Goal: Task Accomplishment & Management: Use online tool/utility

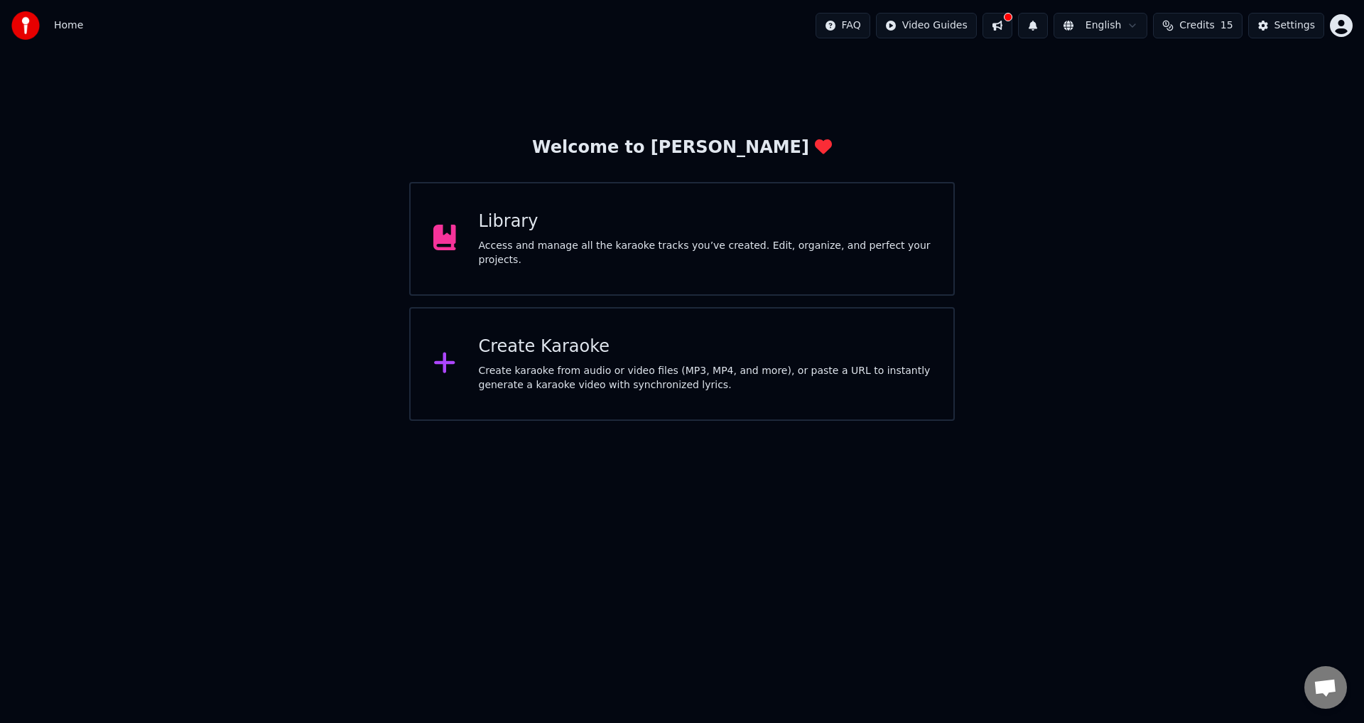
click at [661, 250] on div "Access and manage all the karaoke tracks you’ve created. Edit, organize, and pe…" at bounding box center [705, 253] width 453 height 28
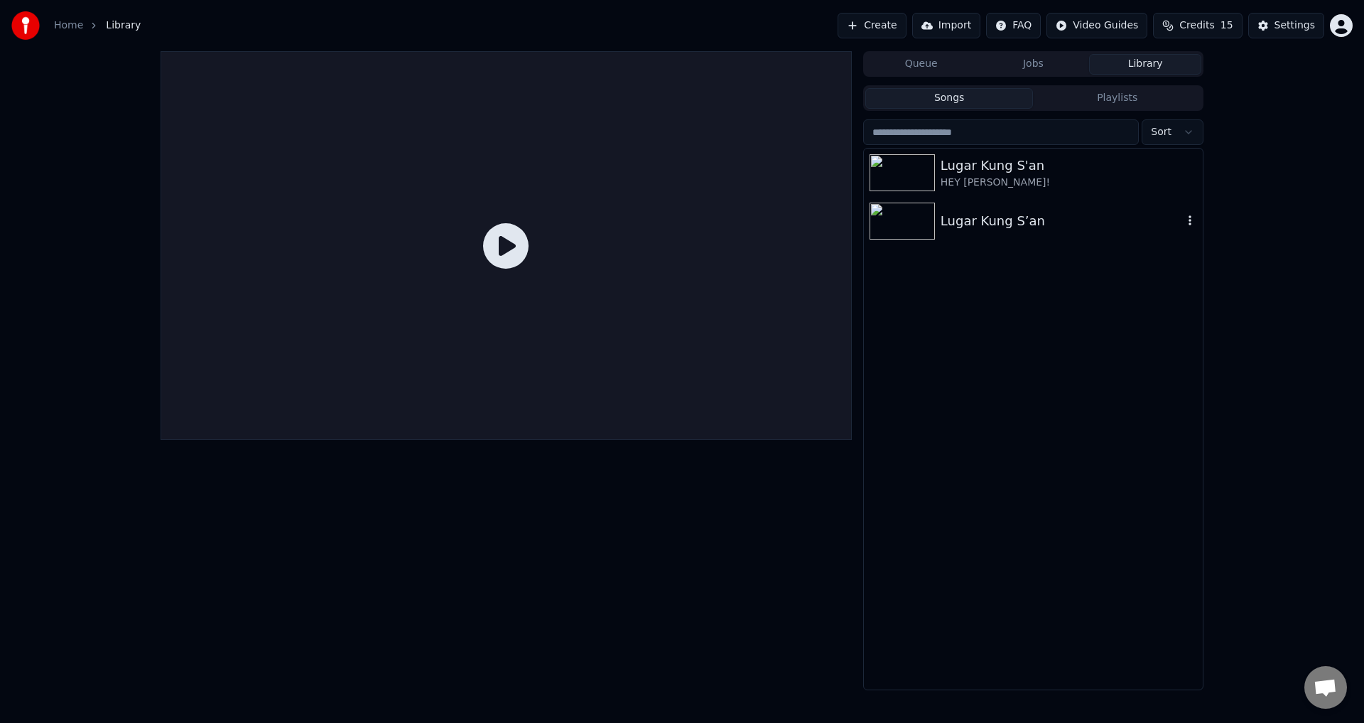
drag, startPoint x: 996, startPoint y: 222, endPoint x: 973, endPoint y: 268, distance: 50.8
click at [996, 222] on div "Lugar Kung S’an" at bounding box center [1062, 221] width 242 height 20
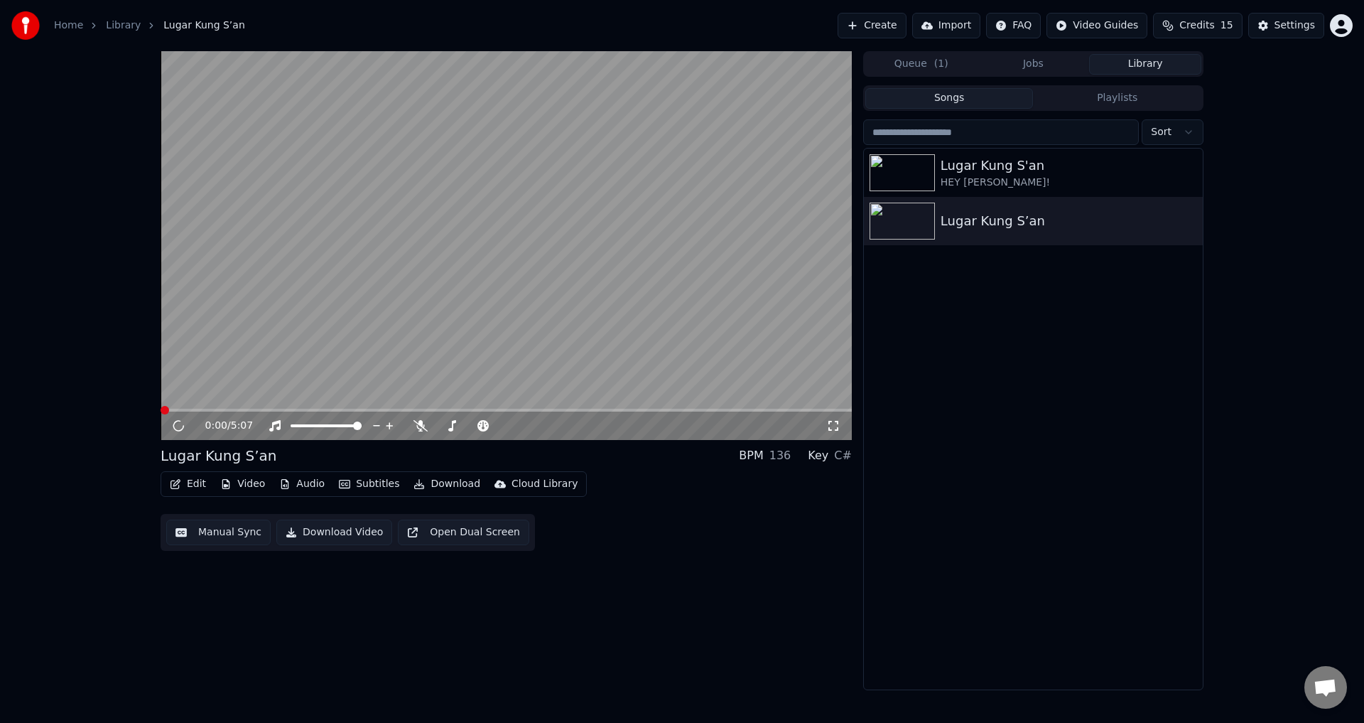
click at [189, 483] on button "Edit" at bounding box center [188, 484] width 48 height 20
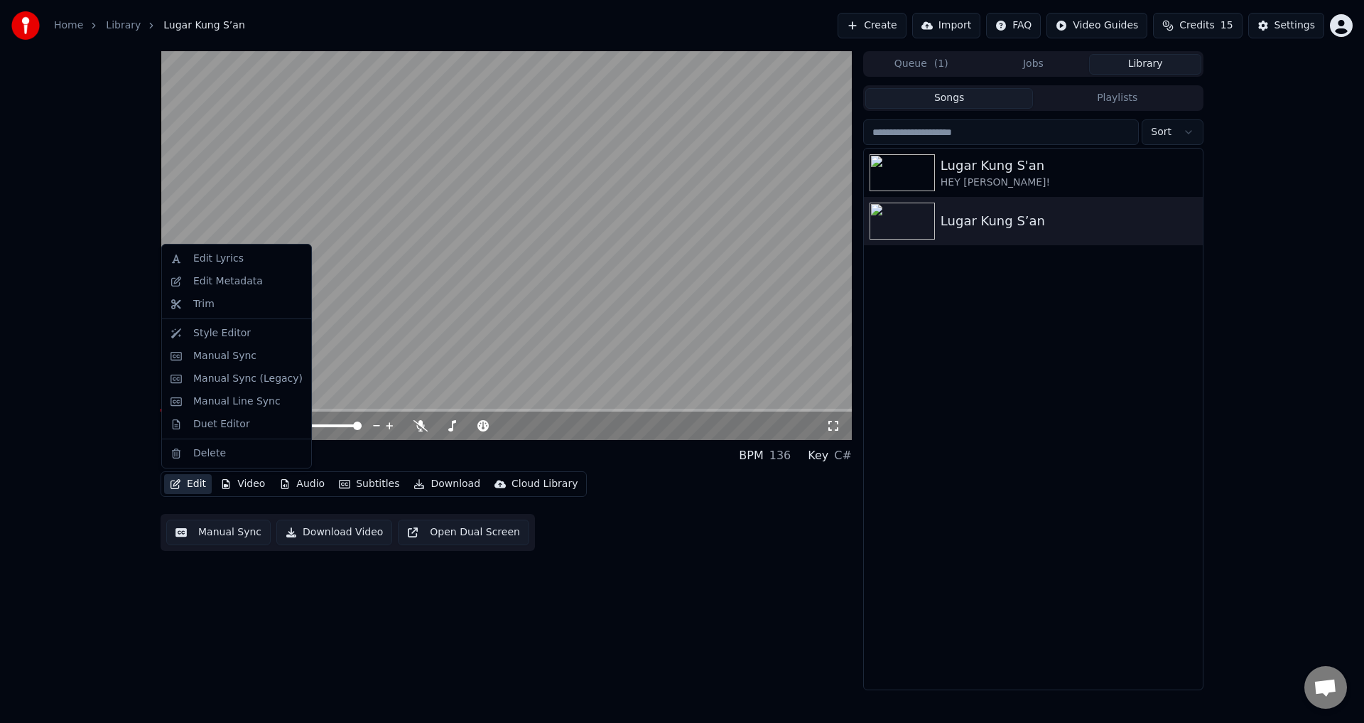
click at [455, 347] on video at bounding box center [506, 245] width 691 height 389
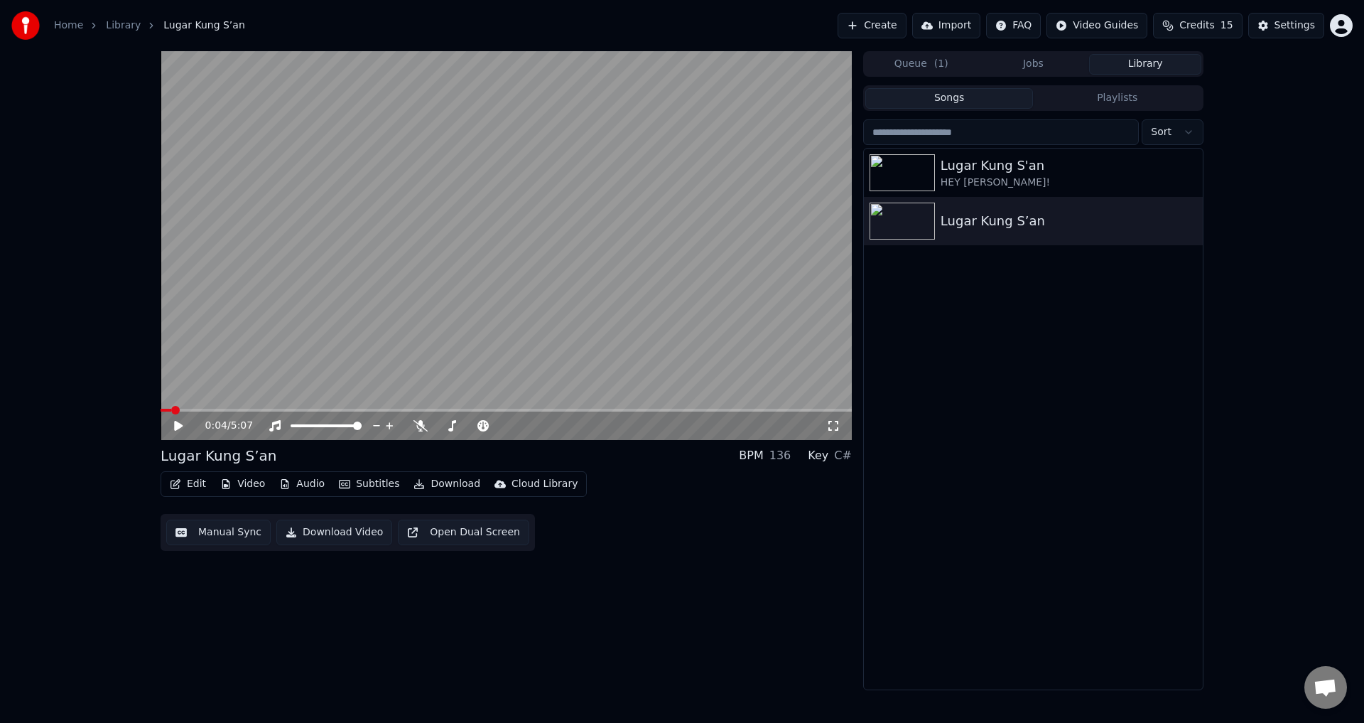
click at [189, 481] on button "Edit" at bounding box center [188, 484] width 48 height 20
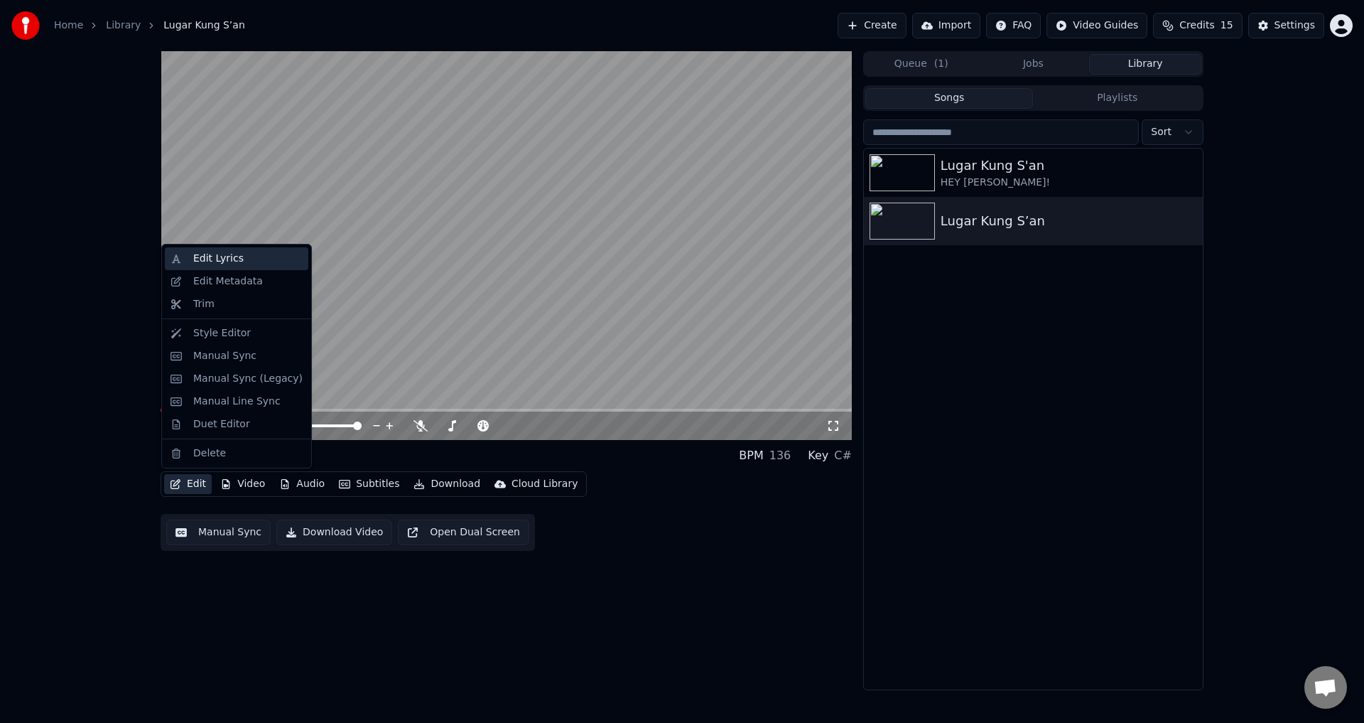
click at [246, 258] on div "Edit Lyrics" at bounding box center [247, 259] width 109 height 14
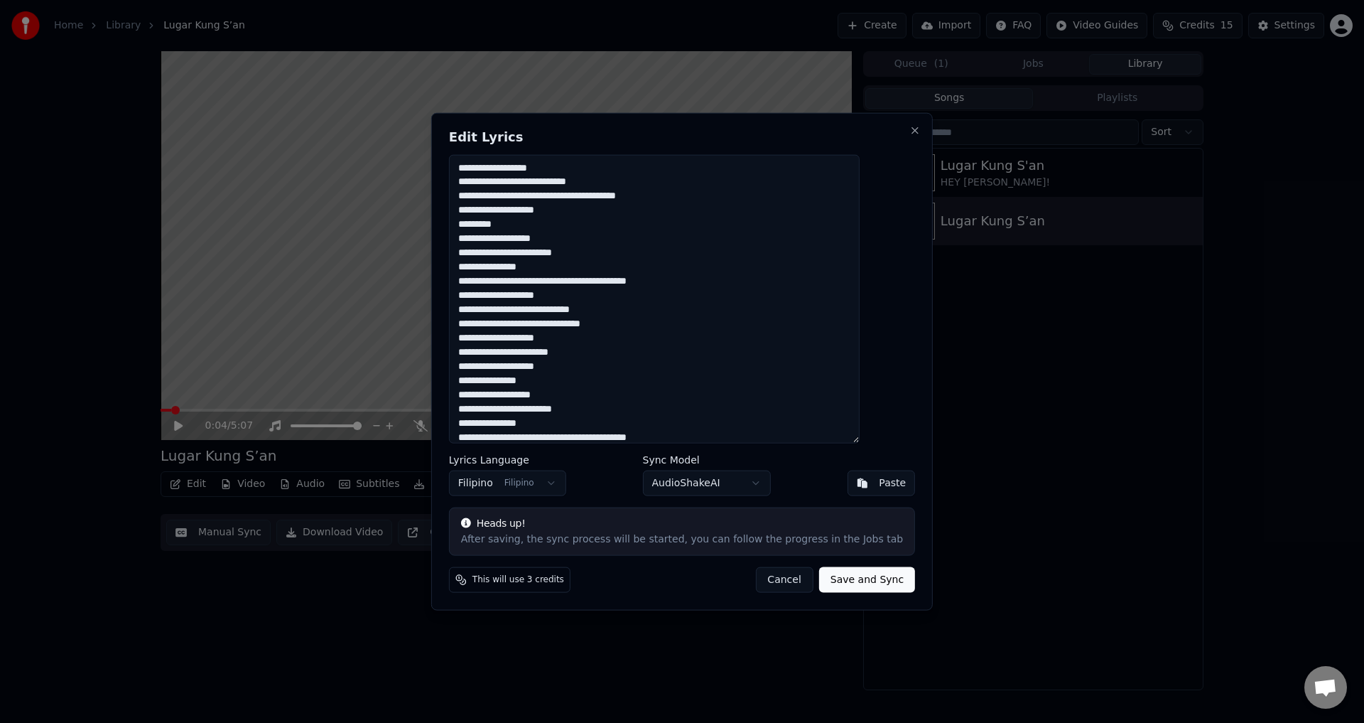
drag, startPoint x: 582, startPoint y: 424, endPoint x: 453, endPoint y: 109, distance: 340.3
click at [453, 109] on body "Home Library [PERSON_NAME] S’an Create Import FAQ Video Guides Credits 15 Setti…" at bounding box center [682, 361] width 1364 height 723
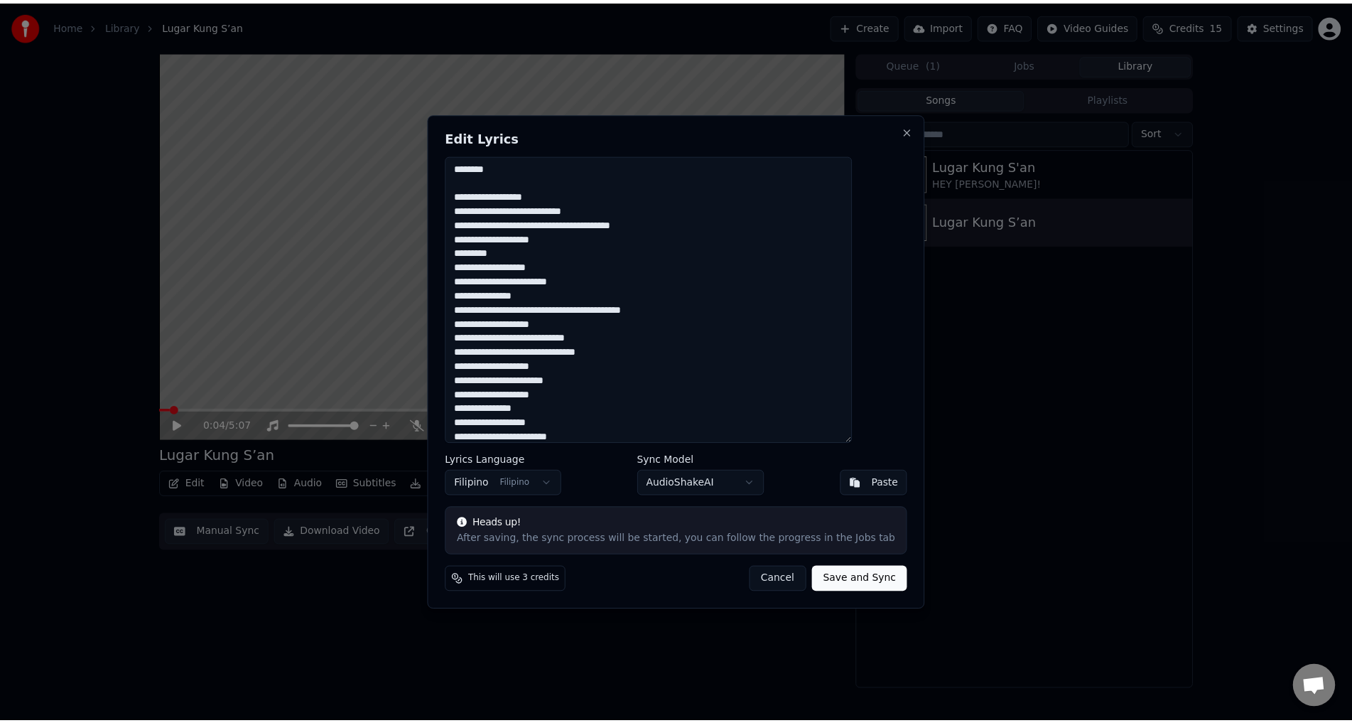
scroll to position [286, 0]
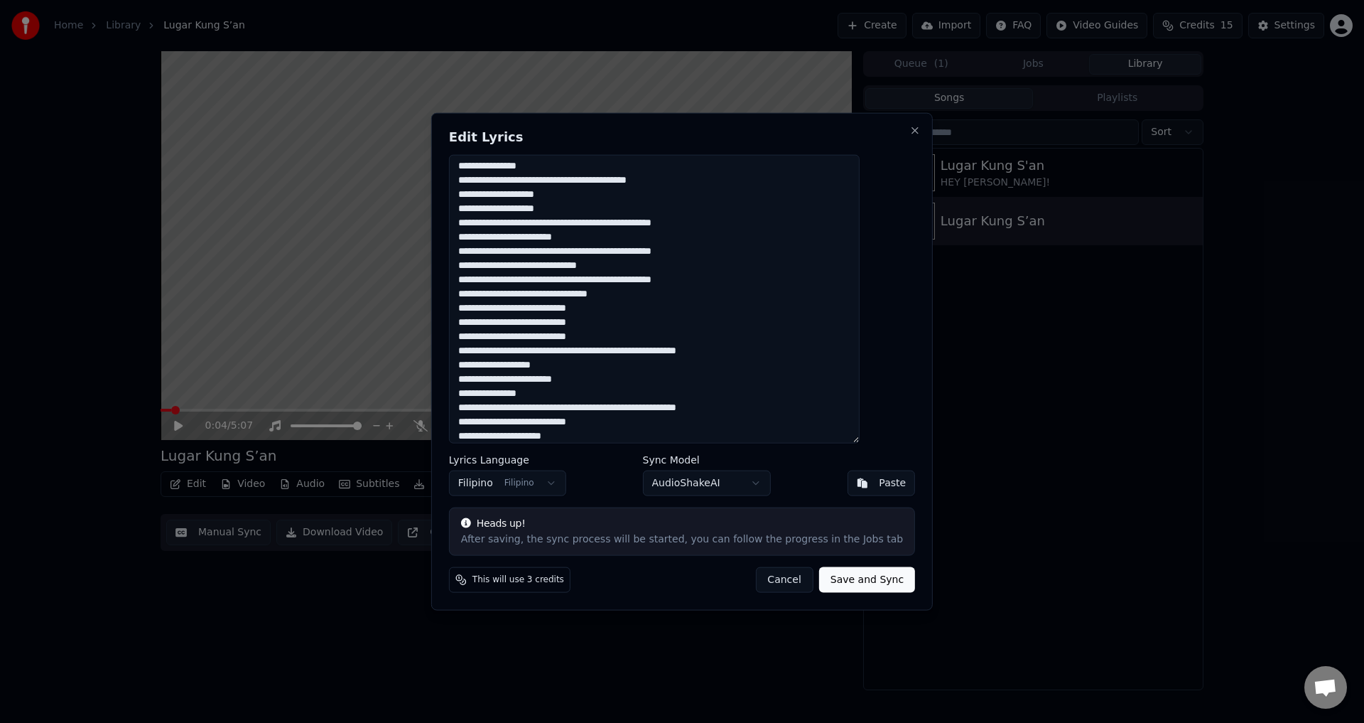
type textarea "**********"
click at [834, 582] on button "Save and Sync" at bounding box center [867, 580] width 96 height 26
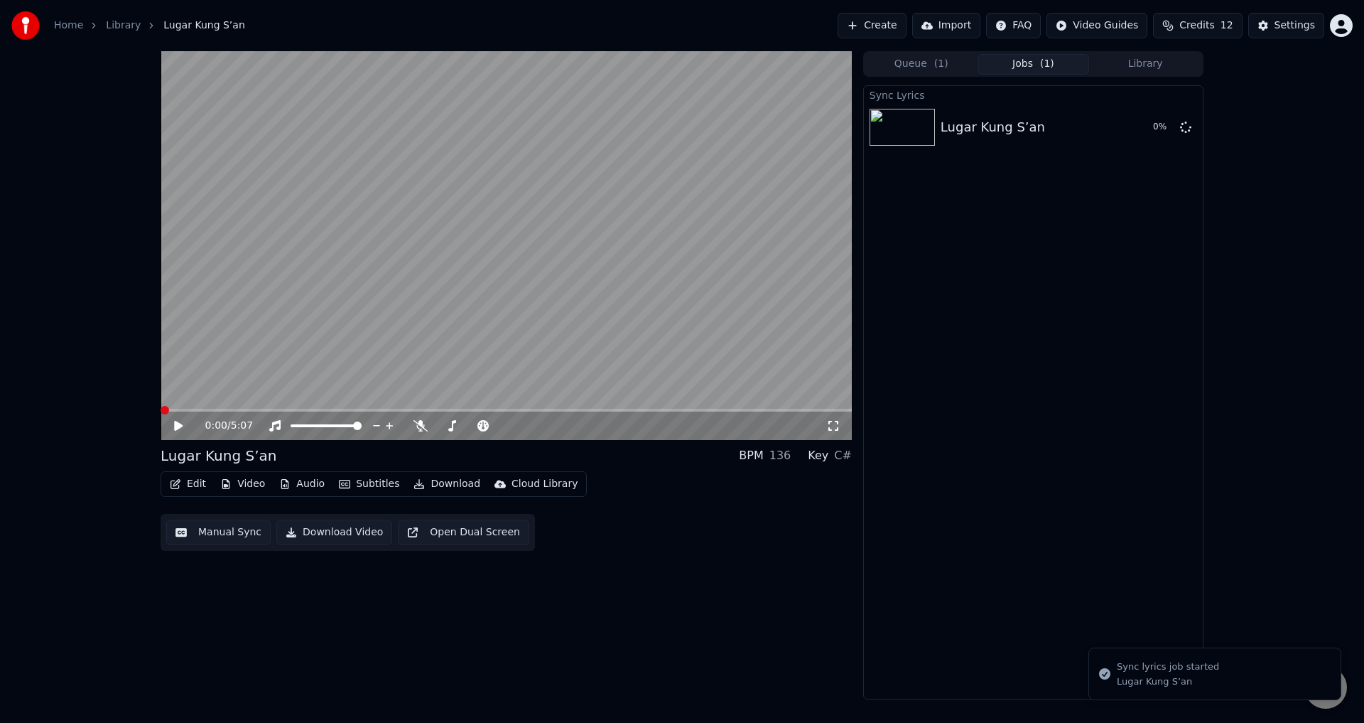
click at [161, 410] on span at bounding box center [165, 410] width 9 height 9
click at [180, 421] on icon at bounding box center [188, 425] width 33 height 11
click at [249, 359] on video at bounding box center [506, 245] width 691 height 389
click at [161, 411] on span at bounding box center [165, 410] width 9 height 9
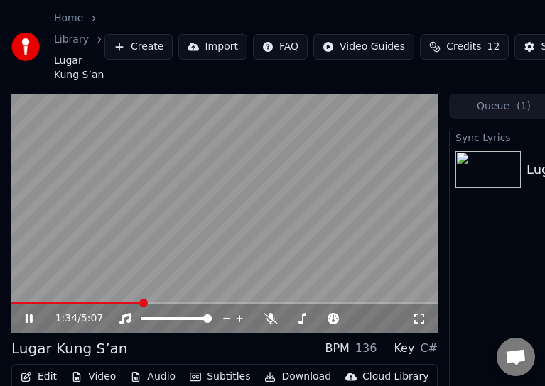
click at [16, 304] on span at bounding box center [76, 303] width 131 height 3
click at [13, 304] on span at bounding box center [13, 303] width 5 height 3
click at [219, 232] on video at bounding box center [224, 214] width 426 height 240
click at [15, 306] on span at bounding box center [19, 303] width 9 height 9
click at [30, 318] on icon at bounding box center [39, 318] width 33 height 11
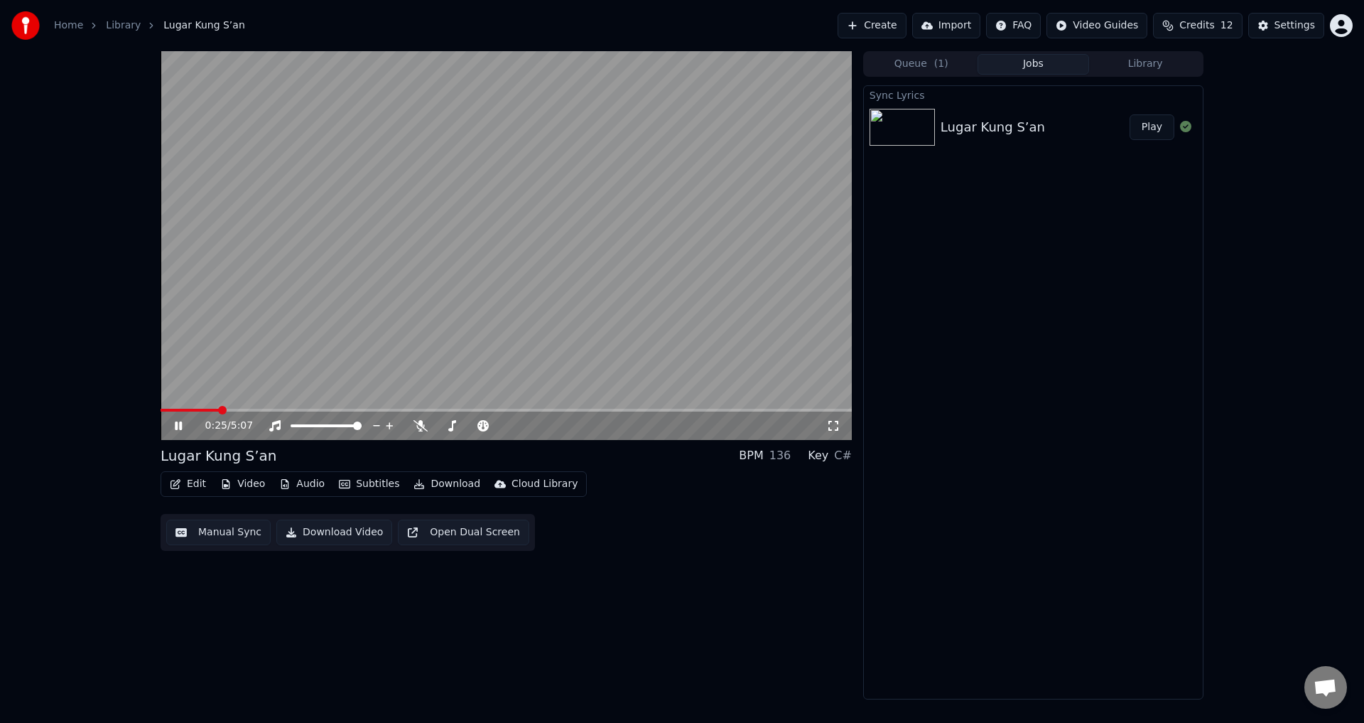
click at [239, 409] on span at bounding box center [506, 410] width 691 height 3
click at [239, 340] on video at bounding box center [506, 245] width 691 height 389
click at [297, 408] on video at bounding box center [506, 245] width 691 height 389
click at [301, 411] on span at bounding box center [506, 410] width 691 height 3
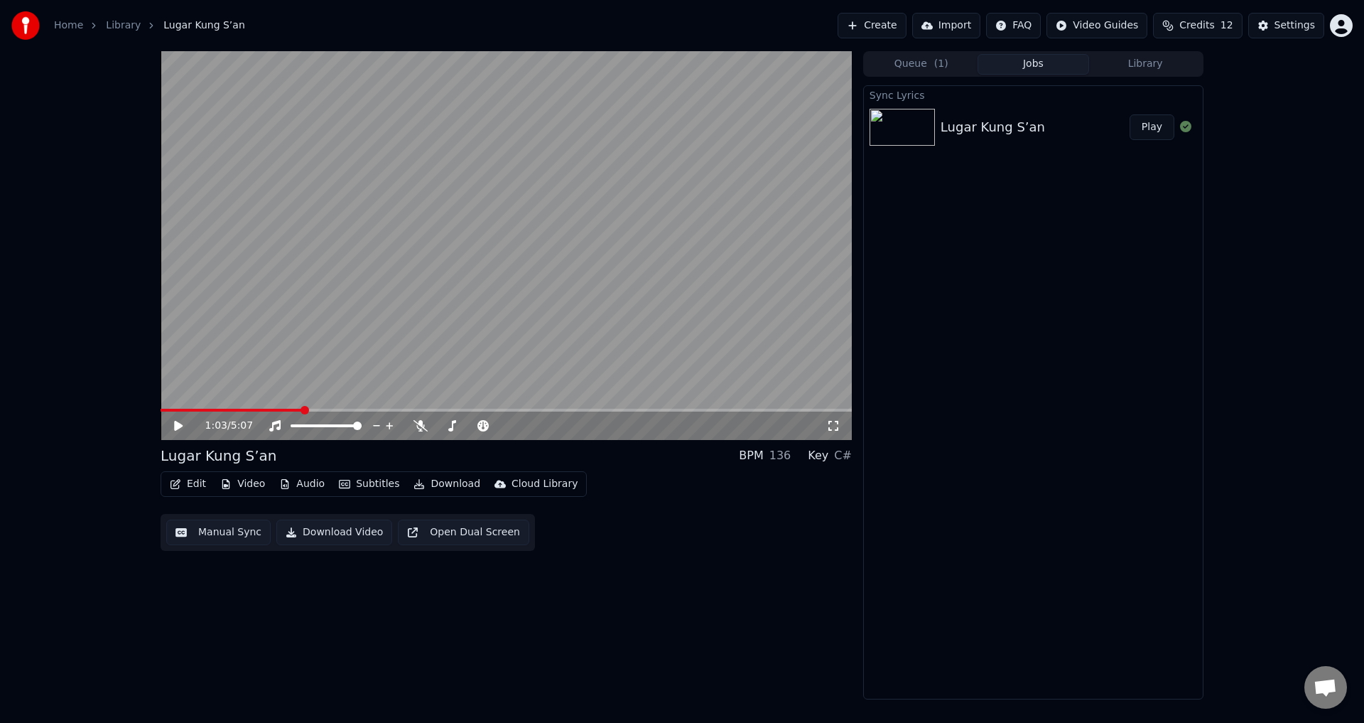
click at [299, 337] on video at bounding box center [506, 245] width 691 height 389
click at [340, 409] on span at bounding box center [506, 410] width 691 height 3
click at [297, 347] on video at bounding box center [506, 245] width 691 height 389
click at [297, 346] on video at bounding box center [506, 245] width 691 height 389
click at [234, 411] on span at bounding box center [260, 410] width 199 height 3
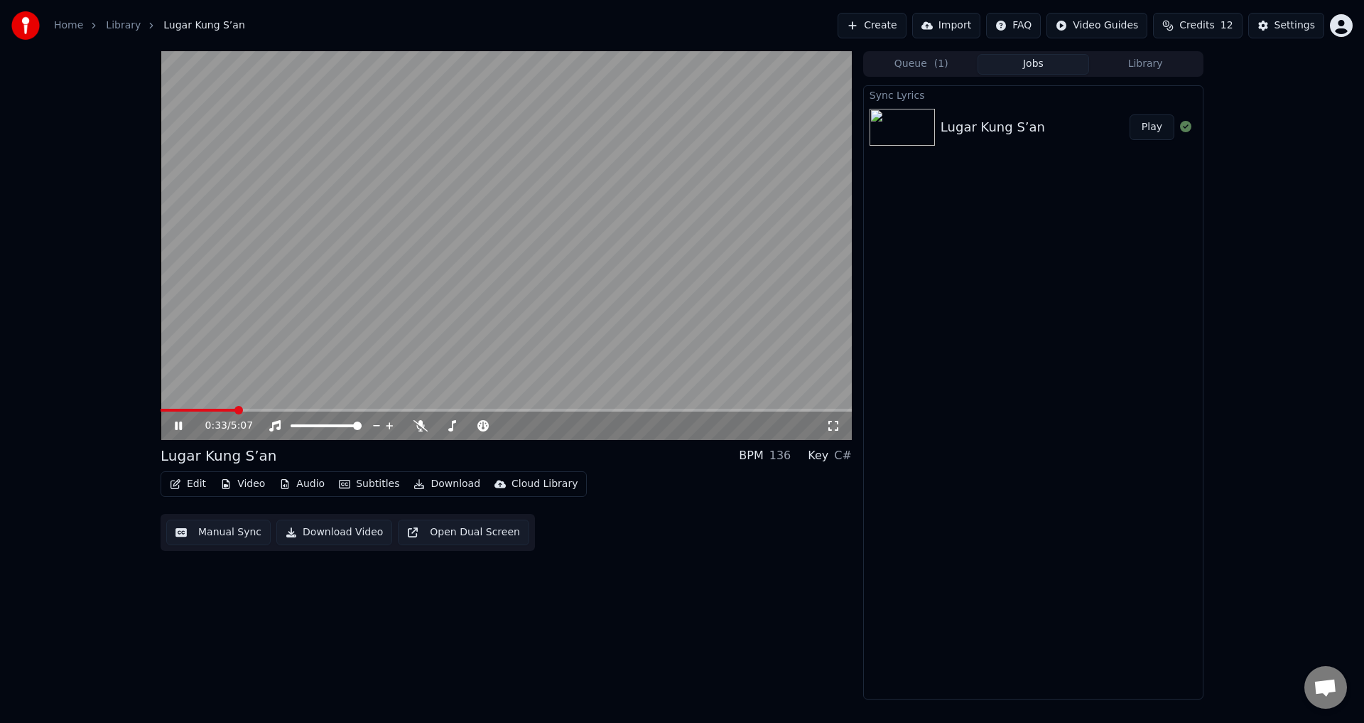
click at [244, 346] on video at bounding box center [506, 245] width 691 height 389
click at [192, 483] on button "Edit" at bounding box center [188, 484] width 48 height 20
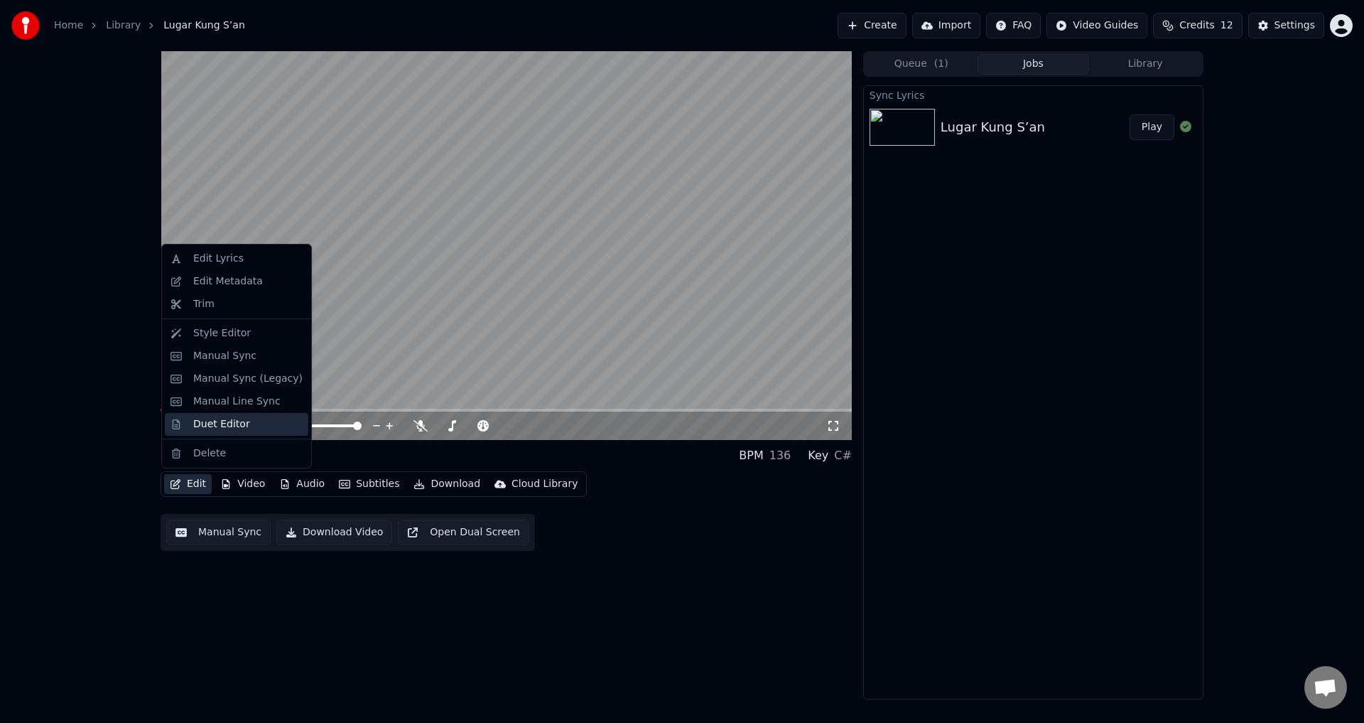
click at [229, 420] on div "Duet Editor" at bounding box center [221, 424] width 57 height 14
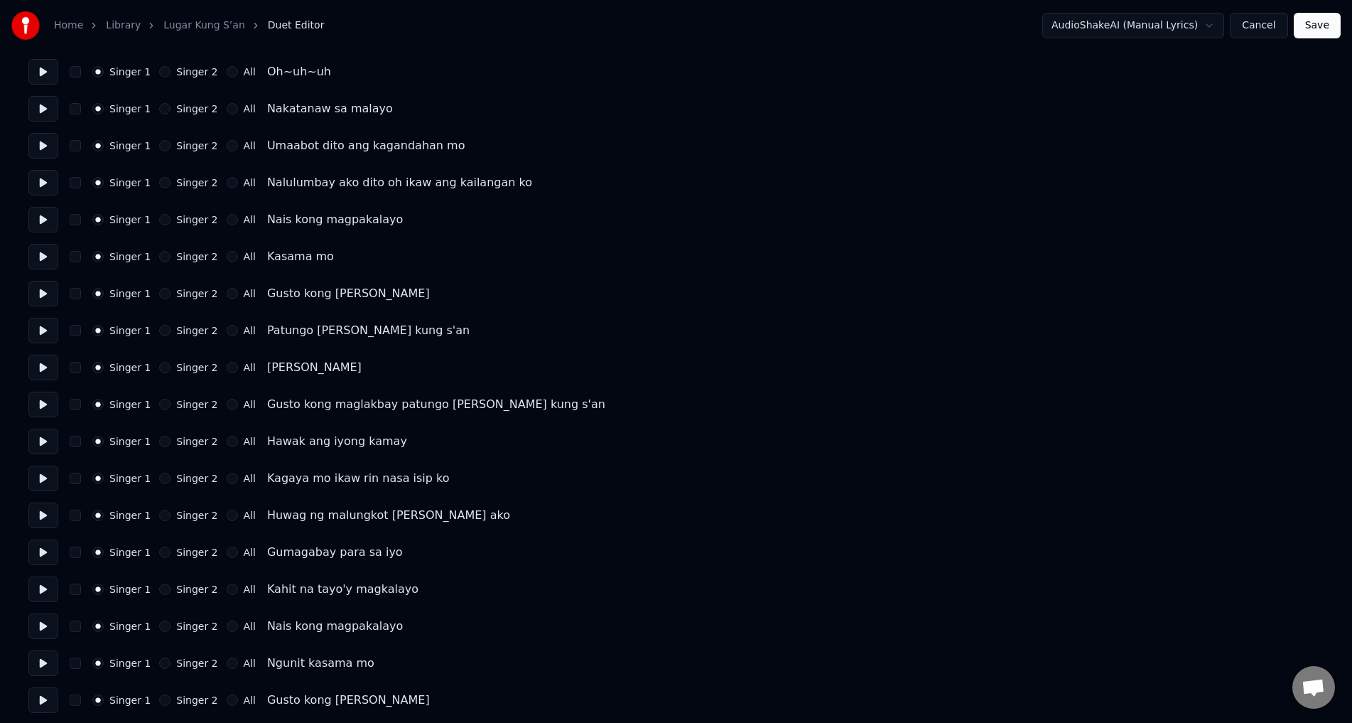
scroll to position [142, 0]
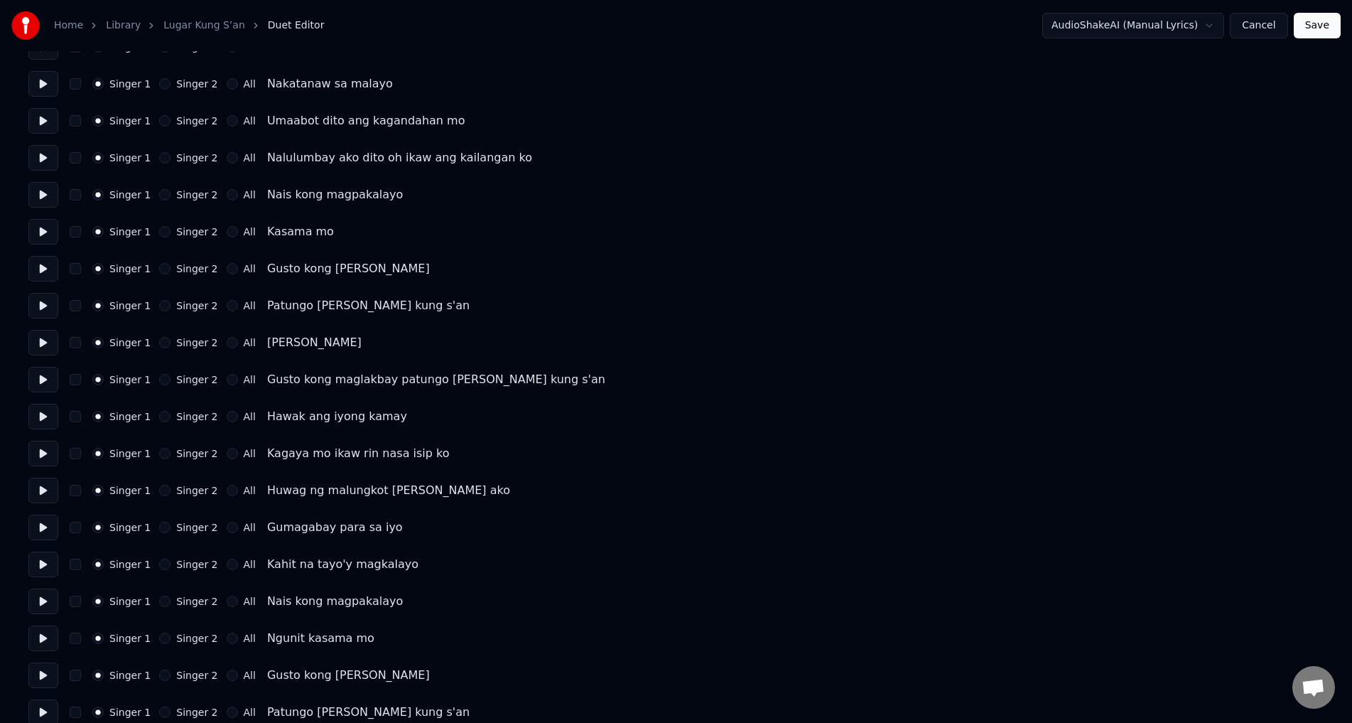
click at [228, 269] on div "All" at bounding box center [241, 268] width 29 height 11
click at [229, 305] on div "All" at bounding box center [241, 305] width 29 height 11
click at [220, 276] on div "Singer 1 Singer 2 All [PERSON_NAME]" at bounding box center [675, 269] width 1295 height 26
click at [227, 270] on button "All" at bounding box center [232, 268] width 11 height 11
click at [227, 308] on button "All" at bounding box center [232, 305] width 11 height 11
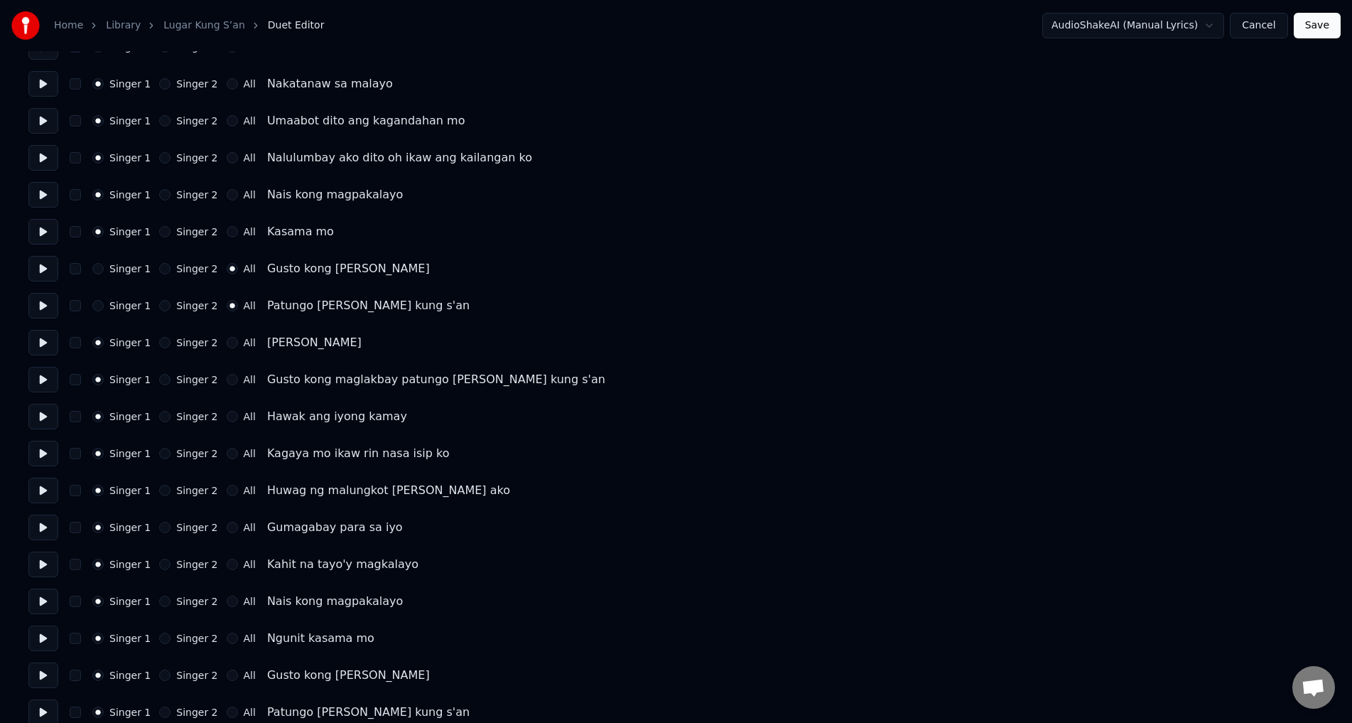
click at [227, 345] on button "All" at bounding box center [232, 342] width 11 height 11
click at [227, 383] on button "All" at bounding box center [232, 379] width 11 height 11
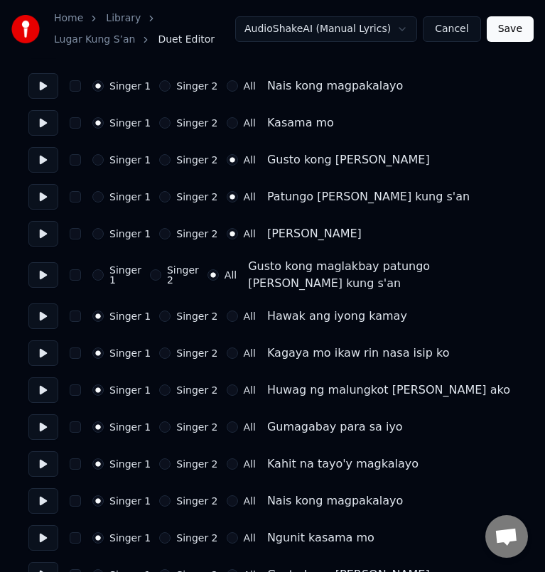
scroll to position [291, 0]
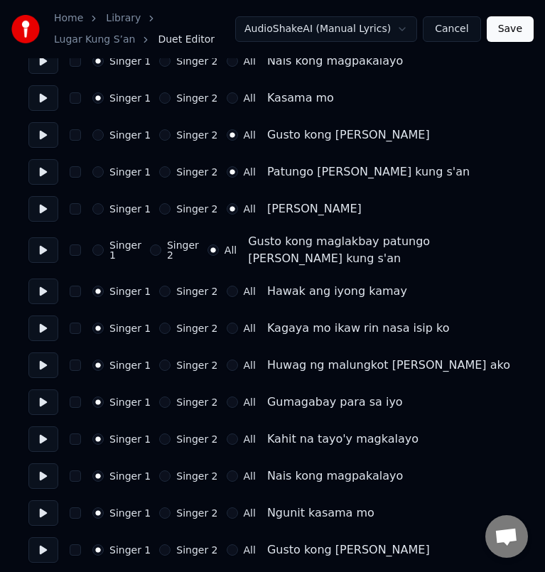
drag, startPoint x: 225, startPoint y: 271, endPoint x: 232, endPoint y: 276, distance: 8.1
click at [227, 286] on button "All" at bounding box center [232, 291] width 11 height 11
click at [229, 289] on circle "button" at bounding box center [231, 291] width 5 height 5
click at [102, 286] on button "Singer 1" at bounding box center [97, 291] width 11 height 11
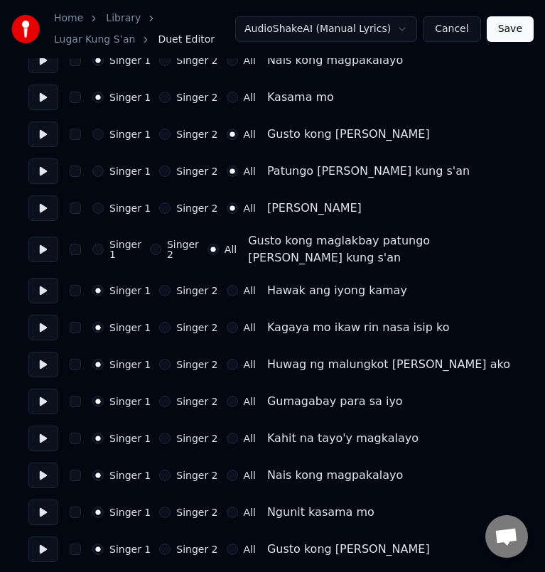
scroll to position [362, 0]
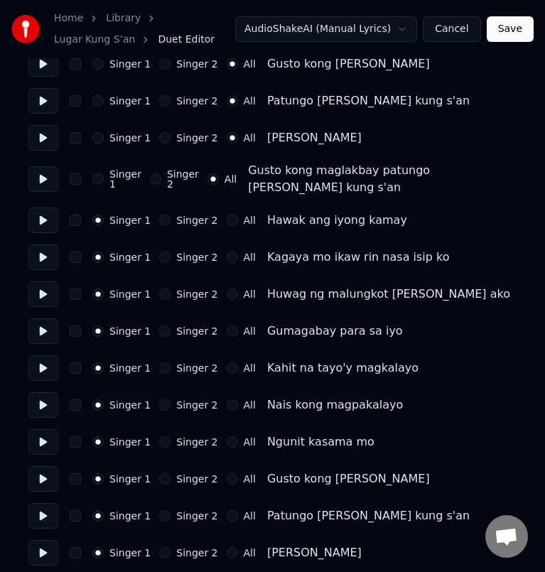
click at [162, 252] on button "Singer 2" at bounding box center [164, 257] width 11 height 11
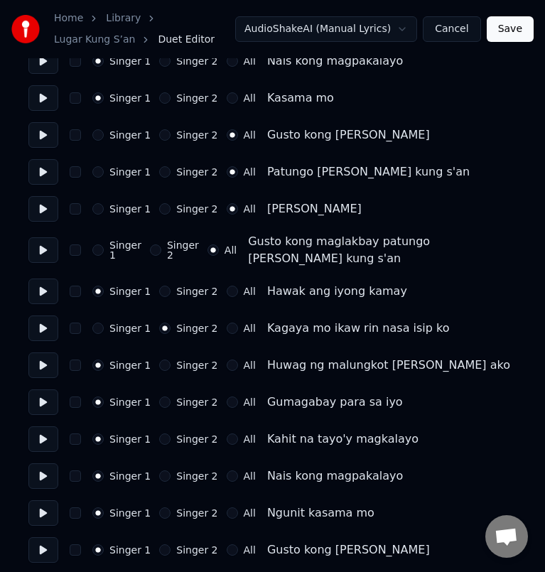
click at [162, 359] on button "Singer 2" at bounding box center [164, 364] width 11 height 11
click at [159, 396] on button "Singer 2" at bounding box center [164, 401] width 11 height 11
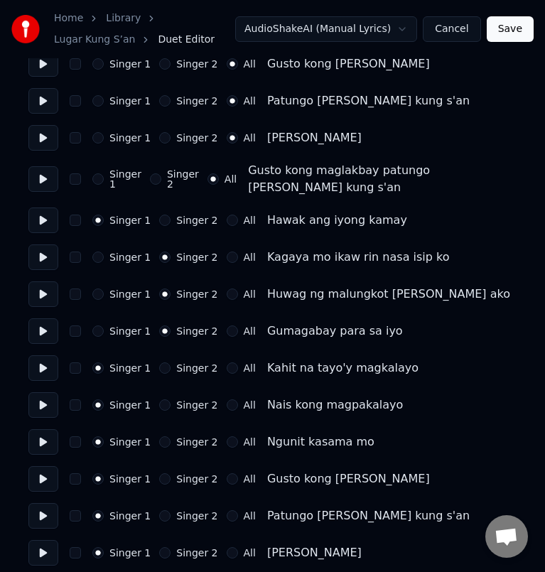
click at [163, 362] on button "Singer 2" at bounding box center [164, 367] width 11 height 11
click at [162, 399] on button "Singer 2" at bounding box center [164, 404] width 11 height 11
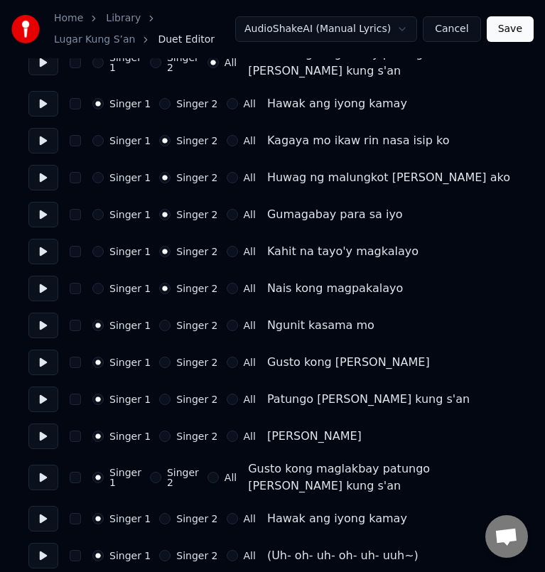
scroll to position [504, 0]
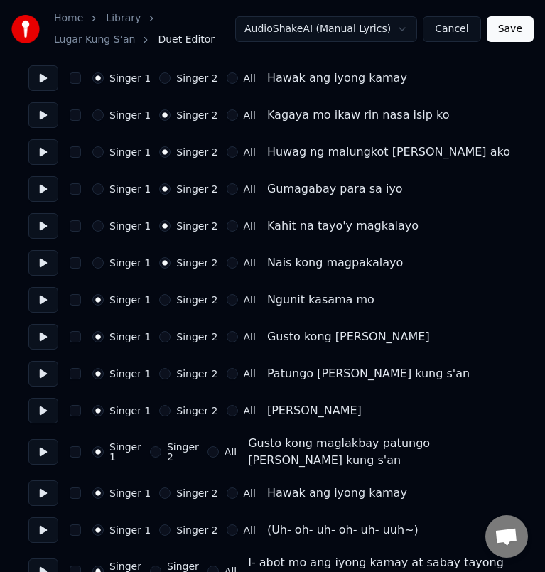
click at [159, 294] on button "Singer 2" at bounding box center [164, 299] width 11 height 11
click at [227, 331] on button "All" at bounding box center [232, 336] width 11 height 11
click at [227, 368] on button "All" at bounding box center [232, 373] width 11 height 11
click at [227, 405] on button "All" at bounding box center [232, 410] width 11 height 11
click at [219, 446] on button "All" at bounding box center [212, 451] width 11 height 11
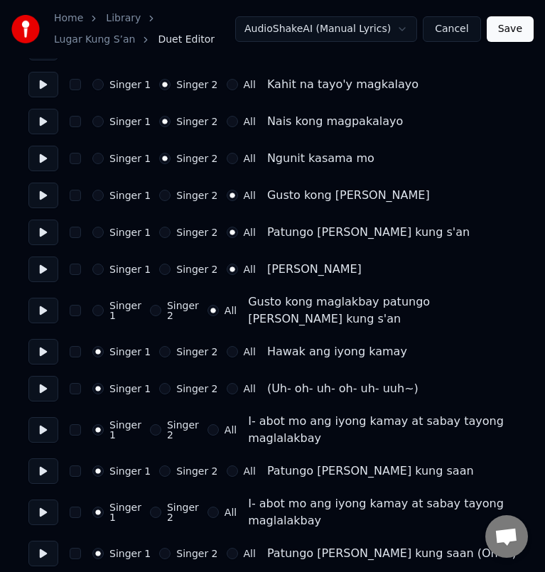
scroll to position [647, 0]
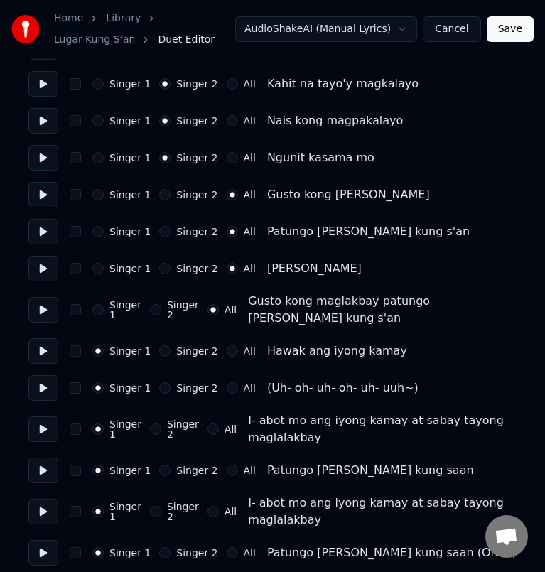
click at [227, 345] on button "All" at bounding box center [232, 350] width 11 height 11
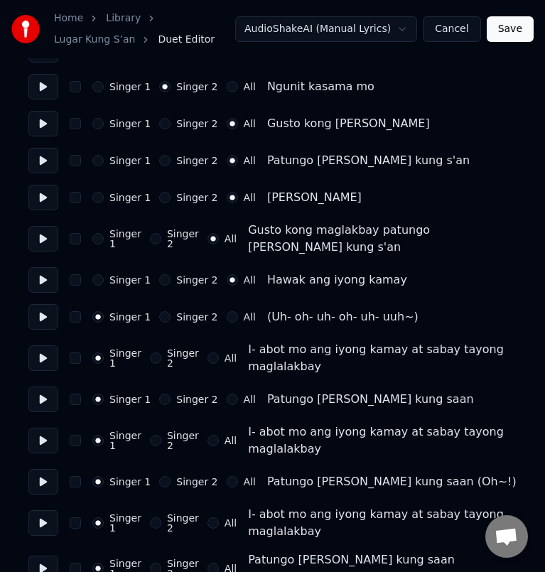
click at [161, 311] on button "Singer 2" at bounding box center [164, 316] width 11 height 11
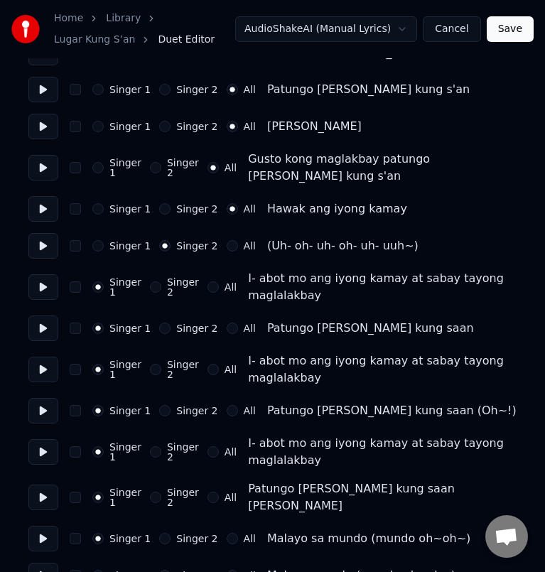
click at [210, 364] on button "All" at bounding box center [212, 369] width 11 height 11
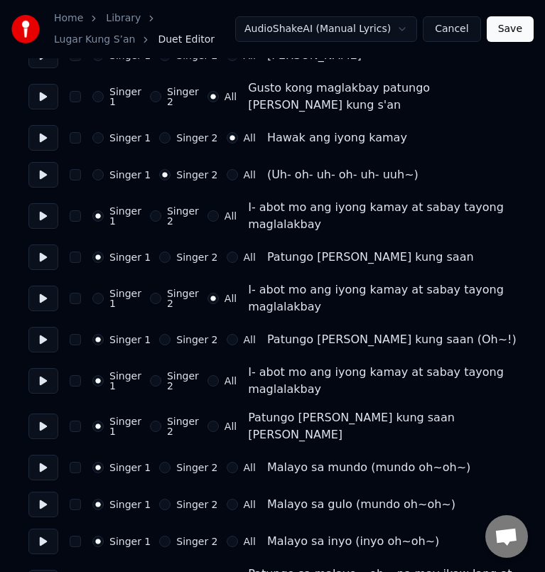
click at [227, 334] on button "All" at bounding box center [232, 339] width 11 height 11
click at [211, 375] on button "All" at bounding box center [212, 380] width 11 height 11
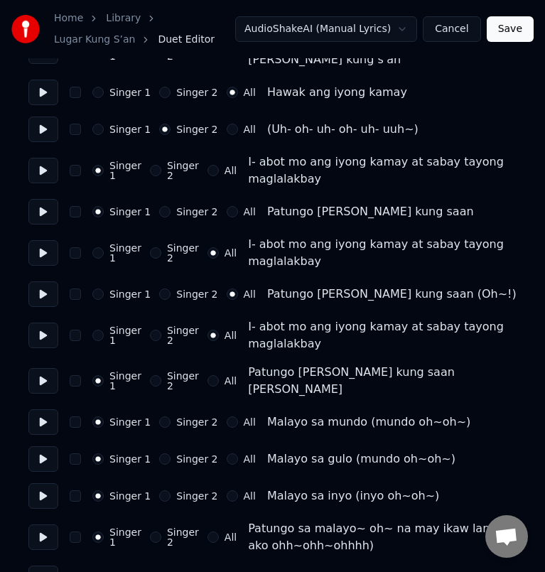
scroll to position [931, 0]
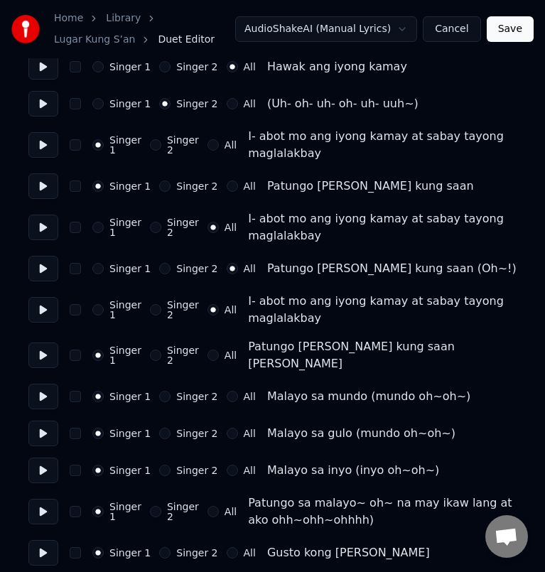
click at [219, 350] on button "All" at bounding box center [212, 355] width 11 height 11
click at [104, 345] on div "Singer 1" at bounding box center [116, 355] width 49 height 20
click at [96, 350] on button "Singer 1" at bounding box center [97, 355] width 11 height 11
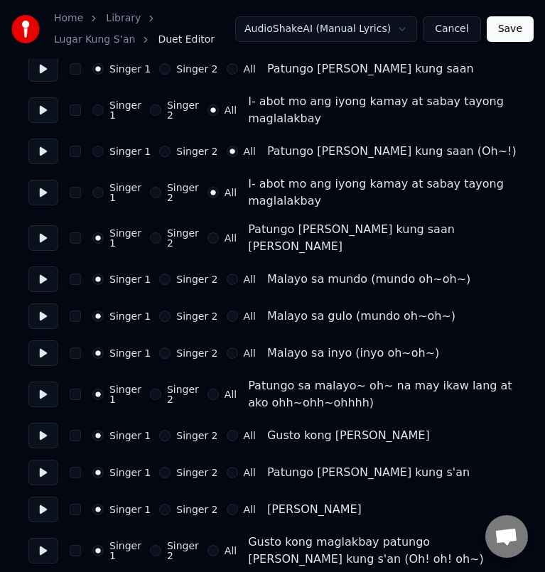
scroll to position [1073, 0]
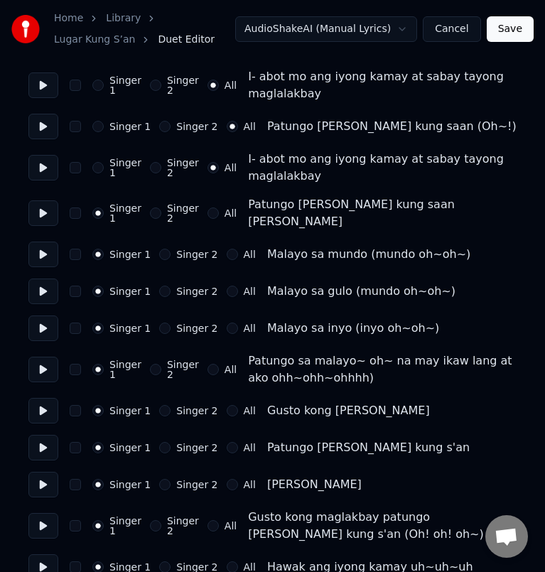
click at [207, 364] on button "All" at bounding box center [212, 369] width 11 height 11
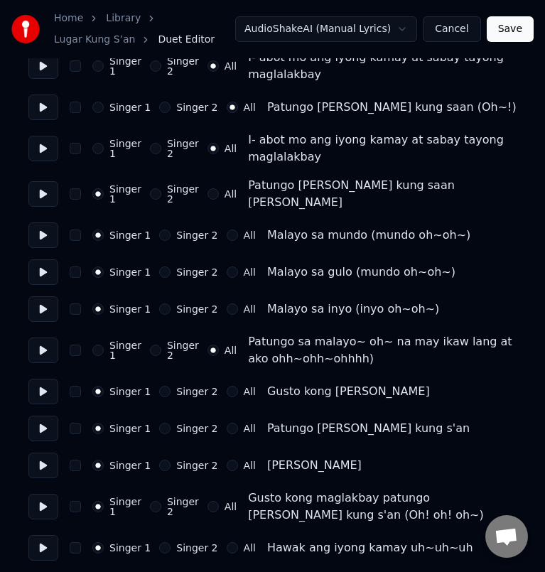
scroll to position [1098, 0]
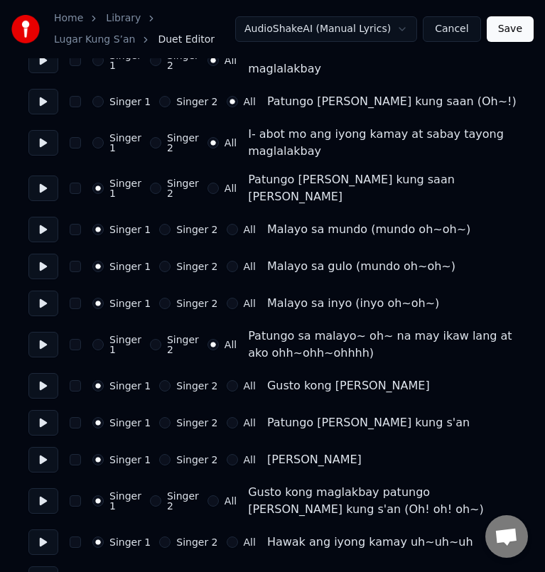
click at [227, 454] on button "All" at bounding box center [232, 459] width 11 height 11
click at [209, 495] on button "All" at bounding box center [212, 500] width 11 height 11
click at [103, 495] on button "Singer 1" at bounding box center [97, 500] width 11 height 11
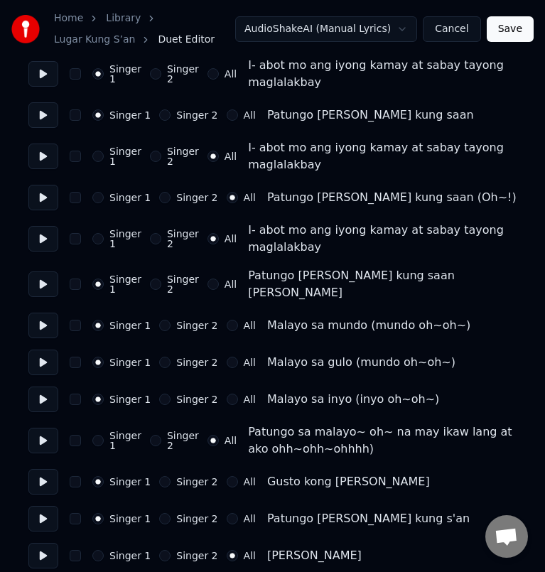
scroll to position [1027, 0]
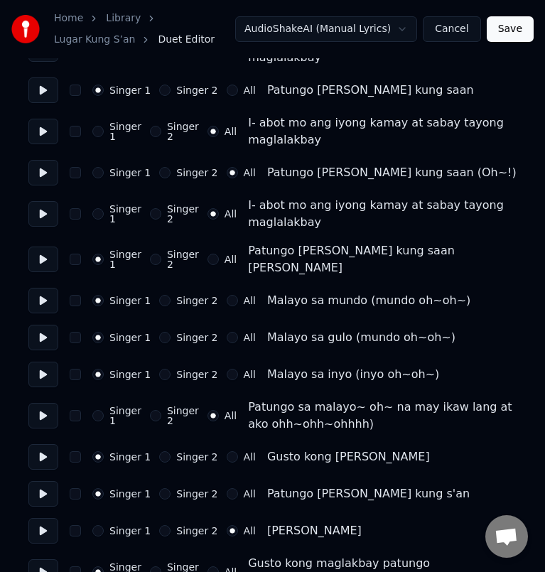
click at [102, 410] on button "Singer 1" at bounding box center [97, 415] width 11 height 11
click at [159, 406] on div "Singer 2" at bounding box center [174, 416] width 49 height 20
click at [157, 410] on button "Singer 2" at bounding box center [155, 415] width 11 height 11
click at [207, 410] on button "All" at bounding box center [212, 415] width 11 height 11
click at [97, 208] on button "Singer 1" at bounding box center [97, 213] width 11 height 11
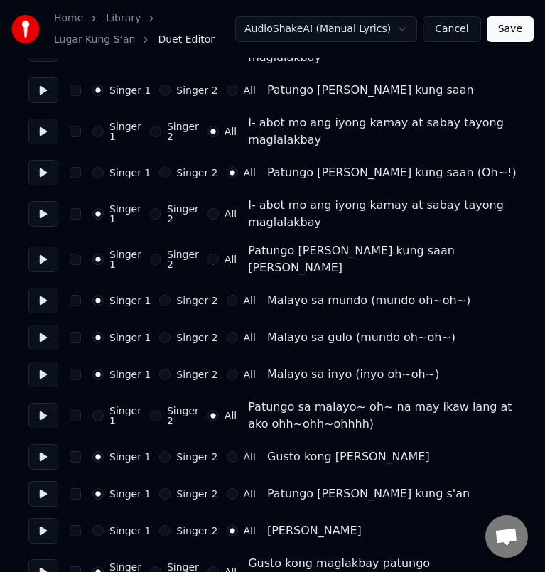
click at [210, 208] on button "All" at bounding box center [212, 213] width 11 height 11
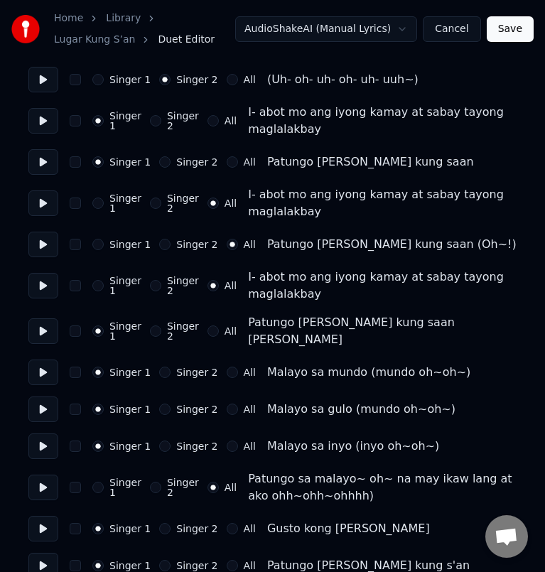
scroll to position [956, 0]
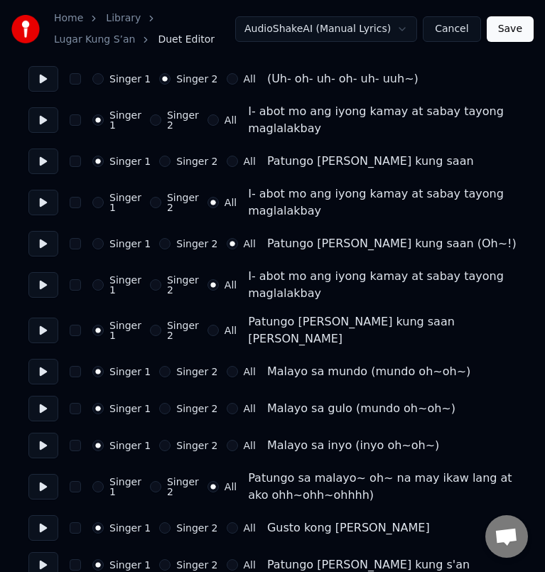
click at [99, 197] on button "Singer 1" at bounding box center [97, 202] width 11 height 11
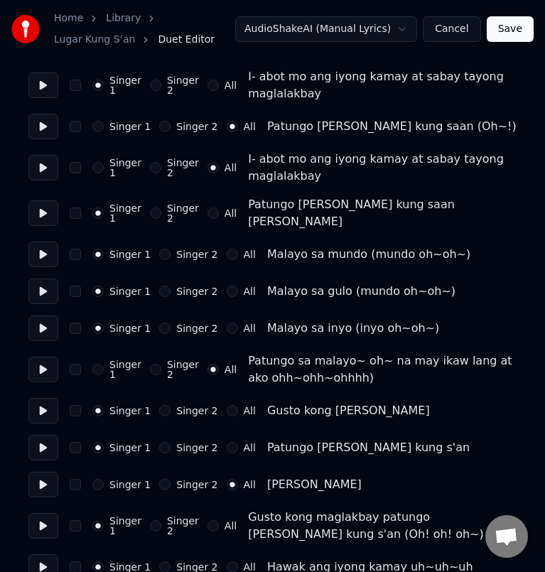
scroll to position [1098, 0]
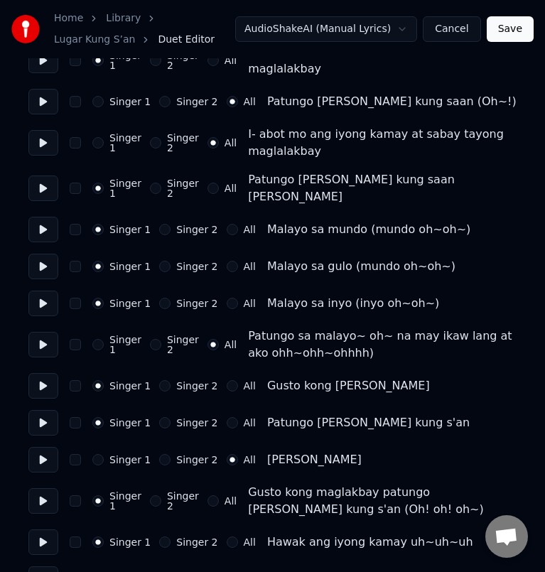
click at [161, 380] on button "Singer 2" at bounding box center [164, 385] width 11 height 11
click at [163, 417] on button "Singer 2" at bounding box center [164, 422] width 11 height 11
click at [108, 335] on div "Singer 1" at bounding box center [116, 345] width 49 height 20
click at [102, 339] on button "Singer 1" at bounding box center [97, 344] width 11 height 11
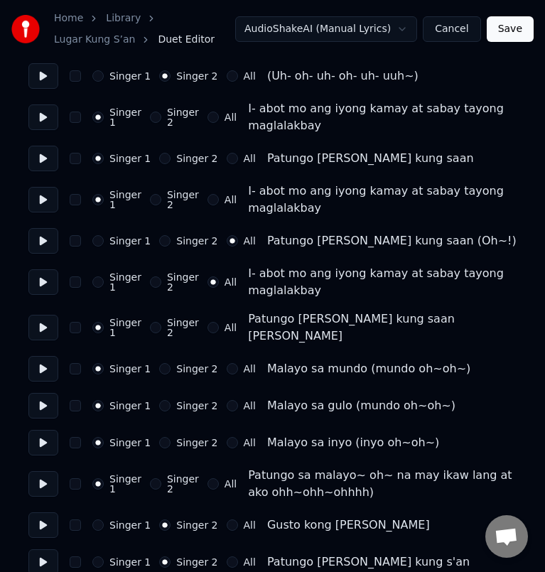
scroll to position [956, 0]
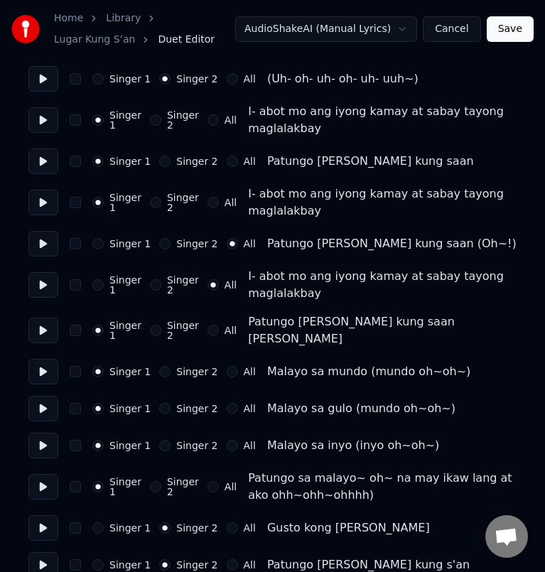
click at [40, 272] on button at bounding box center [43, 285] width 30 height 26
click at [45, 318] on button at bounding box center [43, 331] width 30 height 26
click at [36, 359] on button at bounding box center [43, 372] width 30 height 26
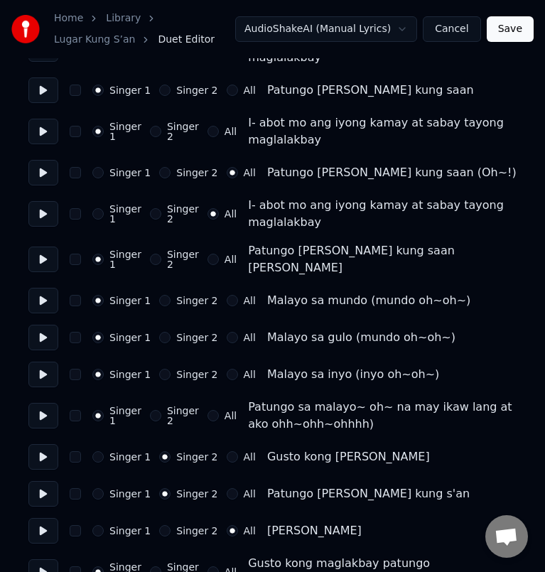
click at [43, 362] on button at bounding box center [43, 375] width 30 height 26
click at [45, 403] on button at bounding box center [43, 416] width 30 height 26
click at [39, 444] on button at bounding box center [43, 457] width 30 height 26
click at [40, 403] on button at bounding box center [43, 416] width 30 height 26
click at [208, 410] on button "All" at bounding box center [212, 415] width 11 height 11
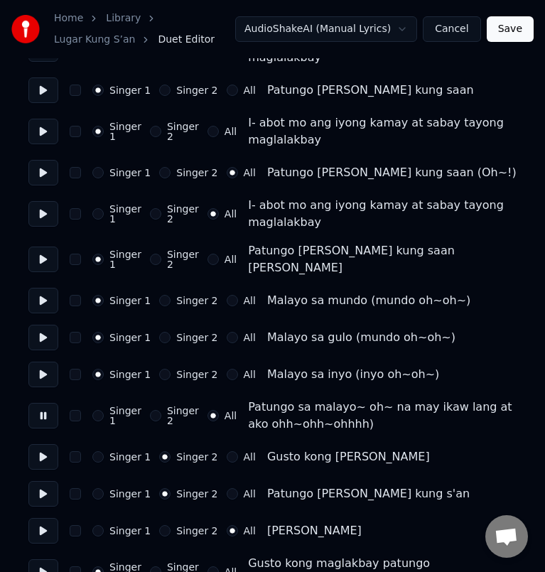
click at [41, 403] on button at bounding box center [43, 416] width 30 height 26
click at [40, 403] on button at bounding box center [43, 416] width 30 height 26
click at [97, 410] on button "Singer 1" at bounding box center [97, 415] width 11 height 11
click at [43, 403] on button at bounding box center [43, 416] width 30 height 26
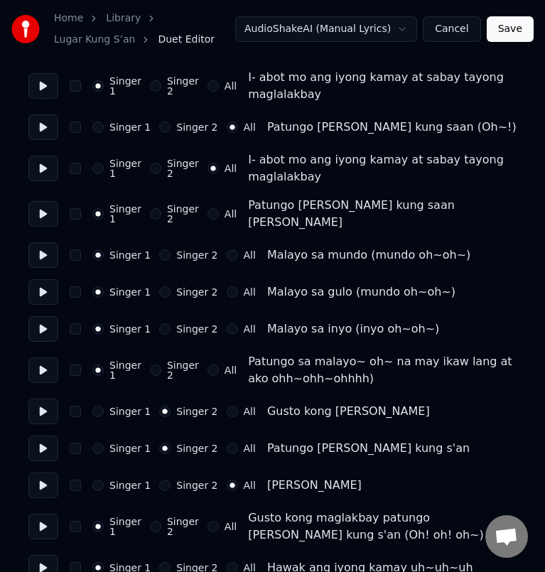
scroll to position [1098, 0]
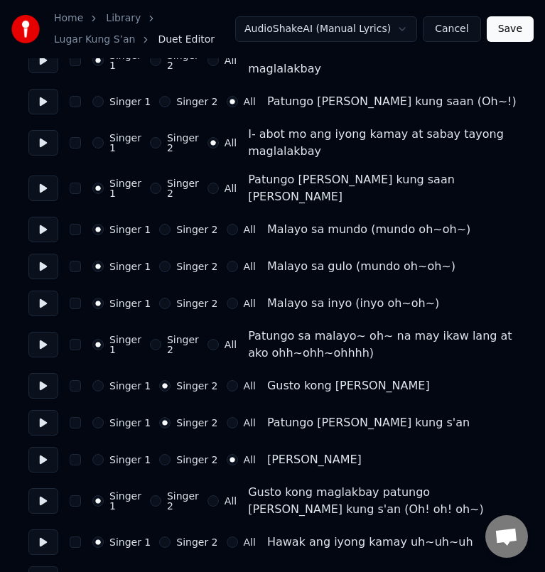
click at [44, 447] on button at bounding box center [43, 460] width 30 height 26
click at [50, 410] on button at bounding box center [43, 423] width 30 height 26
click at [51, 410] on button at bounding box center [43, 423] width 30 height 26
click at [51, 447] on button at bounding box center [43, 460] width 30 height 26
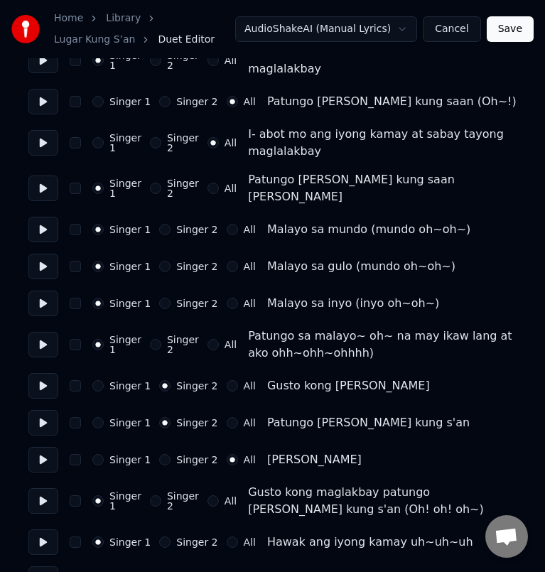
click at [46, 447] on button at bounding box center [43, 460] width 30 height 26
click at [103, 454] on button "Singer 1" at bounding box center [97, 459] width 11 height 11
click at [41, 447] on button at bounding box center [43, 460] width 30 height 26
click at [41, 488] on button at bounding box center [43, 501] width 30 height 26
click at [45, 488] on button at bounding box center [43, 501] width 30 height 26
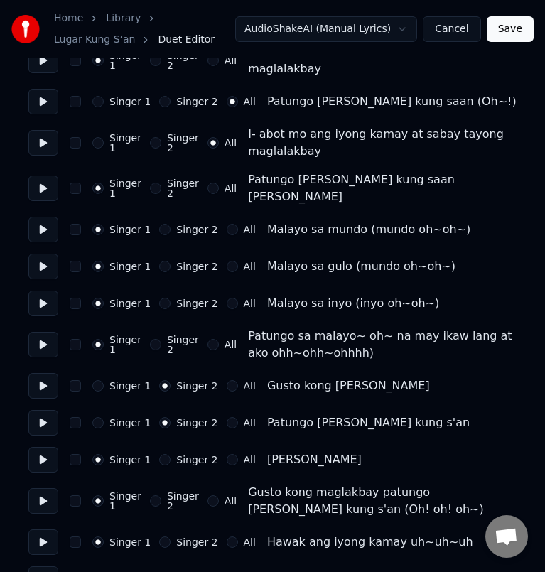
click at [36, 488] on button at bounding box center [43, 501] width 30 height 26
click at [210, 495] on button "All" at bounding box center [212, 500] width 11 height 11
click at [106, 491] on div "Singer 1" at bounding box center [116, 501] width 49 height 20
click at [97, 495] on button "Singer 1" at bounding box center [97, 500] width 11 height 11
click at [44, 529] on button at bounding box center [43, 542] width 30 height 26
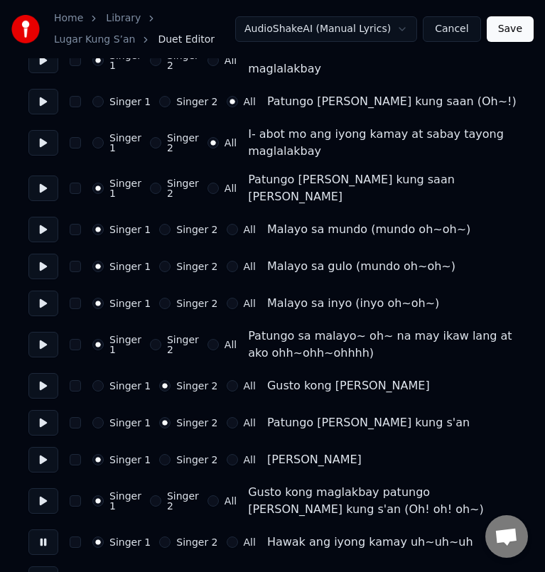
click at [227, 536] on button "All" at bounding box center [232, 541] width 11 height 11
click at [35, 529] on button at bounding box center [43, 542] width 30 height 26
click at [40, 566] on button at bounding box center [43, 579] width 30 height 26
click at [99, 536] on button "Singer 1" at bounding box center [97, 541] width 11 height 11
click at [50, 529] on button at bounding box center [43, 542] width 30 height 26
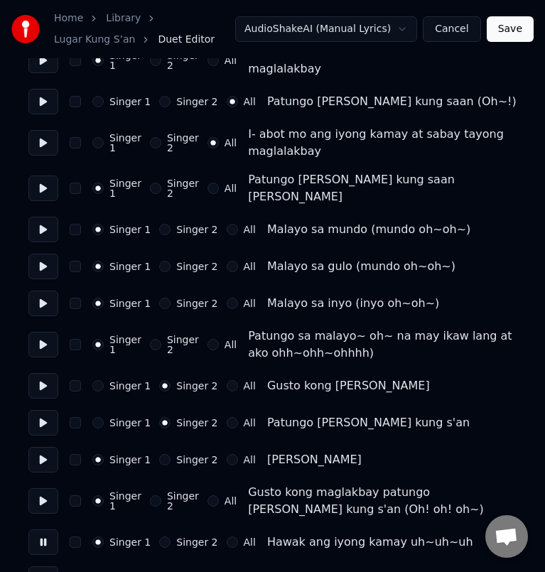
click at [519, 31] on button "Save" at bounding box center [510, 29] width 47 height 26
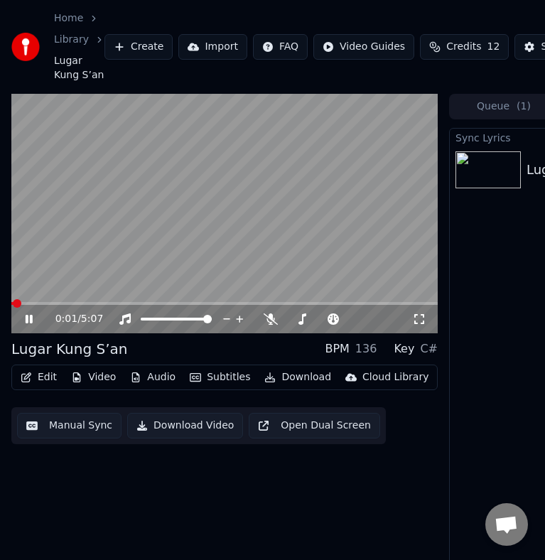
click at [30, 314] on icon at bounding box center [39, 318] width 33 height 11
click at [206, 375] on button "Subtitles" at bounding box center [220, 377] width 72 height 20
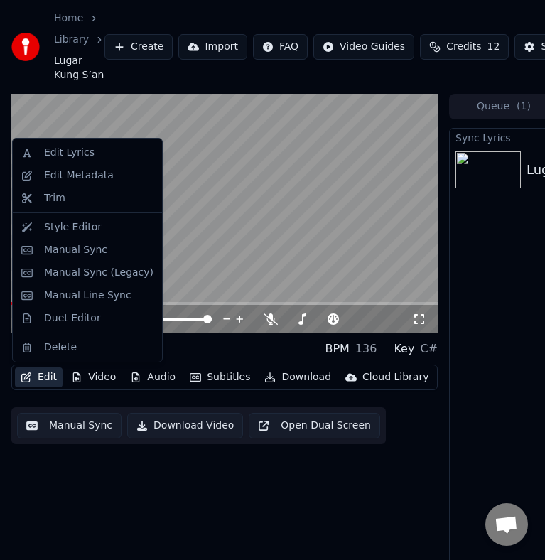
click at [44, 377] on button "Edit" at bounding box center [39, 377] width 48 height 20
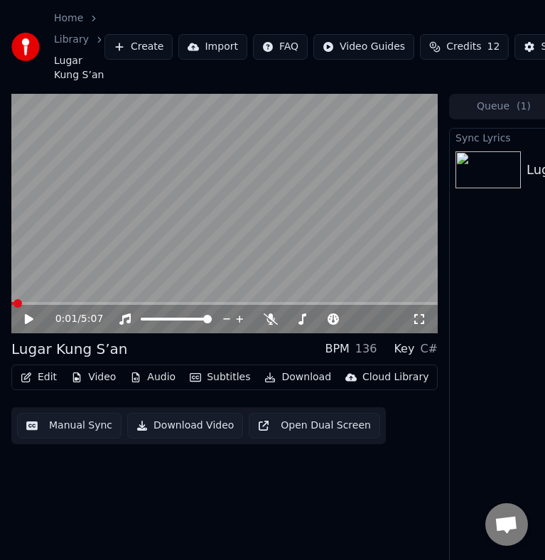
click at [44, 377] on button "Edit" at bounding box center [39, 377] width 48 height 20
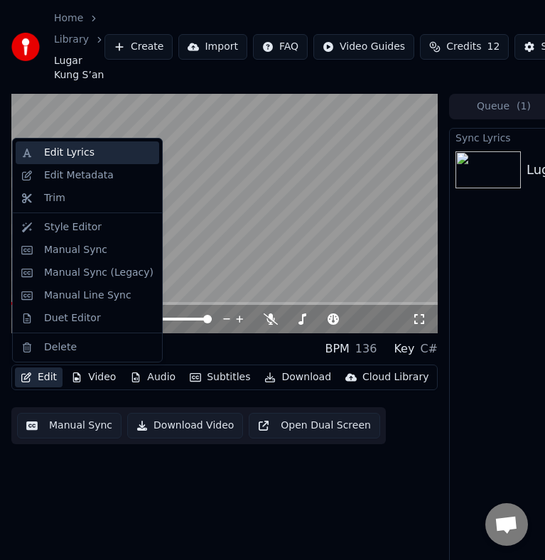
click at [97, 158] on div "Edit Lyrics" at bounding box center [98, 153] width 109 height 14
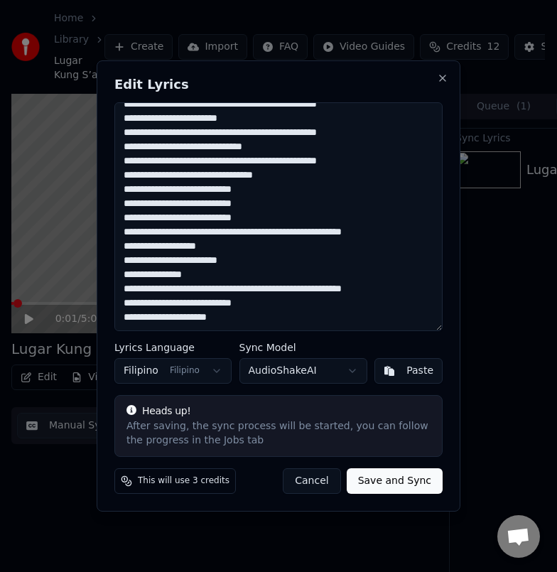
scroll to position [366, 0]
click at [232, 303] on textarea at bounding box center [278, 216] width 328 height 229
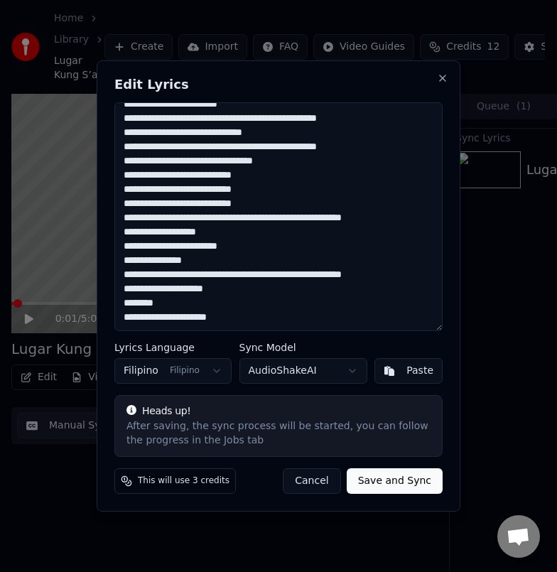
scroll to position [380, 0]
drag, startPoint x: 180, startPoint y: 303, endPoint x: 92, endPoint y: 310, distance: 89.0
click at [92, 310] on body "Home Library [PERSON_NAME] S’an Create Import FAQ Video Guides Credits 12 Setti…" at bounding box center [272, 286] width 545 height 572
click at [192, 301] on textarea at bounding box center [278, 216] width 328 height 229
drag, startPoint x: 182, startPoint y: 302, endPoint x: 127, endPoint y: 306, distance: 54.9
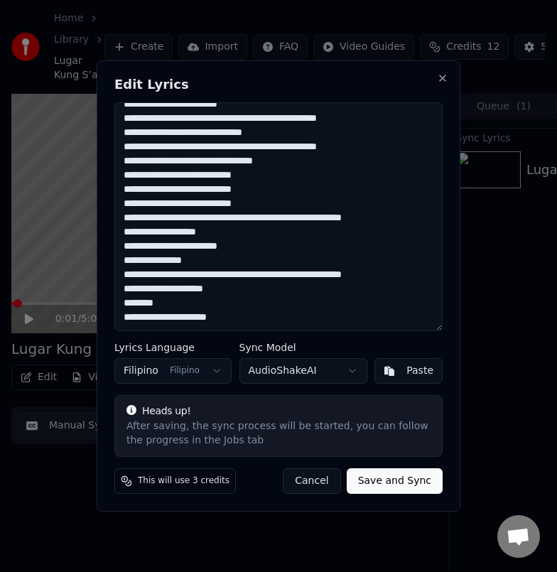
click at [117, 306] on textarea at bounding box center [278, 216] width 328 height 229
click at [183, 305] on textarea at bounding box center [278, 216] width 328 height 229
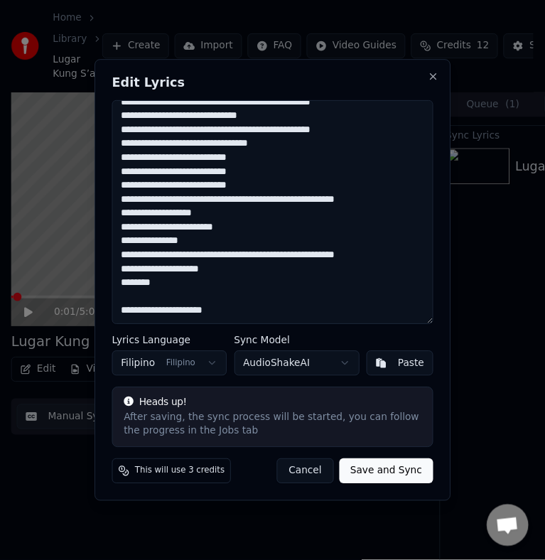
scroll to position [394, 0]
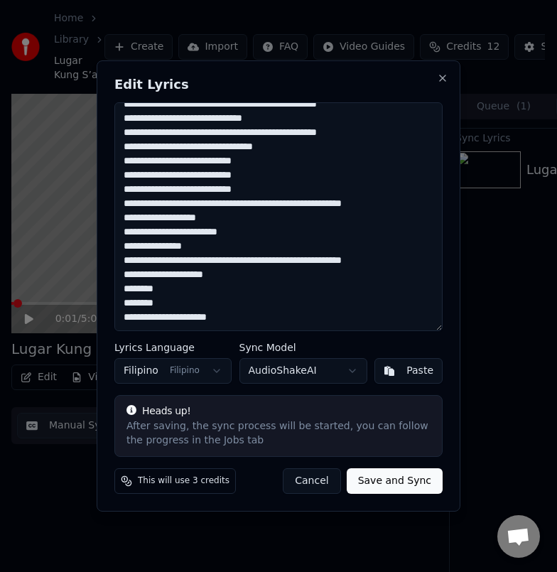
click at [259, 313] on textarea at bounding box center [278, 216] width 328 height 229
type textarea "**********"
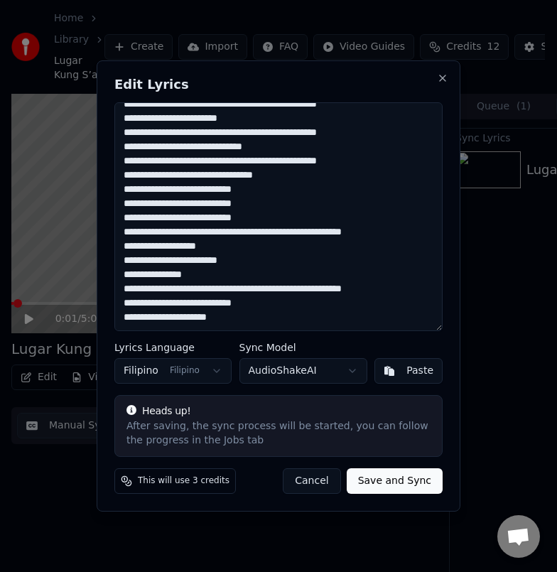
scroll to position [366, 0]
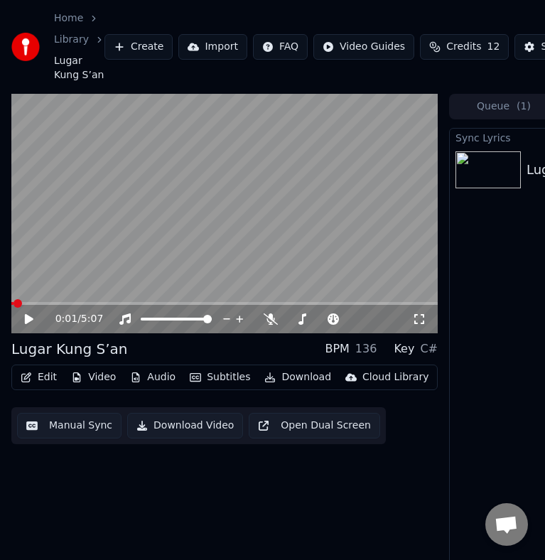
click at [28, 316] on icon at bounding box center [29, 319] width 9 height 10
click at [399, 300] on video at bounding box center [224, 214] width 426 height 240
click at [410, 303] on span at bounding box center [224, 303] width 426 height 3
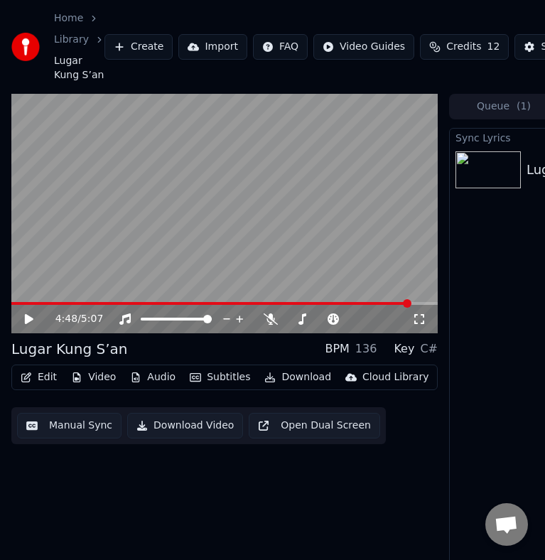
click at [400, 237] on video at bounding box center [224, 214] width 426 height 240
click at [388, 301] on video at bounding box center [224, 214] width 426 height 240
click at [382, 304] on span at bounding box center [196, 303] width 370 height 3
click at [391, 260] on video at bounding box center [224, 214] width 426 height 240
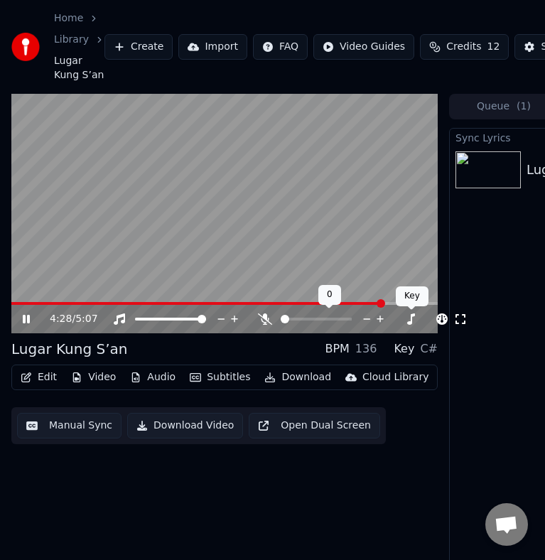
click at [266, 321] on icon at bounding box center [265, 318] width 14 height 11
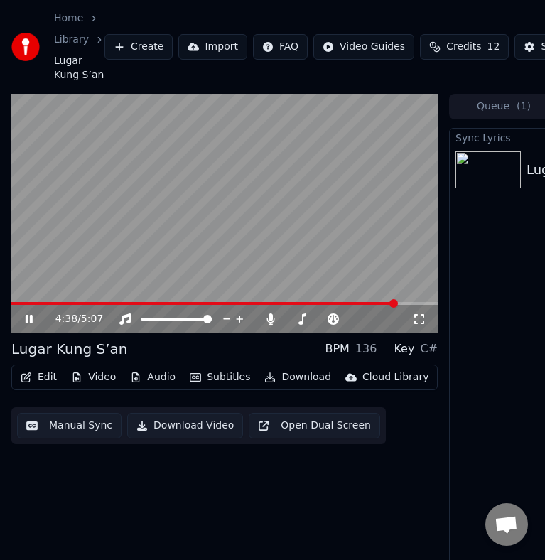
click at [396, 304] on span at bounding box center [224, 303] width 426 height 3
click at [28, 316] on icon at bounding box center [29, 319] width 7 height 9
click at [30, 377] on icon "button" at bounding box center [26, 377] width 11 height 10
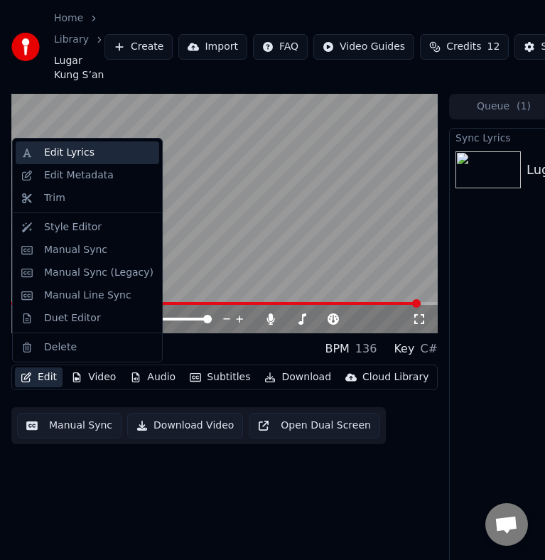
click at [87, 151] on div "Edit Lyrics" at bounding box center [98, 153] width 109 height 14
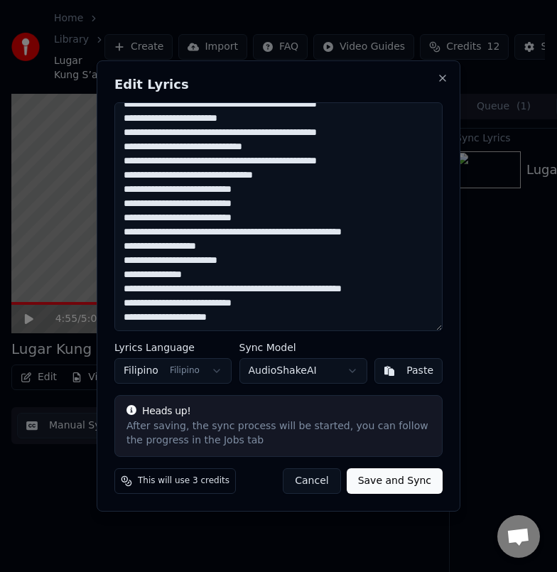
click at [227, 303] on textarea at bounding box center [278, 216] width 328 height 229
click at [230, 303] on textarea at bounding box center [278, 216] width 328 height 229
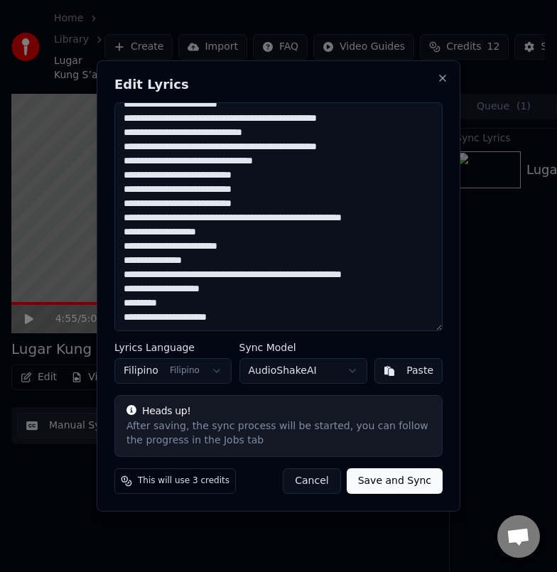
scroll to position [380, 0]
drag, startPoint x: 180, startPoint y: 303, endPoint x: 156, endPoint y: 305, distance: 23.5
click at [156, 305] on textarea at bounding box center [278, 216] width 328 height 229
click at [180, 303] on textarea at bounding box center [278, 216] width 328 height 229
drag, startPoint x: 180, startPoint y: 303, endPoint x: 156, endPoint y: 303, distance: 23.4
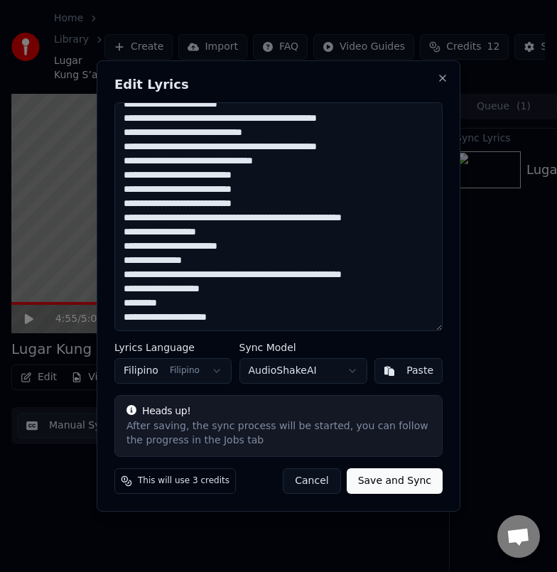
click at [156, 303] on textarea at bounding box center [278, 216] width 328 height 229
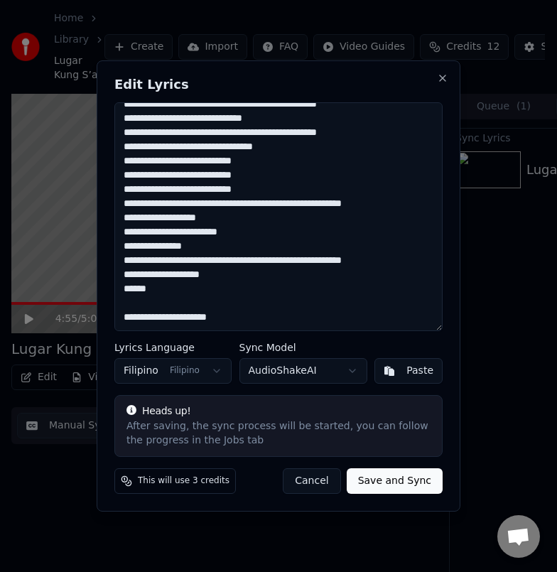
scroll to position [394, 0]
click at [136, 291] on textarea at bounding box center [278, 216] width 328 height 229
click at [170, 296] on textarea at bounding box center [278, 216] width 328 height 229
click at [169, 294] on textarea at bounding box center [278, 216] width 328 height 229
click at [169, 290] on textarea at bounding box center [278, 216] width 328 height 229
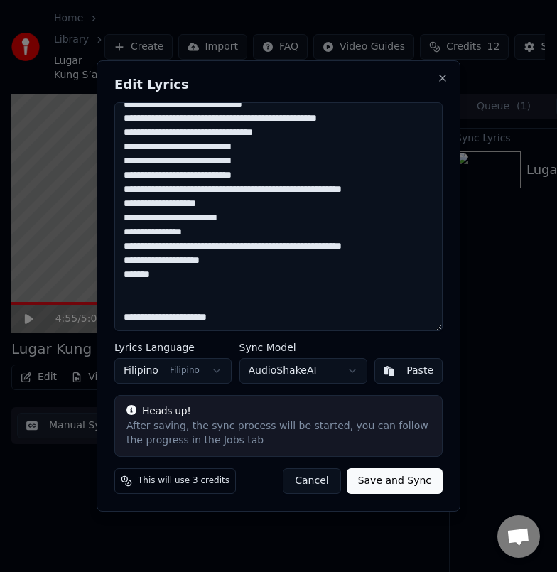
scroll to position [409, 0]
drag, startPoint x: 170, startPoint y: 272, endPoint x: 124, endPoint y: 272, distance: 45.5
click at [124, 272] on textarea at bounding box center [278, 216] width 328 height 229
click at [148, 291] on textarea at bounding box center [278, 216] width 328 height 229
click at [123, 317] on textarea at bounding box center [278, 216] width 328 height 229
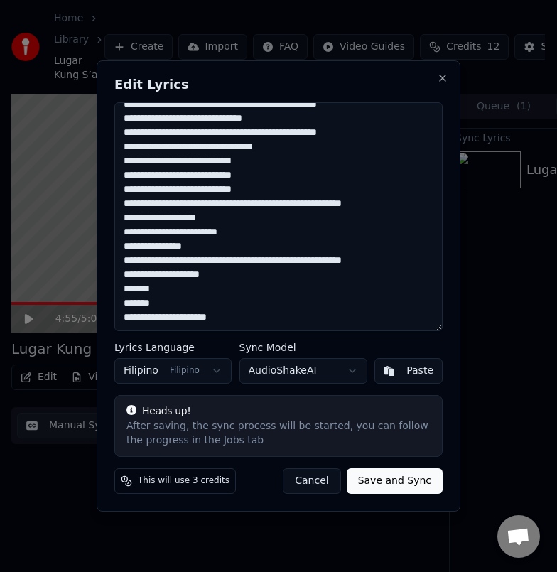
scroll to position [394, 0]
drag, startPoint x: 167, startPoint y: 289, endPoint x: 120, endPoint y: 286, distance: 47.0
click at [120, 286] on textarea at bounding box center [278, 216] width 328 height 229
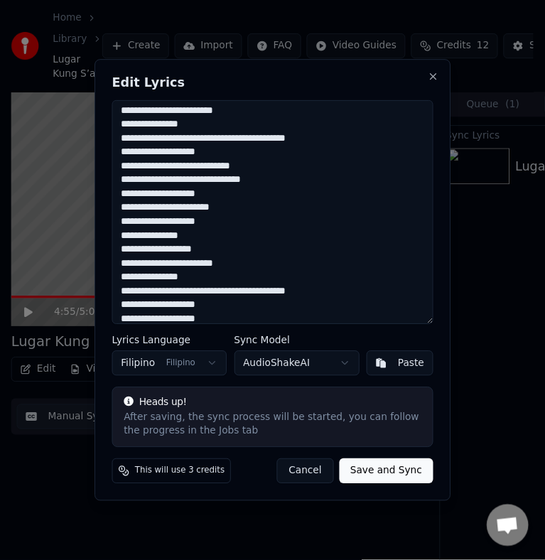
scroll to position [0, 0]
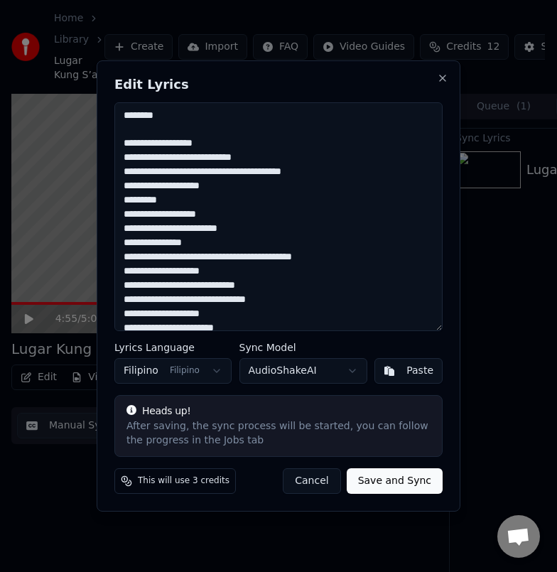
drag, startPoint x: 186, startPoint y: 114, endPoint x: 98, endPoint y: 112, distance: 88.1
click at [98, 112] on div "Edit Lyrics Lyrics Language Filipino Filipino Sync Model AudioShakeAI Paste Hea…" at bounding box center [279, 286] width 364 height 452
click at [126, 116] on textarea at bounding box center [278, 216] width 328 height 229
click at [402, 482] on button "Save and Sync" at bounding box center [395, 481] width 96 height 26
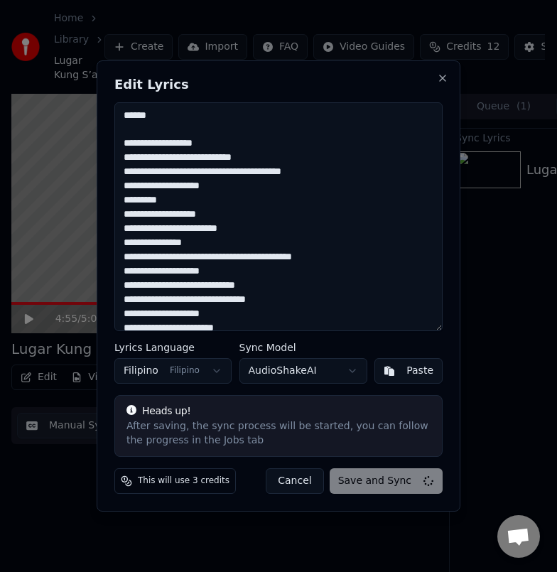
type textarea "**********"
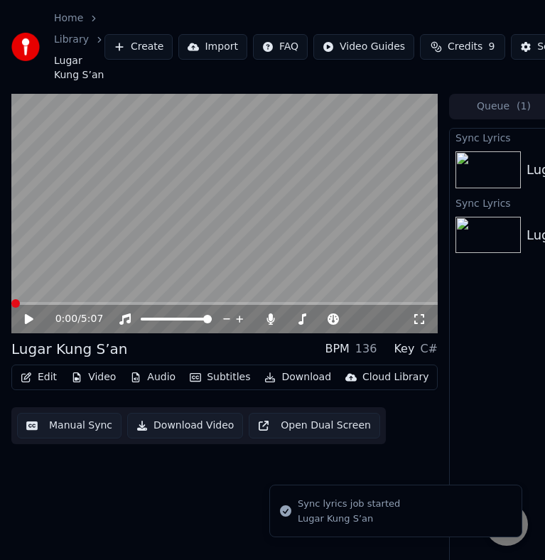
click at [11, 304] on span at bounding box center [11, 303] width 0 height 3
click at [26, 313] on icon at bounding box center [39, 318] width 33 height 11
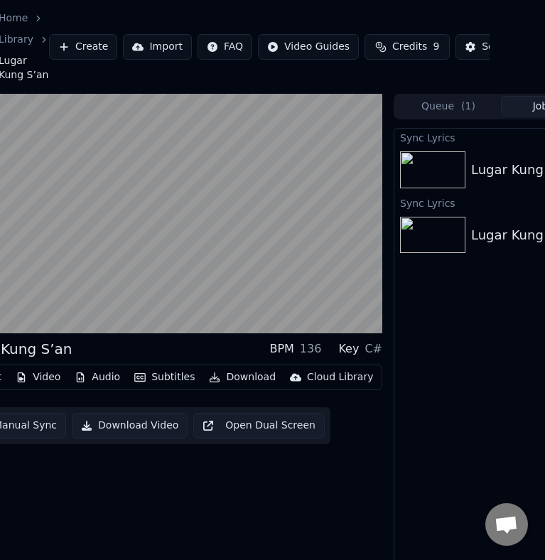
scroll to position [0, 57]
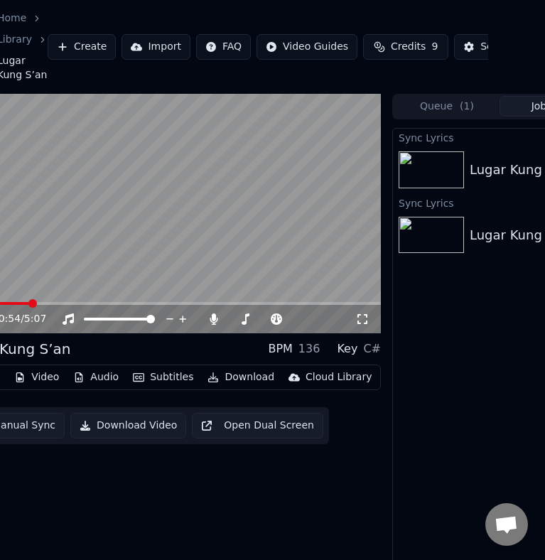
click at [252, 205] on video at bounding box center [168, 214] width 426 height 240
click at [253, 203] on video at bounding box center [168, 214] width 426 height 240
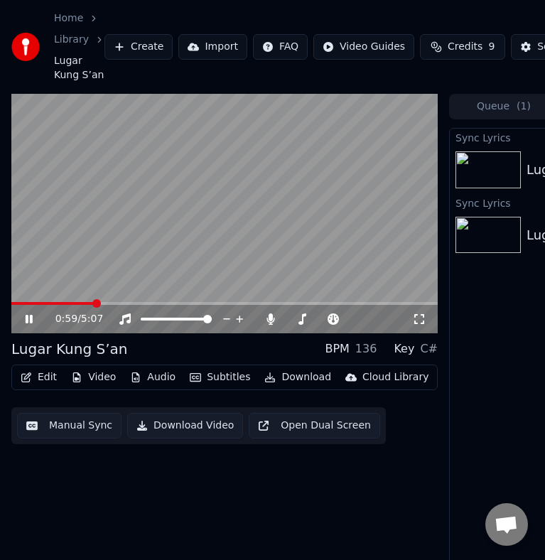
click at [44, 509] on div "0:59 / 5:07 [PERSON_NAME] S’an BPM 136 Key C# Edit Video Audio Subtitles Downlo…" at bounding box center [224, 349] width 426 height 510
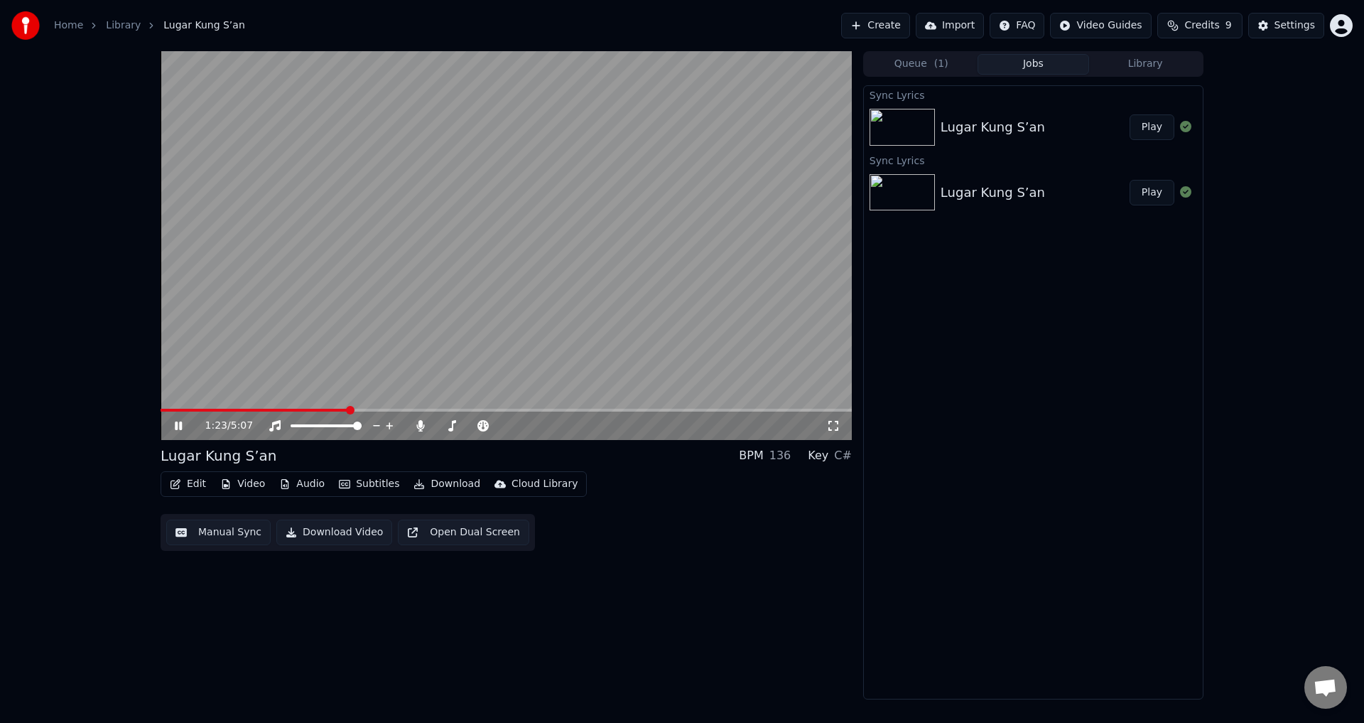
click at [987, 178] on div "Lugar Kung S’an Play" at bounding box center [1033, 192] width 339 height 48
click at [1154, 190] on button "Play" at bounding box center [1152, 193] width 45 height 26
click at [293, 407] on video at bounding box center [506, 245] width 691 height 389
click at [309, 410] on span at bounding box center [506, 410] width 691 height 3
click at [352, 332] on video at bounding box center [506, 245] width 691 height 389
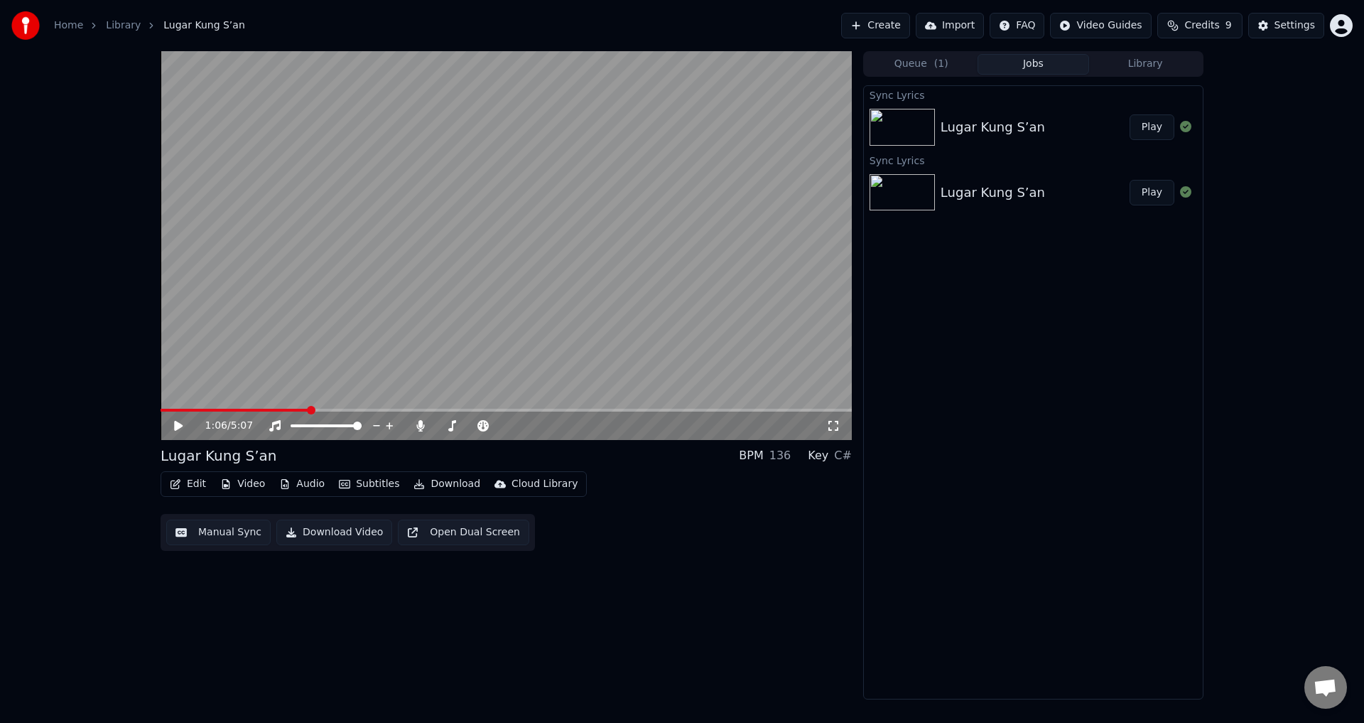
click at [352, 332] on video at bounding box center [506, 245] width 691 height 389
click at [362, 409] on span at bounding box center [506, 410] width 691 height 3
click at [404, 409] on span at bounding box center [506, 410] width 691 height 3
click at [438, 409] on span at bounding box center [506, 410] width 691 height 3
click at [486, 409] on span at bounding box center [506, 410] width 691 height 3
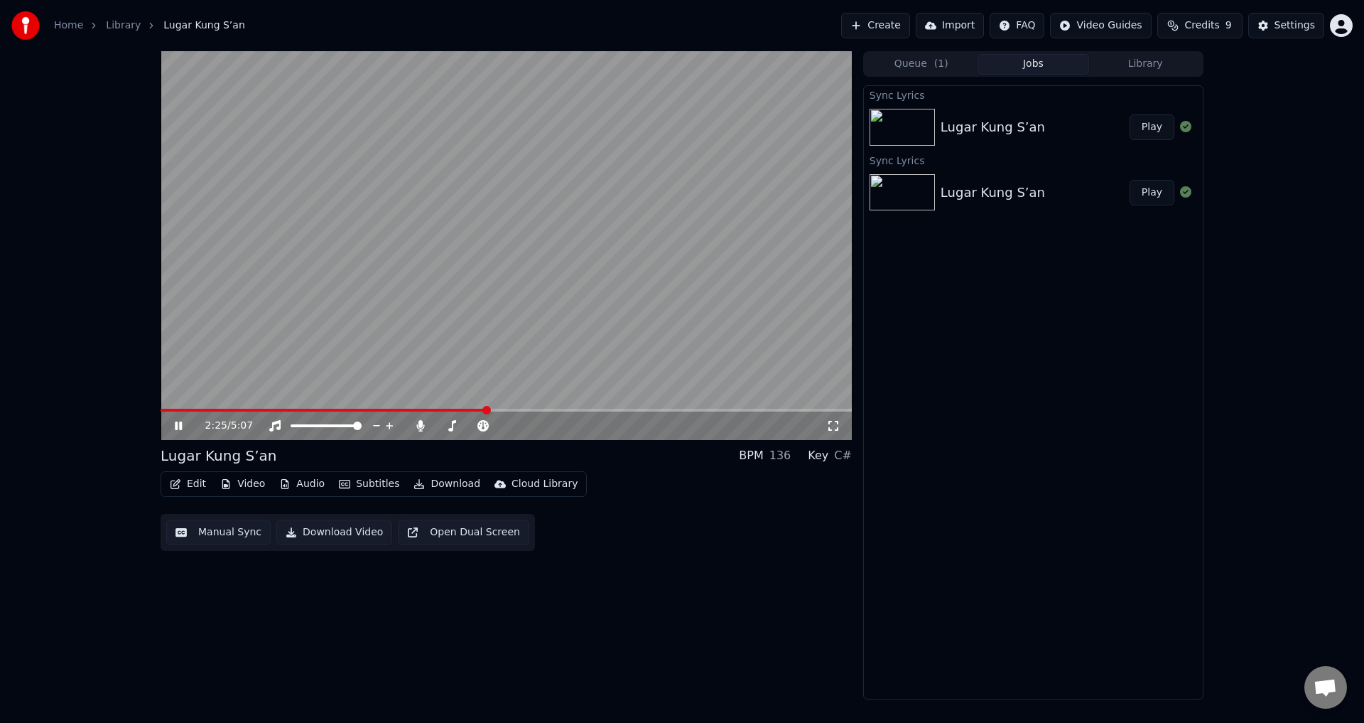
click at [929, 123] on img at bounding box center [902, 127] width 65 height 37
click at [1154, 124] on button "Play" at bounding box center [1152, 127] width 45 height 26
click at [299, 408] on video at bounding box center [506, 245] width 691 height 389
click at [305, 411] on span at bounding box center [506, 410] width 691 height 3
click at [438, 366] on video at bounding box center [506, 245] width 691 height 389
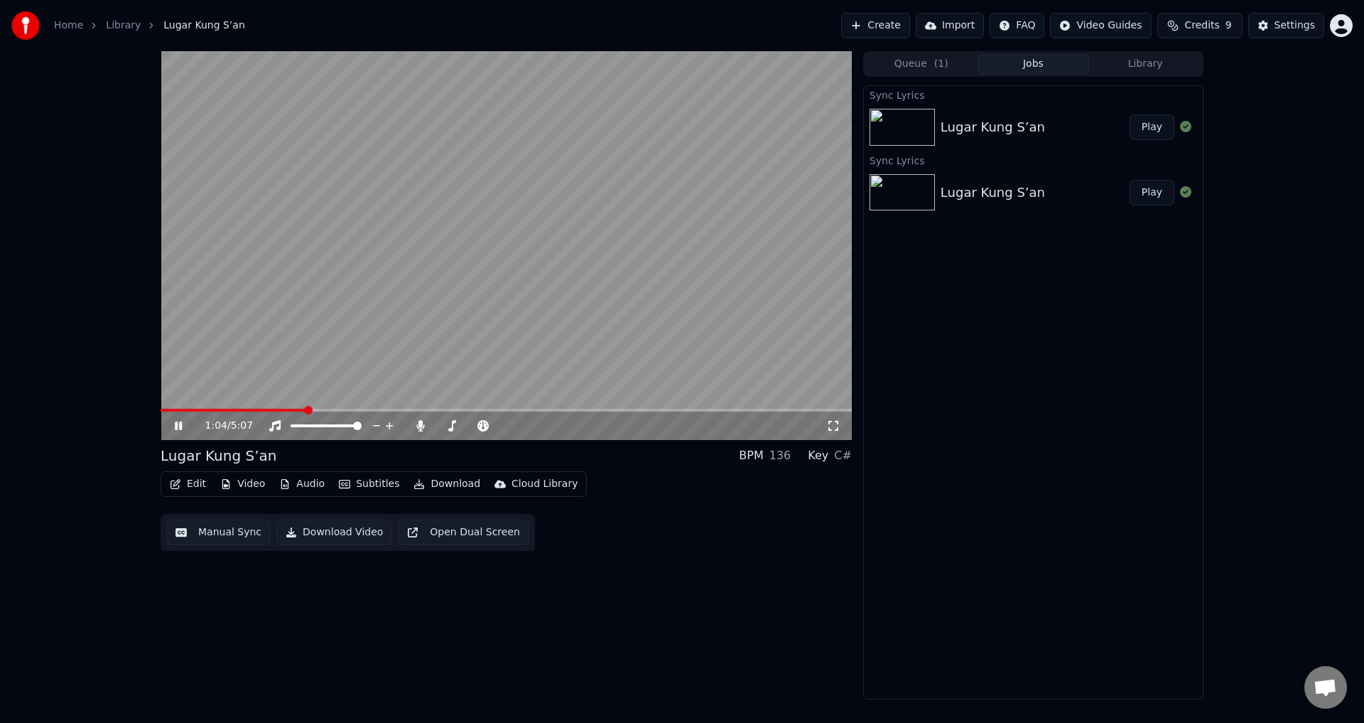
click at [336, 411] on span at bounding box center [506, 410] width 691 height 3
click at [423, 409] on span at bounding box center [506, 410] width 691 height 3
click at [495, 410] on span at bounding box center [506, 410] width 691 height 3
click at [541, 410] on span at bounding box center [506, 410] width 691 height 3
click at [344, 262] on video at bounding box center [506, 245] width 691 height 389
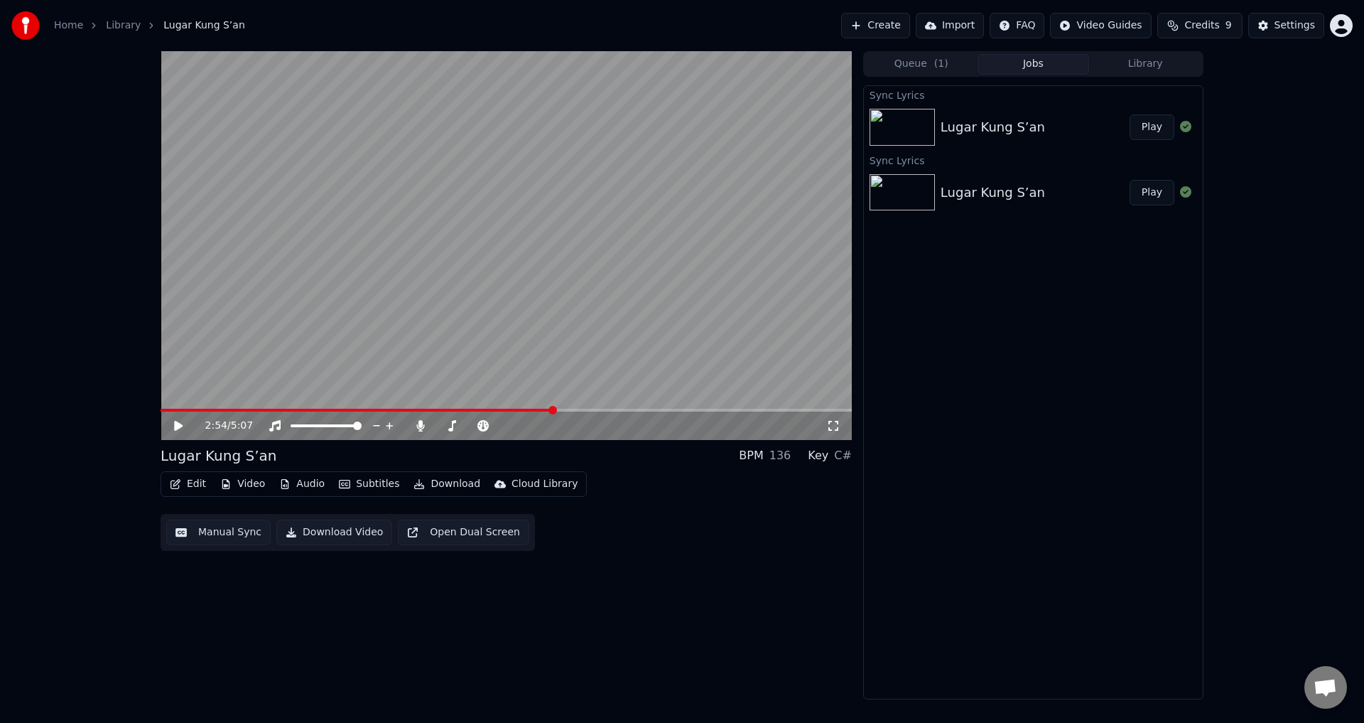
click at [179, 484] on icon "button" at bounding box center [175, 484] width 11 height 10
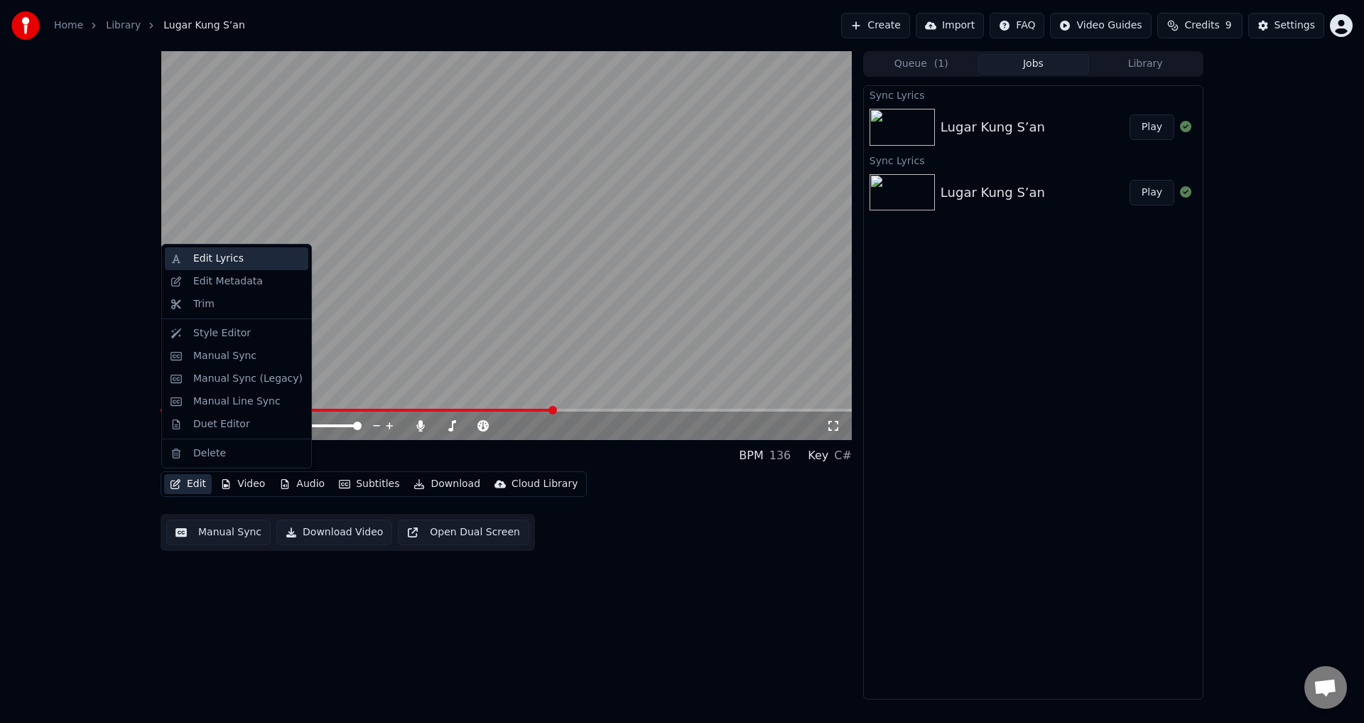
click at [222, 258] on div "Edit Lyrics" at bounding box center [218, 259] width 50 height 14
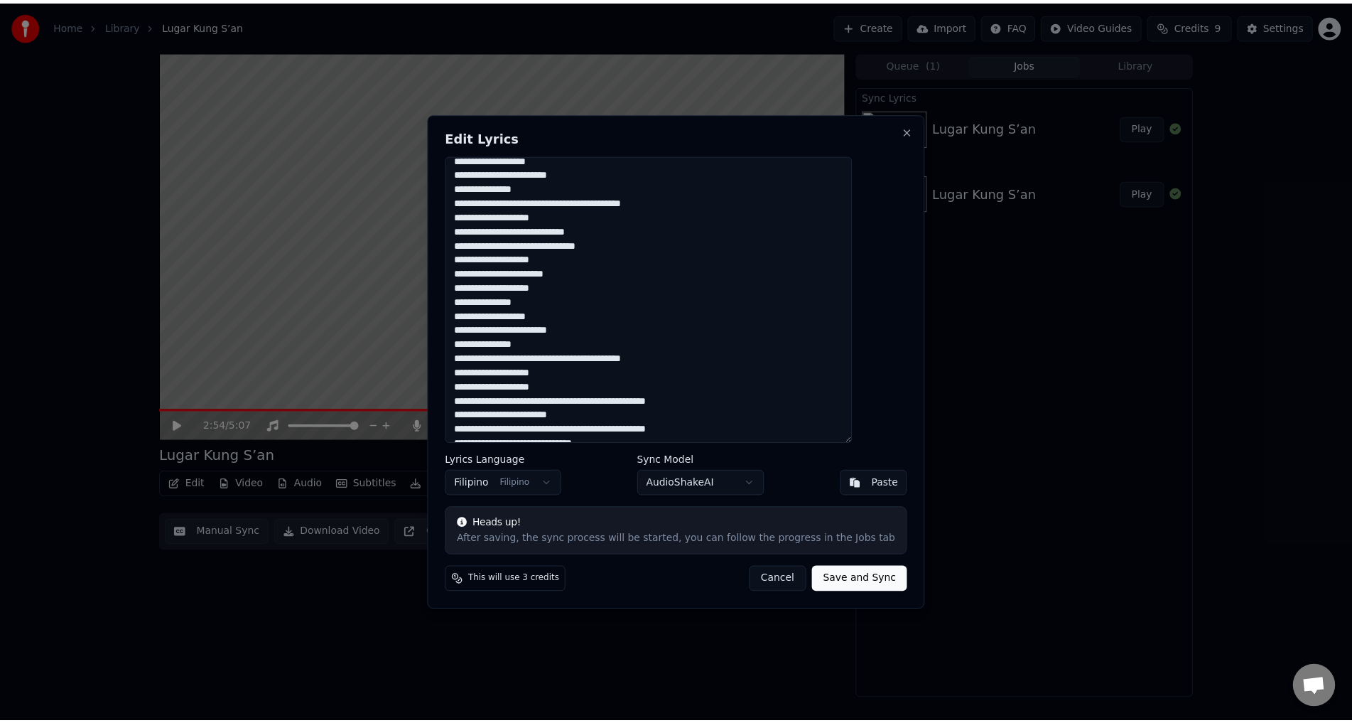
scroll to position [178, 0]
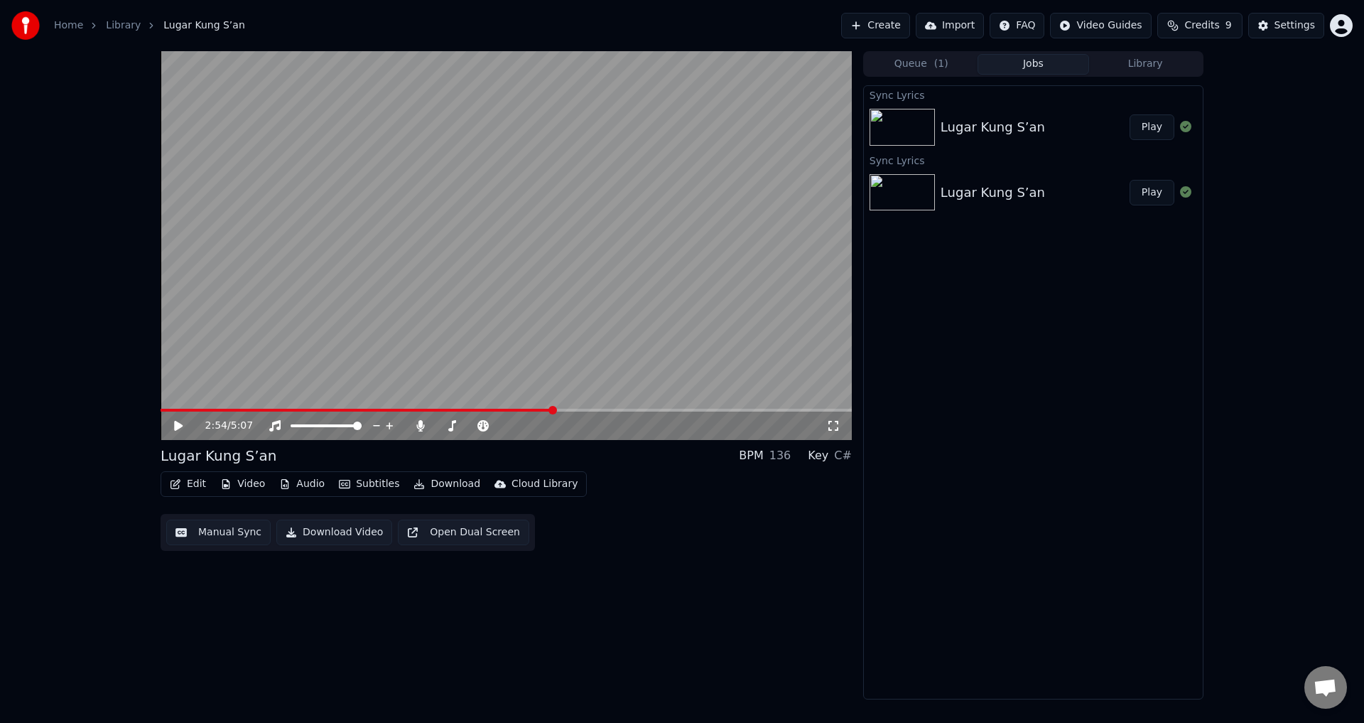
click at [245, 277] on video at bounding box center [506, 245] width 691 height 389
click at [518, 321] on video at bounding box center [506, 245] width 691 height 389
click at [547, 411] on span at bounding box center [364, 410] width 406 height 3
click at [512, 356] on video at bounding box center [506, 245] width 691 height 389
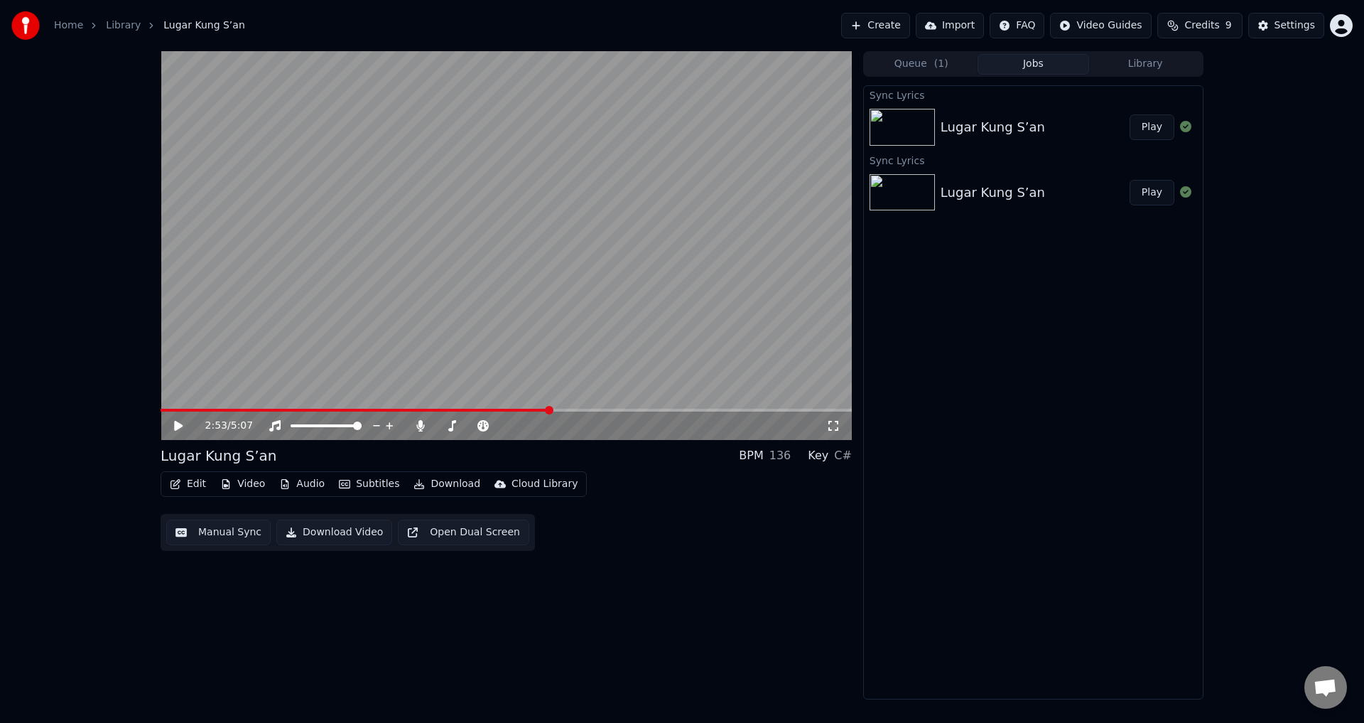
click at [512, 356] on video at bounding box center [506, 245] width 691 height 389
click at [596, 408] on video at bounding box center [506, 245] width 691 height 389
click at [180, 482] on icon "button" at bounding box center [175, 484] width 11 height 10
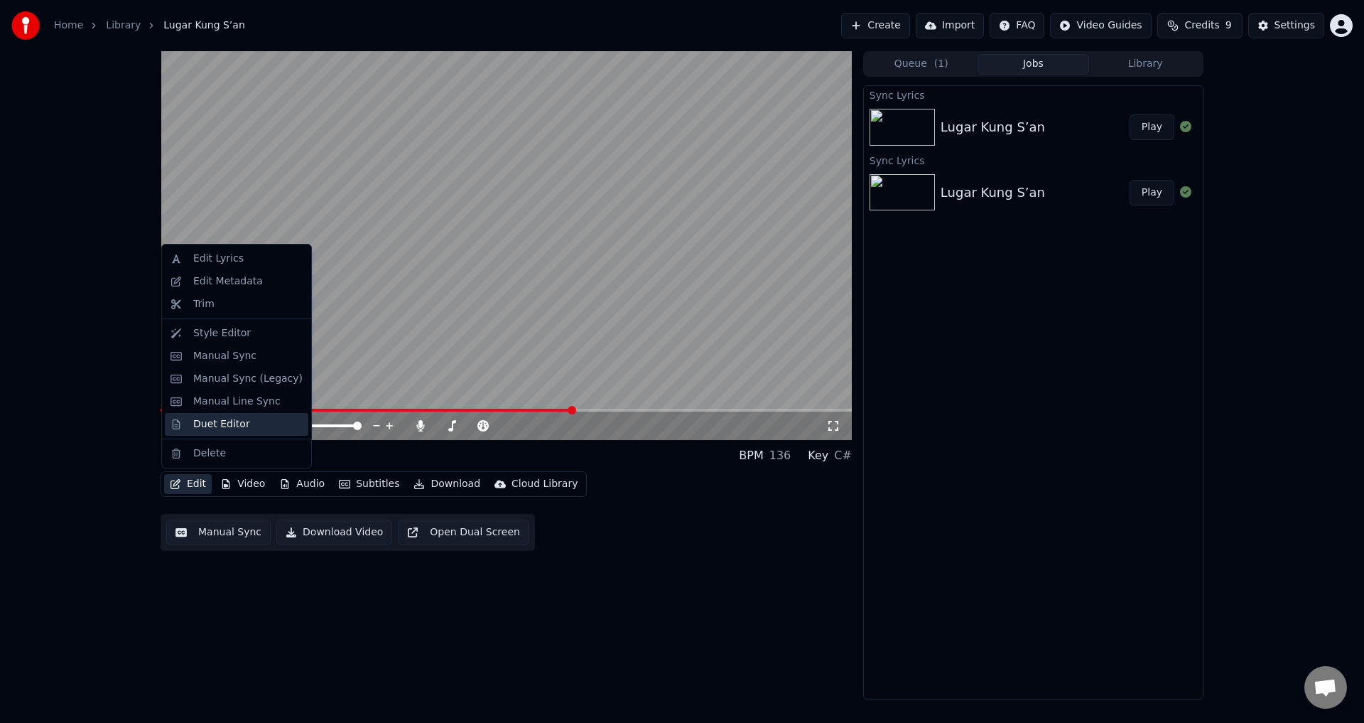
click at [210, 426] on div "Duet Editor" at bounding box center [221, 424] width 57 height 14
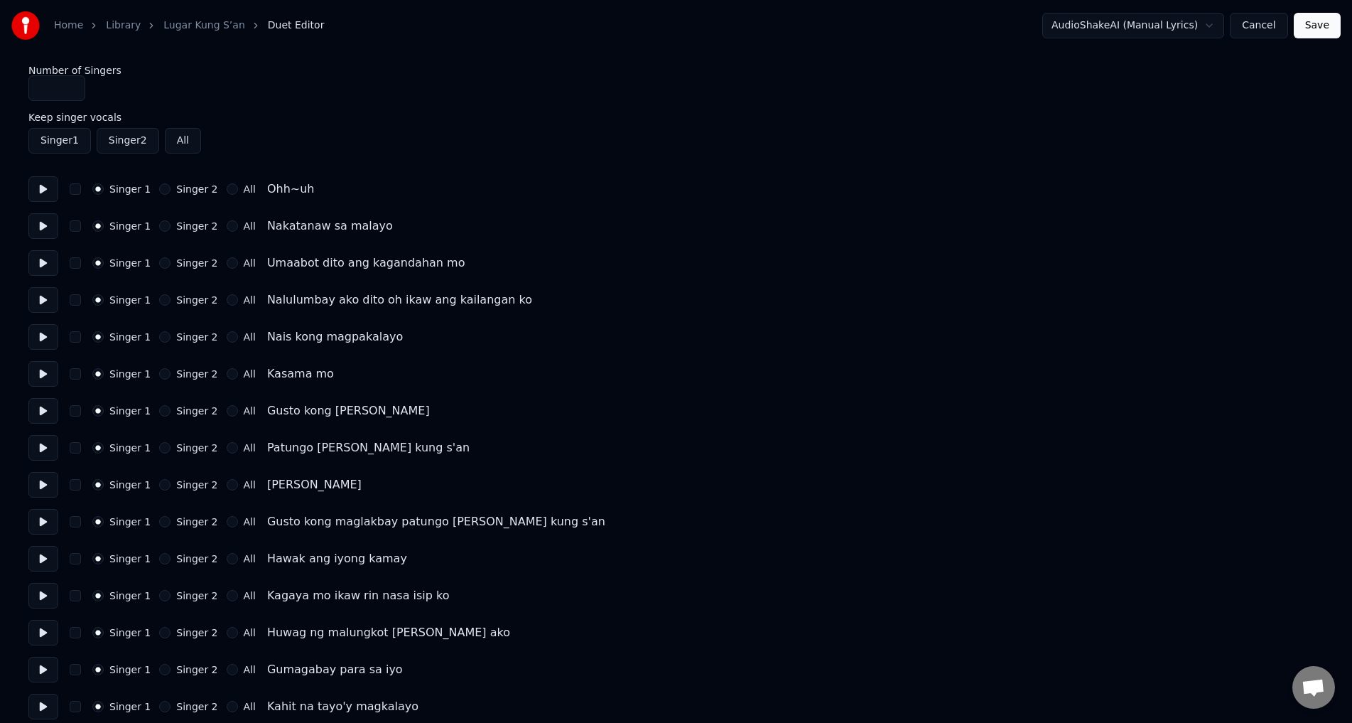
click at [1260, 31] on button "Cancel" at bounding box center [1259, 26] width 58 height 26
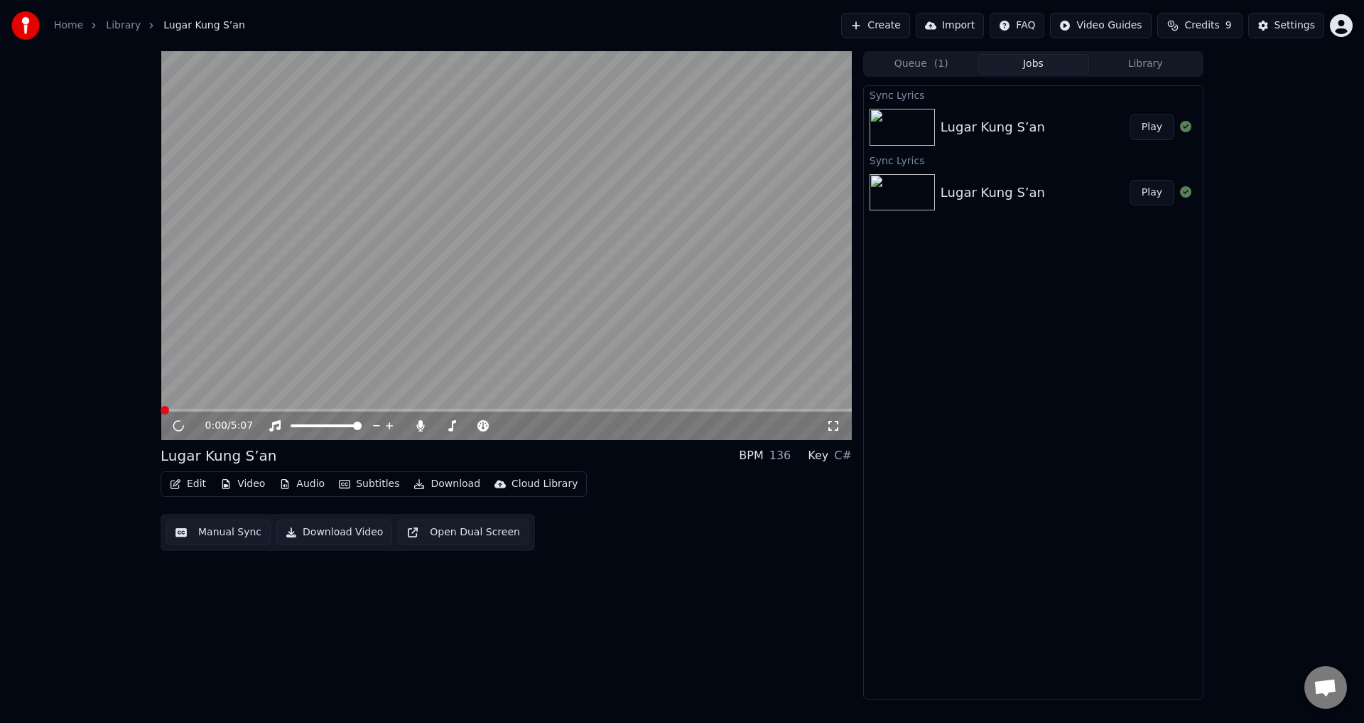
click at [1160, 192] on button "Play" at bounding box center [1152, 193] width 45 height 26
click at [180, 480] on icon "button" at bounding box center [175, 484] width 11 height 10
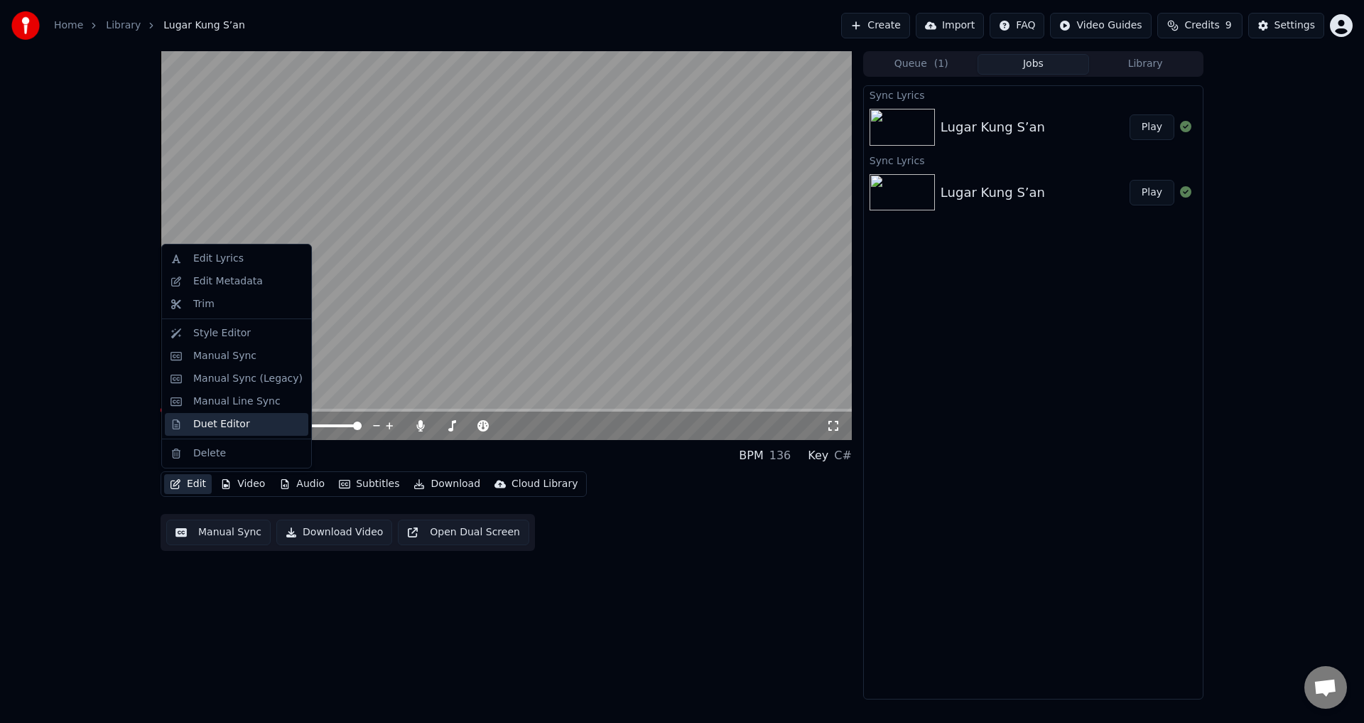
click at [219, 414] on div "Duet Editor" at bounding box center [237, 424] width 144 height 23
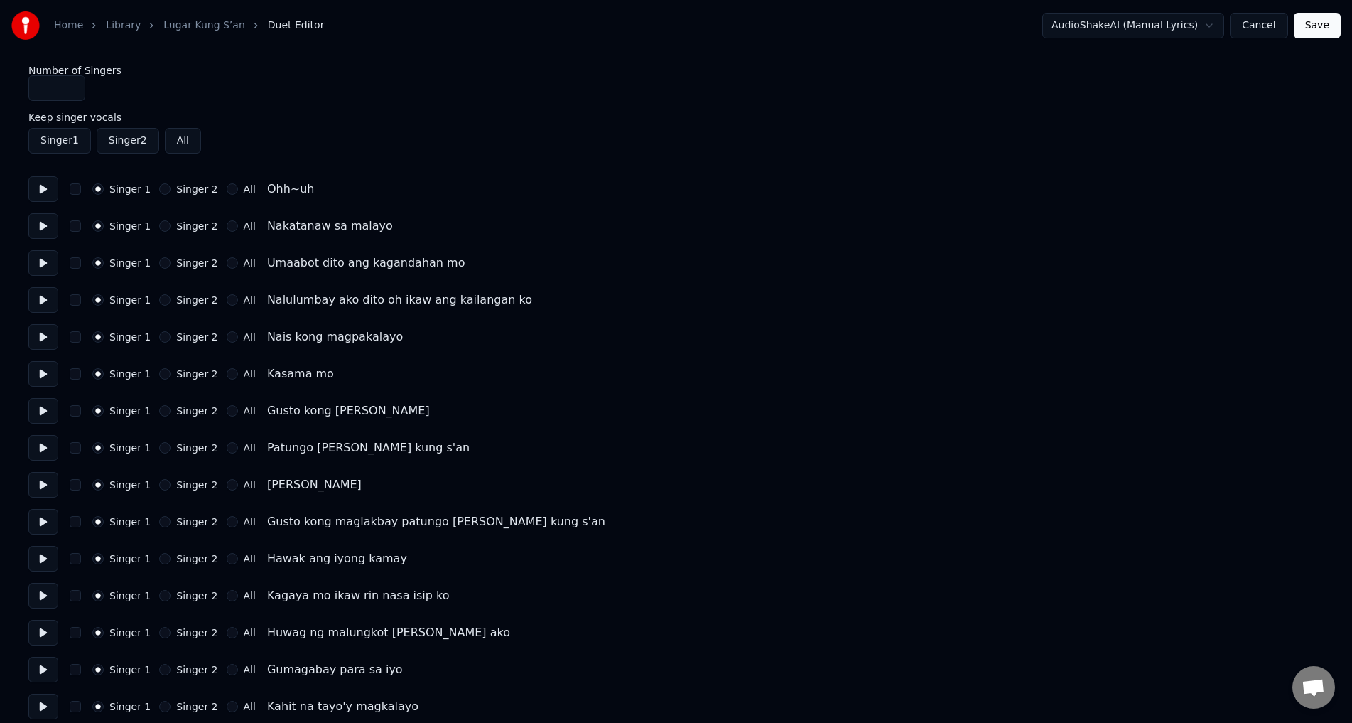
click at [40, 193] on button at bounding box center [43, 189] width 30 height 26
click at [46, 191] on button at bounding box center [43, 189] width 30 height 26
click at [159, 190] on button "Singer 2" at bounding box center [164, 188] width 11 height 11
click at [47, 196] on button at bounding box center [43, 189] width 30 height 26
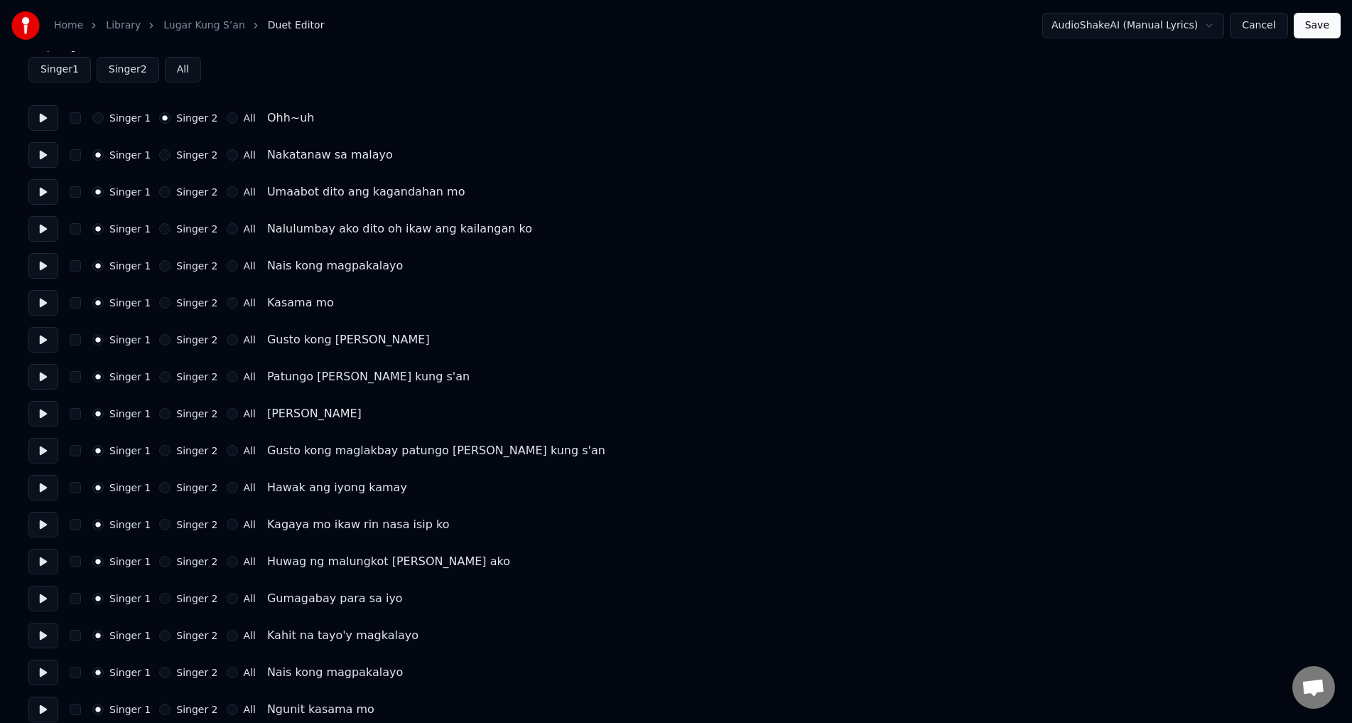
click at [49, 263] on button at bounding box center [43, 266] width 30 height 26
click at [45, 301] on button at bounding box center [43, 303] width 30 height 26
click at [43, 341] on button at bounding box center [43, 340] width 30 height 26
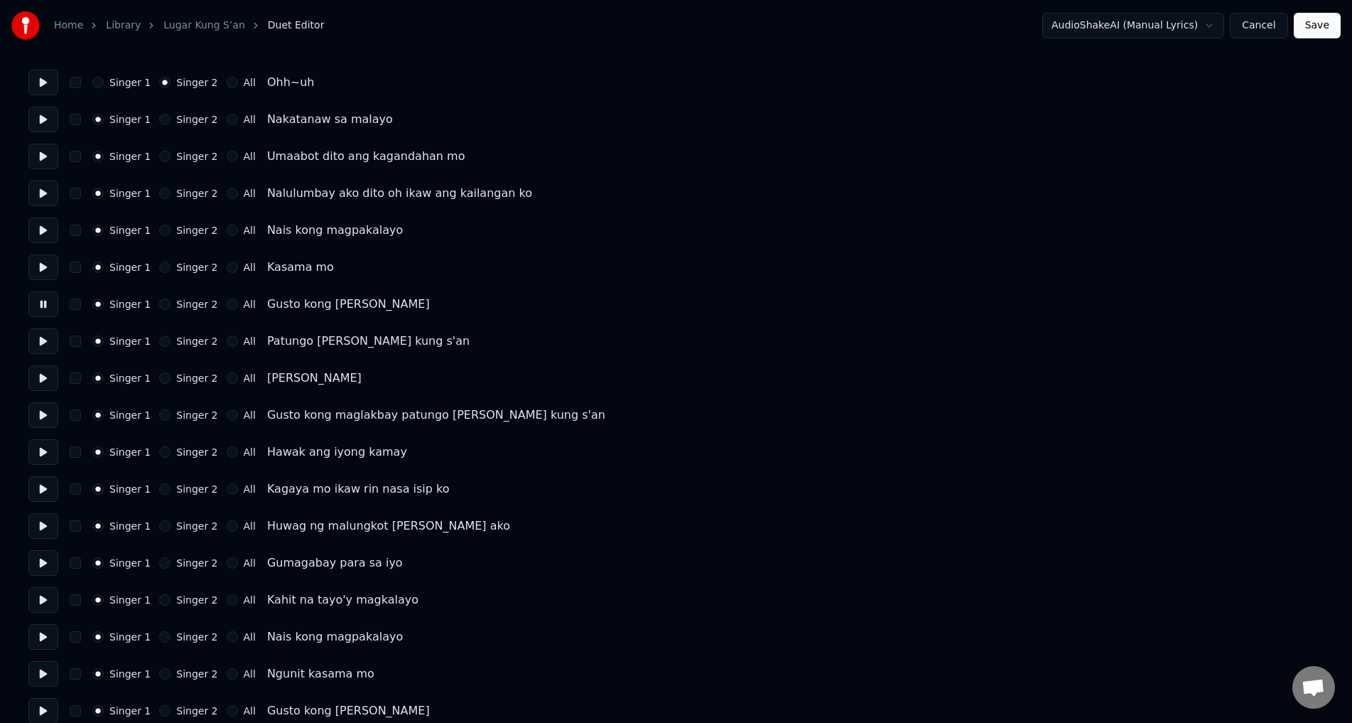
scroll to position [142, 0]
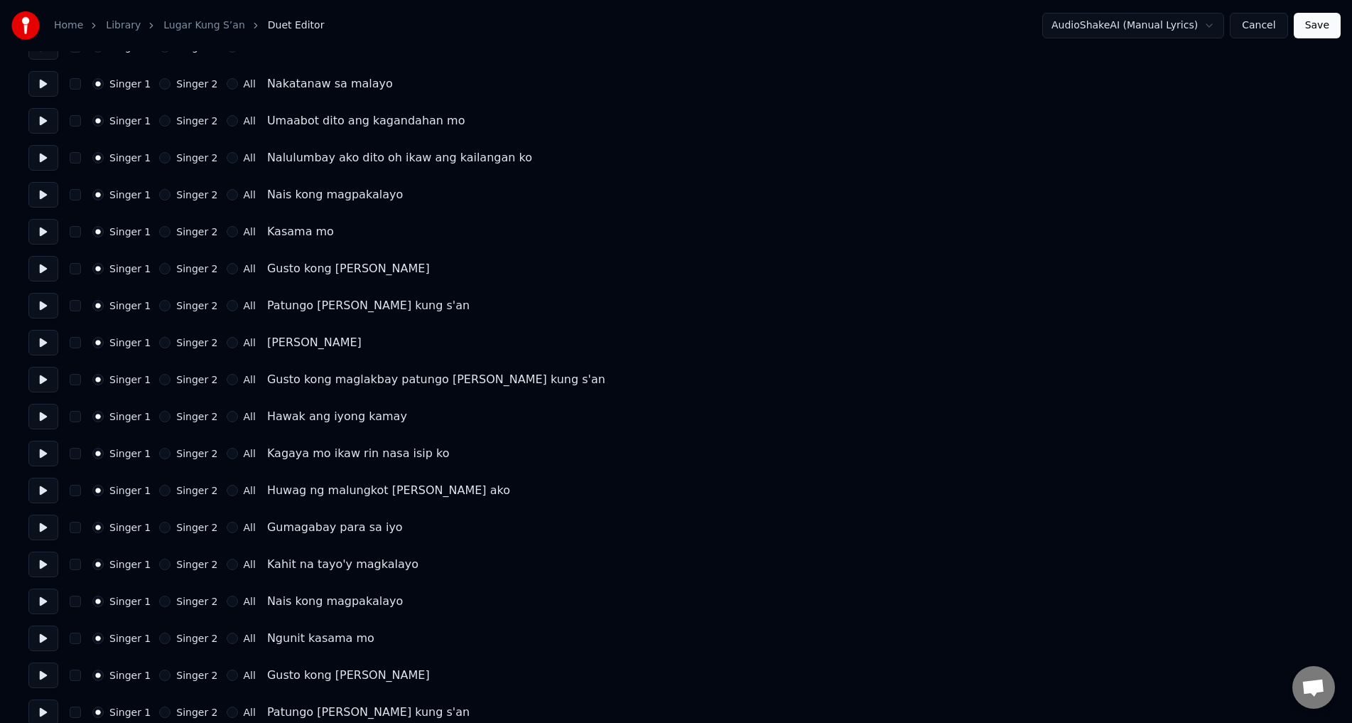
click at [44, 304] on button at bounding box center [43, 306] width 30 height 26
click at [227, 269] on button "All" at bounding box center [232, 268] width 11 height 11
click at [227, 305] on button "All" at bounding box center [232, 305] width 11 height 11
click at [45, 304] on button at bounding box center [43, 306] width 30 height 26
click at [52, 342] on button at bounding box center [43, 343] width 30 height 26
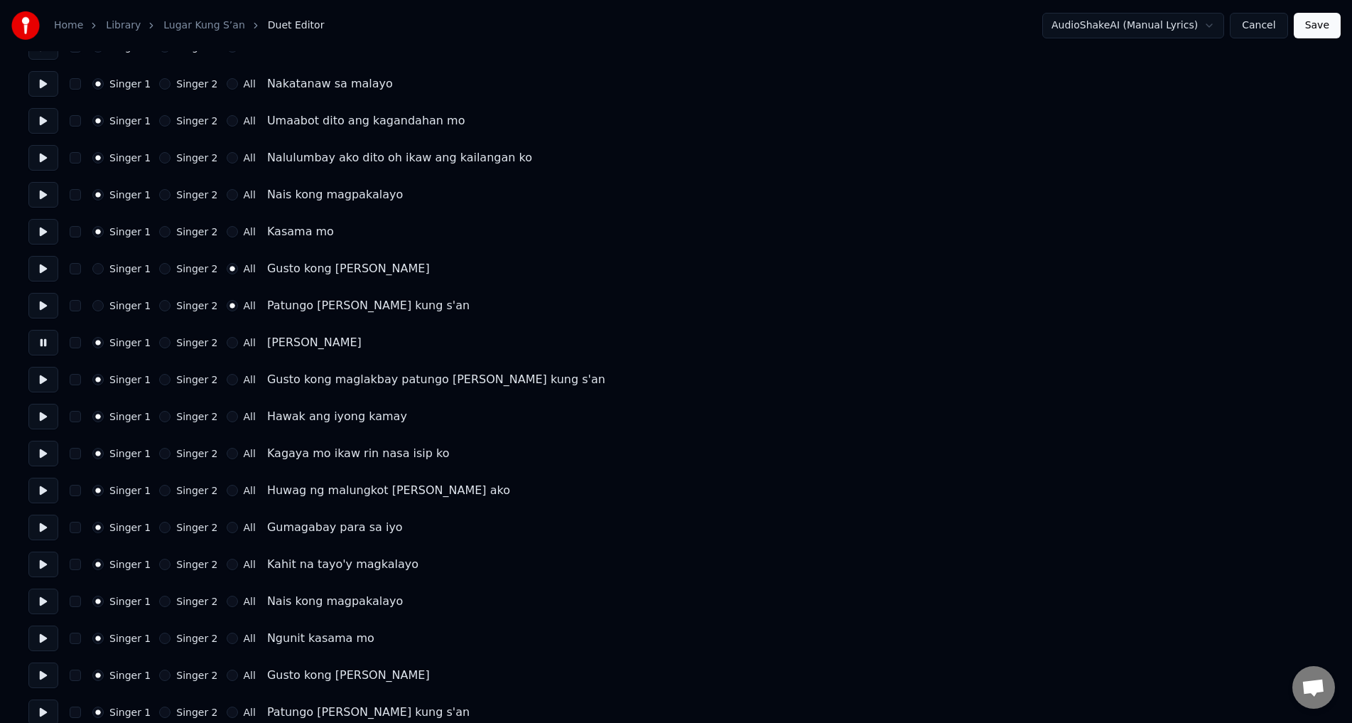
click at [227, 341] on button "All" at bounding box center [232, 342] width 11 height 11
drag, startPoint x: 46, startPoint y: 384, endPoint x: 152, endPoint y: 385, distance: 105.9
click at [48, 381] on button at bounding box center [43, 380] width 30 height 26
click at [227, 382] on button "All" at bounding box center [232, 379] width 11 height 11
click at [42, 406] on button at bounding box center [43, 417] width 30 height 26
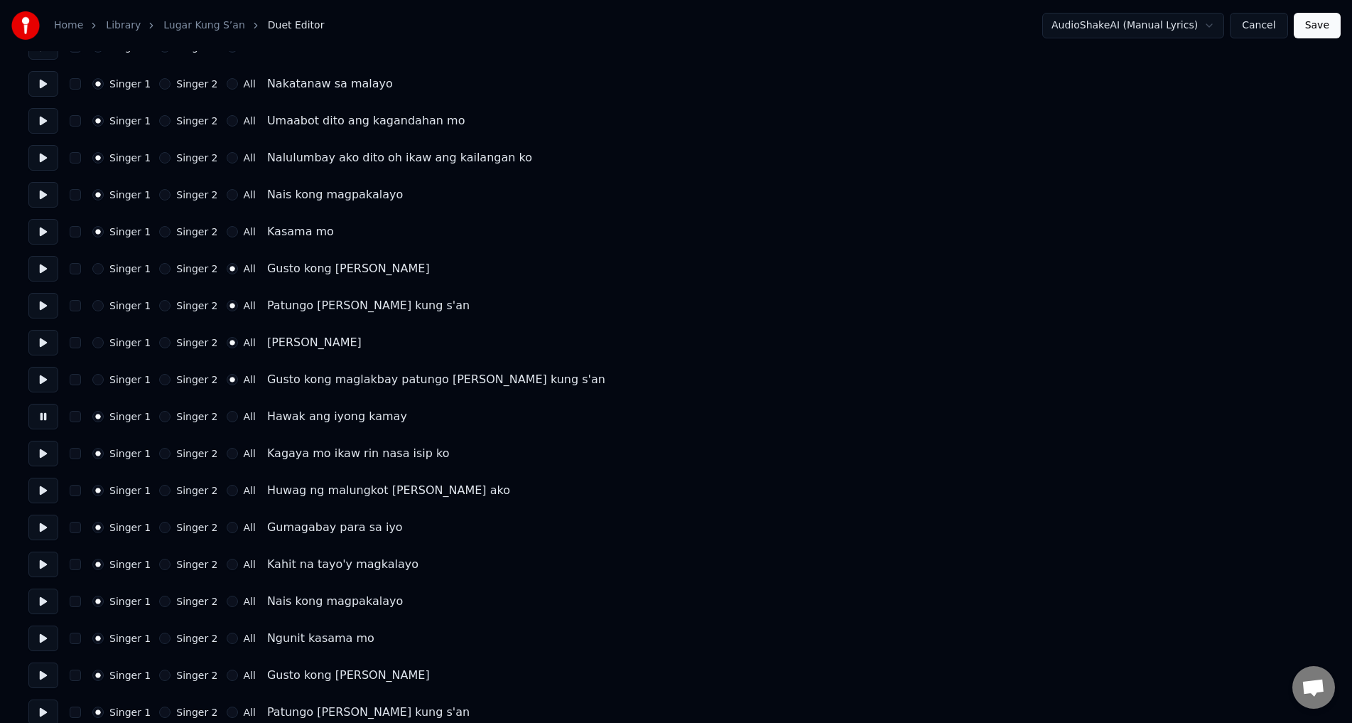
click at [229, 415] on div "All" at bounding box center [241, 416] width 29 height 11
click at [227, 414] on button "All" at bounding box center [232, 416] width 11 height 11
click at [45, 203] on button at bounding box center [43, 195] width 30 height 26
click at [43, 228] on button at bounding box center [43, 232] width 30 height 26
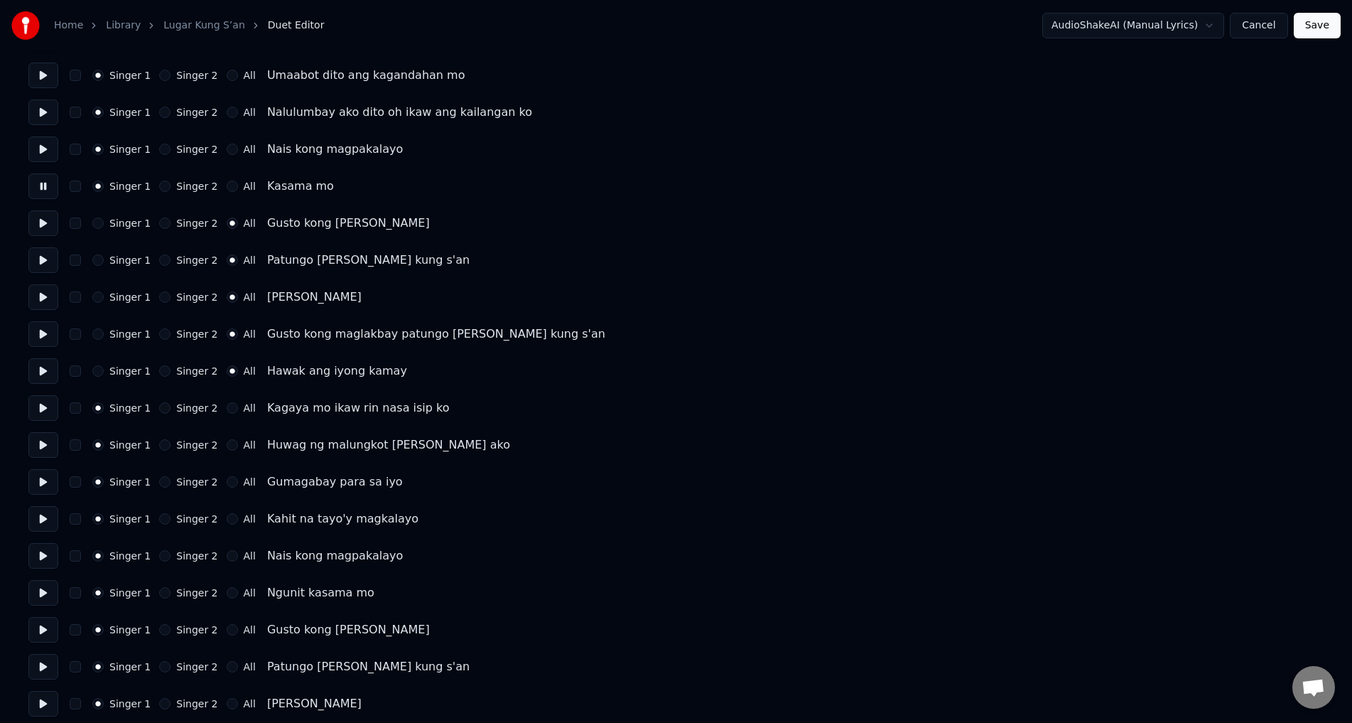
scroll to position [213, 0]
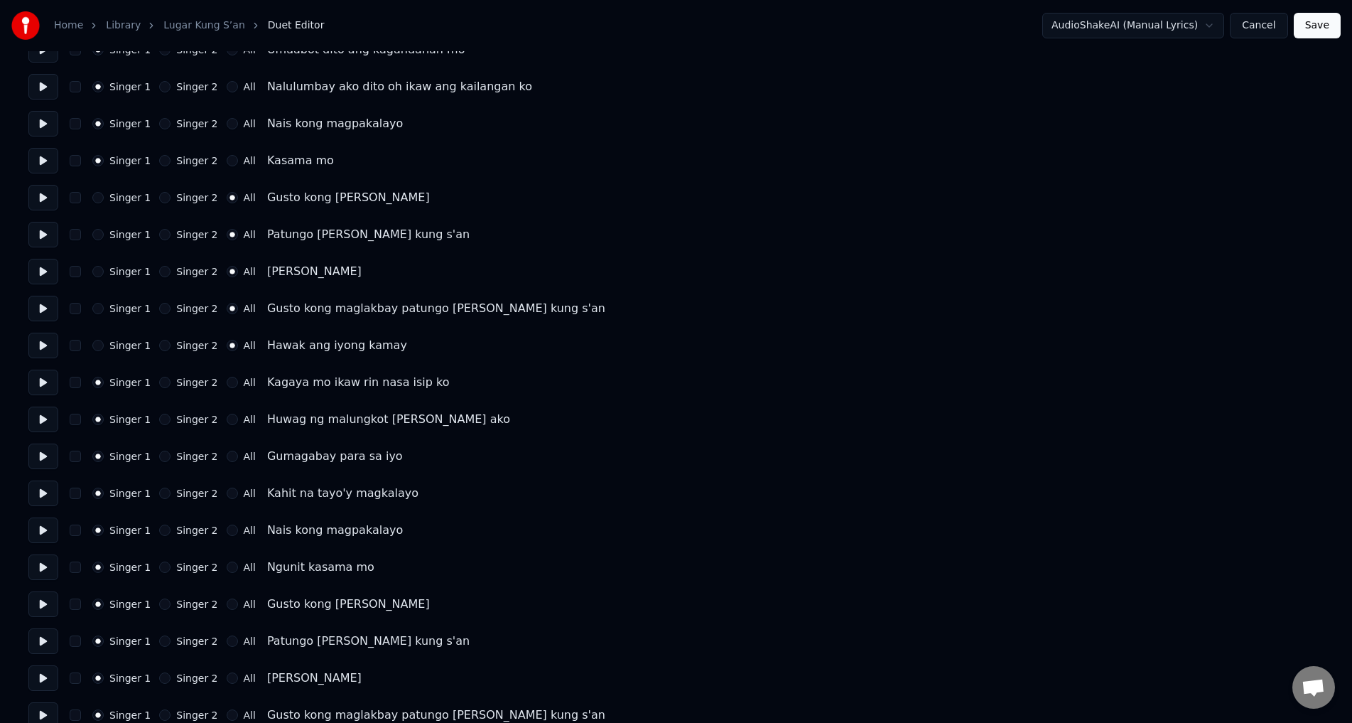
click at [44, 381] on button at bounding box center [43, 382] width 30 height 26
click at [162, 378] on button "Singer 2" at bounding box center [164, 382] width 11 height 11
click at [161, 420] on button "Singer 2" at bounding box center [164, 418] width 11 height 11
click at [159, 459] on button "Singer 2" at bounding box center [164, 455] width 11 height 11
click at [162, 497] on button "Singer 2" at bounding box center [164, 492] width 11 height 11
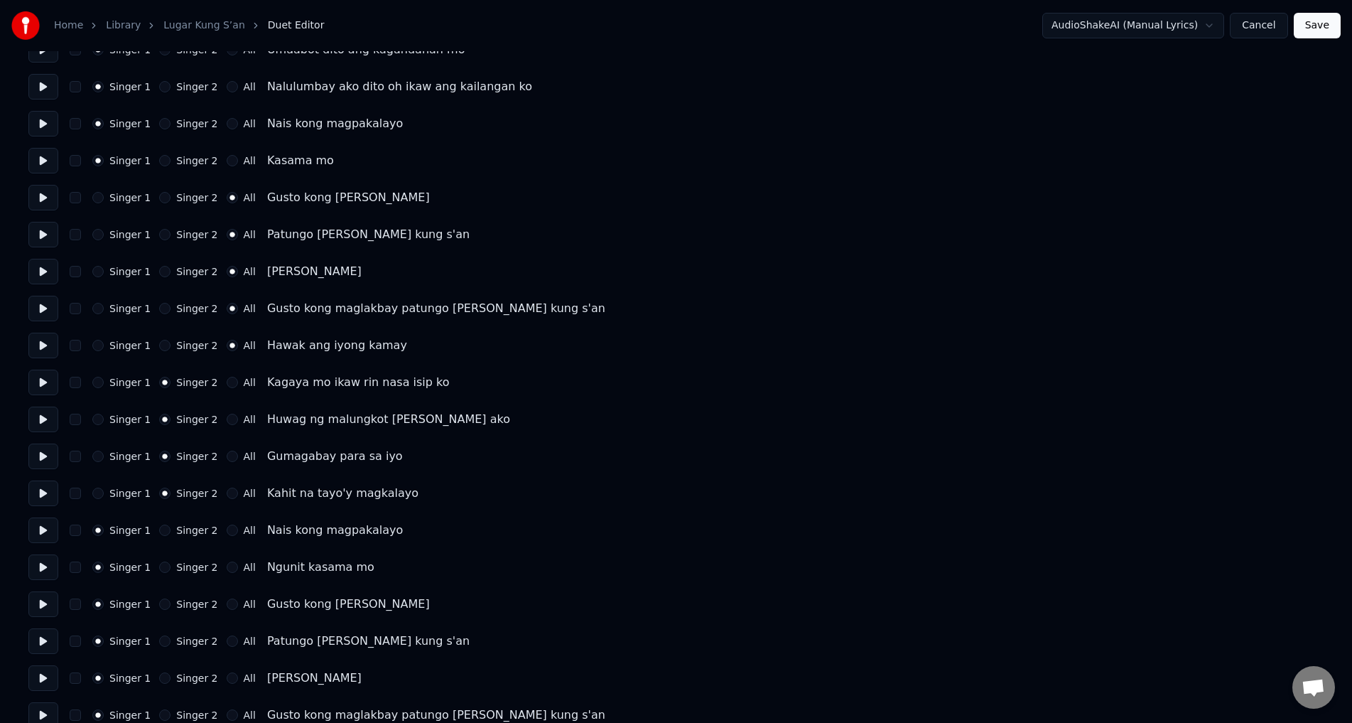
click at [159, 530] on button "Singer 2" at bounding box center [164, 529] width 11 height 11
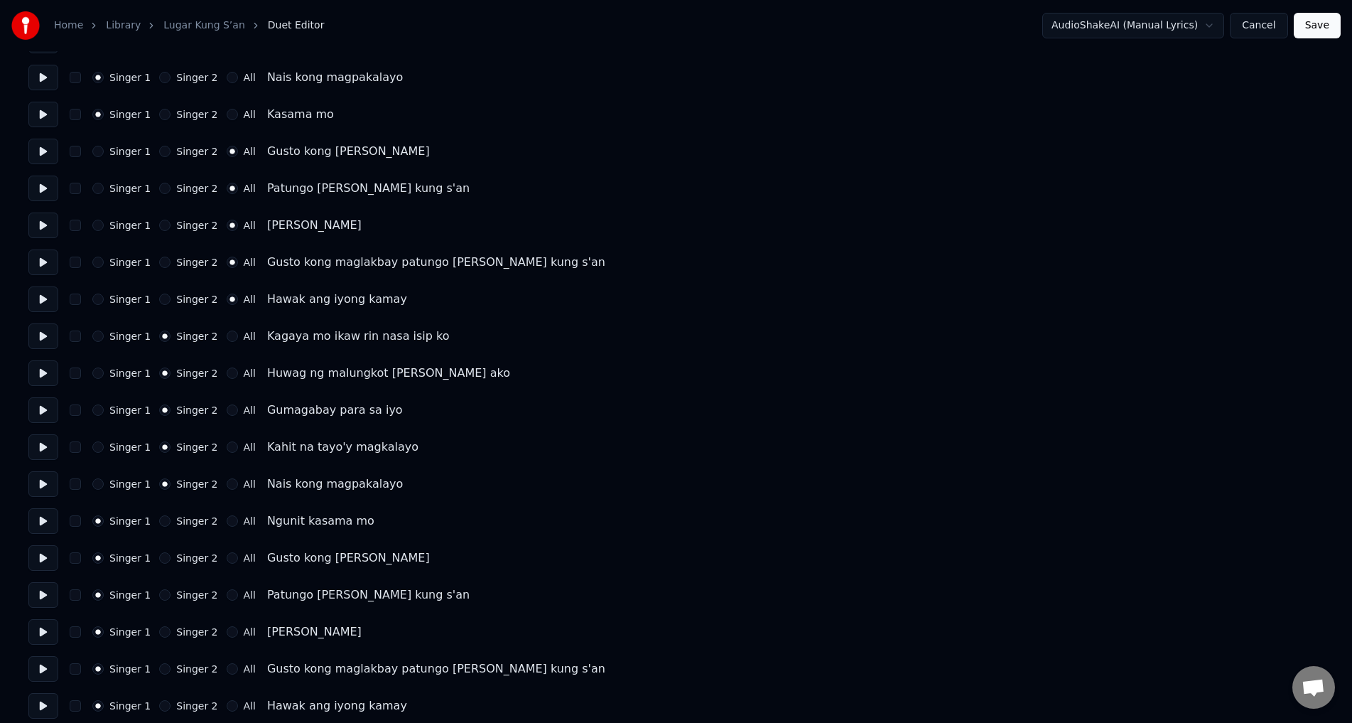
scroll to position [284, 0]
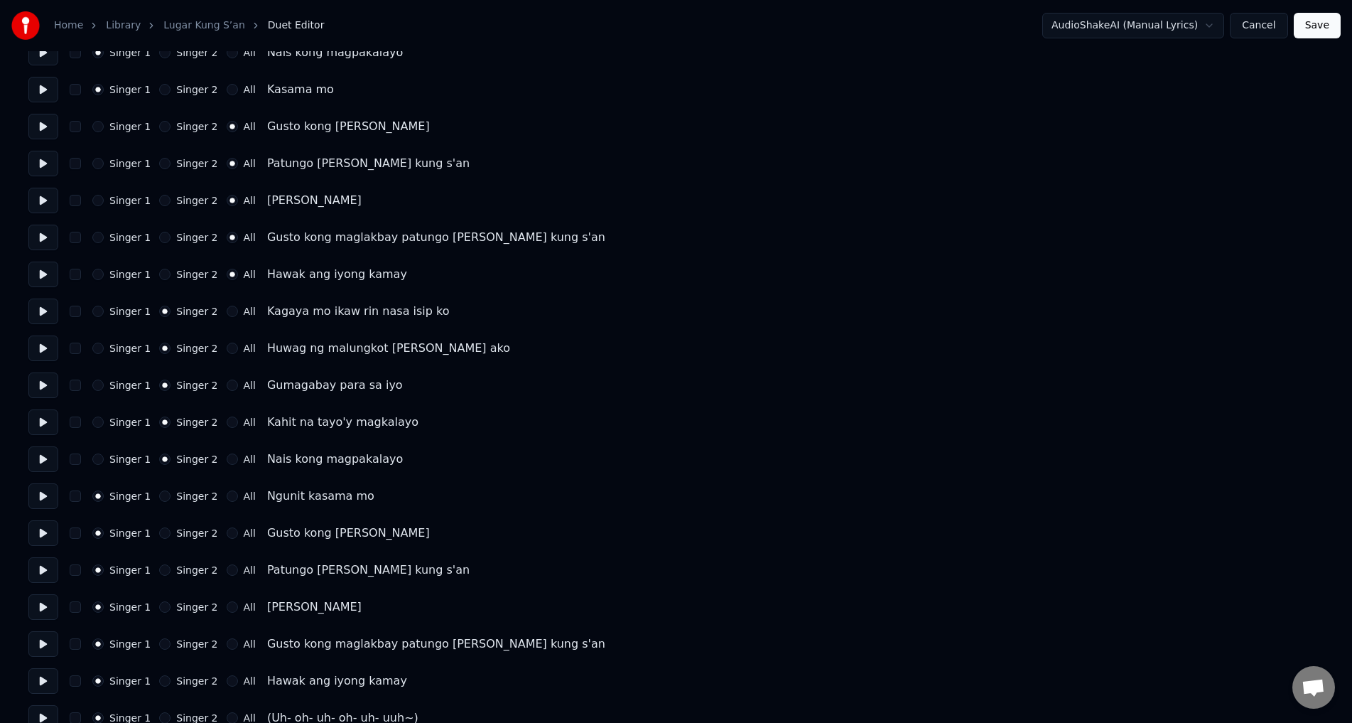
click at [58, 491] on button at bounding box center [43, 496] width 30 height 26
click at [38, 462] on button at bounding box center [43, 459] width 30 height 26
click at [50, 411] on button at bounding box center [43, 422] width 30 height 26
click at [40, 494] on button at bounding box center [43, 496] width 30 height 26
click at [161, 497] on button "Singer 2" at bounding box center [164, 495] width 11 height 11
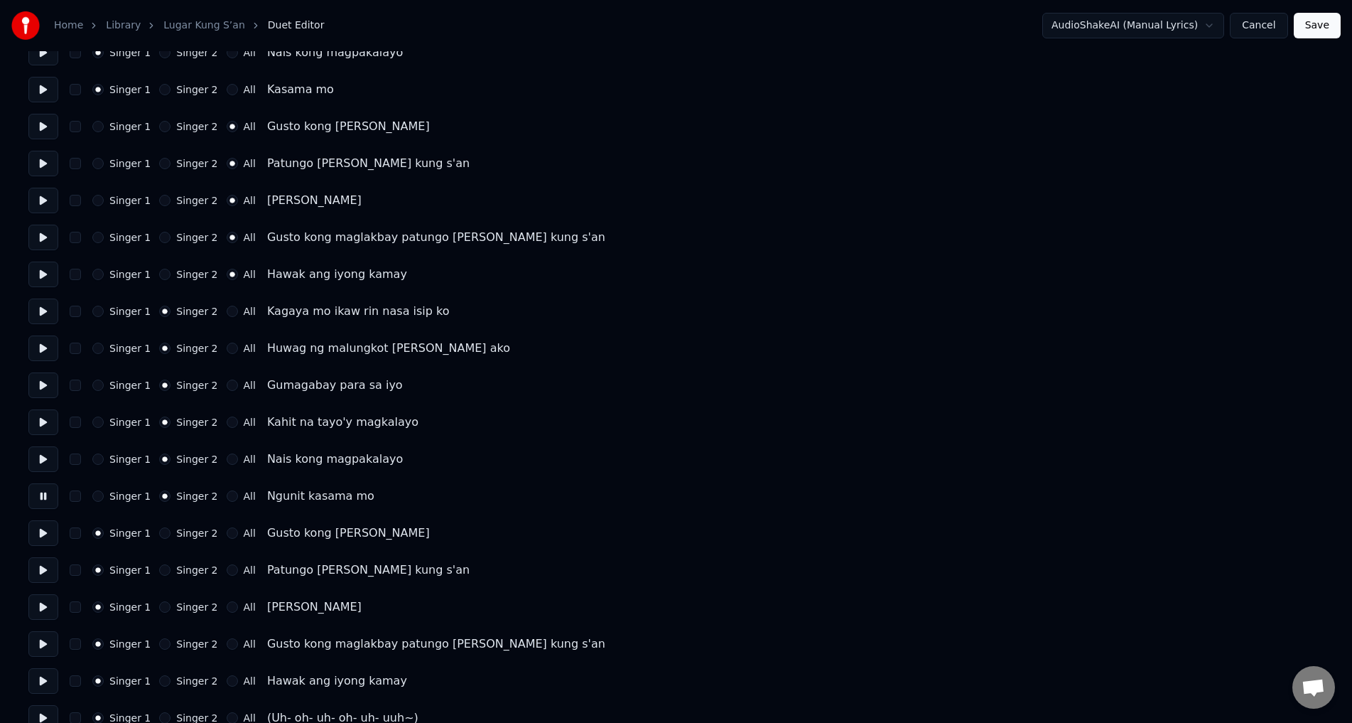
click at [227, 531] on div "All" at bounding box center [241, 532] width 29 height 11
click at [227, 535] on button "All" at bounding box center [232, 532] width 11 height 11
click at [227, 573] on button "All" at bounding box center [232, 569] width 11 height 11
click at [227, 603] on button "All" at bounding box center [232, 606] width 11 height 11
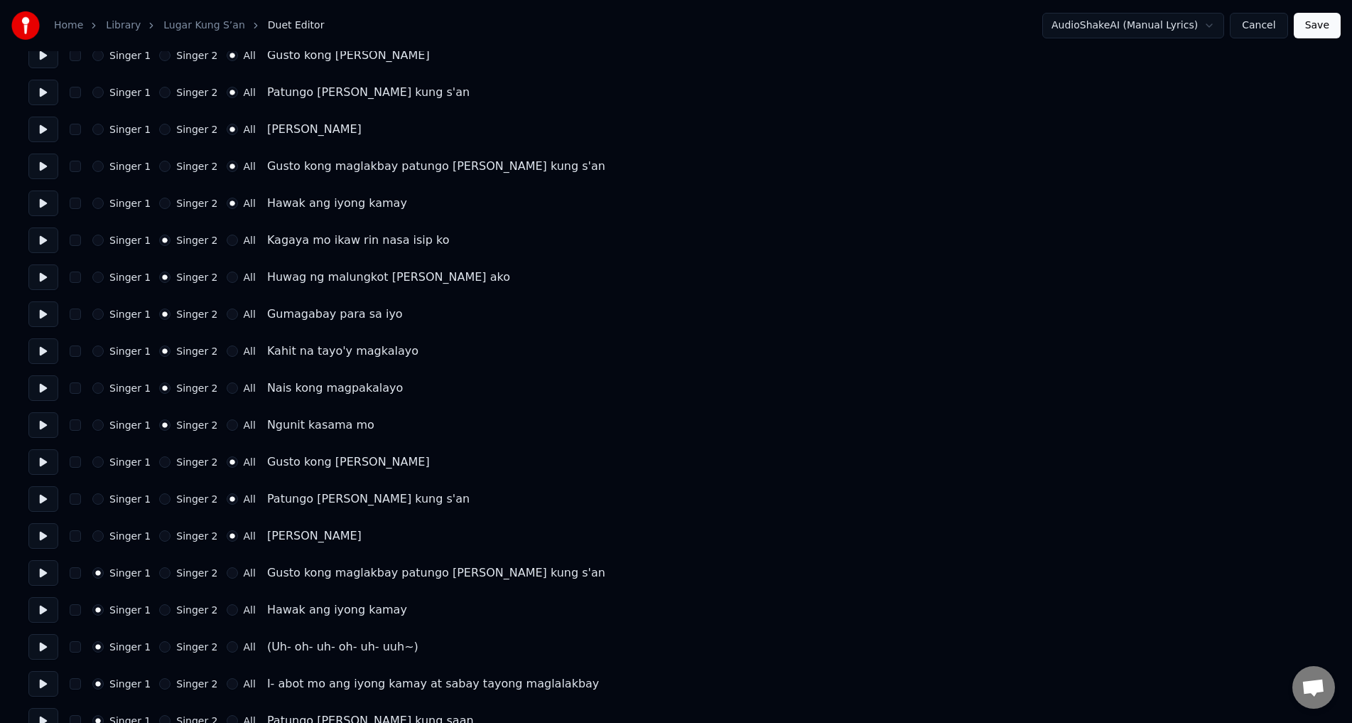
click at [227, 571] on button "All" at bounding box center [232, 572] width 11 height 11
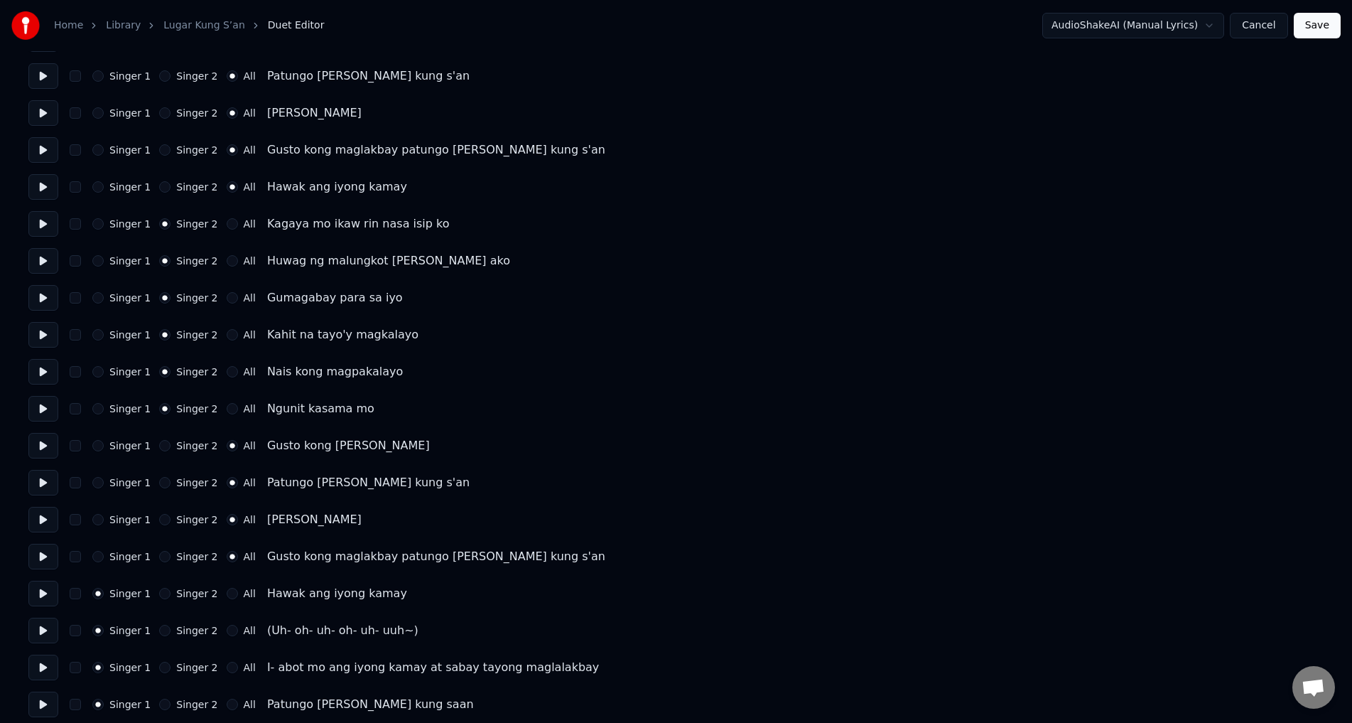
scroll to position [426, 0]
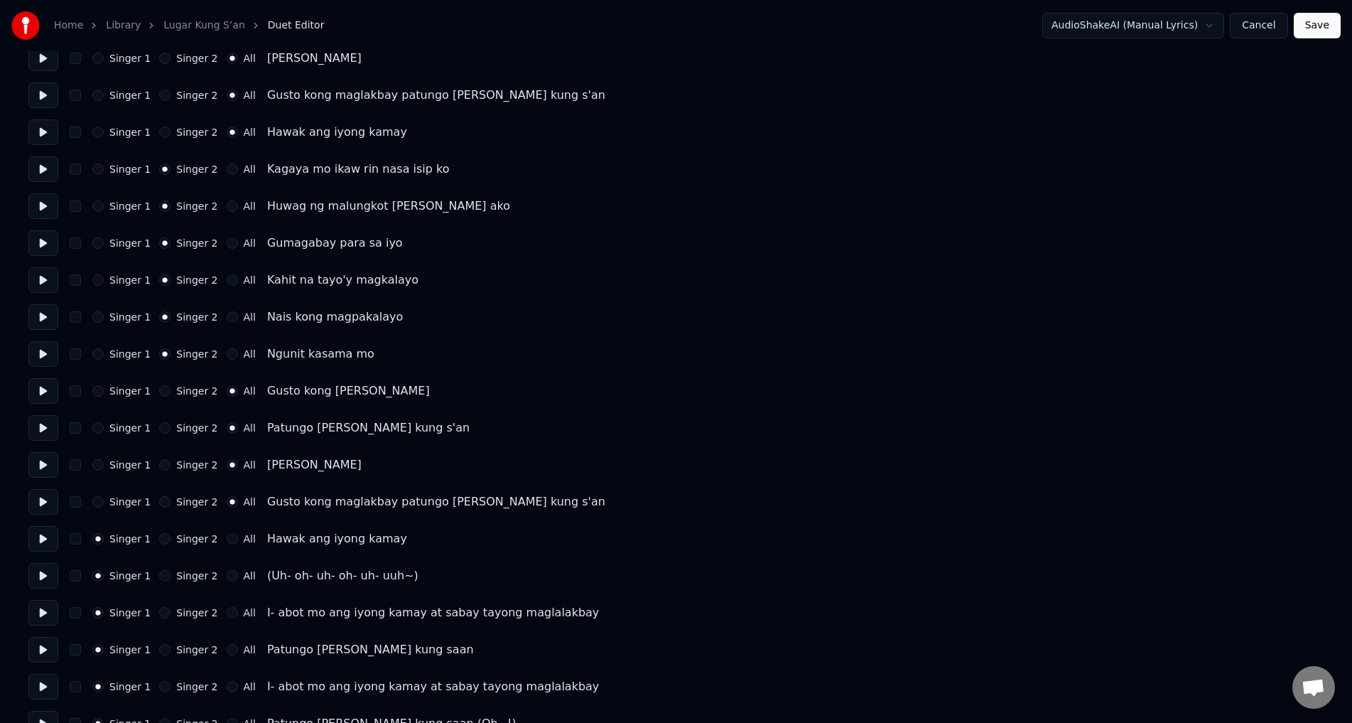
click at [43, 507] on button at bounding box center [43, 502] width 30 height 26
click at [40, 463] on button at bounding box center [43, 465] width 30 height 26
click at [38, 426] on button at bounding box center [43, 428] width 30 height 26
click at [44, 539] on button at bounding box center [43, 539] width 30 height 26
click at [227, 541] on button "All" at bounding box center [232, 538] width 11 height 11
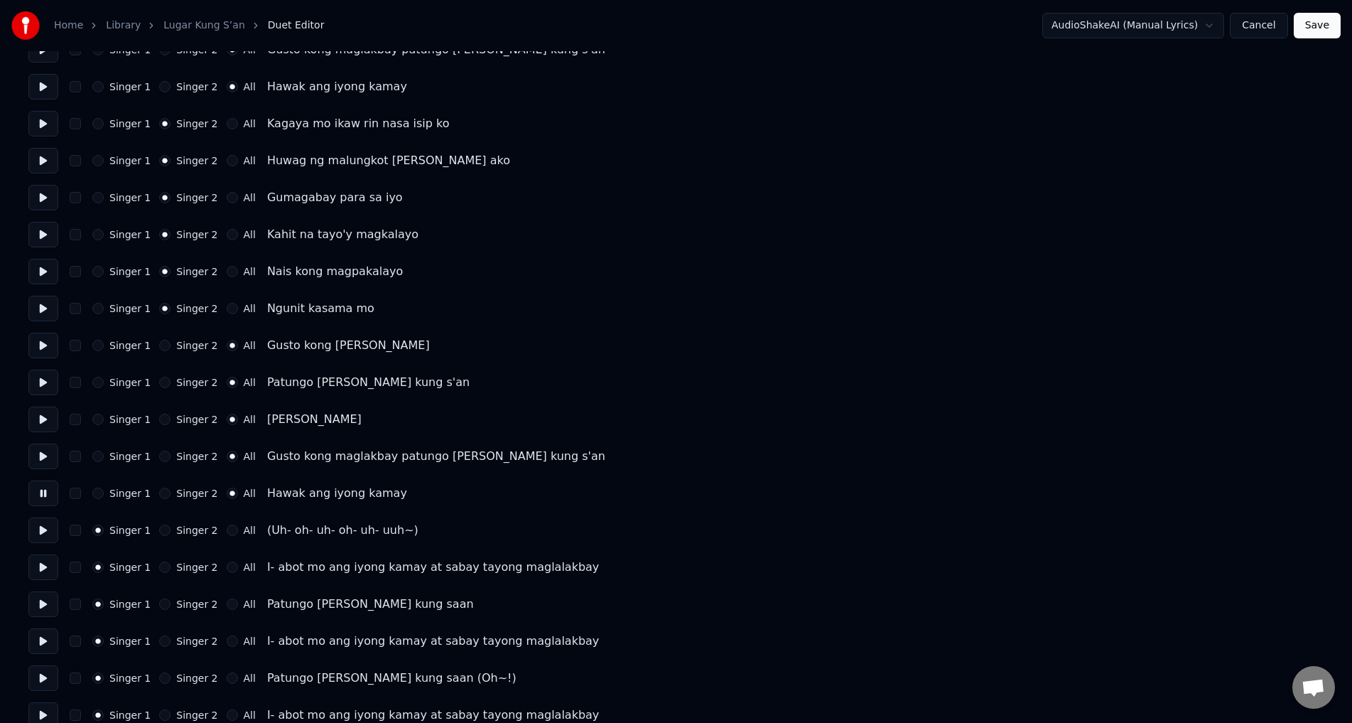
scroll to position [497, 0]
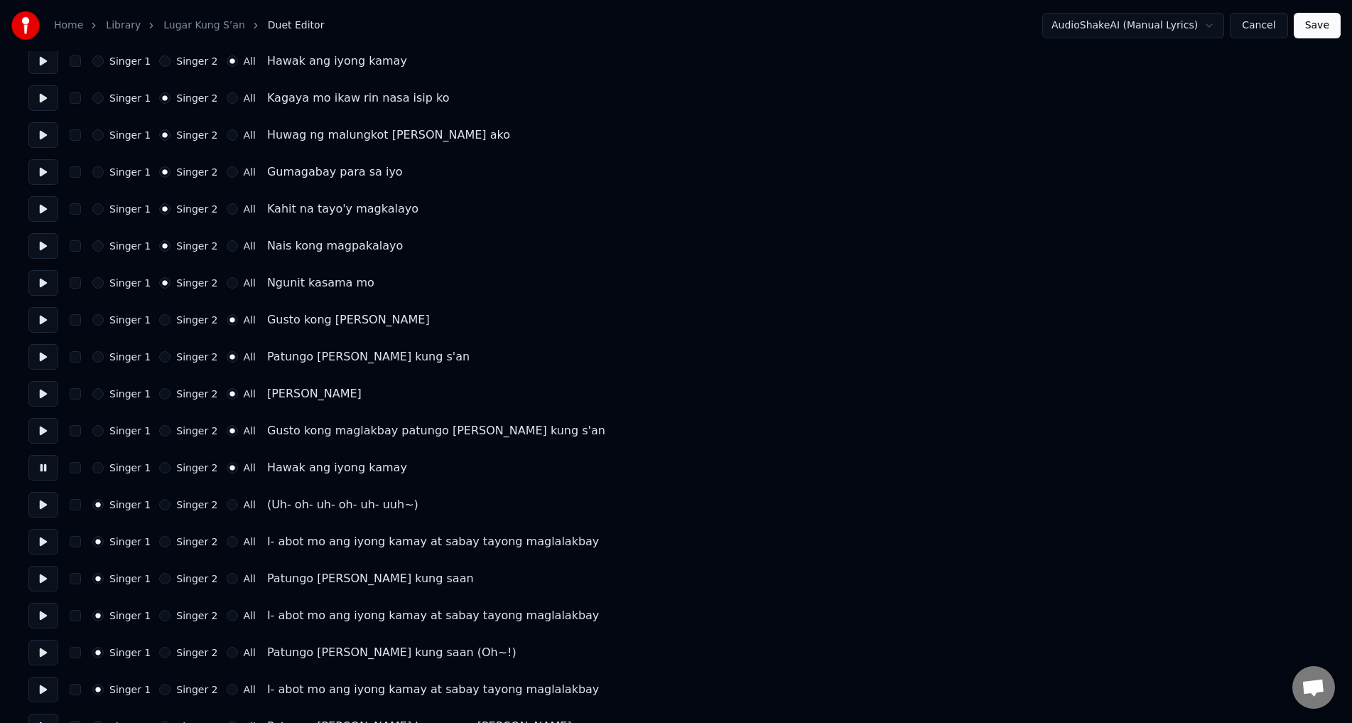
click at [42, 505] on button at bounding box center [43, 505] width 30 height 26
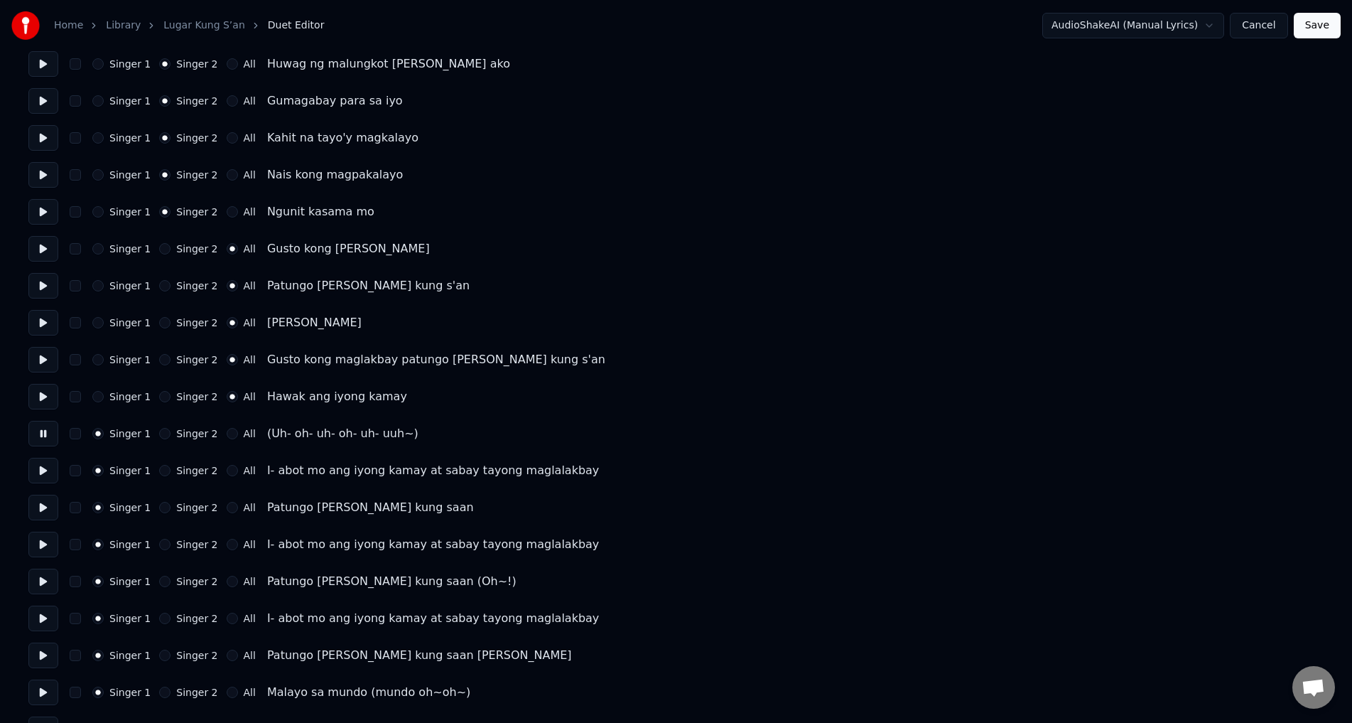
click at [159, 433] on button "Singer 2" at bounding box center [164, 433] width 11 height 11
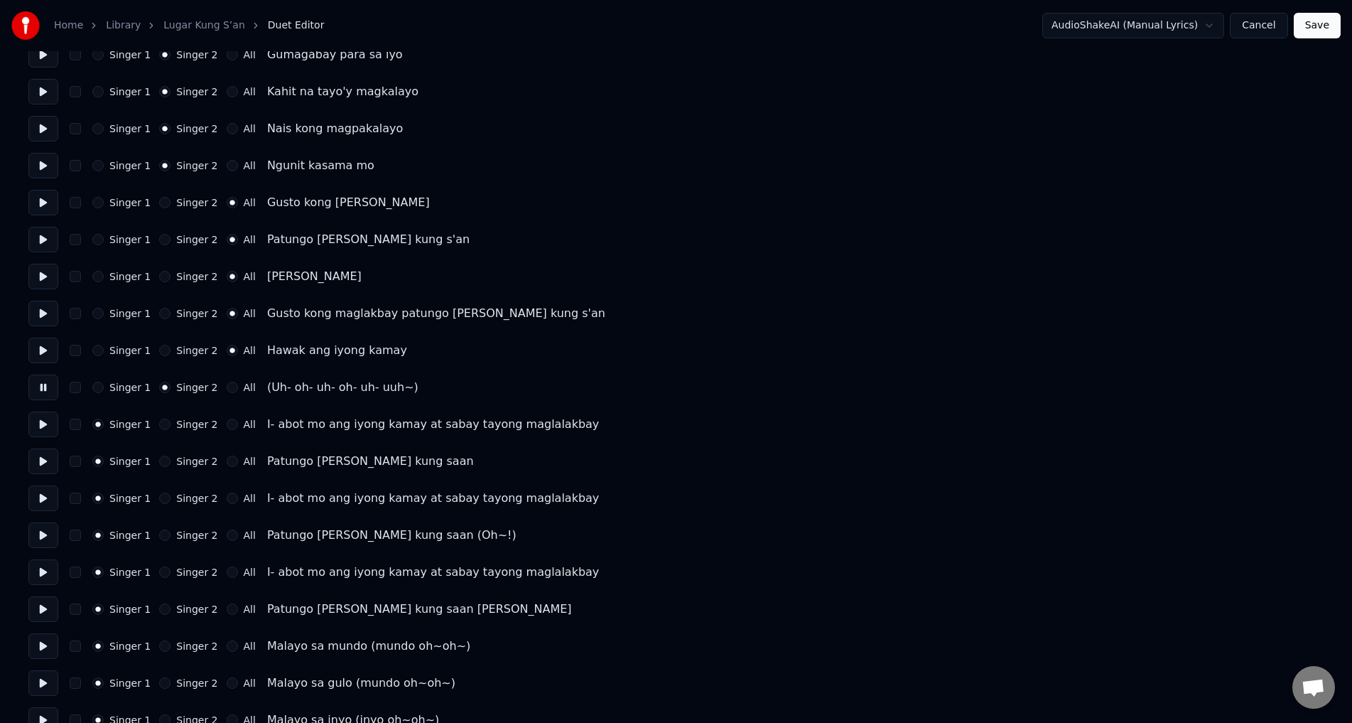
scroll to position [639, 0]
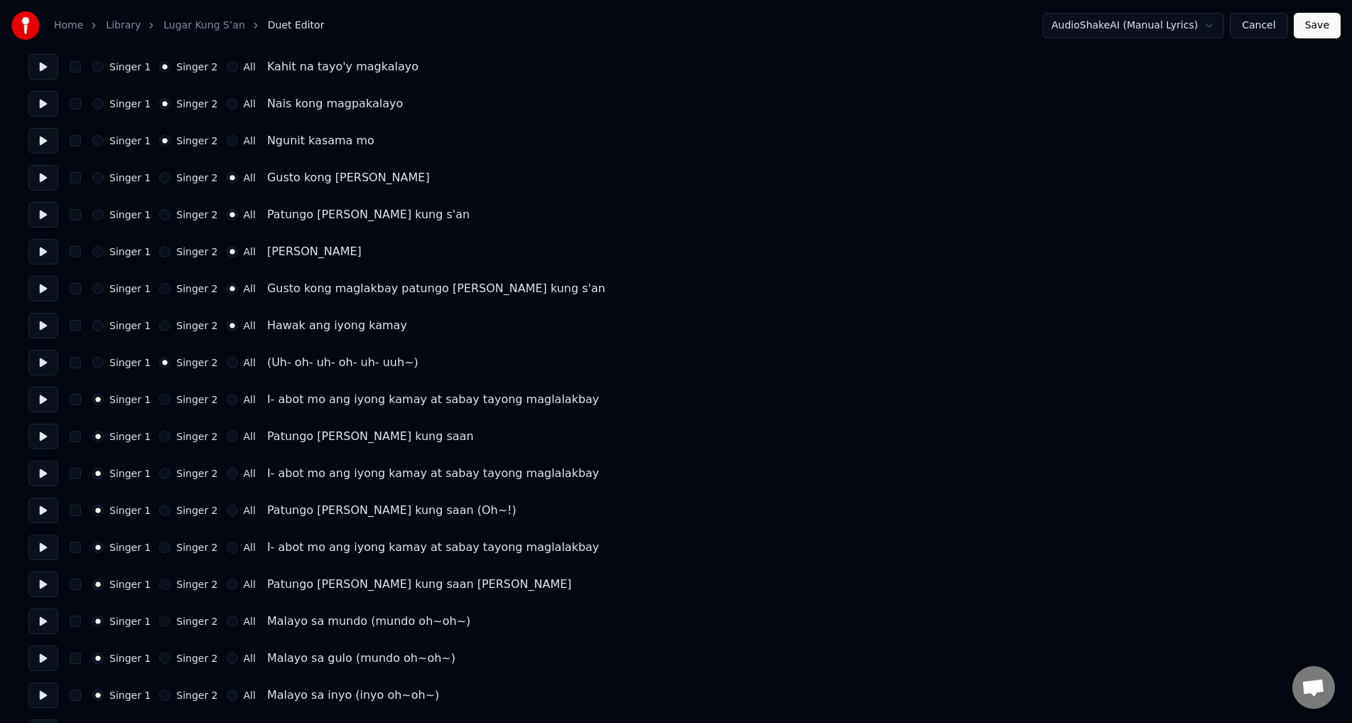
click at [34, 406] on button at bounding box center [43, 399] width 30 height 26
click at [40, 440] on button at bounding box center [43, 436] width 30 height 26
click at [50, 475] on button at bounding box center [43, 473] width 30 height 26
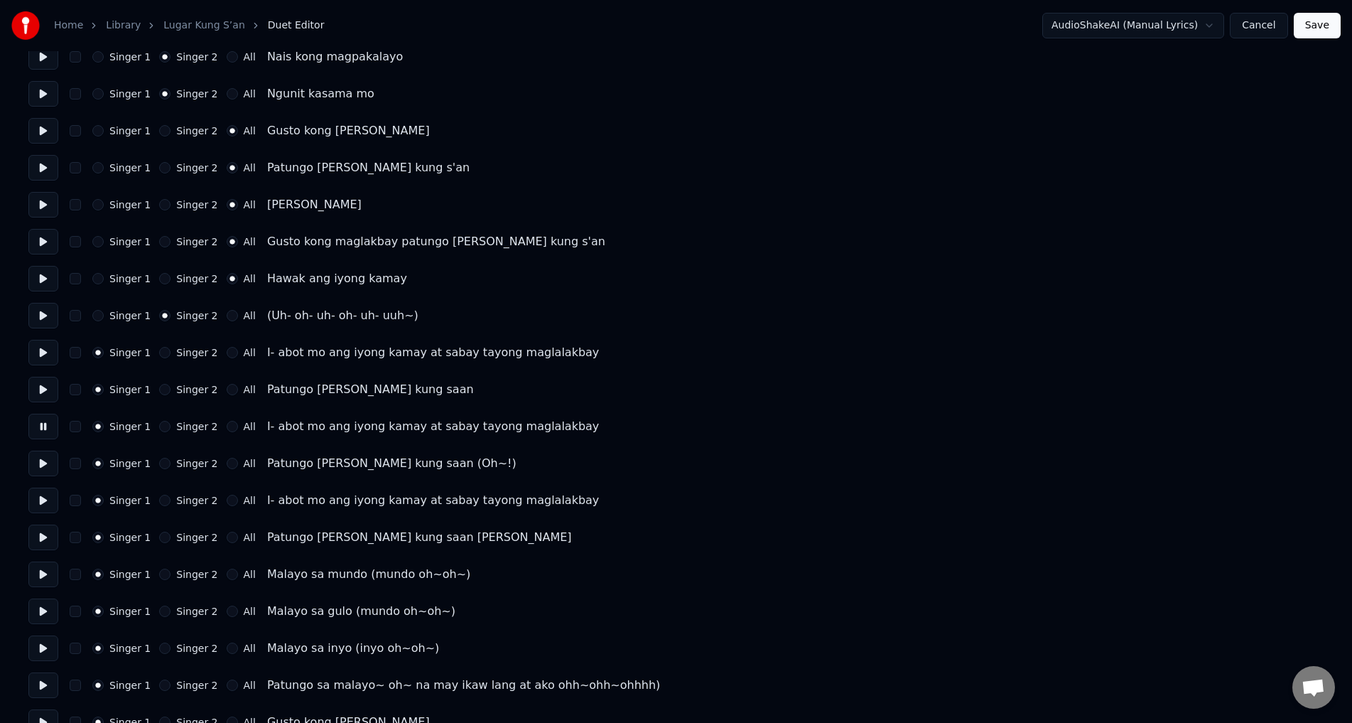
scroll to position [710, 0]
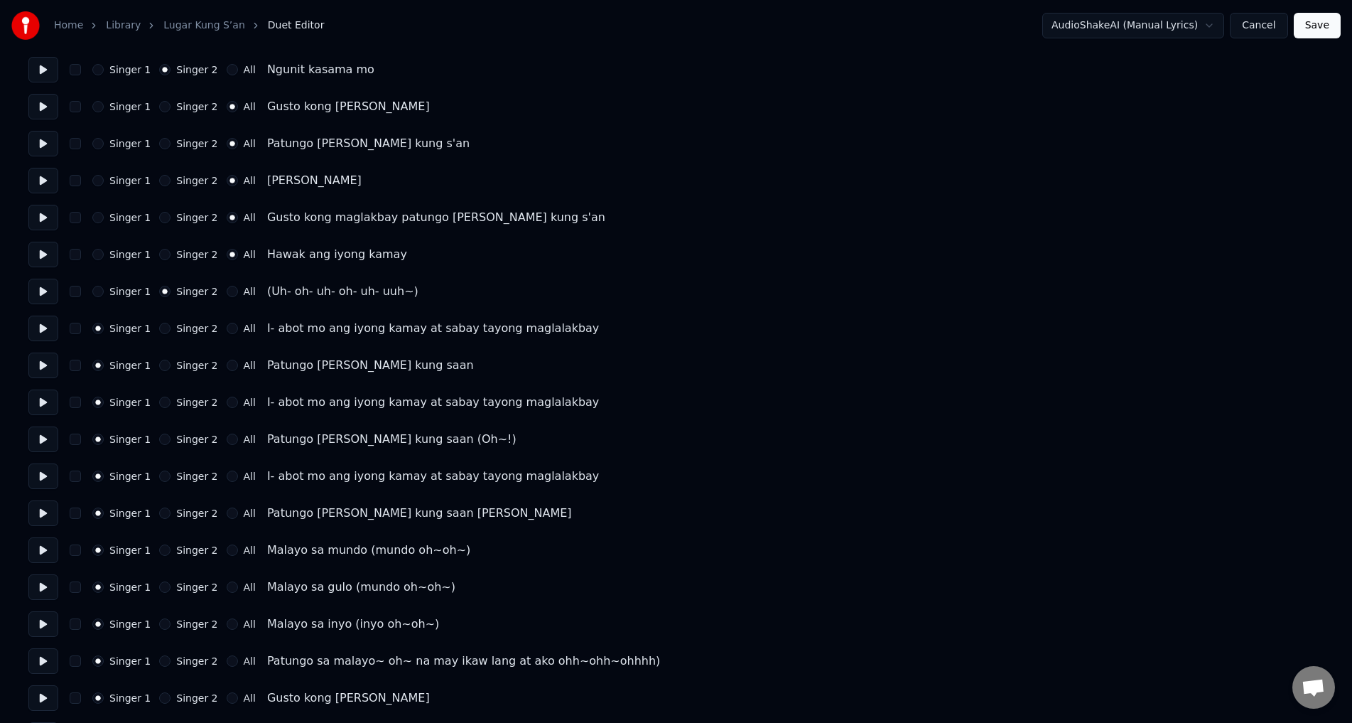
click at [43, 444] on button at bounding box center [43, 439] width 30 height 26
click at [41, 472] on button at bounding box center [43, 476] width 30 height 26
click at [227, 477] on button "All" at bounding box center [232, 475] width 11 height 11
click at [43, 511] on button at bounding box center [43, 513] width 30 height 26
click at [227, 512] on button "All" at bounding box center [232, 512] width 11 height 11
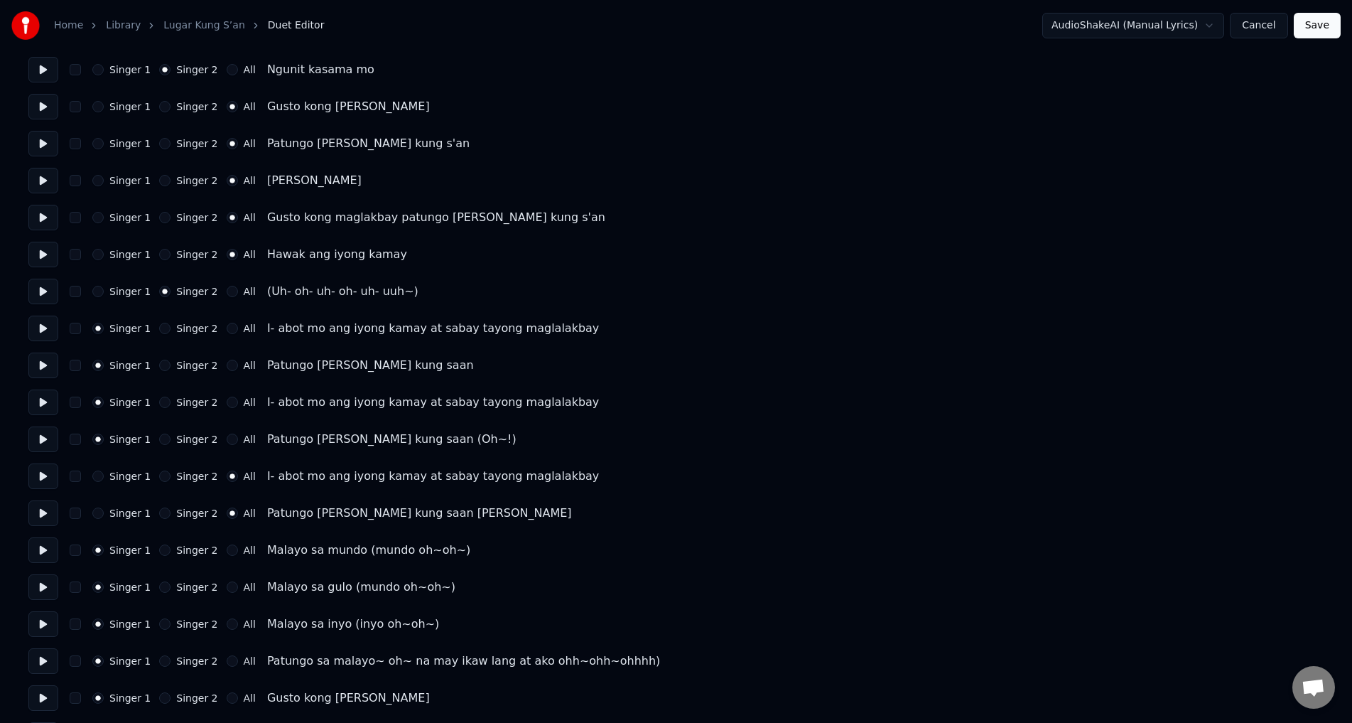
click at [33, 512] on button at bounding box center [43, 513] width 30 height 26
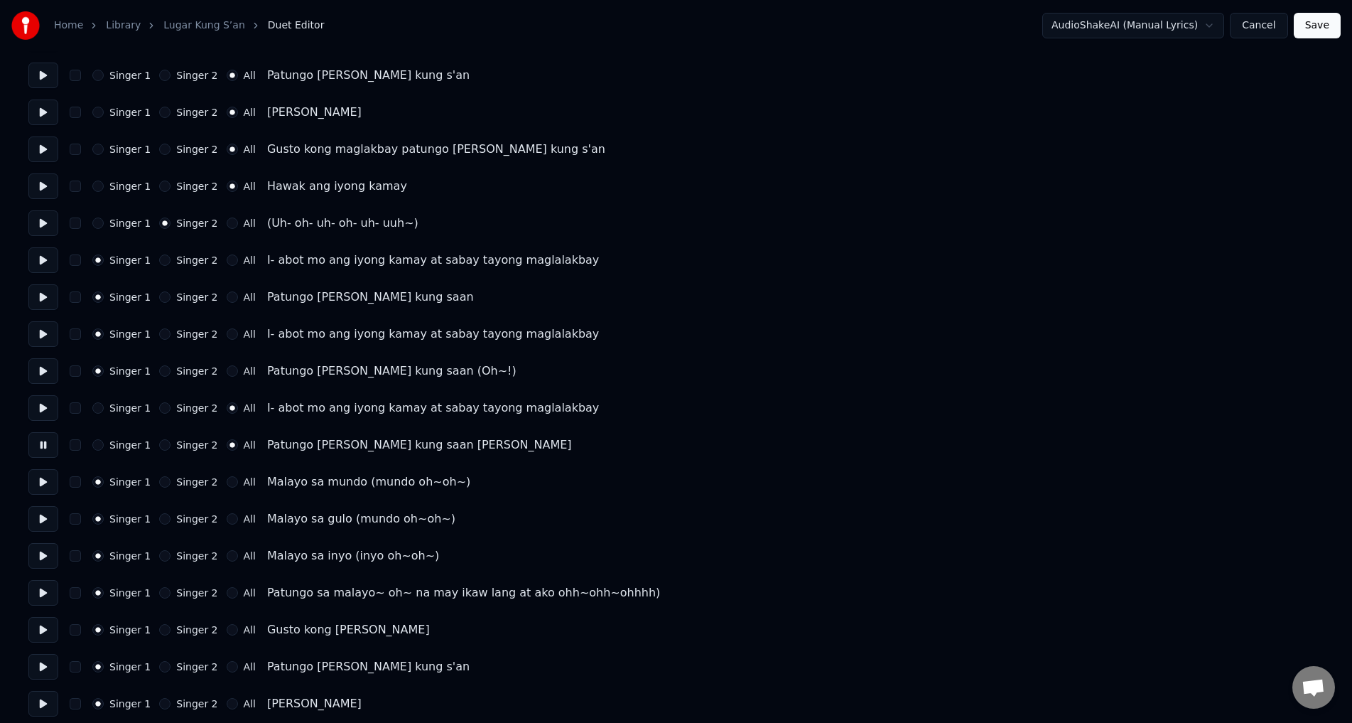
scroll to position [853, 0]
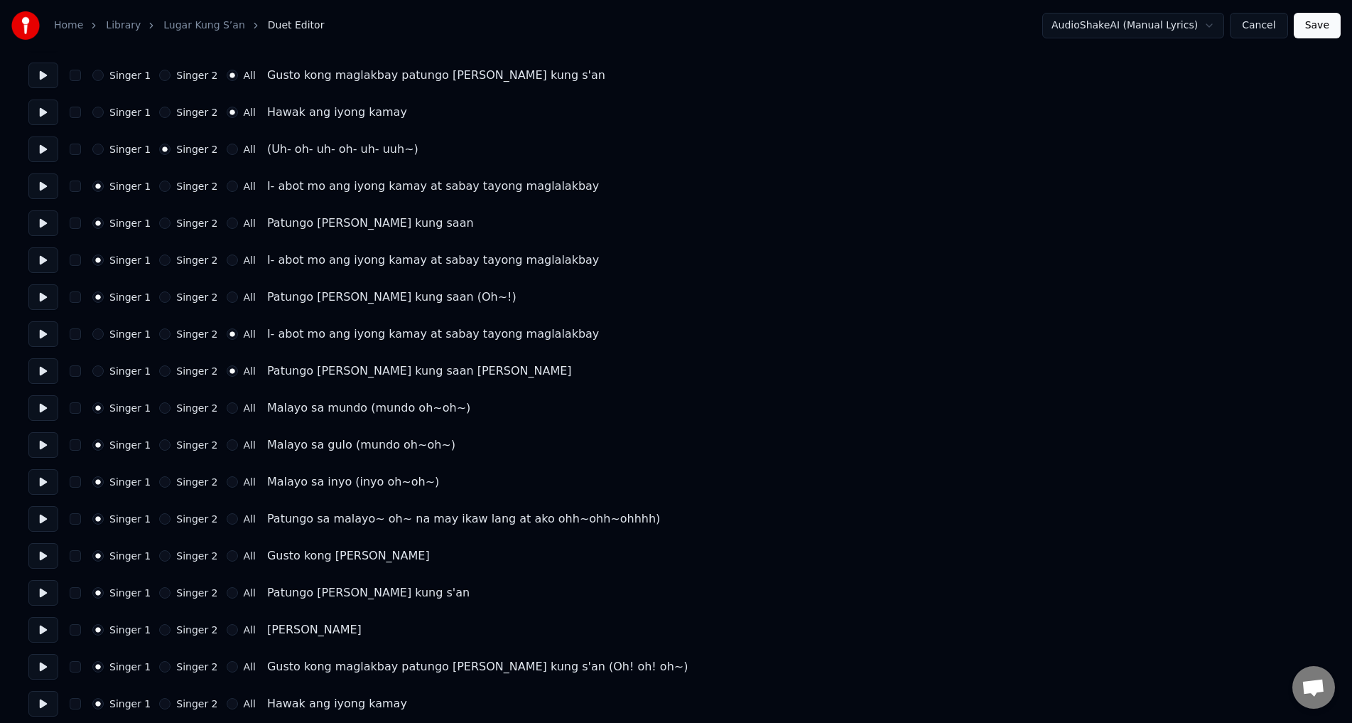
click at [99, 372] on button "Singer 1" at bounding box center [97, 370] width 11 height 11
click at [44, 372] on button at bounding box center [43, 371] width 30 height 26
click at [41, 408] on button at bounding box center [43, 408] width 30 height 26
click at [42, 374] on button at bounding box center [43, 371] width 30 height 26
click at [47, 335] on button at bounding box center [43, 334] width 30 height 26
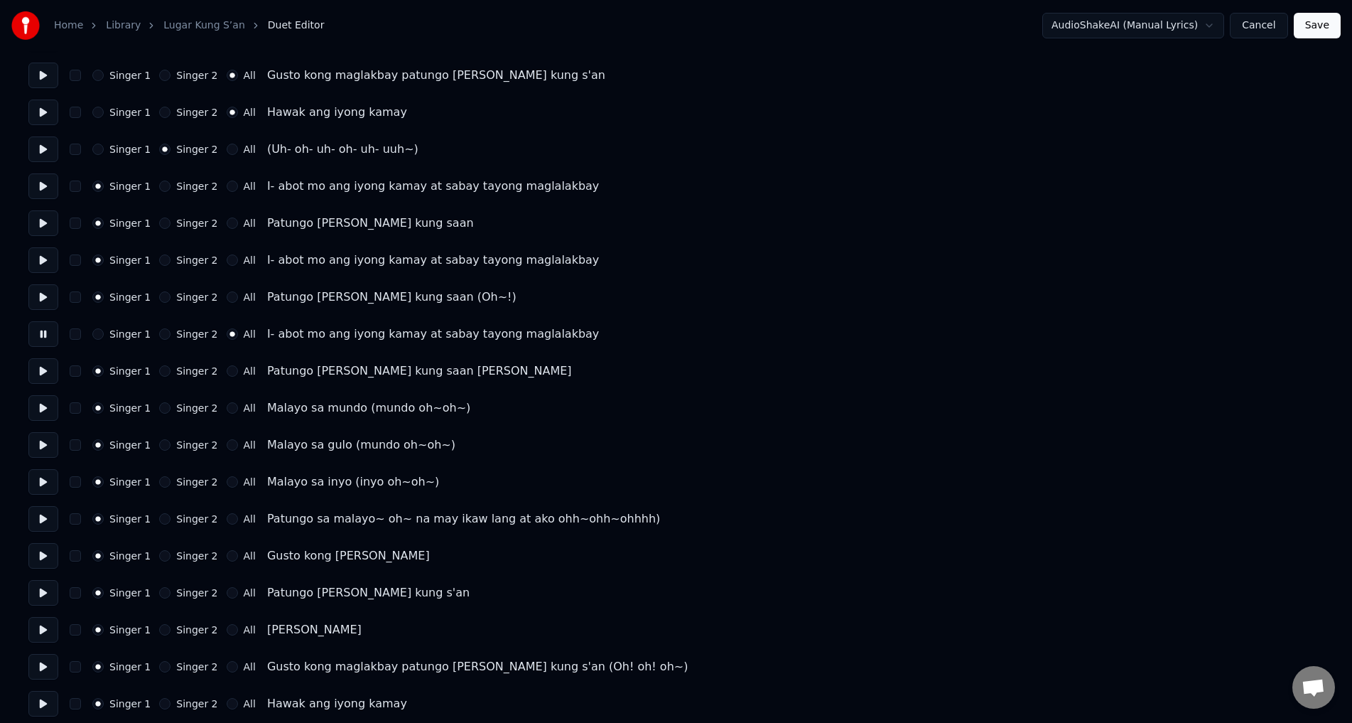
click at [227, 369] on button "All" at bounding box center [232, 370] width 11 height 11
click at [229, 372] on icon "button" at bounding box center [232, 371] width 6 height 6
click at [38, 360] on button at bounding box center [43, 371] width 30 height 26
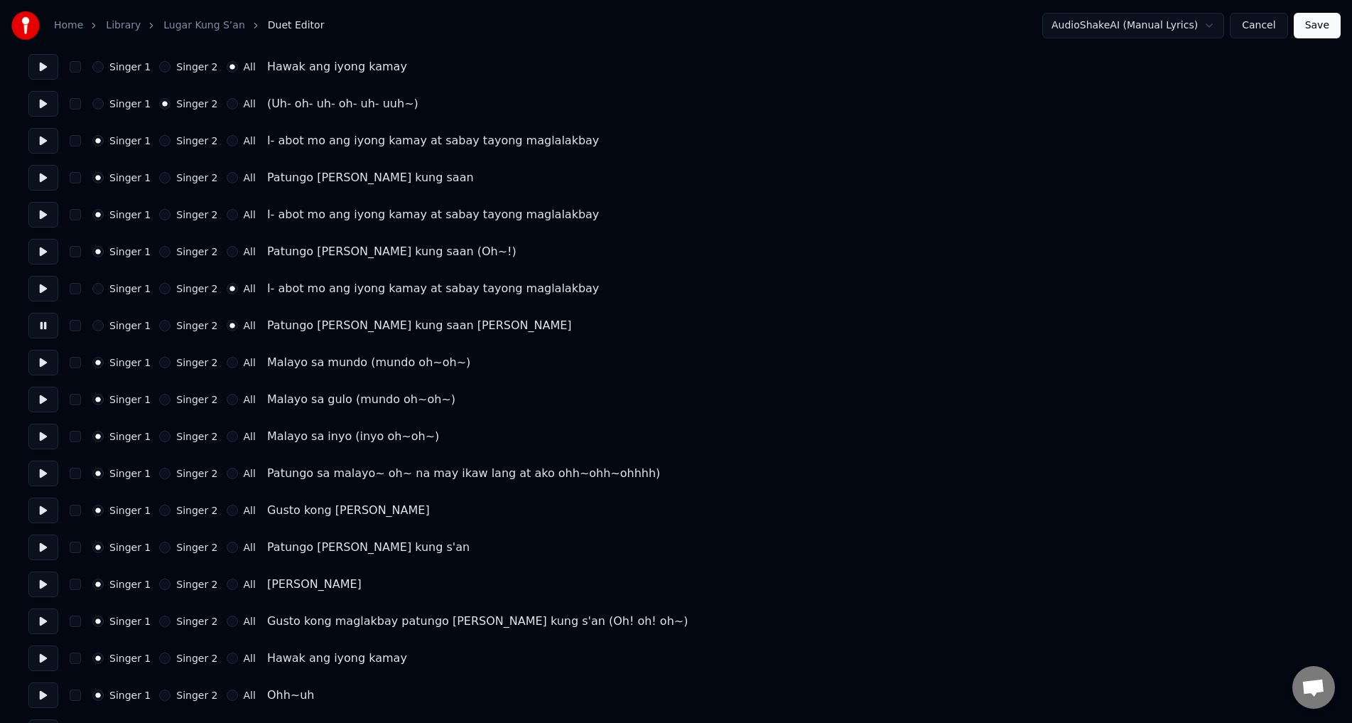
scroll to position [924, 0]
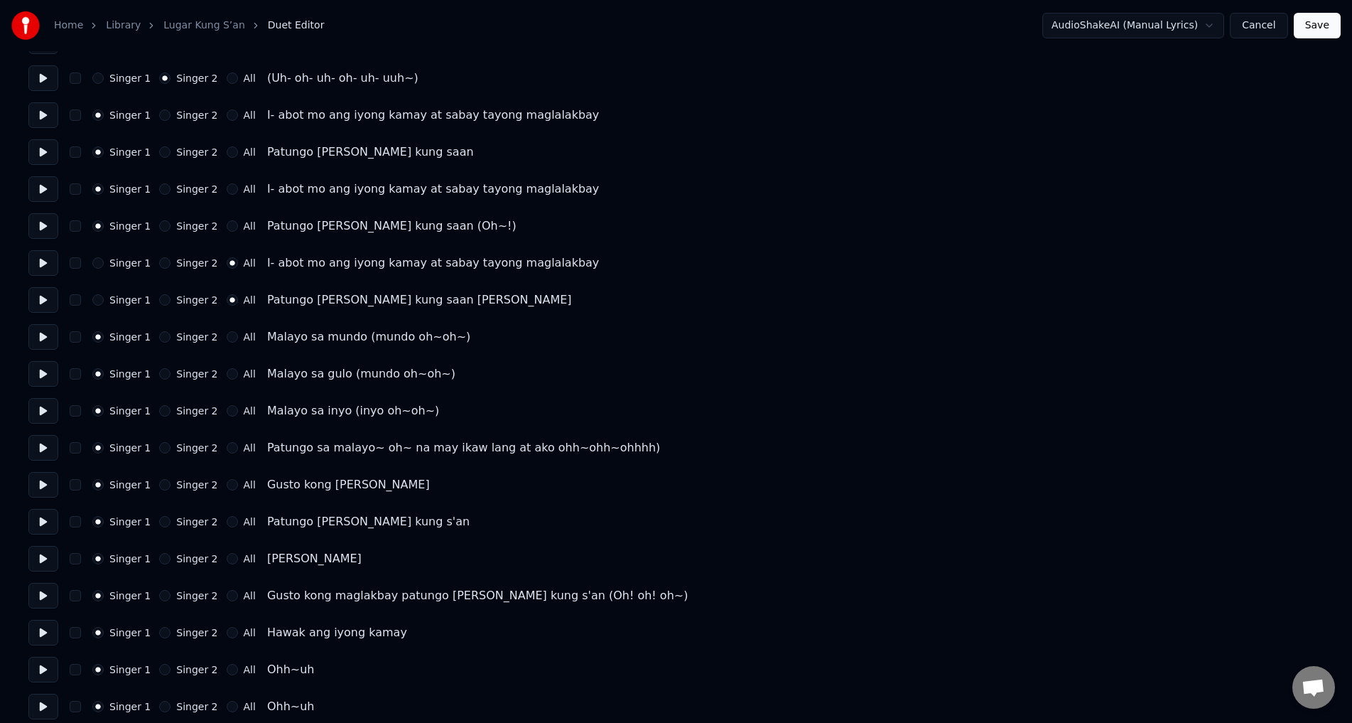
click at [40, 448] on button at bounding box center [43, 448] width 30 height 26
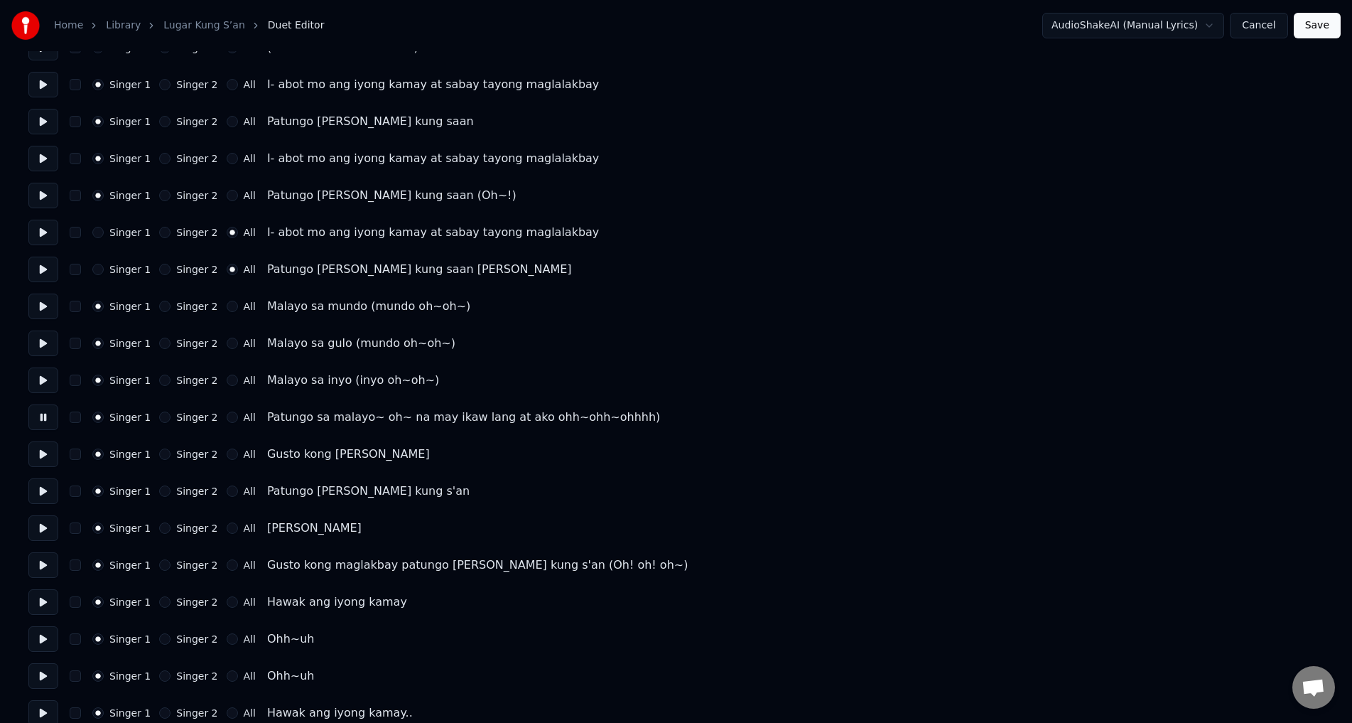
scroll to position [971, 0]
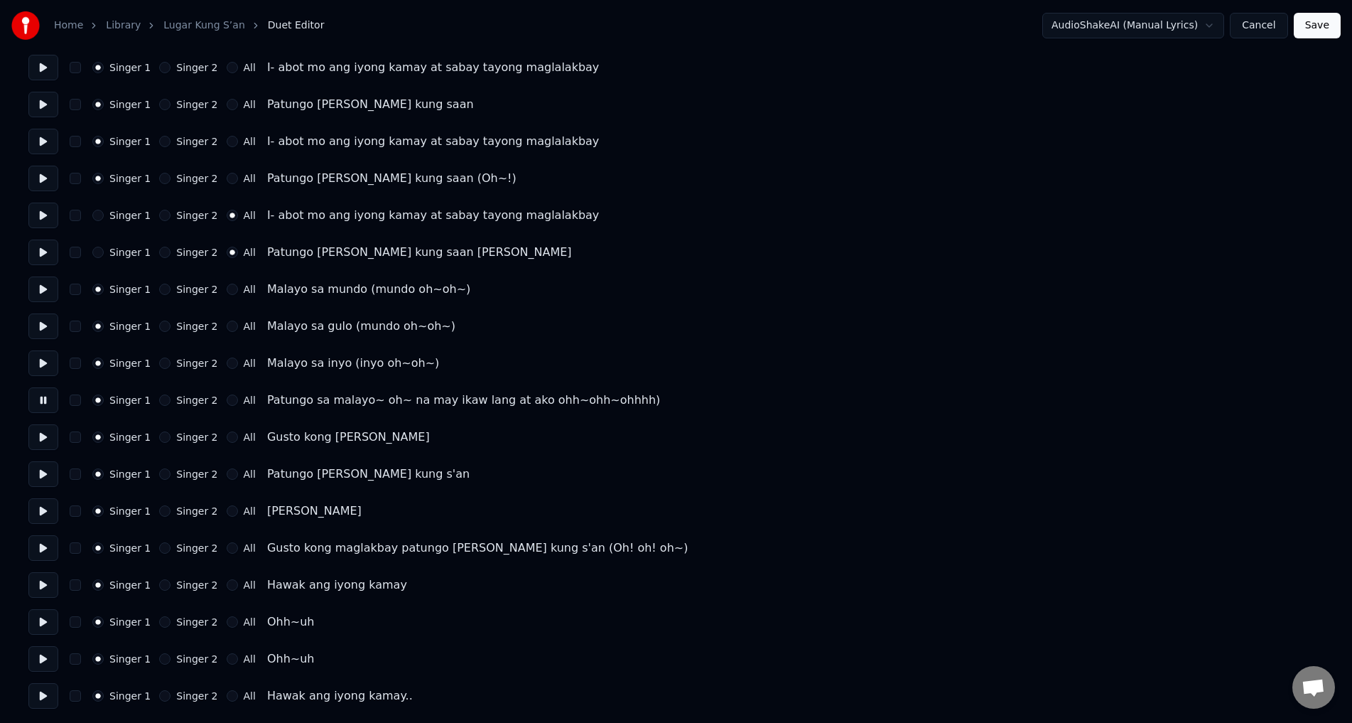
click at [46, 254] on button at bounding box center [43, 252] width 30 height 26
click at [98, 253] on button "Singer 1" at bounding box center [97, 252] width 11 height 11
click at [42, 217] on button at bounding box center [43, 215] width 30 height 26
click at [40, 249] on button at bounding box center [43, 252] width 30 height 26
click at [40, 406] on button at bounding box center [43, 400] width 30 height 26
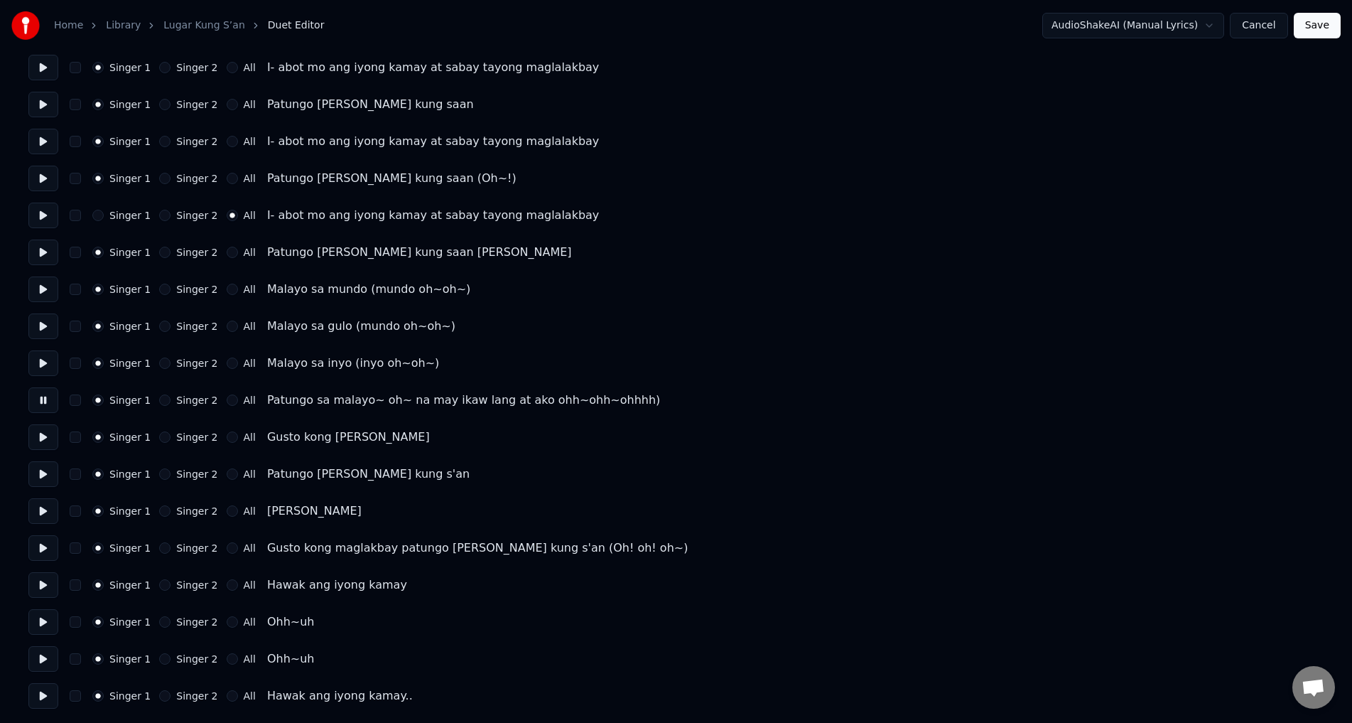
click at [40, 440] on button at bounding box center [43, 437] width 30 height 26
click at [160, 434] on button "Singer 2" at bounding box center [164, 436] width 11 height 11
click at [41, 439] on button at bounding box center [43, 437] width 30 height 26
click at [159, 469] on button "Singer 2" at bounding box center [164, 473] width 11 height 11
click at [41, 510] on button at bounding box center [43, 511] width 30 height 26
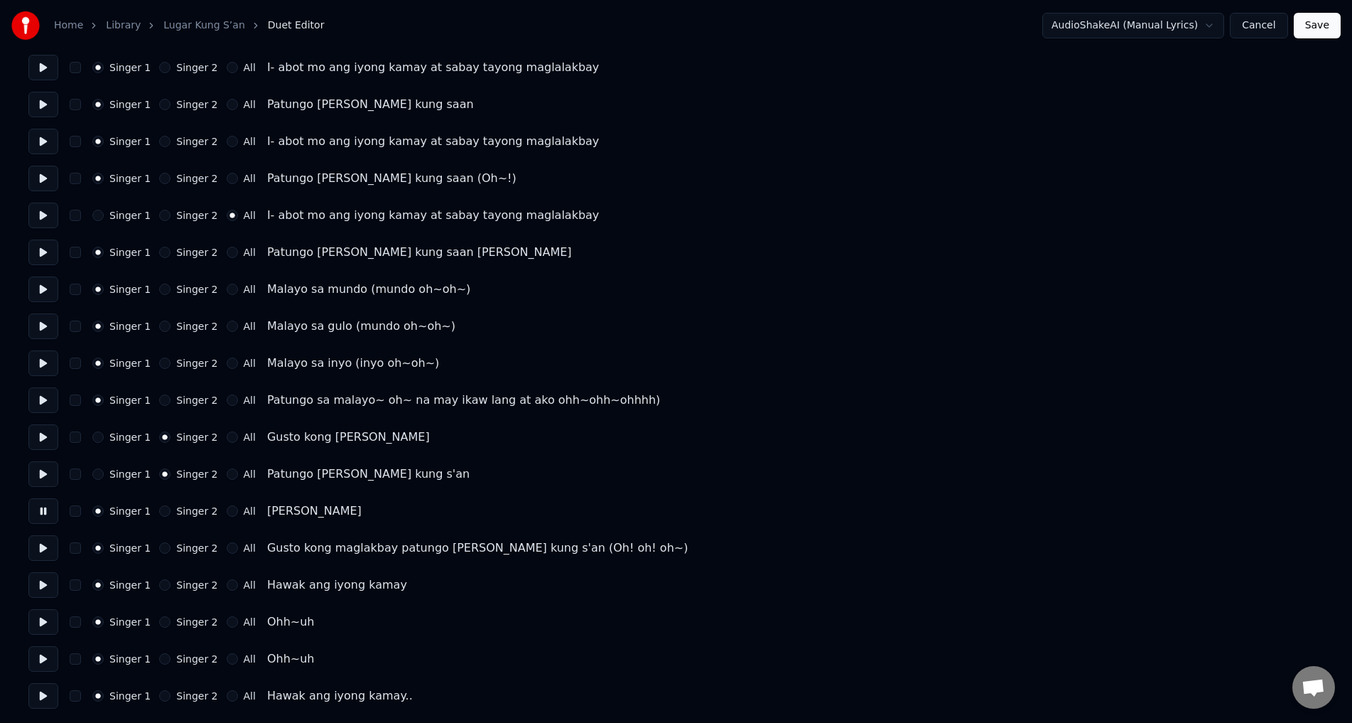
click at [159, 509] on button "Singer 2" at bounding box center [164, 510] width 11 height 11
click at [48, 369] on button at bounding box center [43, 363] width 30 height 26
click at [38, 404] on button at bounding box center [43, 400] width 30 height 26
click at [227, 434] on button "All" at bounding box center [232, 436] width 11 height 11
click at [227, 475] on button "All" at bounding box center [232, 473] width 11 height 11
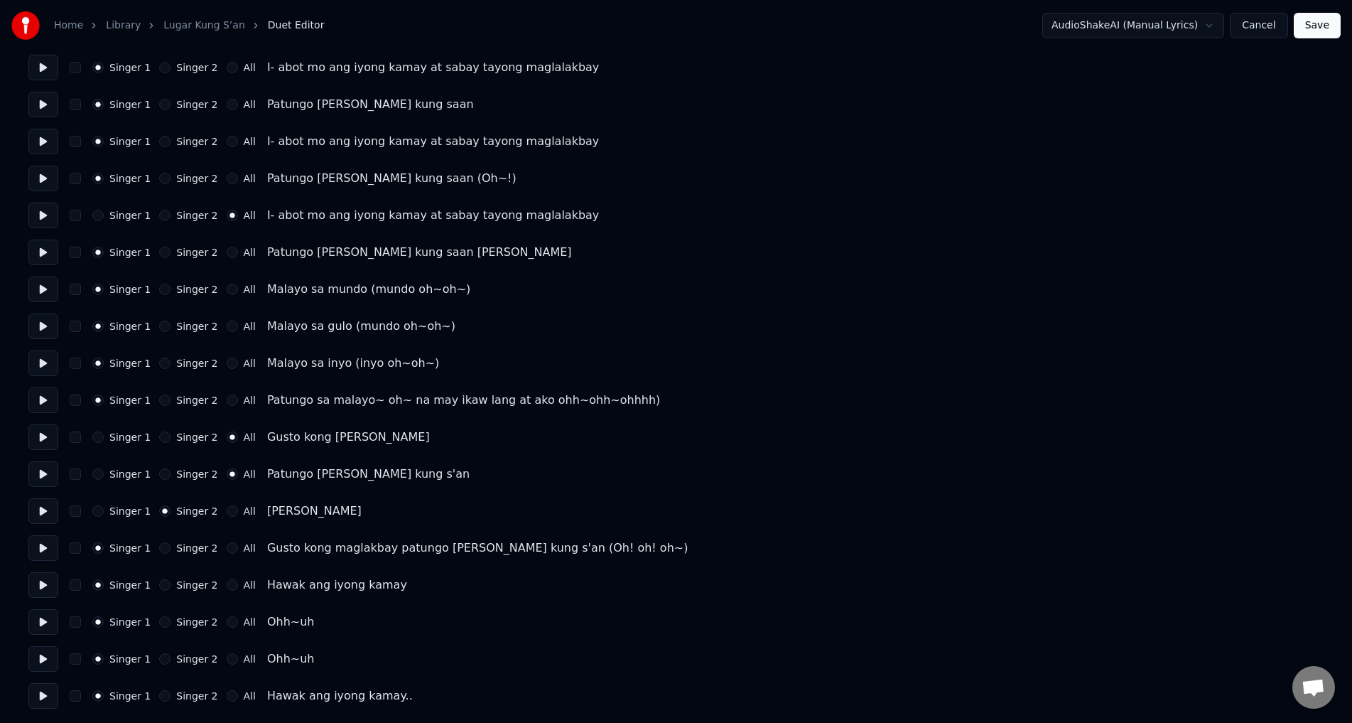
click at [40, 435] on button at bounding box center [43, 437] width 30 height 26
click at [160, 435] on button "Singer 2" at bounding box center [164, 436] width 11 height 11
click at [161, 476] on button "Singer 2" at bounding box center [164, 473] width 11 height 11
click at [44, 507] on button at bounding box center [43, 511] width 30 height 26
click at [227, 512] on button "All" at bounding box center [232, 510] width 11 height 11
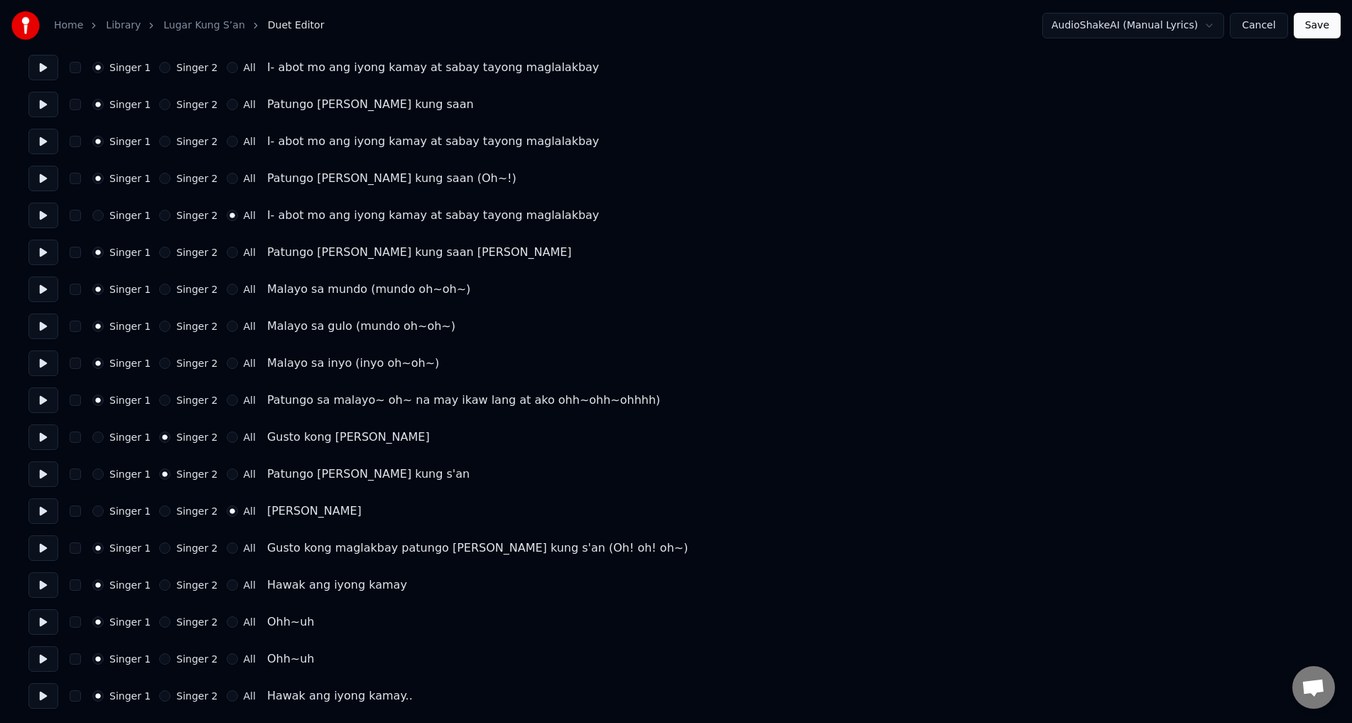
click at [45, 440] on button at bounding box center [43, 437] width 30 height 26
click at [44, 465] on button at bounding box center [43, 474] width 30 height 26
click at [33, 511] on button at bounding box center [43, 511] width 30 height 26
click at [37, 508] on button at bounding box center [43, 511] width 30 height 26
click at [50, 546] on button at bounding box center [43, 548] width 30 height 26
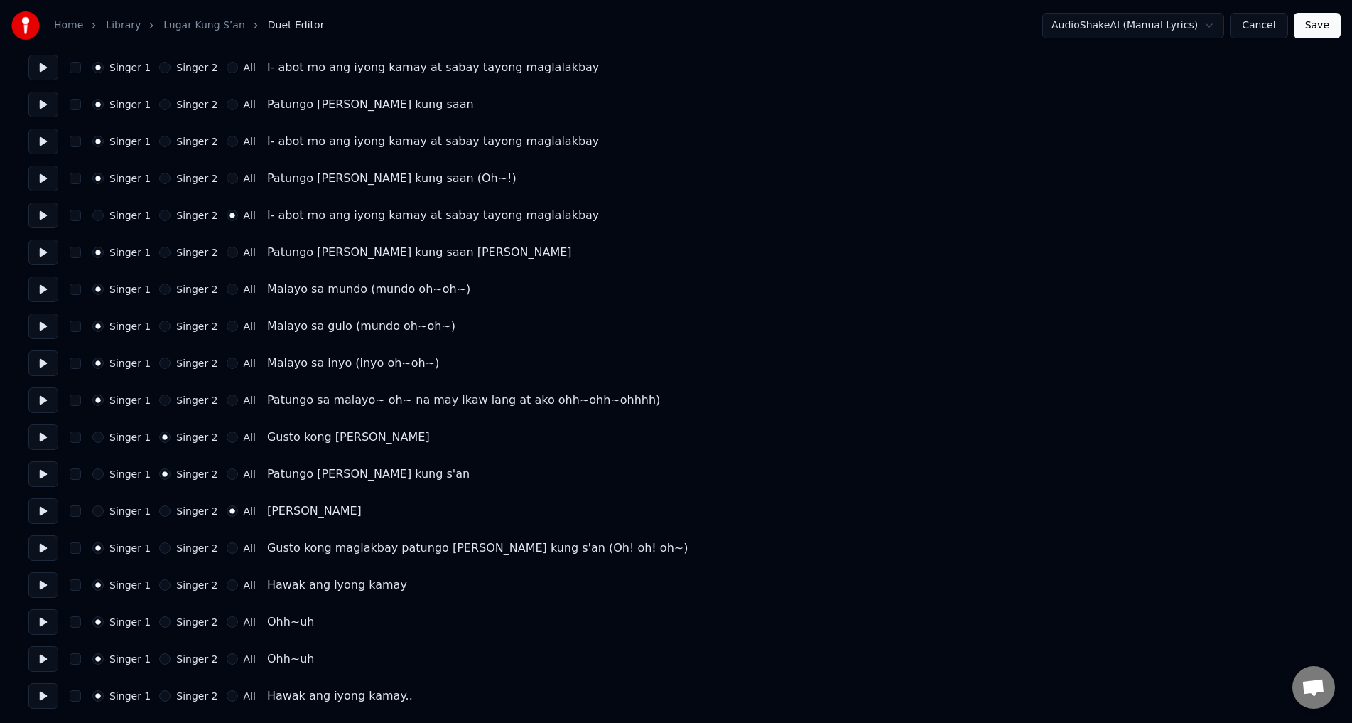
click at [43, 479] on button at bounding box center [43, 474] width 30 height 26
click at [104, 505] on div "Singer 1" at bounding box center [121, 510] width 58 height 11
click at [102, 508] on button "Singer 1" at bounding box center [97, 510] width 11 height 11
click at [40, 510] on button at bounding box center [43, 511] width 30 height 26
click at [40, 436] on button at bounding box center [43, 437] width 30 height 26
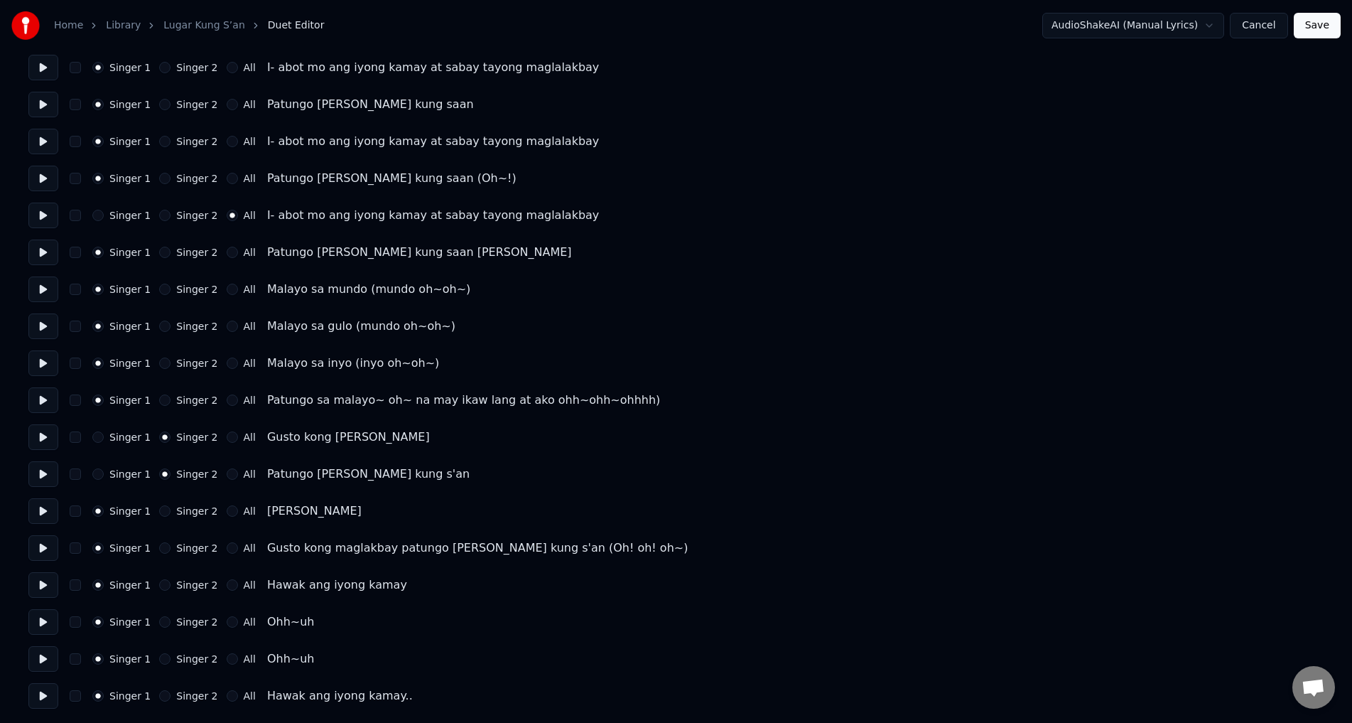
click at [40, 580] on button at bounding box center [43, 585] width 30 height 26
click at [227, 581] on button "All" at bounding box center [232, 584] width 11 height 11
click at [48, 545] on button at bounding box center [43, 548] width 30 height 26
click at [48, 580] on button at bounding box center [43, 585] width 30 height 26
click at [98, 583] on button "Singer 1" at bounding box center [97, 584] width 11 height 11
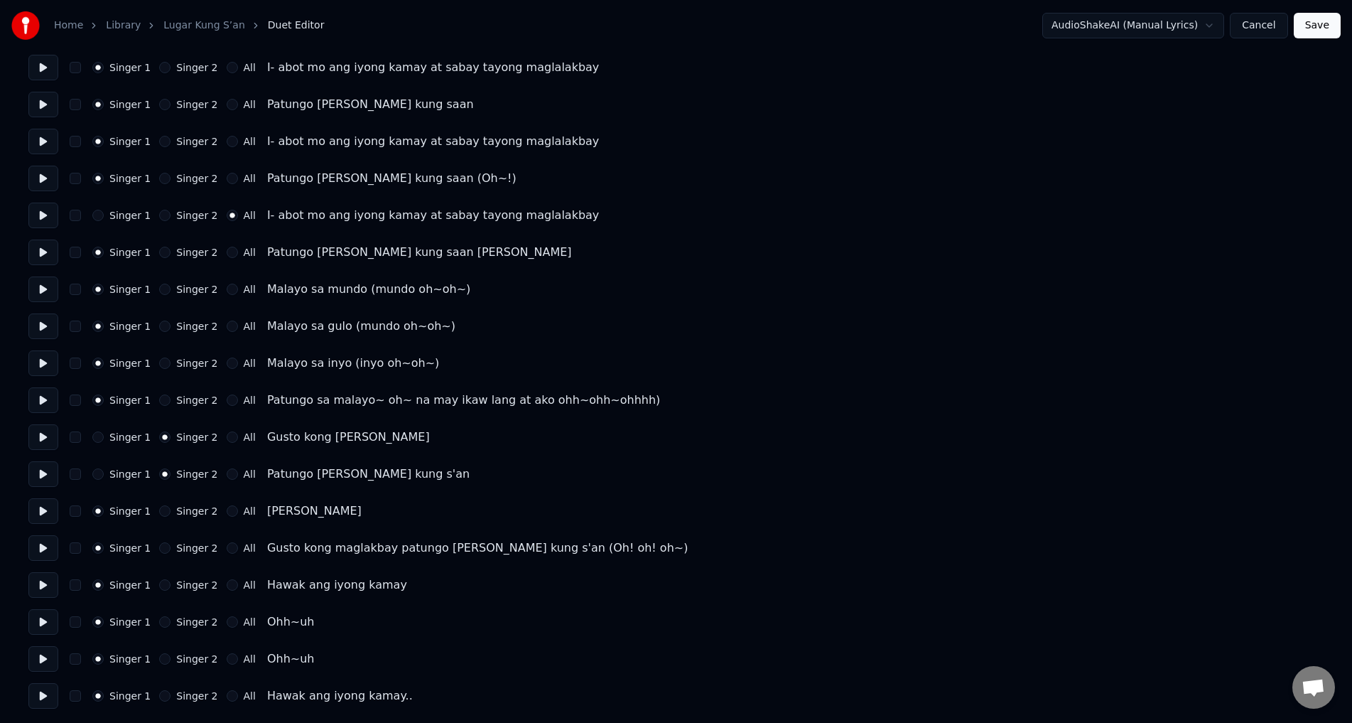
click at [36, 617] on button at bounding box center [43, 622] width 30 height 26
click at [40, 657] on button at bounding box center [43, 659] width 30 height 26
click at [43, 695] on button at bounding box center [43, 696] width 30 height 26
click at [42, 507] on button at bounding box center [43, 511] width 30 height 26
click at [1321, 26] on button "Save" at bounding box center [1317, 26] width 47 height 26
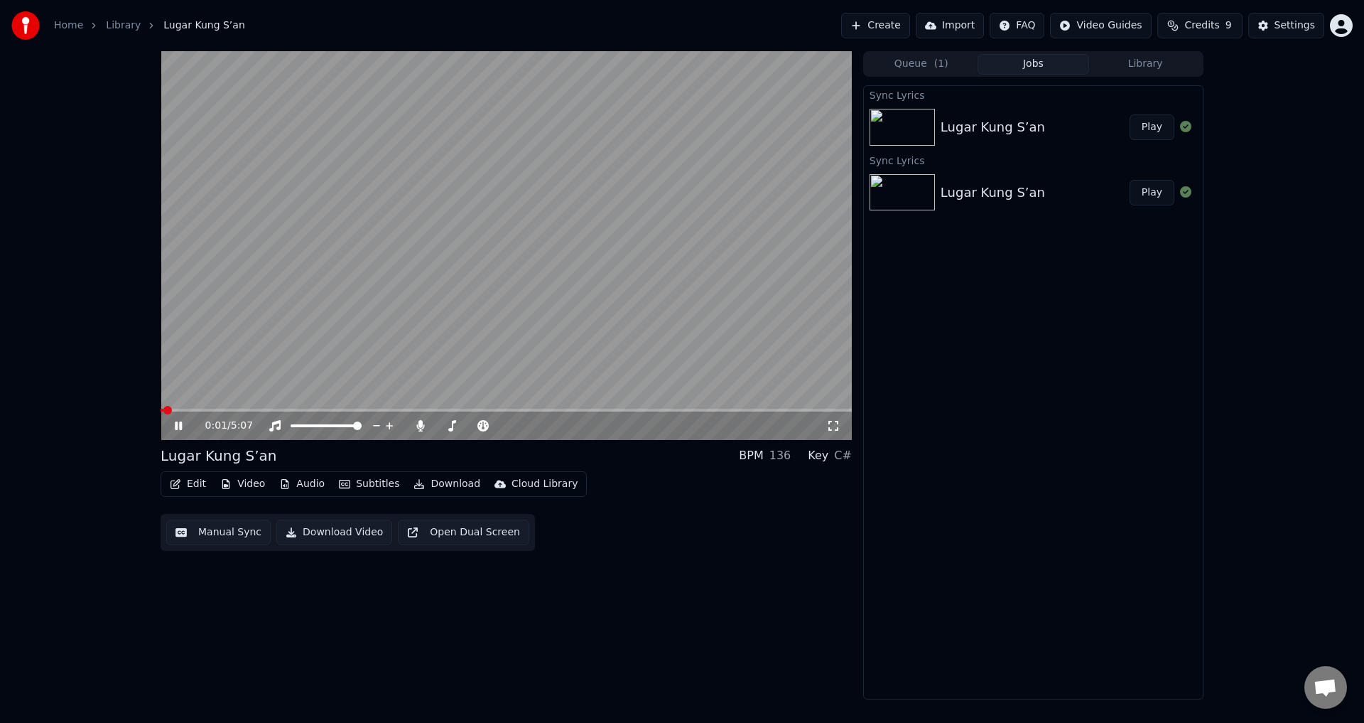
click at [323, 408] on video at bounding box center [506, 245] width 691 height 389
click at [328, 409] on span at bounding box center [506, 410] width 691 height 3
click at [374, 345] on video at bounding box center [506, 245] width 691 height 389
click at [161, 411] on span at bounding box center [245, 410] width 168 height 3
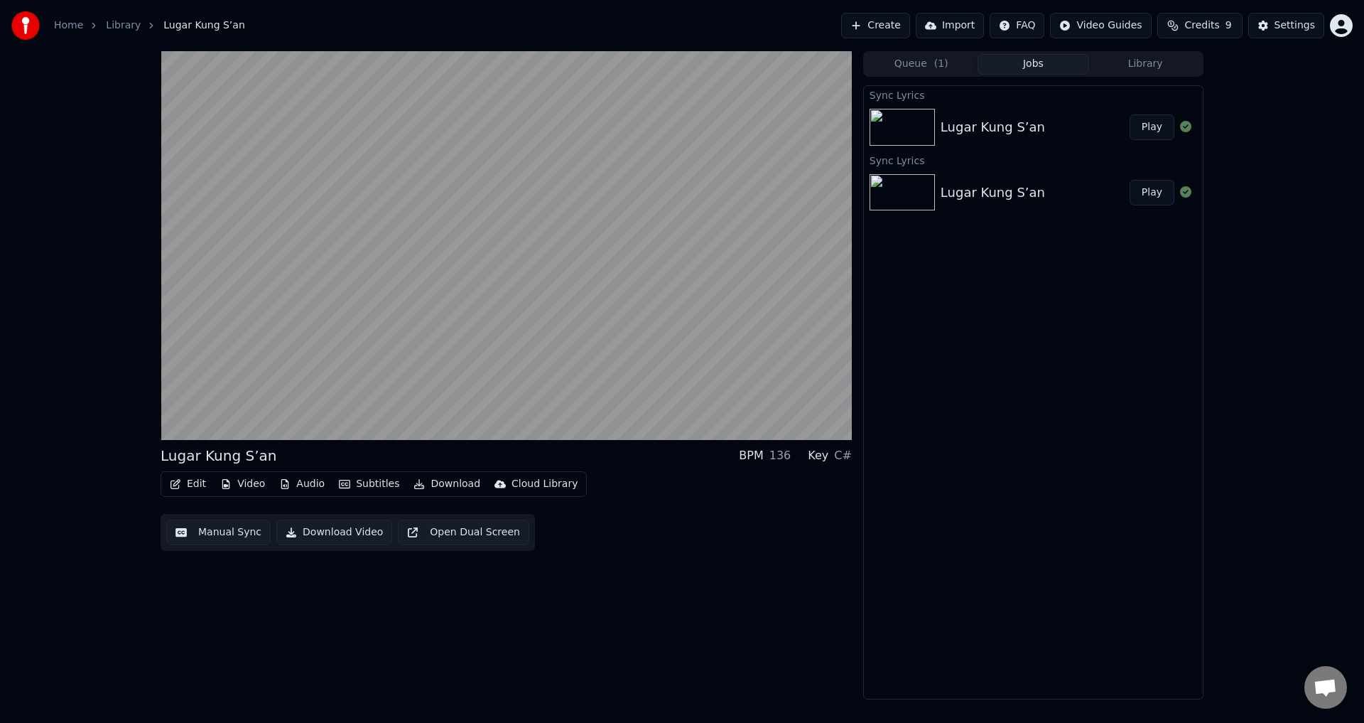
click at [423, 478] on button "Download" at bounding box center [447, 484] width 78 height 20
click at [606, 524] on div "Upload to Cloud Library" at bounding box center [552, 514] width 151 height 23
click at [339, 531] on button "Download Video" at bounding box center [334, 532] width 116 height 26
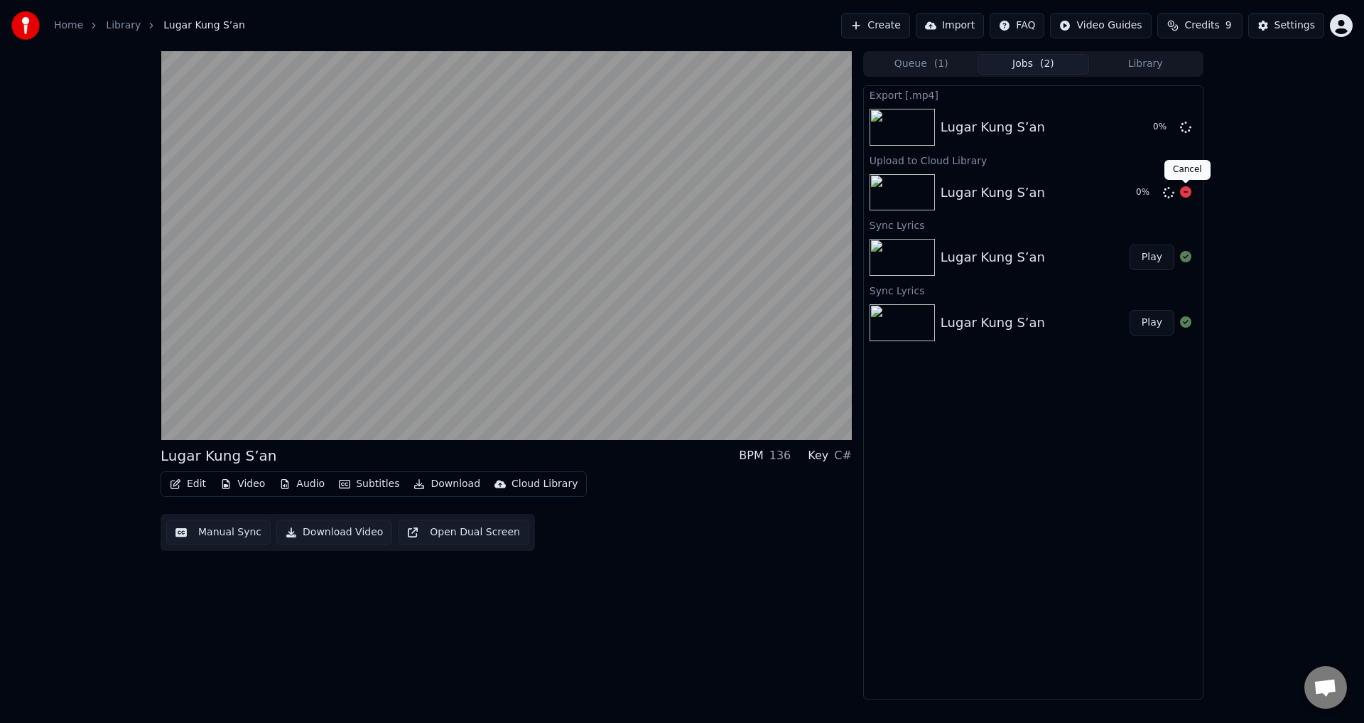
click at [1186, 188] on icon at bounding box center [1185, 191] width 11 height 11
click at [1185, 195] on icon at bounding box center [1185, 191] width 11 height 11
click at [1187, 128] on icon at bounding box center [1185, 126] width 11 height 11
click at [1186, 128] on icon at bounding box center [1185, 126] width 11 height 11
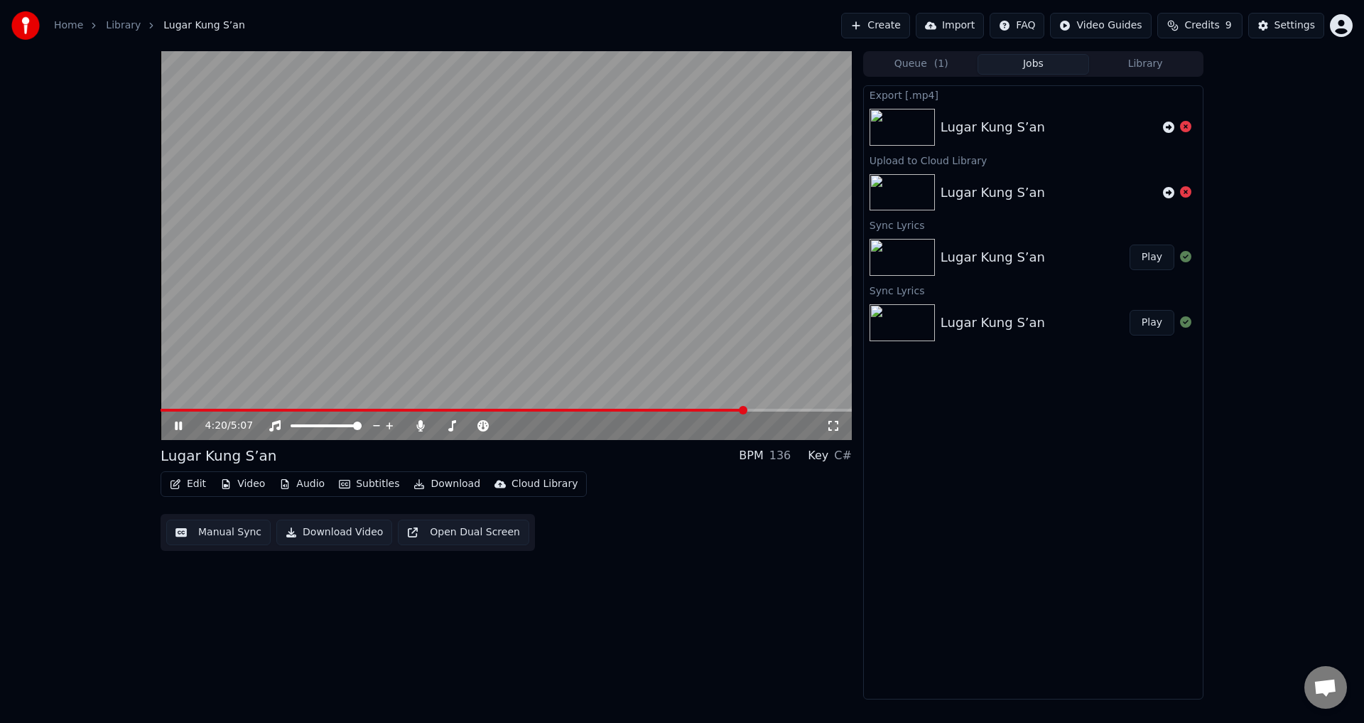
click at [732, 409] on span at bounding box center [453, 410] width 585 height 3
click at [180, 428] on icon at bounding box center [178, 425] width 7 height 9
click at [180, 428] on icon at bounding box center [178, 426] width 9 height 10
click at [725, 410] on span at bounding box center [450, 410] width 578 height 3
click at [181, 422] on icon at bounding box center [178, 425] width 7 height 9
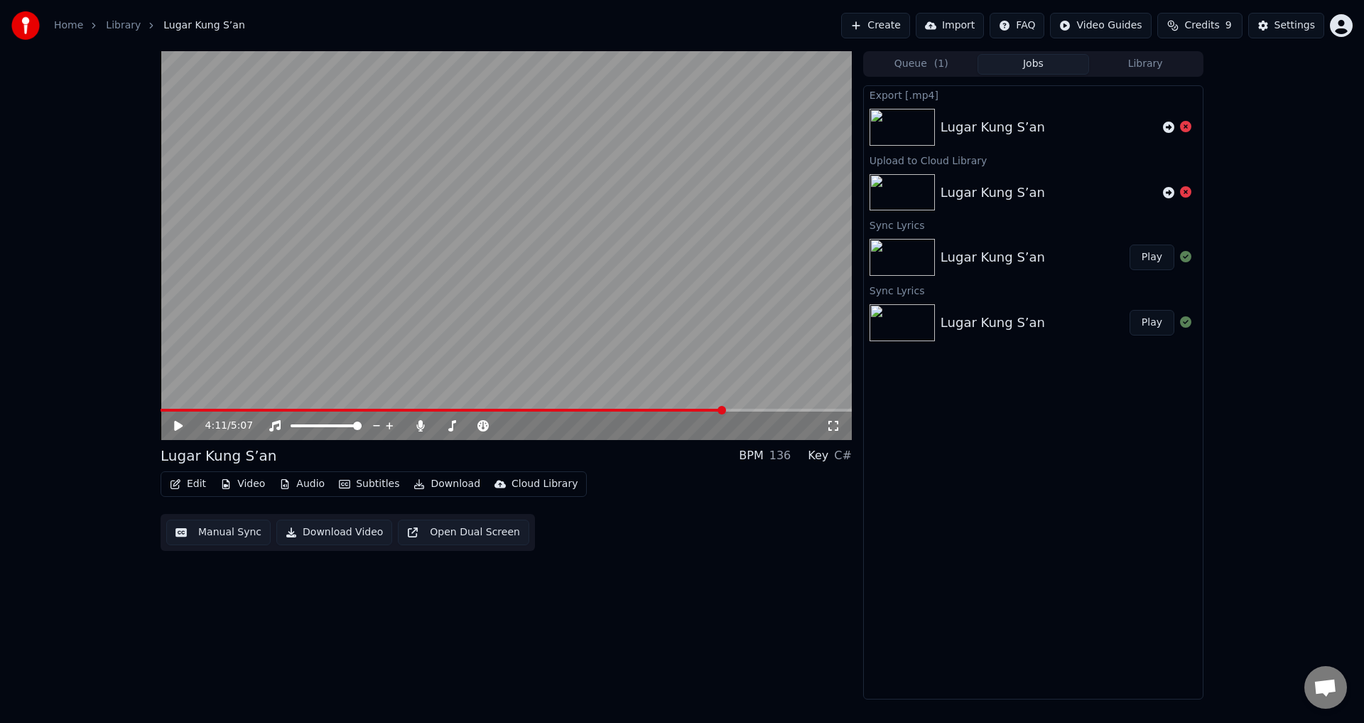
click at [570, 163] on video at bounding box center [506, 245] width 691 height 389
click at [713, 409] on span at bounding box center [449, 410] width 577 height 3
click at [646, 310] on video at bounding box center [506, 245] width 691 height 389
click at [178, 483] on icon "button" at bounding box center [176, 484] width 10 height 10
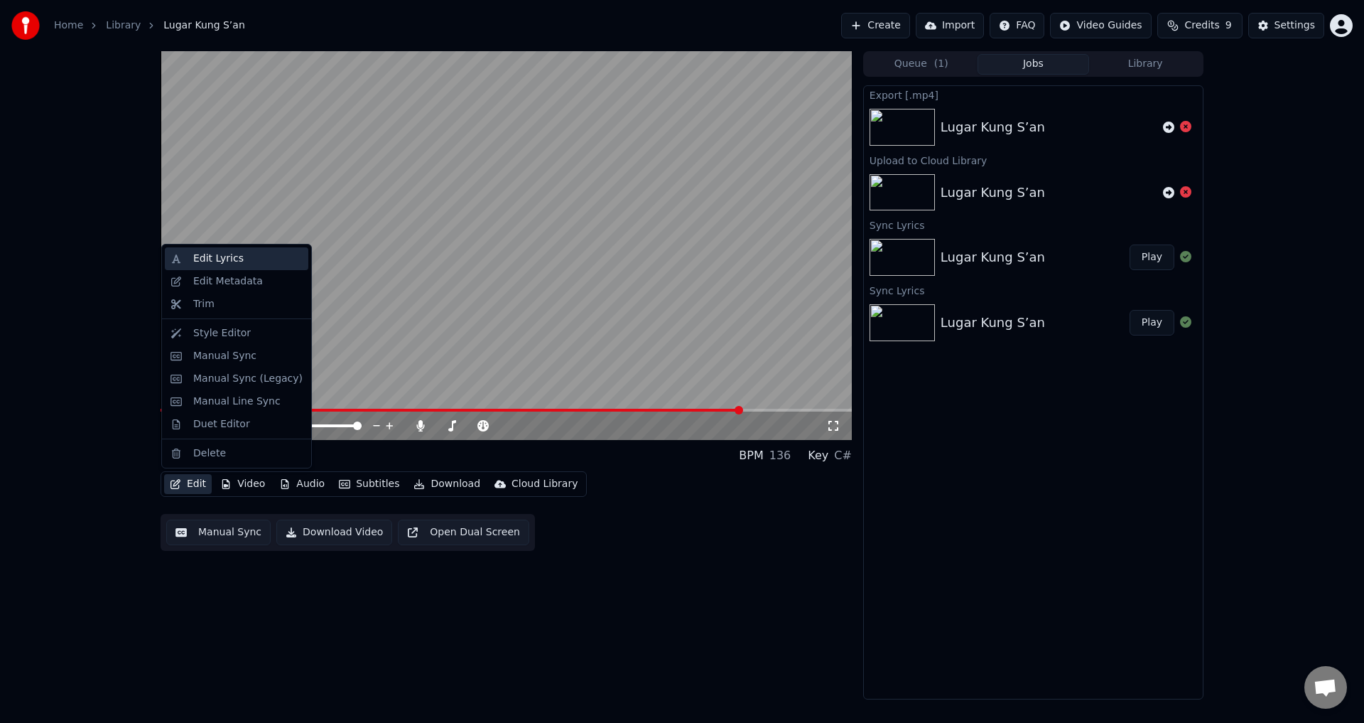
click at [234, 261] on div "Edit Lyrics" at bounding box center [218, 259] width 50 height 14
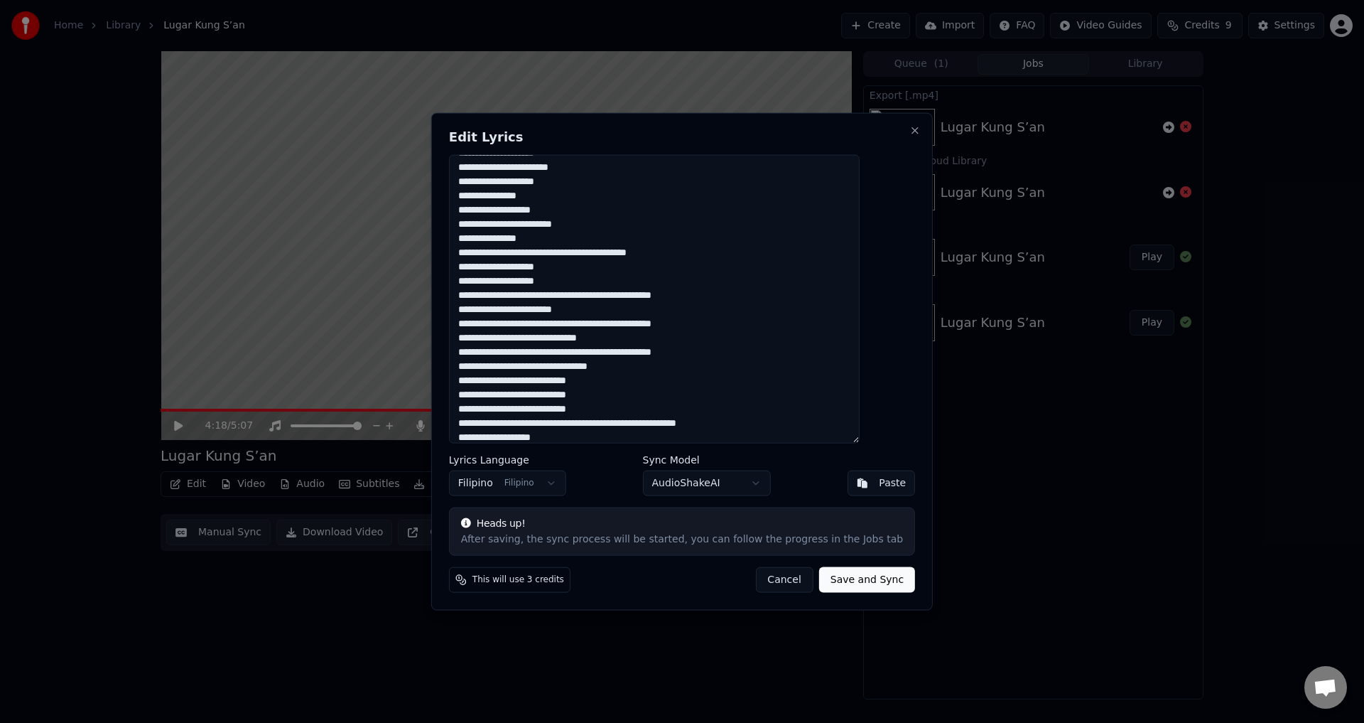
scroll to position [284, 0]
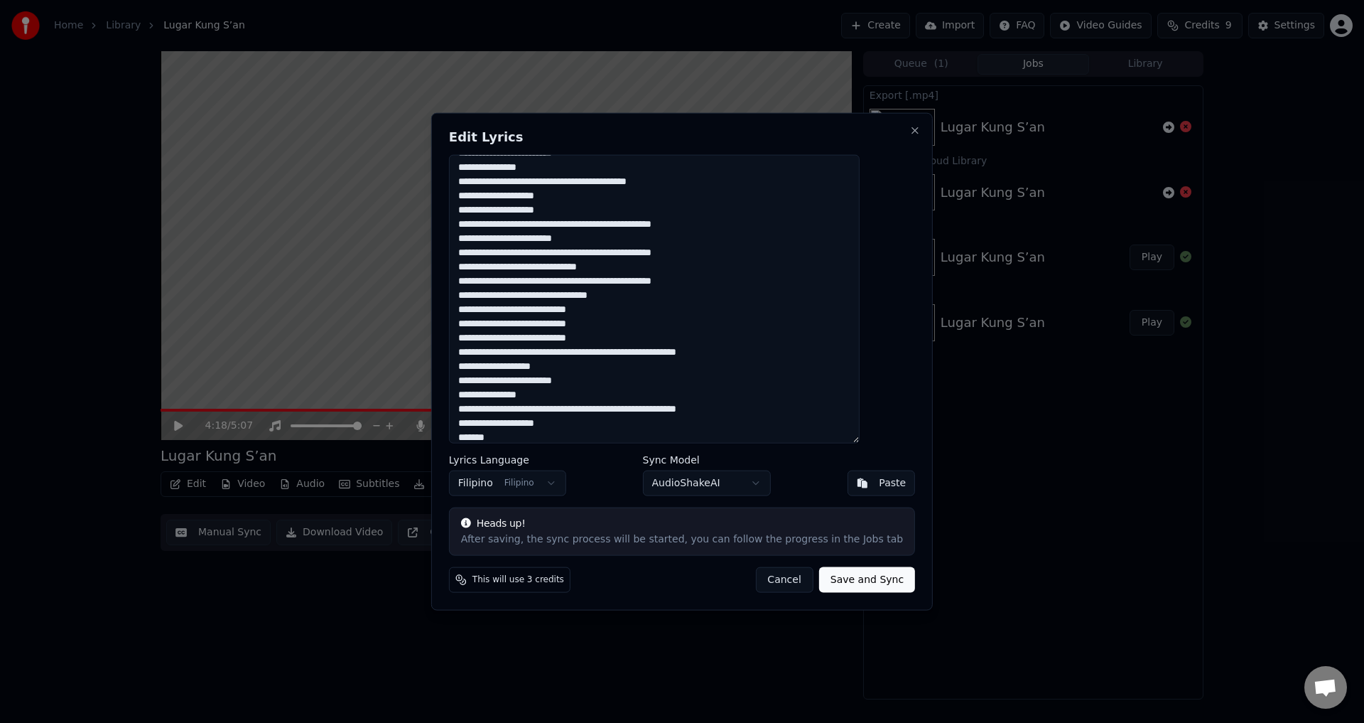
drag, startPoint x: 786, startPoint y: 351, endPoint x: 725, endPoint y: 353, distance: 61.1
click at [725, 353] on textarea at bounding box center [654, 298] width 411 height 289
click at [487, 365] on textarea at bounding box center [654, 298] width 411 height 289
click at [835, 575] on button "Save and Sync" at bounding box center [867, 580] width 96 height 26
type textarea "**********"
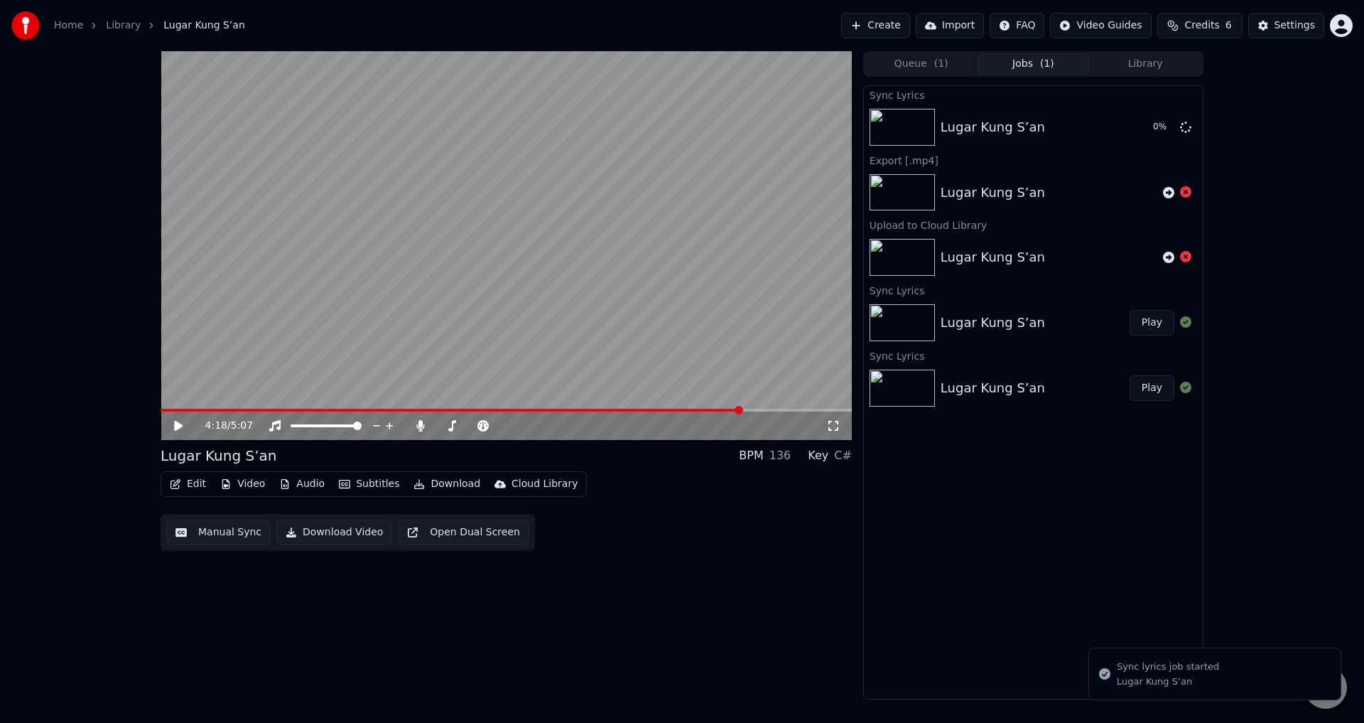
drag, startPoint x: 166, startPoint y: 406, endPoint x: 153, endPoint y: 409, distance: 13.0
click at [153, 409] on div "4:18 / 5:07 Lugar Kung S’an BPM 136 Key C# Edit Video Audio Subtitles Download …" at bounding box center [682, 375] width 1066 height 648
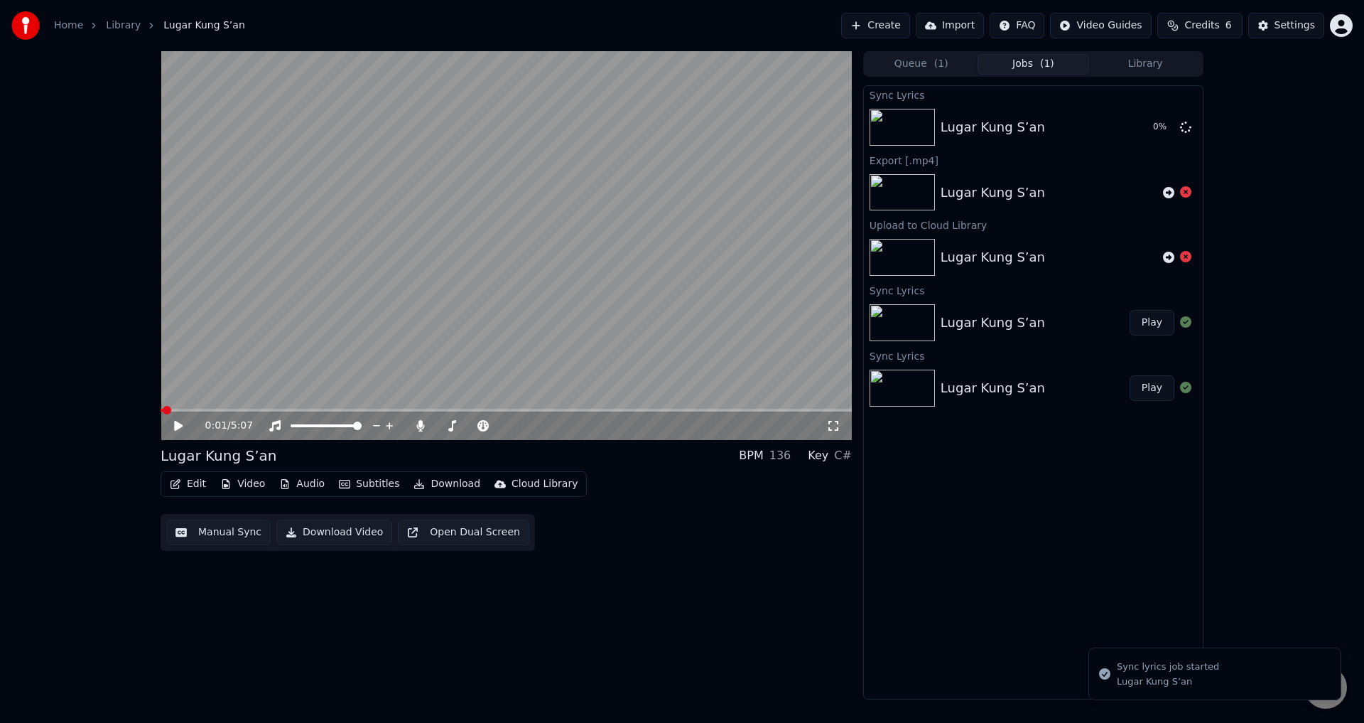
click at [161, 410] on span at bounding box center [162, 410] width 2 height 3
click at [176, 421] on icon at bounding box center [188, 425] width 33 height 11
click at [178, 423] on icon at bounding box center [178, 425] width 7 height 9
click at [167, 409] on span at bounding box center [171, 410] width 9 height 9
click at [174, 419] on div "0:00 / 5:07" at bounding box center [506, 425] width 680 height 14
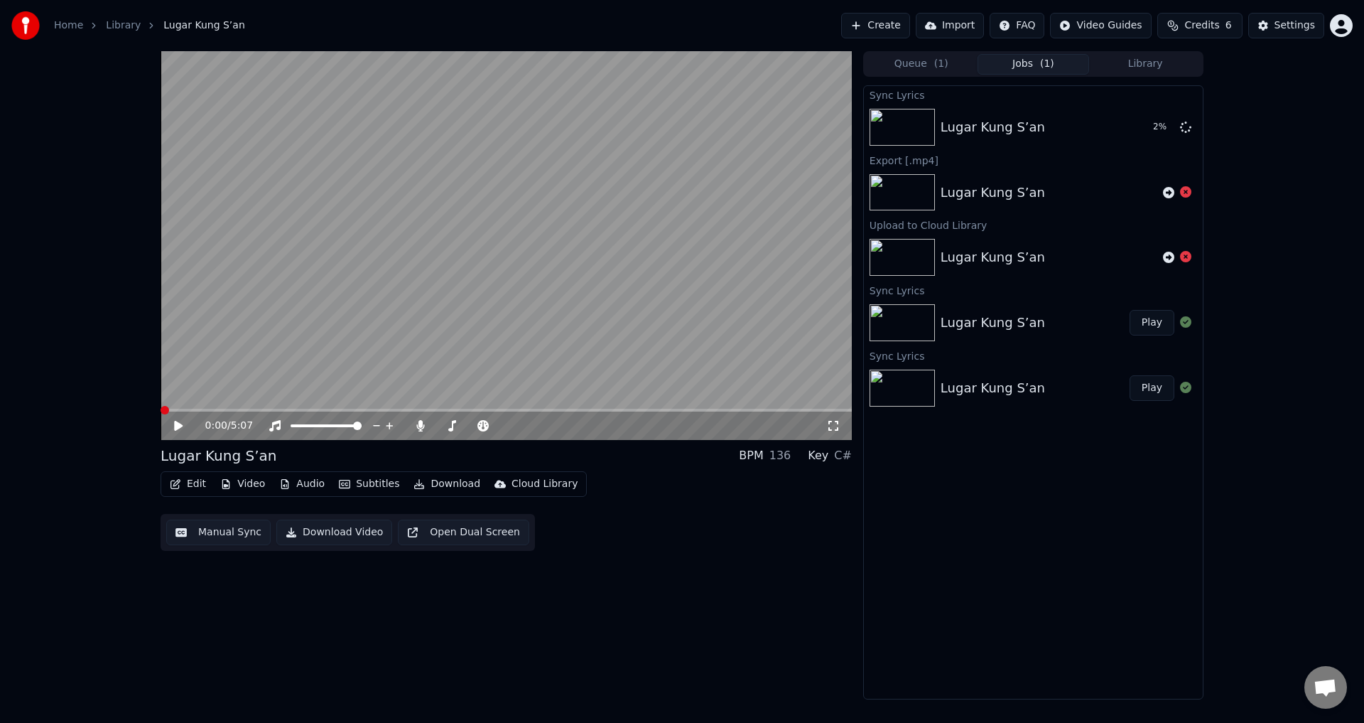
click at [174, 419] on div "0:00 / 5:07" at bounding box center [506, 425] width 680 height 14
click at [176, 421] on icon at bounding box center [178, 426] width 9 height 10
click at [176, 421] on icon at bounding box center [188, 425] width 33 height 11
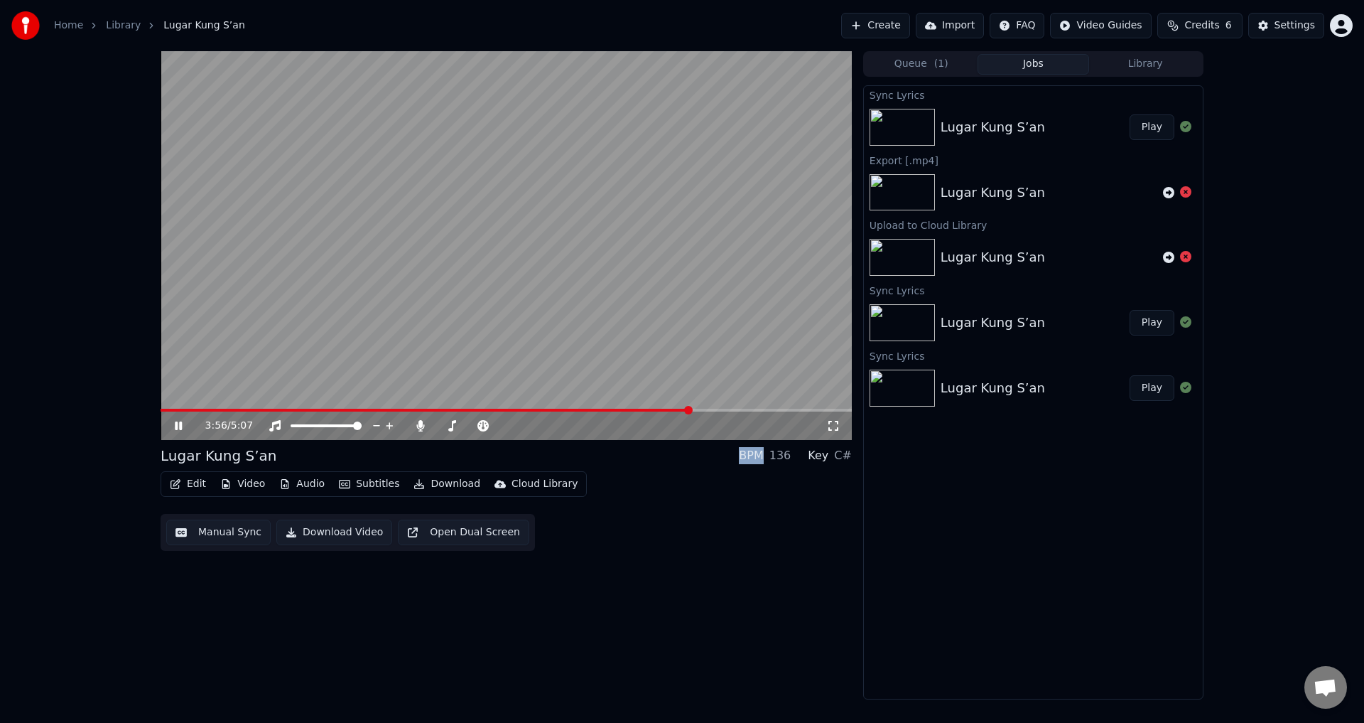
click at [692, 409] on span at bounding box center [506, 410] width 691 height 3
click at [622, 303] on video at bounding box center [506, 245] width 691 height 389
click at [701, 409] on span at bounding box center [466, 410] width 610 height 3
click at [680, 360] on video at bounding box center [506, 245] width 691 height 389
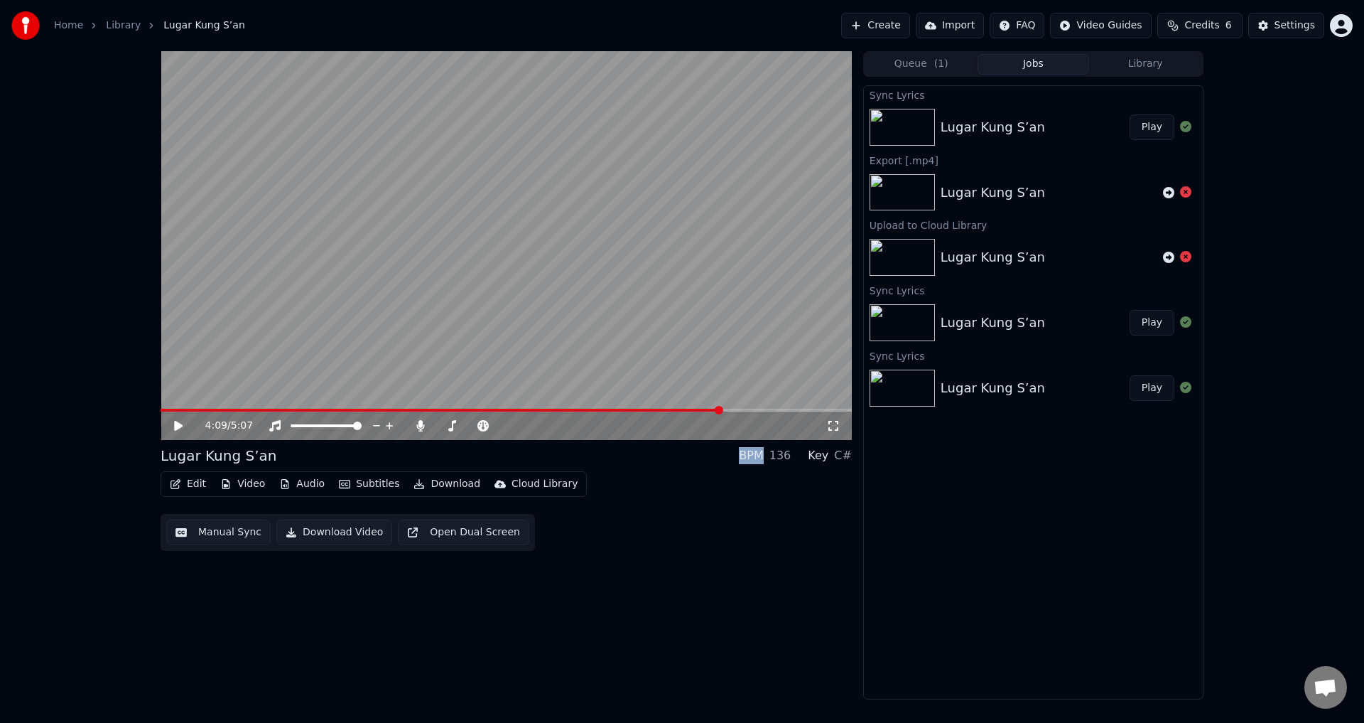
click at [190, 481] on button "Edit" at bounding box center [188, 484] width 48 height 20
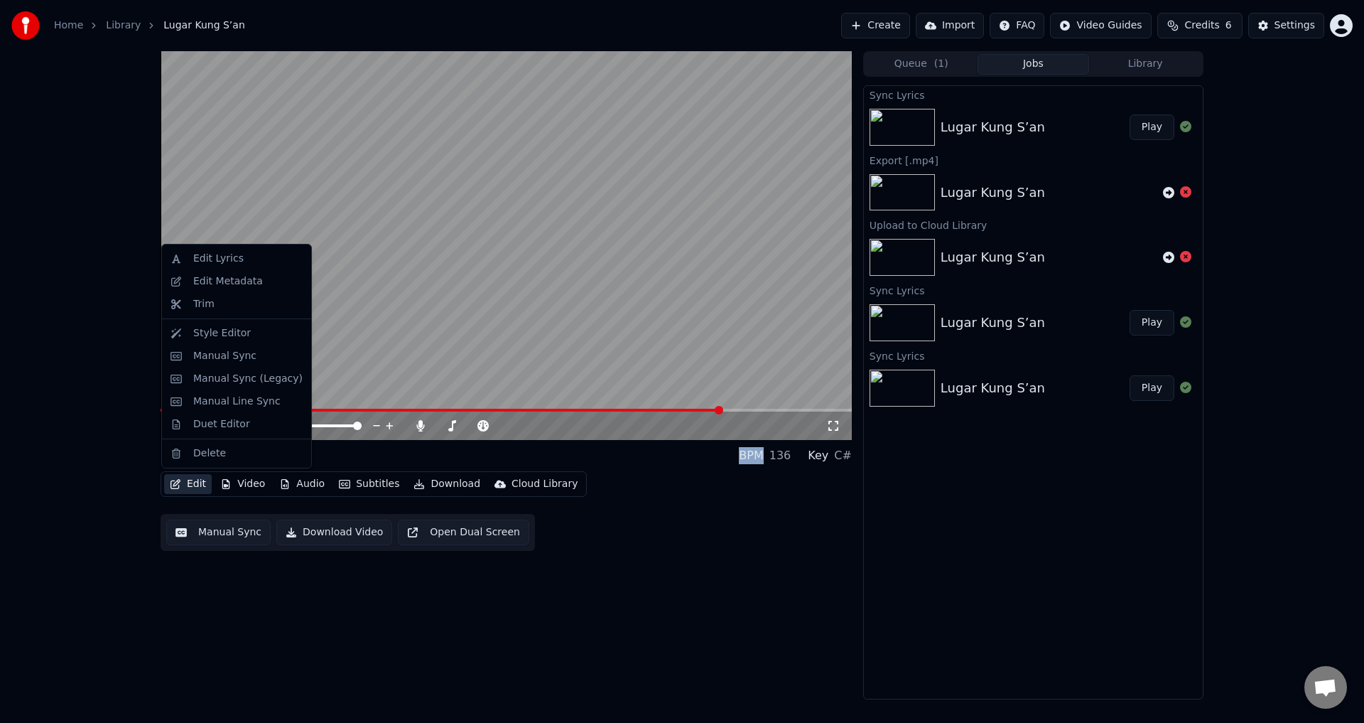
drag, startPoint x: 222, startPoint y: 338, endPoint x: 231, endPoint y: 423, distance: 85.0
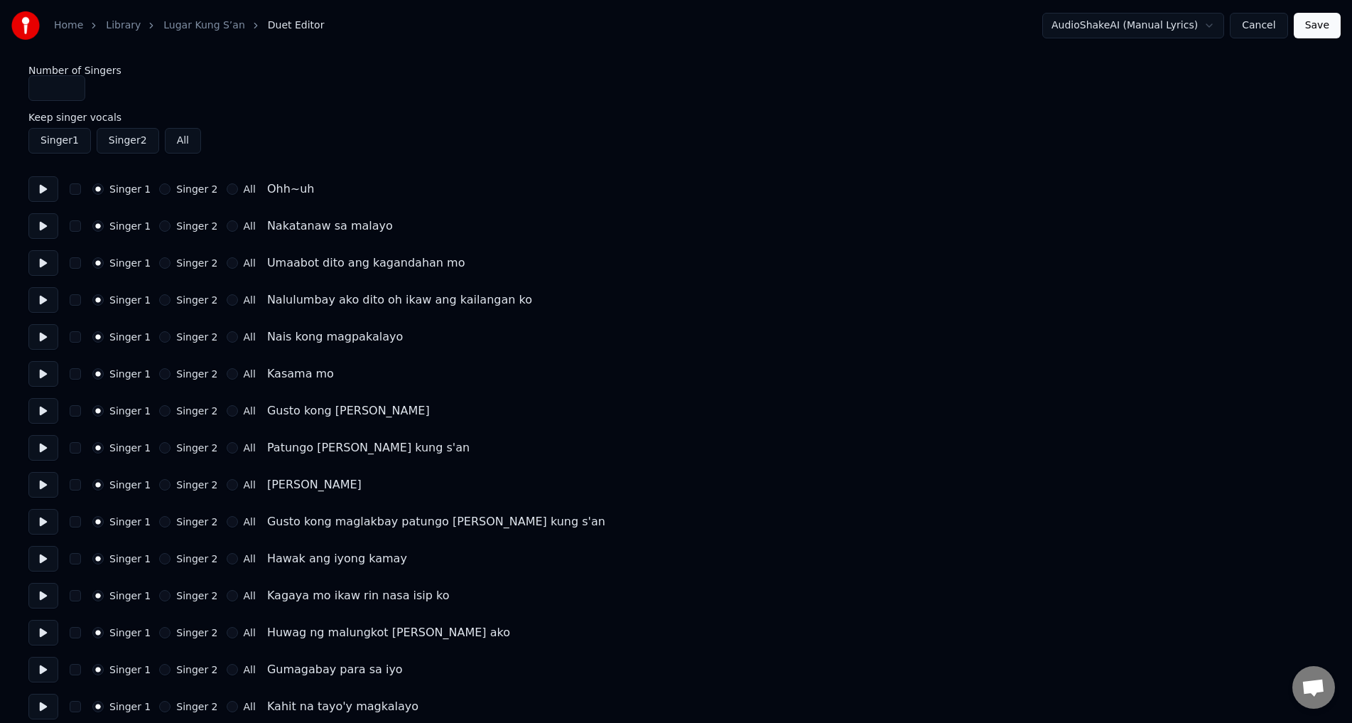
click at [1273, 26] on button "Cancel" at bounding box center [1259, 26] width 58 height 26
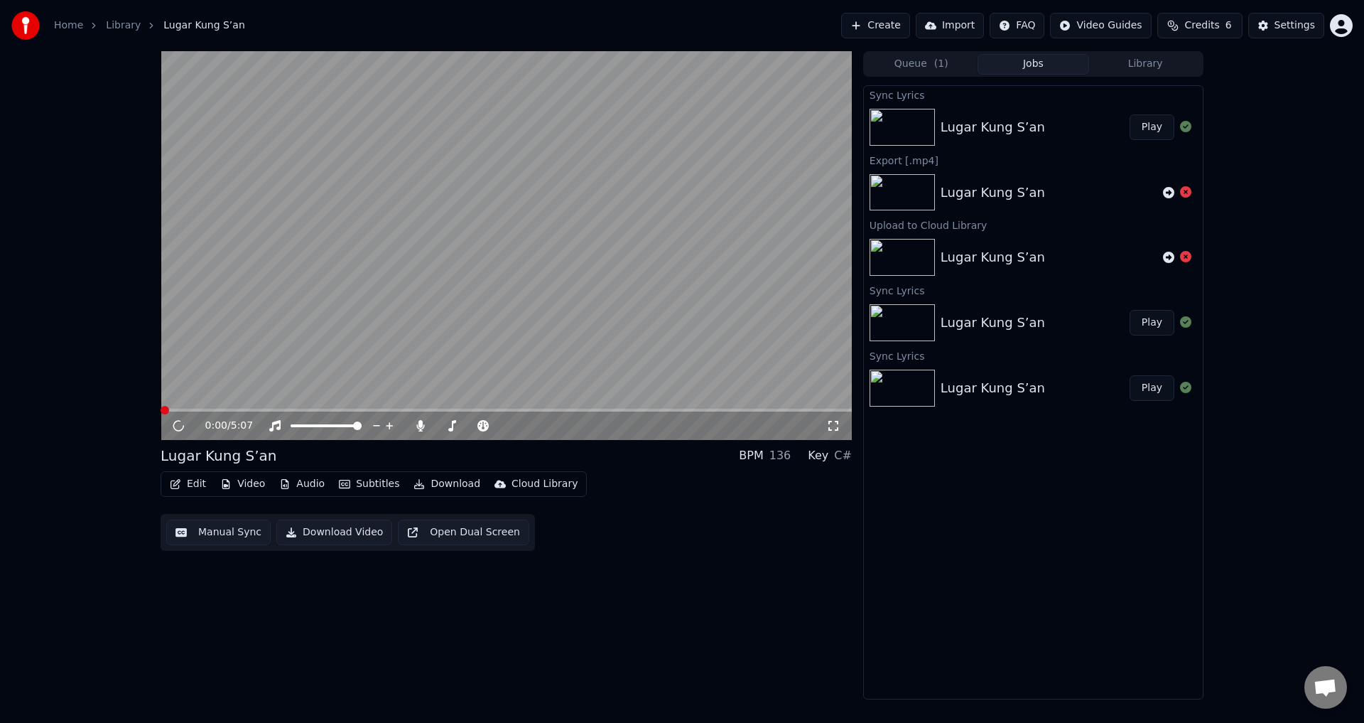
click at [183, 476] on button "Edit" at bounding box center [188, 484] width 48 height 20
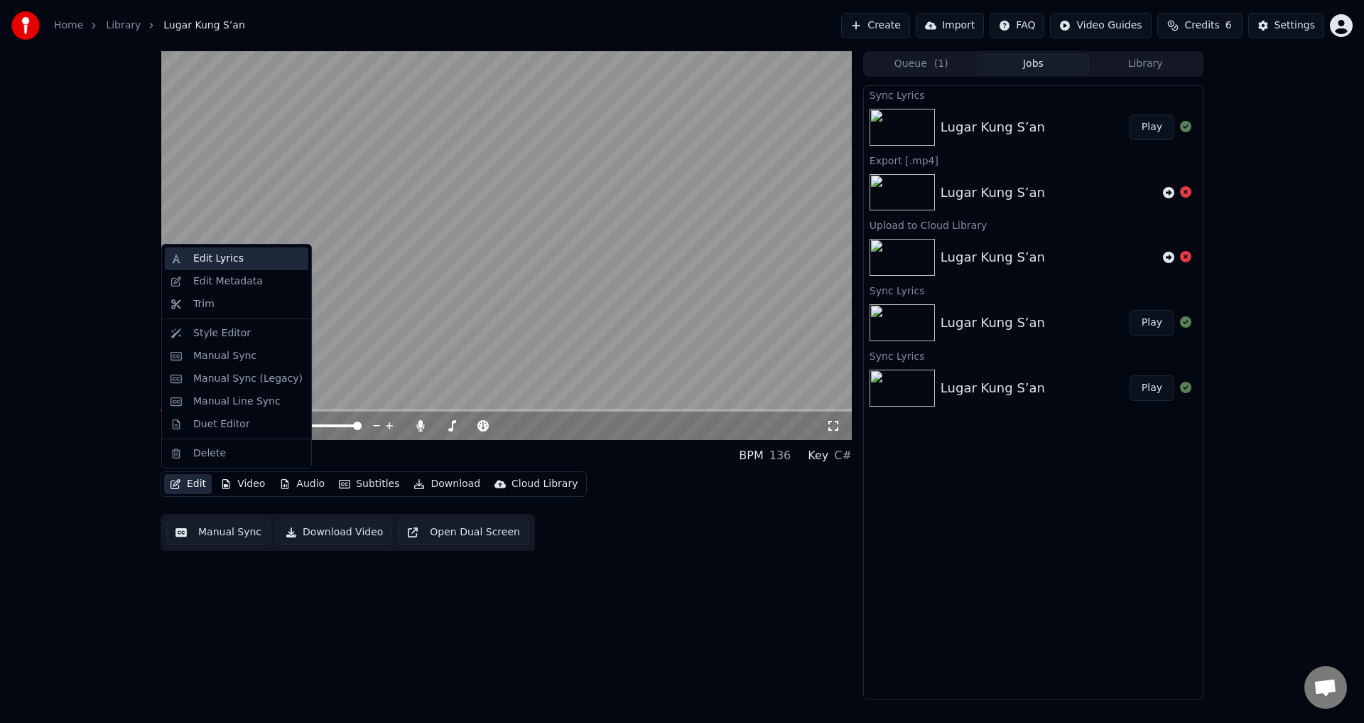
click at [234, 257] on div "Edit Lyrics" at bounding box center [218, 259] width 50 height 14
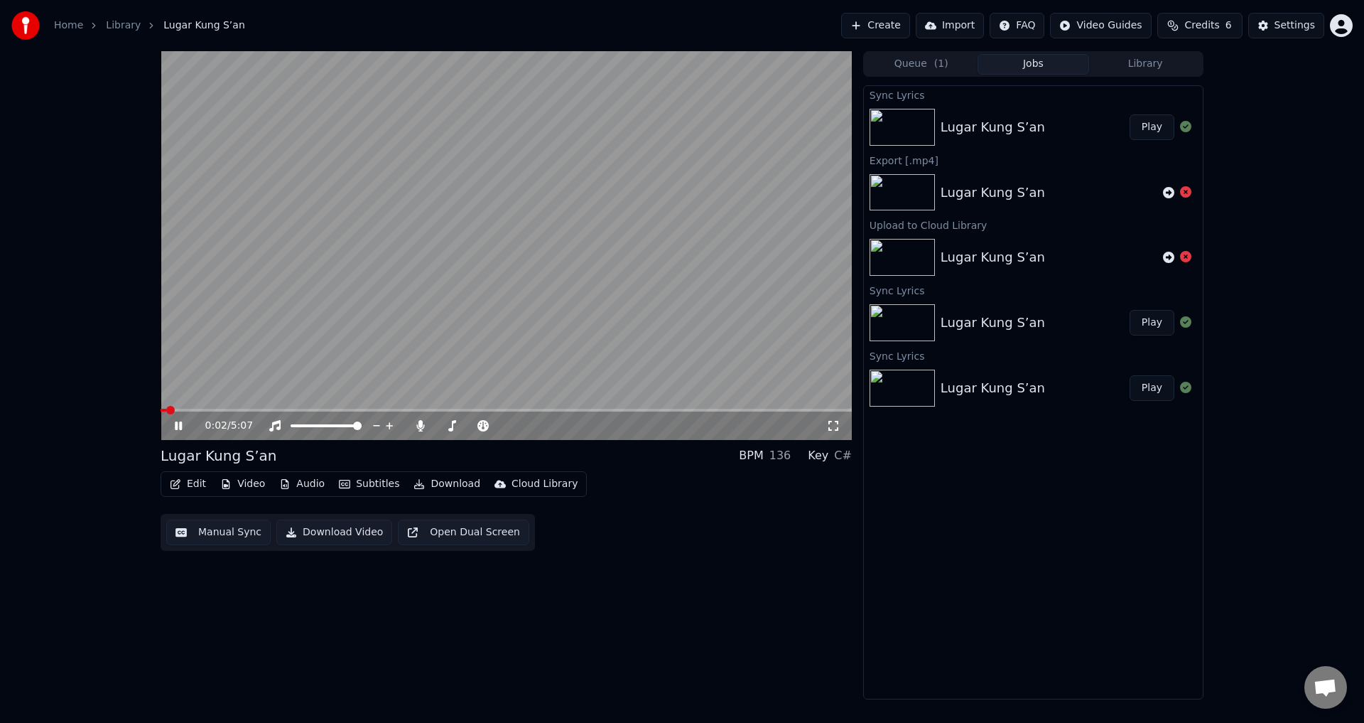
click at [166, 409] on span at bounding box center [170, 410] width 9 height 9
click at [177, 423] on icon at bounding box center [178, 425] width 7 height 9
click at [185, 479] on button "Edit" at bounding box center [188, 484] width 48 height 20
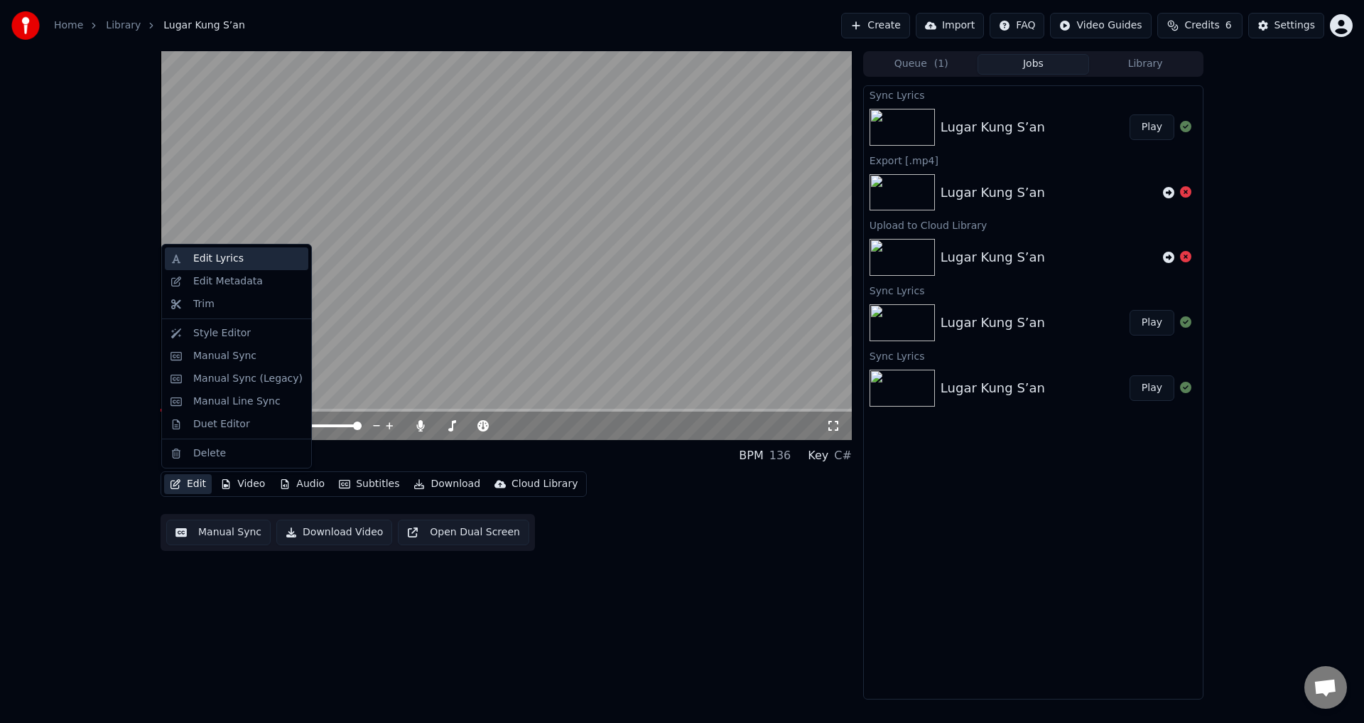
click at [232, 264] on div "Edit Lyrics" at bounding box center [218, 259] width 50 height 14
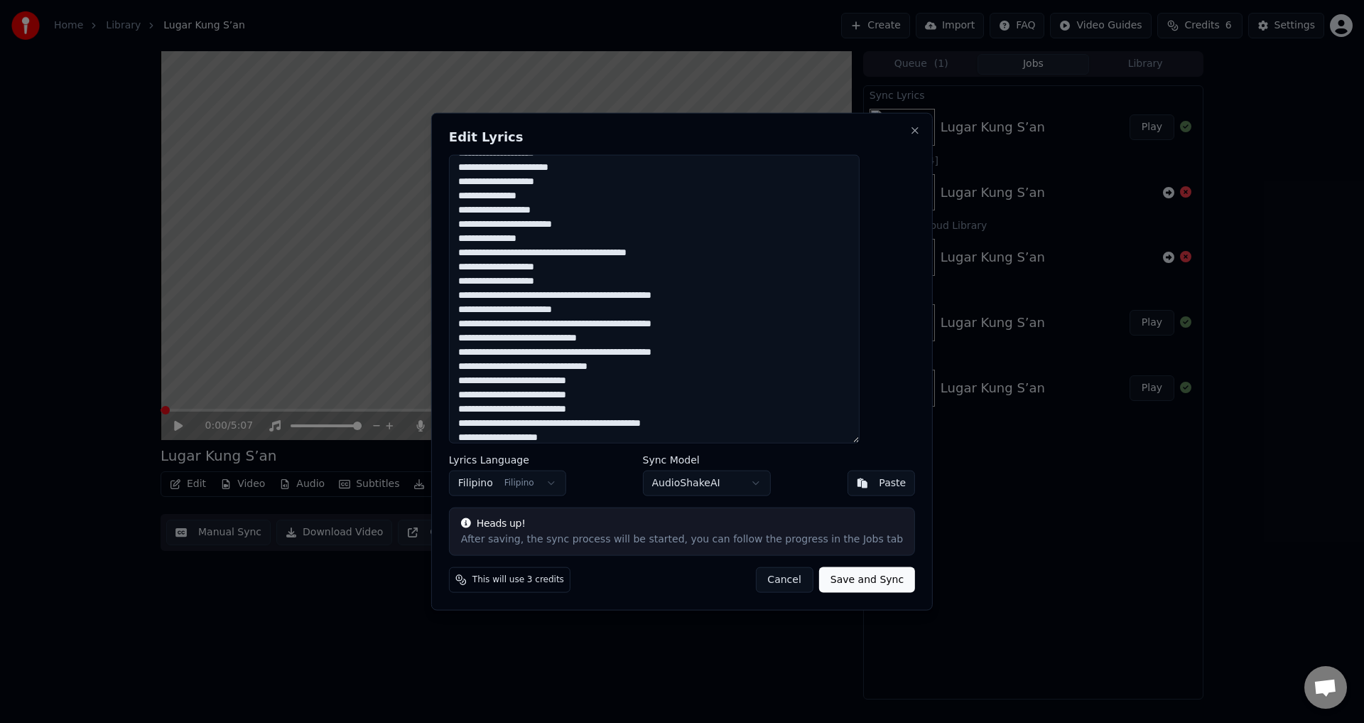
scroll to position [284, 0]
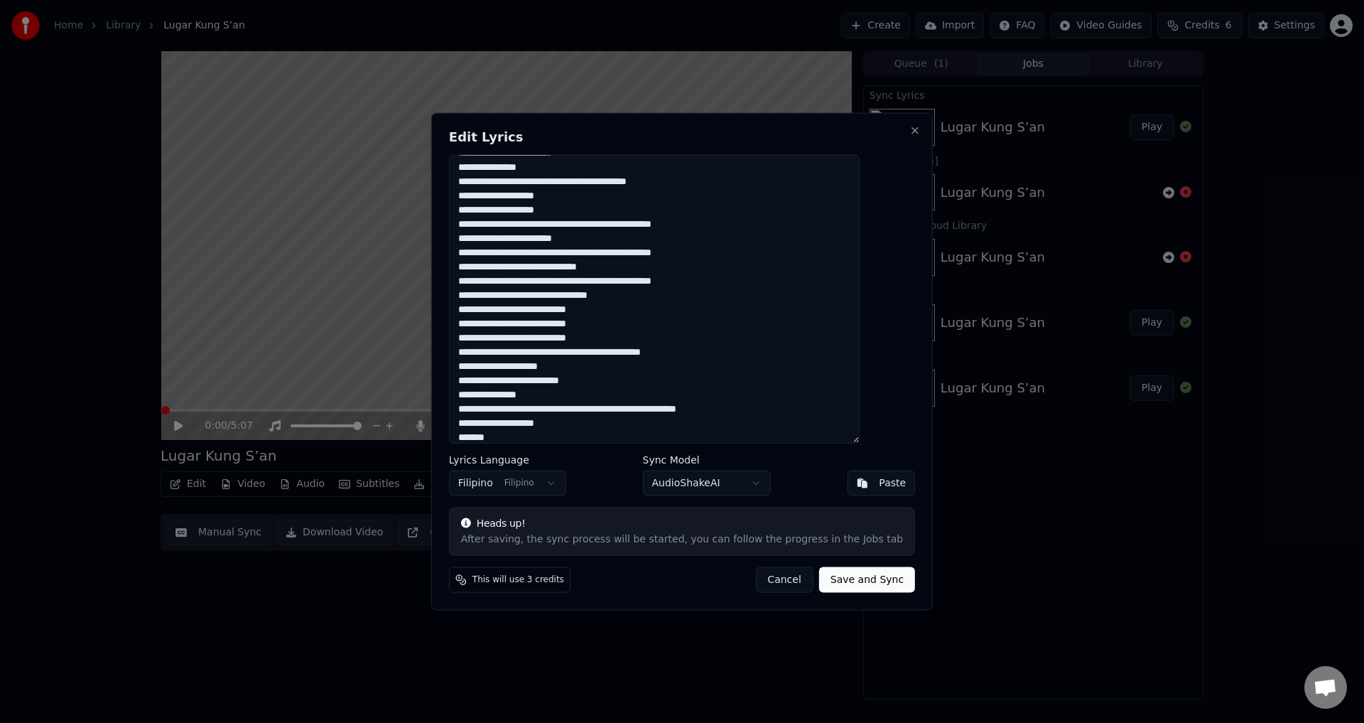
click at [598, 352] on textarea at bounding box center [654, 298] width 411 height 289
click at [600, 352] on textarea at bounding box center [654, 298] width 411 height 289
click at [597, 352] on textarea at bounding box center [654, 298] width 411 height 289
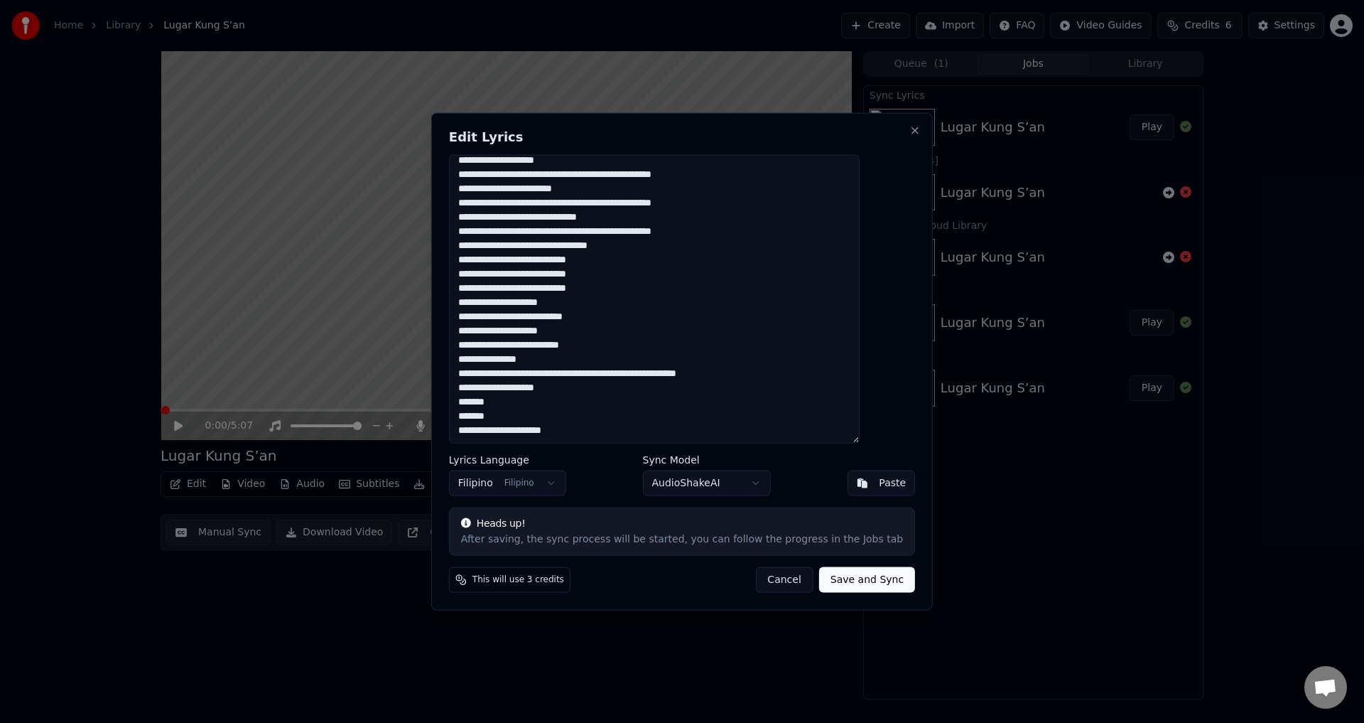
click at [492, 317] on textarea at bounding box center [654, 298] width 411 height 289
click at [490, 318] on textarea at bounding box center [654, 298] width 411 height 289
click at [620, 315] on textarea at bounding box center [654, 298] width 411 height 289
click at [856, 574] on button "Save and Sync" at bounding box center [867, 580] width 96 height 26
type textarea "**********"
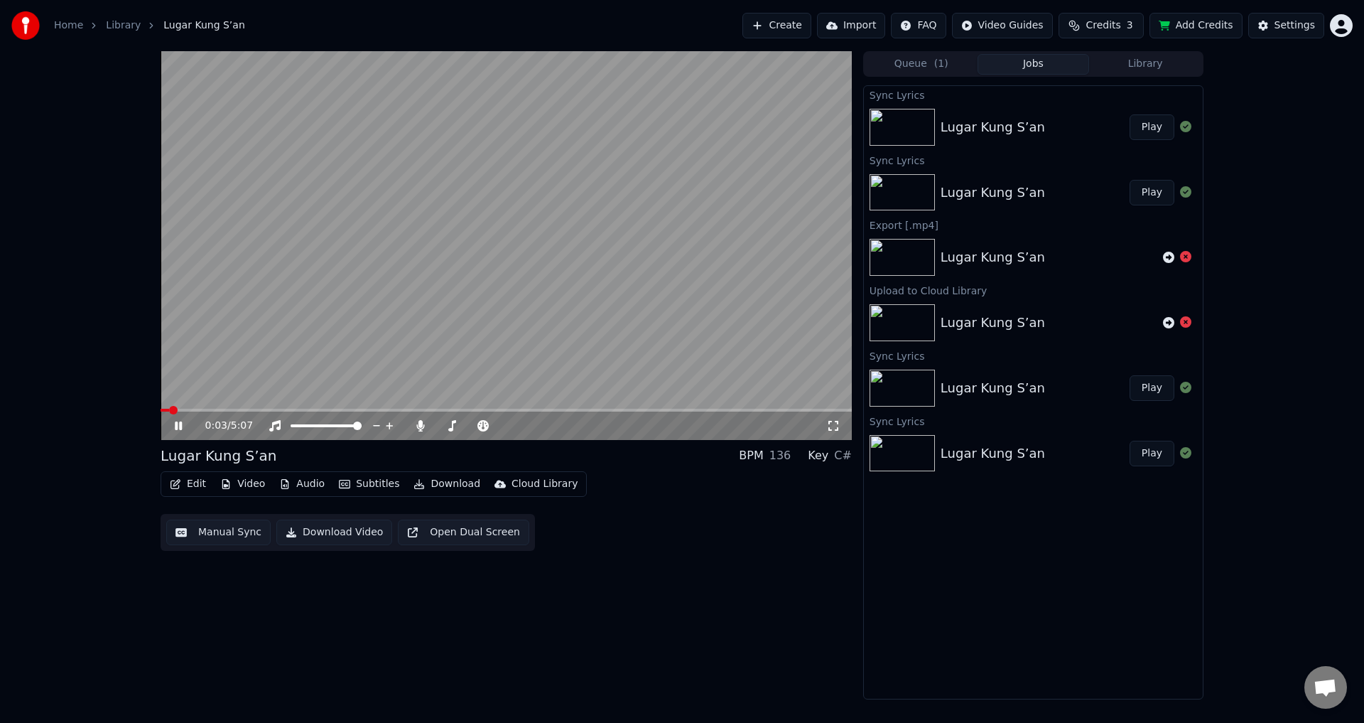
click at [369, 331] on video at bounding box center [506, 245] width 691 height 389
click at [669, 408] on video at bounding box center [506, 245] width 691 height 389
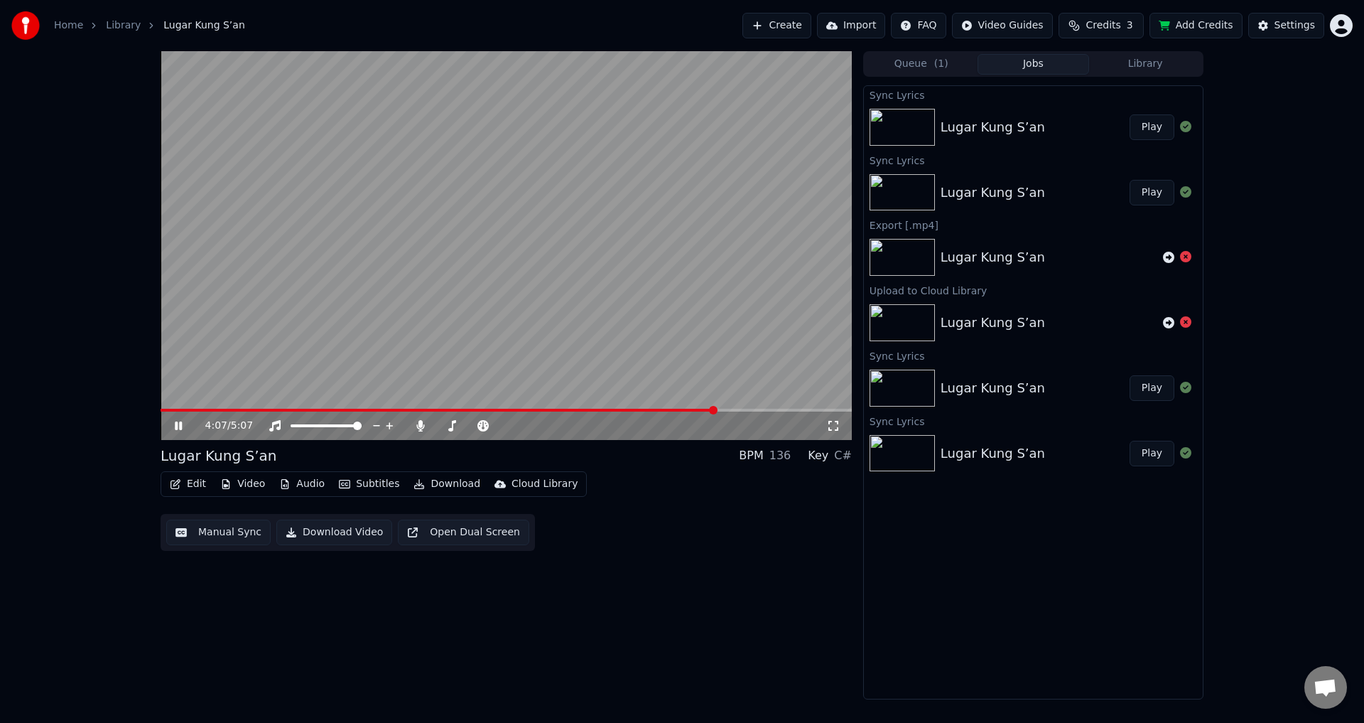
click at [716, 410] on span at bounding box center [506, 410] width 691 height 3
click at [682, 291] on video at bounding box center [506, 245] width 691 height 389
click at [530, 308] on video at bounding box center [506, 245] width 691 height 389
click at [247, 328] on video at bounding box center [506, 245] width 691 height 389
click at [198, 485] on button "Edit" at bounding box center [188, 484] width 48 height 20
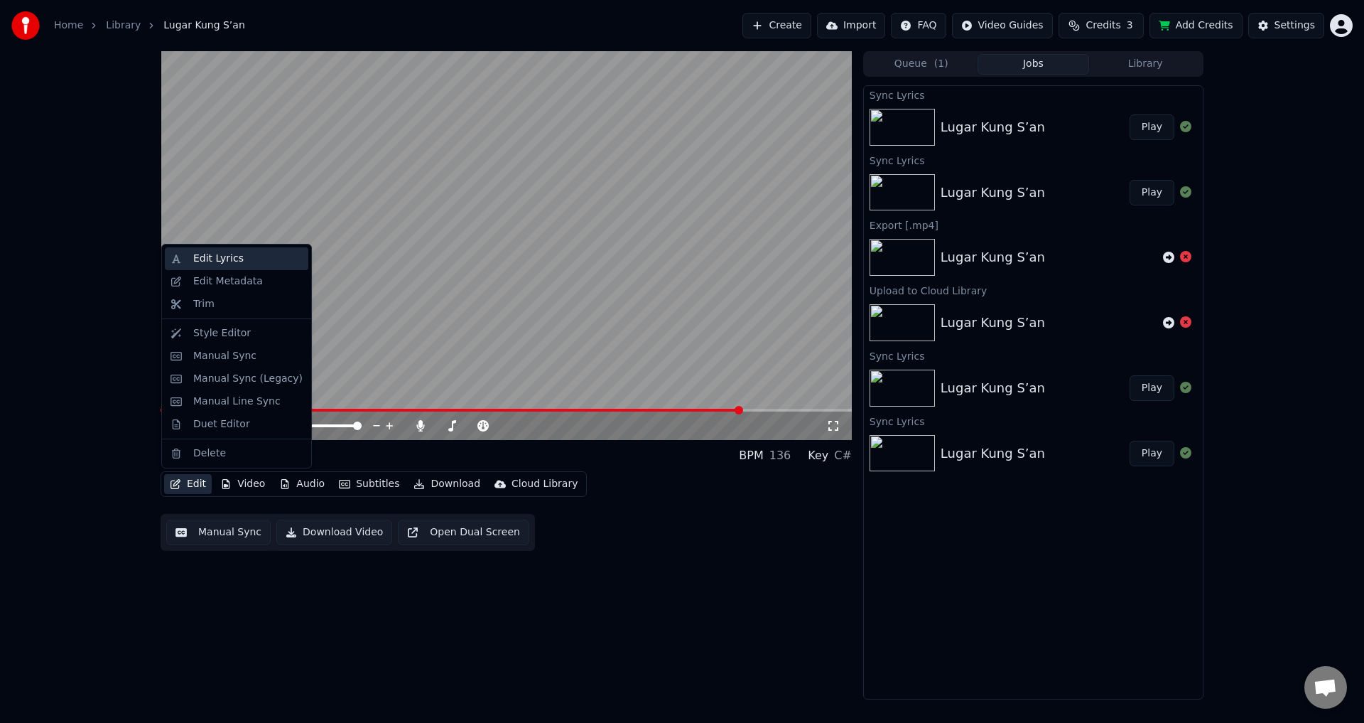
click at [214, 255] on div "Edit Lyrics" at bounding box center [218, 259] width 50 height 14
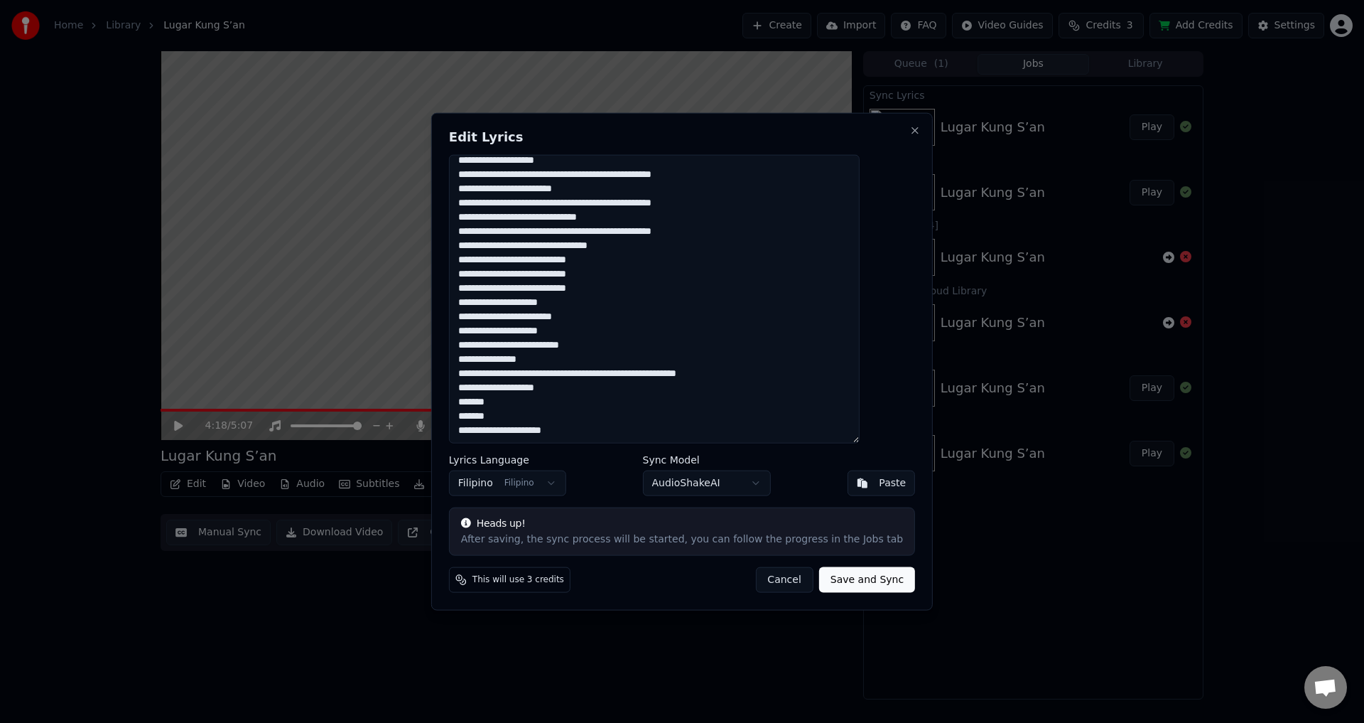
click at [609, 318] on textarea at bounding box center [654, 298] width 411 height 289
click at [575, 304] on textarea at bounding box center [654, 298] width 411 height 289
click at [597, 302] on textarea at bounding box center [654, 298] width 411 height 289
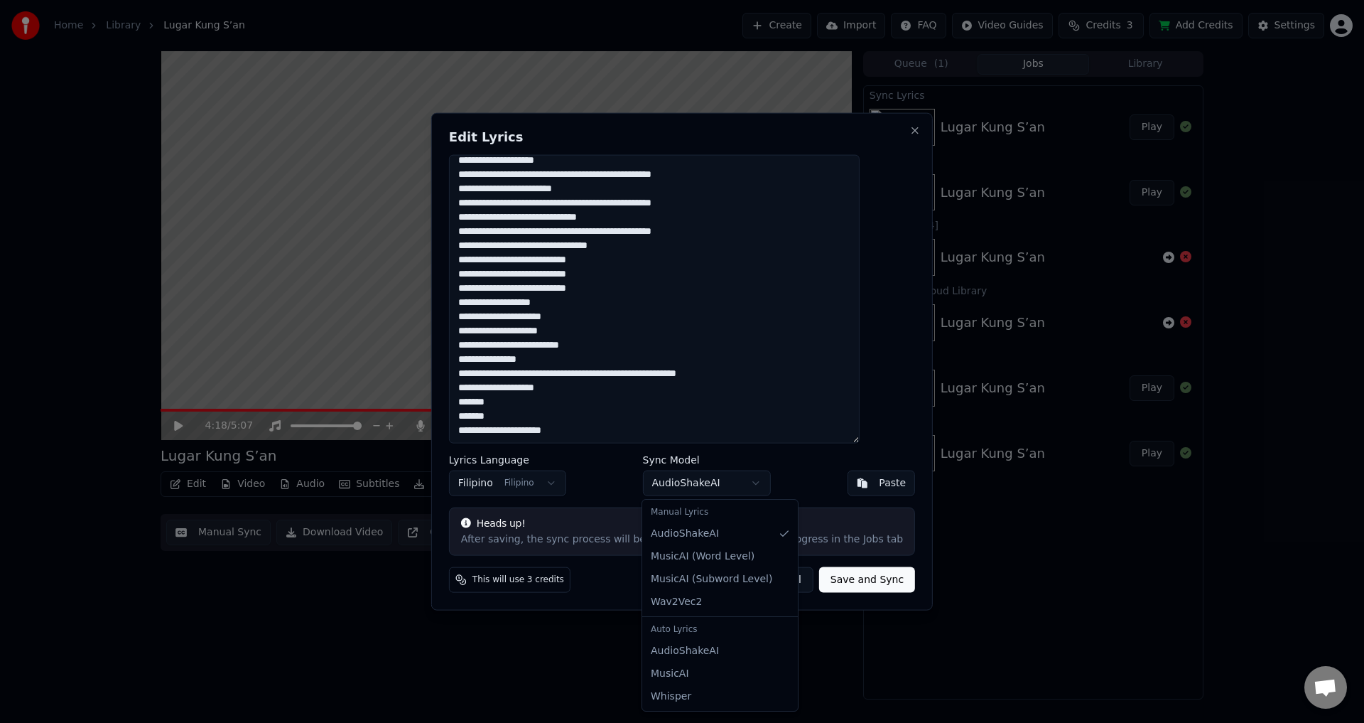
click at [724, 476] on body "Home Library [PERSON_NAME] S’an Create Import FAQ Video Guides Credits 3 Add Cr…" at bounding box center [682, 361] width 1364 height 723
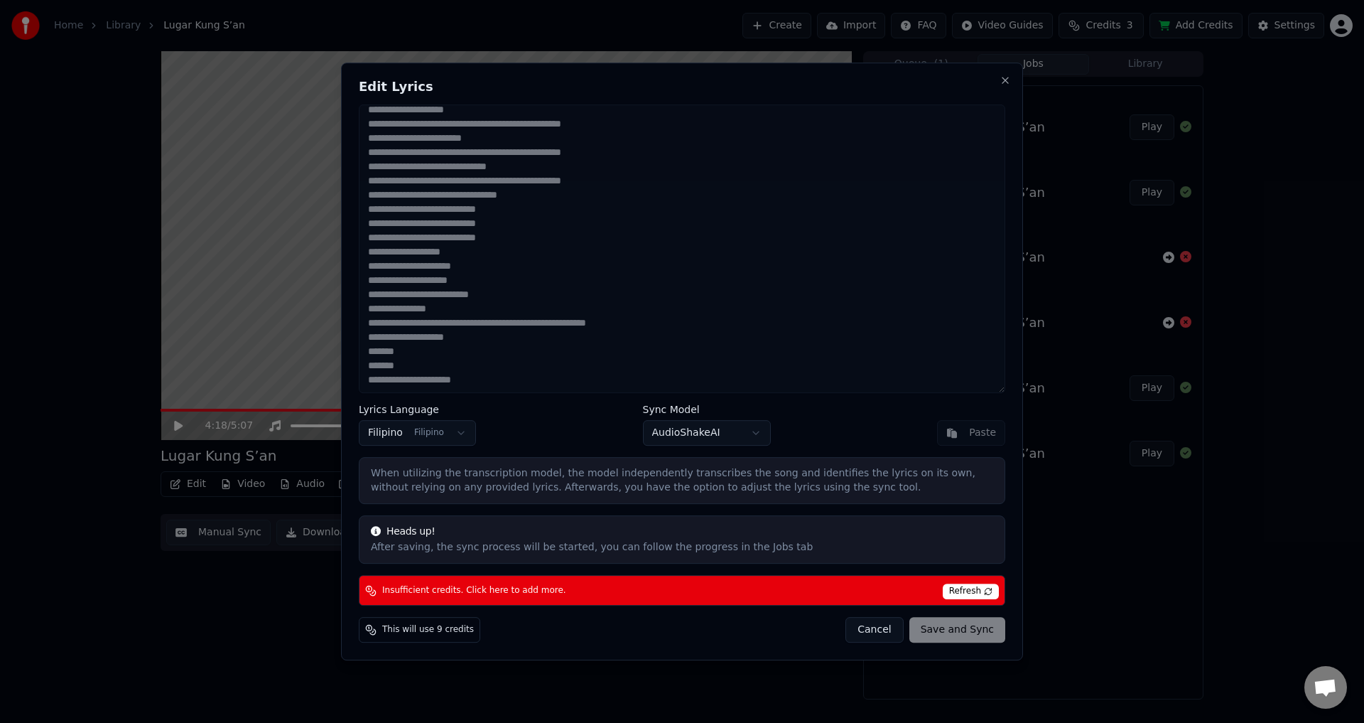
click at [705, 423] on body "Home Library [PERSON_NAME] S’an Create Import FAQ Video Guides Credits 3 Add Cr…" at bounding box center [682, 361] width 1364 height 723
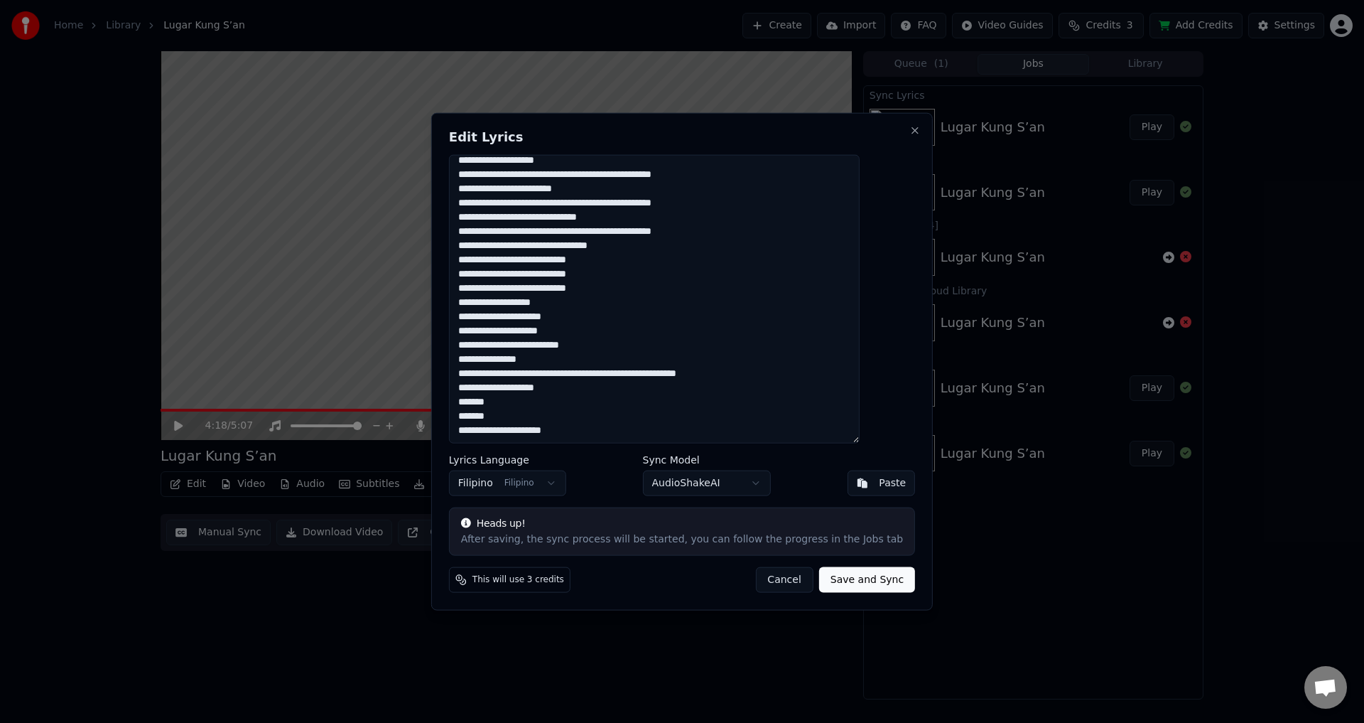
click at [839, 583] on button "Save and Sync" at bounding box center [867, 580] width 96 height 26
type textarea "**********"
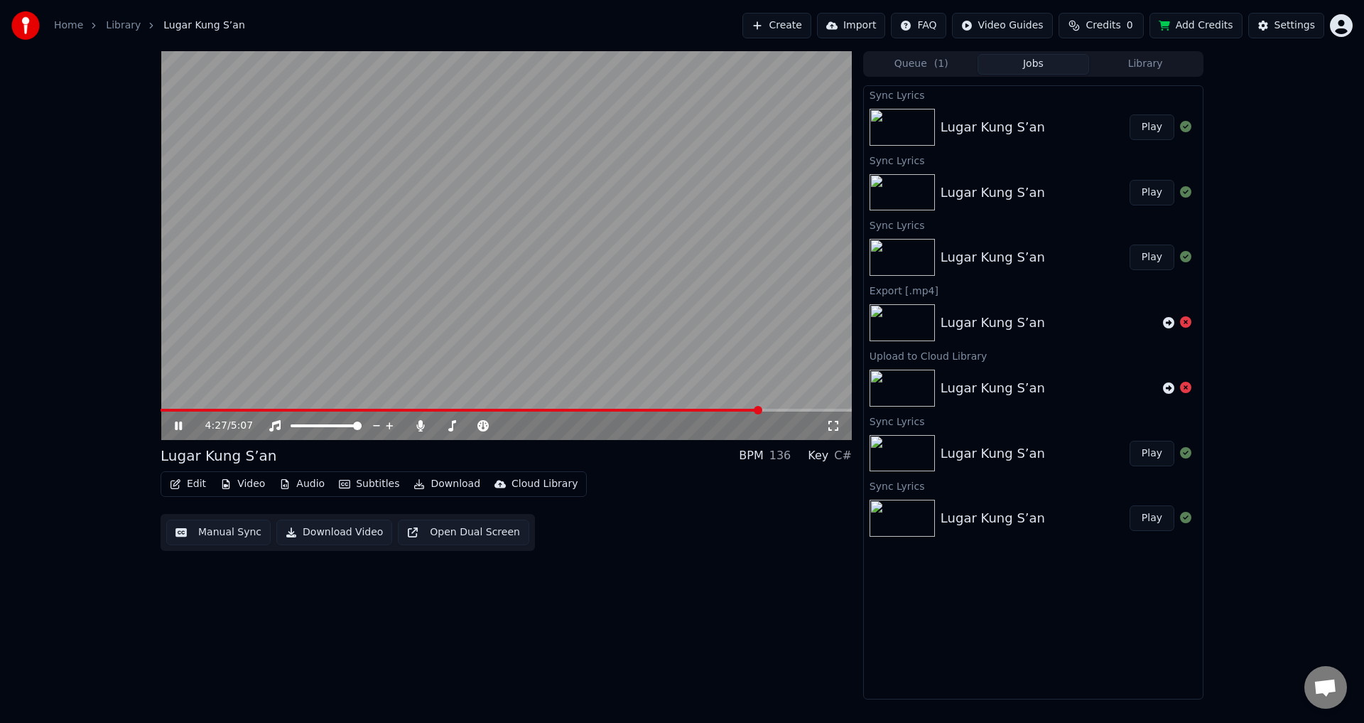
click at [416, 276] on video at bounding box center [506, 245] width 691 height 389
click at [577, 272] on video at bounding box center [506, 245] width 691 height 389
click at [735, 413] on div "4:29 / 5:07" at bounding box center [506, 425] width 691 height 28
click at [733, 409] on span at bounding box center [464, 410] width 606 height 3
click at [1154, 125] on button "Play" at bounding box center [1152, 127] width 45 height 26
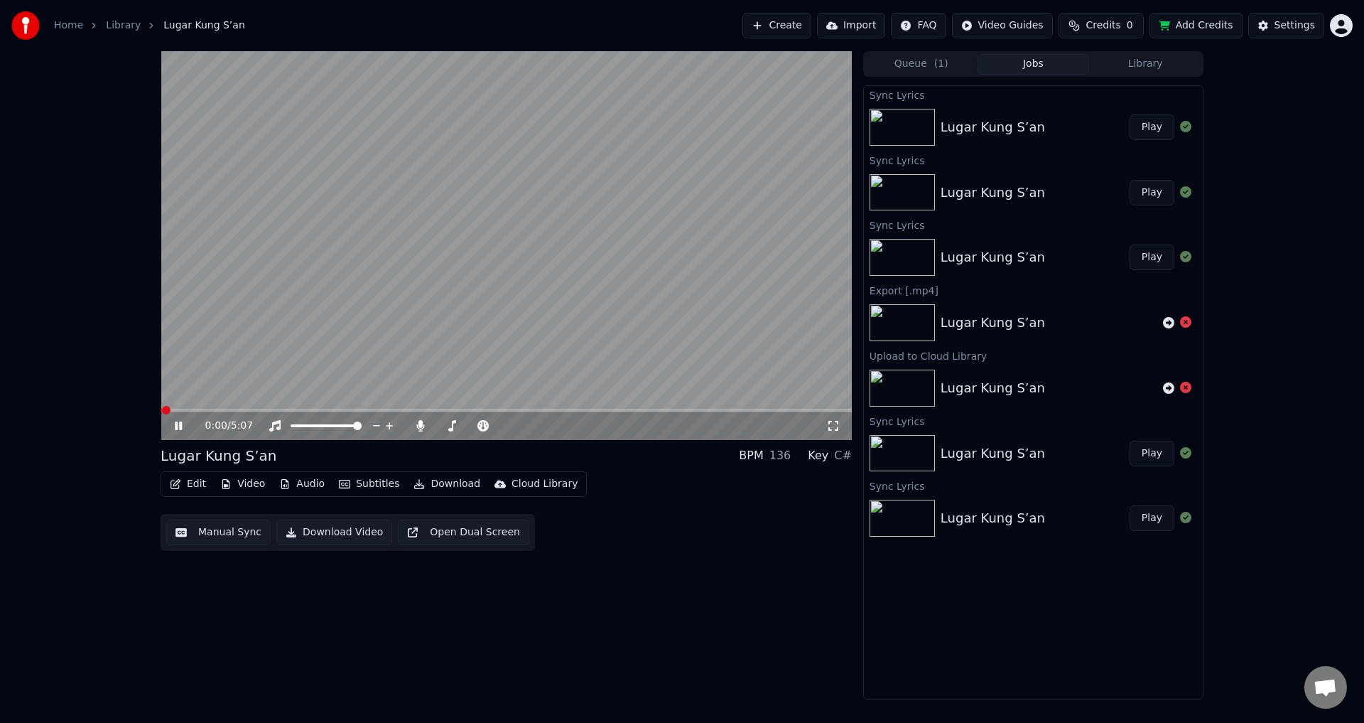
click at [732, 408] on video at bounding box center [506, 245] width 691 height 389
click at [734, 411] on span at bounding box center [506, 410] width 691 height 3
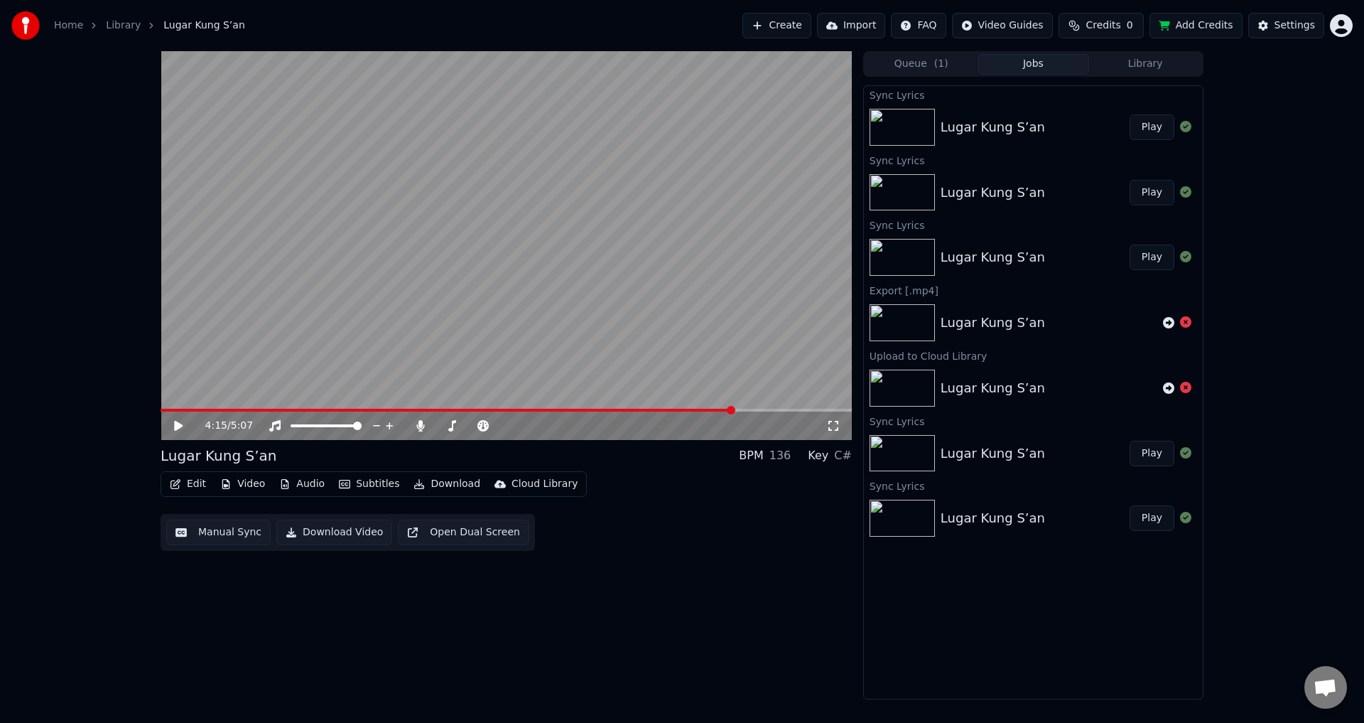
click at [729, 335] on video at bounding box center [506, 245] width 691 height 389
click at [696, 410] on span at bounding box center [428, 410] width 535 height 3
click at [663, 289] on video at bounding box center [506, 245] width 691 height 389
click at [664, 292] on video at bounding box center [506, 245] width 691 height 389
click at [735, 407] on video at bounding box center [506, 245] width 691 height 389
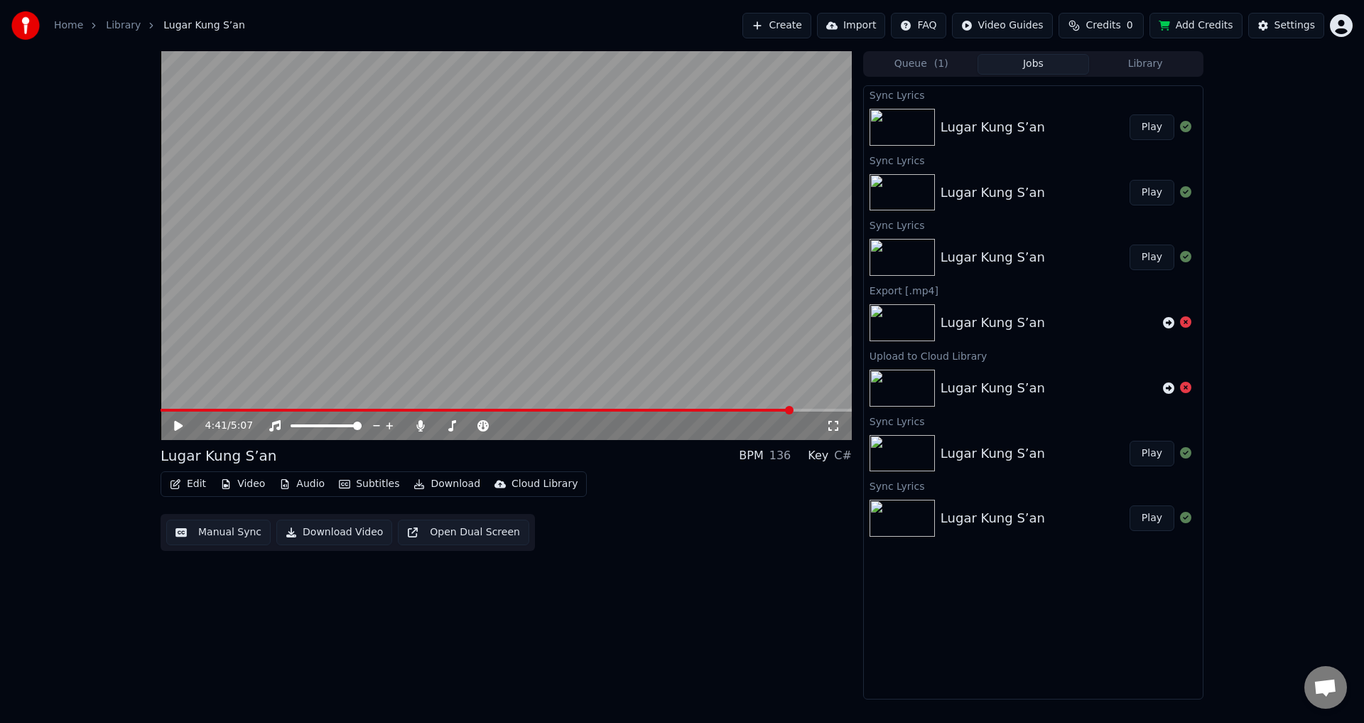
click at [269, 323] on video at bounding box center [506, 245] width 691 height 389
click at [239, 346] on video at bounding box center [506, 245] width 691 height 389
click at [229, 535] on button "Manual Sync" at bounding box center [218, 532] width 104 height 26
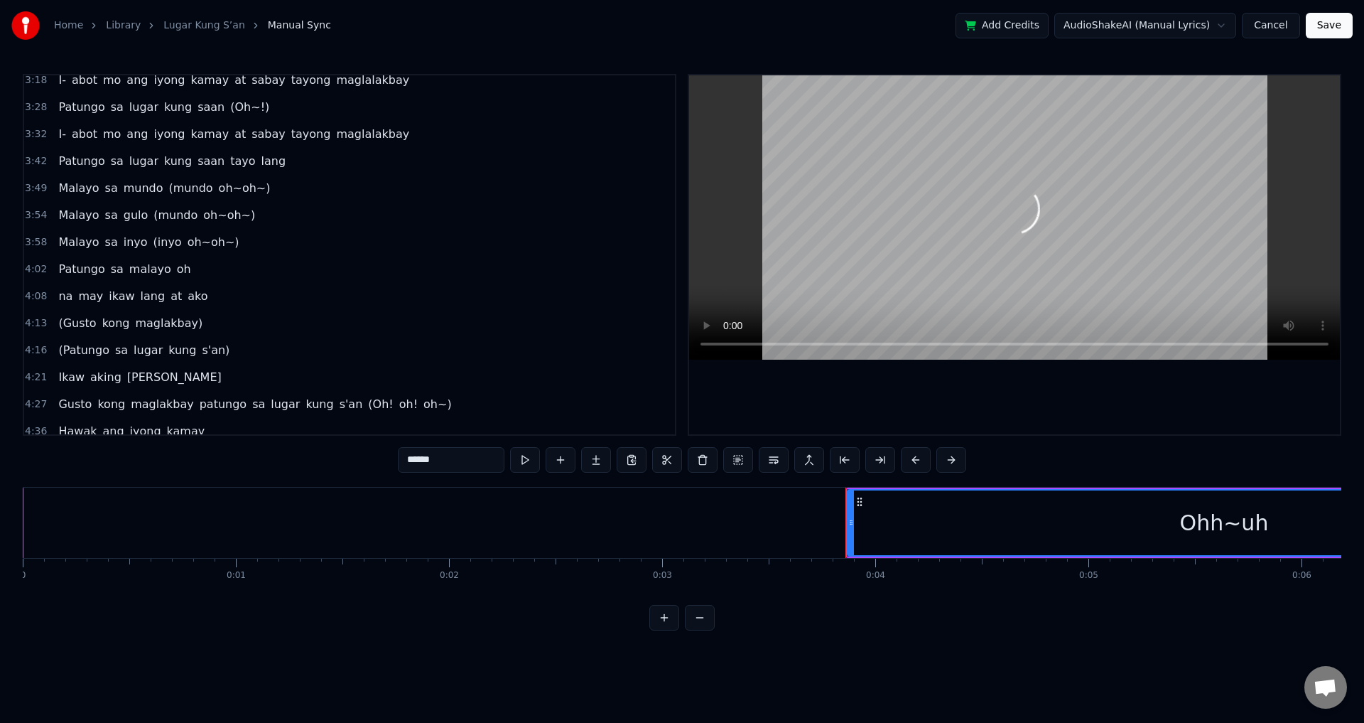
scroll to position [775, 0]
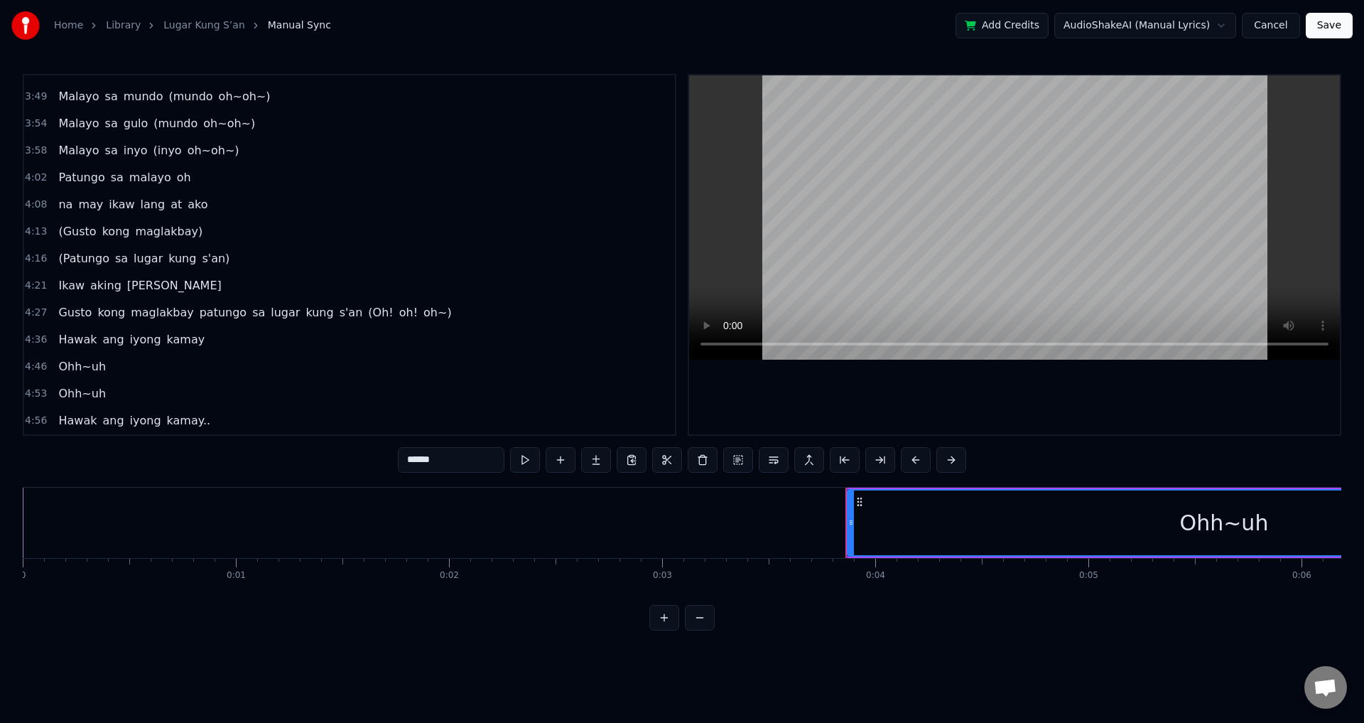
click at [113, 182] on span "sa" at bounding box center [117, 177] width 16 height 16
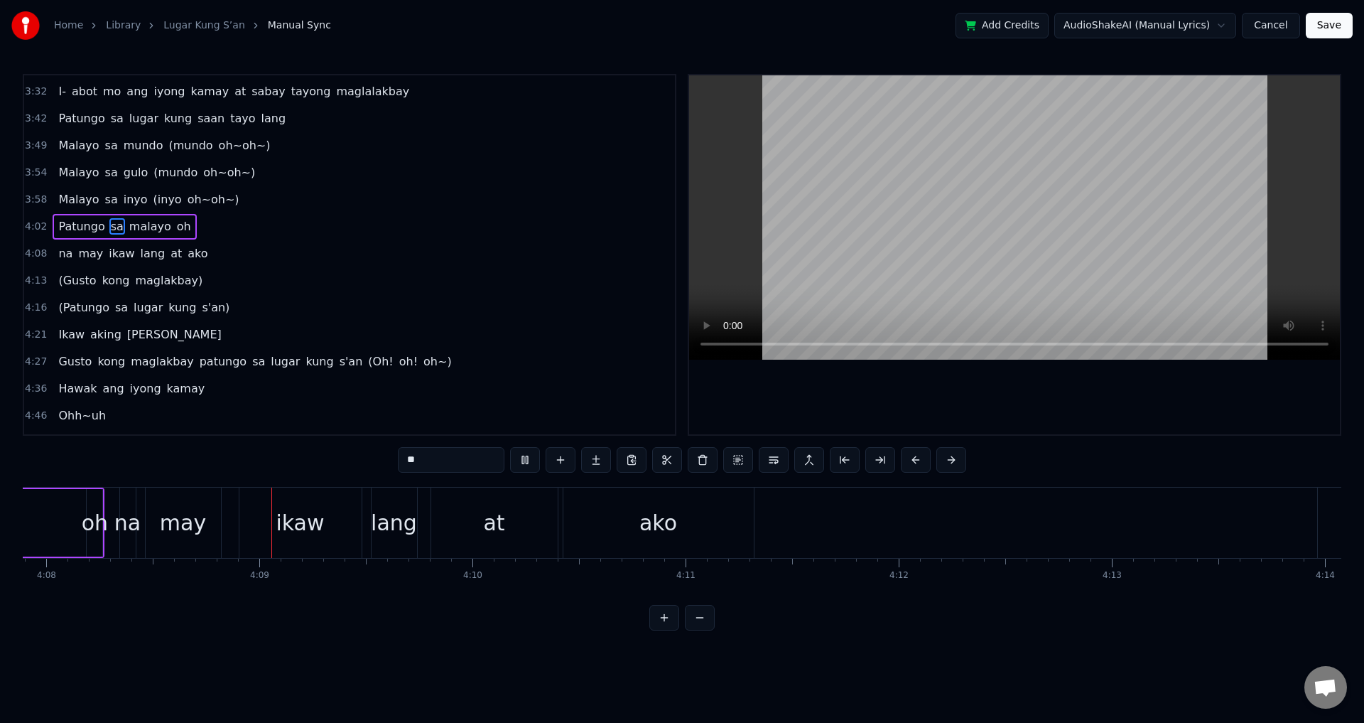
scroll to position [0, 52882]
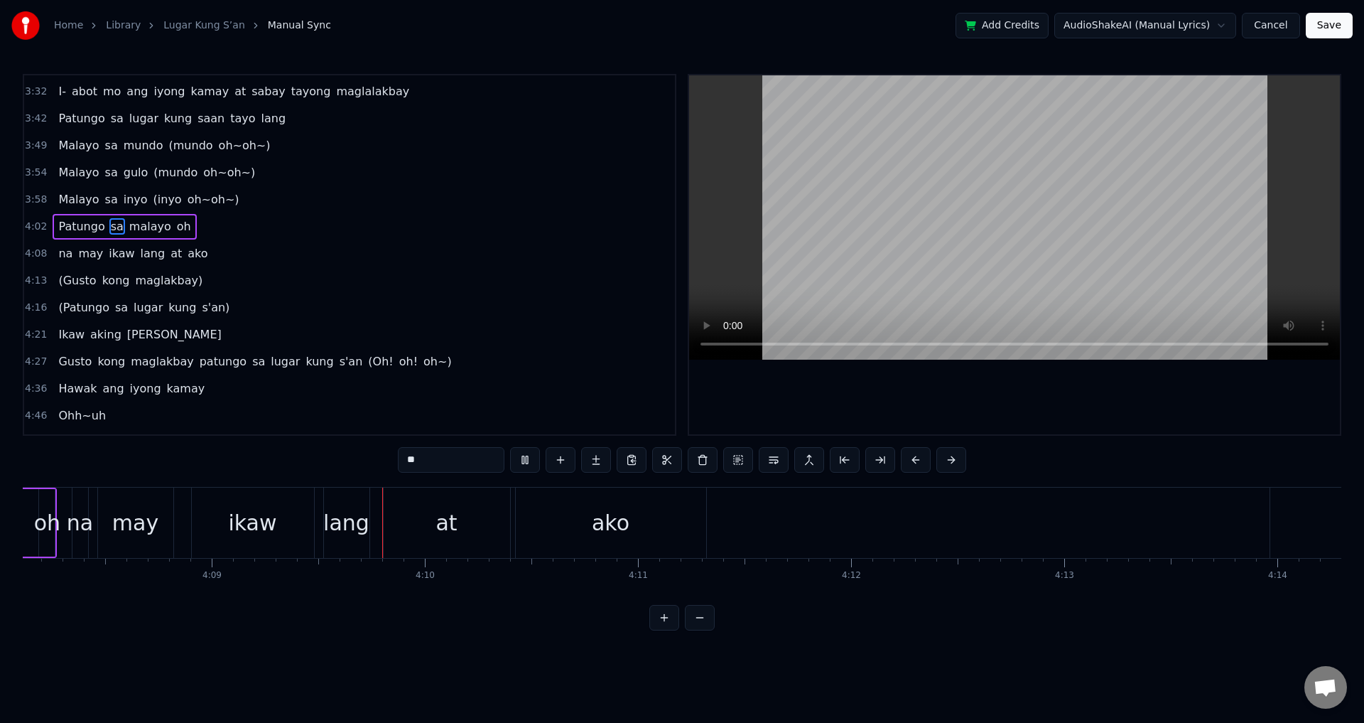
click at [186, 252] on span "ako" at bounding box center [197, 253] width 23 height 16
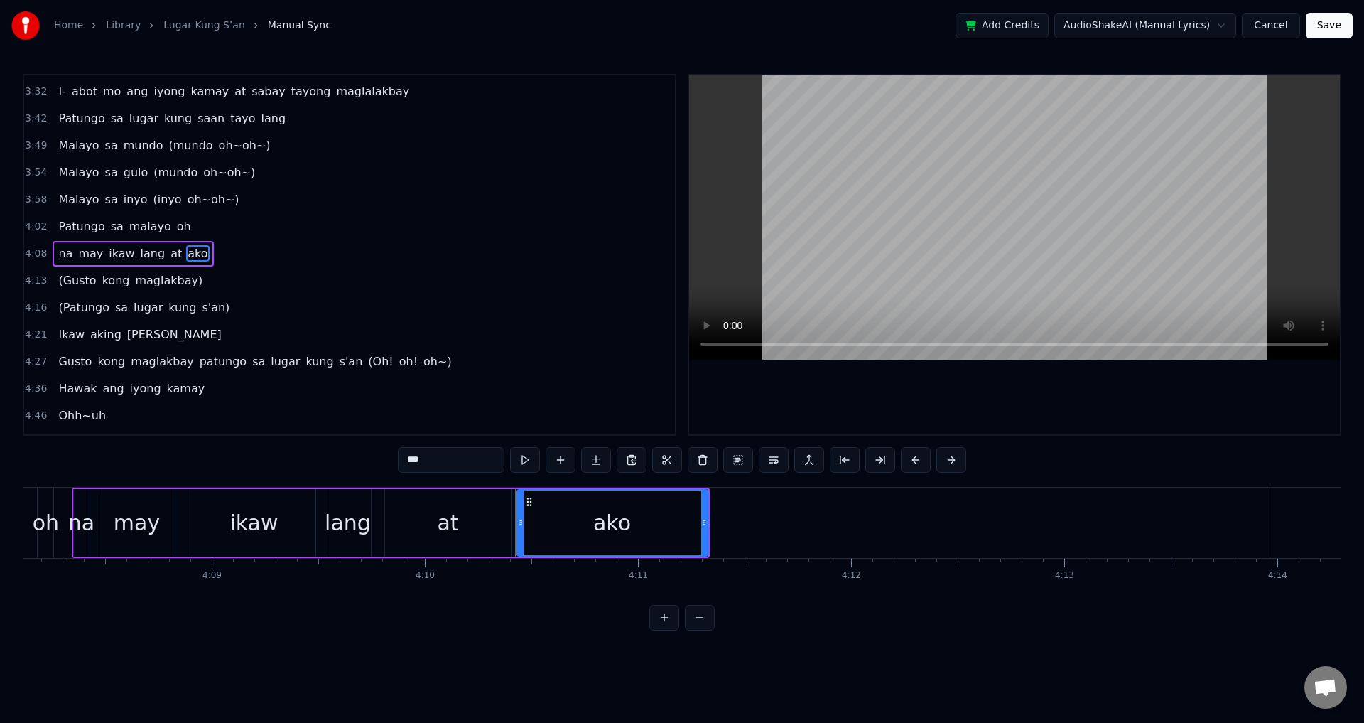
scroll to position [725, 0]
click at [177, 286] on span "maglakbay)" at bounding box center [169, 282] width 70 height 16
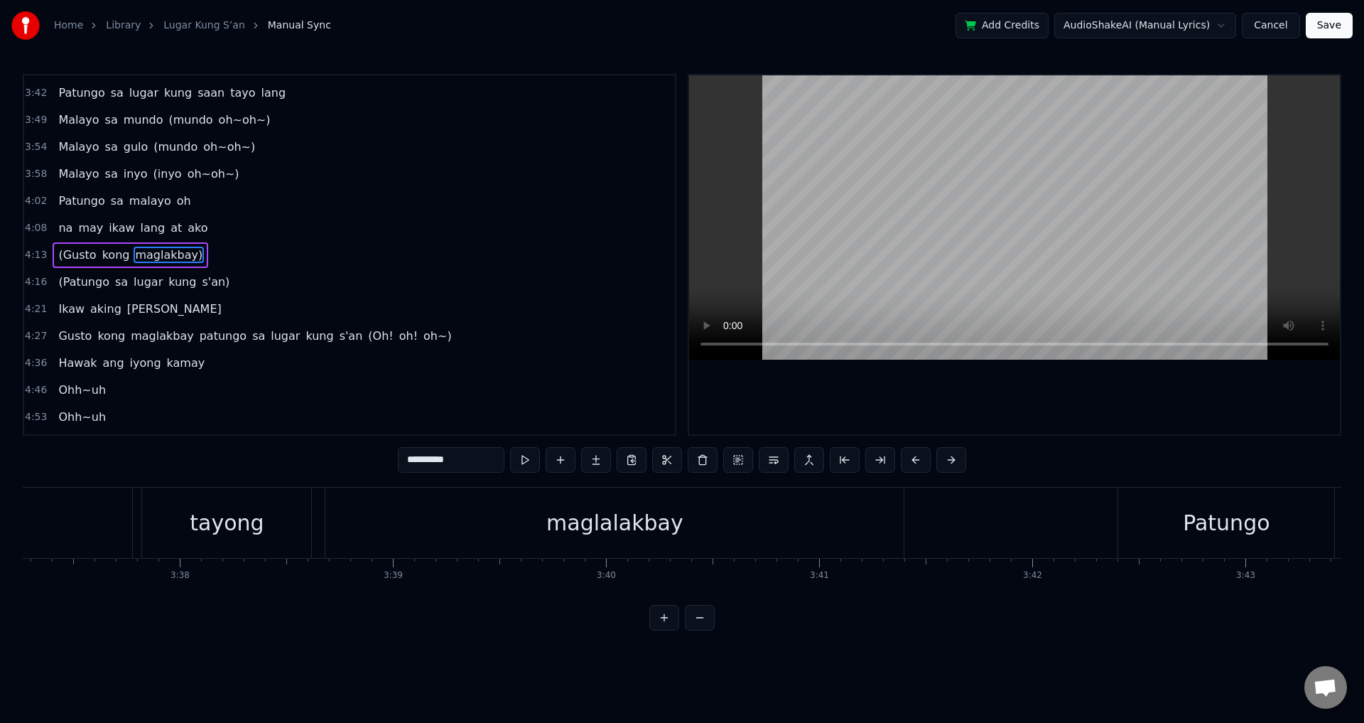
scroll to position [0, 46415]
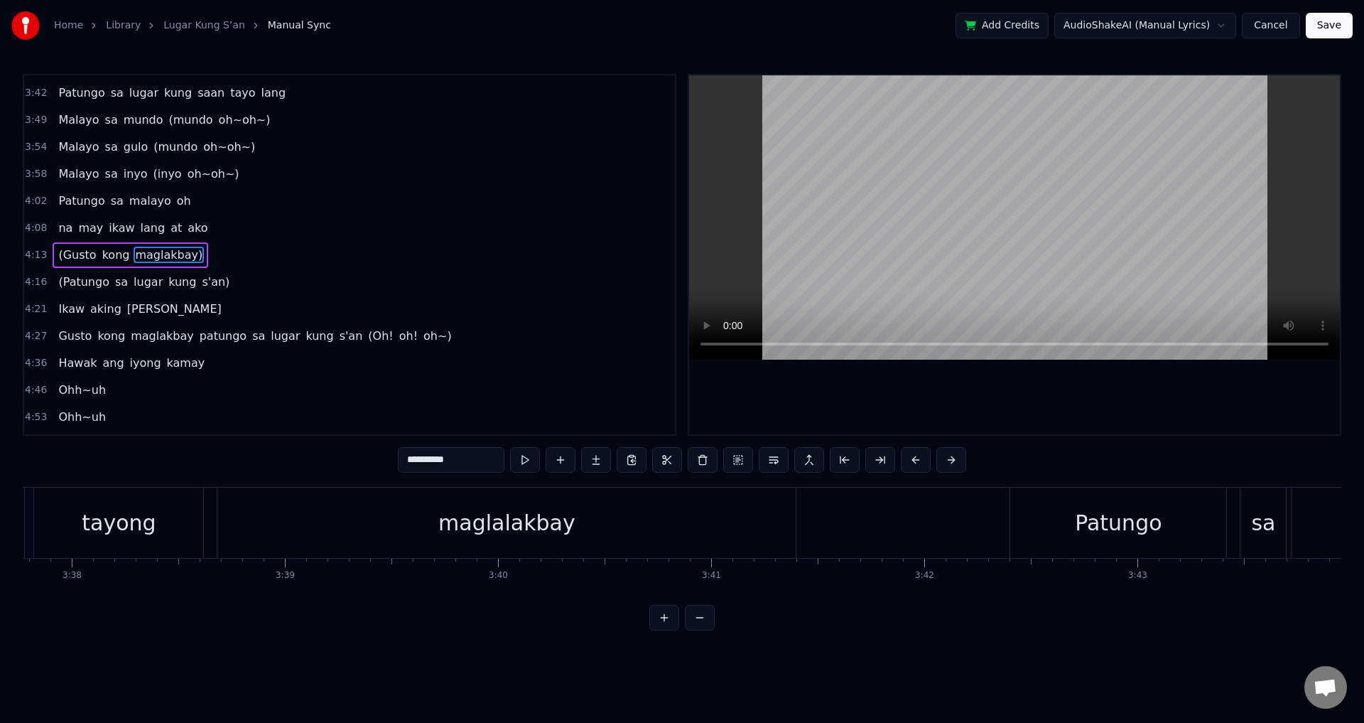
click at [81, 280] on span "(Patungo" at bounding box center [83, 282] width 53 height 16
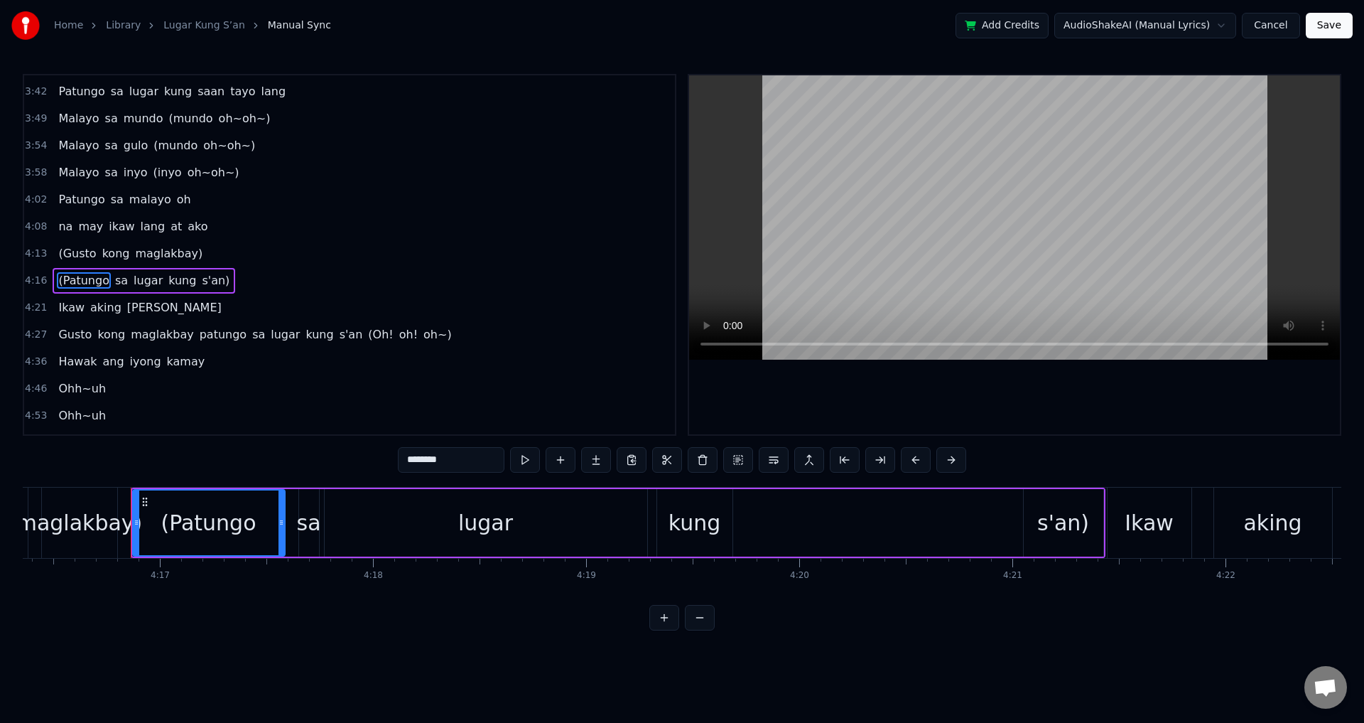
click at [138, 254] on span "maglakbay)" at bounding box center [169, 253] width 70 height 16
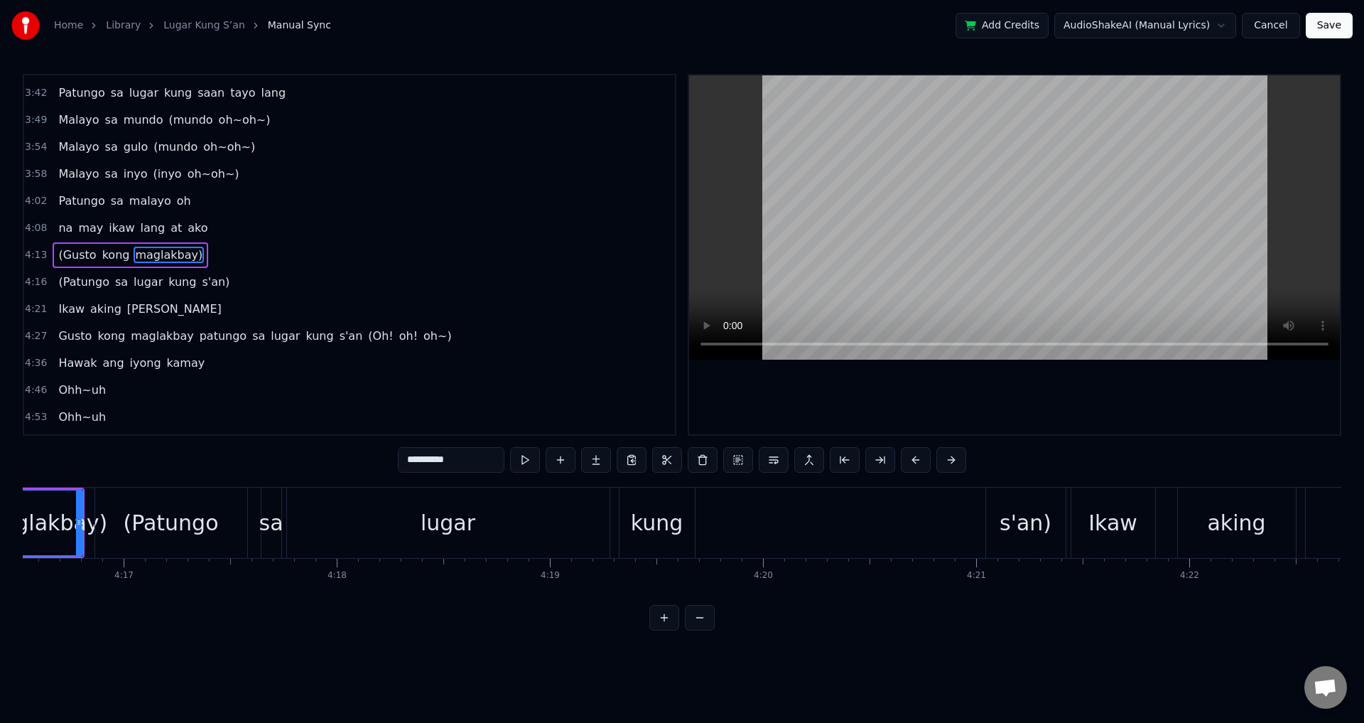
scroll to position [0, 54586]
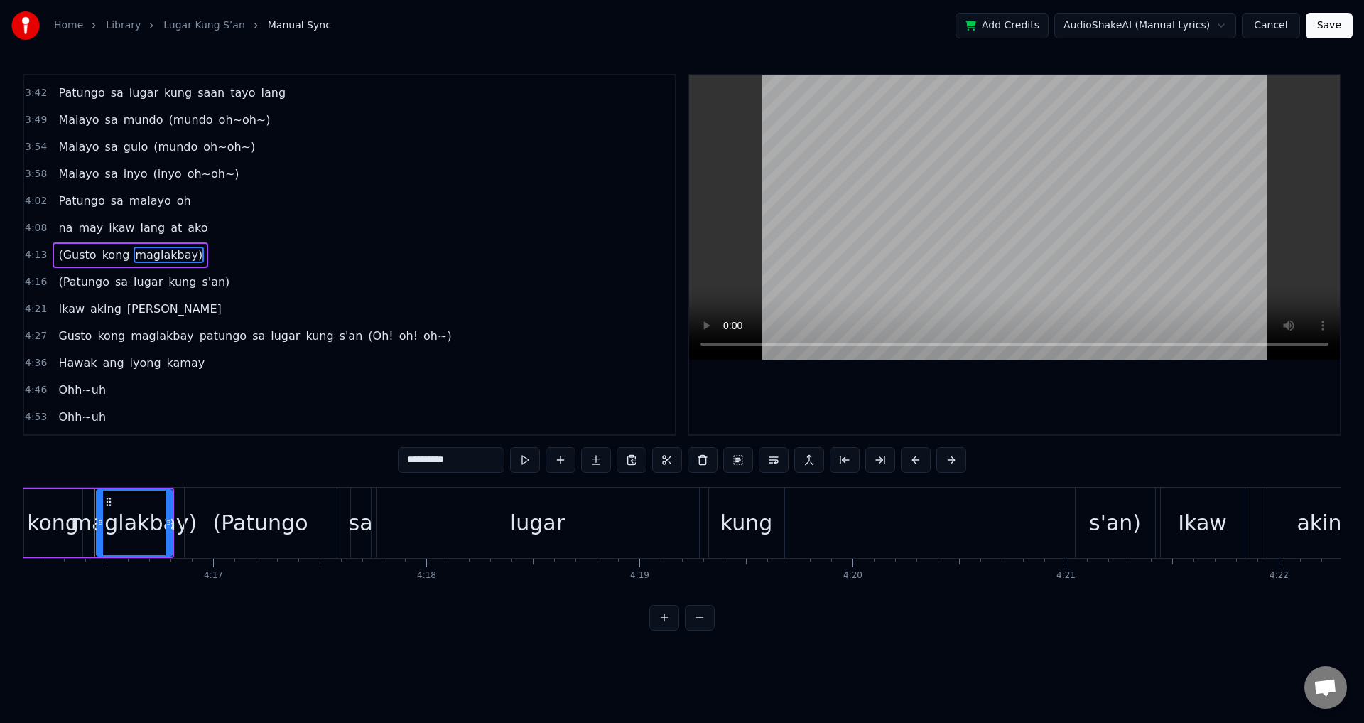
click at [58, 256] on span "(Gusto" at bounding box center [77, 255] width 40 height 16
type input "******"
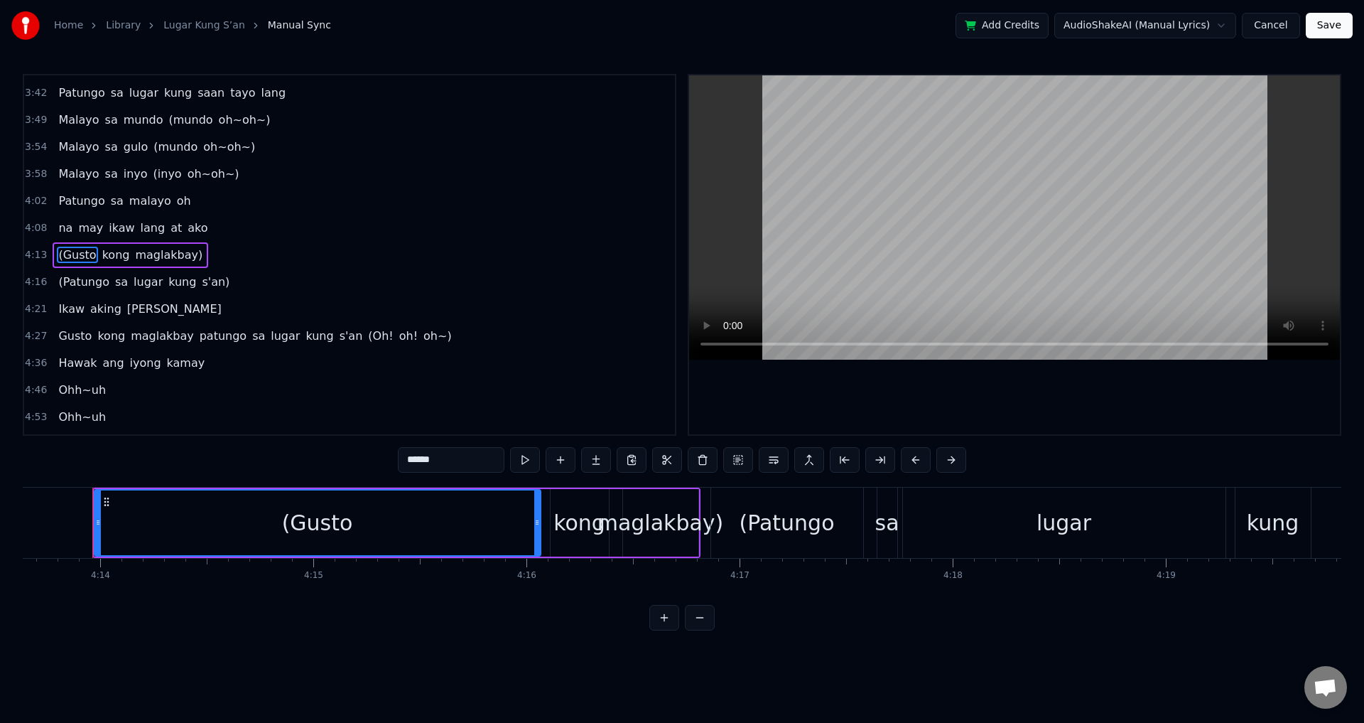
scroll to position [0, 54057]
click at [309, 521] on div "(Gusto" at bounding box center [319, 523] width 71 height 32
drag, startPoint x: 100, startPoint y: 536, endPoint x: 156, endPoint y: 545, distance: 56.1
click at [63, 537] on div at bounding box center [63, 522] width 6 height 65
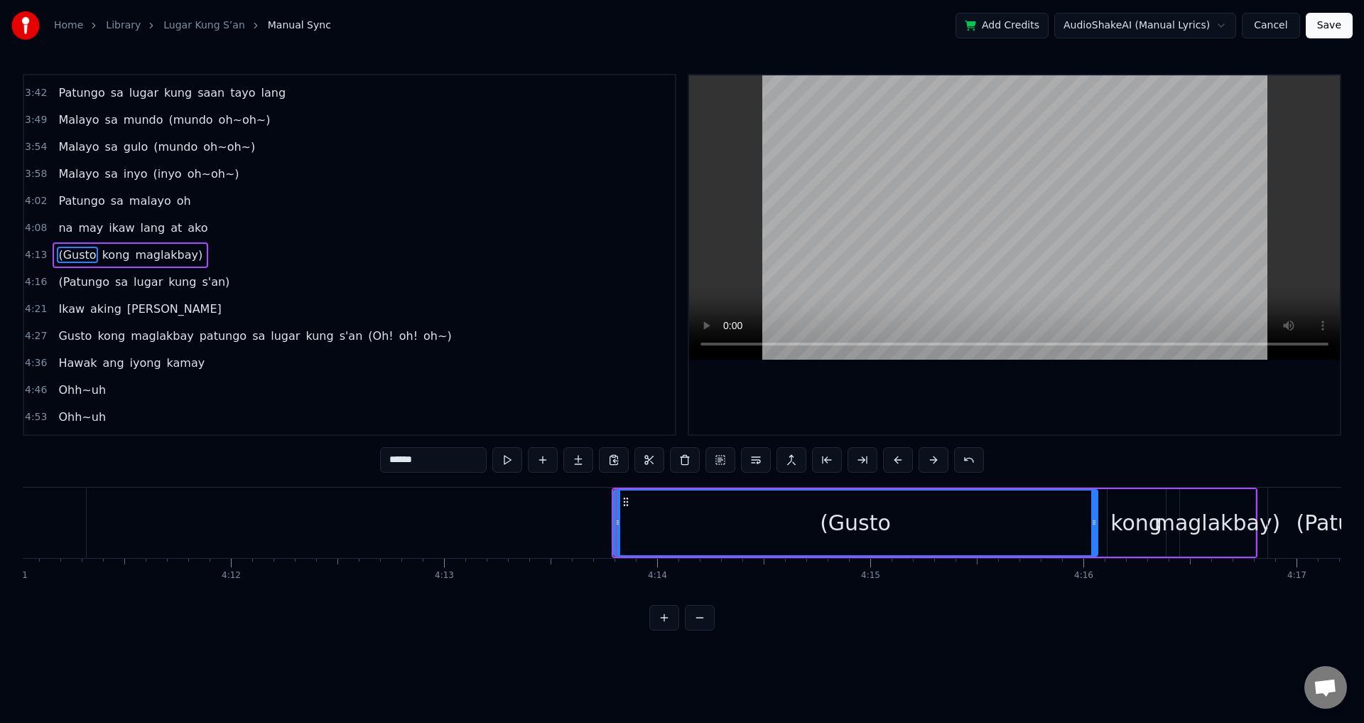
scroll to position [0, 53394]
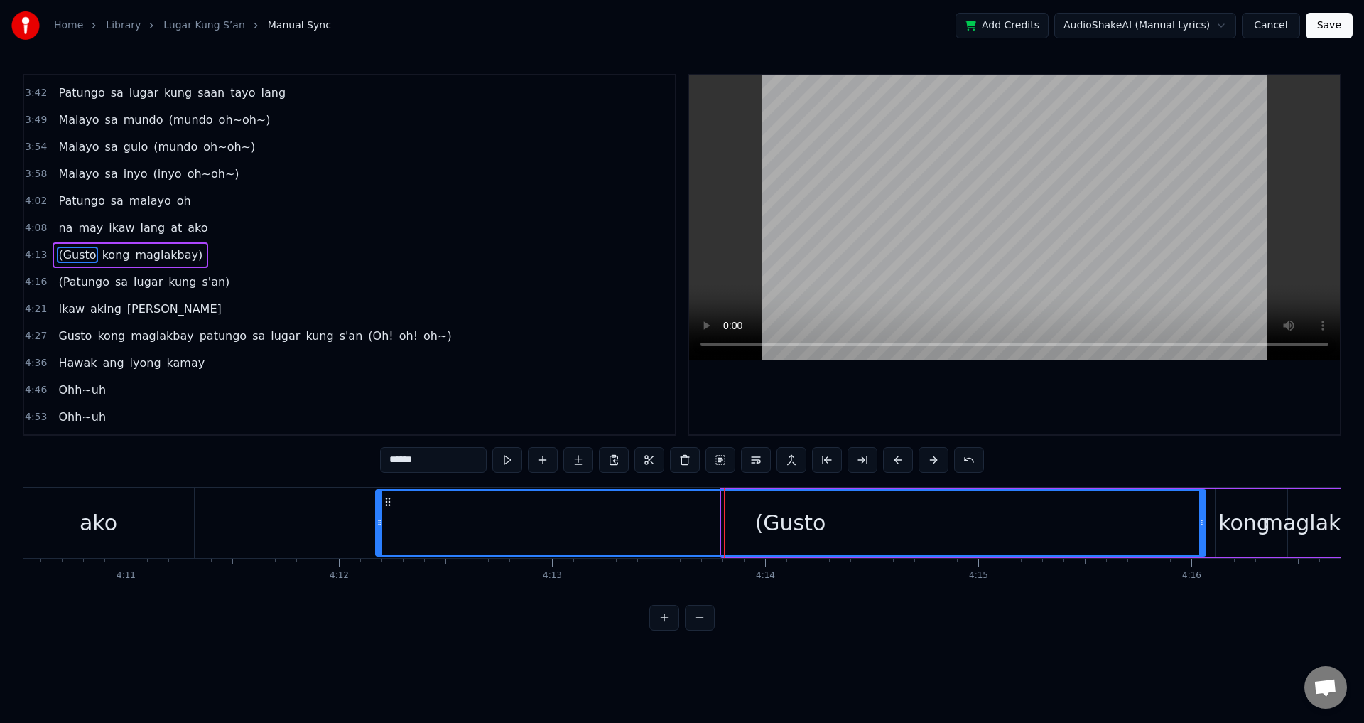
drag, startPoint x: 726, startPoint y: 531, endPoint x: 732, endPoint y: 494, distance: 38.2
click at [381, 541] on div at bounding box center [380, 522] width 6 height 65
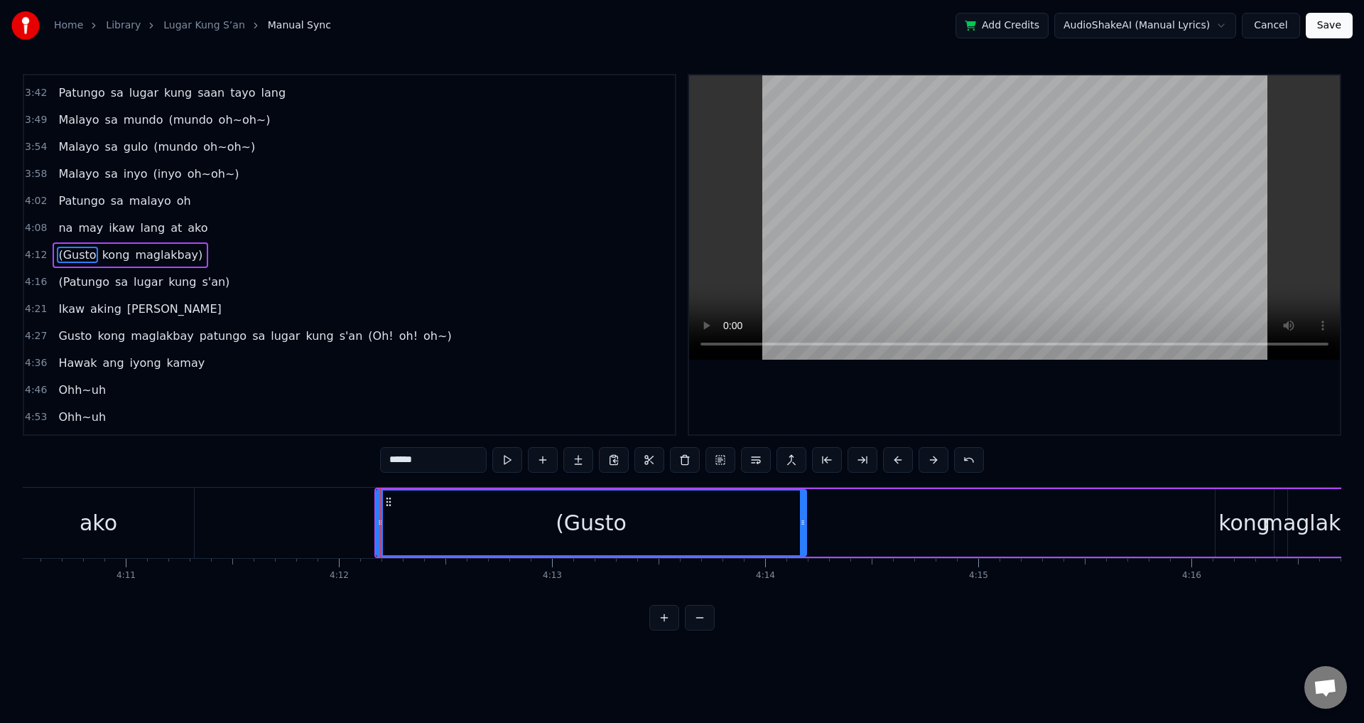
drag, startPoint x: 1201, startPoint y: 529, endPoint x: 792, endPoint y: 465, distance: 413.4
click at [801, 548] on div at bounding box center [803, 522] width 6 height 65
click at [393, 529] on div "(Gusto" at bounding box center [591, 522] width 428 height 65
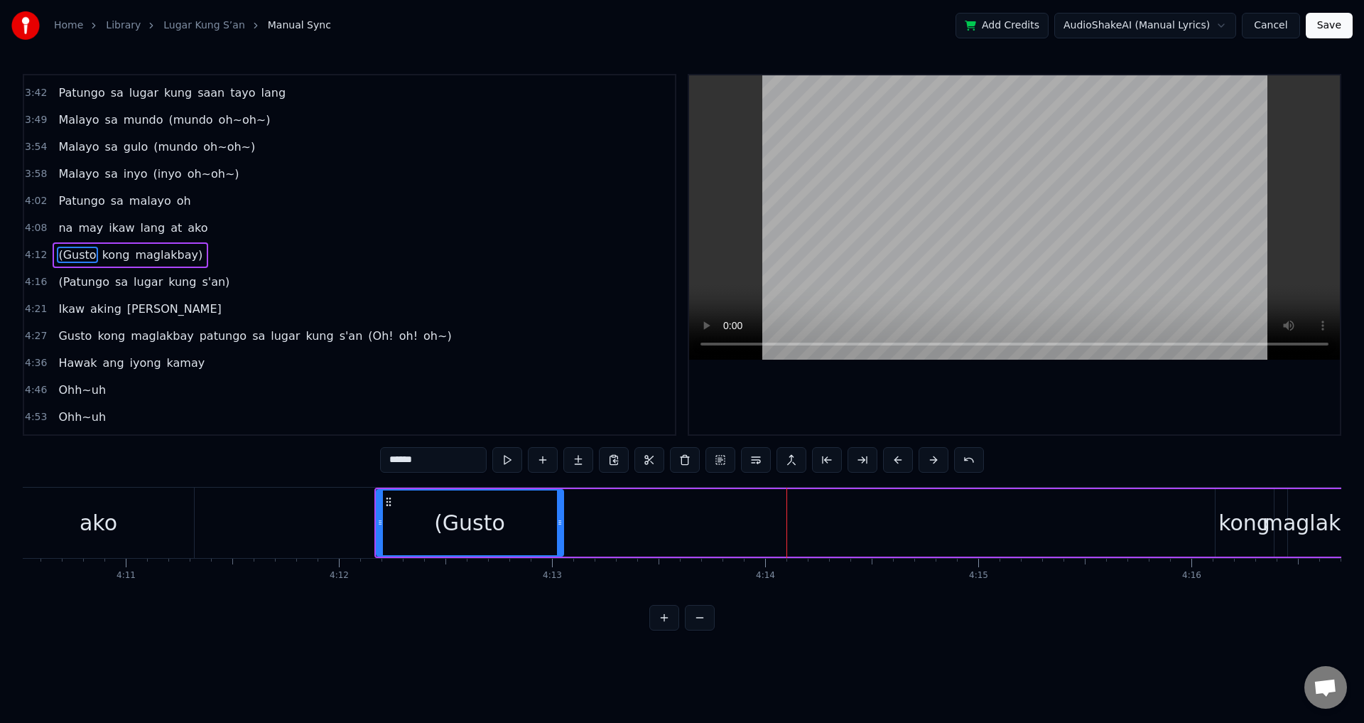
drag, startPoint x: 802, startPoint y: 531, endPoint x: 560, endPoint y: 533, distance: 242.3
click at [560, 533] on div at bounding box center [560, 522] width 6 height 65
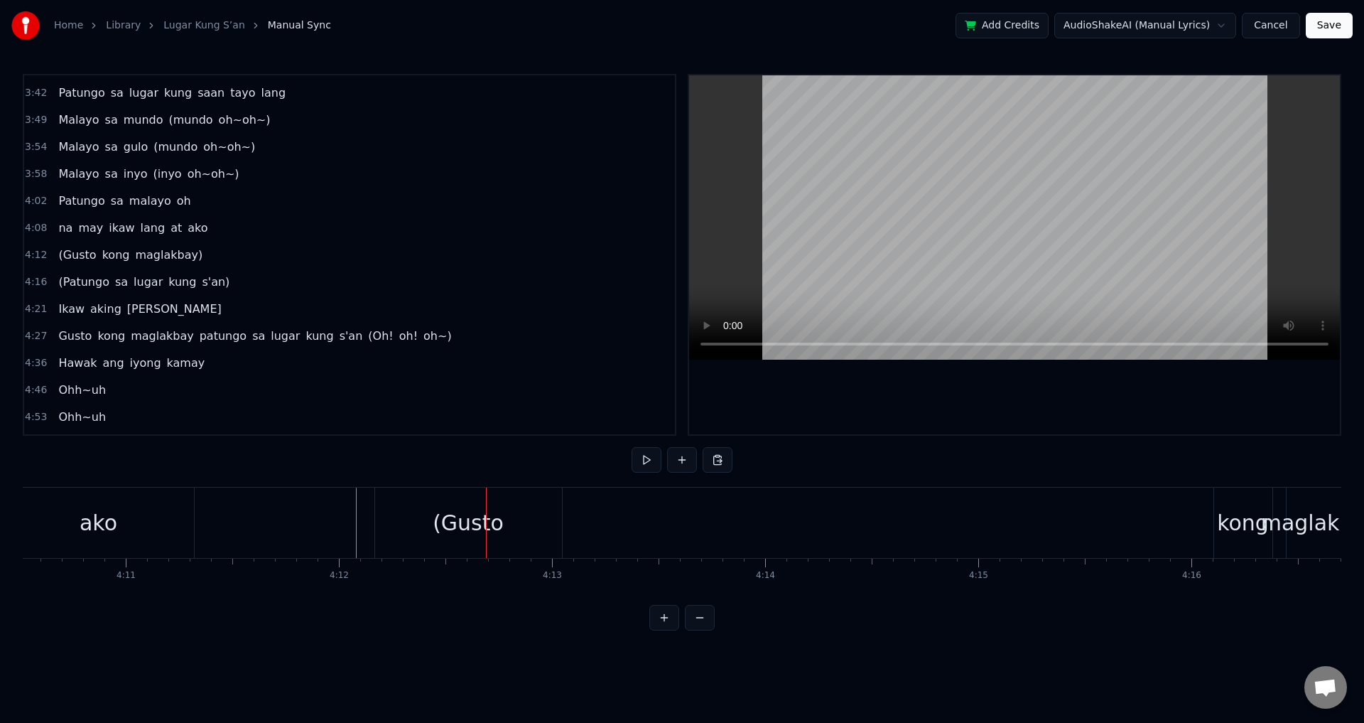
click at [379, 523] on div "(Gusto" at bounding box center [468, 522] width 187 height 70
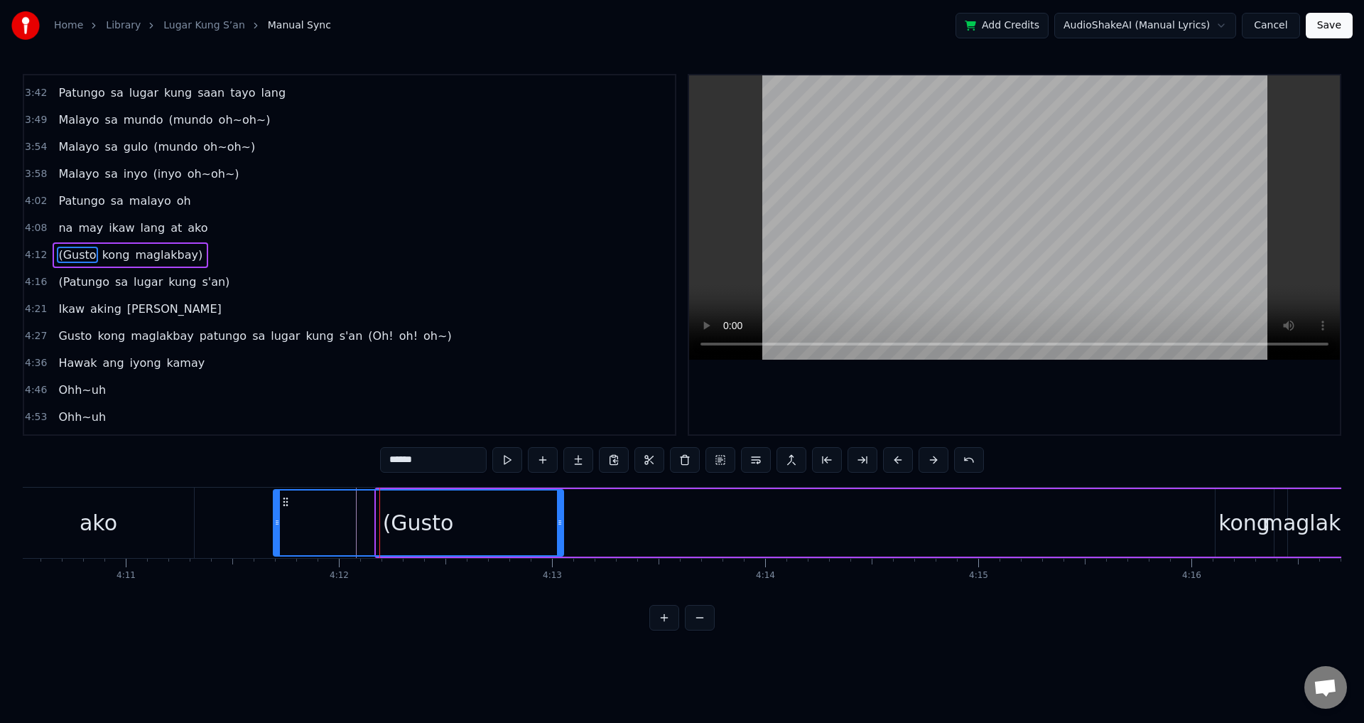
drag, startPoint x: 377, startPoint y: 527, endPoint x: 274, endPoint y: 538, distance: 103.6
click at [274, 538] on div at bounding box center [277, 522] width 6 height 65
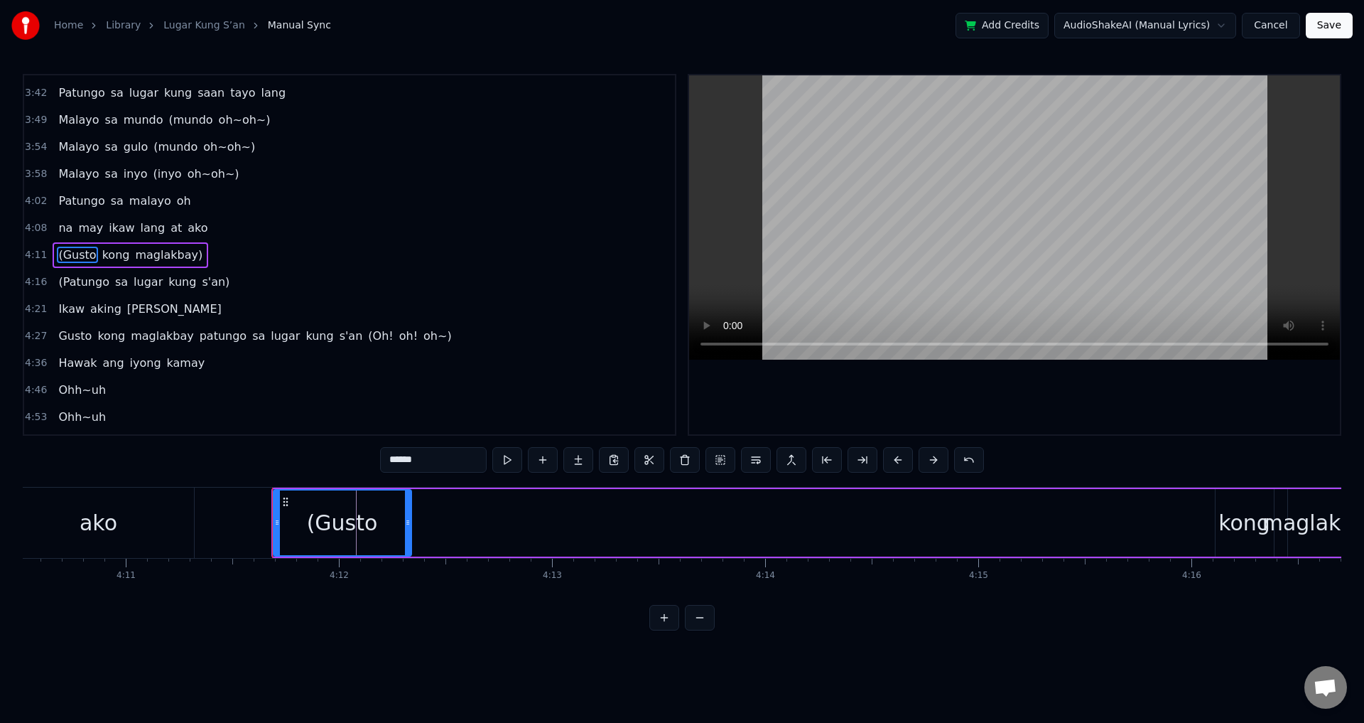
drag, startPoint x: 561, startPoint y: 529, endPoint x: 594, endPoint y: 463, distance: 73.4
click at [405, 535] on div at bounding box center [408, 522] width 6 height 65
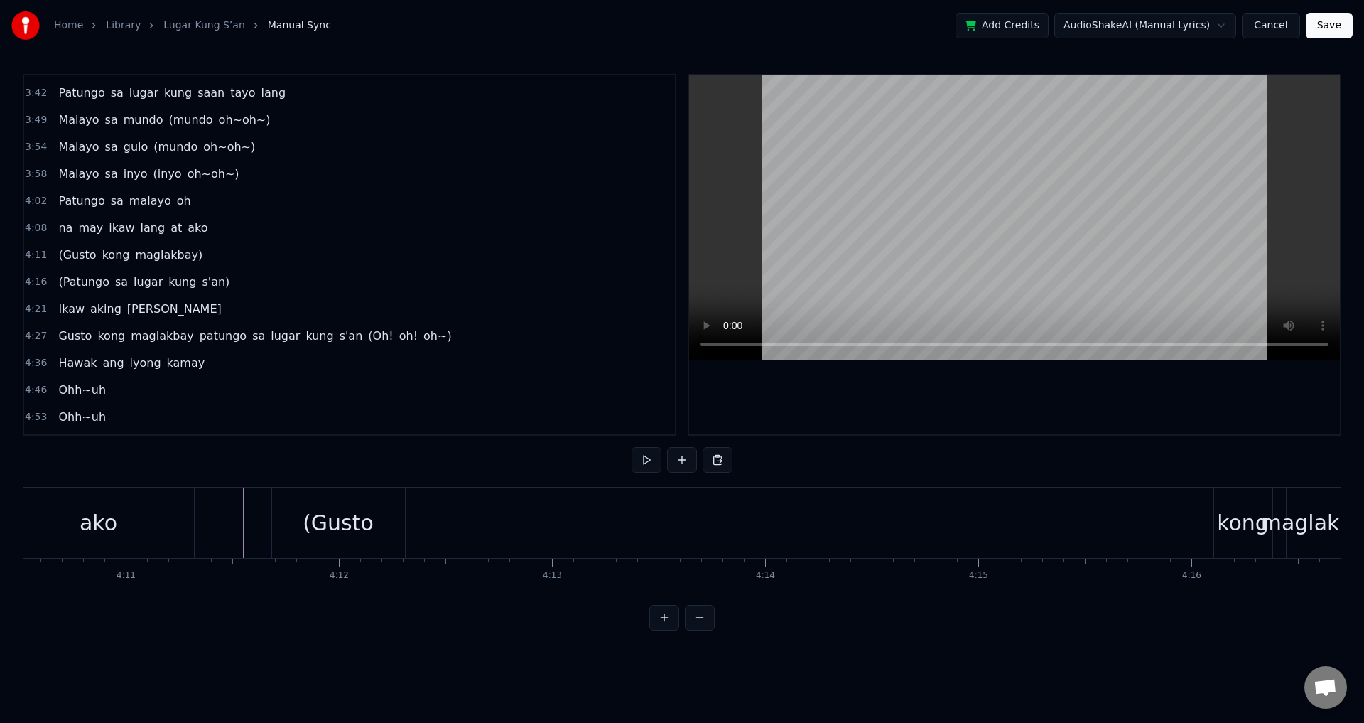
drag, startPoint x: 1243, startPoint y: 518, endPoint x: 1025, endPoint y: 519, distance: 217.4
click at [948, 526] on div "([PERSON_NAME])" at bounding box center [818, 522] width 1094 height 70
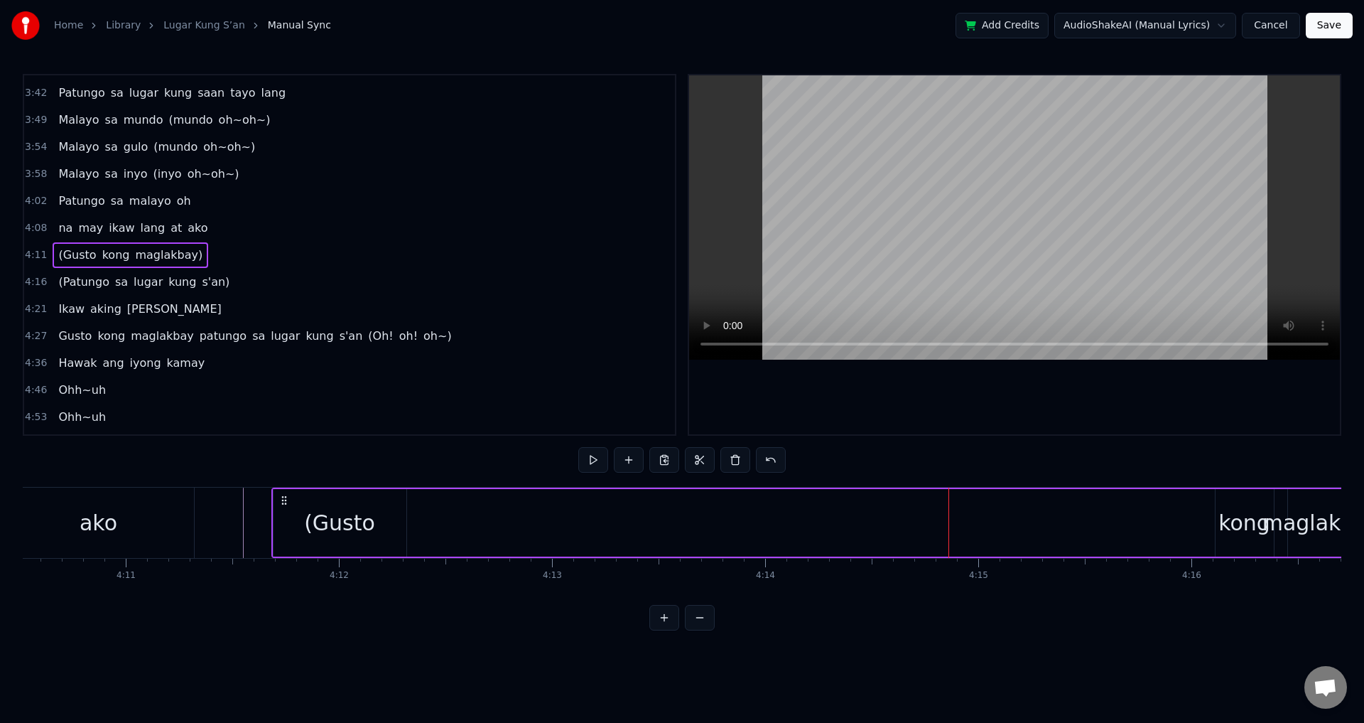
click at [1221, 512] on div "kong" at bounding box center [1244, 523] width 52 height 32
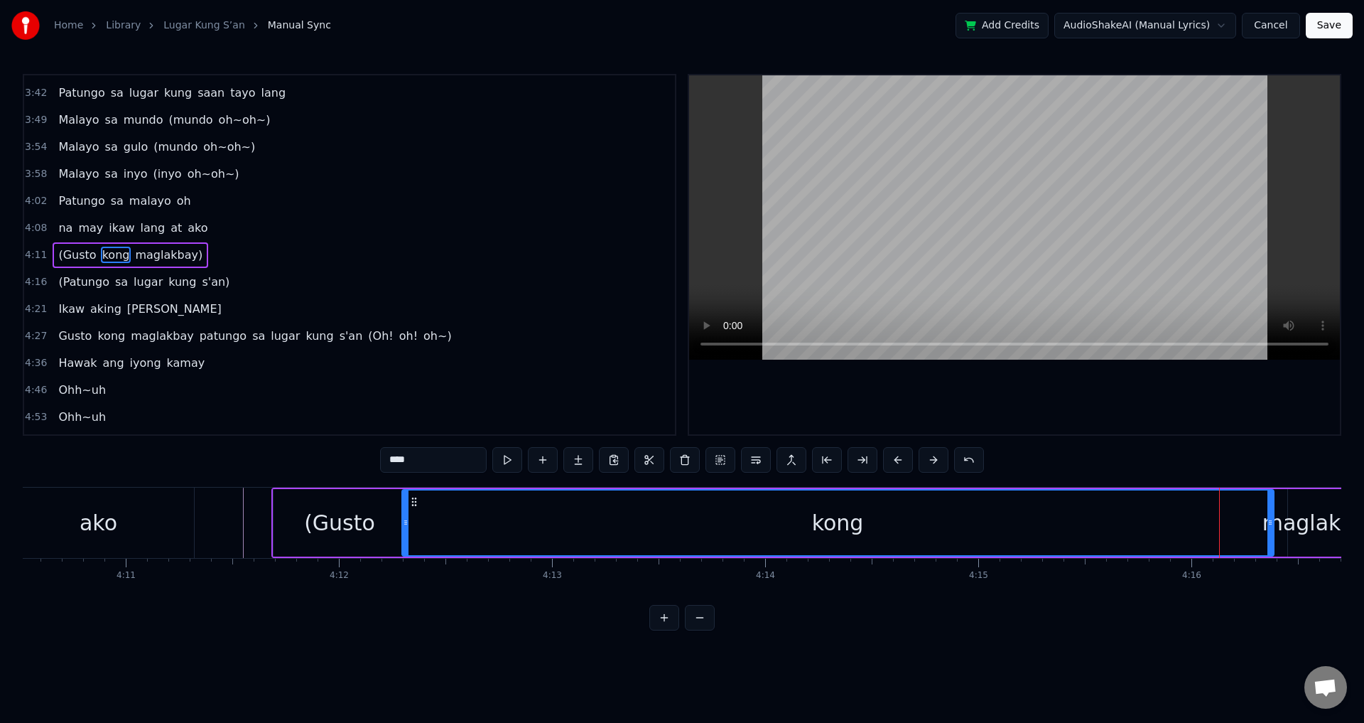
drag, startPoint x: 1221, startPoint y: 518, endPoint x: 407, endPoint y: 536, distance: 813.7
click at [407, 536] on div at bounding box center [406, 522] width 6 height 65
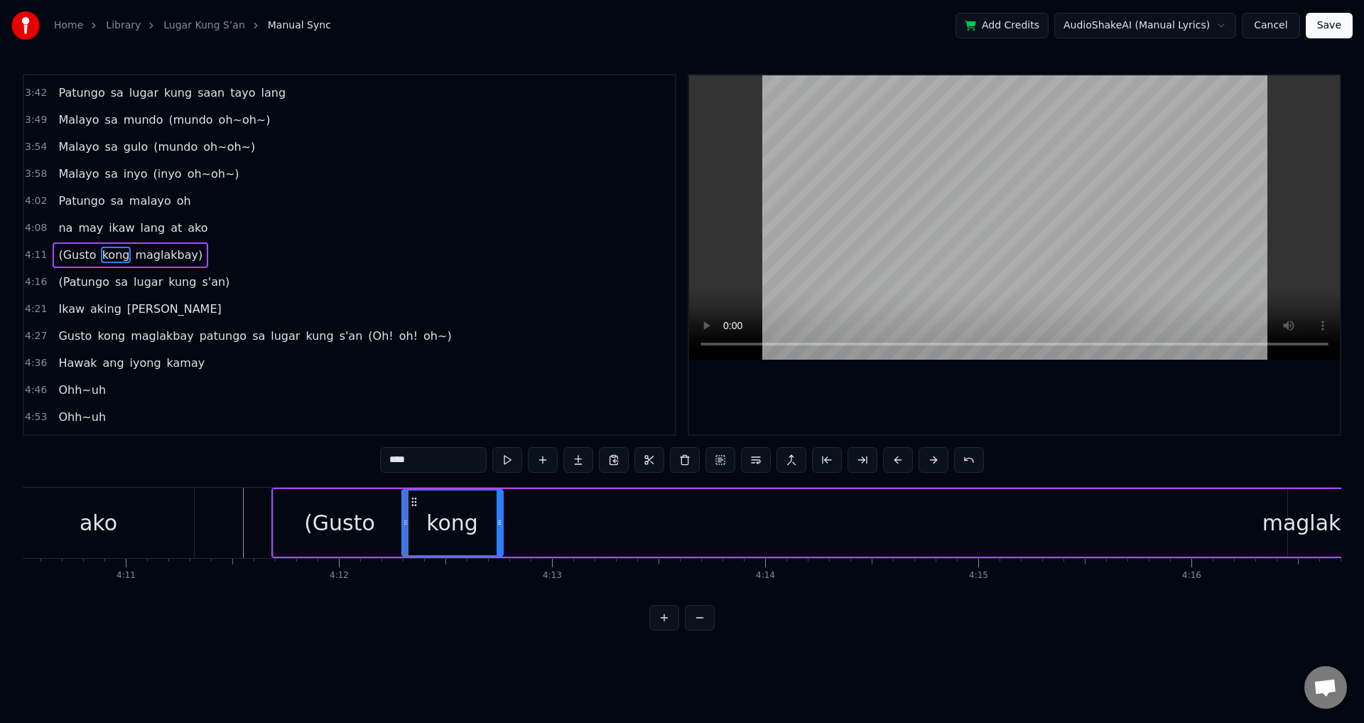
drag, startPoint x: 1270, startPoint y: 526, endPoint x: 499, endPoint y: 545, distance: 771.1
click at [499, 545] on div at bounding box center [500, 522] width 6 height 65
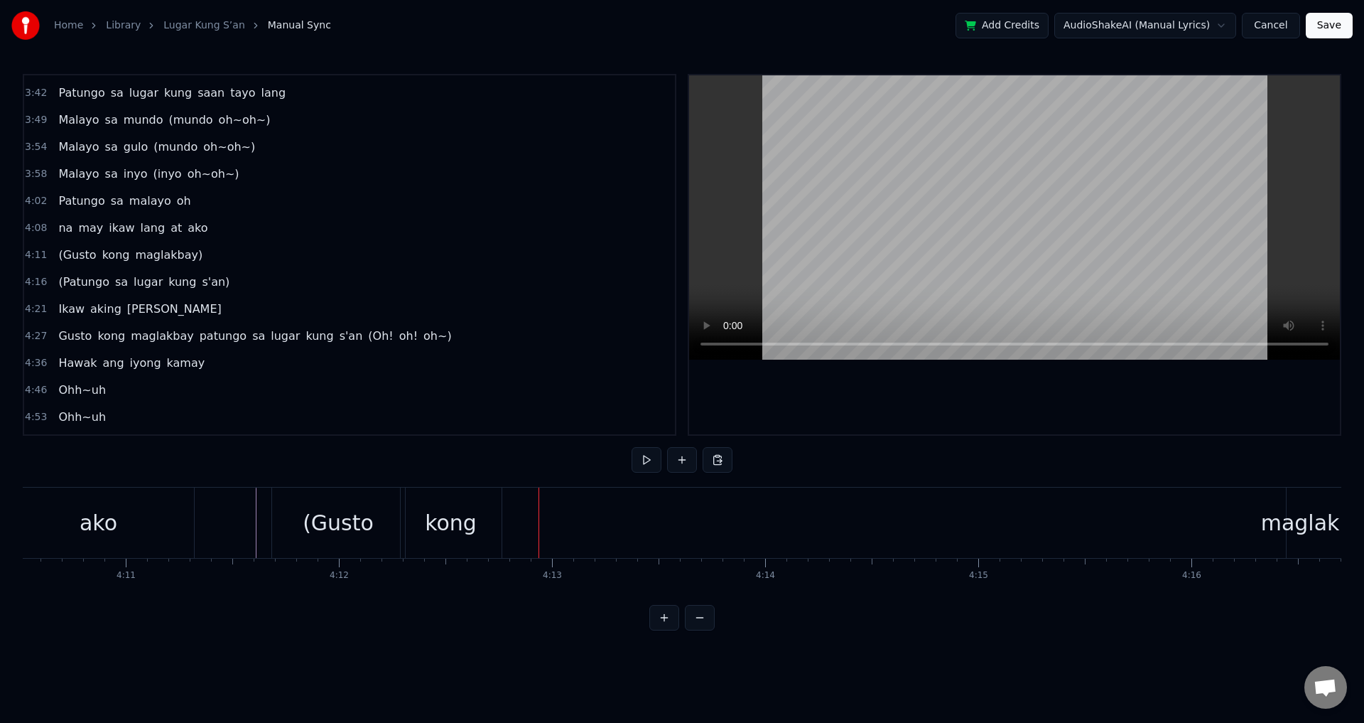
click at [1296, 531] on div "maglakbay)" at bounding box center [1324, 523] width 126 height 32
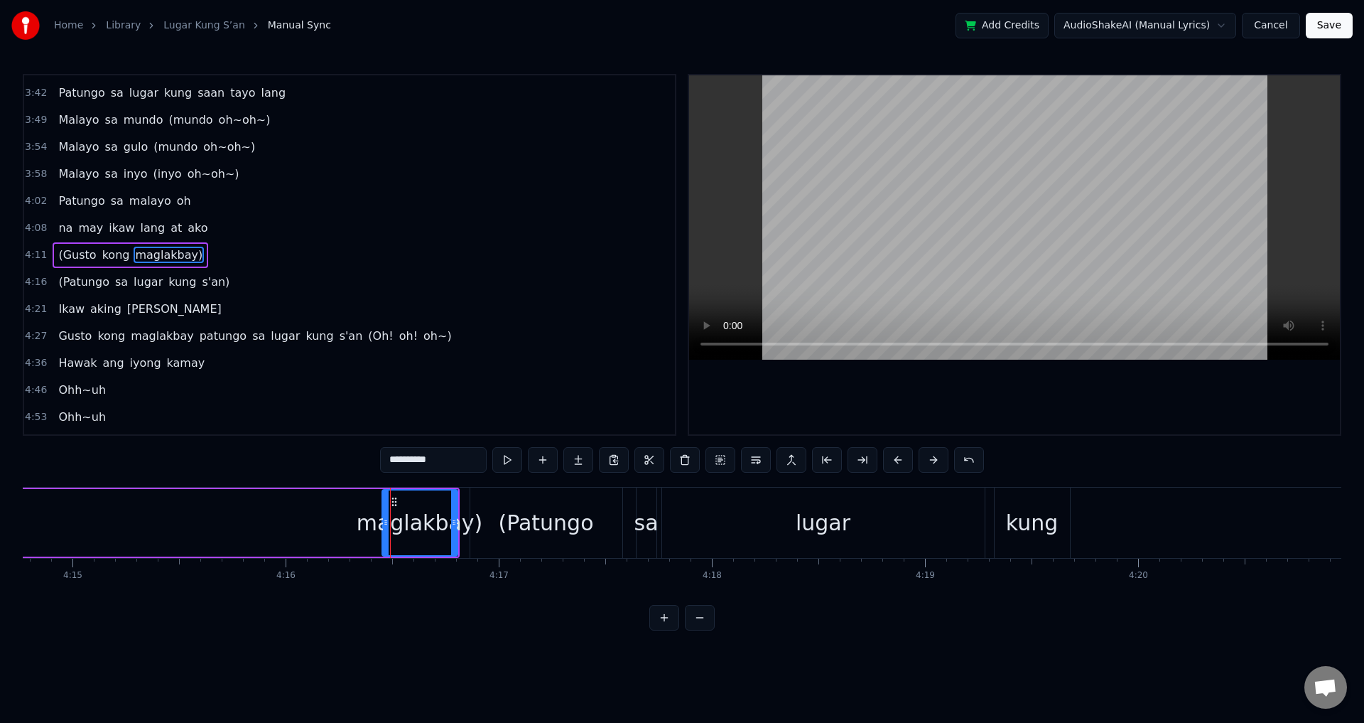
click at [1293, 531] on div "(Patungo [PERSON_NAME] kung s'an)" at bounding box center [957, 522] width 975 height 70
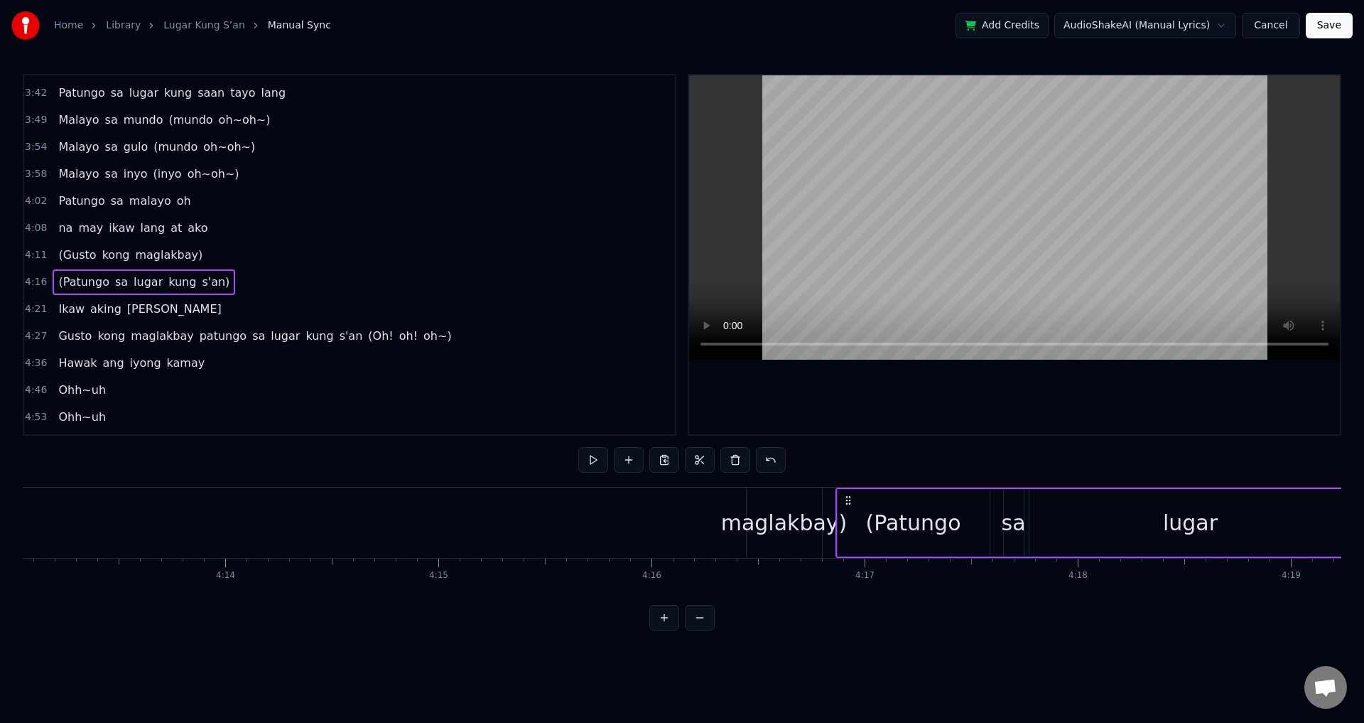
scroll to position [0, 53575]
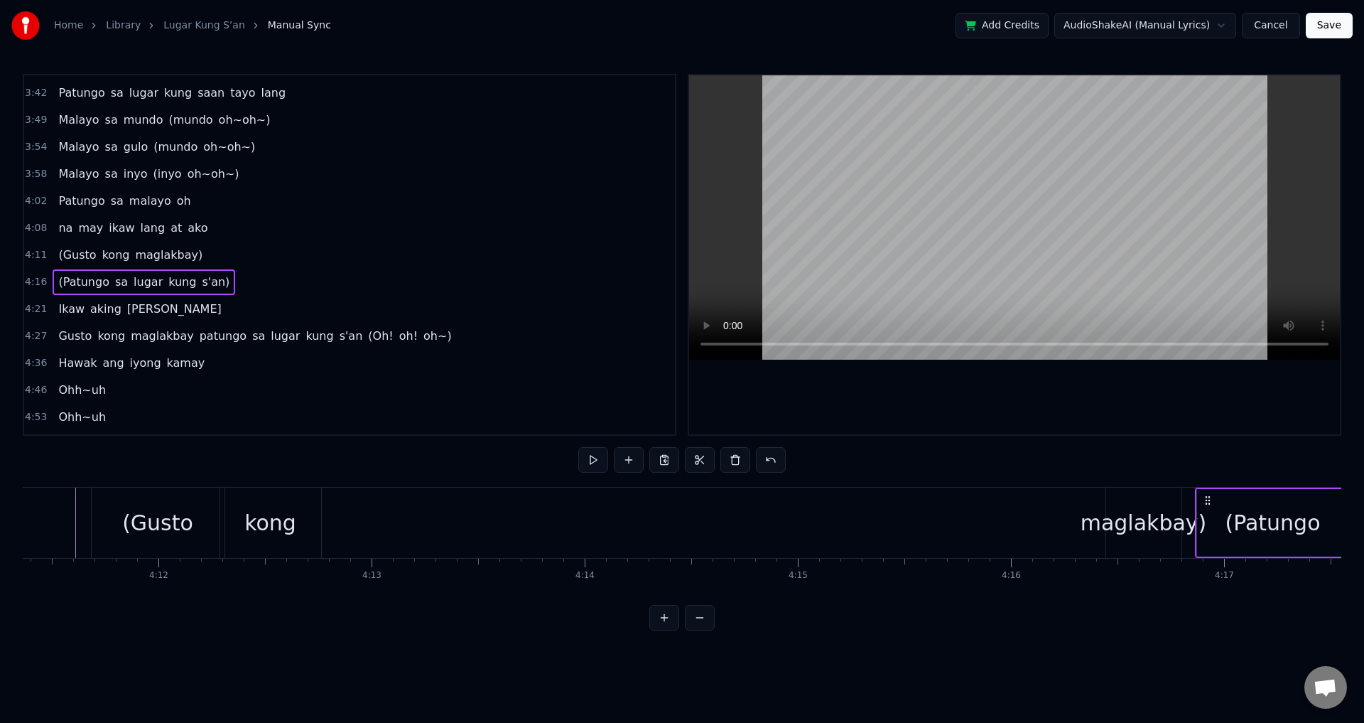
click at [1123, 548] on div "maglakbay)" at bounding box center [1143, 522] width 75 height 70
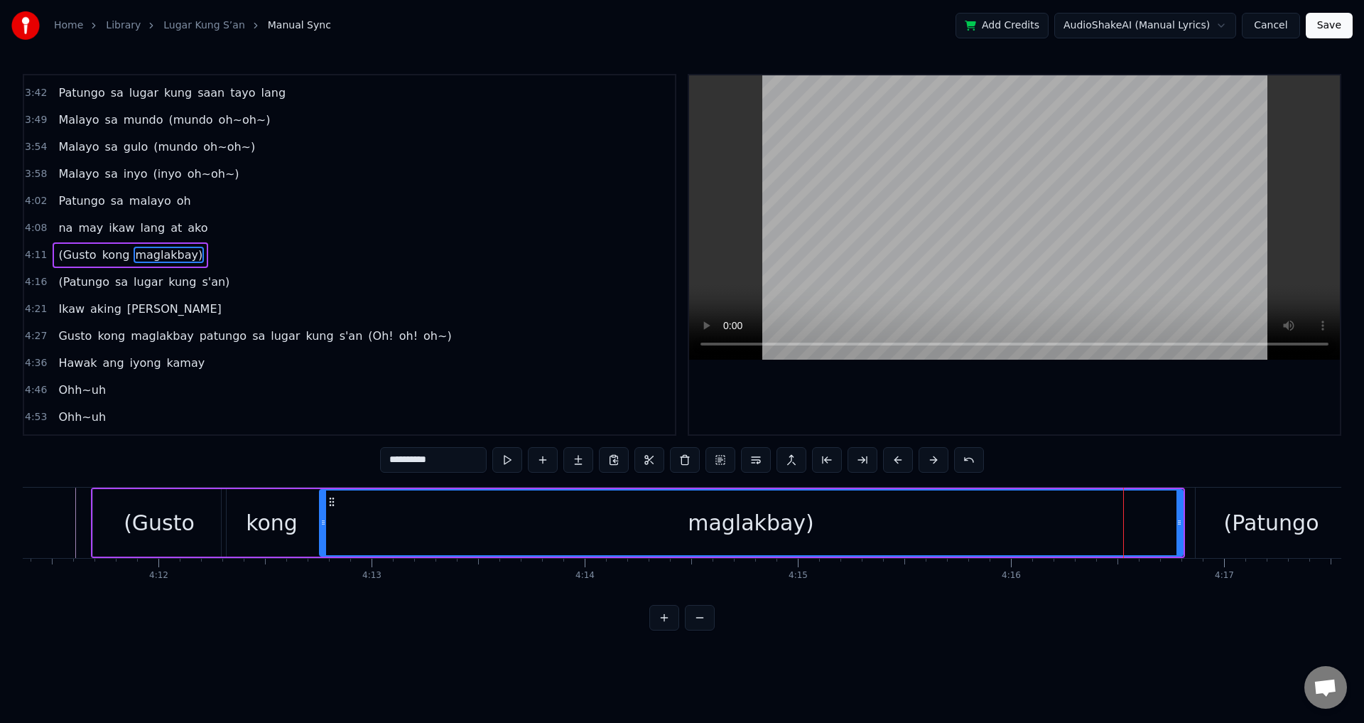
drag, startPoint x: 1108, startPoint y: 534, endPoint x: 369, endPoint y: 541, distance: 738.9
click at [320, 551] on div at bounding box center [323, 522] width 6 height 65
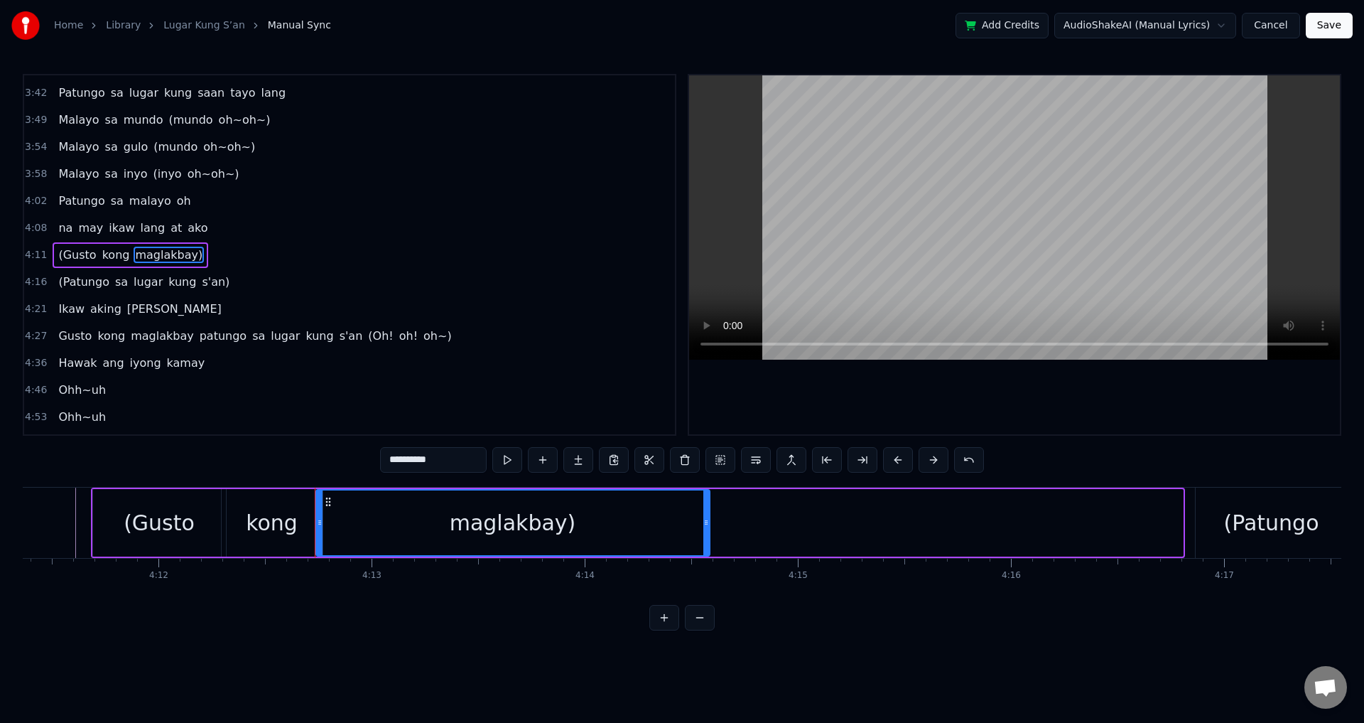
drag, startPoint x: 1180, startPoint y: 525, endPoint x: 707, endPoint y: 546, distance: 473.6
click at [707, 546] on div at bounding box center [706, 522] width 6 height 65
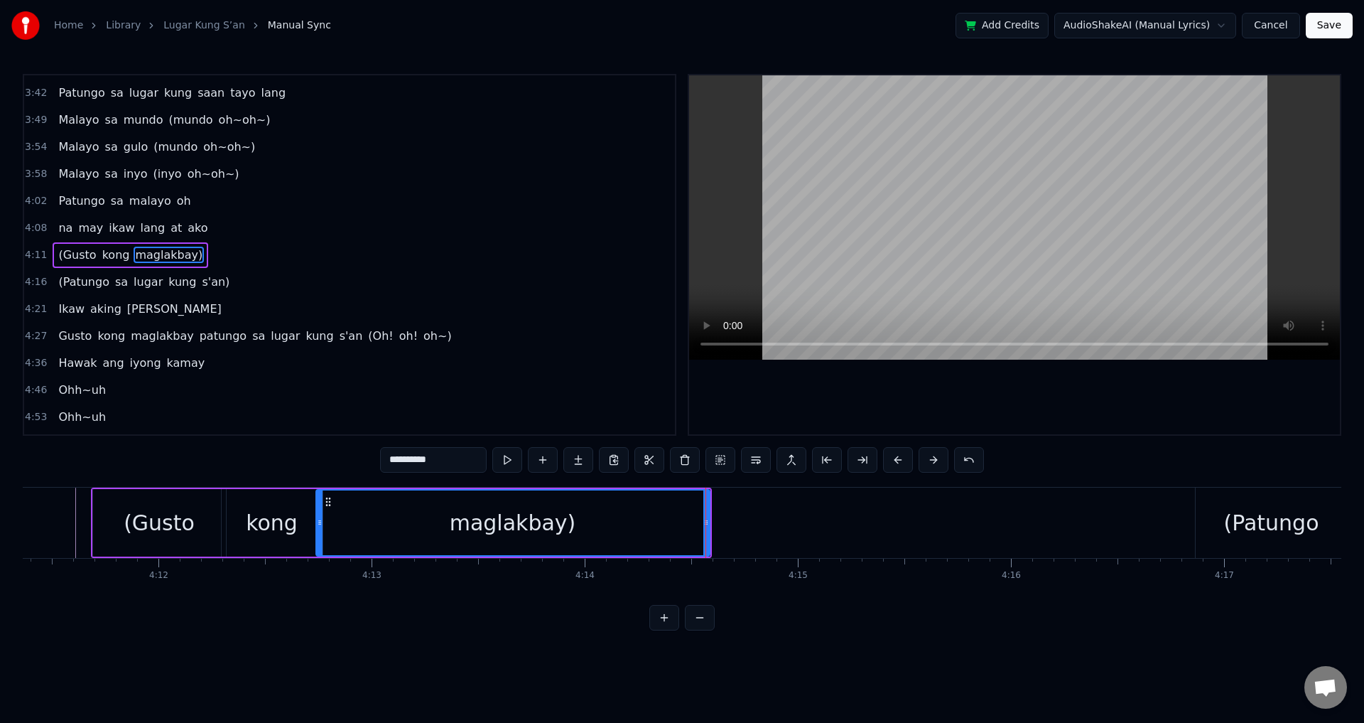
click at [105, 529] on div "(Gusto" at bounding box center [159, 522] width 133 height 67
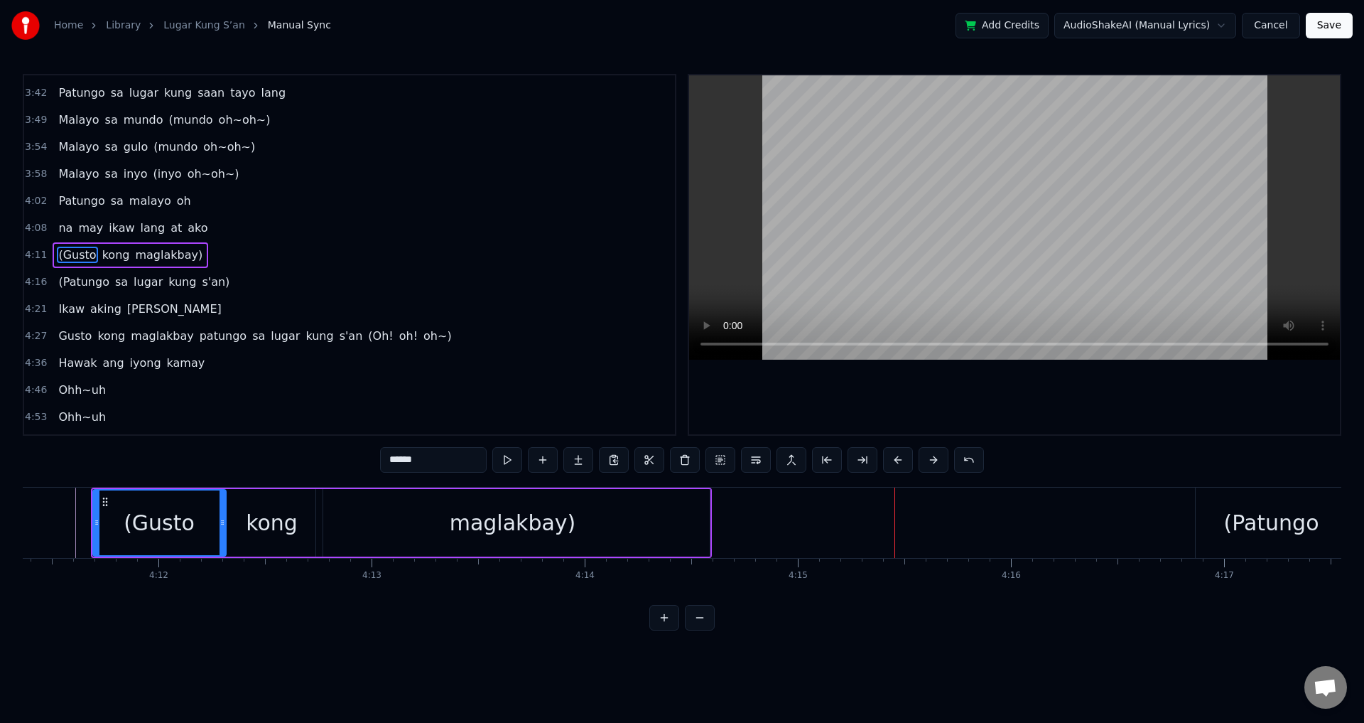
click at [1279, 524] on div "(Patungo" at bounding box center [1270, 523] width 95 height 32
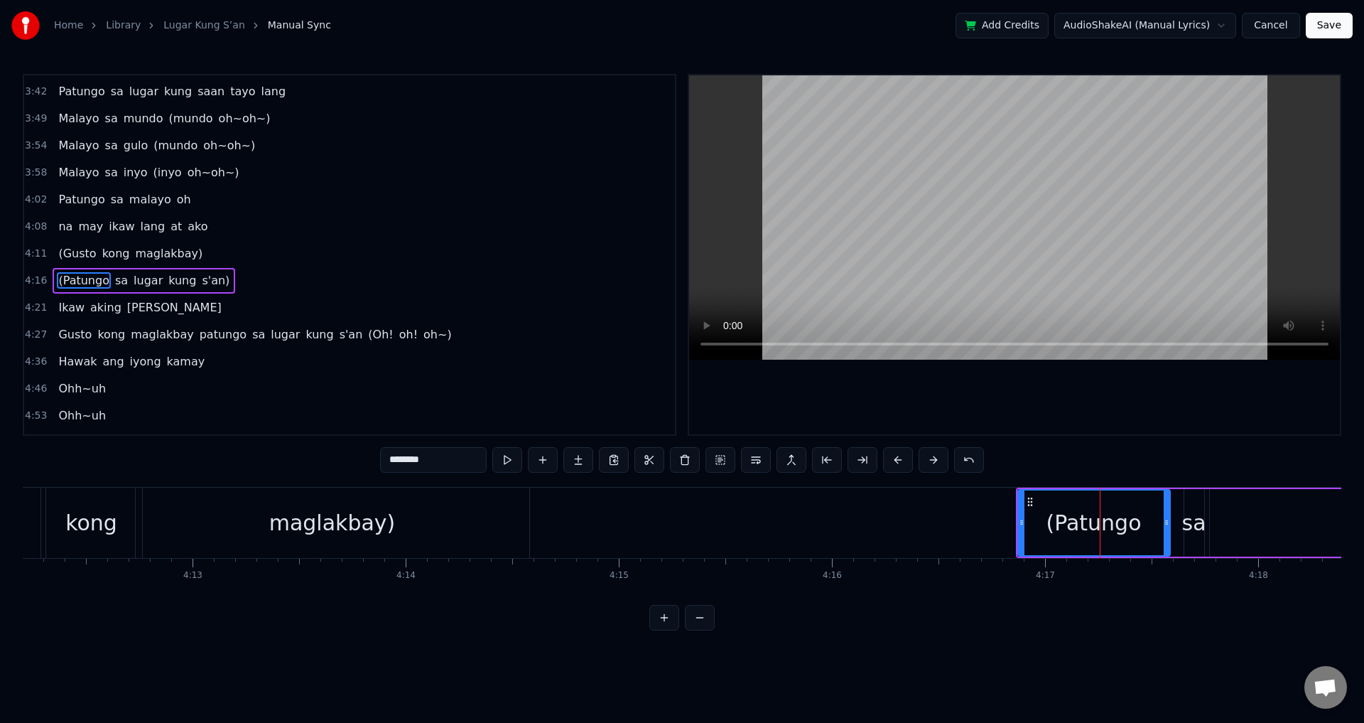
scroll to position [0, 53862]
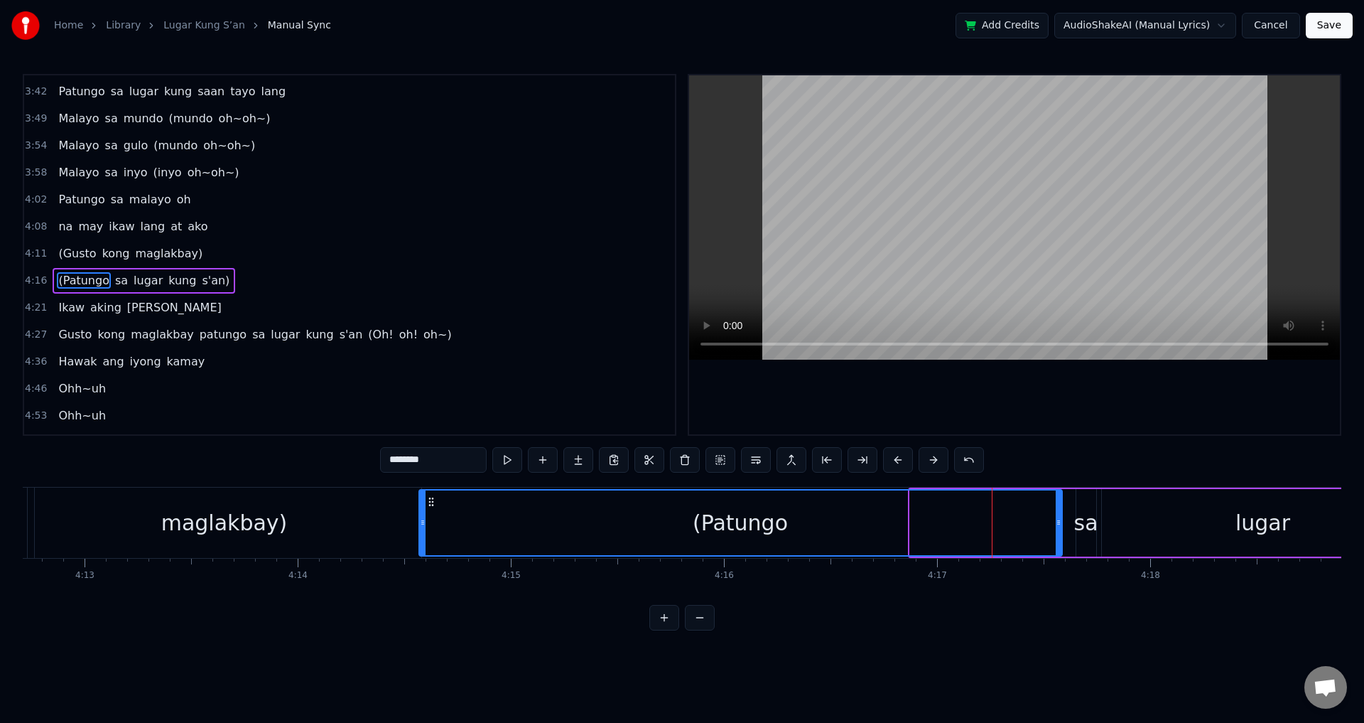
drag, startPoint x: 912, startPoint y: 526, endPoint x: 421, endPoint y: 529, distance: 490.9
click at [421, 529] on div at bounding box center [423, 522] width 6 height 65
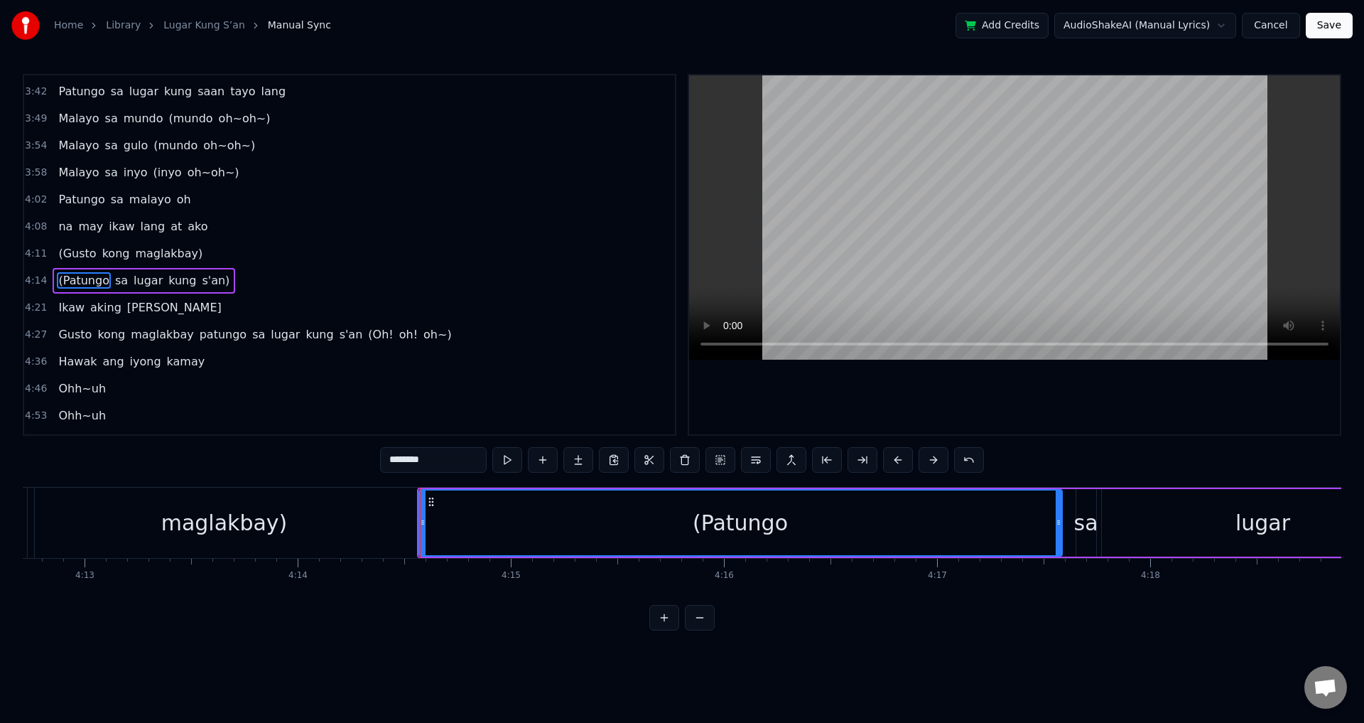
scroll to position [775, 0]
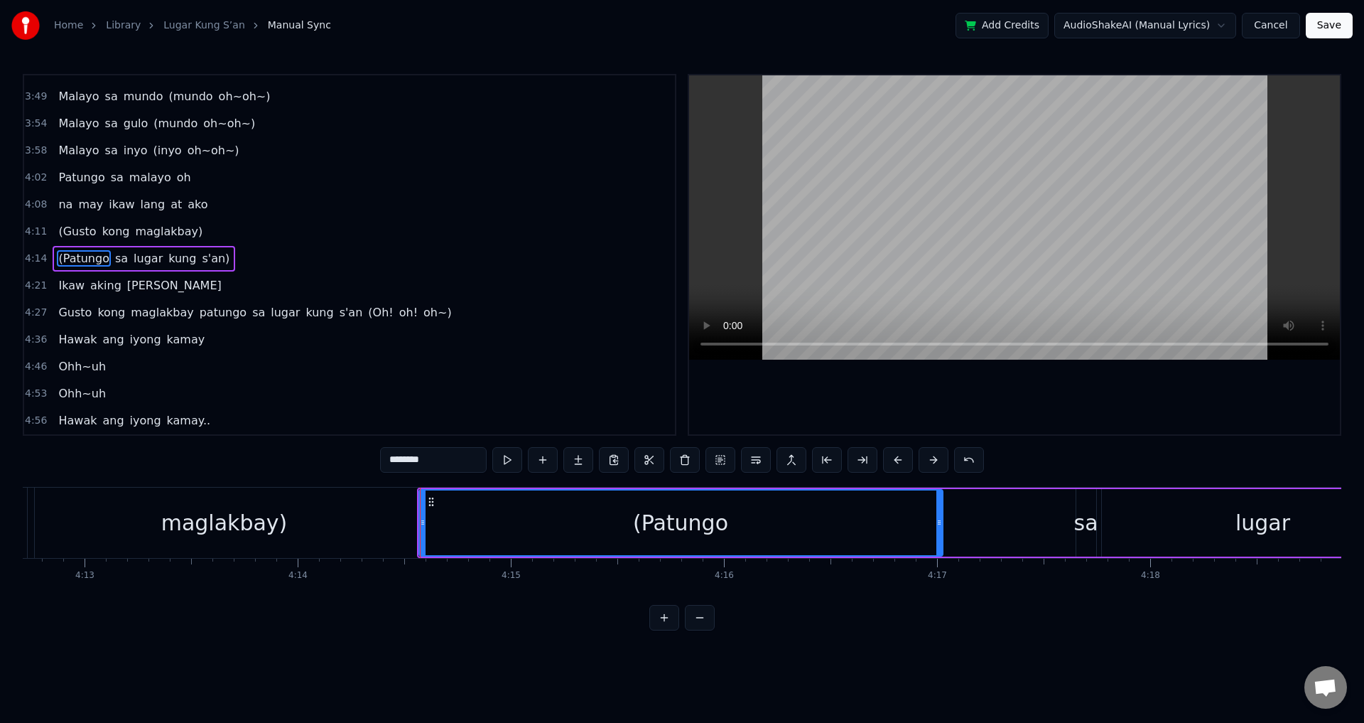
drag, startPoint x: 1057, startPoint y: 510, endPoint x: 943, endPoint y: 516, distance: 114.5
click at [937, 515] on div at bounding box center [939, 522] width 6 height 65
click at [1085, 507] on div "sa" at bounding box center [1086, 523] width 24 height 32
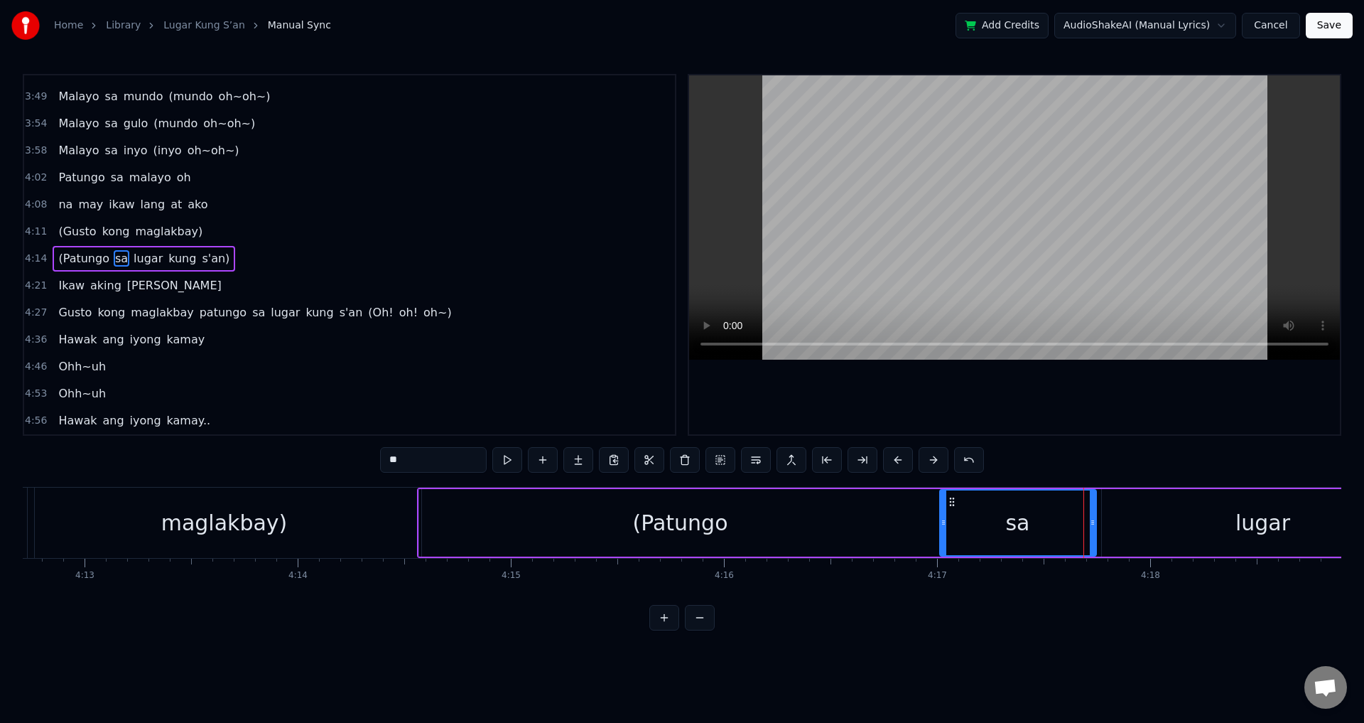
drag, startPoint x: 1078, startPoint y: 515, endPoint x: 941, endPoint y: 517, distance: 136.4
click at [941, 517] on div at bounding box center [944, 522] width 6 height 65
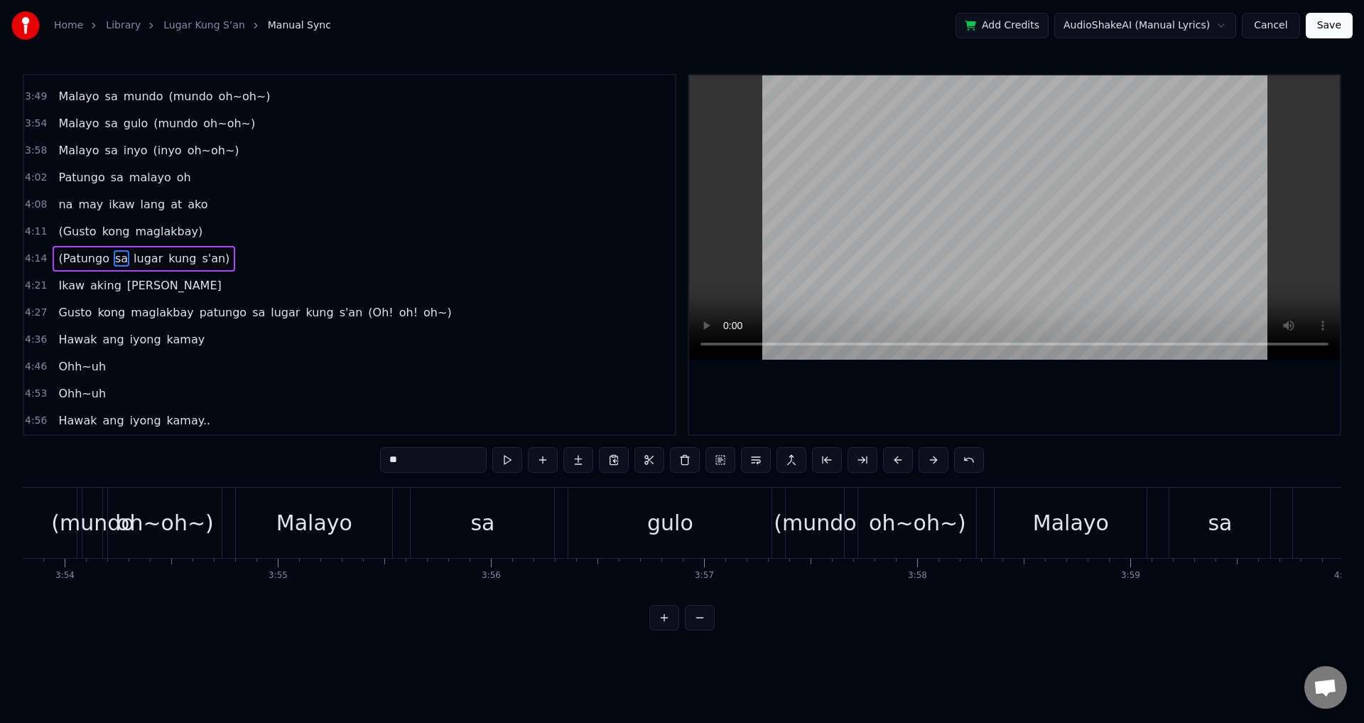
scroll to position [0, 49868]
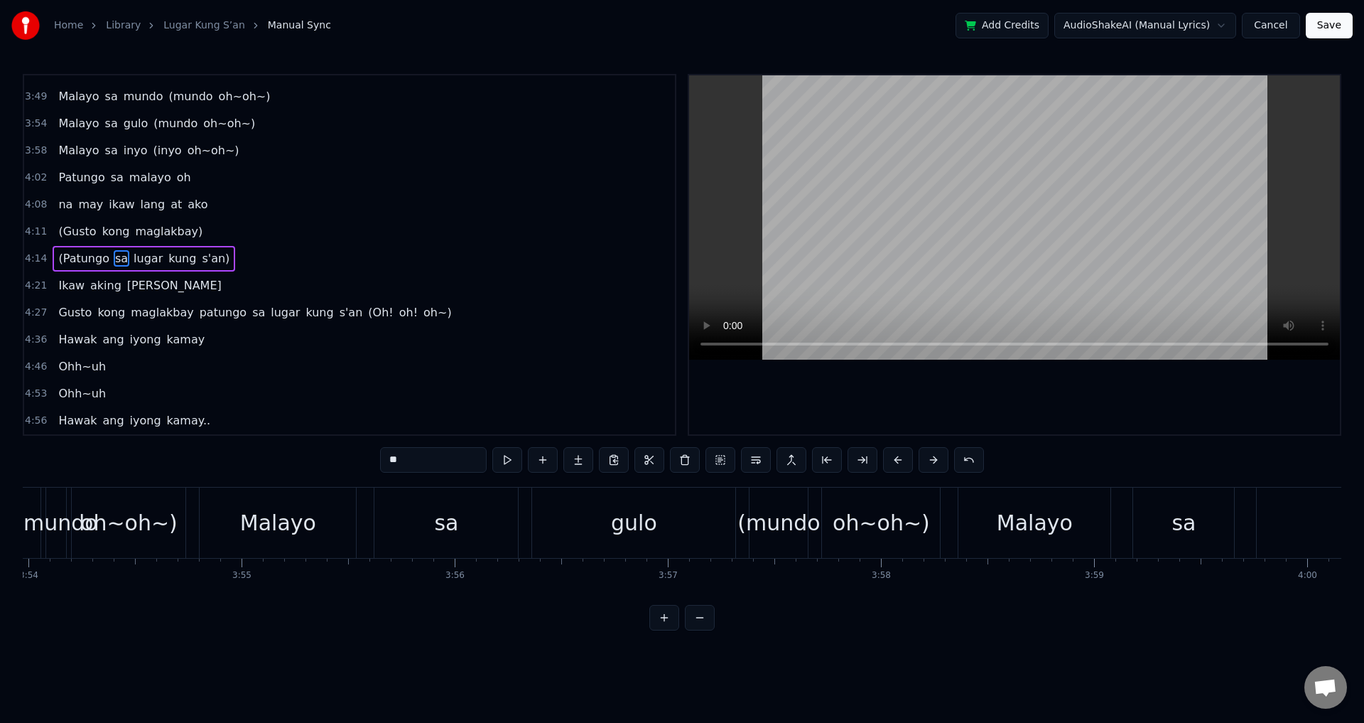
click at [1049, 526] on div "Malayo" at bounding box center [1035, 523] width 76 height 32
type input "******"
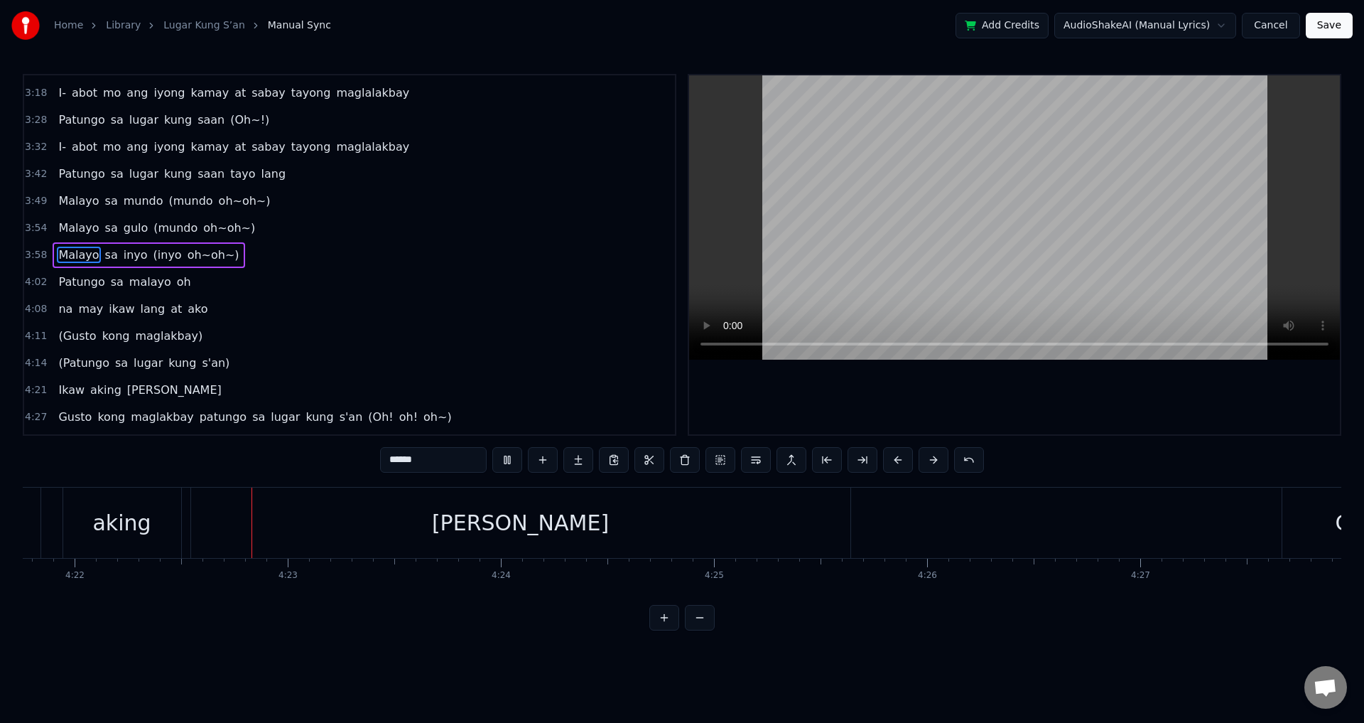
scroll to position [0, 55840]
click at [937, 272] on video at bounding box center [1014, 217] width 651 height 284
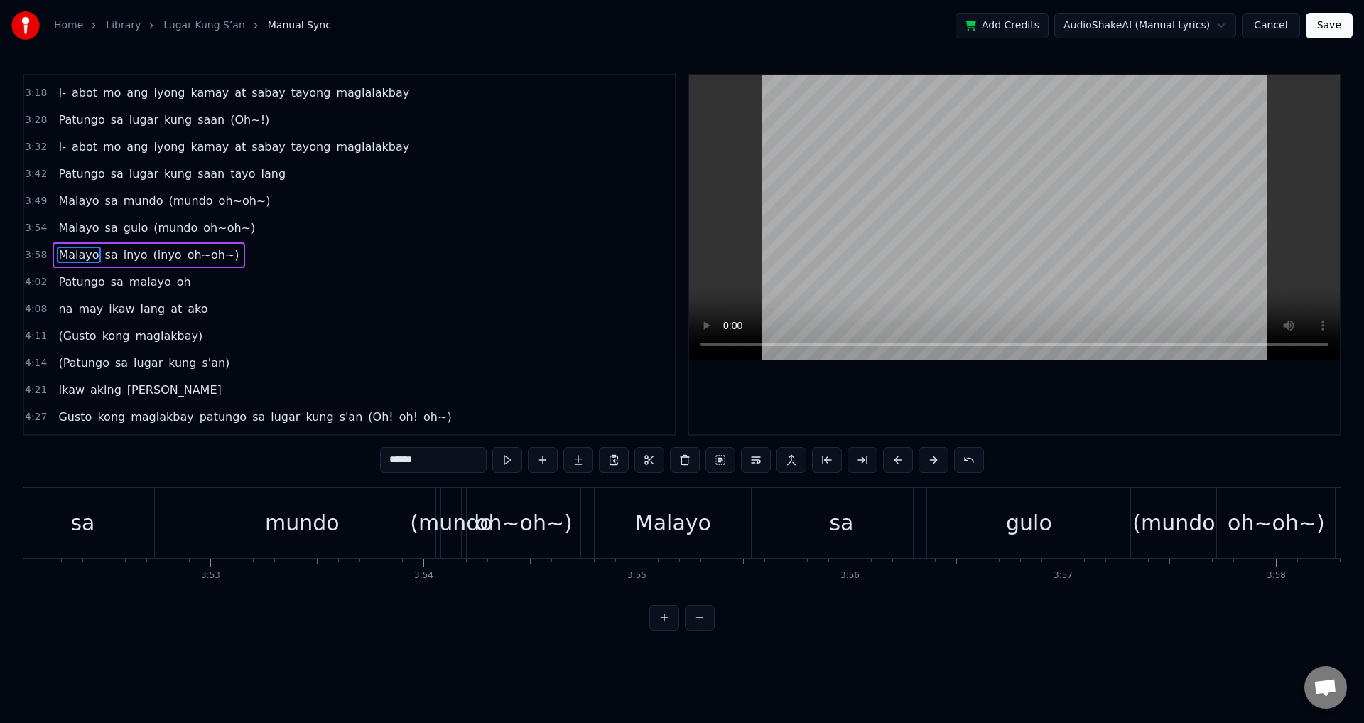
scroll to position [0, 48502]
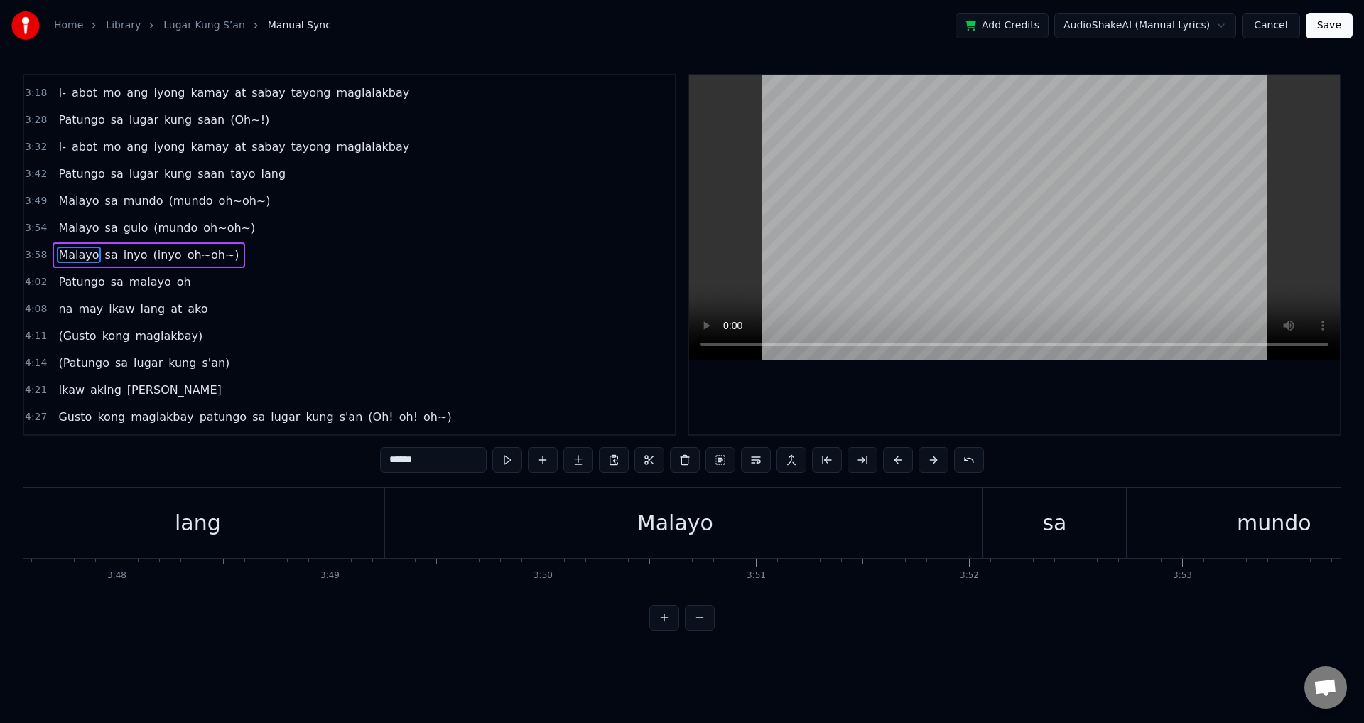
click at [808, 534] on div "Malayo" at bounding box center [674, 522] width 561 height 70
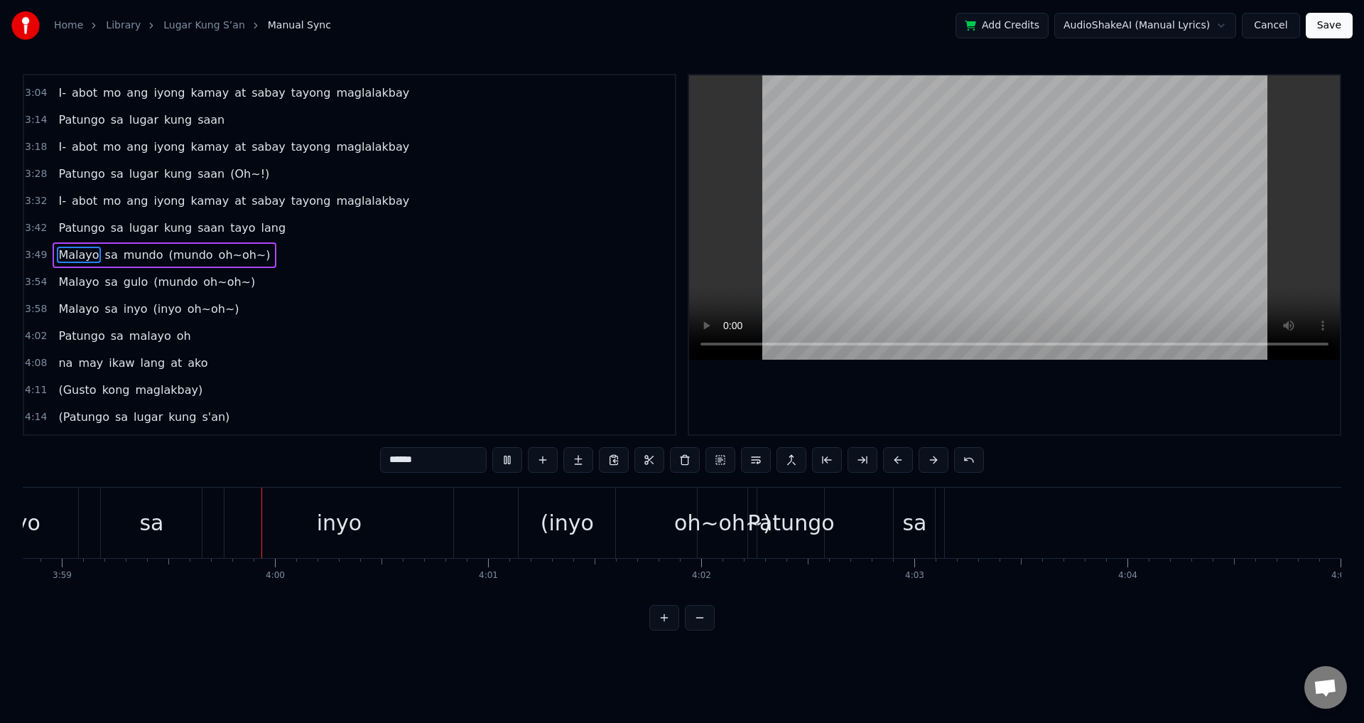
scroll to position [0, 50902]
click at [638, 529] on div "Malayo sa inyo (inyo oh~oh~)" at bounding box center [337, 522] width 826 height 70
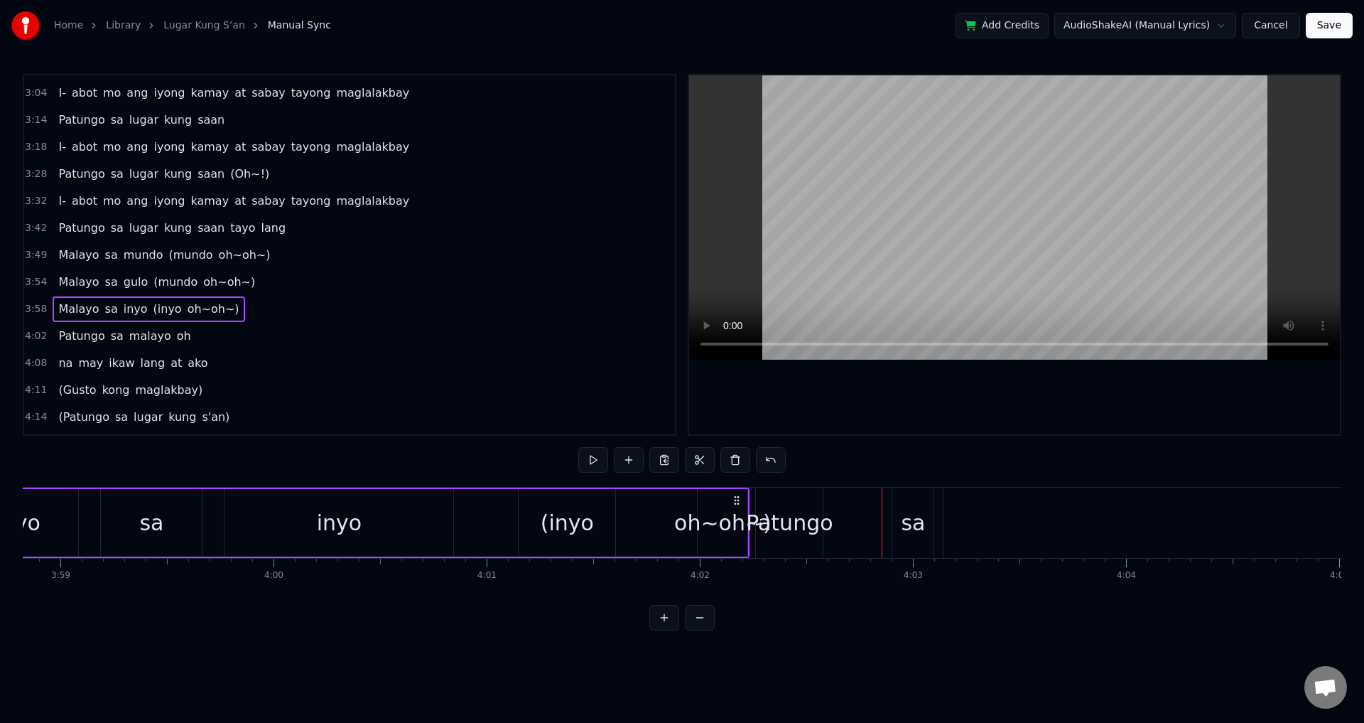
click at [784, 516] on div "Patungo" at bounding box center [789, 523] width 87 height 32
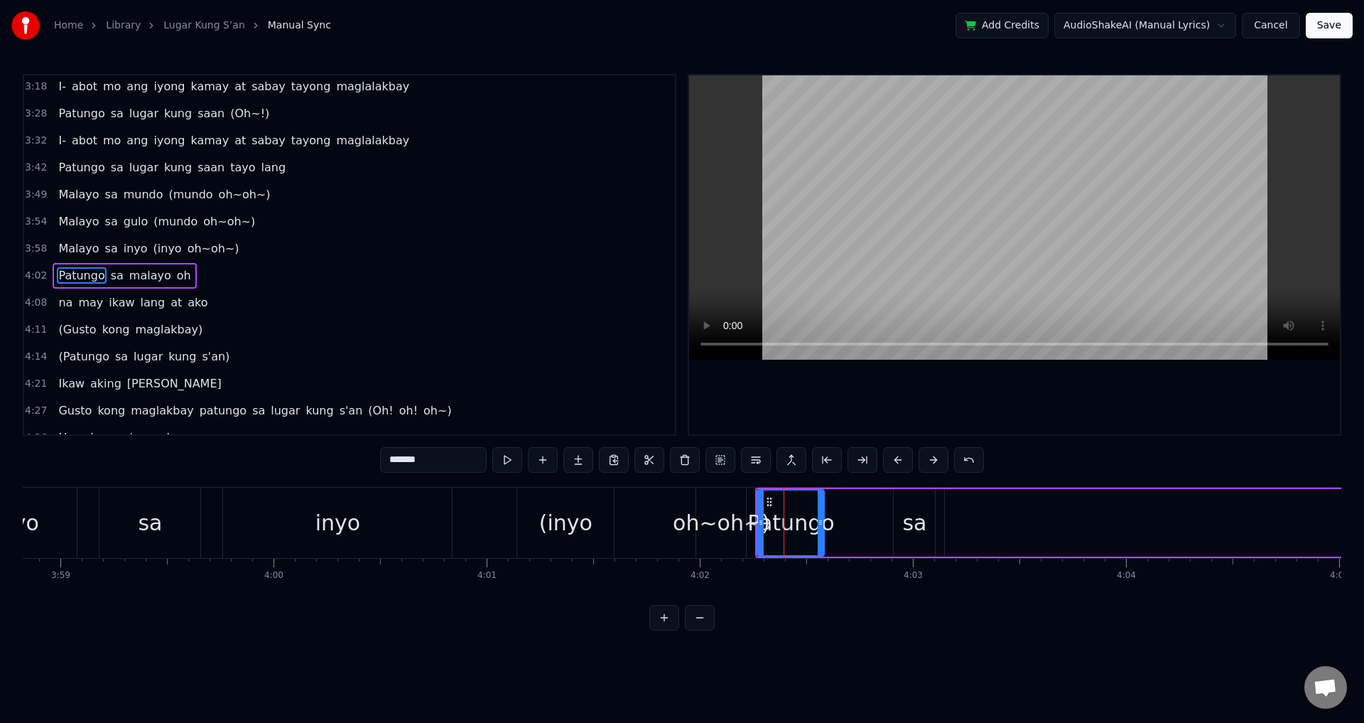
scroll to position [698, 0]
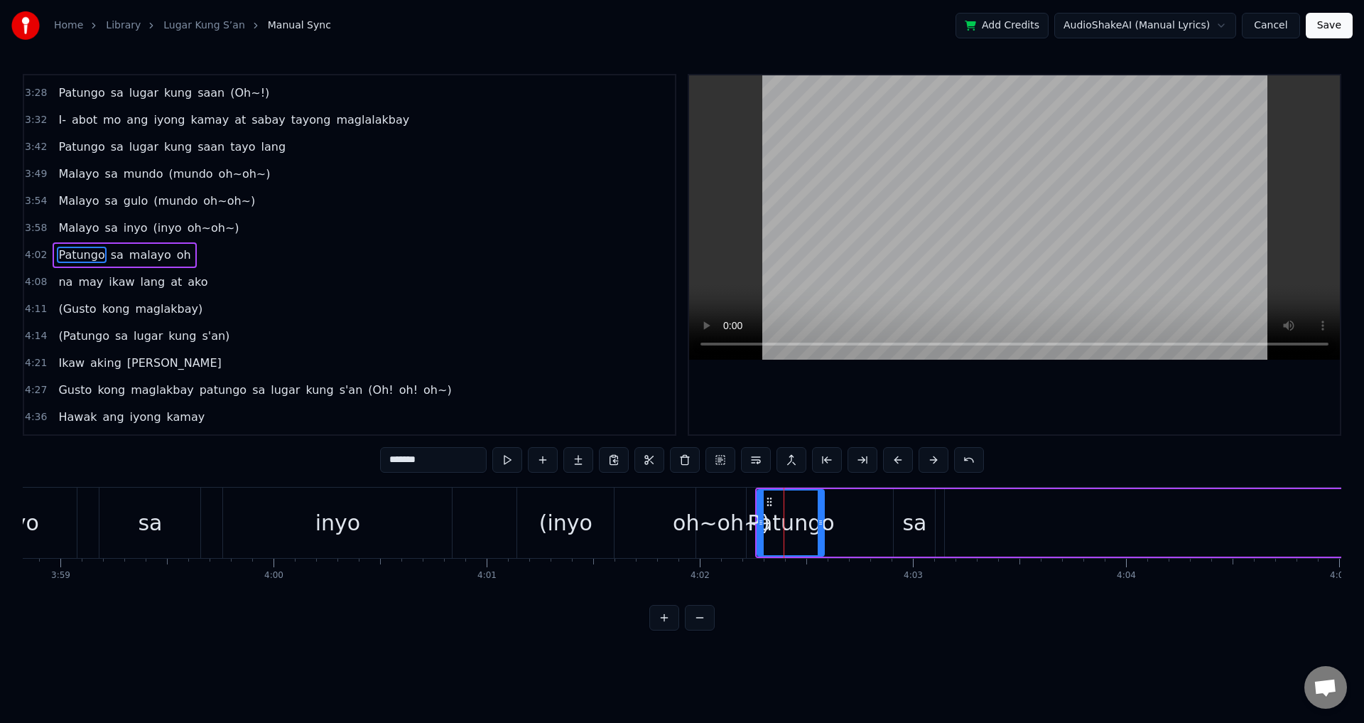
click at [558, 531] on div "(inyo" at bounding box center [565, 523] width 53 height 32
type input "*****"
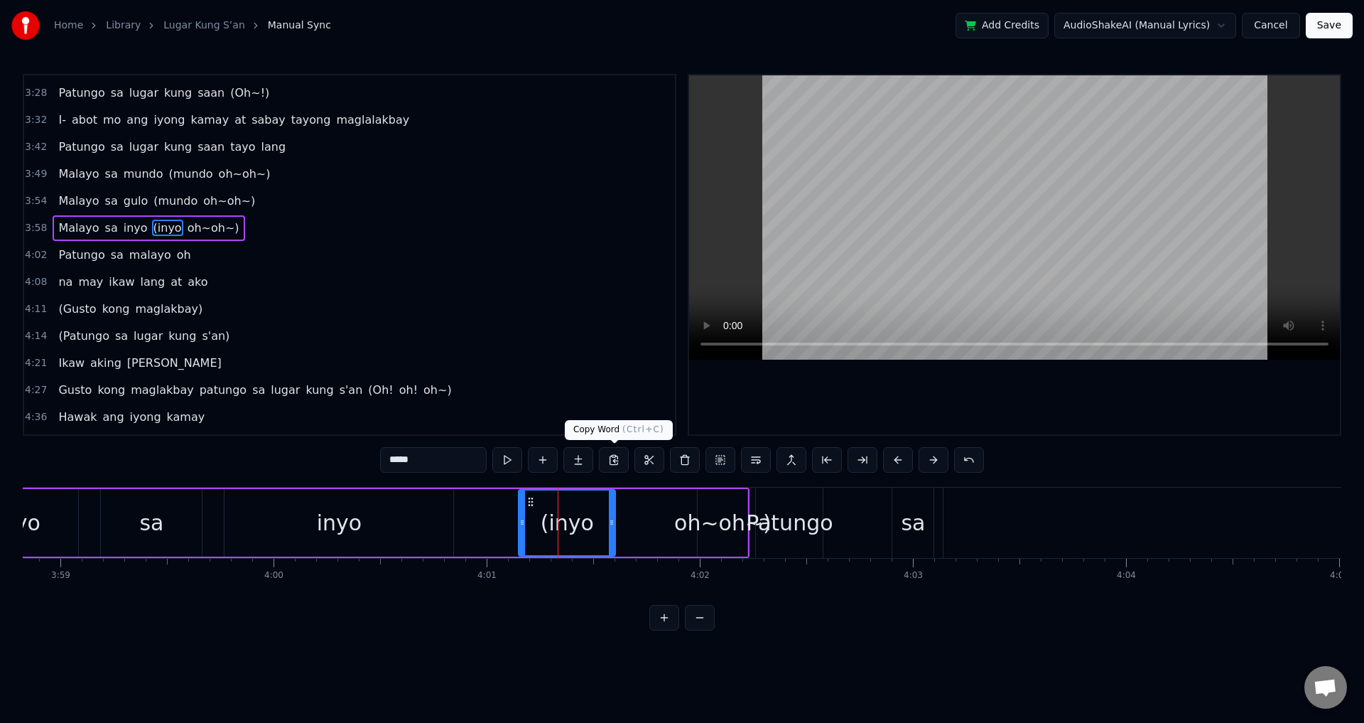
scroll to position [671, 0]
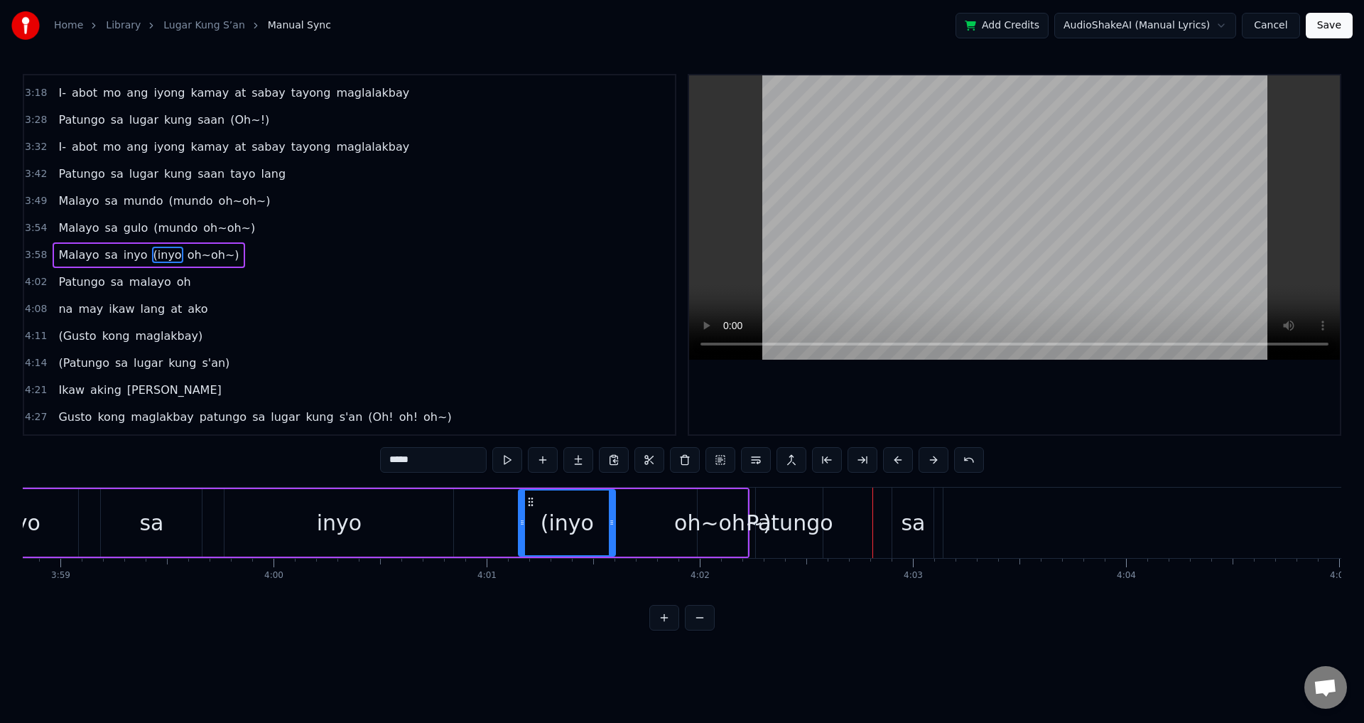
click at [658, 522] on div "Malayo sa inyo (inyo oh~oh~)" at bounding box center [337, 522] width 826 height 70
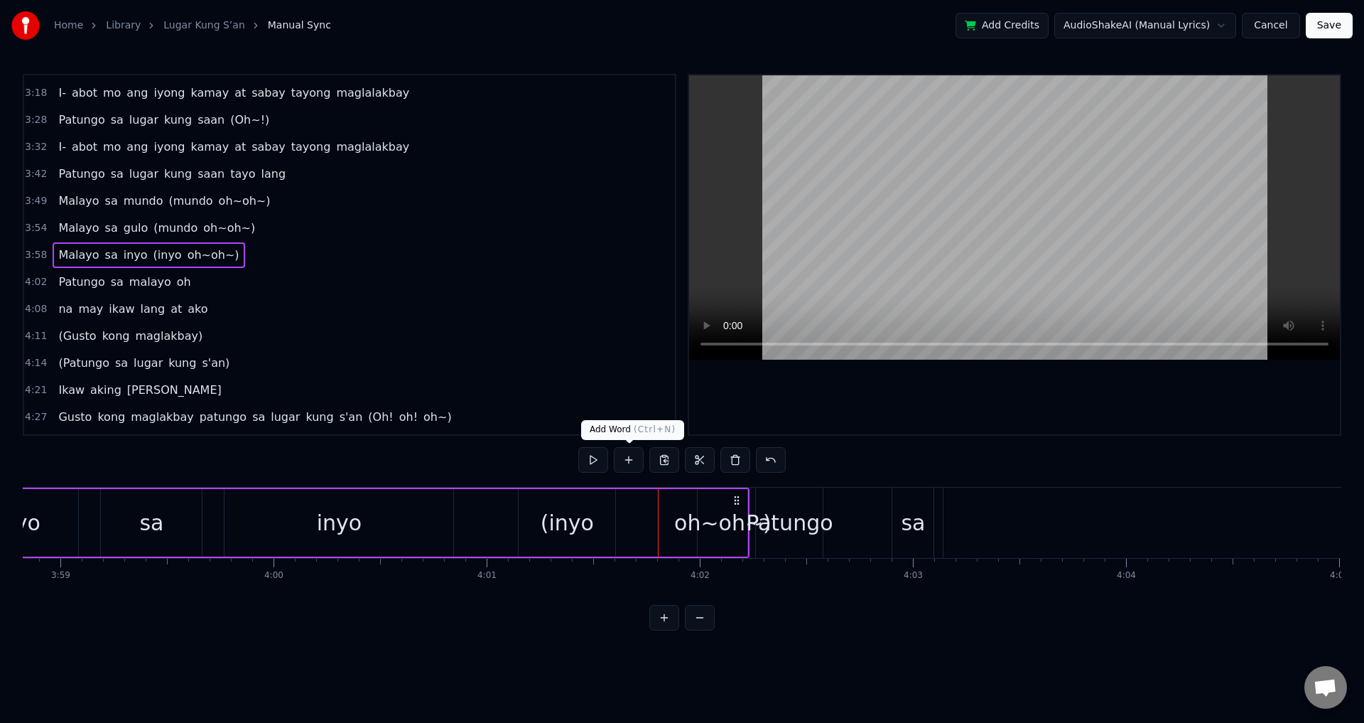
click at [578, 514] on div "(inyo" at bounding box center [567, 523] width 53 height 32
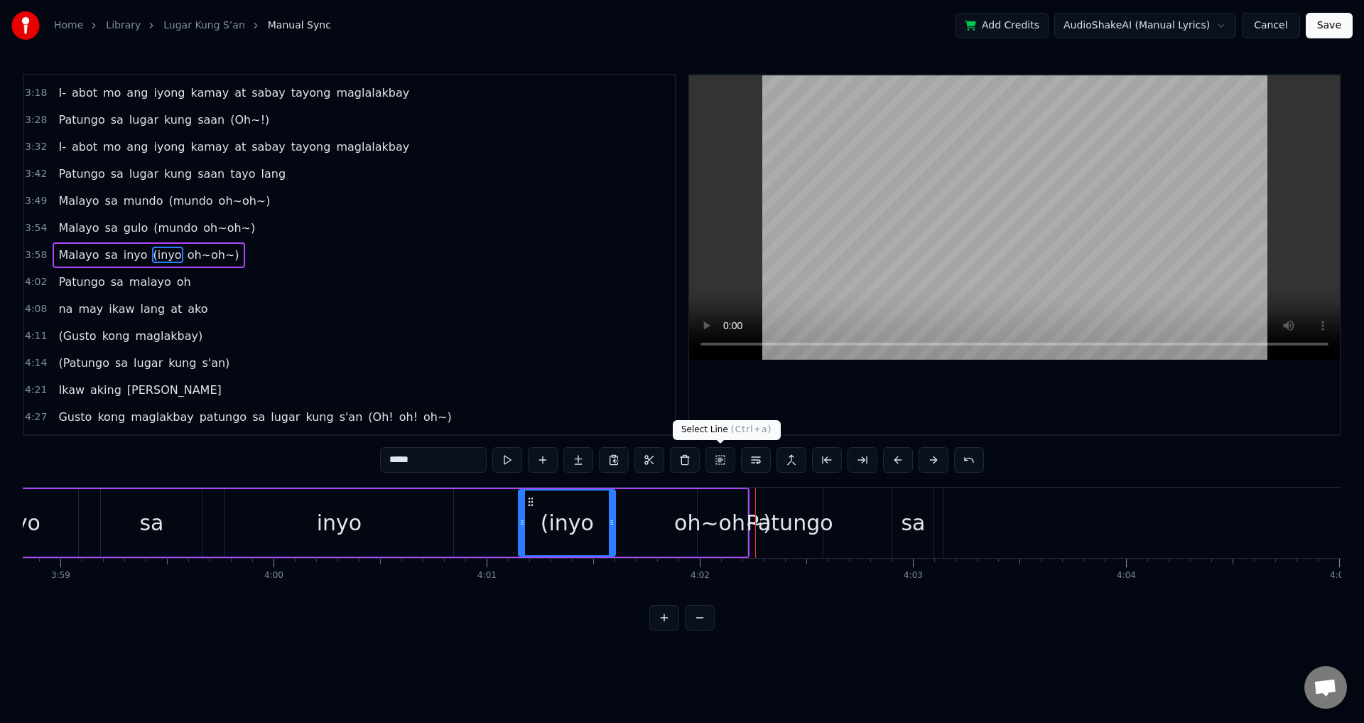
click at [765, 522] on div "Patungo" at bounding box center [789, 523] width 87 height 32
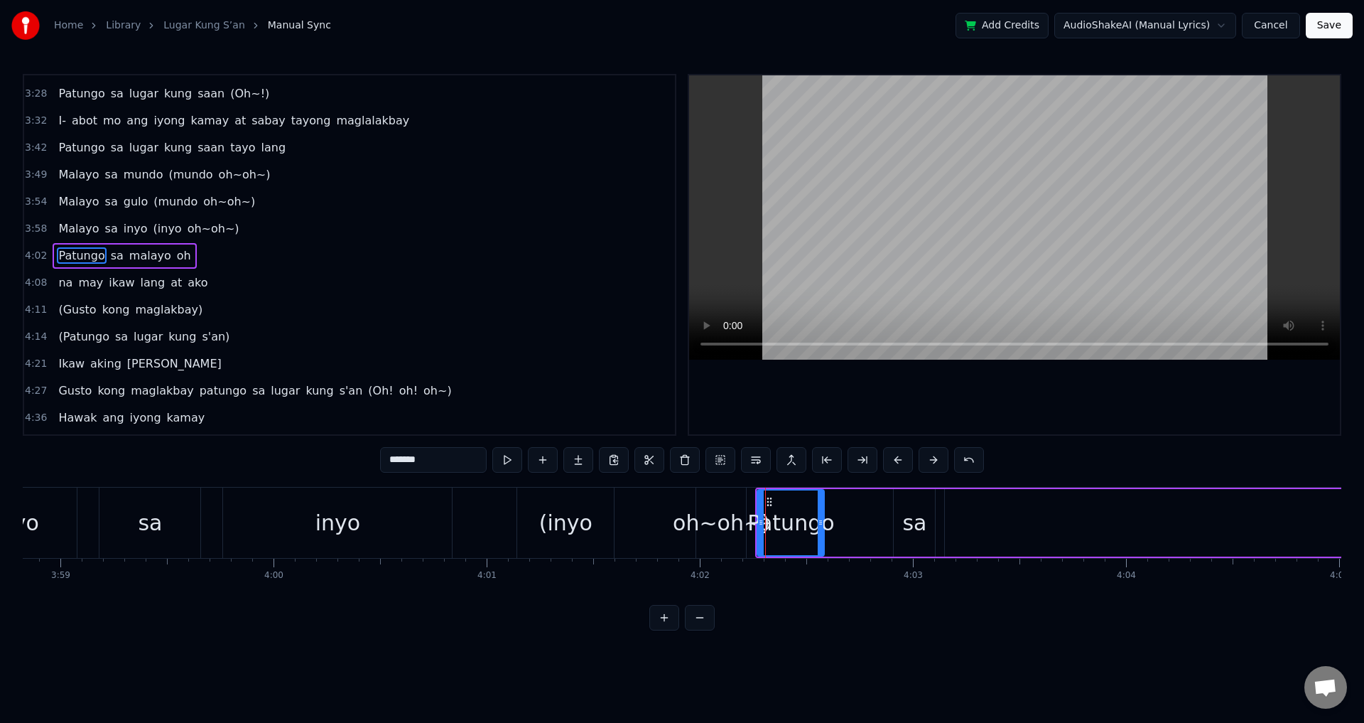
scroll to position [698, 0]
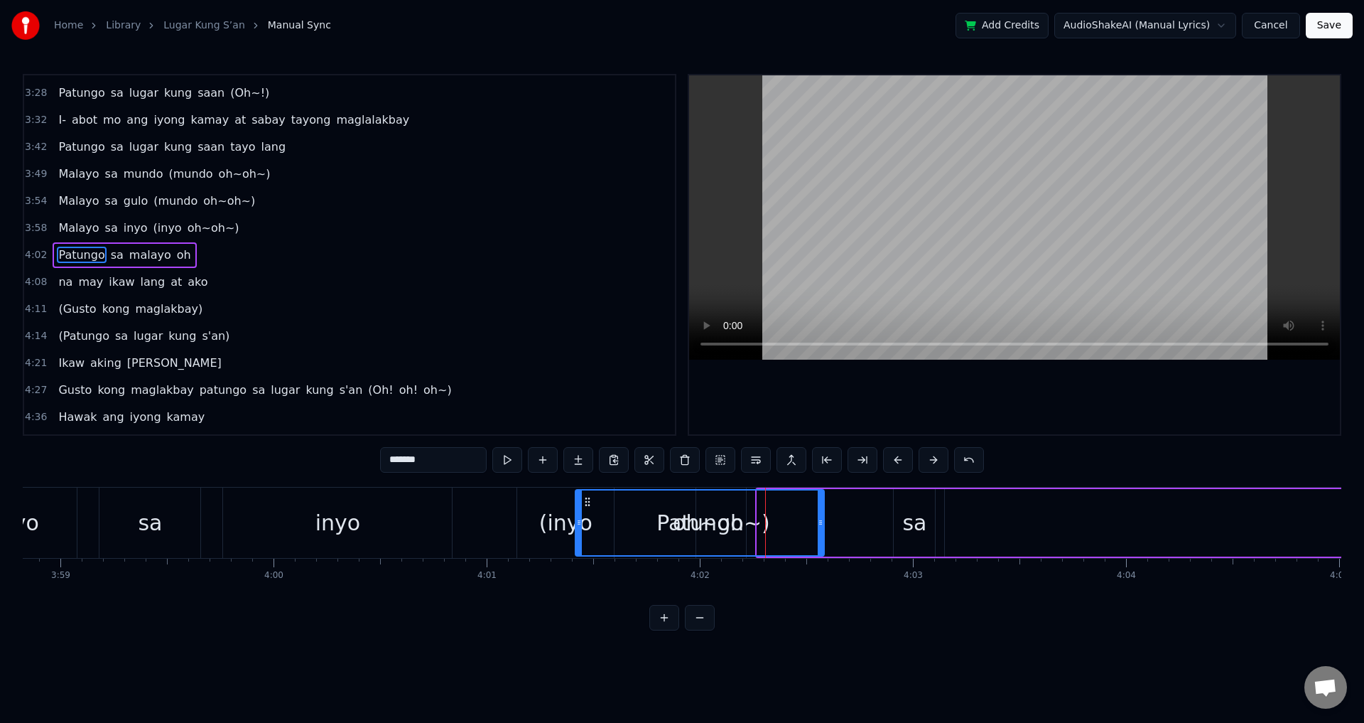
drag, startPoint x: 762, startPoint y: 525, endPoint x: 577, endPoint y: 524, distance: 184.7
click at [577, 524] on icon at bounding box center [579, 522] width 6 height 11
click at [517, 535] on div "(inyo" at bounding box center [566, 522] width 98 height 70
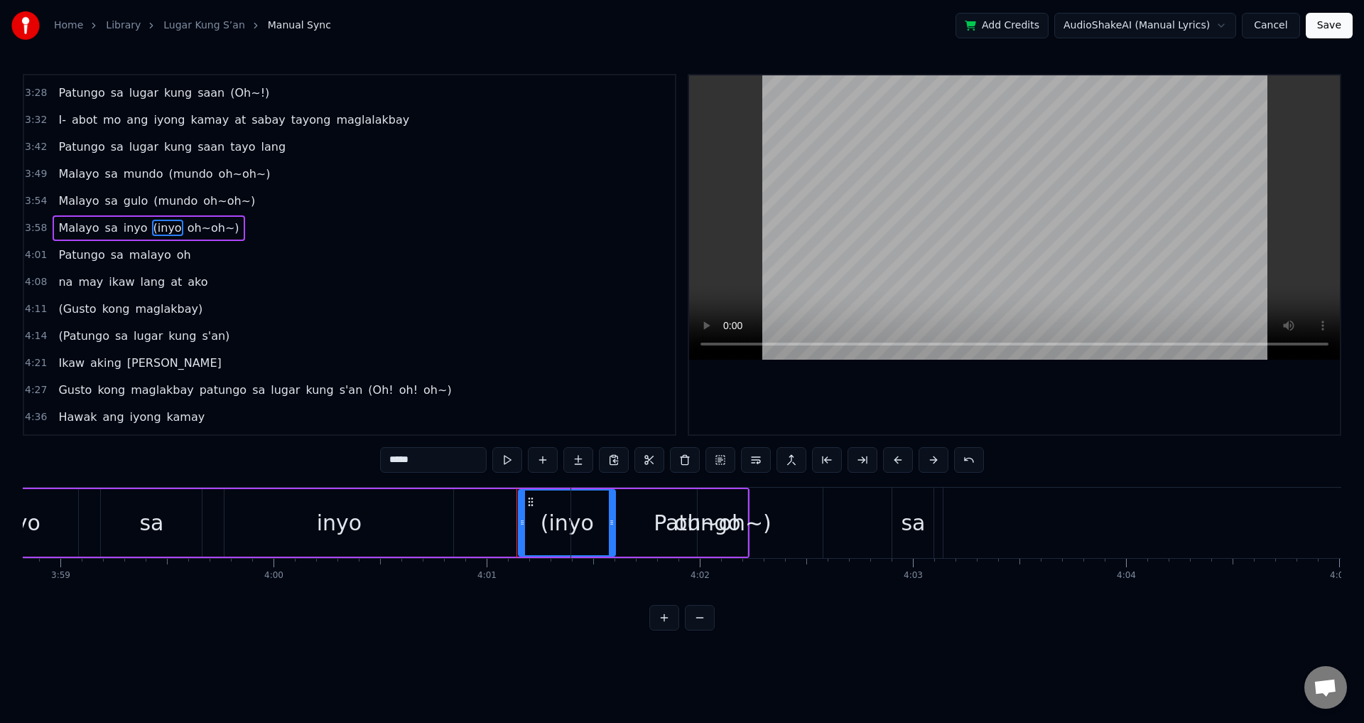
scroll to position [671, 0]
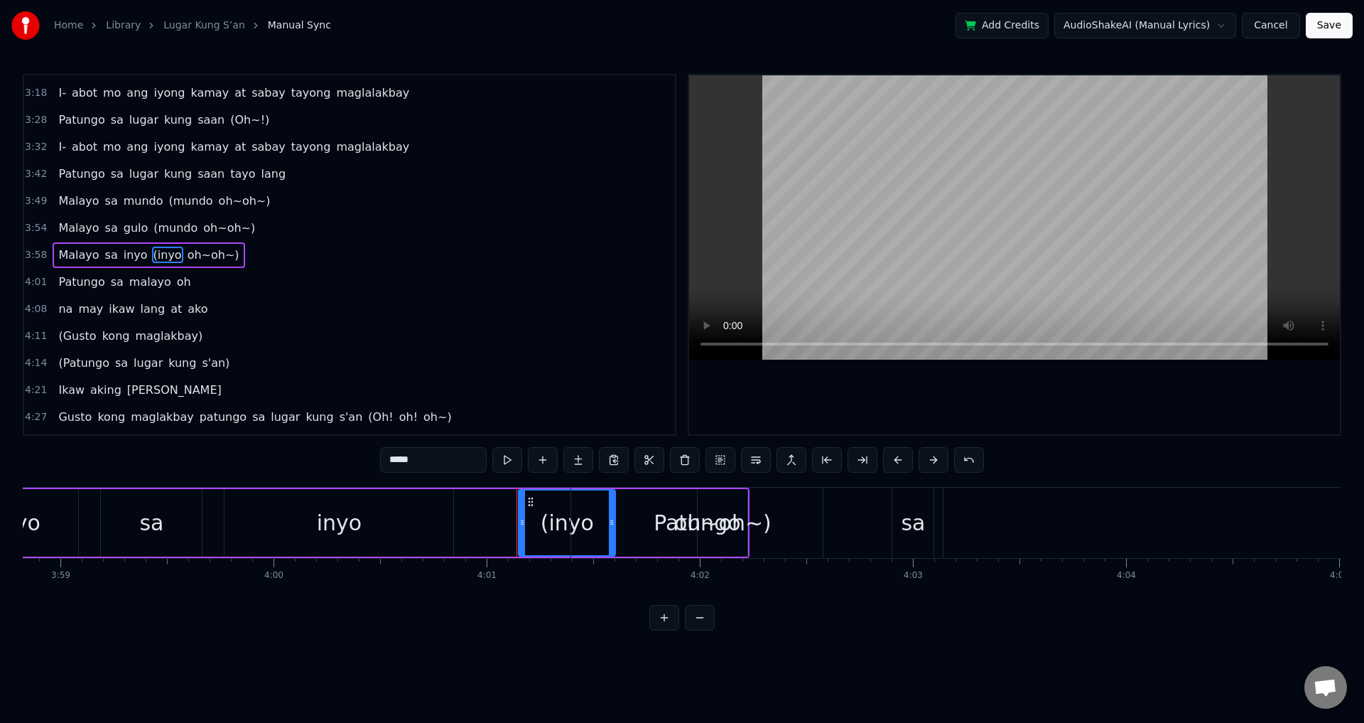
click at [410, 528] on div "inyo" at bounding box center [339, 522] width 229 height 67
type input "****"
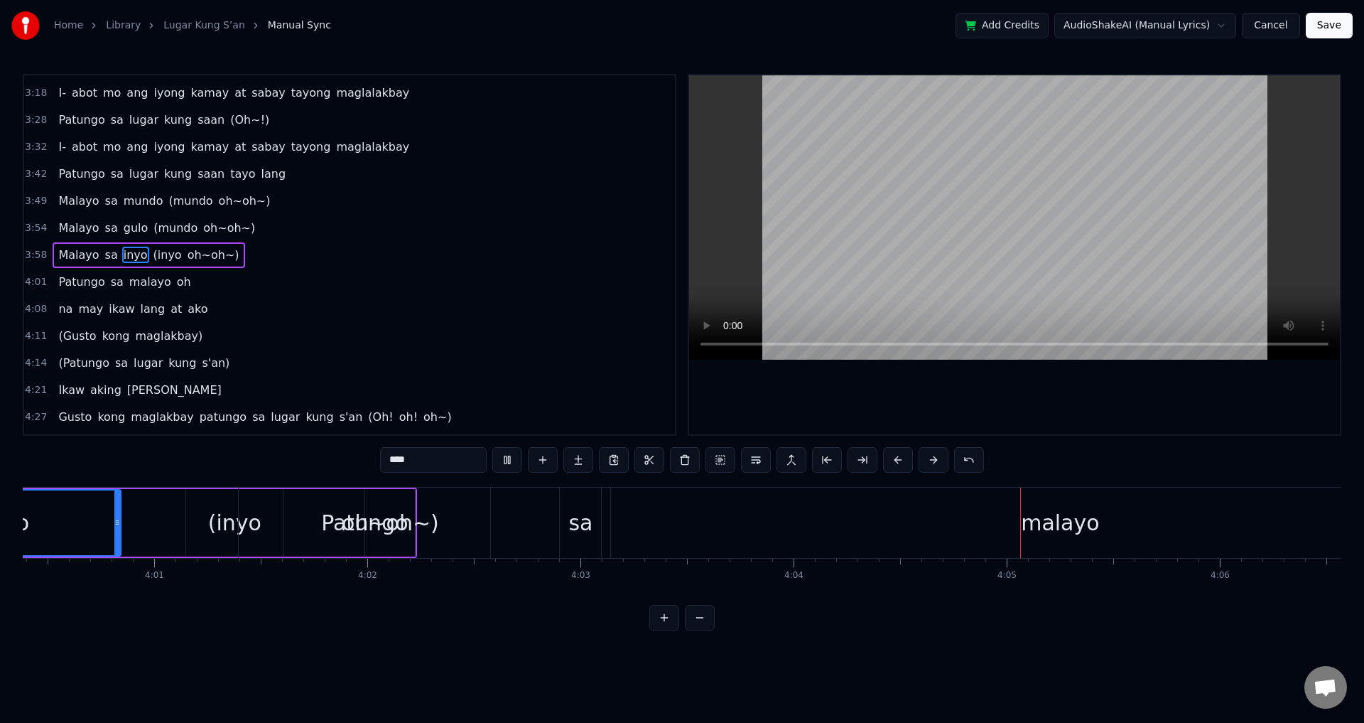
click at [175, 530] on div "Malayo sa inyo (inyo oh~oh~)" at bounding box center [4, 522] width 826 height 70
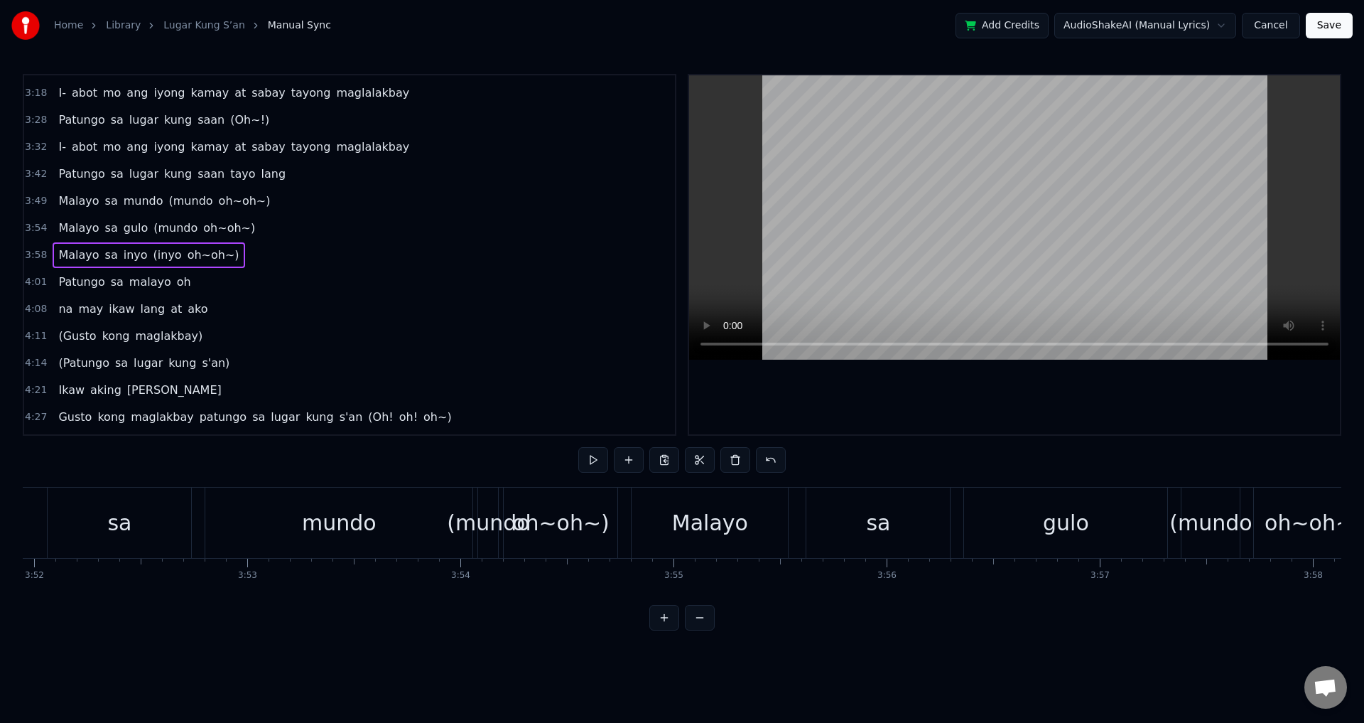
scroll to position [0, 49653]
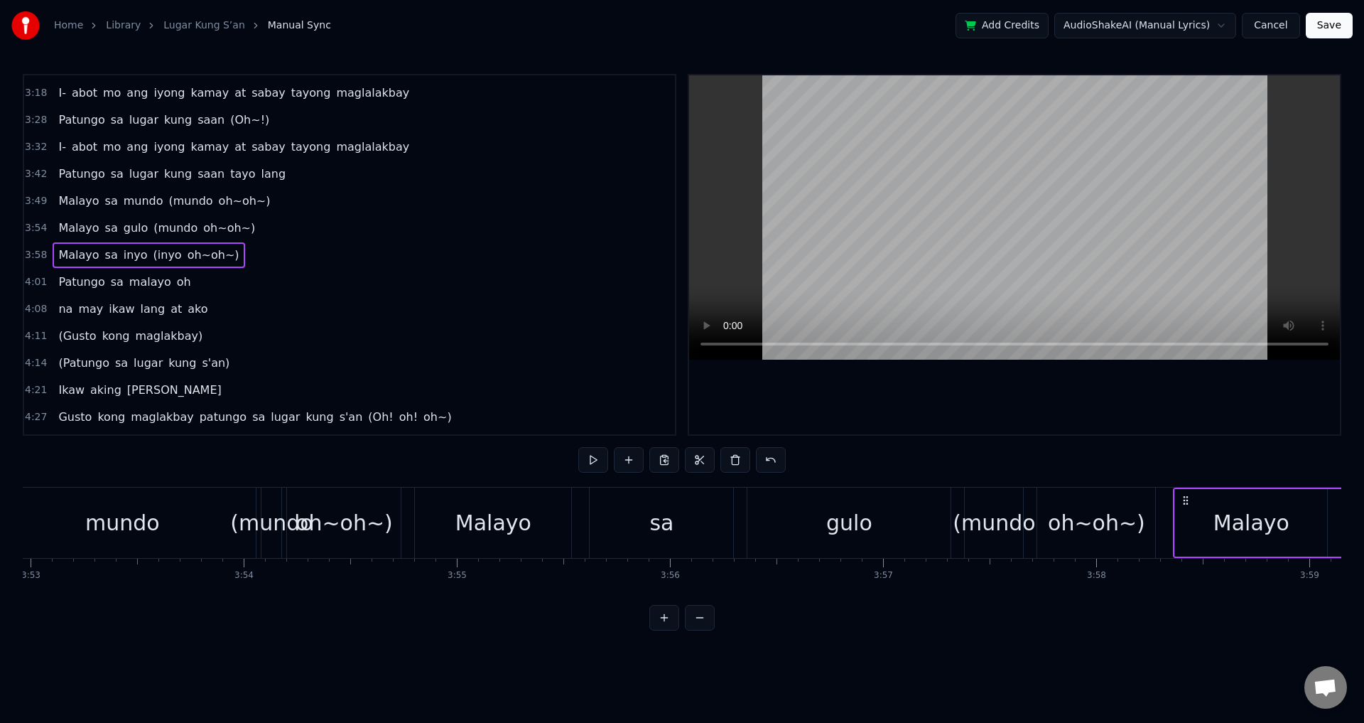
click at [933, 535] on div "gulo" at bounding box center [848, 522] width 203 height 70
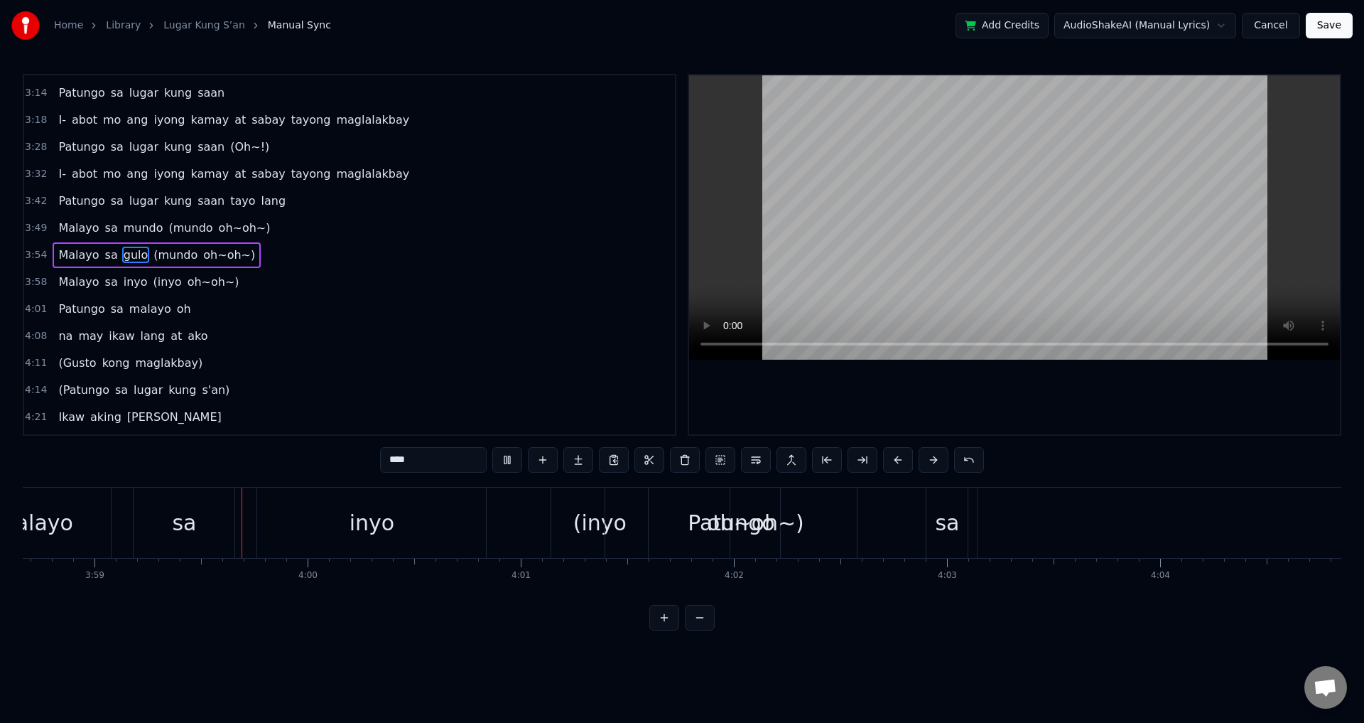
scroll to position [0, 50871]
click at [751, 514] on div "Patungo" at bounding box center [728, 523] width 87 height 32
type input "*******"
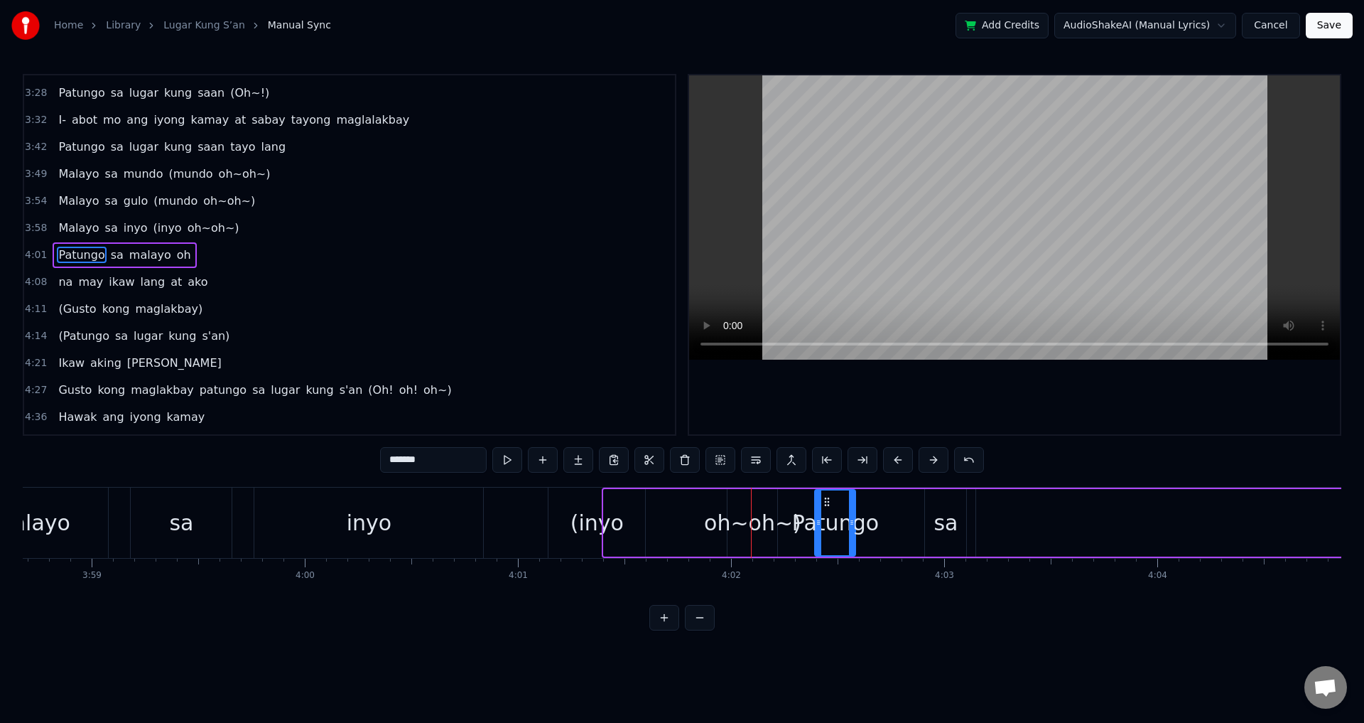
drag, startPoint x: 605, startPoint y: 524, endPoint x: 816, endPoint y: 524, distance: 211.0
click at [816, 524] on icon at bounding box center [819, 522] width 6 height 11
click at [698, 524] on div "Malayo sa inyo (inyo oh~oh~)" at bounding box center [368, 522] width 826 height 70
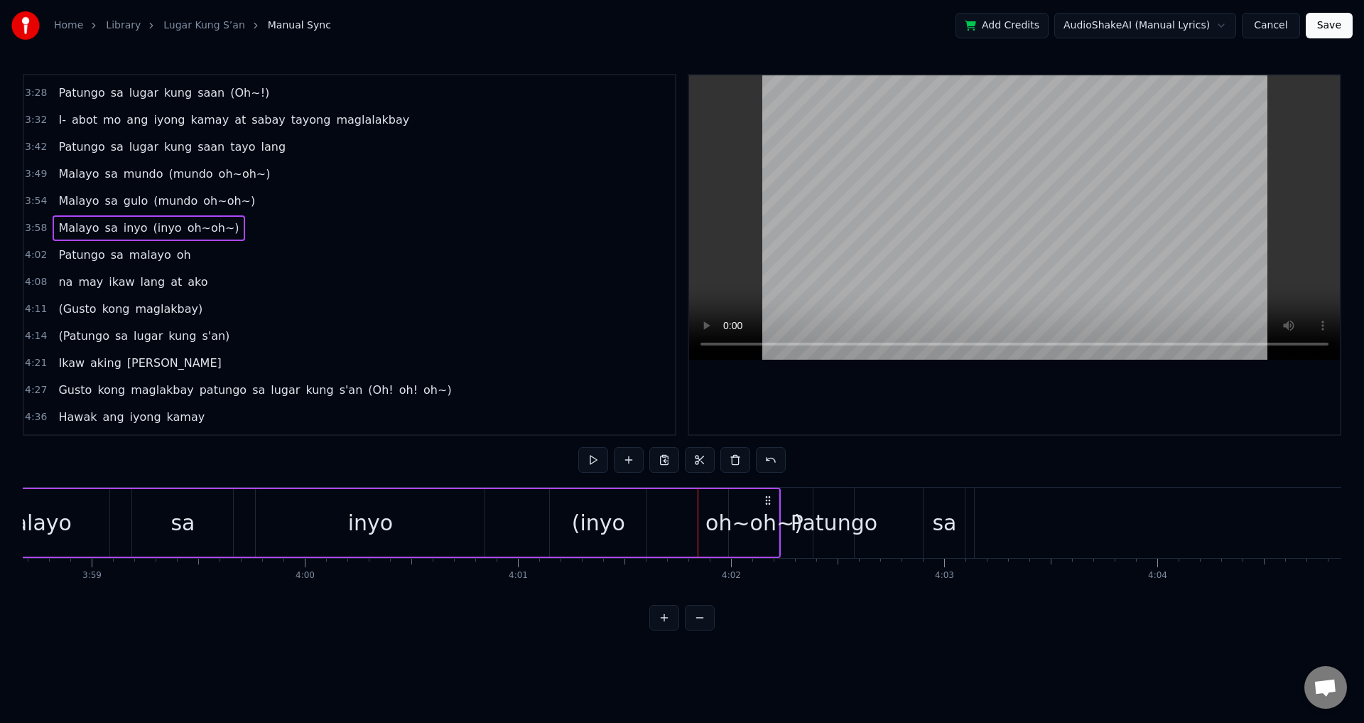
click at [755, 521] on div "oh~oh~)" at bounding box center [753, 523] width 97 height 32
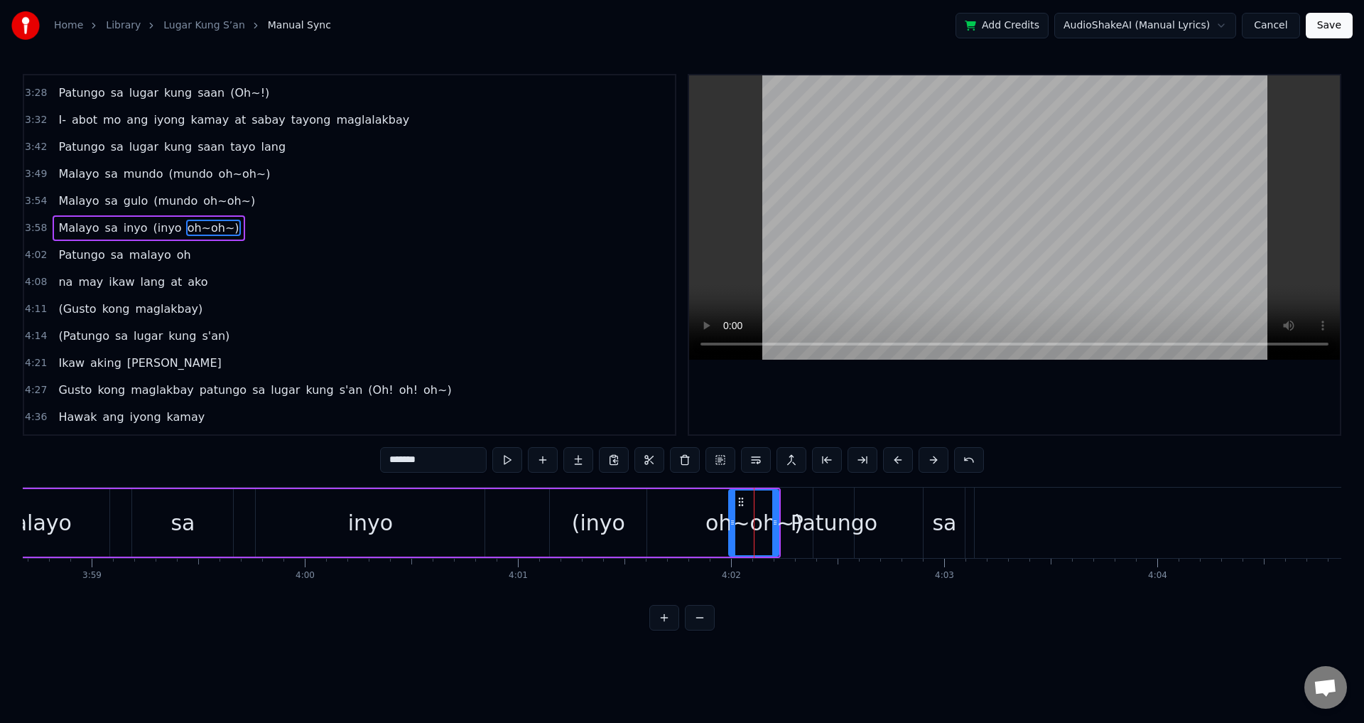
scroll to position [671, 0]
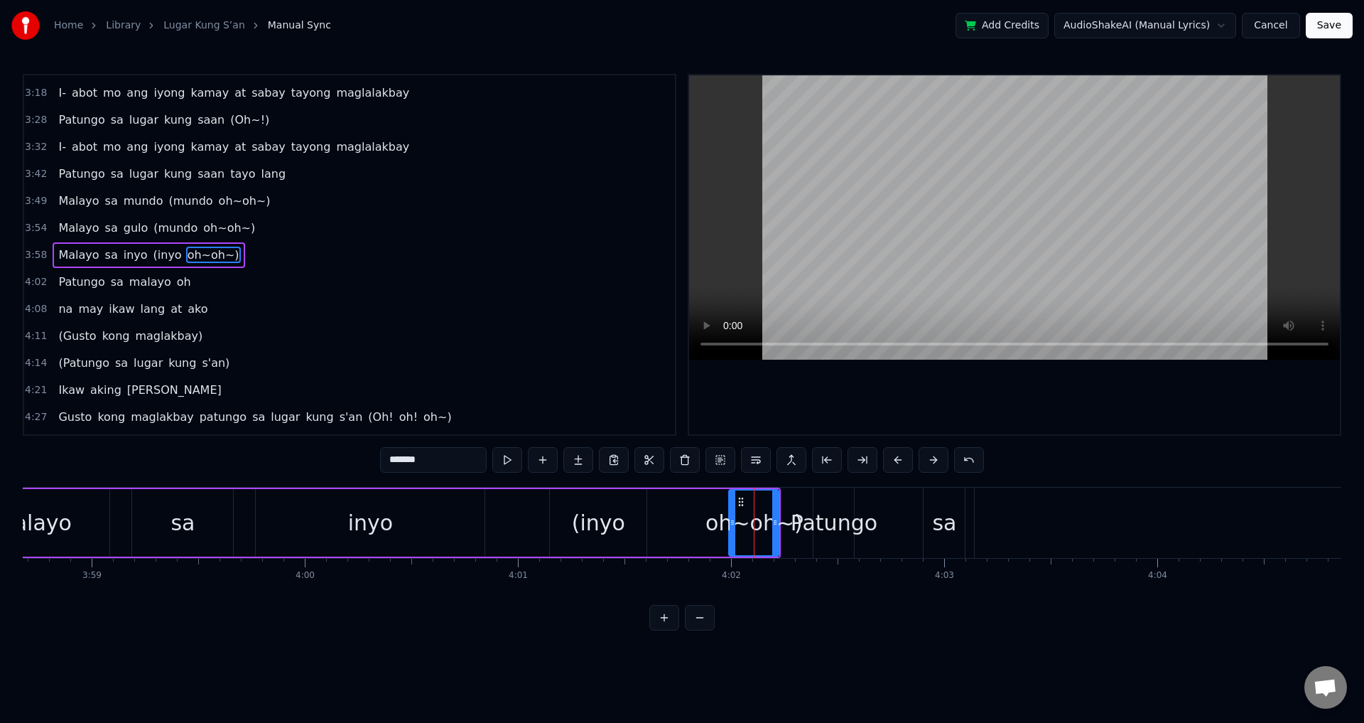
click at [676, 527] on div "Malayo sa inyo (inyo oh~oh~)" at bounding box center [368, 522] width 826 height 70
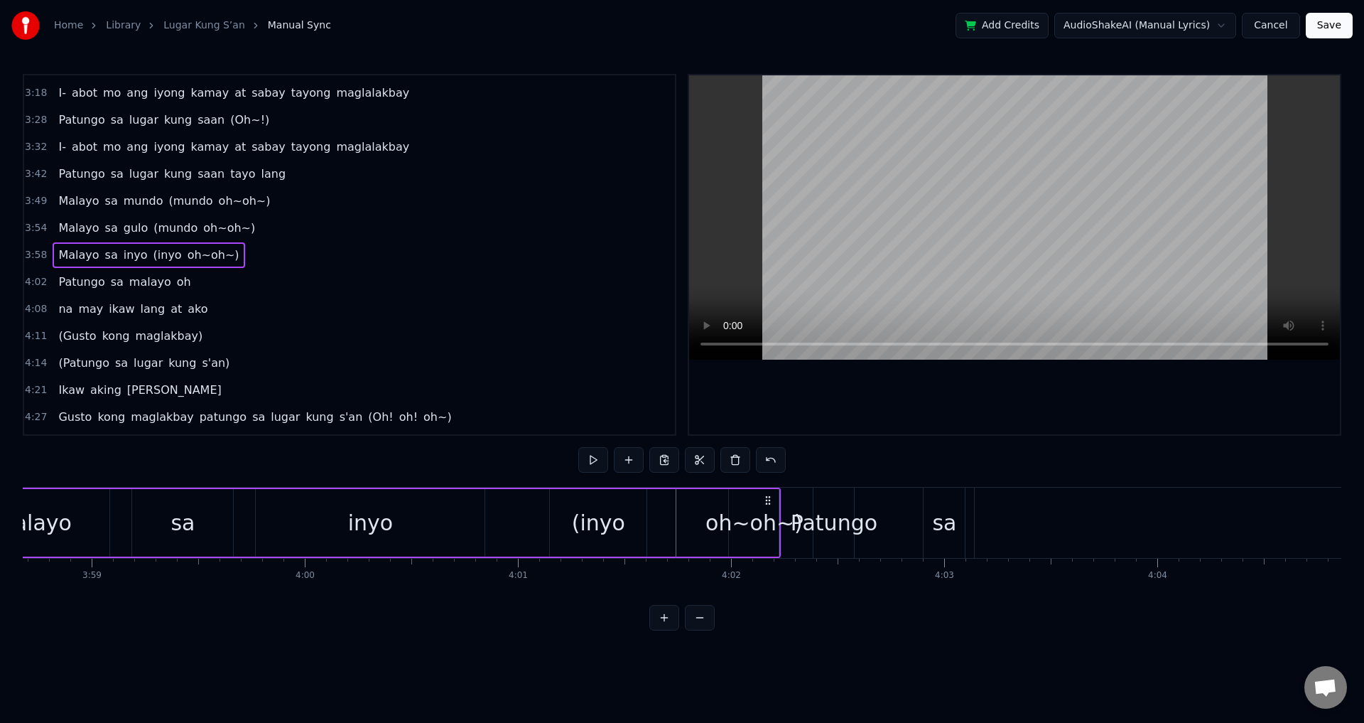
click at [630, 526] on div "(inyo" at bounding box center [598, 522] width 97 height 67
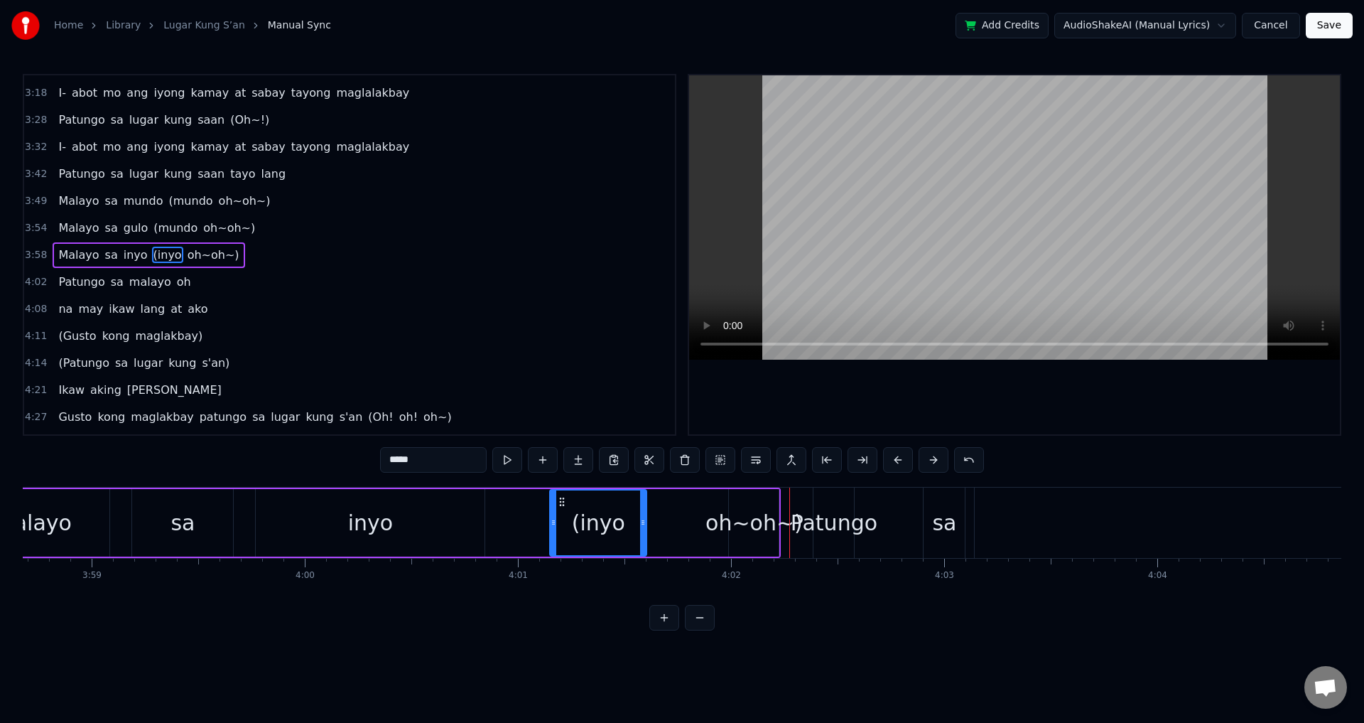
click at [394, 535] on div "inyo" at bounding box center [370, 522] width 229 height 67
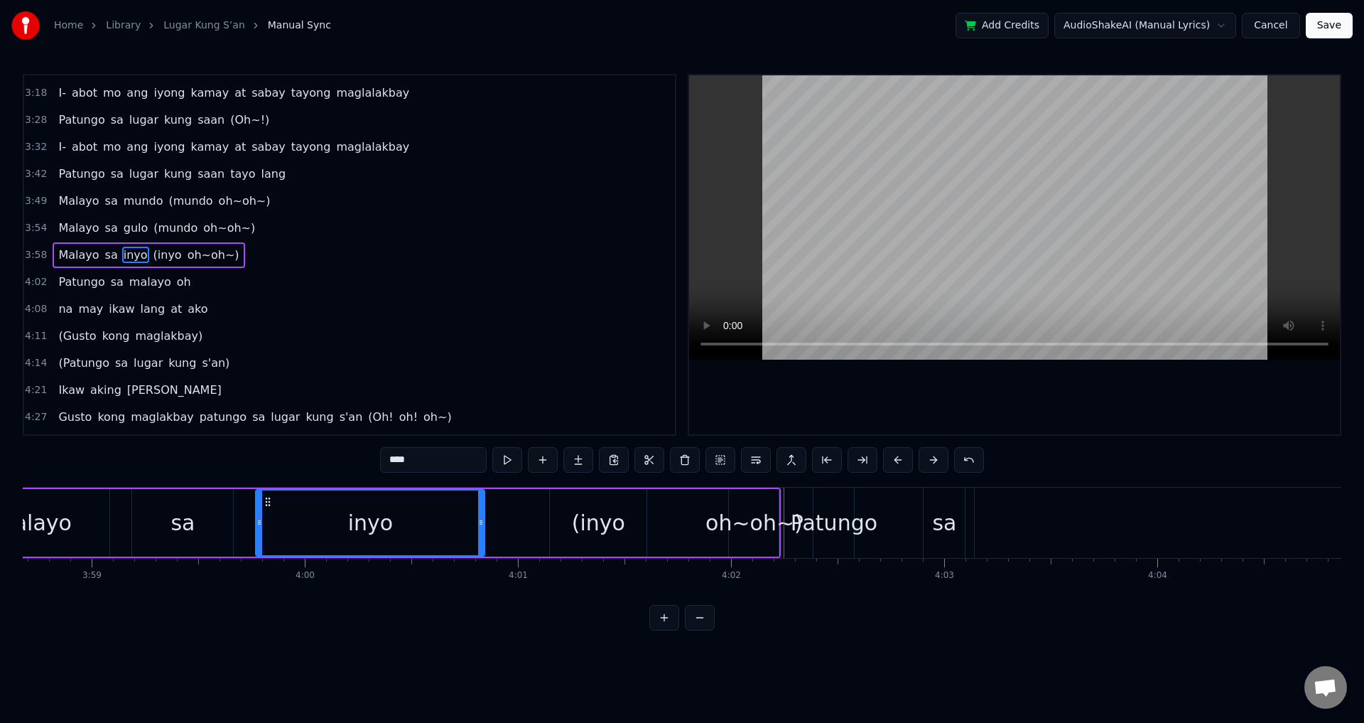
click at [580, 526] on div "(inyo" at bounding box center [598, 523] width 53 height 32
type input "*****"
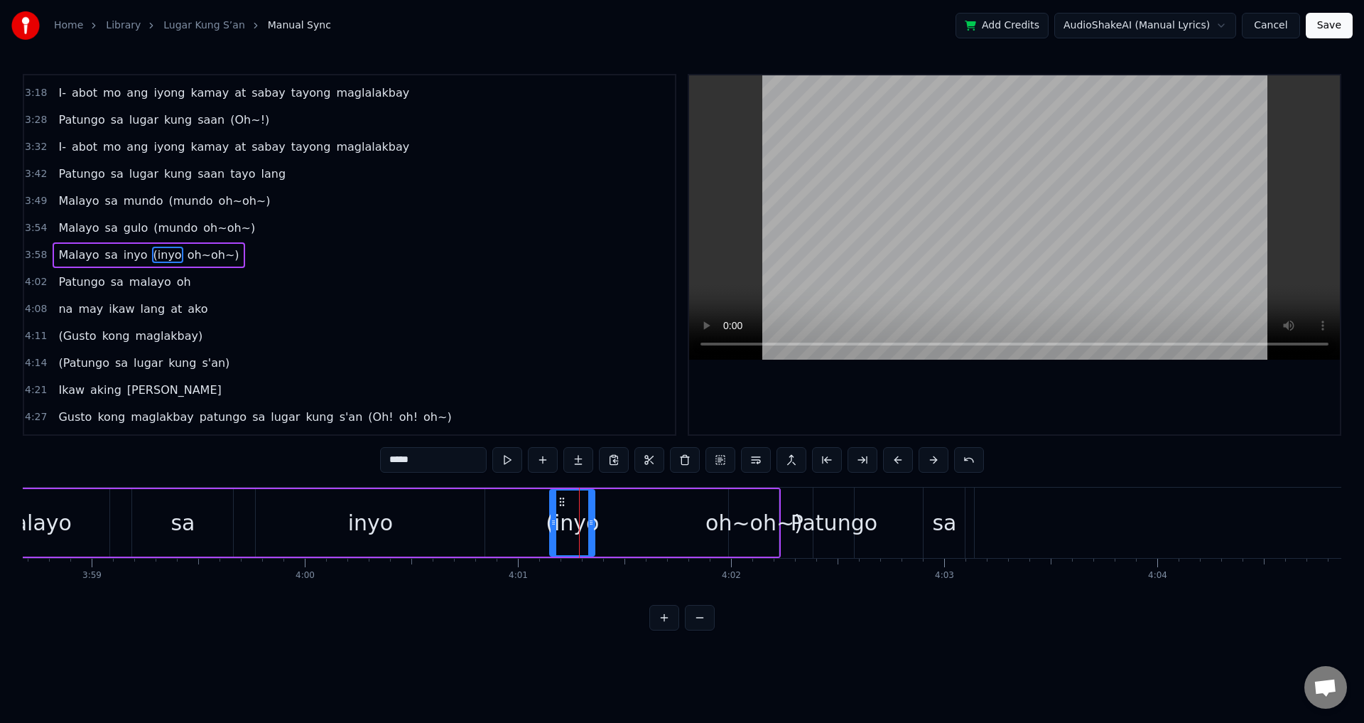
drag, startPoint x: 644, startPoint y: 524, endPoint x: 607, endPoint y: 525, distance: 37.0
click at [590, 526] on icon at bounding box center [591, 522] width 6 height 11
click at [668, 519] on div "Malayo sa inyo (inyo oh~oh~)" at bounding box center [368, 522] width 826 height 70
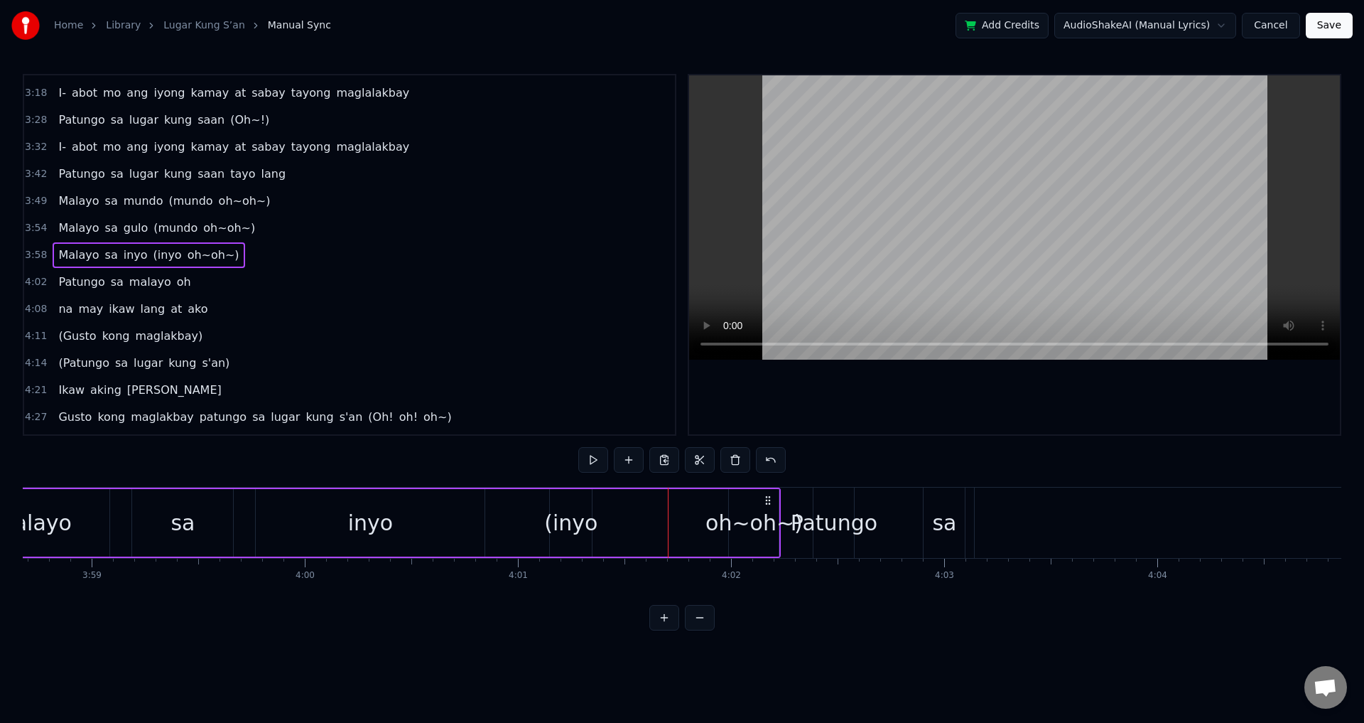
click at [684, 513] on div "Malayo sa inyo (inyo oh~oh~)" at bounding box center [368, 522] width 826 height 70
click at [708, 519] on div "Malayo sa inyo (inyo oh~oh~)" at bounding box center [368, 522] width 826 height 70
click at [762, 521] on div "oh~oh~)" at bounding box center [753, 523] width 97 height 32
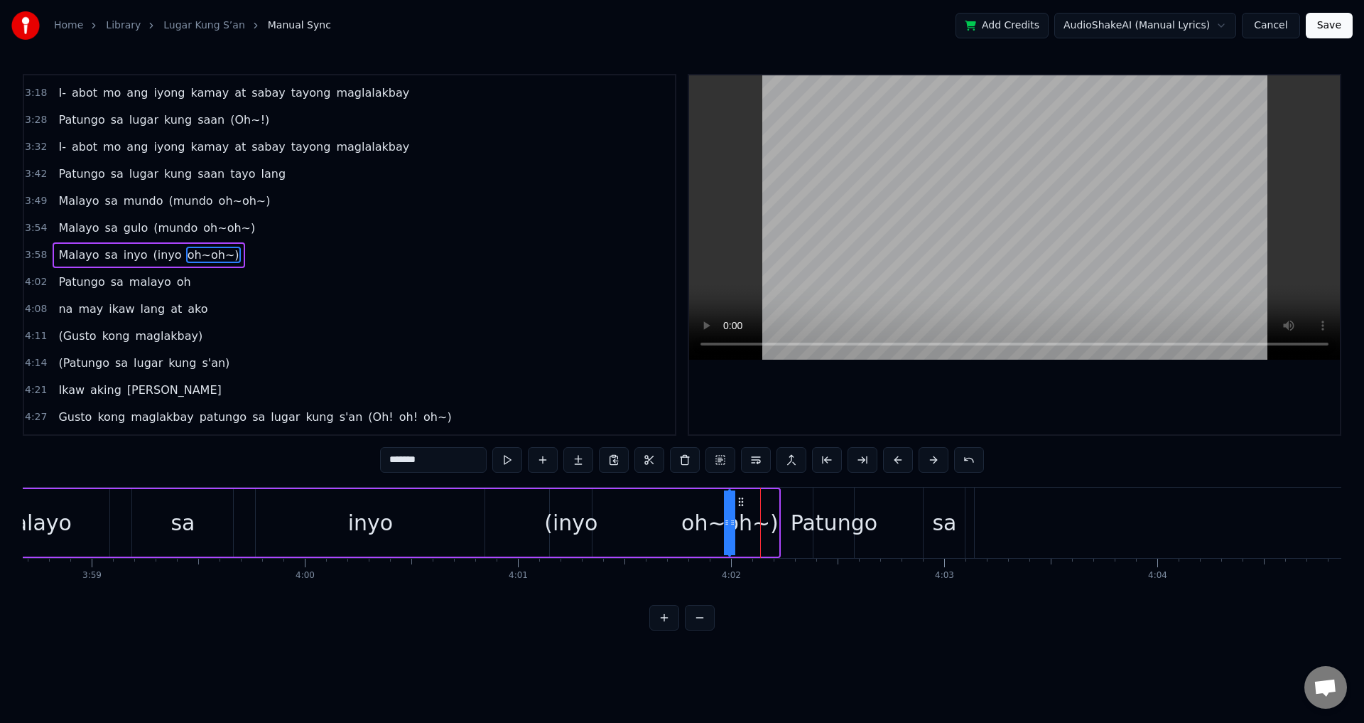
drag, startPoint x: 775, startPoint y: 519, endPoint x: 673, endPoint y: 527, distance: 102.6
click at [673, 527] on div "Malayo sa inyo (inyo oh~oh~)" at bounding box center [368, 522] width 826 height 70
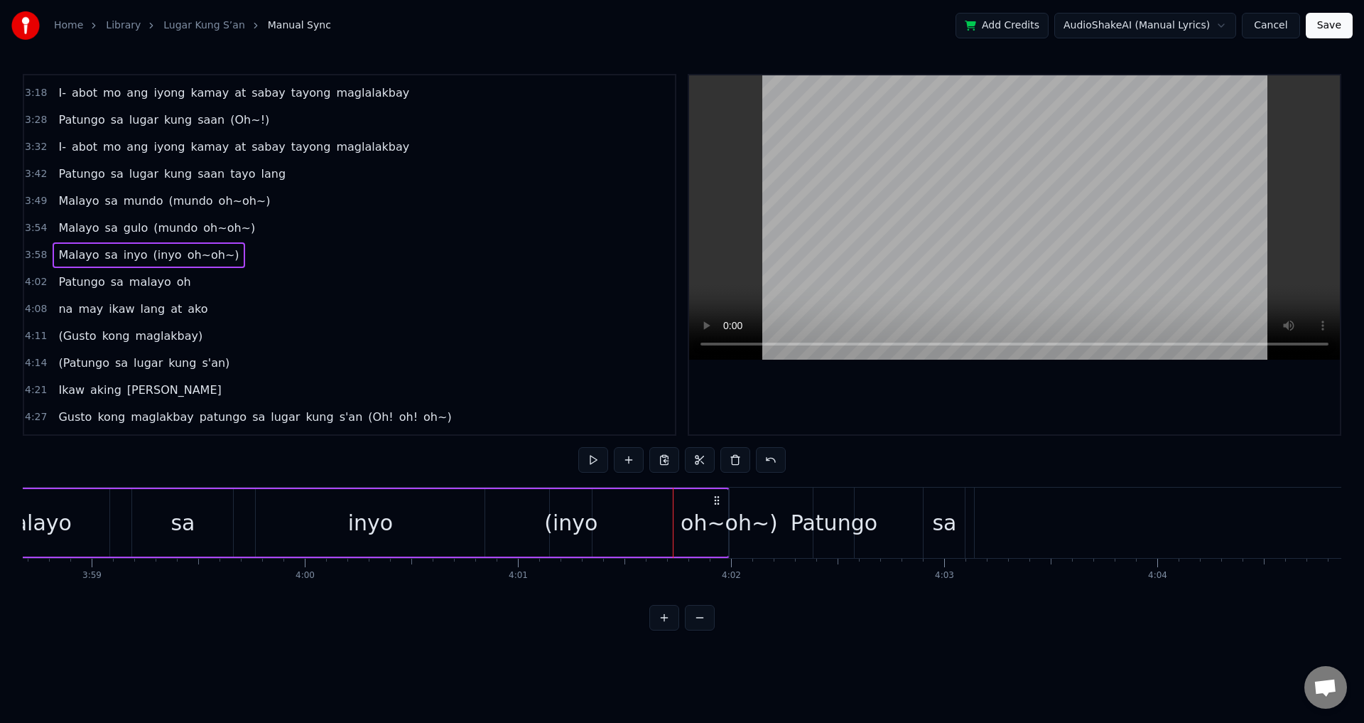
click at [691, 524] on div "oh~oh~)" at bounding box center [729, 523] width 97 height 32
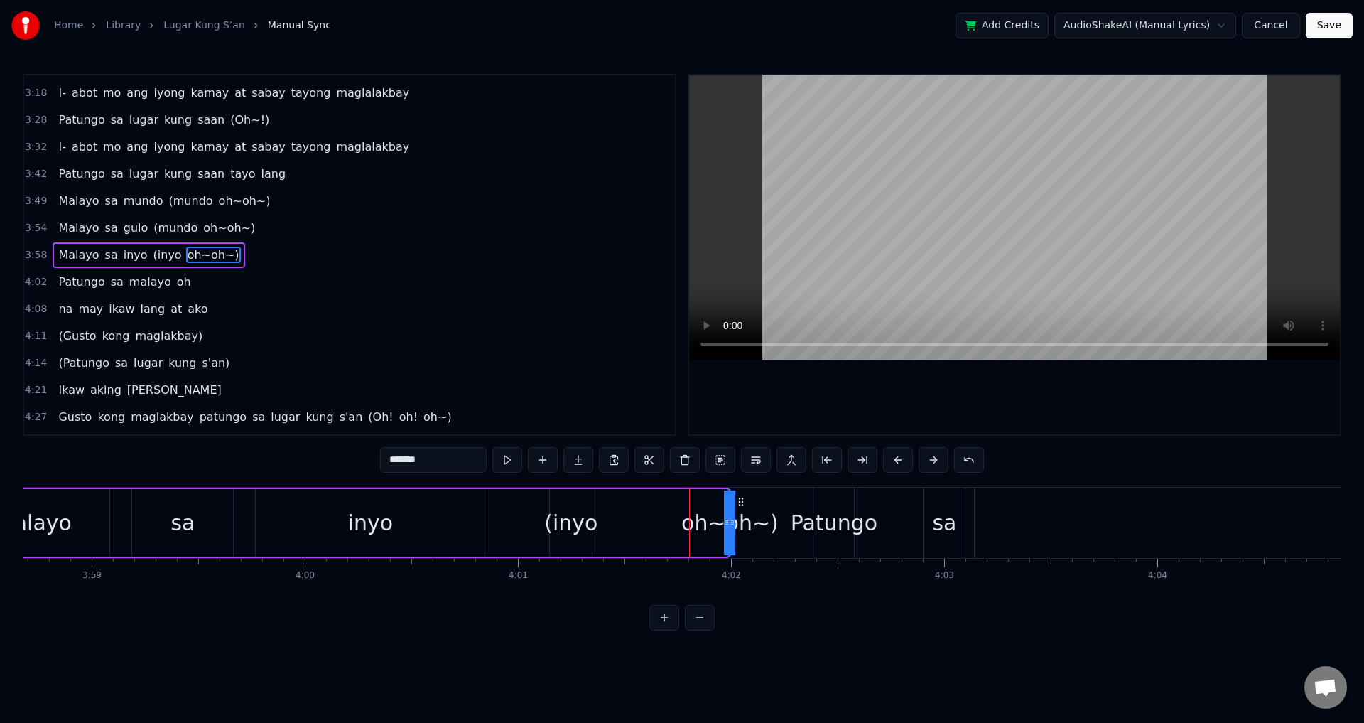
click at [416, 527] on div "inyo" at bounding box center [370, 522] width 229 height 67
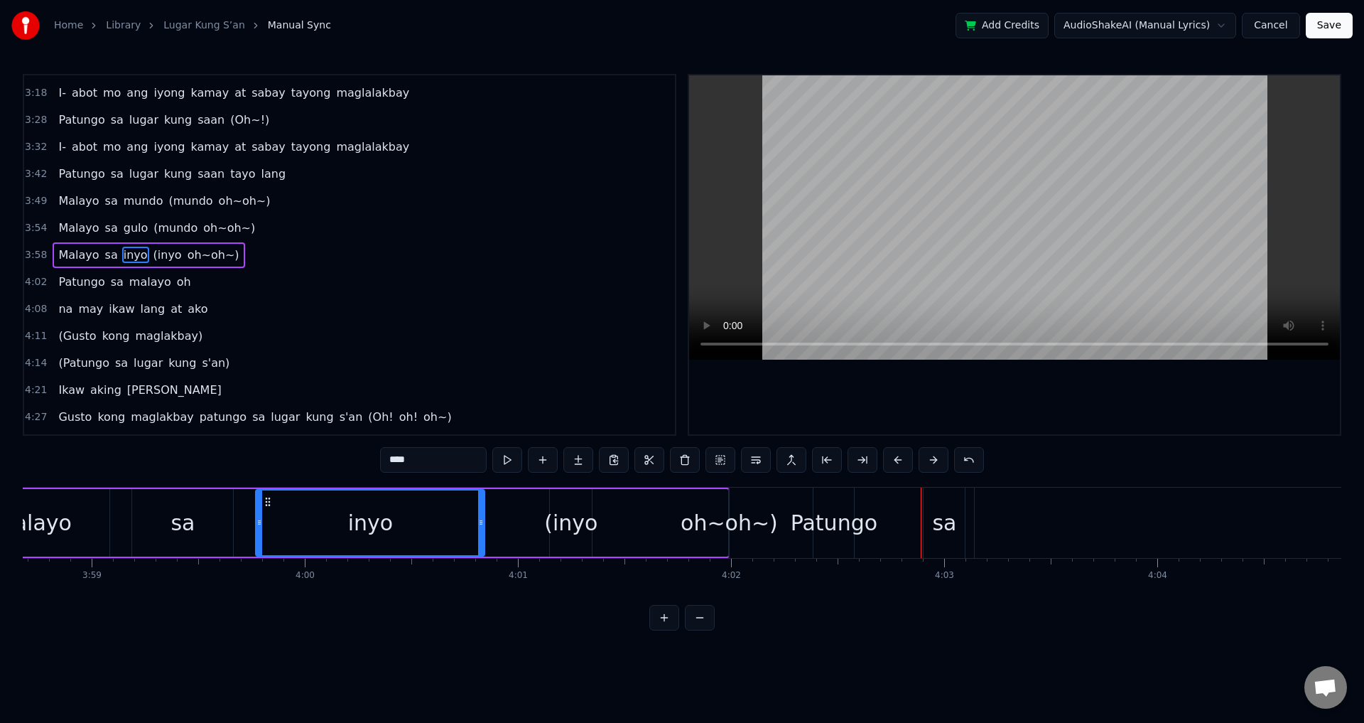
click at [828, 524] on div "Patungo" at bounding box center [834, 523] width 87 height 32
type input "*******"
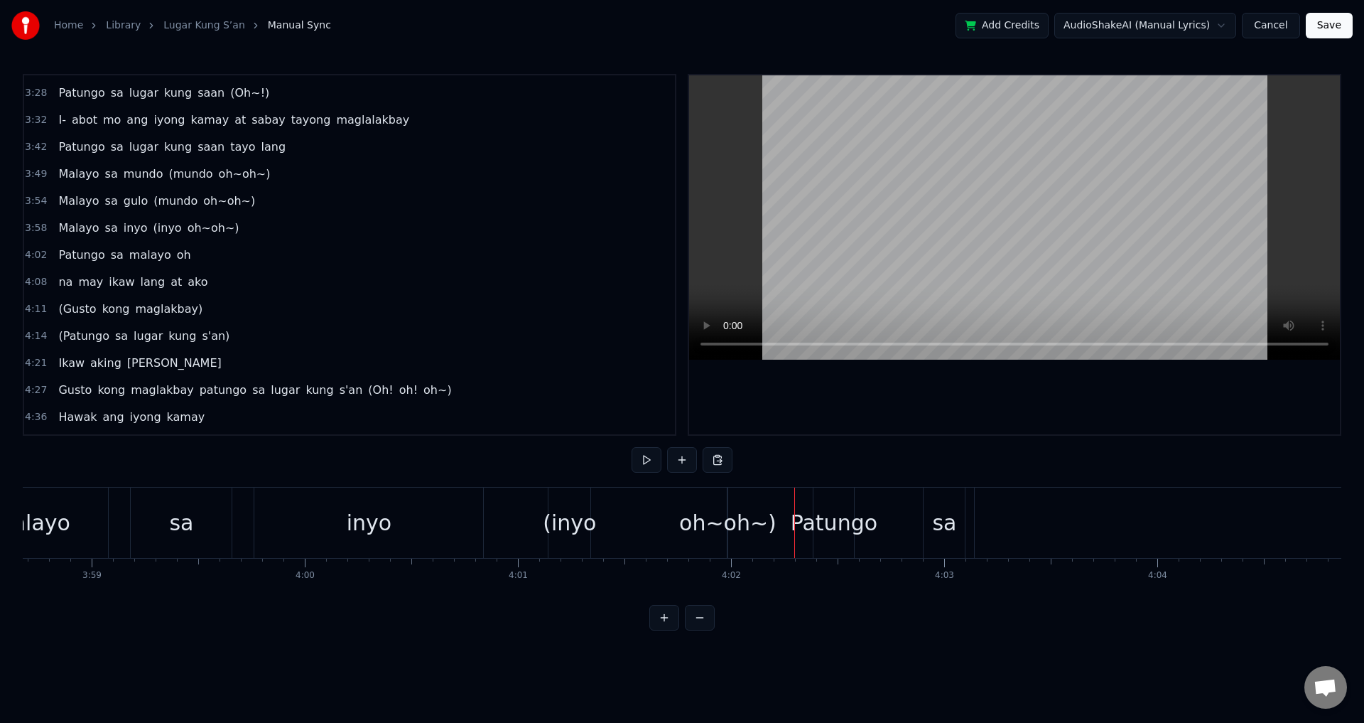
click at [828, 524] on div "Patungo" at bounding box center [834, 523] width 87 height 32
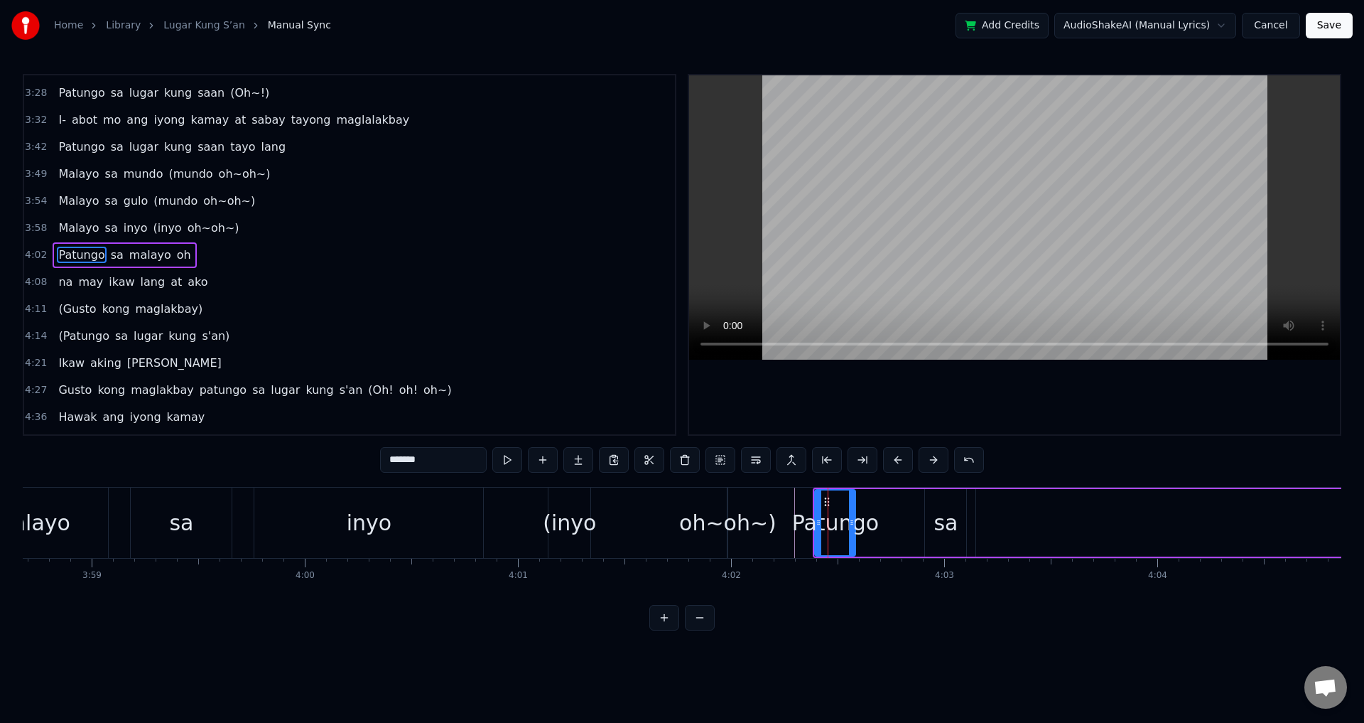
click at [80, 256] on span "Patungo" at bounding box center [81, 255] width 49 height 16
drag, startPoint x: 816, startPoint y: 518, endPoint x: 771, endPoint y: 518, distance: 45.5
click at [771, 518] on icon at bounding box center [773, 522] width 6 height 11
click at [737, 522] on div "oh~oh~)" at bounding box center [727, 523] width 97 height 32
type input "*******"
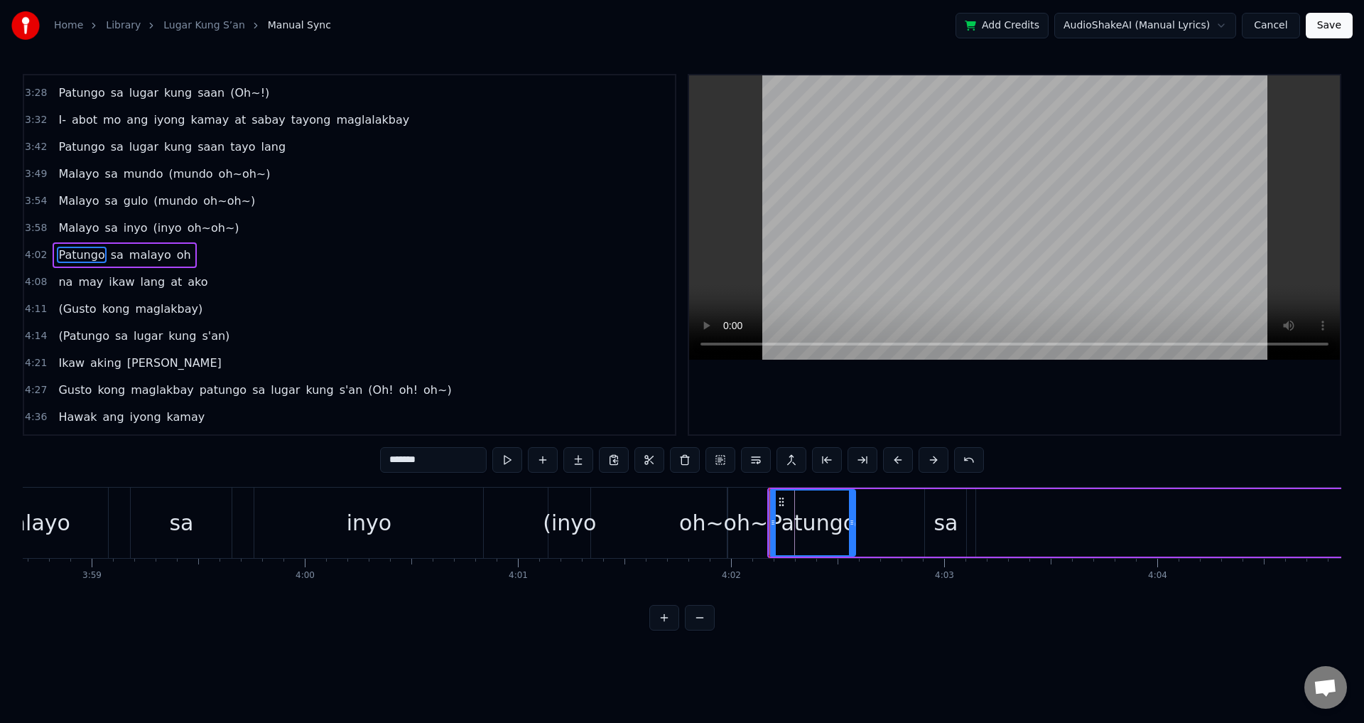
scroll to position [671, 0]
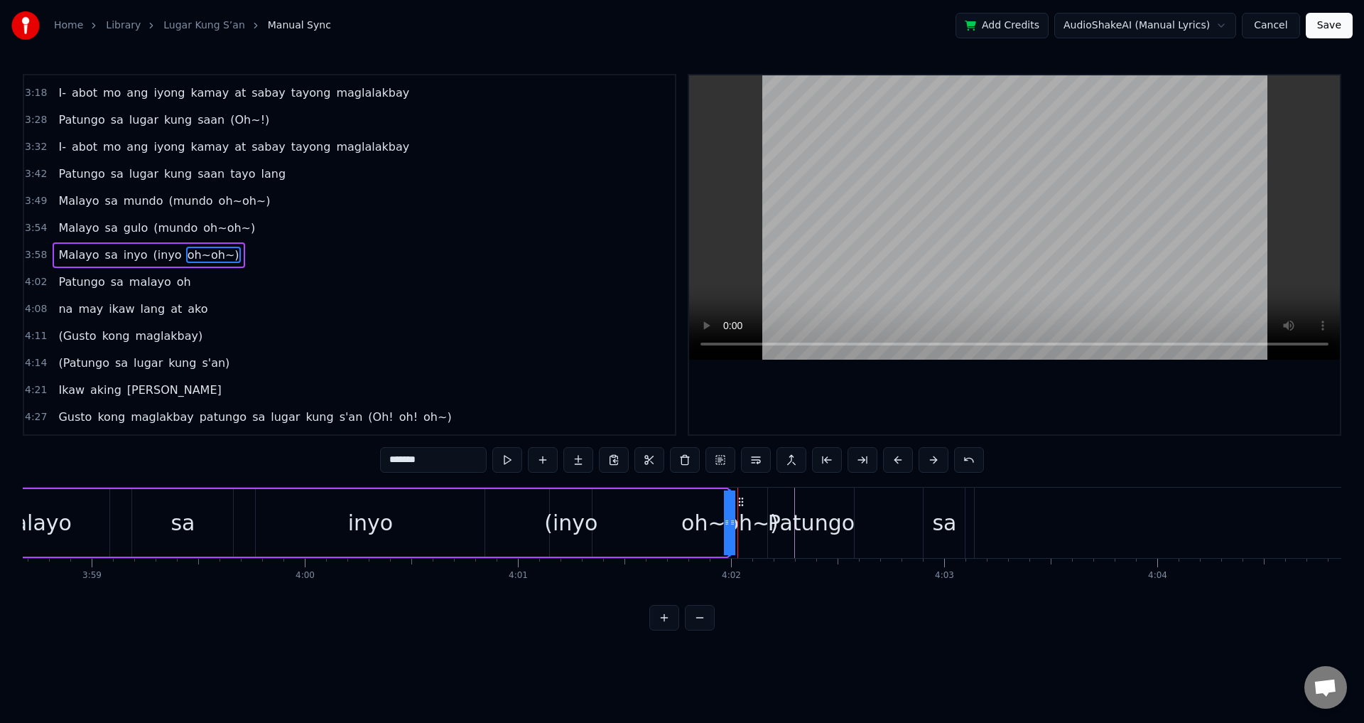
click at [683, 521] on div "Malayo sa inyo (inyo oh~oh~)" at bounding box center [342, 522] width 774 height 70
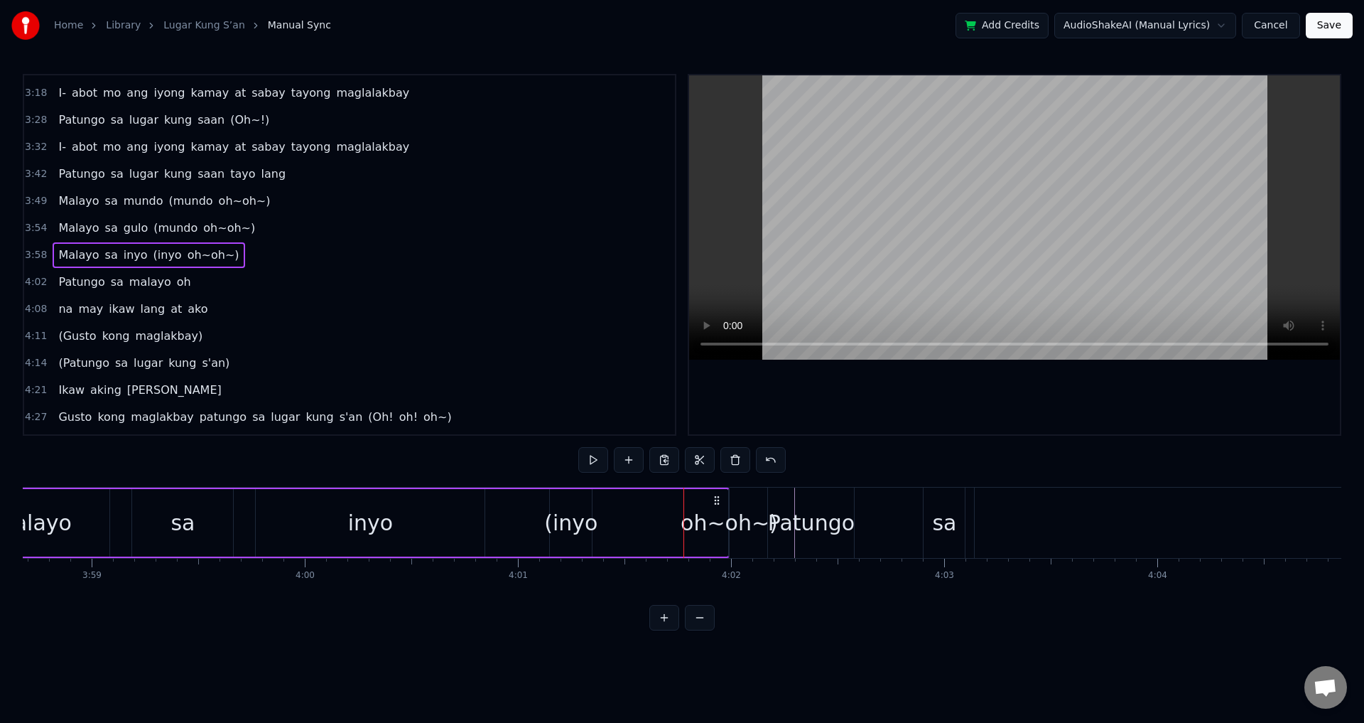
click at [716, 526] on div "oh~oh~)" at bounding box center [729, 523] width 97 height 32
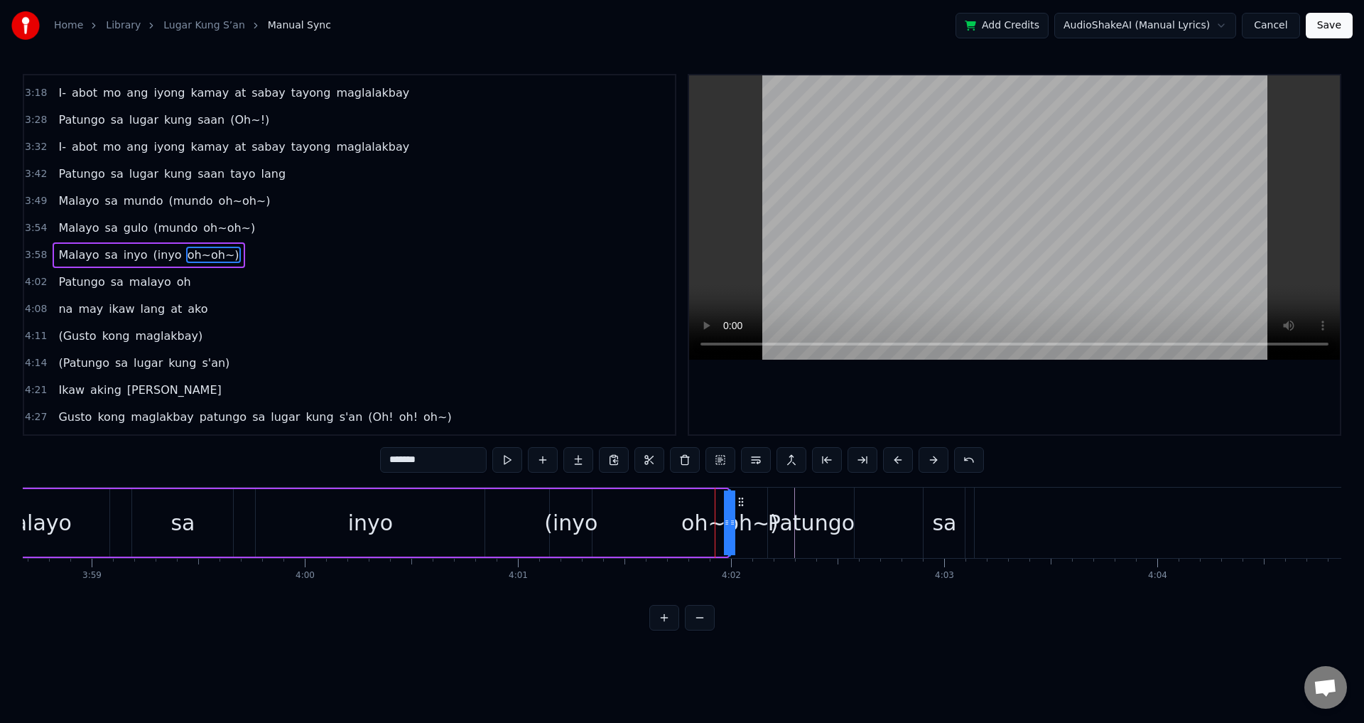
drag, startPoint x: 729, startPoint y: 525, endPoint x: 710, endPoint y: 526, distance: 18.5
click at [730, 526] on div "oh~oh~)" at bounding box center [730, 522] width 0 height 65
click at [735, 524] on icon at bounding box center [733, 522] width 6 height 11
click at [735, 524] on icon at bounding box center [732, 522] width 6 height 11
drag, startPoint x: 732, startPoint y: 524, endPoint x: 624, endPoint y: 526, distance: 107.3
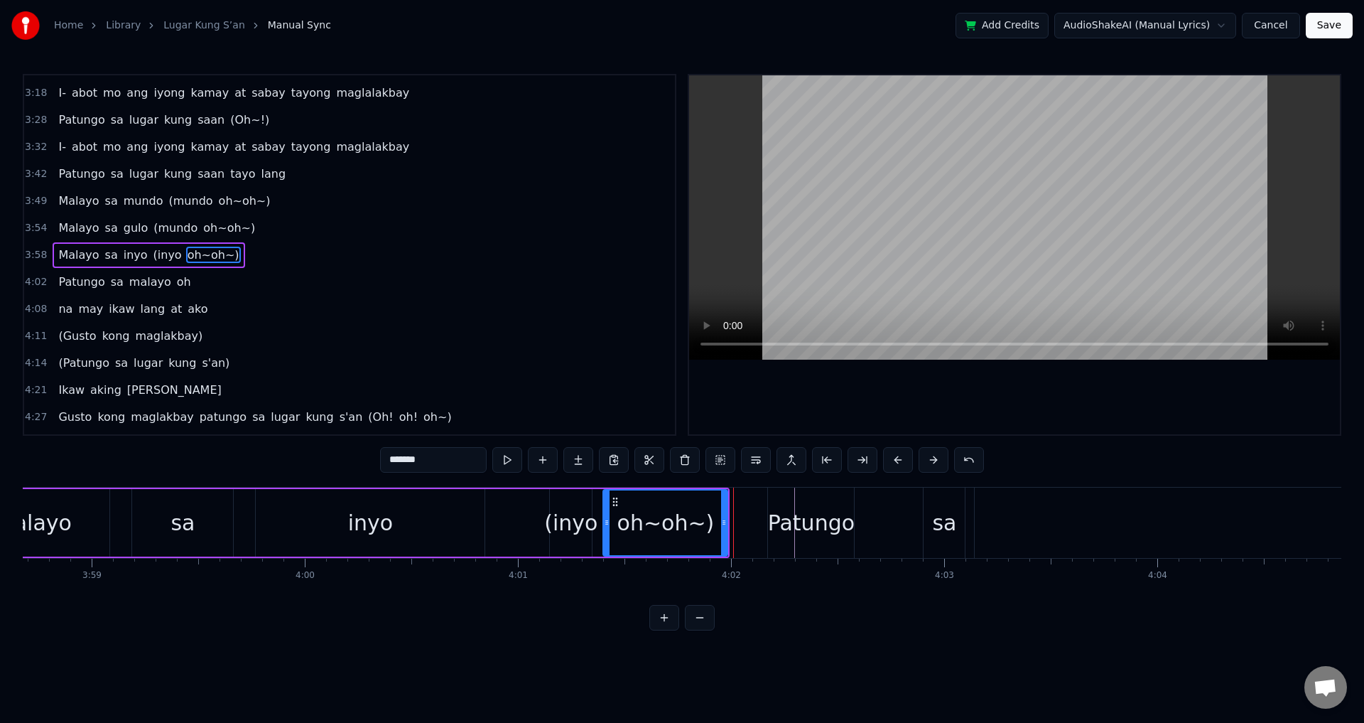
click at [606, 528] on div at bounding box center [607, 522] width 6 height 65
drag, startPoint x: 725, startPoint y: 521, endPoint x: 715, endPoint y: 521, distance: 9.2
click at [715, 521] on circle at bounding box center [715, 520] width 1 height 1
click at [805, 519] on div "Patungo" at bounding box center [811, 523] width 87 height 32
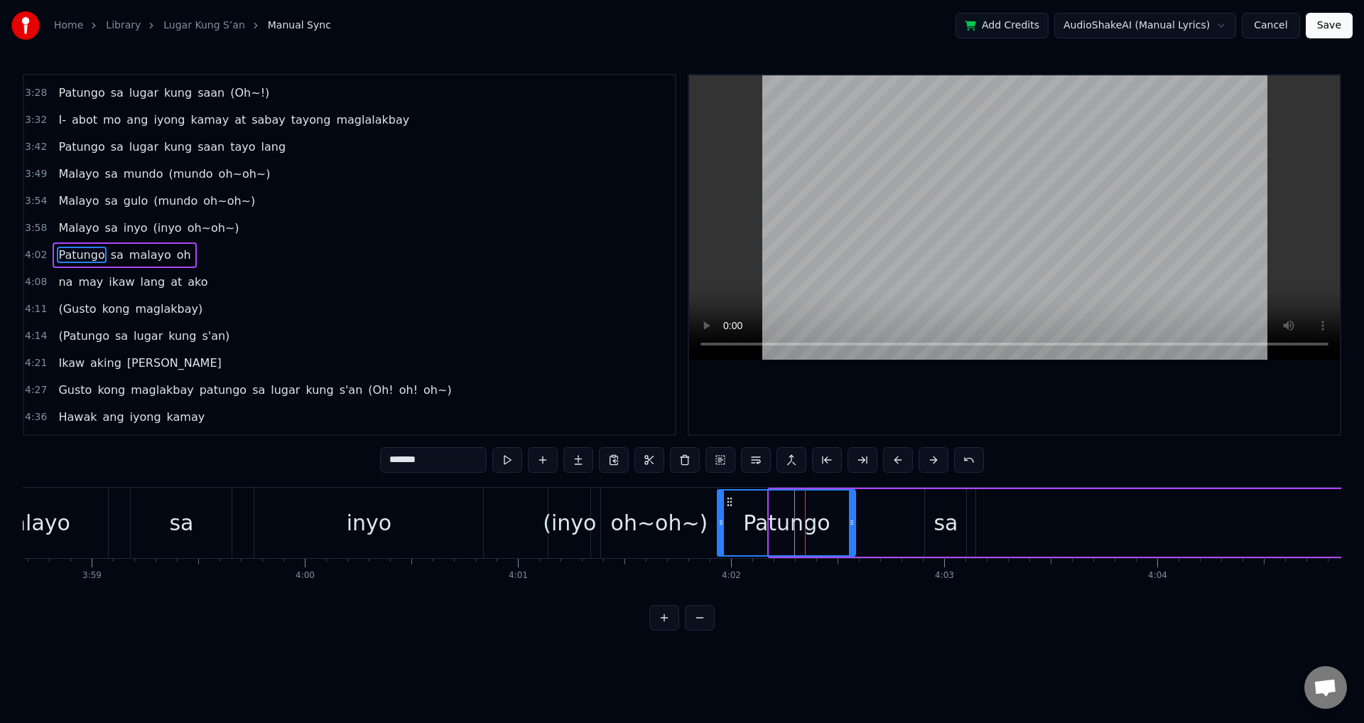
drag, startPoint x: 774, startPoint y: 521, endPoint x: 723, endPoint y: 522, distance: 51.9
click at [723, 522] on icon at bounding box center [721, 522] width 6 height 11
click at [378, 513] on div "inyo" at bounding box center [369, 523] width 45 height 32
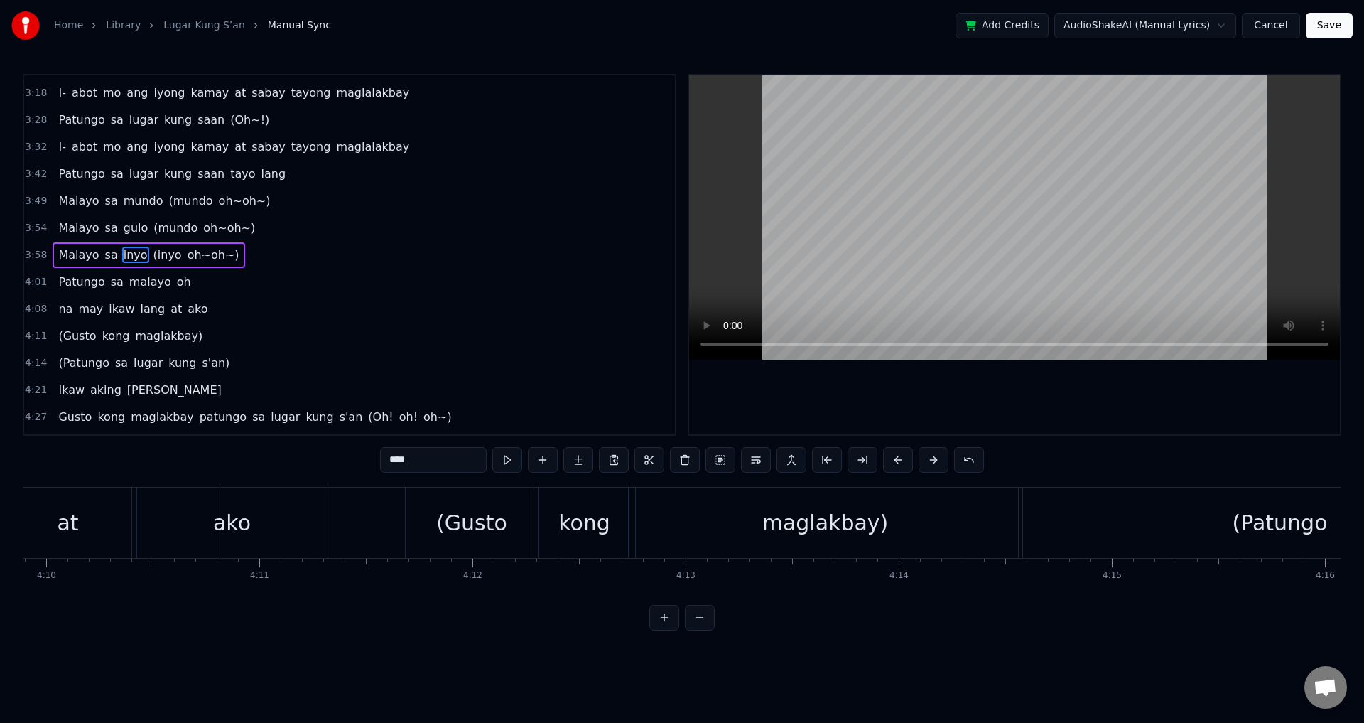
scroll to position [0, 53283]
click at [60, 308] on span "na" at bounding box center [65, 309] width 17 height 16
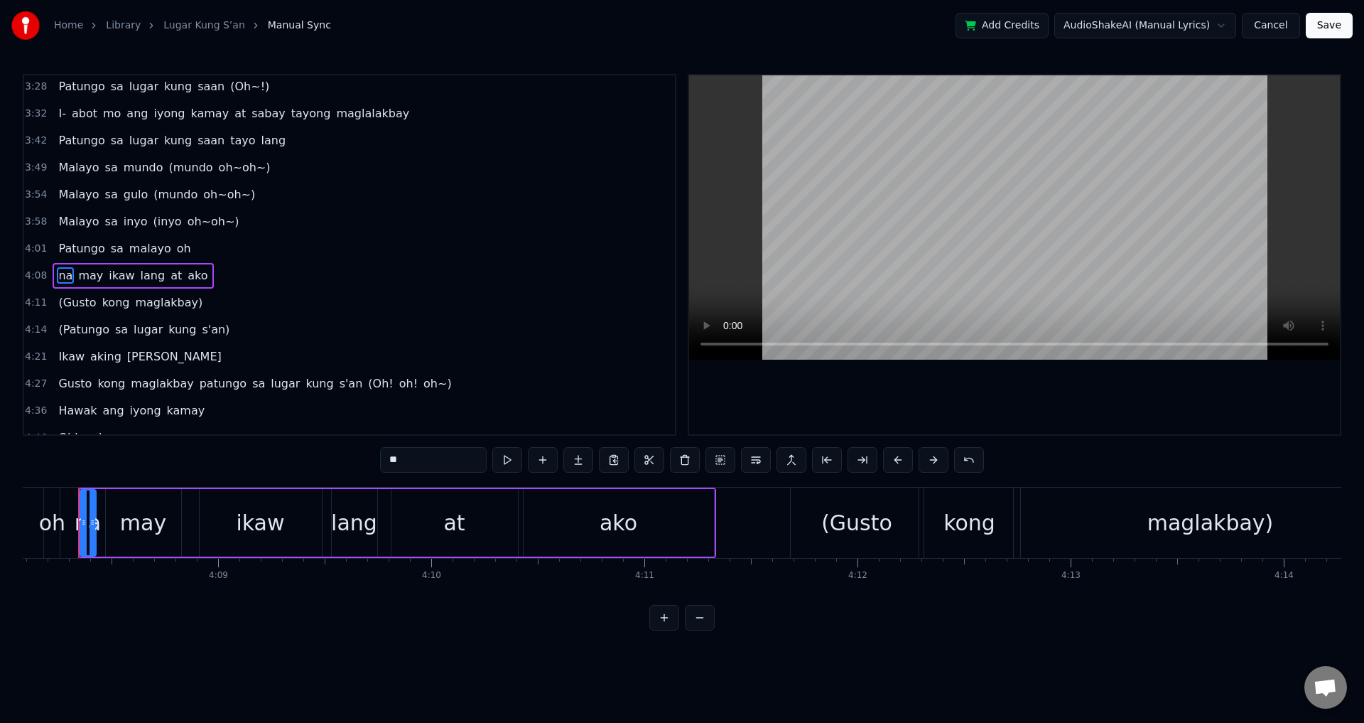
scroll to position [0, 52860]
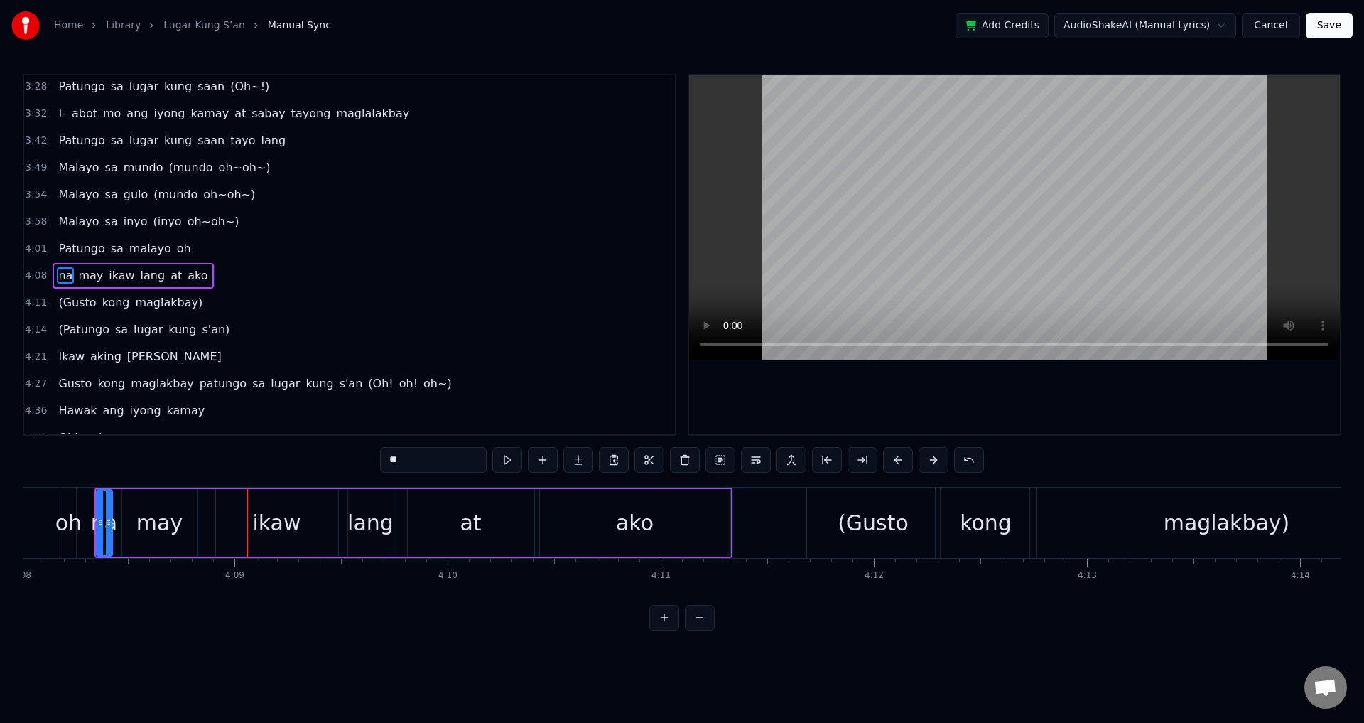
click at [175, 249] on span "oh" at bounding box center [183, 248] width 17 height 16
type input "**"
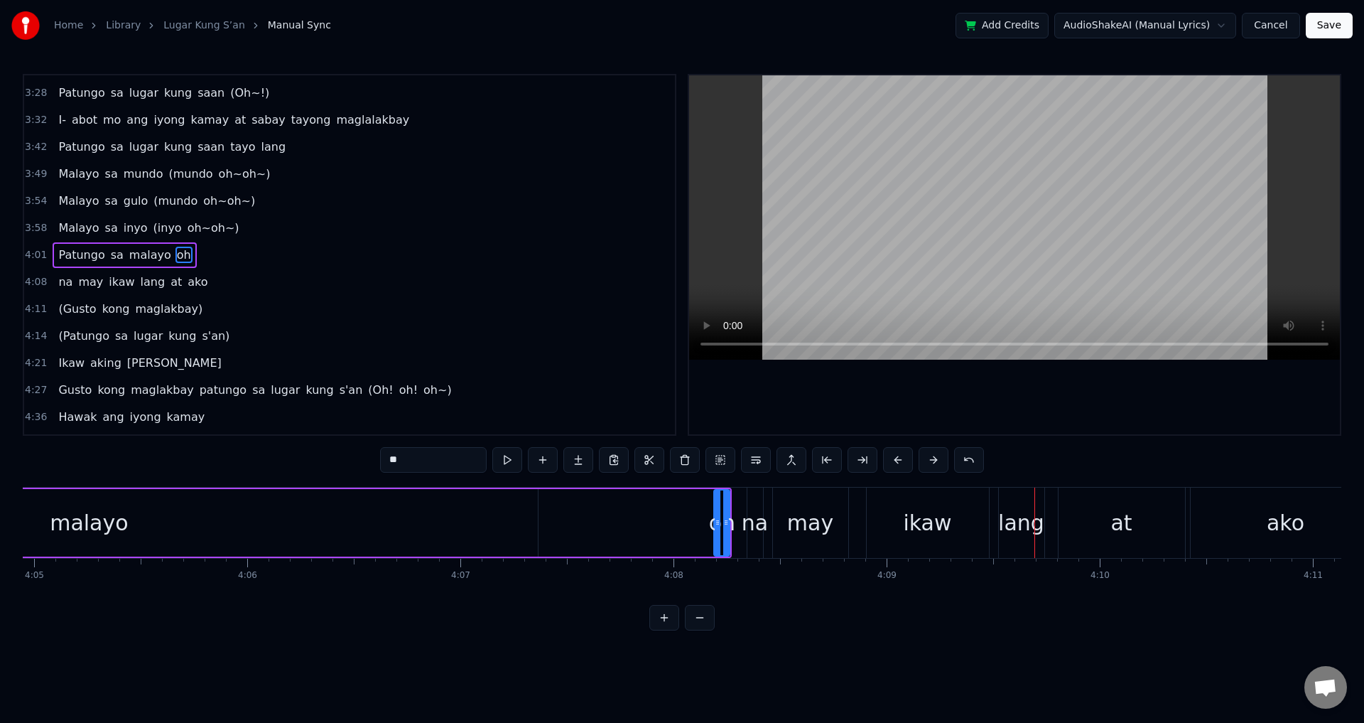
scroll to position [0, 52172]
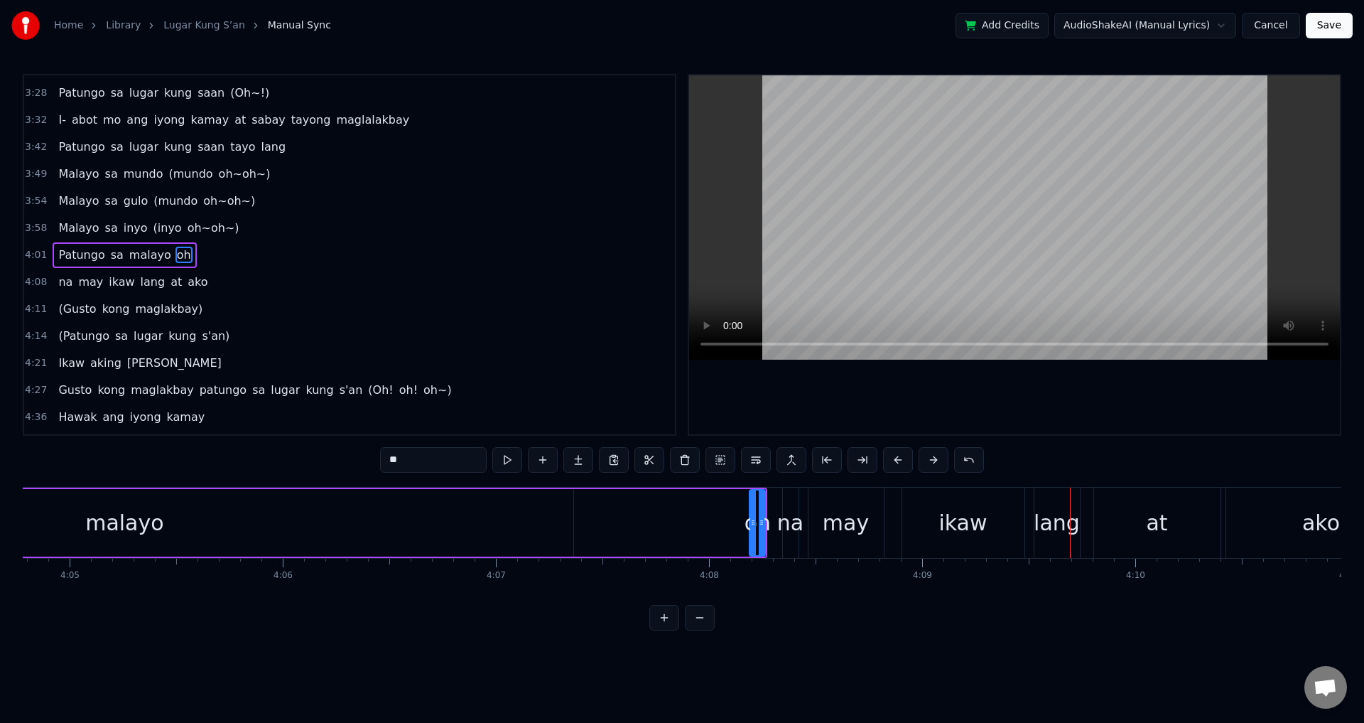
click at [711, 521] on div "Patungo sa malayo oh" at bounding box center [91, 522] width 1353 height 70
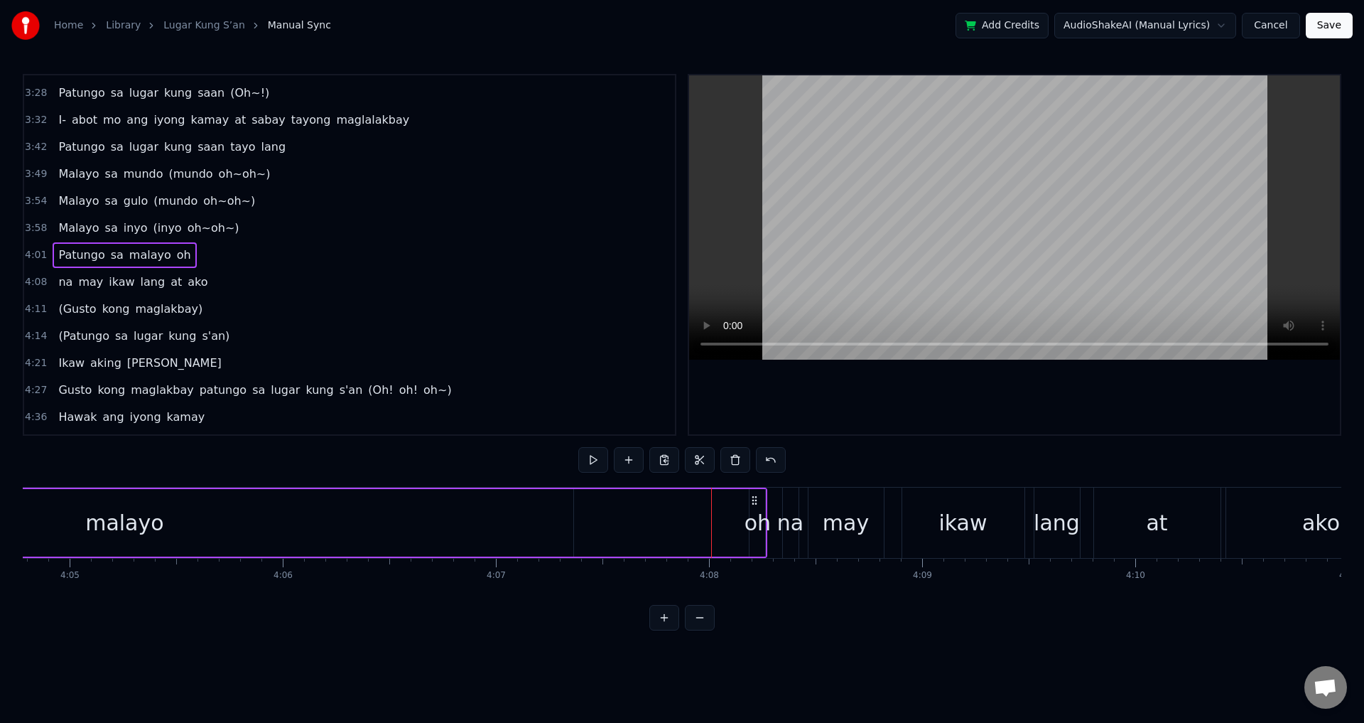
drag, startPoint x: 221, startPoint y: 534, endPoint x: 250, endPoint y: 524, distance: 30.6
click at [222, 534] on div "malayo" at bounding box center [124, 522] width 898 height 67
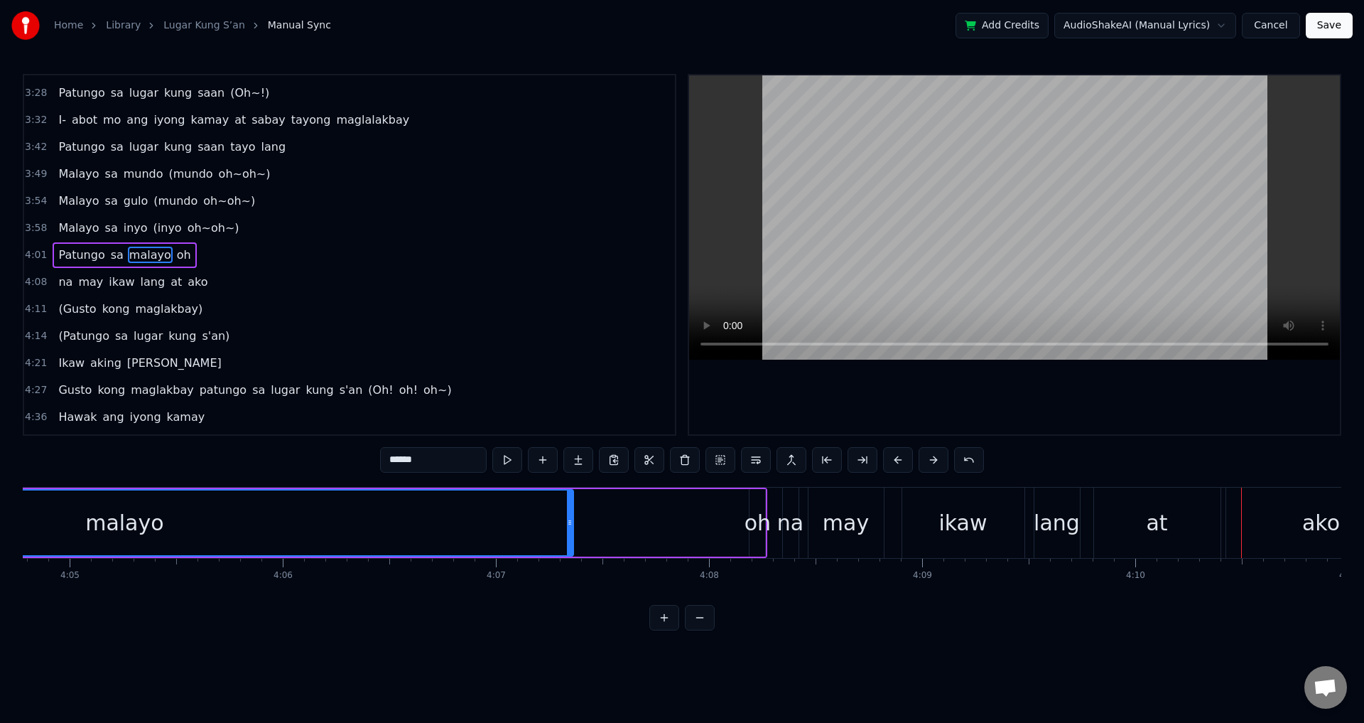
click at [60, 283] on span "na" at bounding box center [65, 282] width 17 height 16
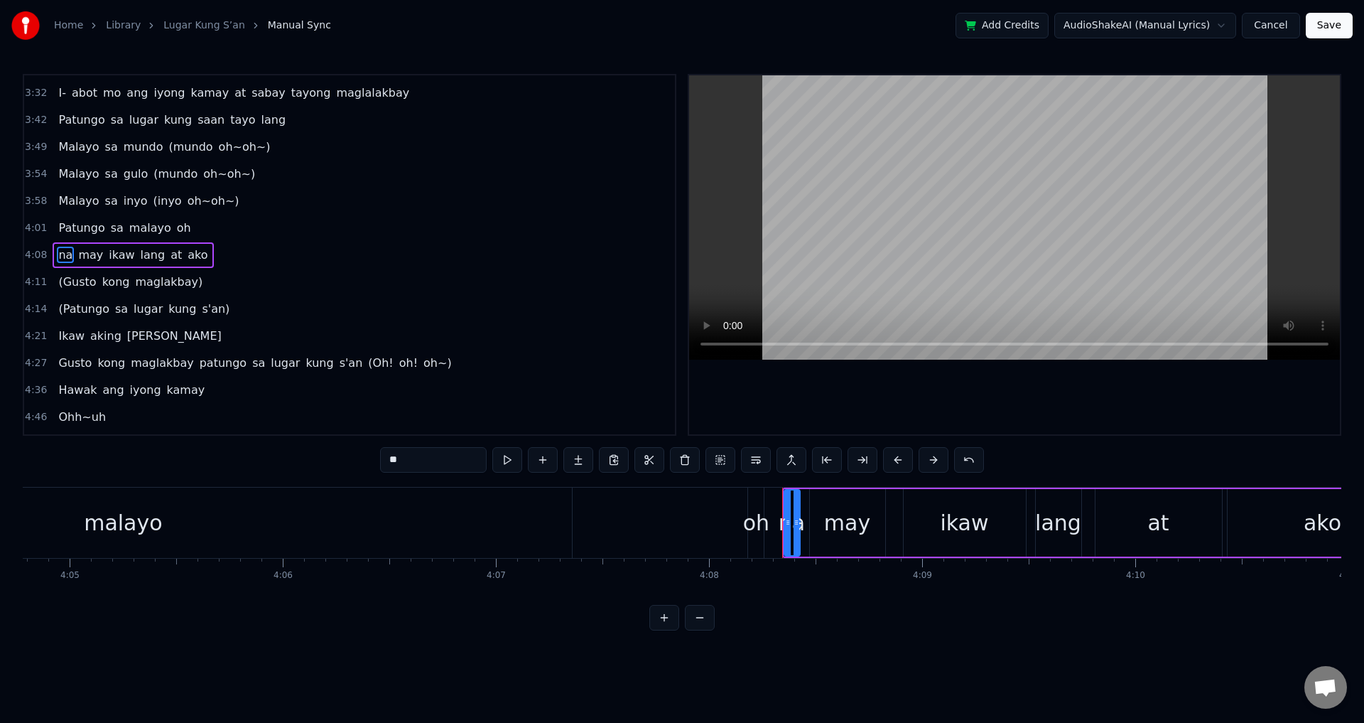
click at [175, 228] on span "oh" at bounding box center [183, 228] width 17 height 16
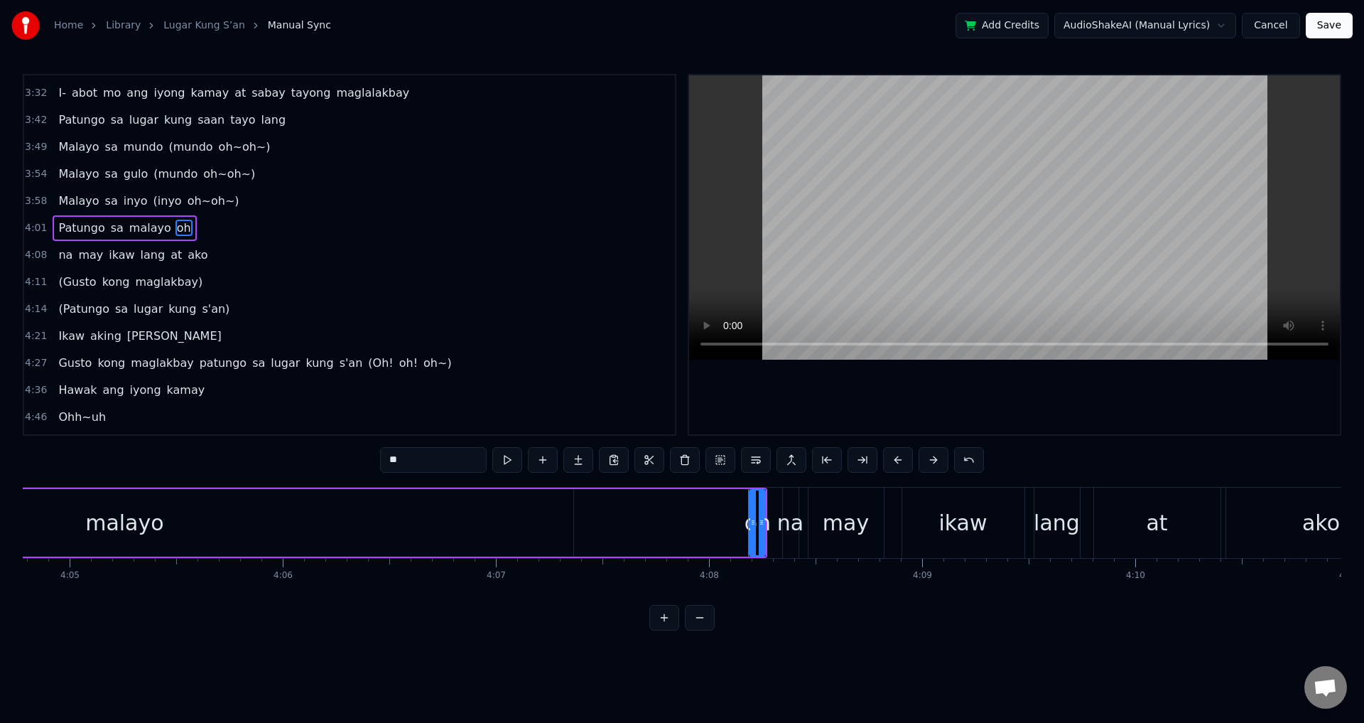
scroll to position [698, 0]
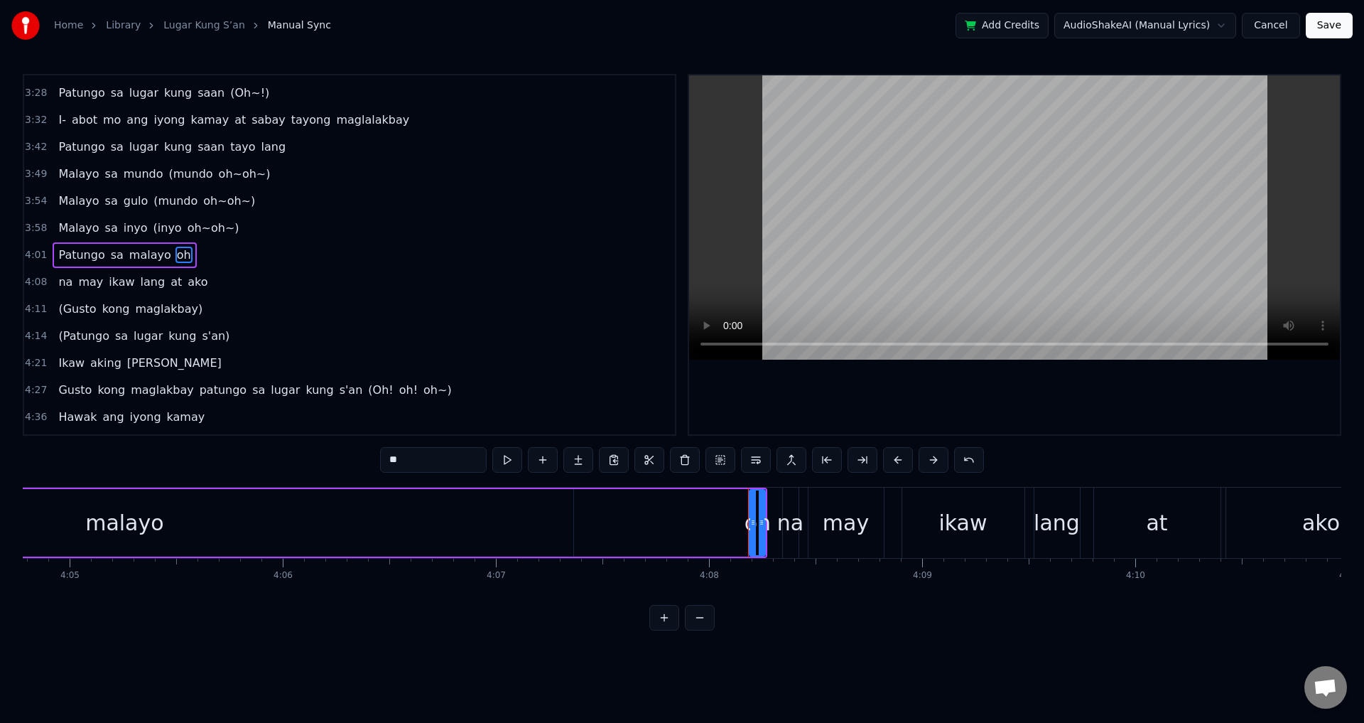
click at [58, 278] on span "na" at bounding box center [65, 282] width 17 height 16
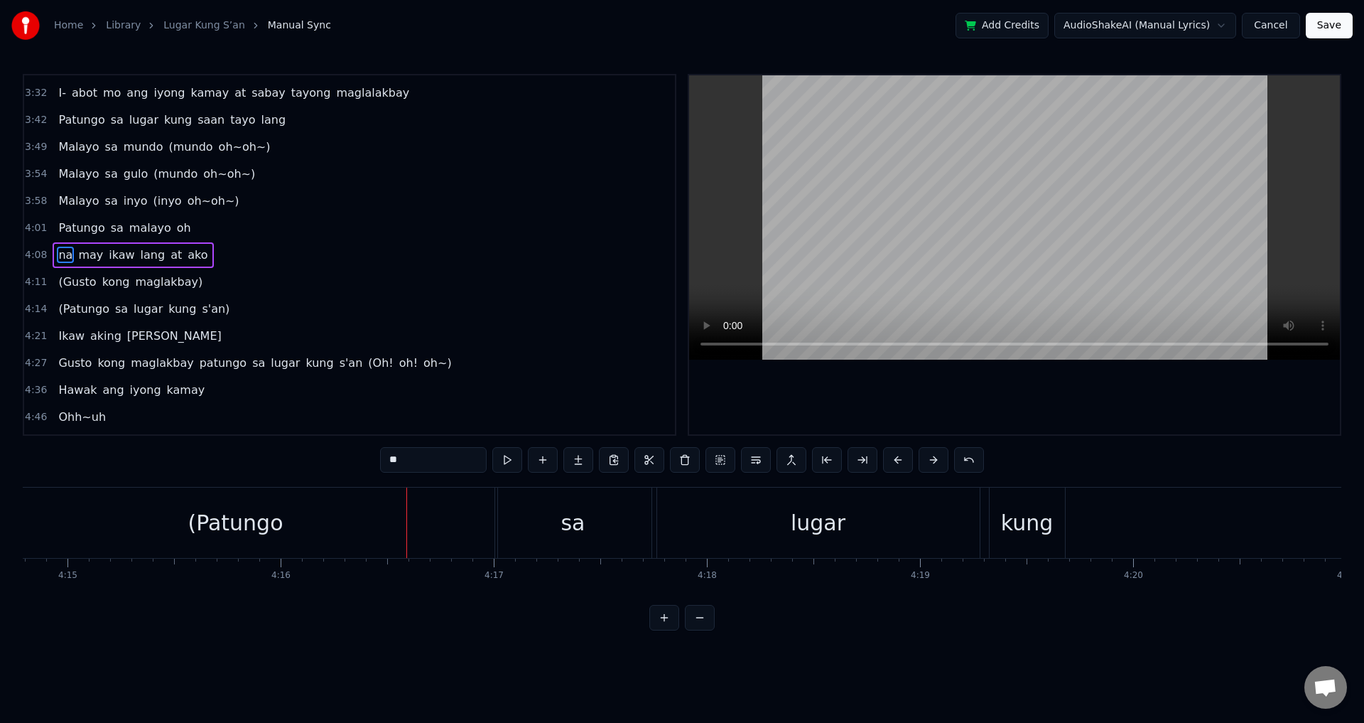
scroll to position [0, 54553]
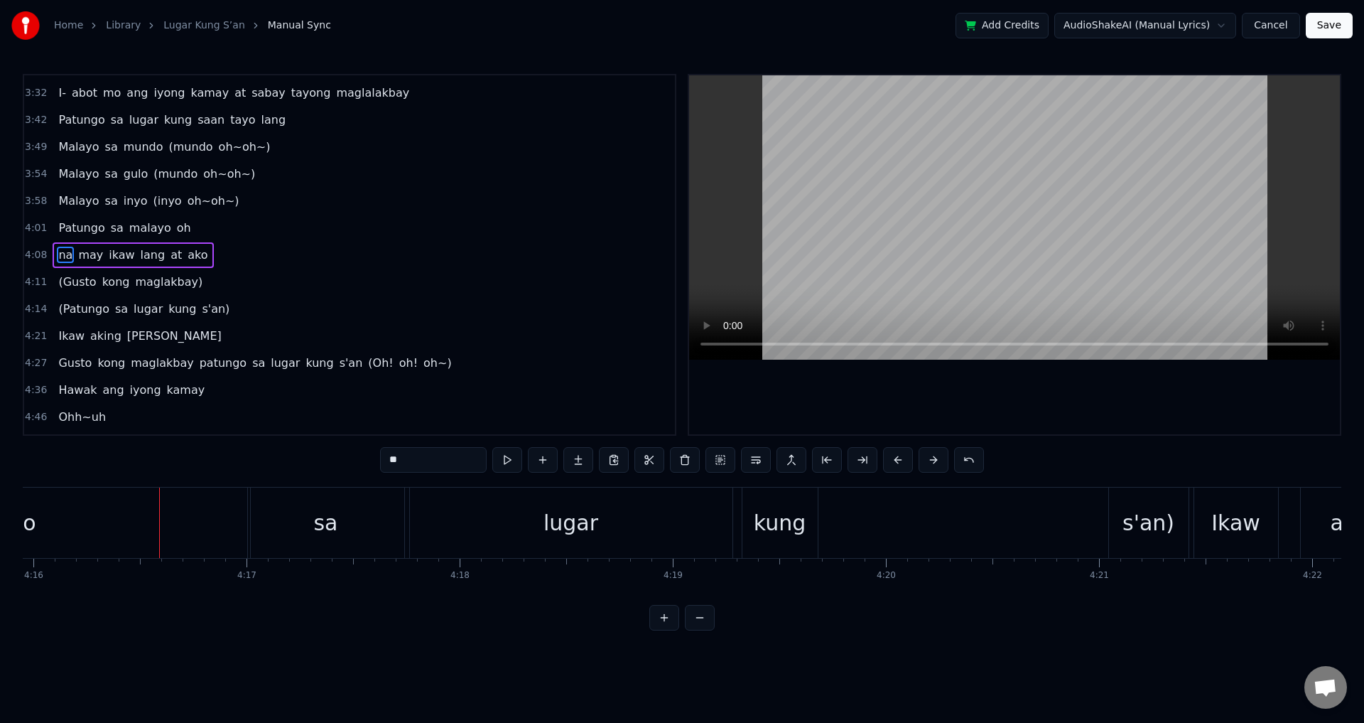
click at [297, 527] on div "sa" at bounding box center [326, 522] width 156 height 70
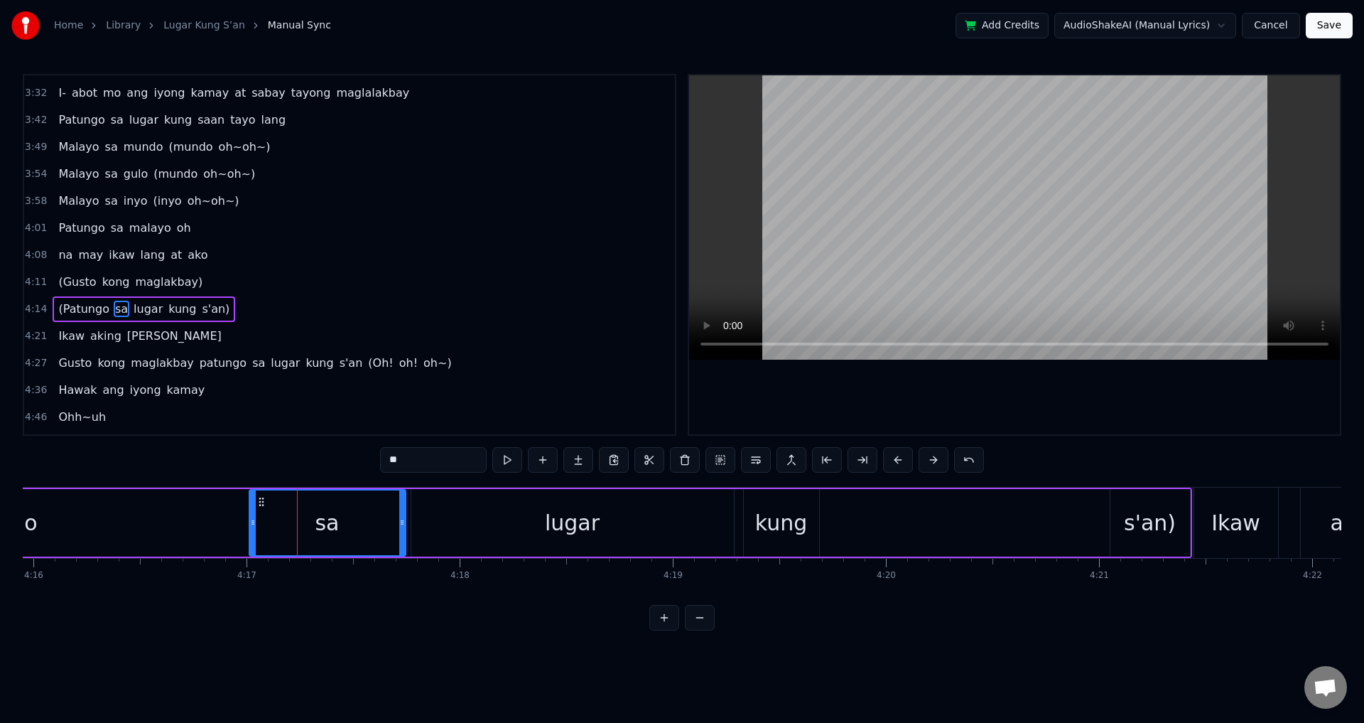
scroll to position [775, 0]
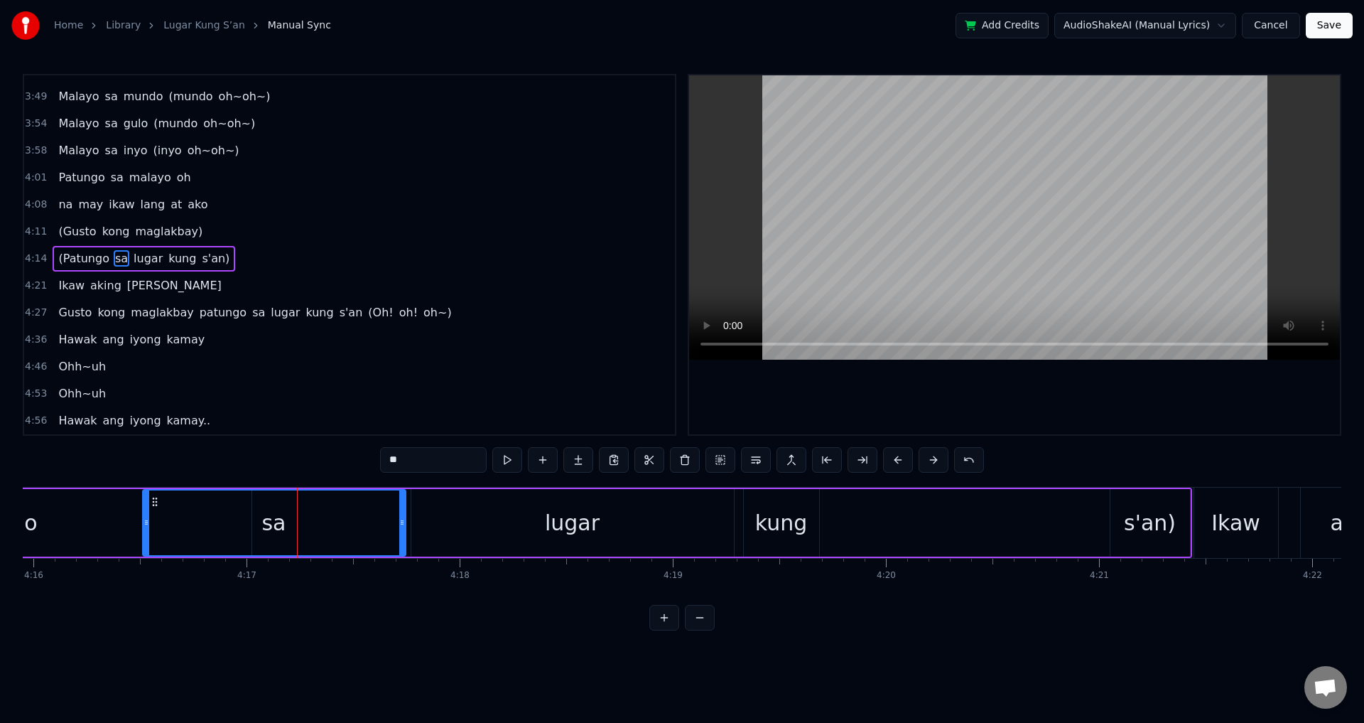
drag, startPoint x: 250, startPoint y: 526, endPoint x: 205, endPoint y: 509, distance: 47.9
click at [144, 521] on icon at bounding box center [147, 522] width 6 height 11
drag, startPoint x: 401, startPoint y: 507, endPoint x: 421, endPoint y: 504, distance: 19.5
click at [334, 507] on div at bounding box center [336, 522] width 6 height 65
click at [457, 507] on div "lugar" at bounding box center [572, 522] width 323 height 67
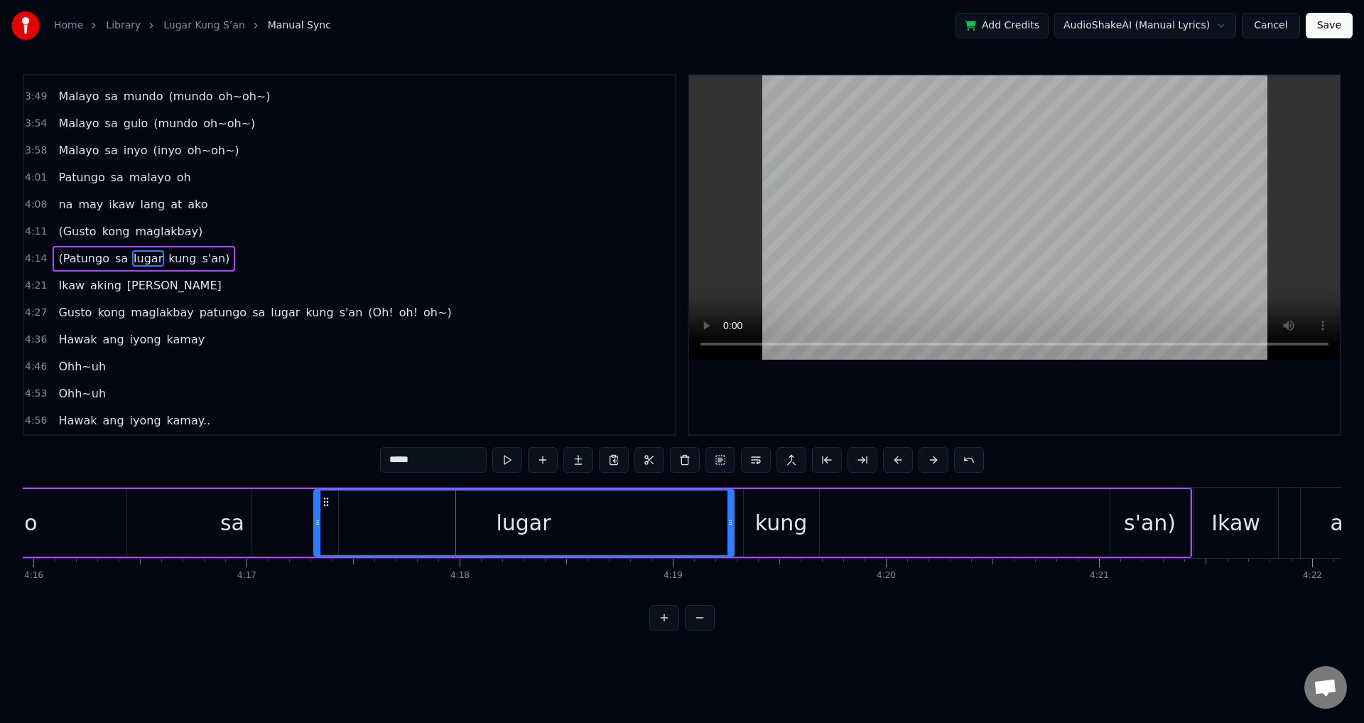
drag, startPoint x: 412, startPoint y: 515, endPoint x: 315, endPoint y: 517, distance: 97.3
click at [315, 517] on div at bounding box center [318, 522] width 6 height 65
drag, startPoint x: 732, startPoint y: 509, endPoint x: 675, endPoint y: 512, distance: 56.9
click at [649, 514] on div at bounding box center [652, 522] width 6 height 65
click at [755, 515] on div "kung" at bounding box center [781, 522] width 75 height 67
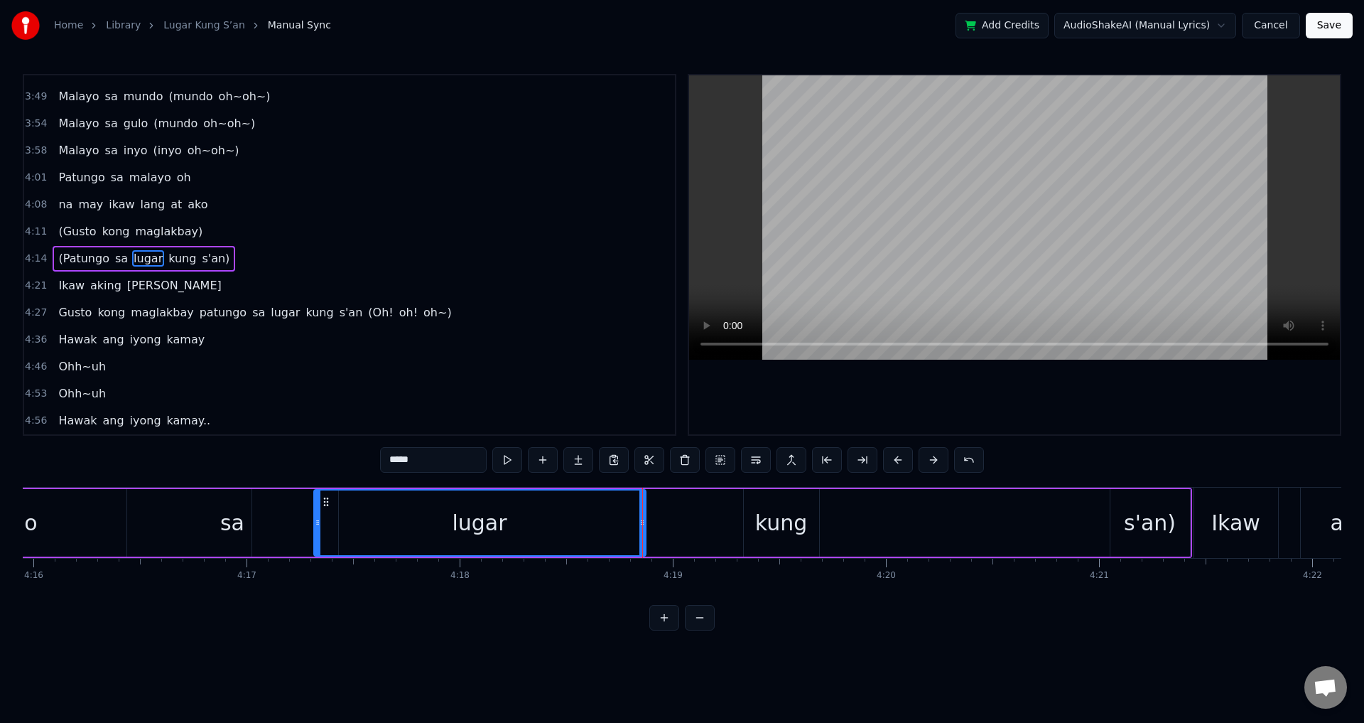
type input "****"
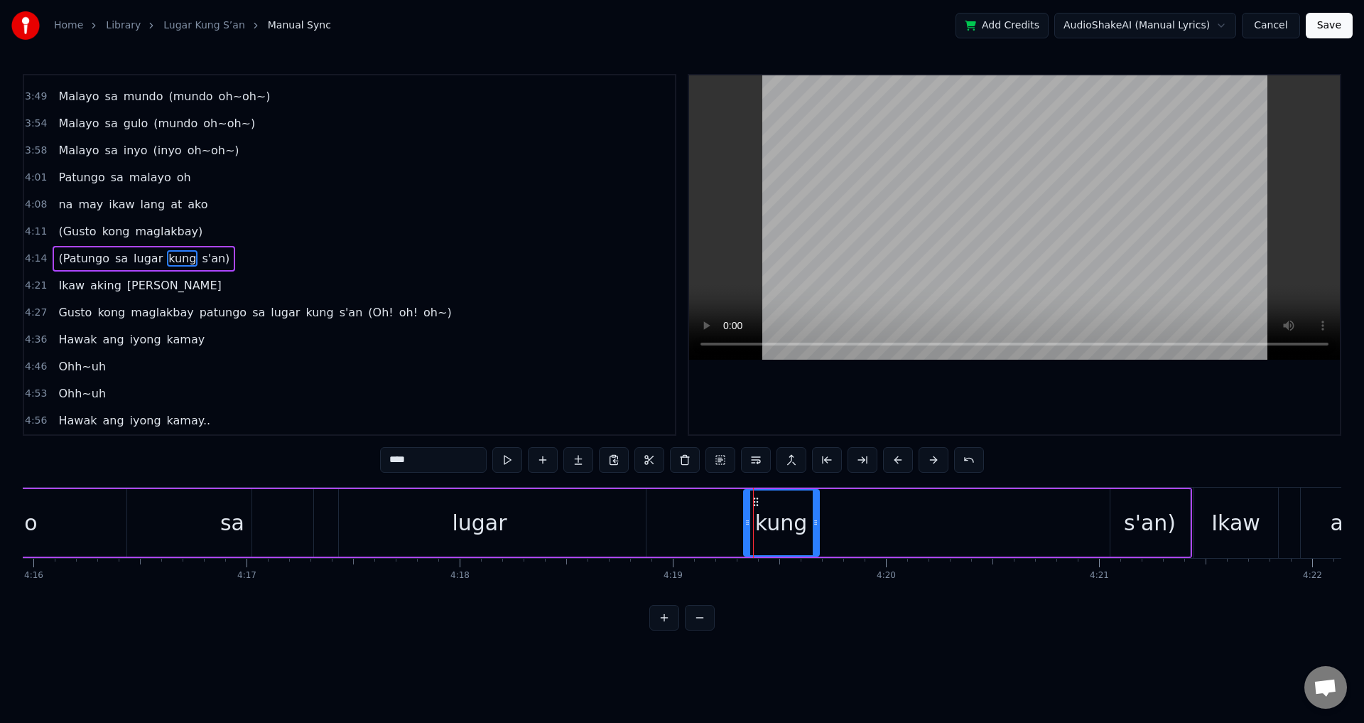
drag, startPoint x: 766, startPoint y: 519, endPoint x: 746, endPoint y: 519, distance: 19.9
click at [713, 524] on div "(Patungo [PERSON_NAME] kung s'an)" at bounding box center [459, 522] width 1466 height 70
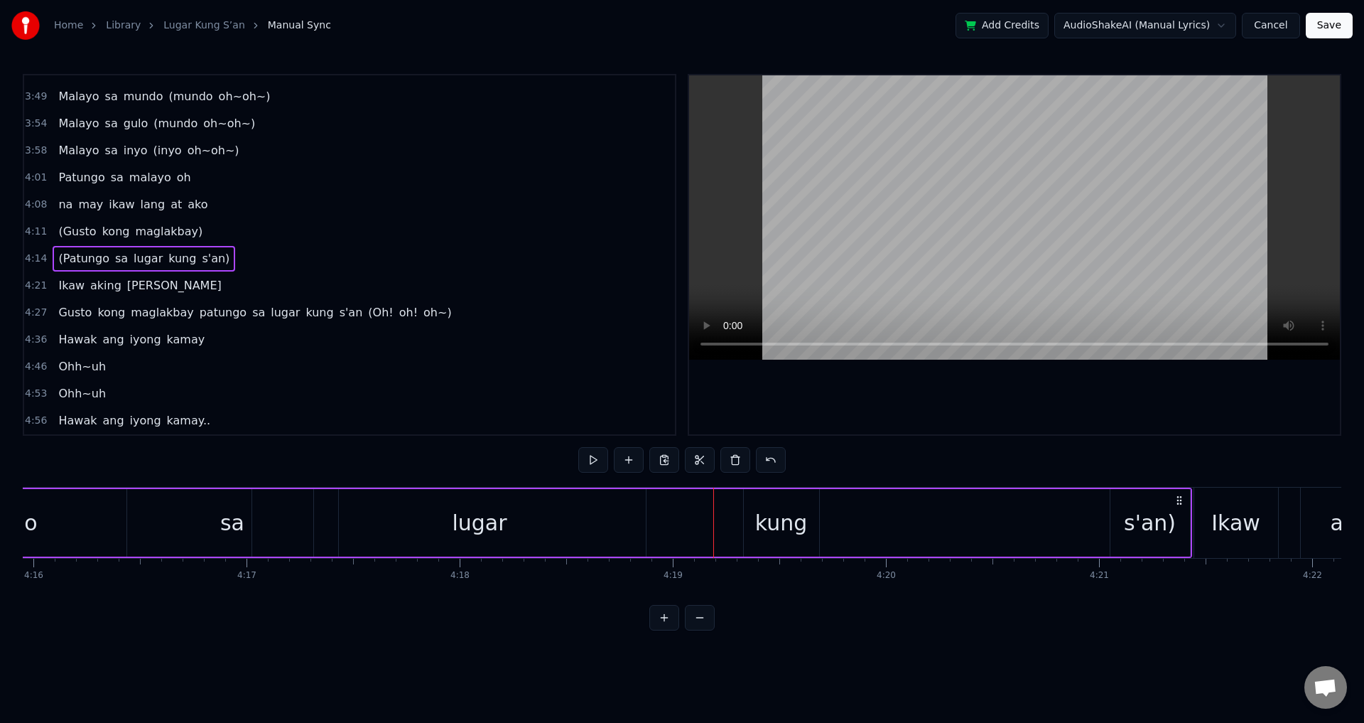
click at [744, 518] on div "kung" at bounding box center [781, 522] width 75 height 67
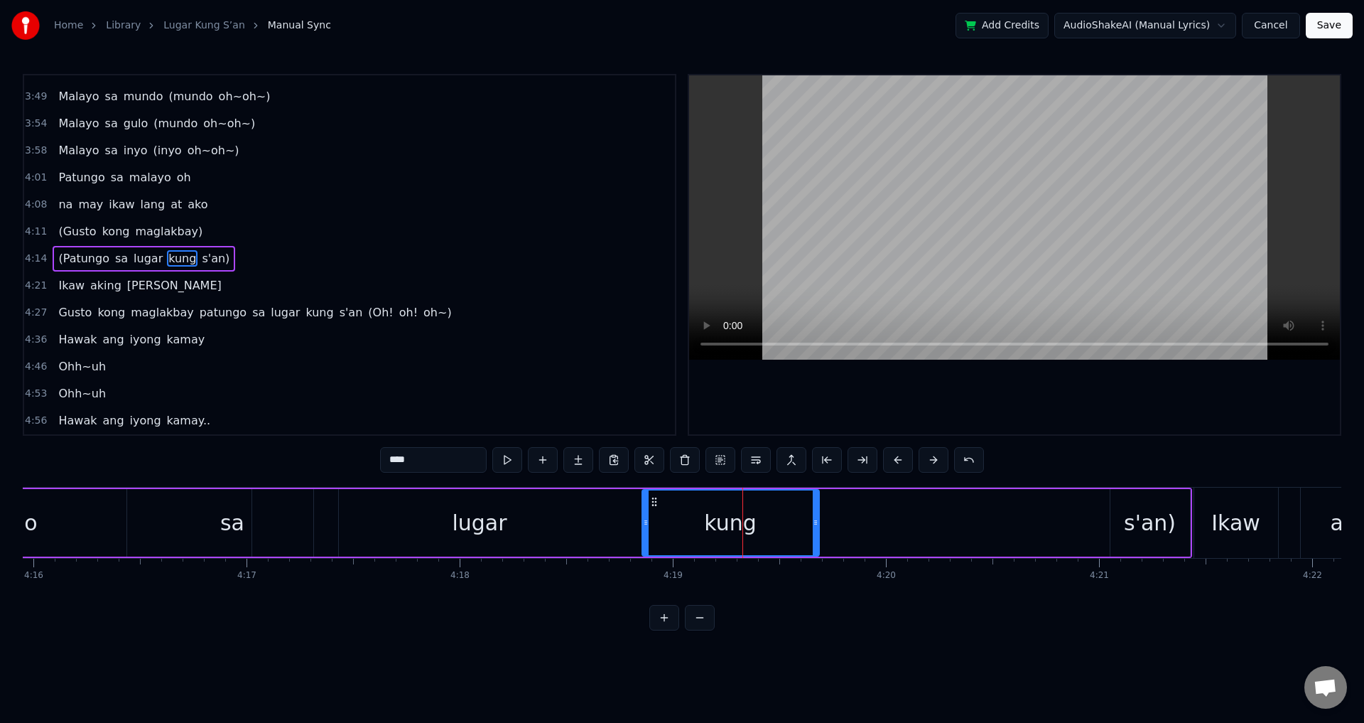
drag, startPoint x: 746, startPoint y: 519, endPoint x: 661, endPoint y: 521, distance: 85.3
click at [643, 521] on icon at bounding box center [646, 522] width 6 height 11
drag, startPoint x: 817, startPoint y: 511, endPoint x: 772, endPoint y: 514, distance: 44.9
click at [772, 514] on div at bounding box center [773, 522] width 6 height 65
click at [1151, 507] on div "s'an)" at bounding box center [1150, 523] width 52 height 32
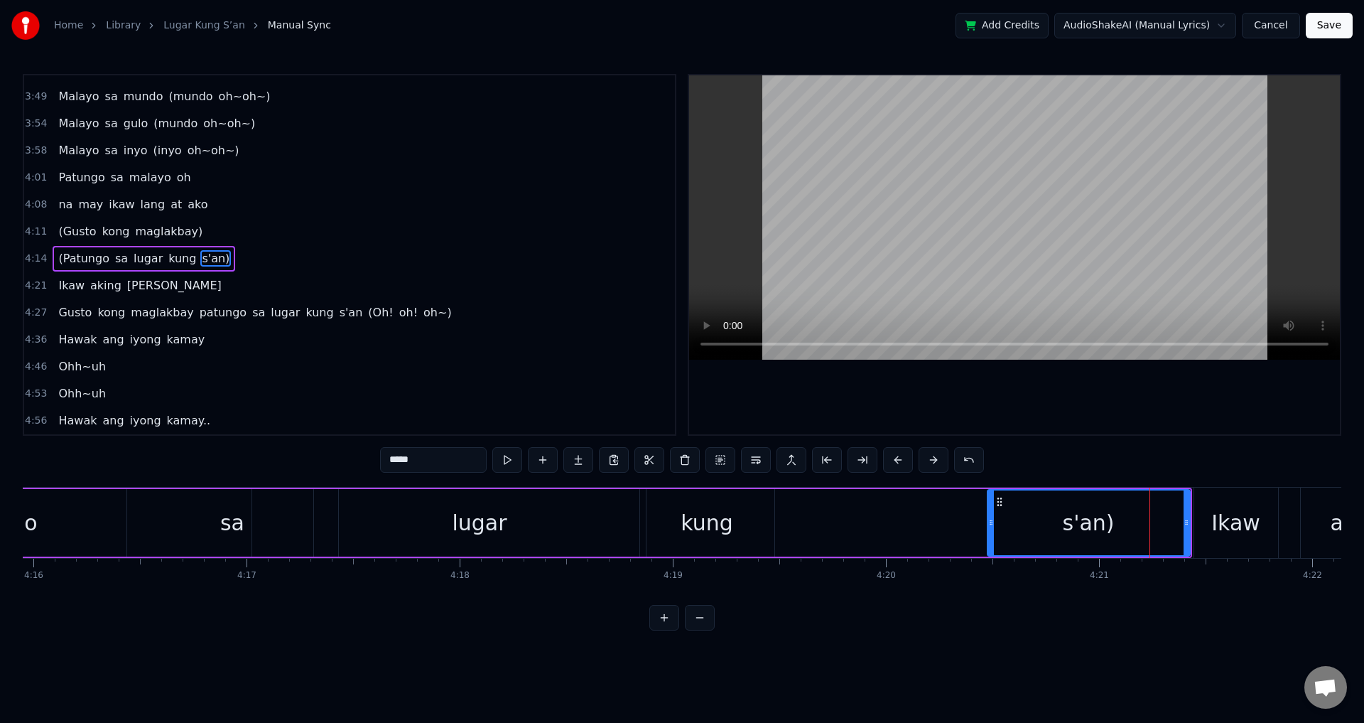
drag, startPoint x: 1113, startPoint y: 517, endPoint x: 1008, endPoint y: 536, distance: 106.2
click at [994, 536] on div at bounding box center [991, 522] width 6 height 65
drag, startPoint x: 1186, startPoint y: 514, endPoint x: 1118, endPoint y: 524, distance: 68.8
click at [1134, 523] on div "s'an)" at bounding box center [1098, 522] width 183 height 65
click at [75, 254] on span "(Patungo" at bounding box center [83, 258] width 53 height 16
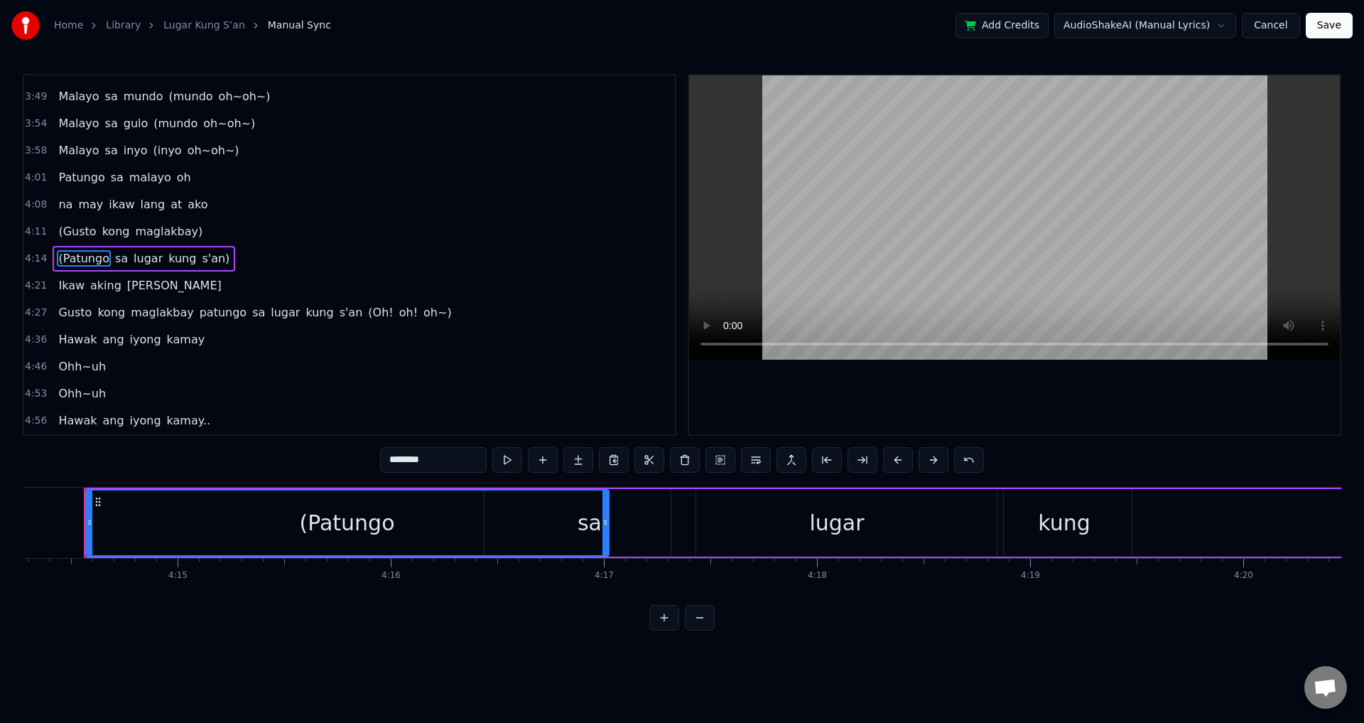
scroll to position [0, 54185]
click at [547, 521] on div "(Patungo" at bounding box center [357, 522] width 521 height 65
click at [617, 522] on icon at bounding box center [616, 522] width 6 height 11
click at [636, 522] on div "sa" at bounding box center [600, 522] width 211 height 67
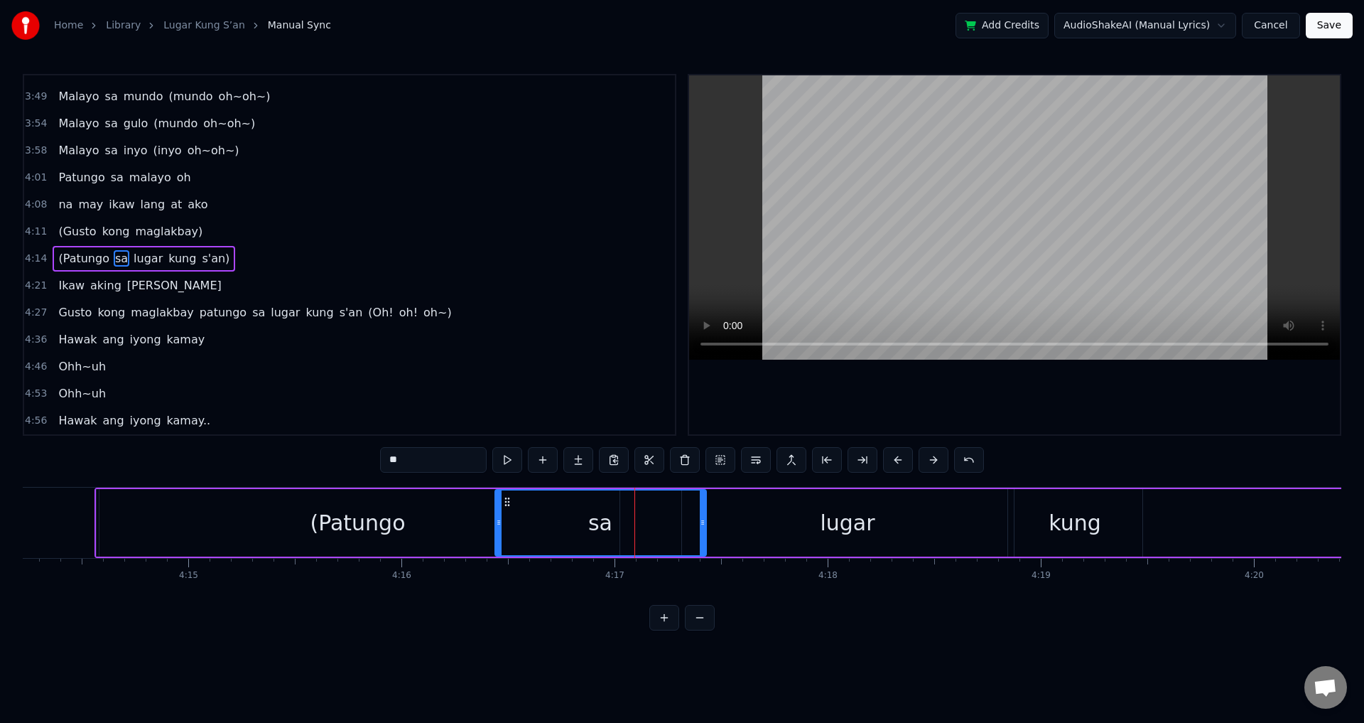
click at [586, 521] on div "sa" at bounding box center [601, 522] width 210 height 65
click at [114, 257] on span "sa" at bounding box center [122, 258] width 16 height 16
drag, startPoint x: 499, startPoint y: 521, endPoint x: 430, endPoint y: 521, distance: 69.6
click at [430, 521] on icon at bounding box center [432, 522] width 6 height 11
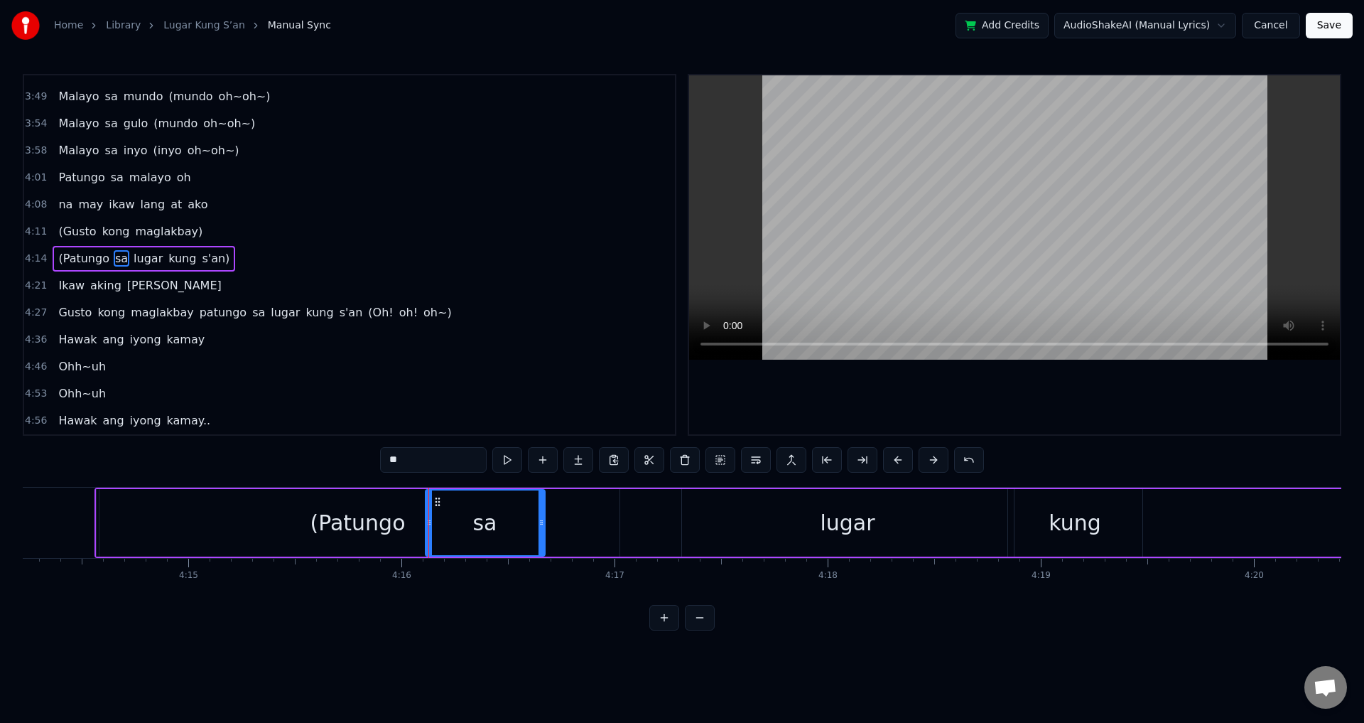
drag, startPoint x: 703, startPoint y: 515, endPoint x: 541, endPoint y: 512, distance: 161.3
click at [541, 512] on div at bounding box center [542, 522] width 6 height 65
click at [226, 531] on div "(Patungo" at bounding box center [358, 522] width 523 height 67
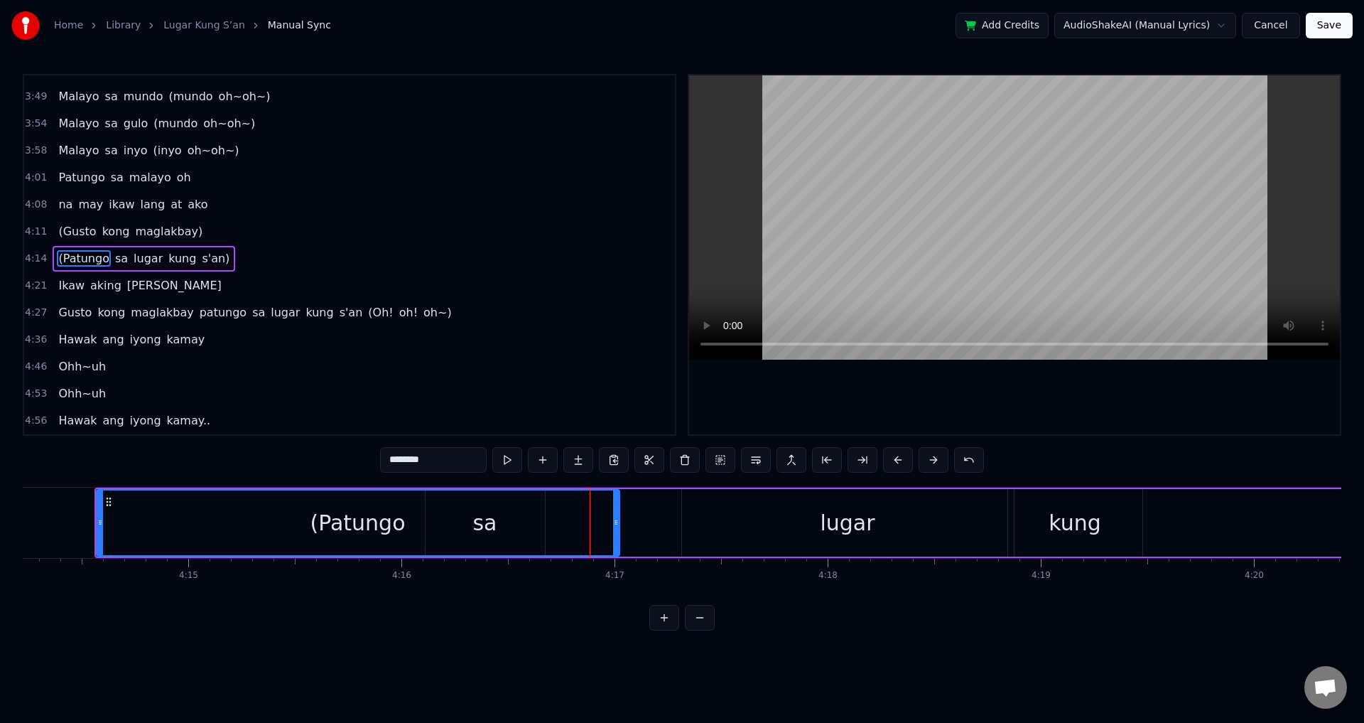
click at [343, 517] on div "(Patungo" at bounding box center [357, 523] width 95 height 32
click at [98, 525] on icon at bounding box center [101, 522] width 6 height 11
click at [373, 526] on div "(Patungo" at bounding box center [356, 523] width 95 height 32
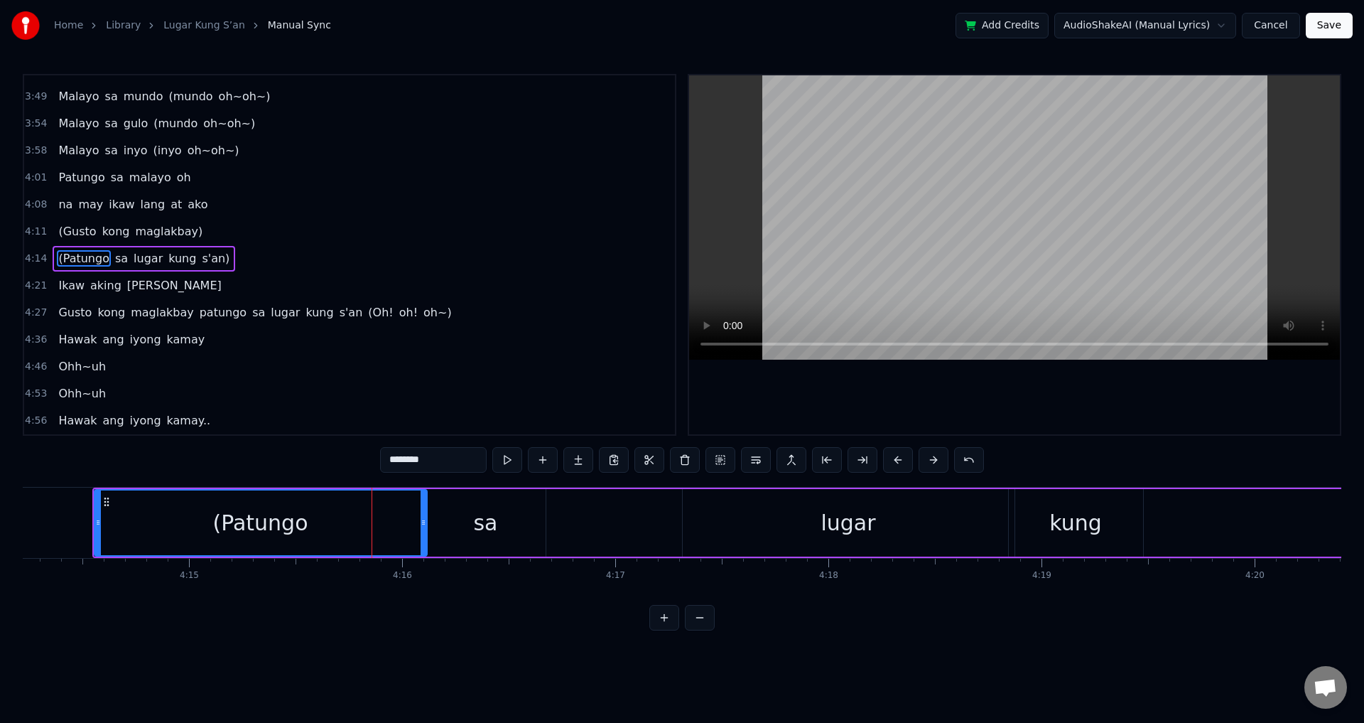
drag, startPoint x: 619, startPoint y: 517, endPoint x: 426, endPoint y: 526, distance: 193.5
click at [426, 526] on icon at bounding box center [424, 522] width 6 height 11
click at [207, 536] on div "(Patungo" at bounding box center [260, 522] width 331 height 65
click at [475, 529] on div "sa" at bounding box center [485, 522] width 119 height 67
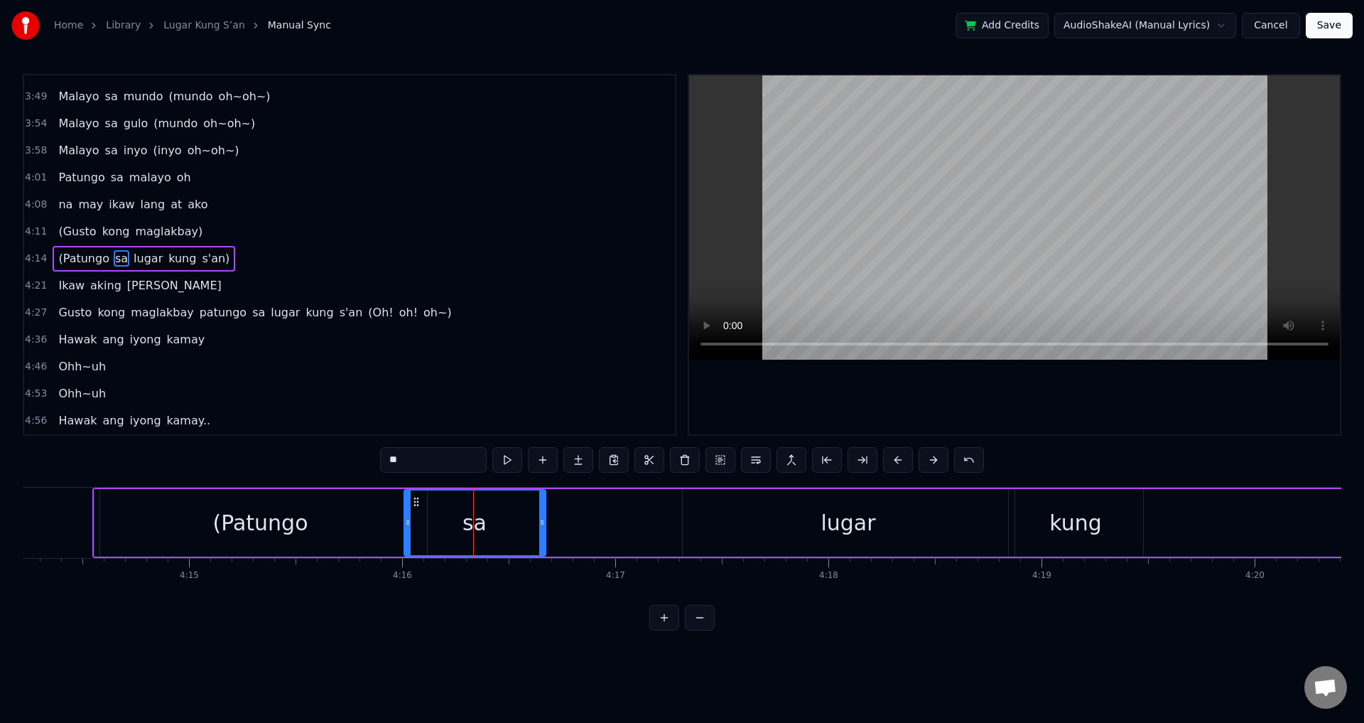
drag, startPoint x: 428, startPoint y: 529, endPoint x: 416, endPoint y: 530, distance: 12.1
click at [405, 530] on div at bounding box center [408, 522] width 6 height 65
drag, startPoint x: 544, startPoint y: 524, endPoint x: 529, endPoint y: 512, distance: 19.7
click at [527, 526] on icon at bounding box center [530, 522] width 6 height 11
click at [148, 524] on div "(Patungo" at bounding box center [260, 522] width 332 height 67
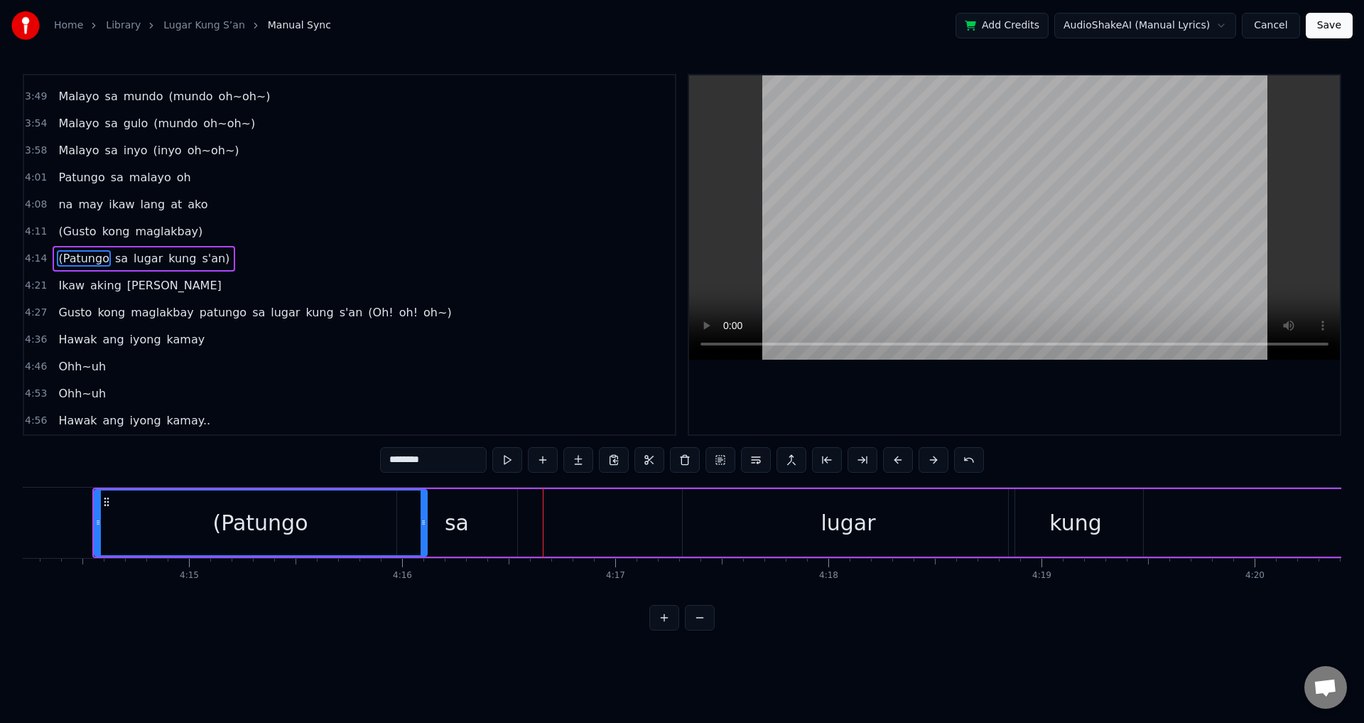
click at [459, 524] on div "sa" at bounding box center [457, 523] width 24 height 32
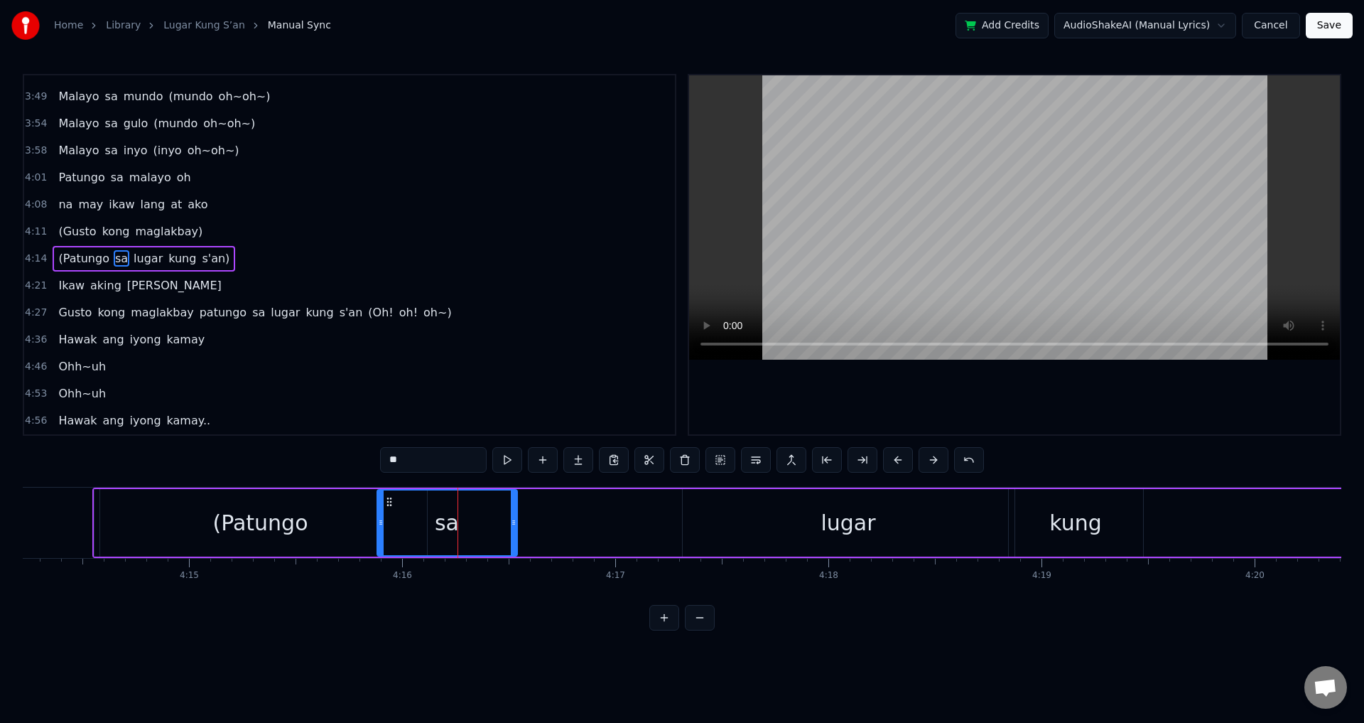
drag, startPoint x: 398, startPoint y: 524, endPoint x: 387, endPoint y: 522, distance: 10.9
click at [378, 524] on icon at bounding box center [381, 522] width 6 height 11
drag, startPoint x: 504, startPoint y: 516, endPoint x: 367, endPoint y: 514, distance: 137.1
click at [470, 516] on div at bounding box center [473, 522] width 6 height 65
click at [266, 513] on div "(Patungo" at bounding box center [259, 523] width 95 height 32
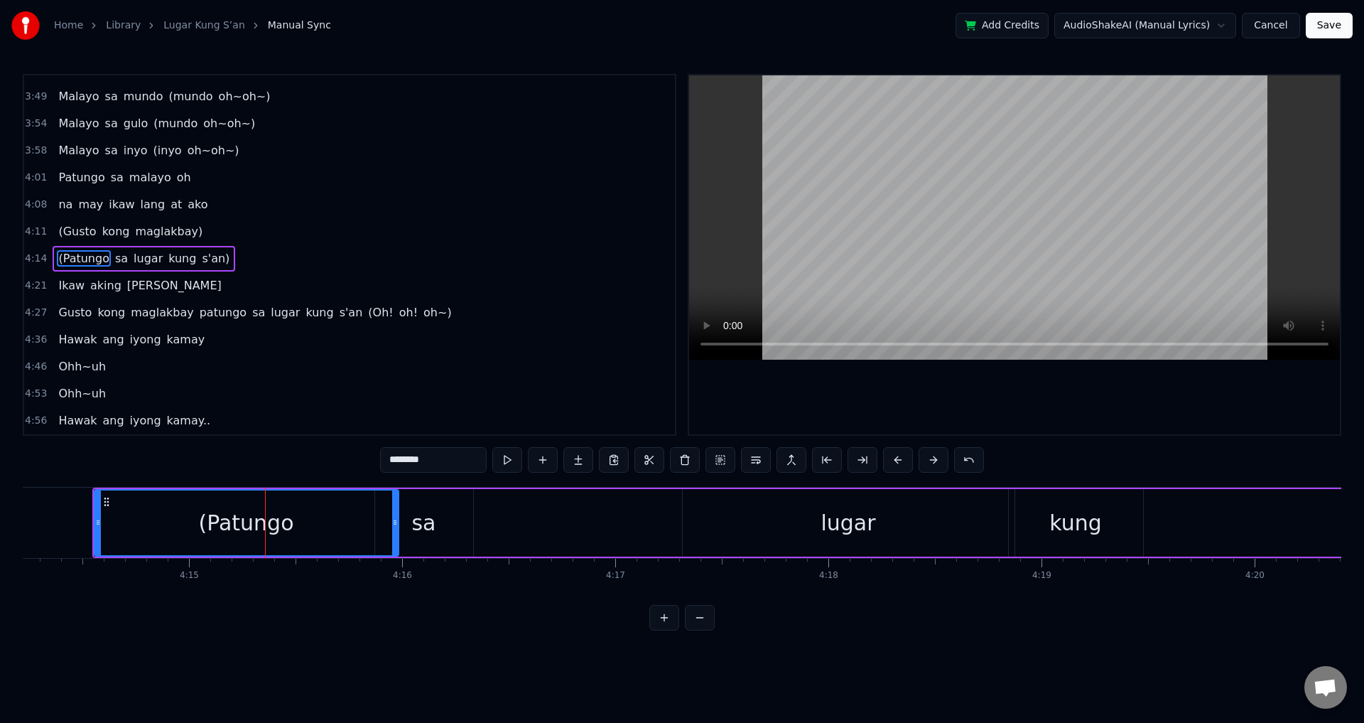
drag, startPoint x: 425, startPoint y: 516, endPoint x: 396, endPoint y: 516, distance: 28.4
click at [396, 516] on div at bounding box center [395, 522] width 6 height 65
click at [191, 517] on div "(Patungo" at bounding box center [246, 522] width 303 height 65
click at [761, 528] on div "lugar" at bounding box center [849, 522] width 332 height 67
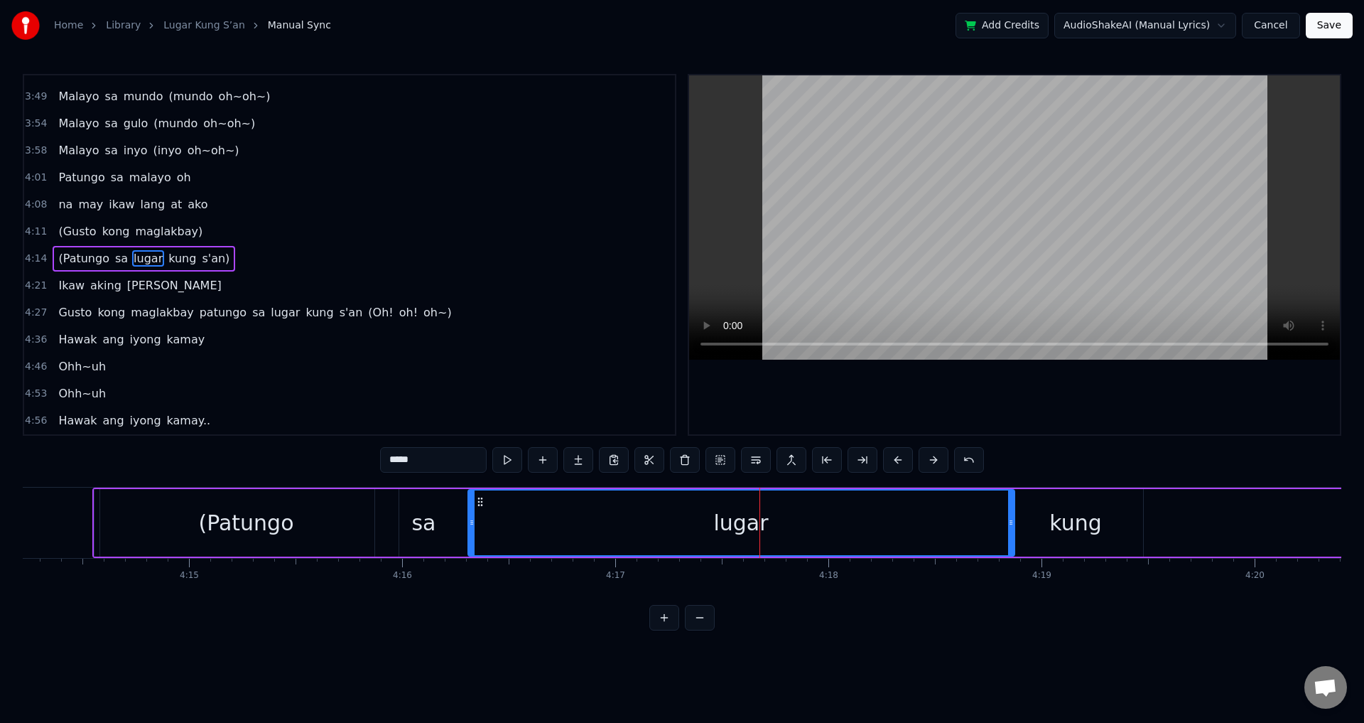
drag, startPoint x: 683, startPoint y: 523, endPoint x: 460, endPoint y: 536, distance: 224.2
click at [469, 535] on div at bounding box center [472, 522] width 6 height 65
drag, startPoint x: 1015, startPoint y: 519, endPoint x: 1007, endPoint y: 519, distance: 7.8
click at [1007, 519] on div "lugar" at bounding box center [736, 522] width 558 height 67
click at [1007, 519] on div "lugar" at bounding box center [736, 522] width 556 height 65
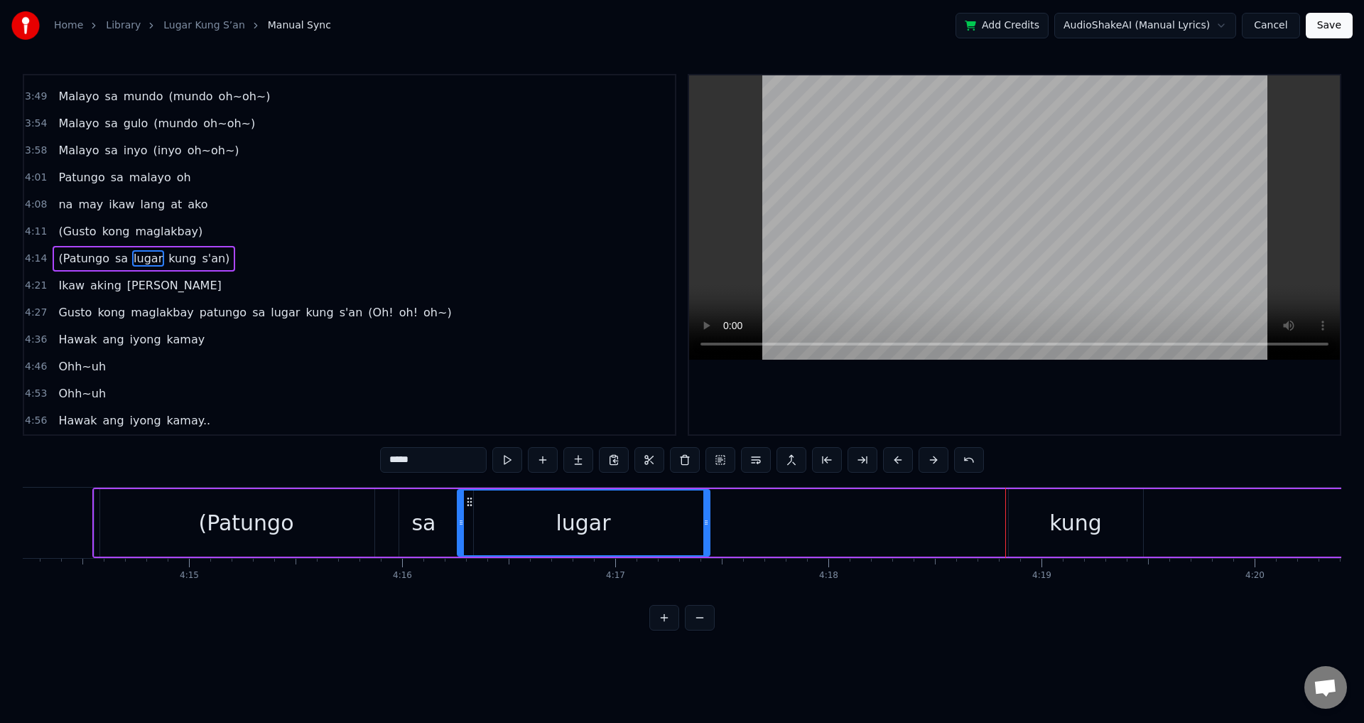
drag, startPoint x: 1010, startPoint y: 519, endPoint x: 759, endPoint y: 538, distance: 250.8
click at [703, 549] on div at bounding box center [706, 522] width 6 height 65
click at [1020, 520] on div "kung" at bounding box center [1076, 522] width 134 height 67
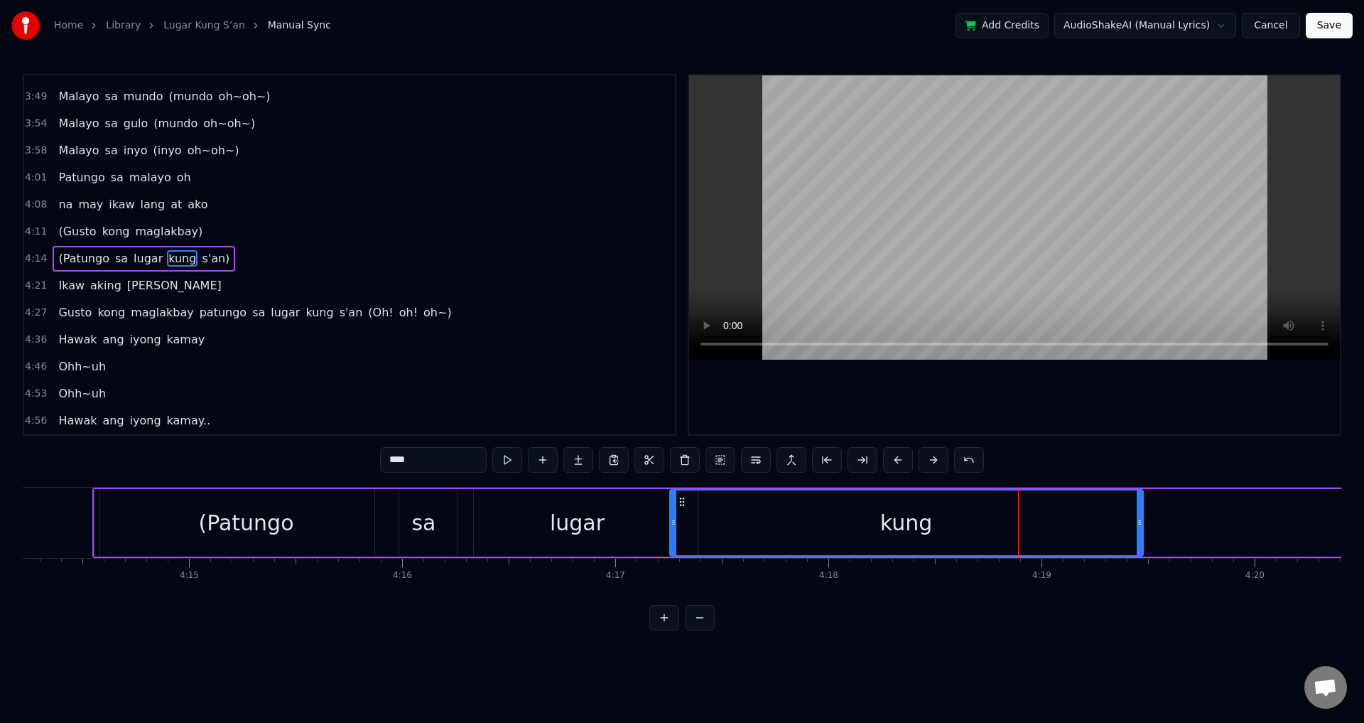
drag, startPoint x: 1012, startPoint y: 520, endPoint x: 693, endPoint y: 541, distance: 320.4
click at [676, 541] on div at bounding box center [674, 522] width 6 height 65
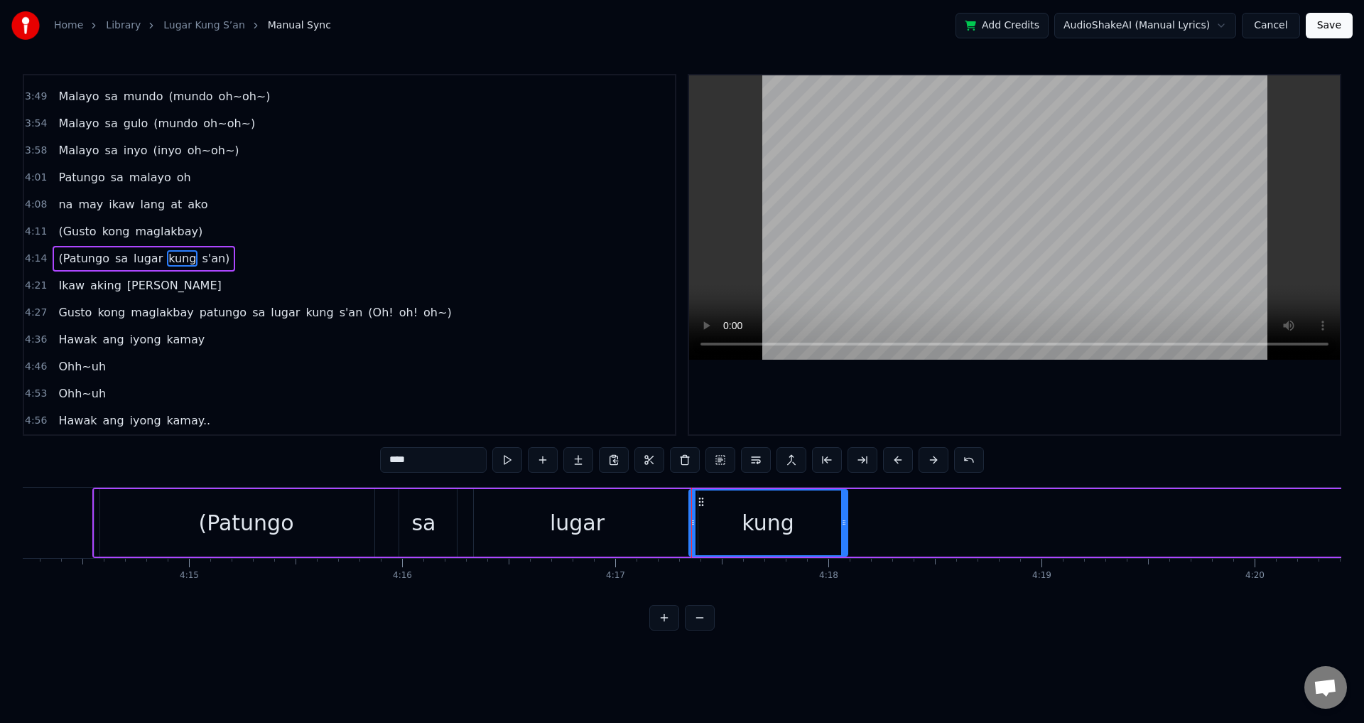
drag, startPoint x: 1140, startPoint y: 523, endPoint x: 845, endPoint y: 539, distance: 296.0
click at [845, 539] on div at bounding box center [844, 522] width 6 height 65
click at [231, 532] on div "(Patungo" at bounding box center [245, 523] width 95 height 32
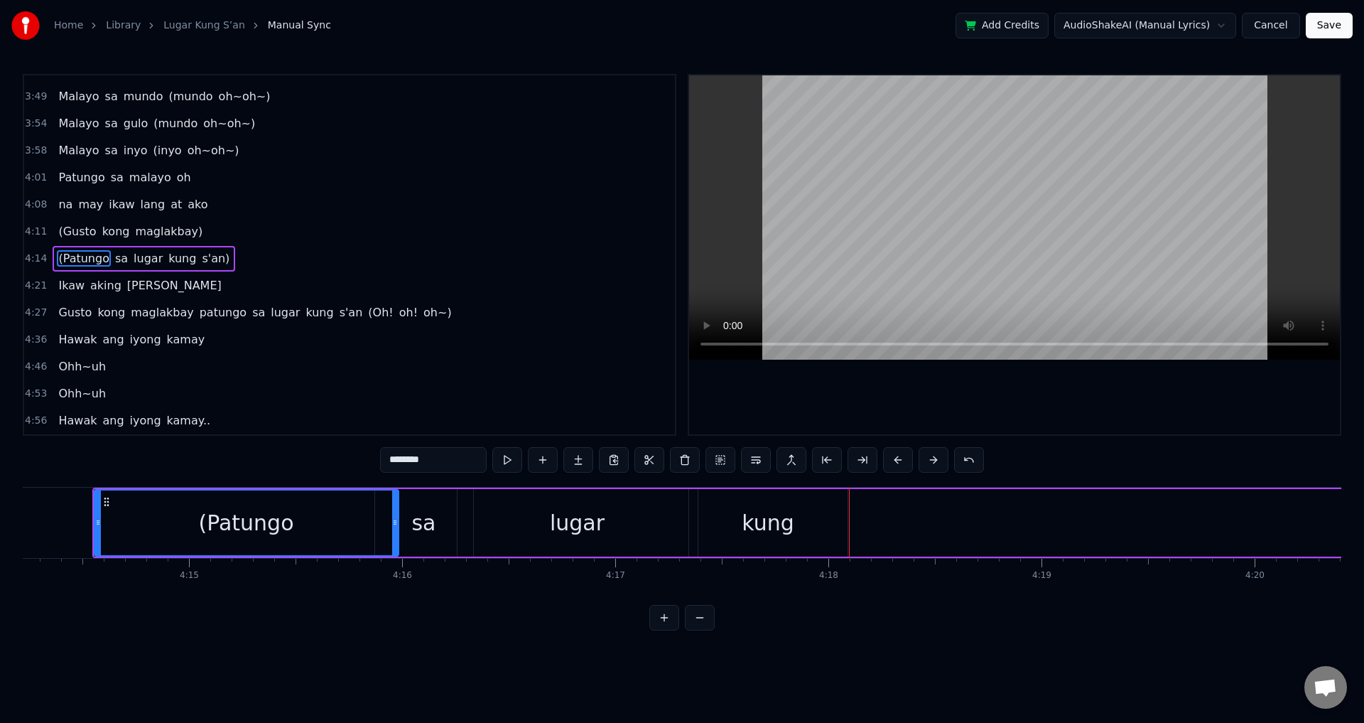
click at [757, 523] on div "kung" at bounding box center [768, 523] width 53 height 32
type input "****"
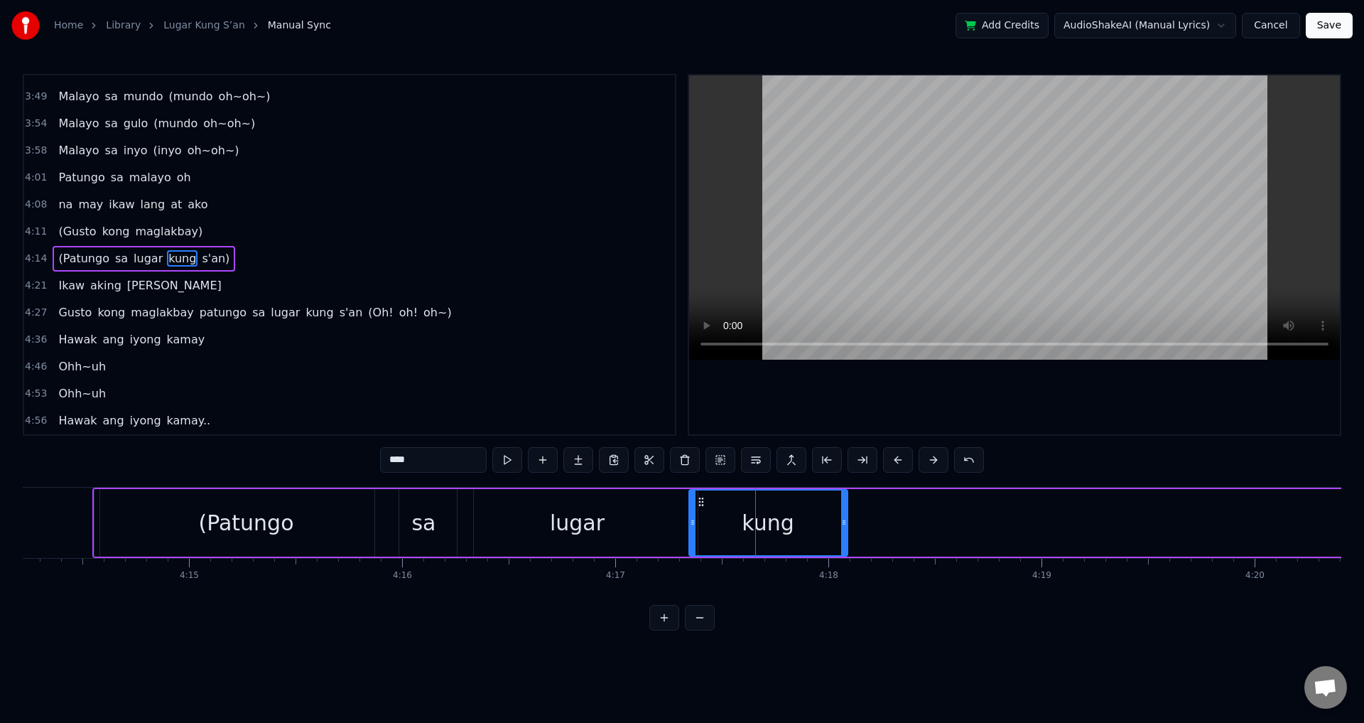
click at [992, 521] on div "(Patungo [PERSON_NAME] kung s'an)" at bounding box center [800, 522] width 1417 height 70
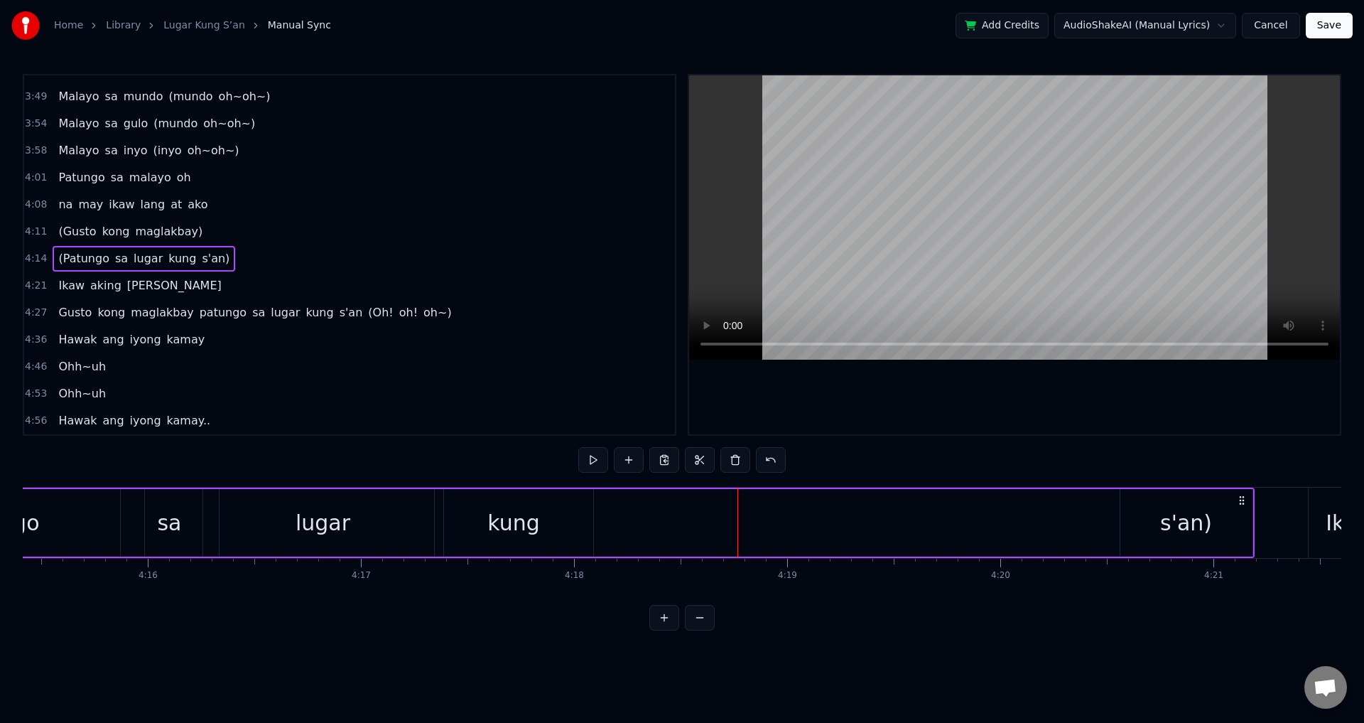
scroll to position [0, 54546]
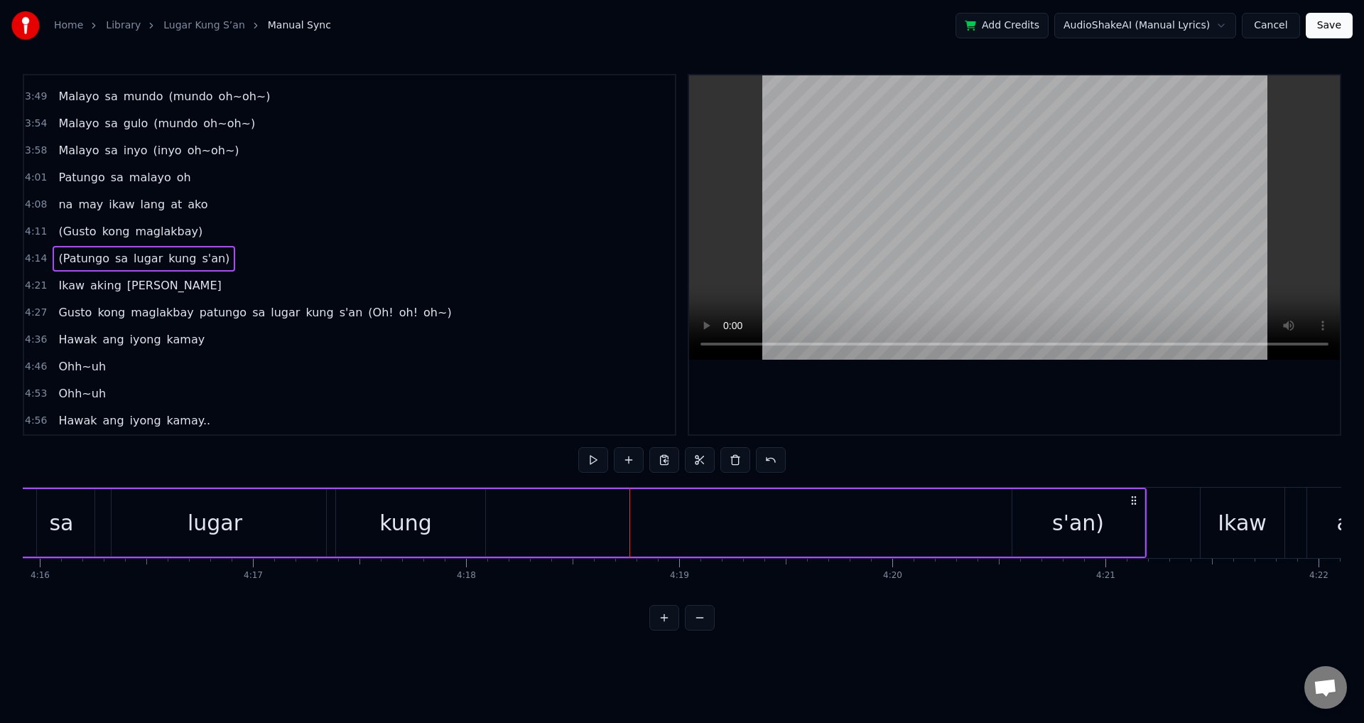
click at [1098, 536] on div "s'an)" at bounding box center [1078, 523] width 52 height 32
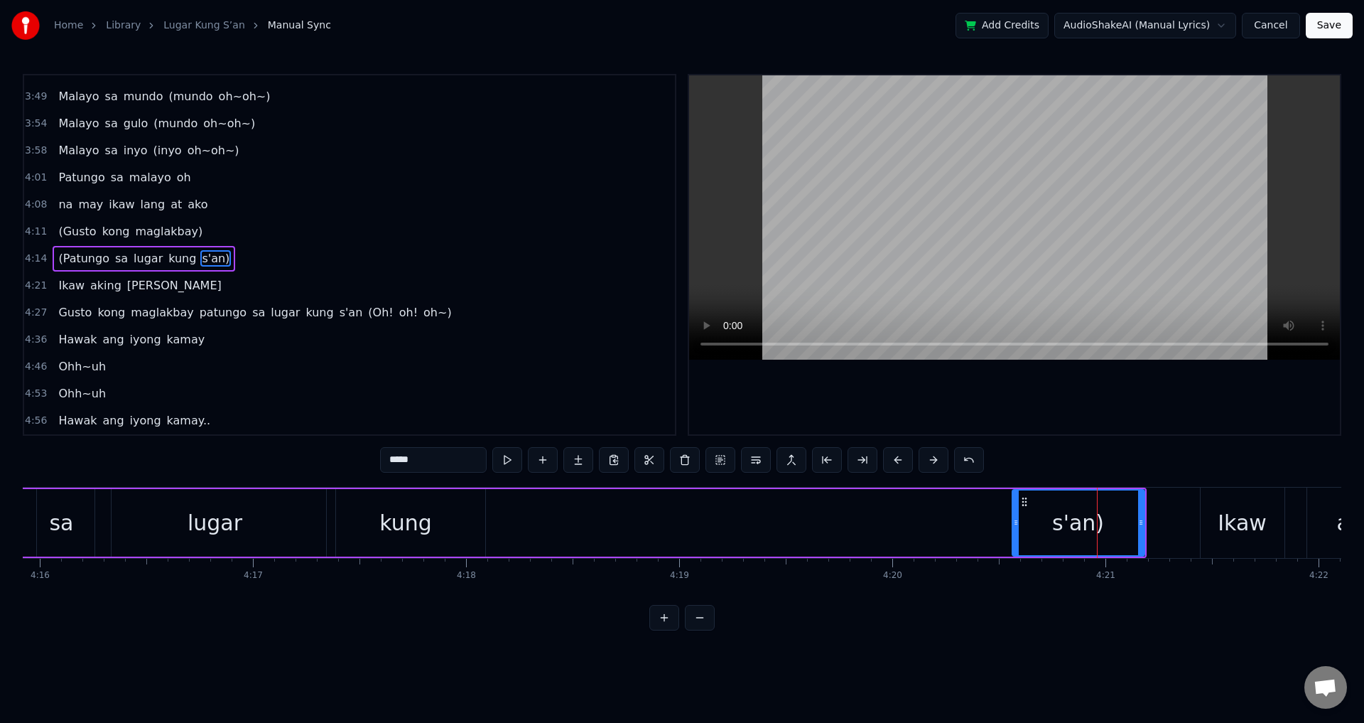
click at [1098, 534] on div "s'an)" at bounding box center [1078, 523] width 52 height 32
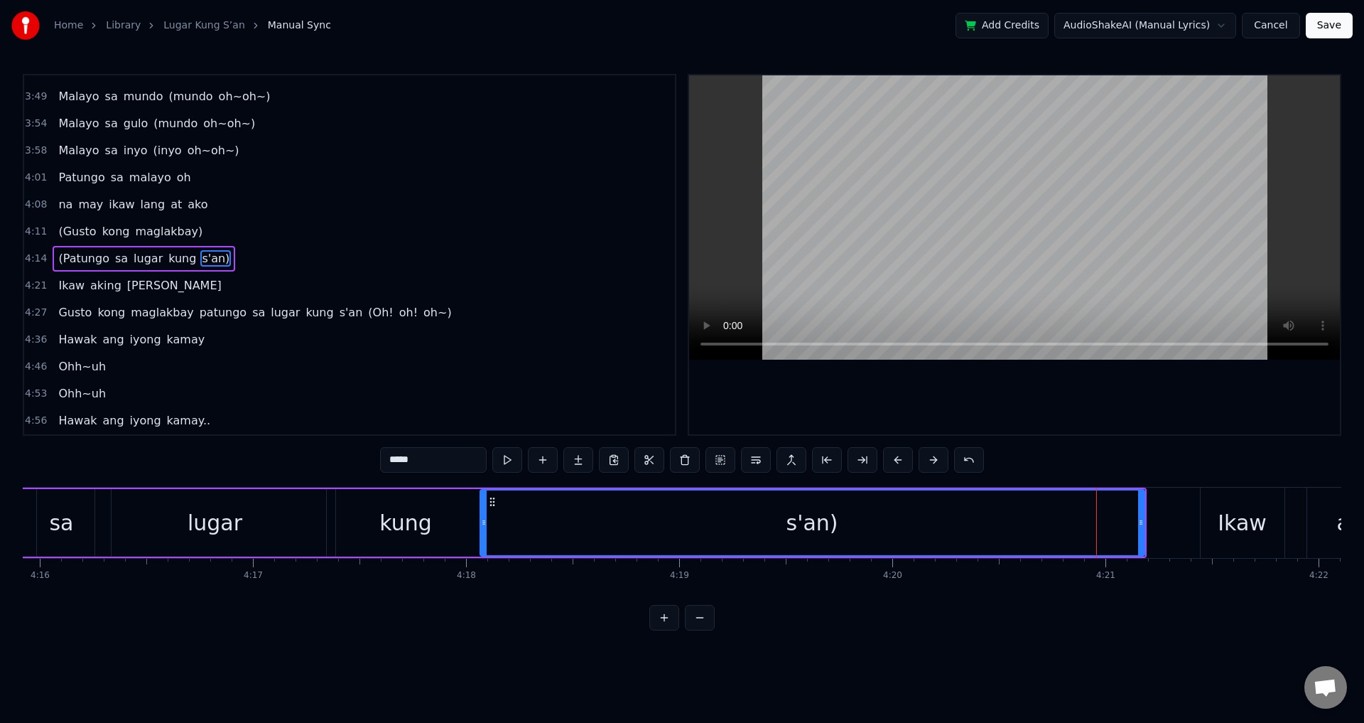
drag, startPoint x: 1015, startPoint y: 519, endPoint x: 500, endPoint y: 516, distance: 514.4
click at [482, 521] on icon at bounding box center [484, 522] width 6 height 11
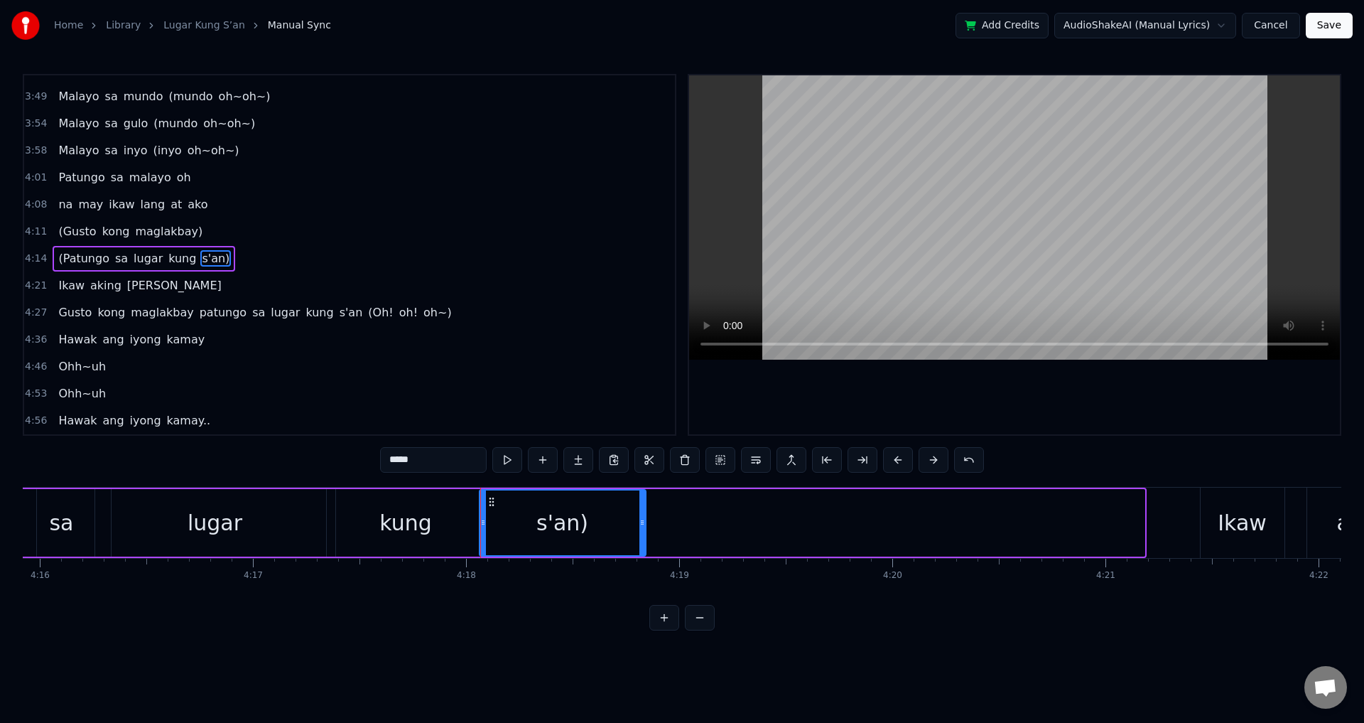
drag, startPoint x: 1142, startPoint y: 515, endPoint x: 643, endPoint y: 524, distance: 498.8
click at [643, 524] on div at bounding box center [642, 522] width 6 height 65
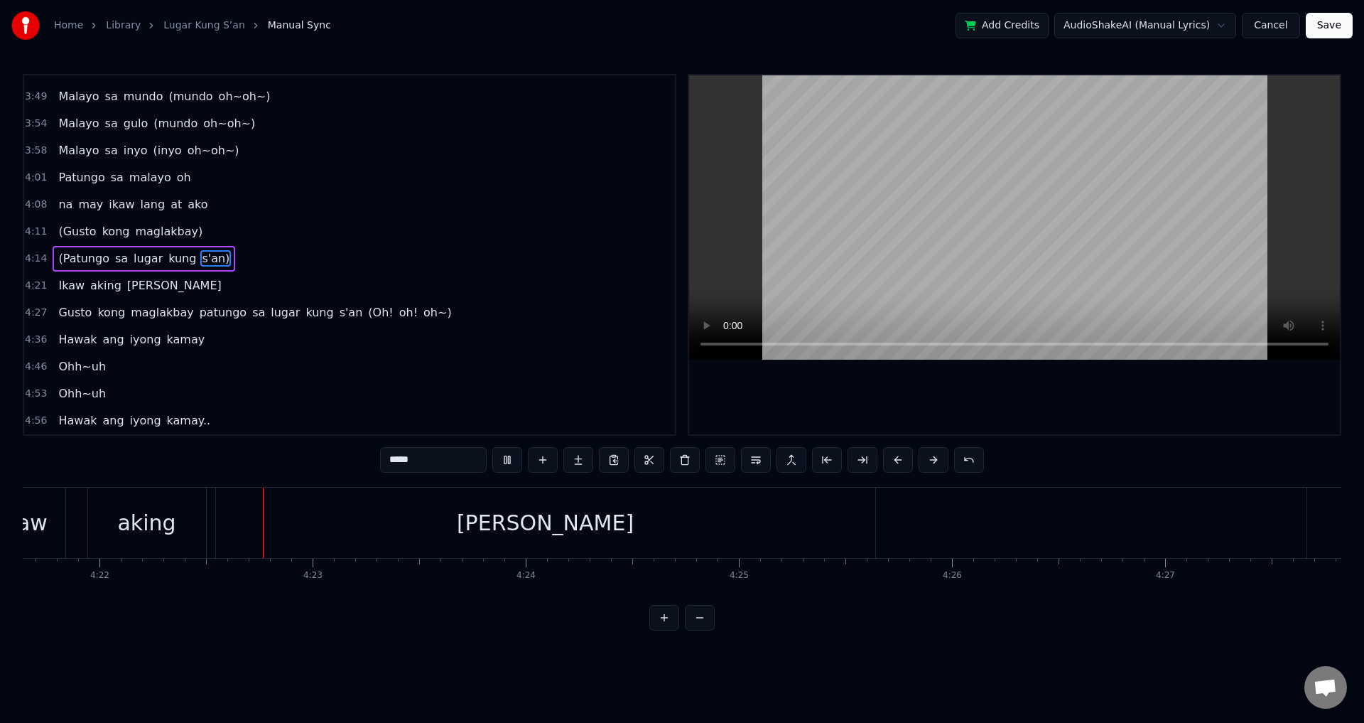
scroll to position [0, 55768]
click at [77, 257] on span "(Patungo" at bounding box center [83, 258] width 53 height 16
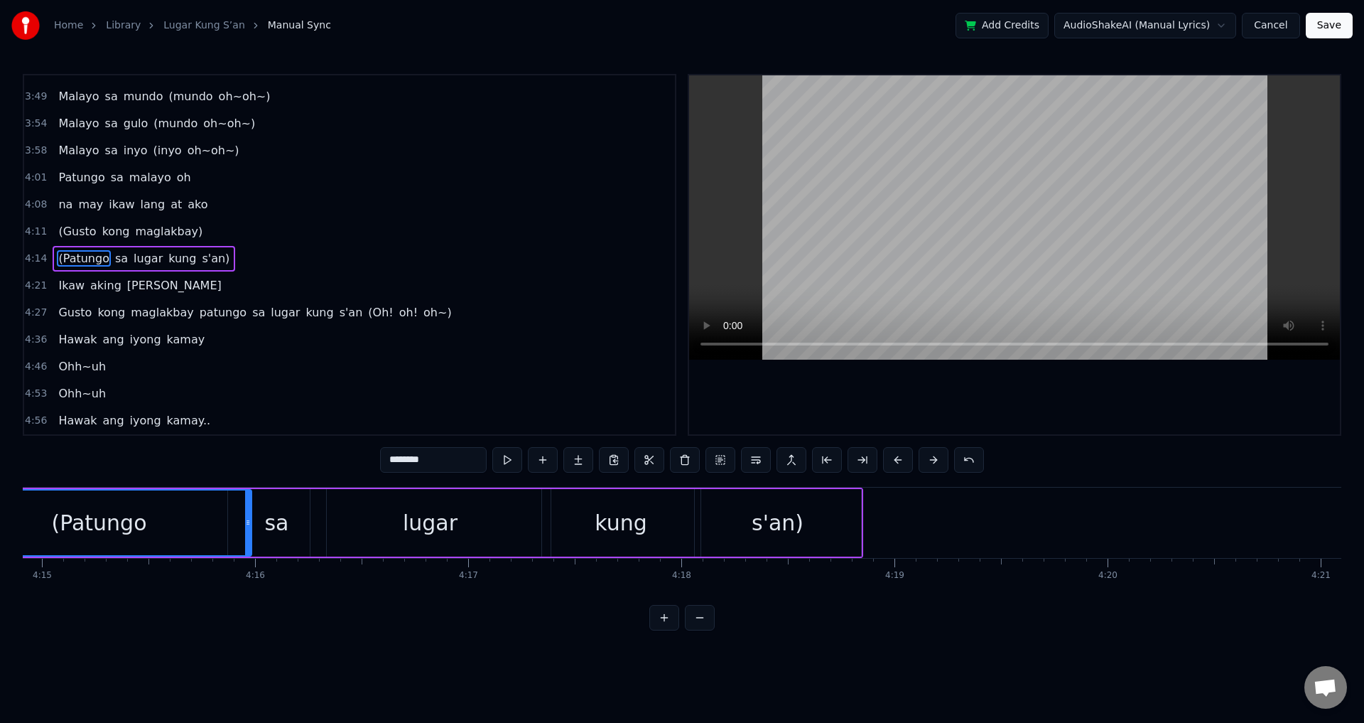
scroll to position [0, 54182]
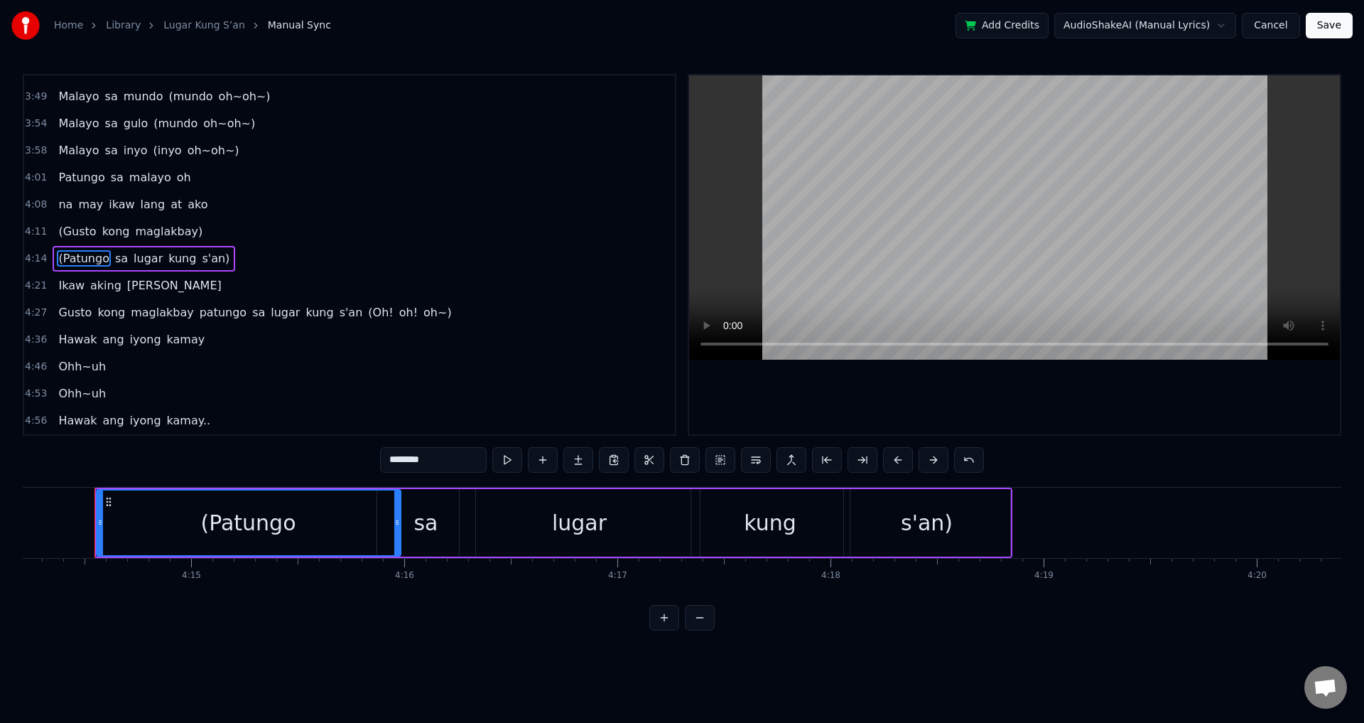
click at [920, 244] on video at bounding box center [1014, 217] width 651 height 284
click at [642, 517] on div "lugar" at bounding box center [580, 522] width 240 height 67
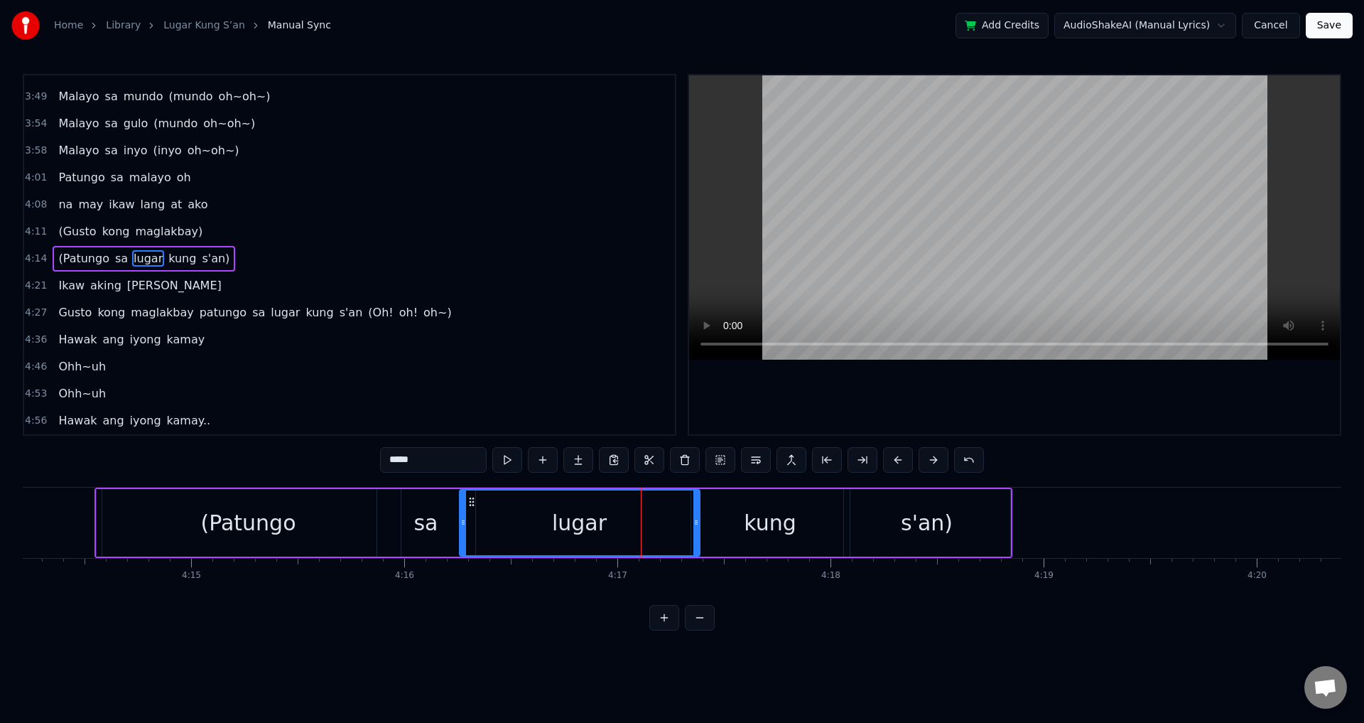
click at [743, 518] on div "kung" at bounding box center [770, 522] width 158 height 67
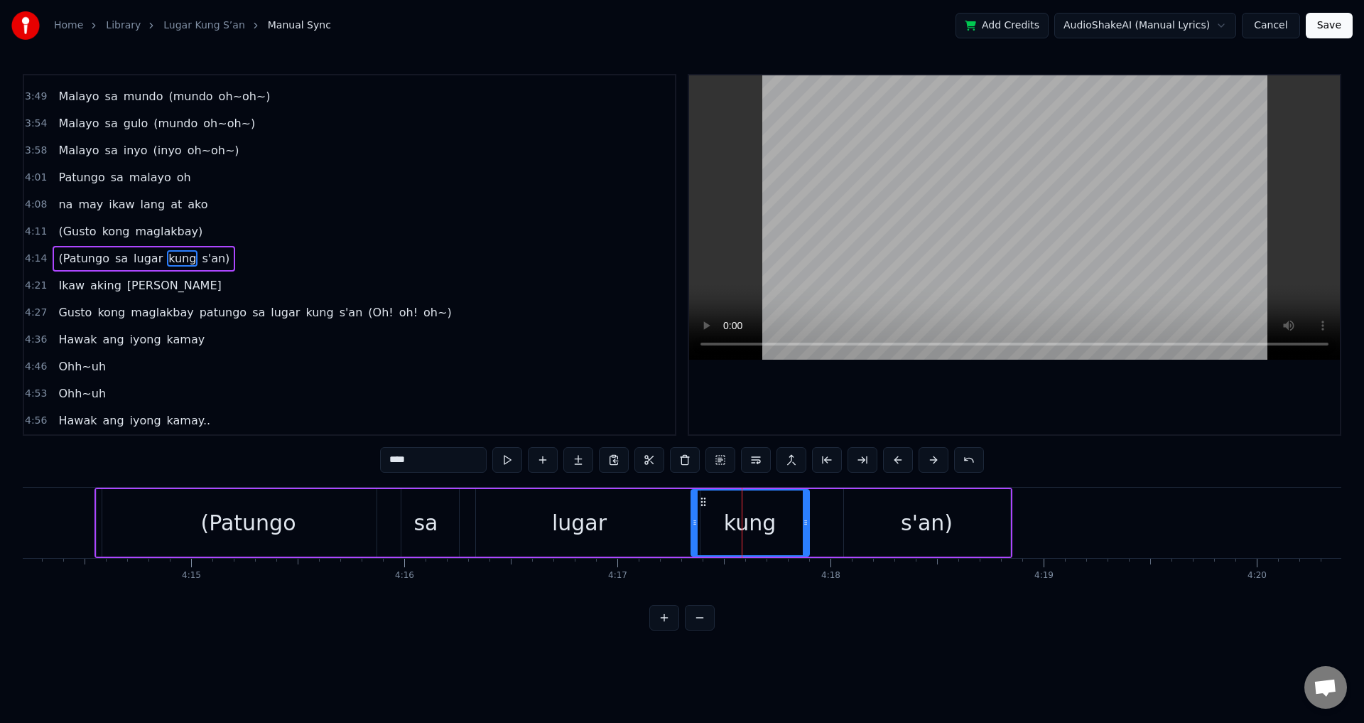
drag, startPoint x: 845, startPoint y: 520, endPoint x: 801, endPoint y: 517, distance: 44.8
click at [803, 521] on icon at bounding box center [806, 522] width 6 height 11
click at [891, 517] on div "s'an)" at bounding box center [927, 522] width 166 height 67
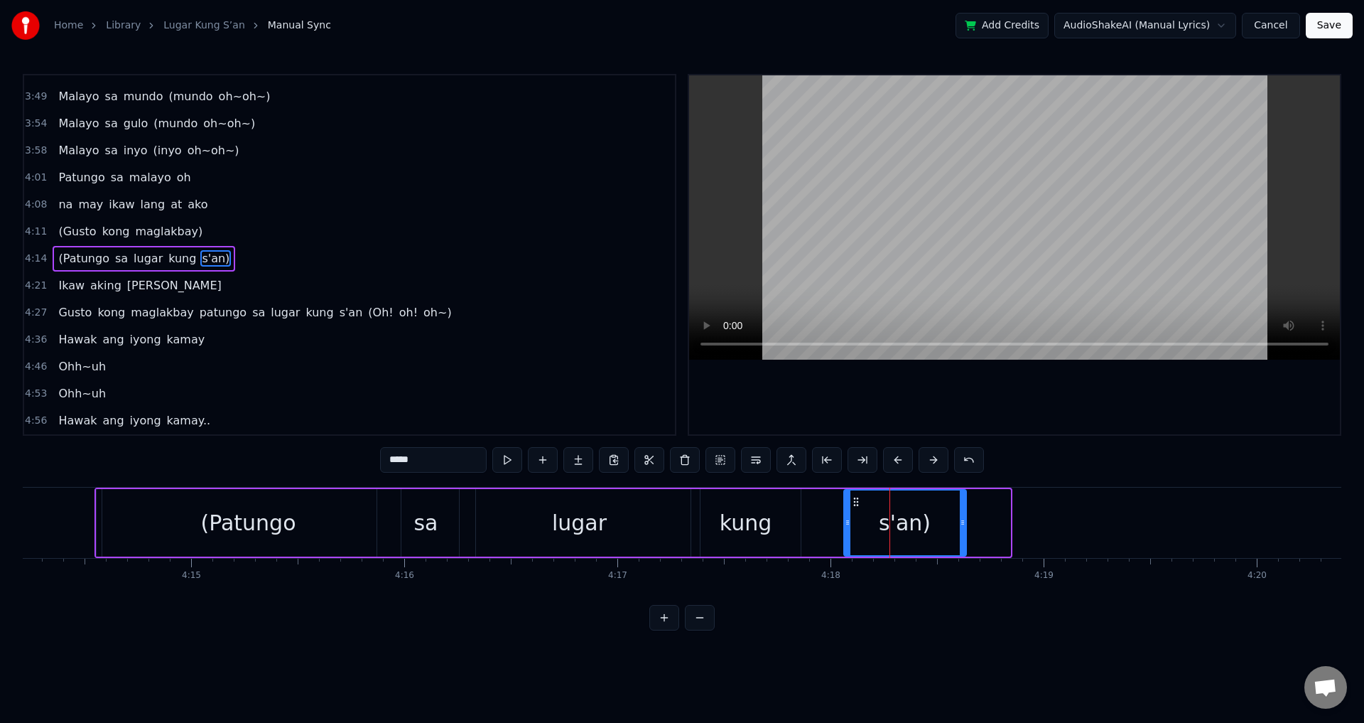
drag, startPoint x: 1008, startPoint y: 511, endPoint x: 904, endPoint y: 521, distance: 104.9
click at [960, 516] on div at bounding box center [963, 522] width 6 height 65
drag, startPoint x: 845, startPoint y: 521, endPoint x: 800, endPoint y: 521, distance: 44.8
click at [801, 521] on icon at bounding box center [804, 522] width 6 height 11
click at [173, 536] on div "(Patungo" at bounding box center [249, 522] width 304 height 67
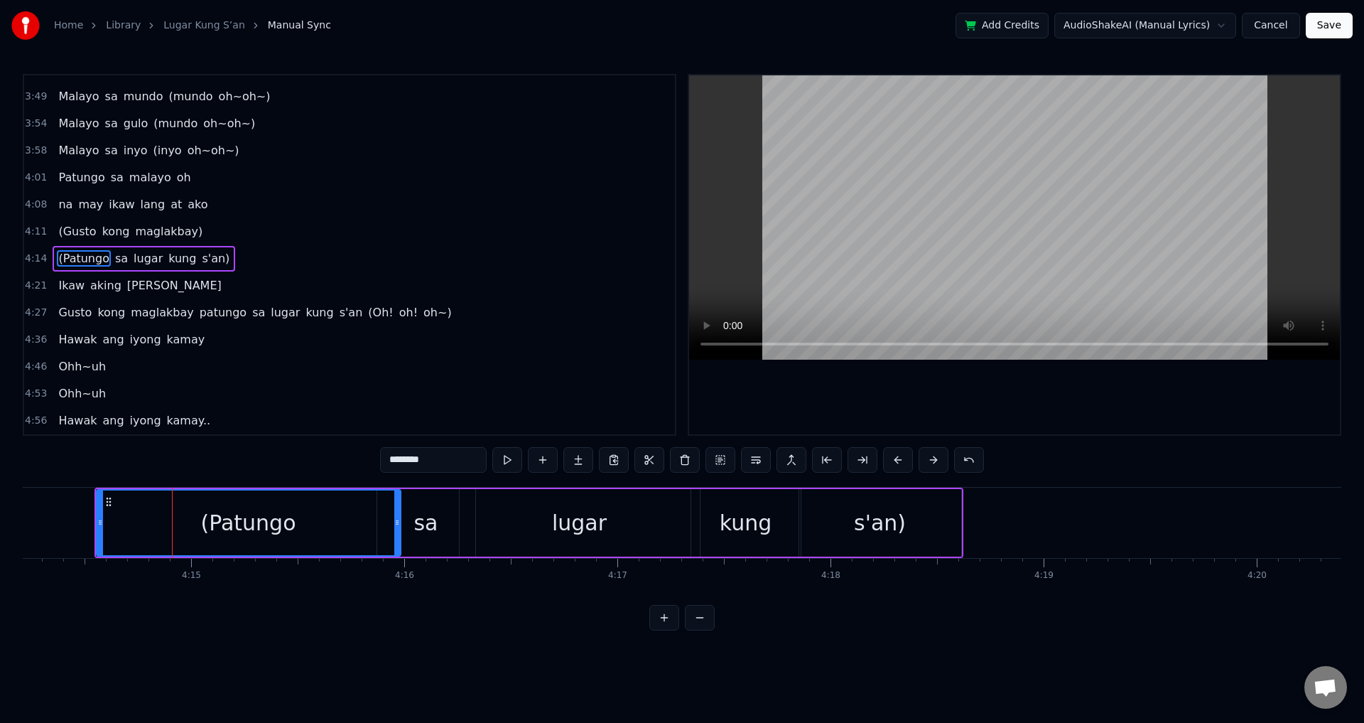
click at [811, 216] on video at bounding box center [1014, 217] width 651 height 284
click at [813, 214] on video at bounding box center [1014, 217] width 651 height 284
click at [225, 502] on div "(Patungo" at bounding box center [248, 522] width 303 height 65
click at [129, 529] on div "(Patungo" at bounding box center [248, 522] width 303 height 65
click at [845, 188] on video at bounding box center [1014, 217] width 651 height 284
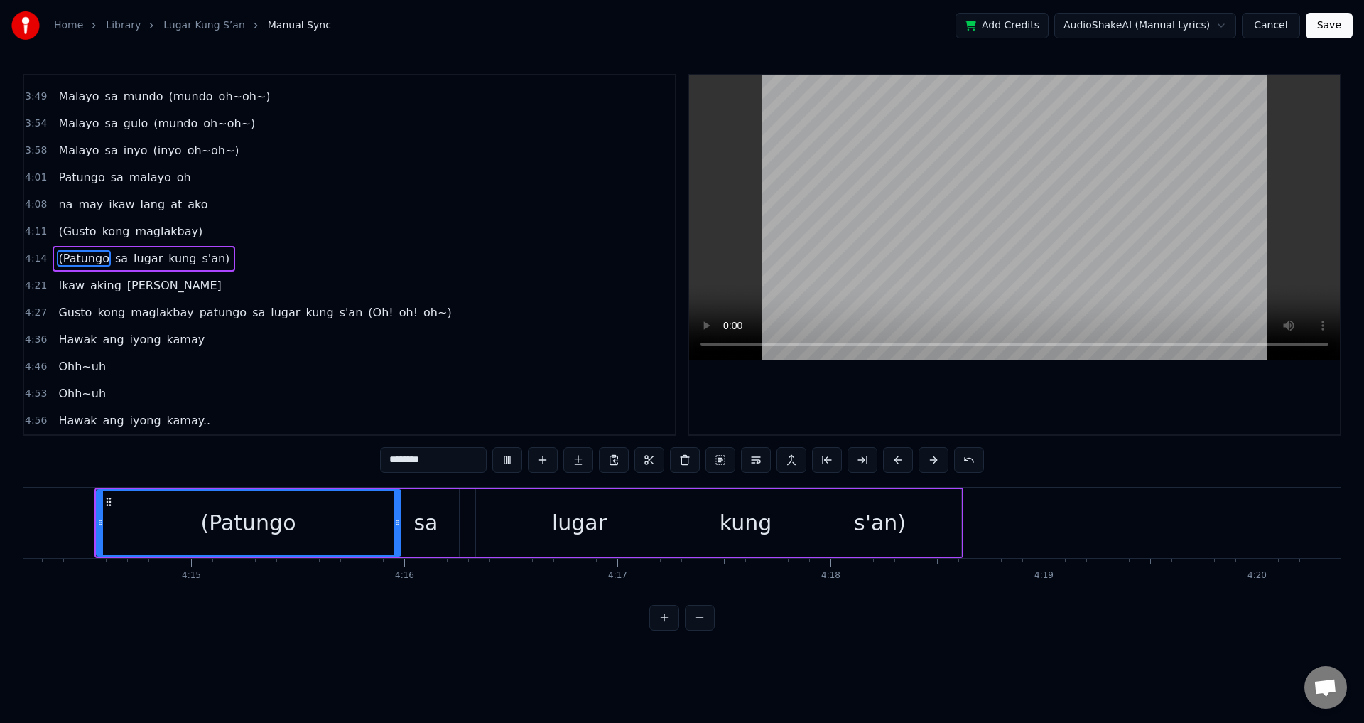
click at [848, 188] on video at bounding box center [1014, 217] width 651 height 284
click at [440, 526] on div "sa" at bounding box center [426, 522] width 98 height 67
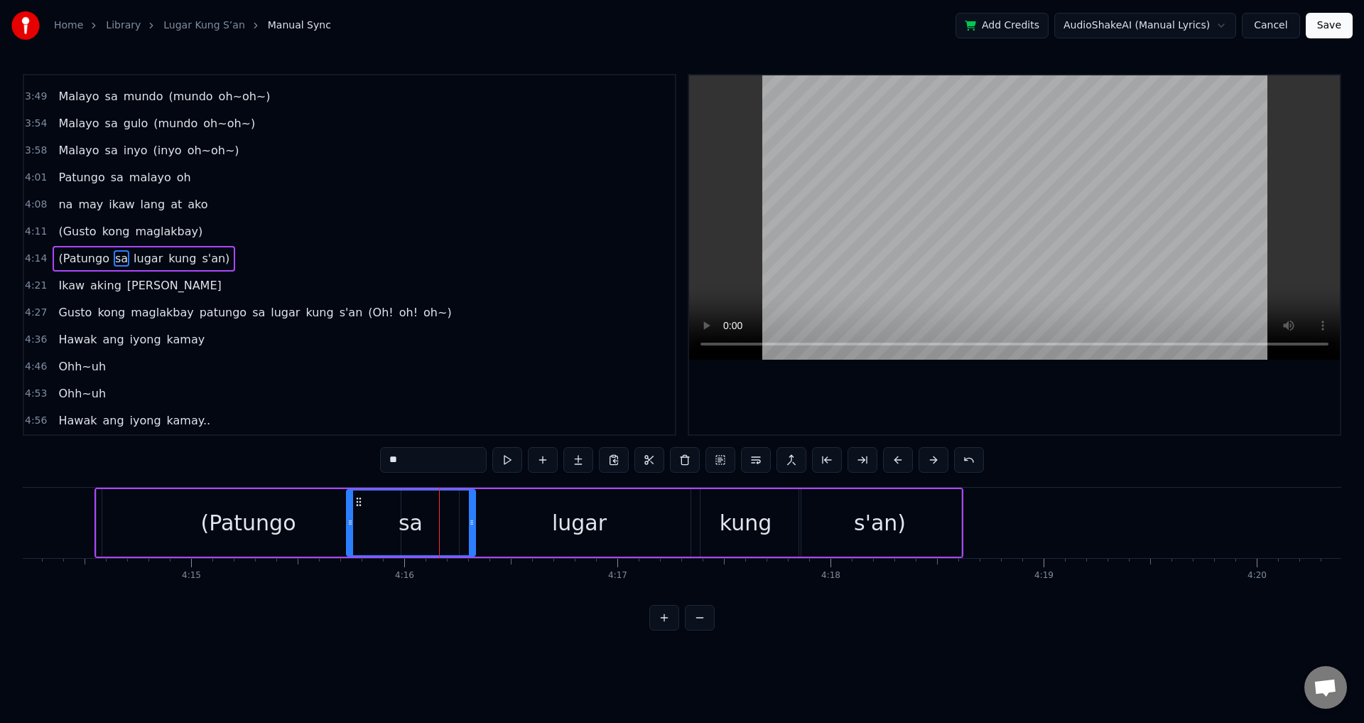
drag, startPoint x: 382, startPoint y: 527, endPoint x: 350, endPoint y: 527, distance: 32.0
click at [350, 527] on icon at bounding box center [350, 522] width 6 height 11
drag, startPoint x: 471, startPoint y: 516, endPoint x: 388, endPoint y: 521, distance: 83.3
click at [388, 521] on div at bounding box center [389, 522] width 6 height 65
click at [211, 522] on div "(Patungo" at bounding box center [247, 523] width 95 height 32
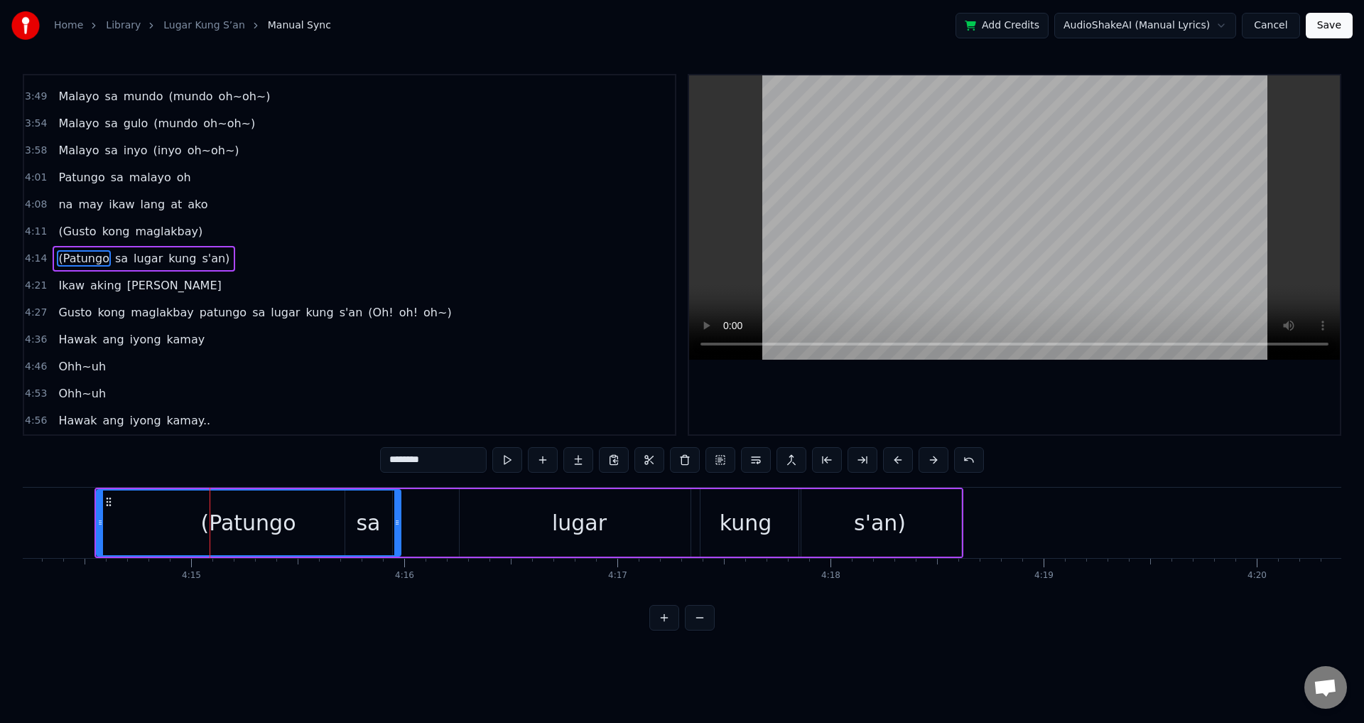
click at [934, 213] on video at bounding box center [1014, 217] width 651 height 284
click at [935, 213] on video at bounding box center [1014, 217] width 651 height 284
click at [173, 516] on div "(Patungo" at bounding box center [248, 522] width 303 height 65
drag, startPoint x: 398, startPoint y: 517, endPoint x: 369, endPoint y: 517, distance: 28.4
click at [369, 517] on icon at bounding box center [369, 522] width 6 height 11
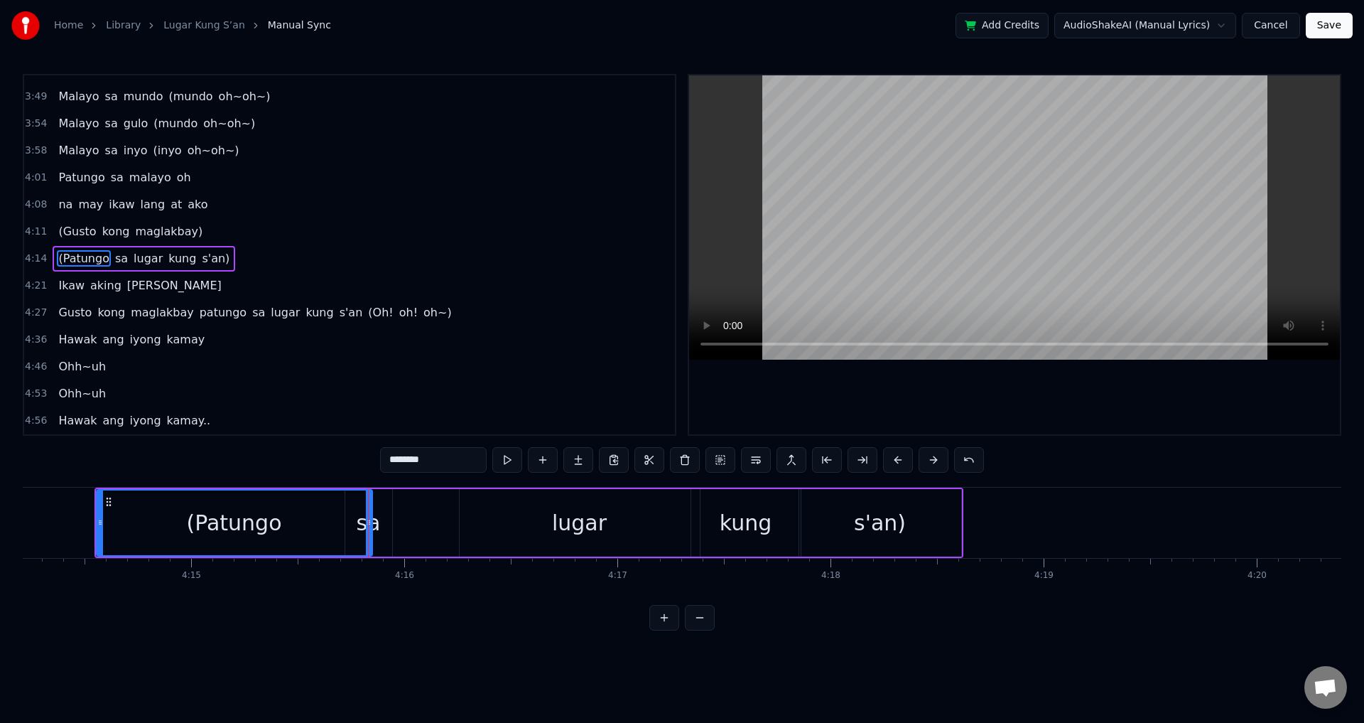
click at [386, 518] on div "sa" at bounding box center [368, 522] width 47 height 67
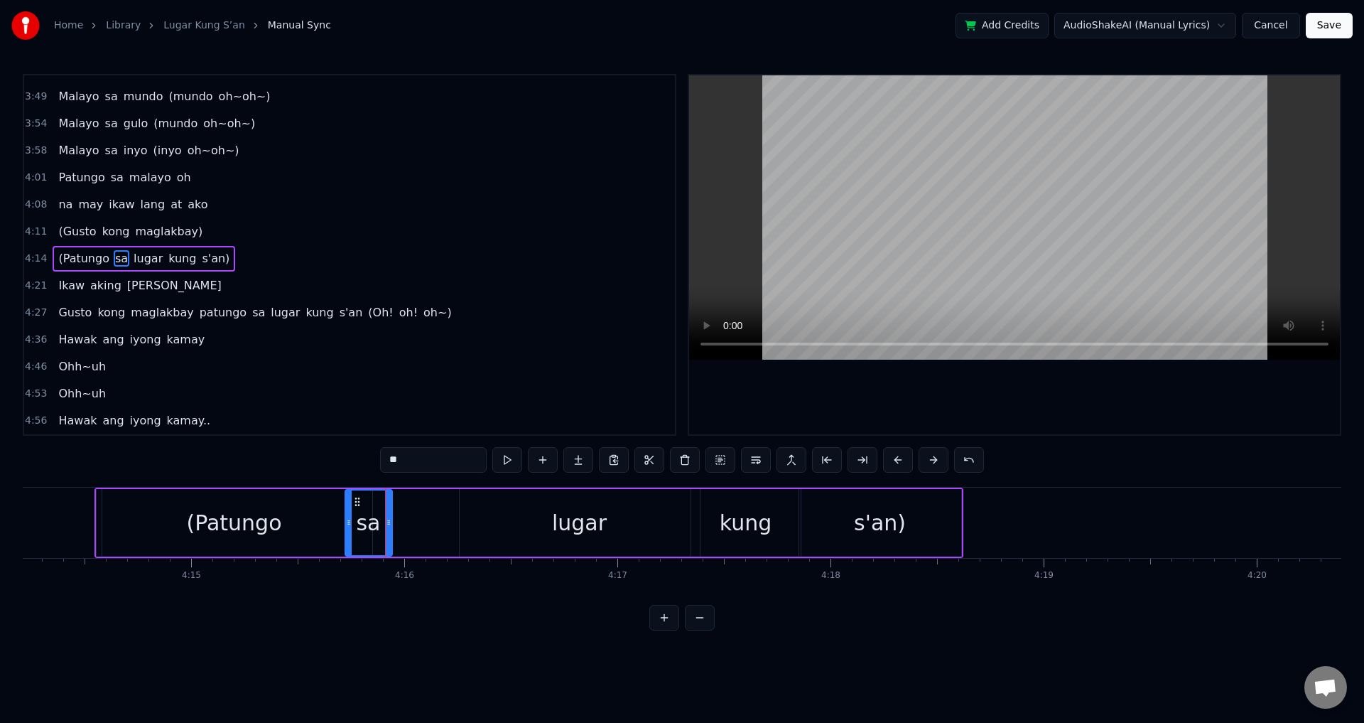
click at [184, 531] on div "(Patungo" at bounding box center [235, 522] width 276 height 67
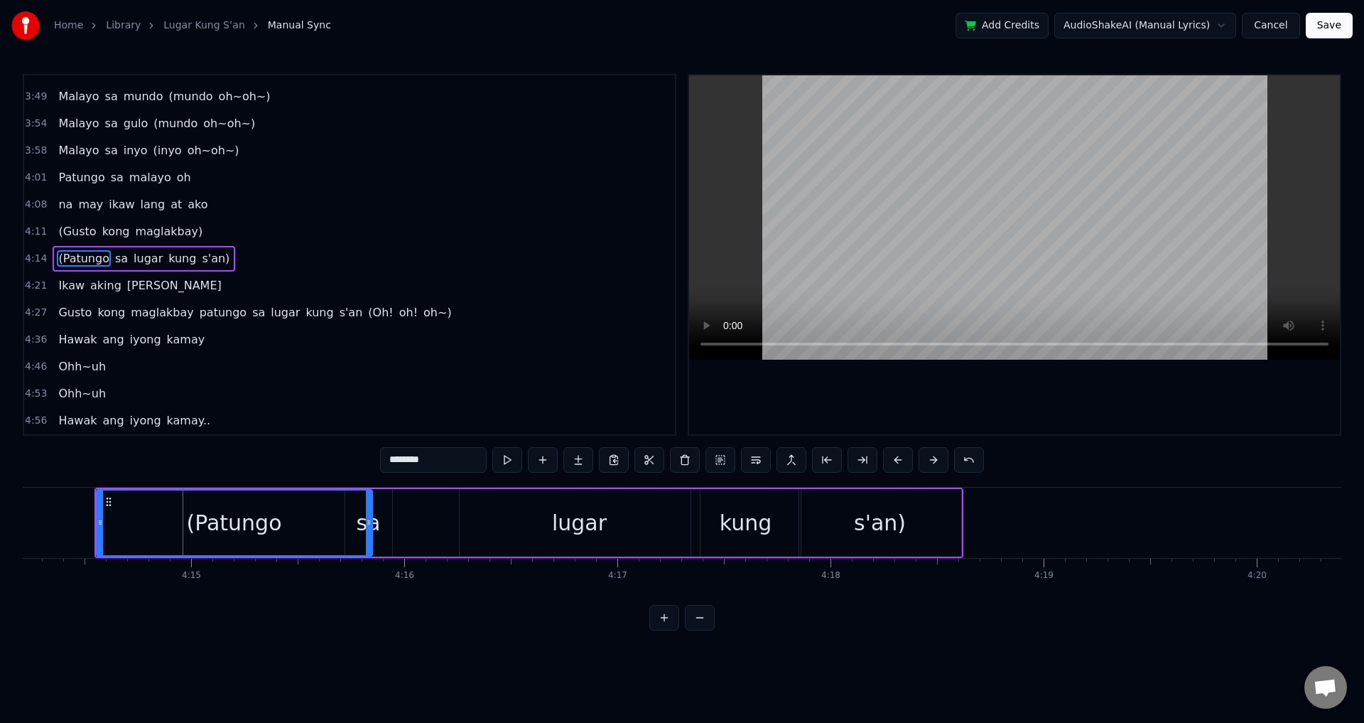
click at [792, 207] on video at bounding box center [1014, 217] width 651 height 284
click at [805, 205] on video at bounding box center [1014, 217] width 651 height 284
click at [585, 517] on div "lugar" at bounding box center [579, 523] width 55 height 32
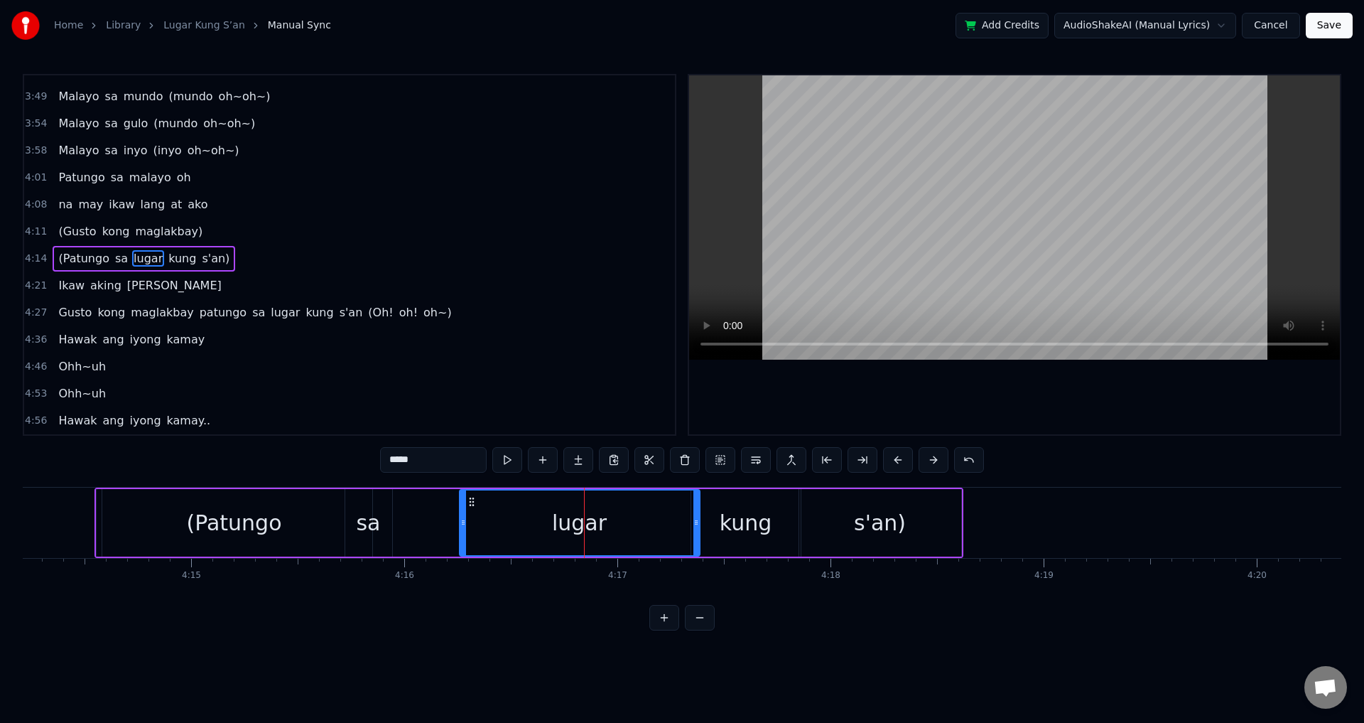
click at [697, 521] on circle at bounding box center [696, 520] width 1 height 1
drag, startPoint x: 696, startPoint y: 520, endPoint x: 609, endPoint y: 518, distance: 87.4
click at [629, 519] on icon at bounding box center [631, 522] width 6 height 11
click at [229, 525] on div "(Patungo" at bounding box center [233, 523] width 95 height 32
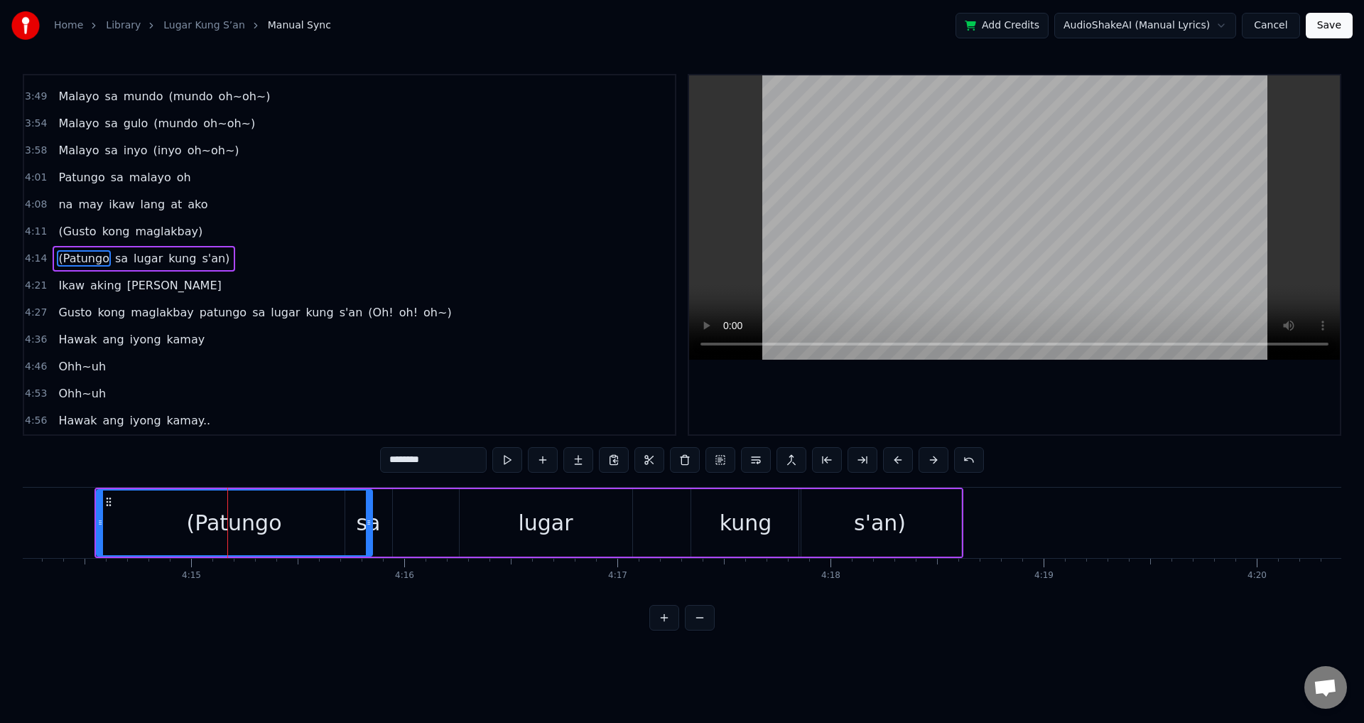
click at [745, 213] on video at bounding box center [1014, 217] width 651 height 284
click at [807, 275] on video at bounding box center [1014, 217] width 651 height 284
click at [730, 512] on div "kung" at bounding box center [746, 523] width 53 height 32
type input "****"
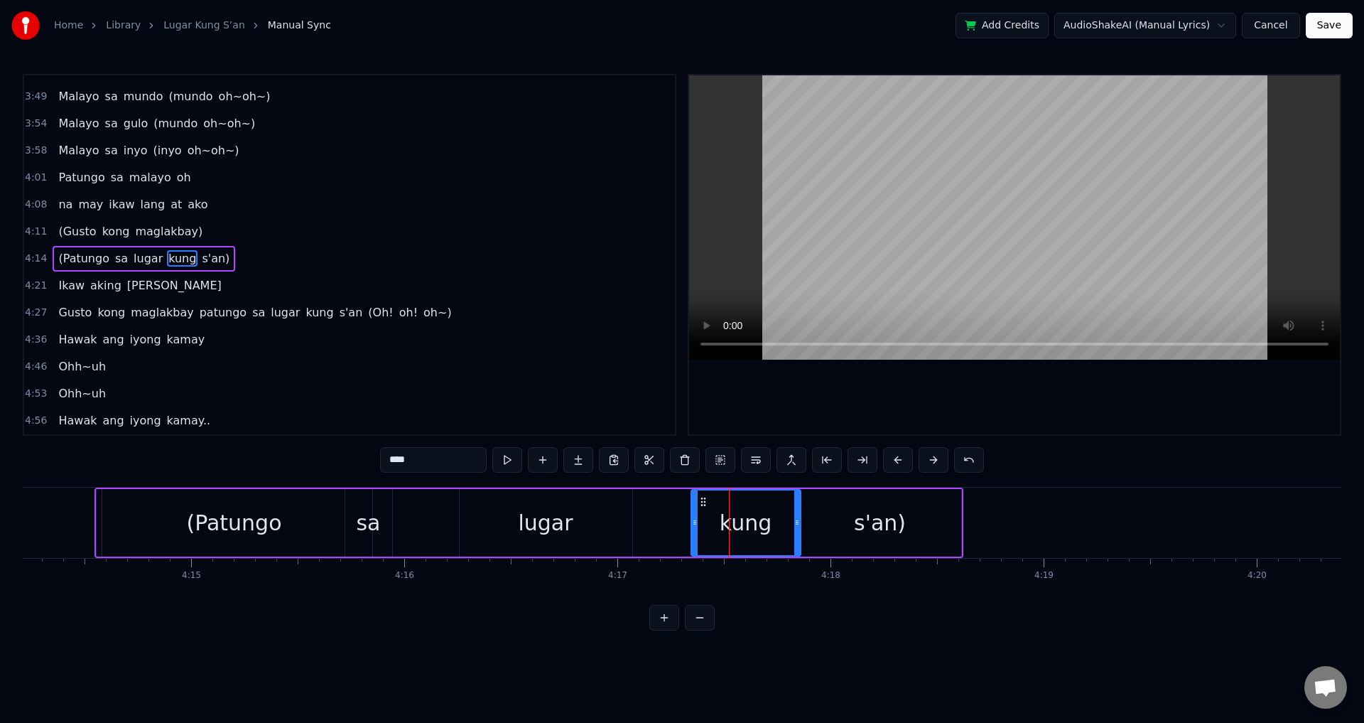
drag, startPoint x: 691, startPoint y: 519, endPoint x: 637, endPoint y: 516, distance: 54.1
click at [635, 515] on div "(Patungo [PERSON_NAME] kung s'an)" at bounding box center [528, 522] width 869 height 70
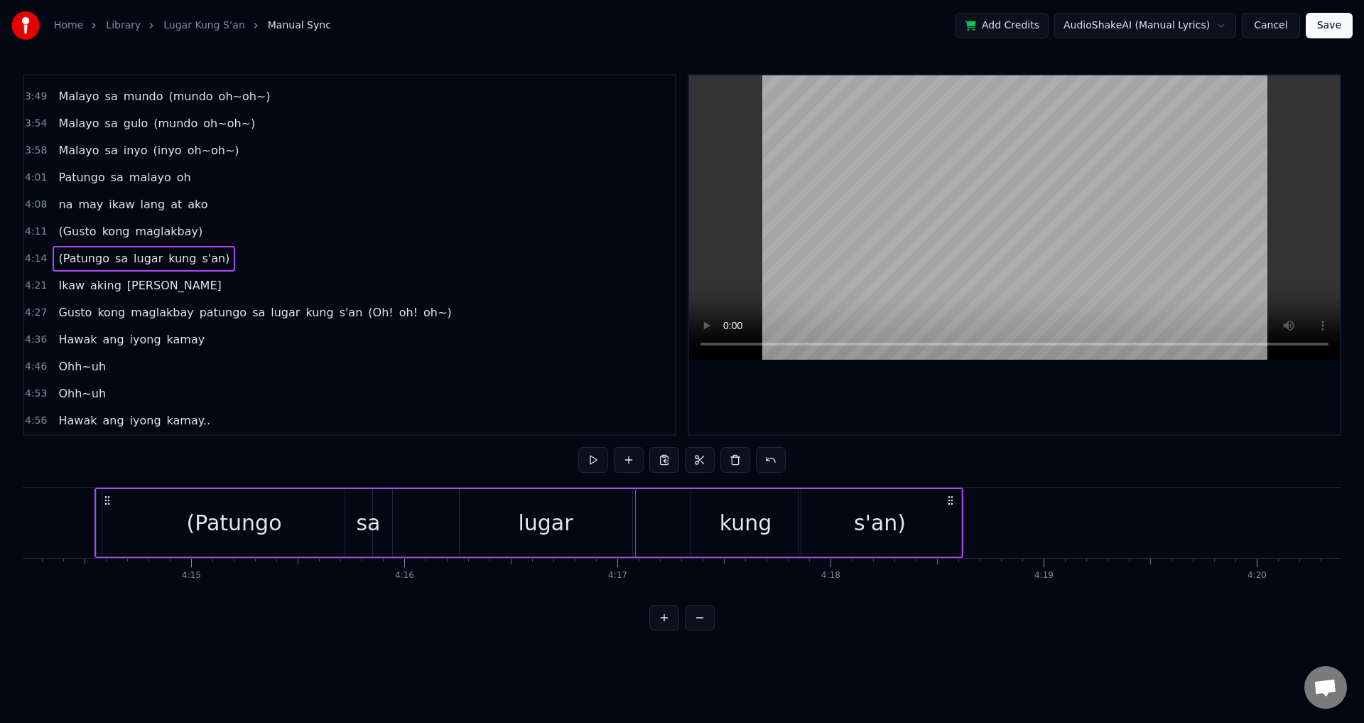
click at [693, 514] on div "kung" at bounding box center [745, 522] width 109 height 67
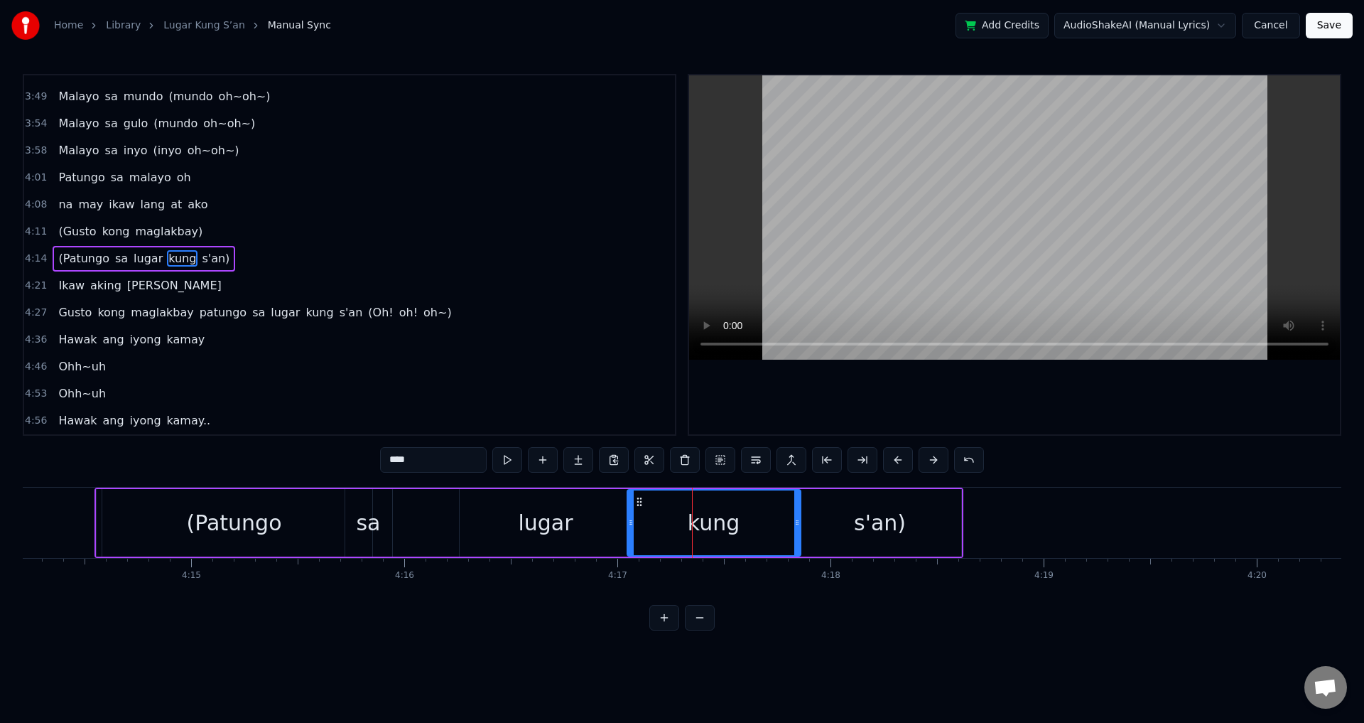
drag, startPoint x: 693, startPoint y: 516, endPoint x: 629, endPoint y: 514, distance: 64.0
click at [629, 514] on div at bounding box center [631, 522] width 6 height 65
drag, startPoint x: 796, startPoint y: 514, endPoint x: 730, endPoint y: 453, distance: 89.5
click at [741, 507] on div at bounding box center [744, 522] width 6 height 65
click at [740, 166] on video at bounding box center [1014, 217] width 651 height 284
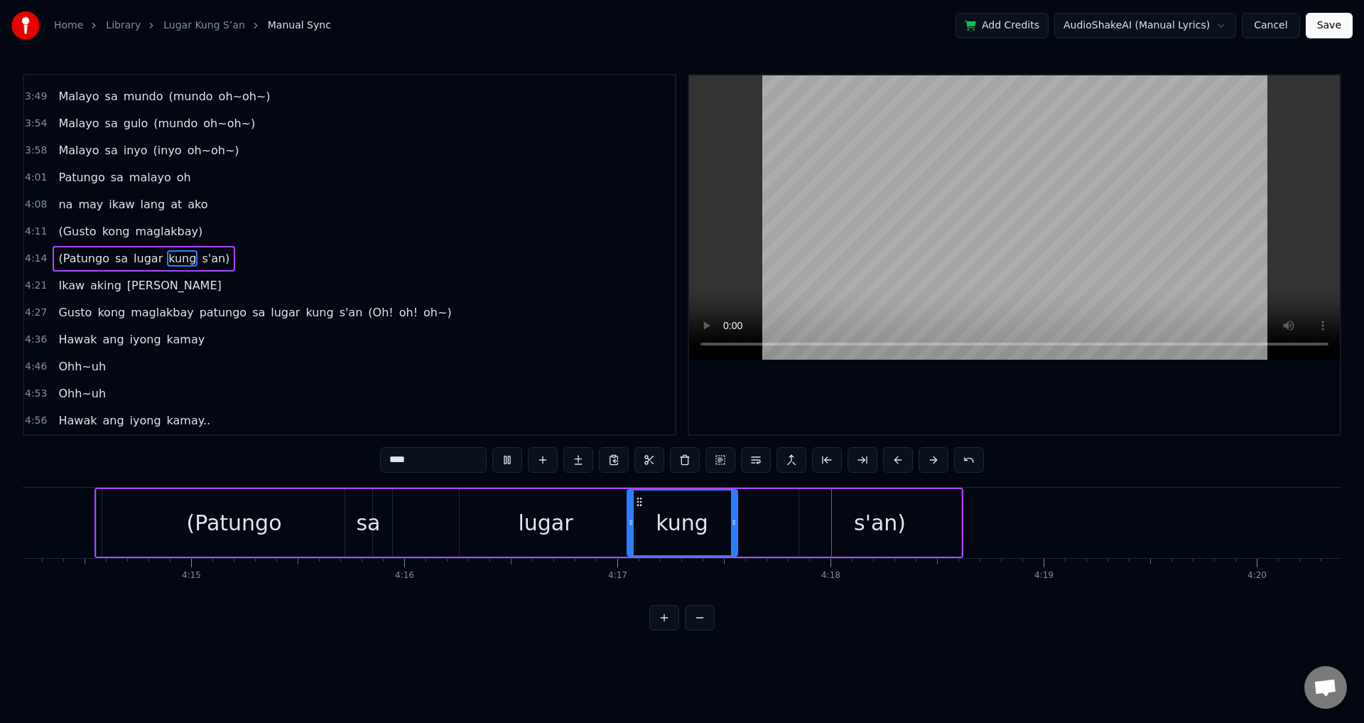
click at [139, 529] on div "(Patungo" at bounding box center [235, 522] width 276 height 67
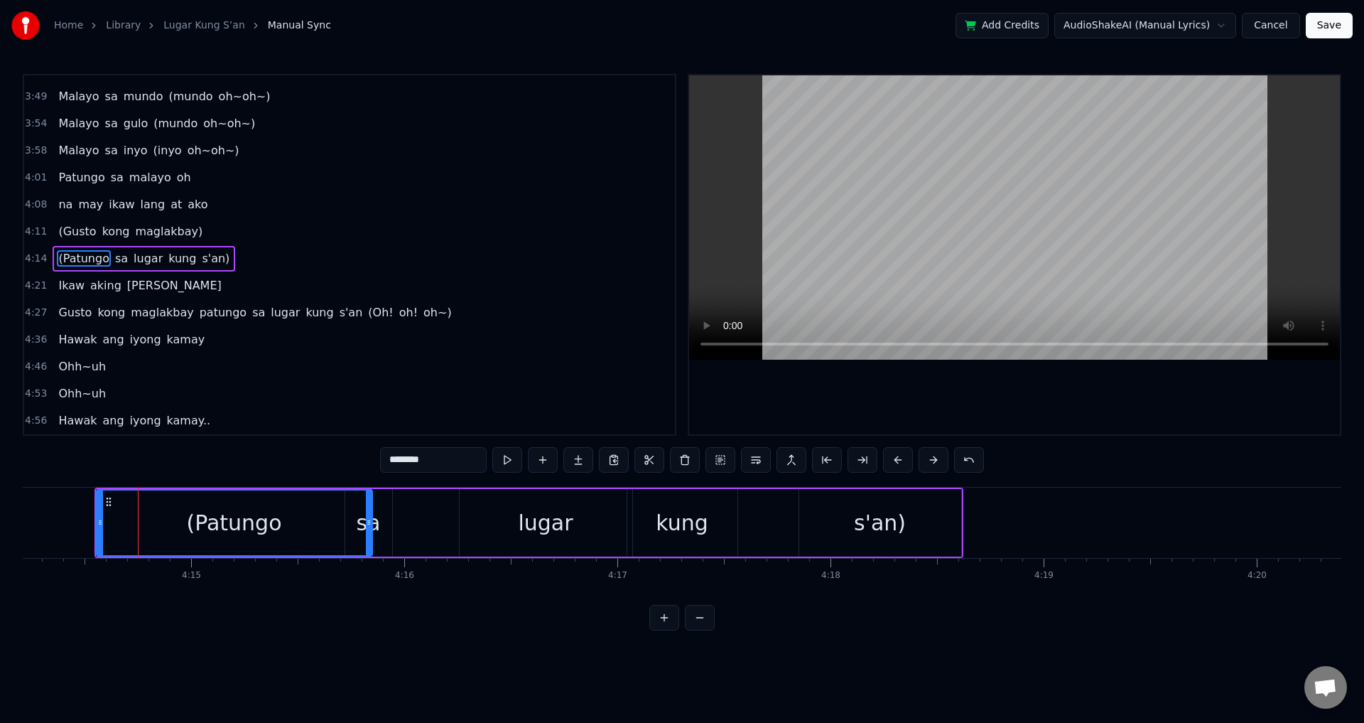
click at [786, 261] on video at bounding box center [1014, 217] width 651 height 284
click at [804, 526] on div "s'an)" at bounding box center [880, 522] width 162 height 67
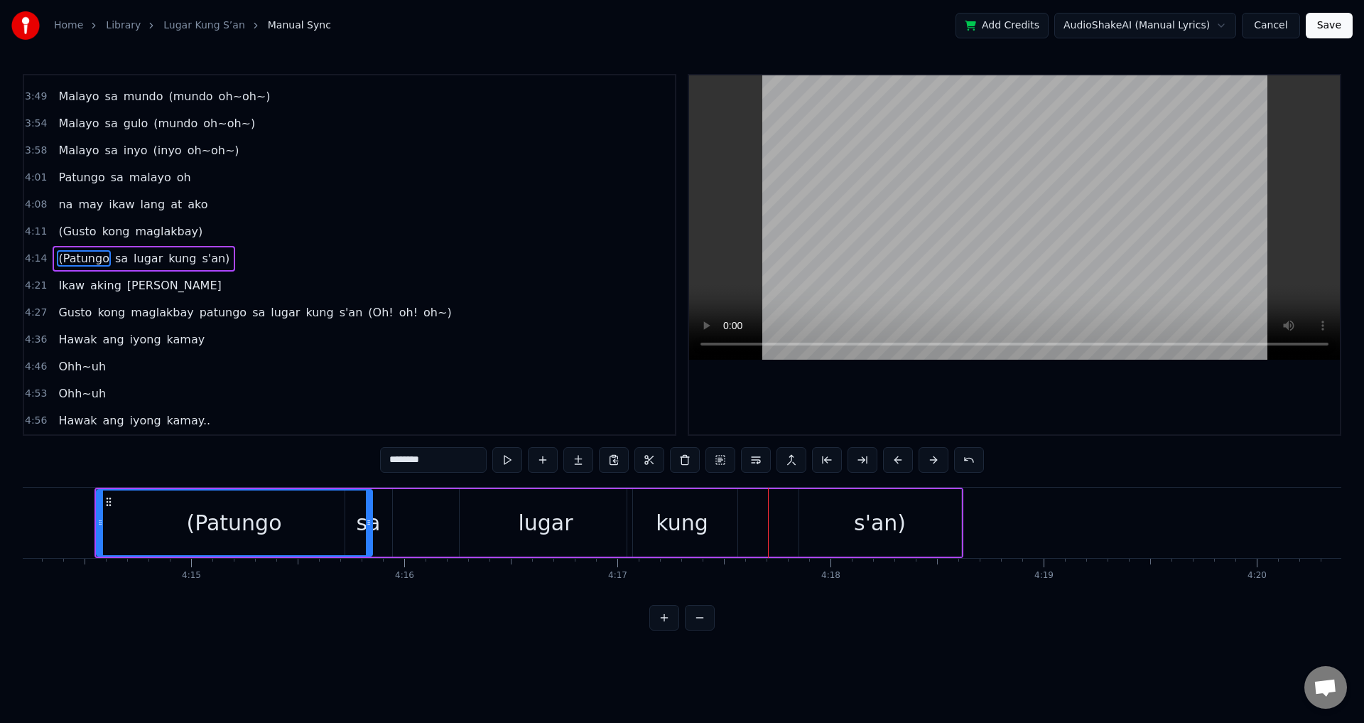
type input "*****"
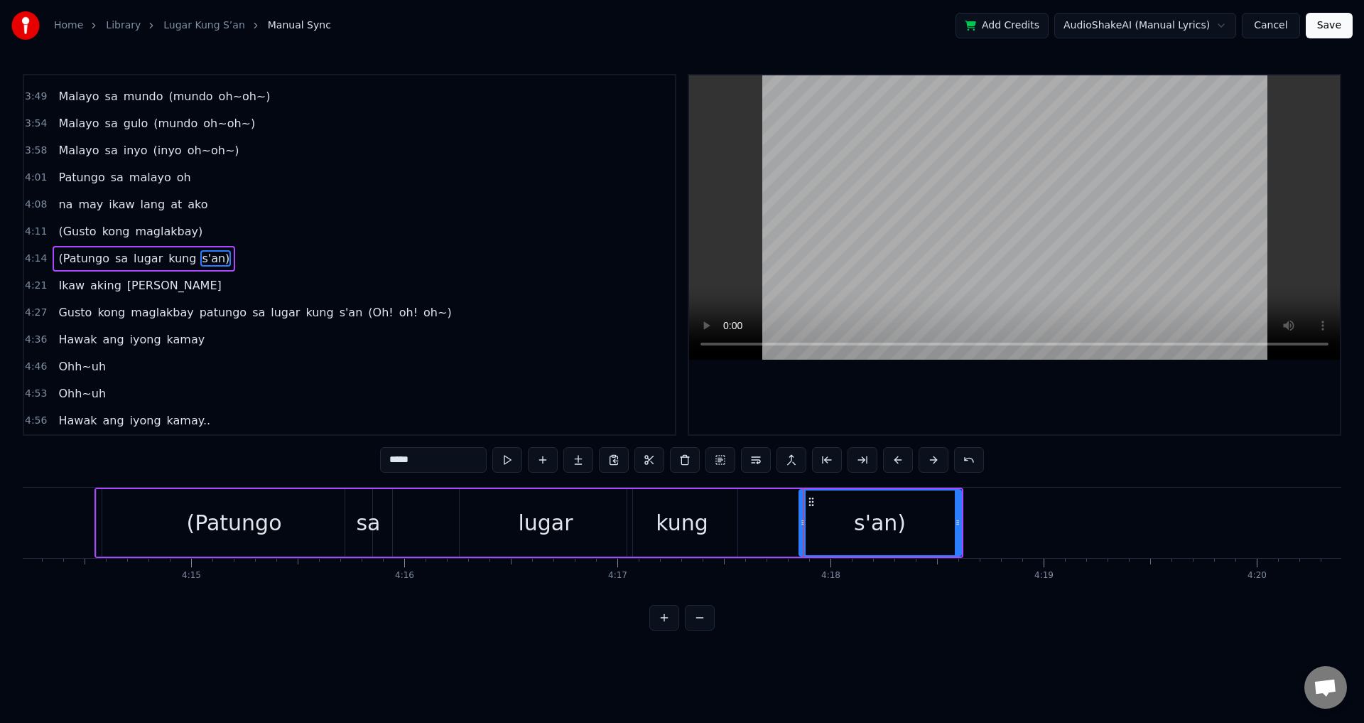
drag, startPoint x: 798, startPoint y: 526, endPoint x: 763, endPoint y: 524, distance: 34.8
click at [740, 524] on div "(Patungo [PERSON_NAME] kung s'an)" at bounding box center [528, 522] width 869 height 70
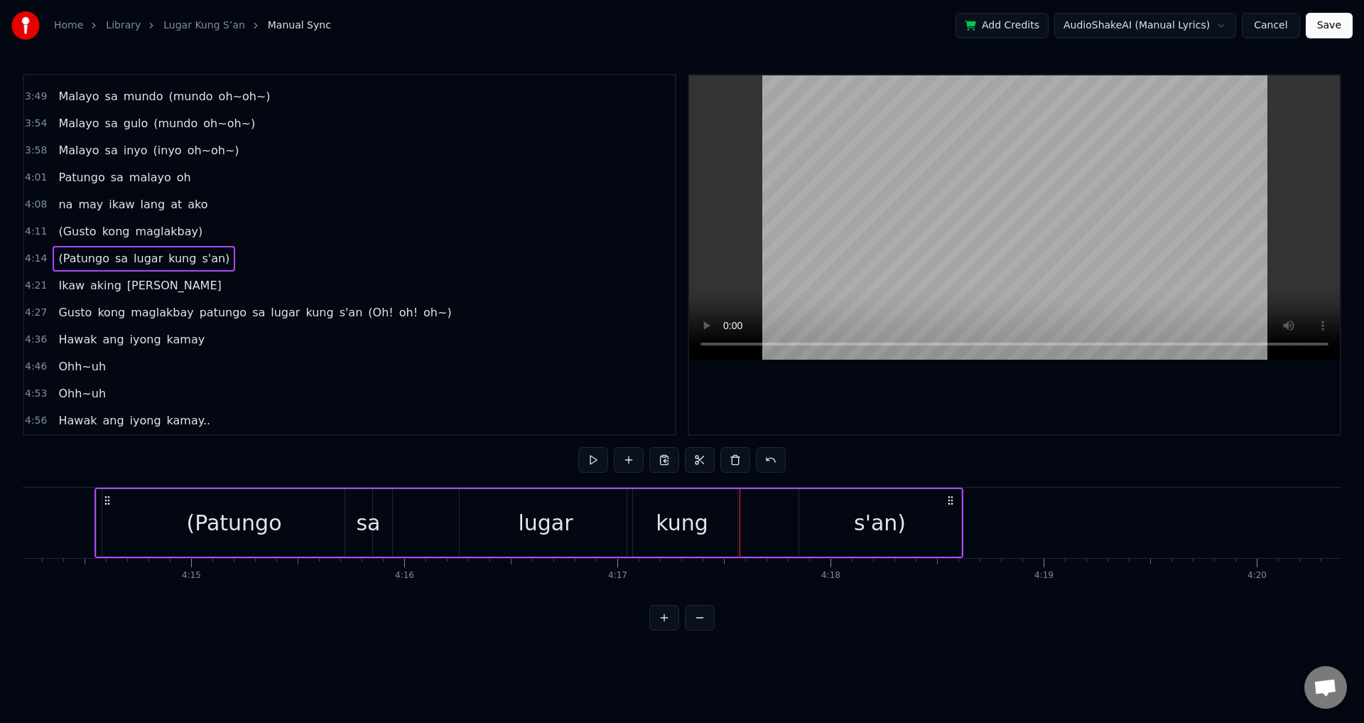
click at [797, 524] on div "(Patungo [PERSON_NAME] kung s'an)" at bounding box center [528, 522] width 869 height 70
click at [816, 523] on div "s'an)" at bounding box center [880, 522] width 162 height 67
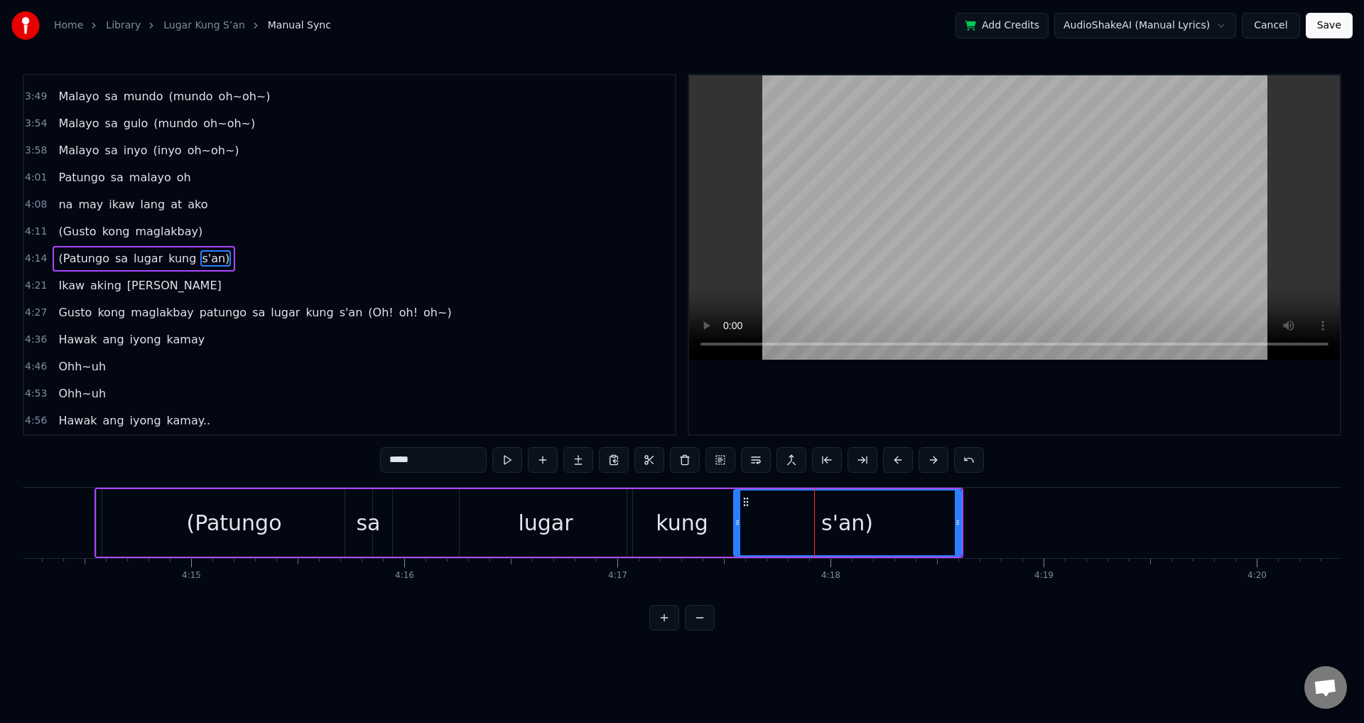
drag, startPoint x: 801, startPoint y: 523, endPoint x: 738, endPoint y: 515, distance: 63.7
click at [735, 519] on icon at bounding box center [738, 522] width 6 height 11
click at [245, 520] on div "(Patungo" at bounding box center [233, 523] width 95 height 32
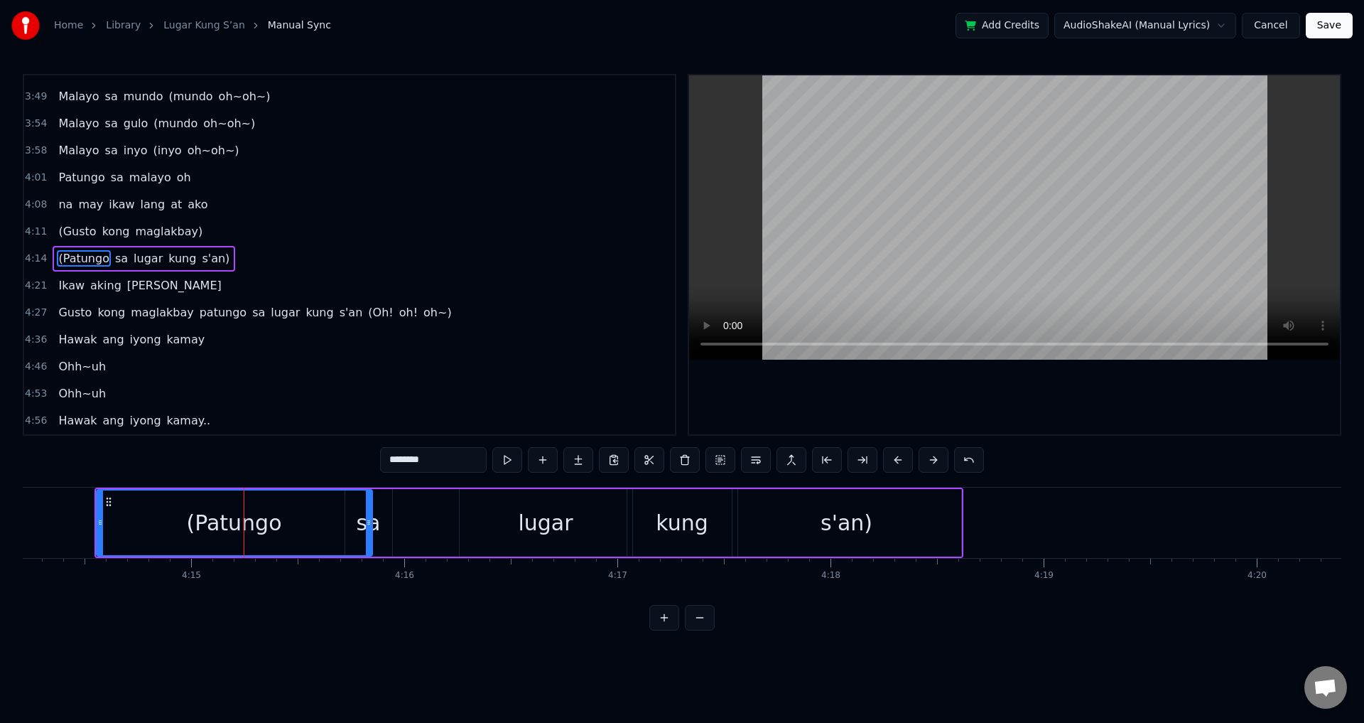
click at [1002, 80] on video at bounding box center [1014, 217] width 651 height 284
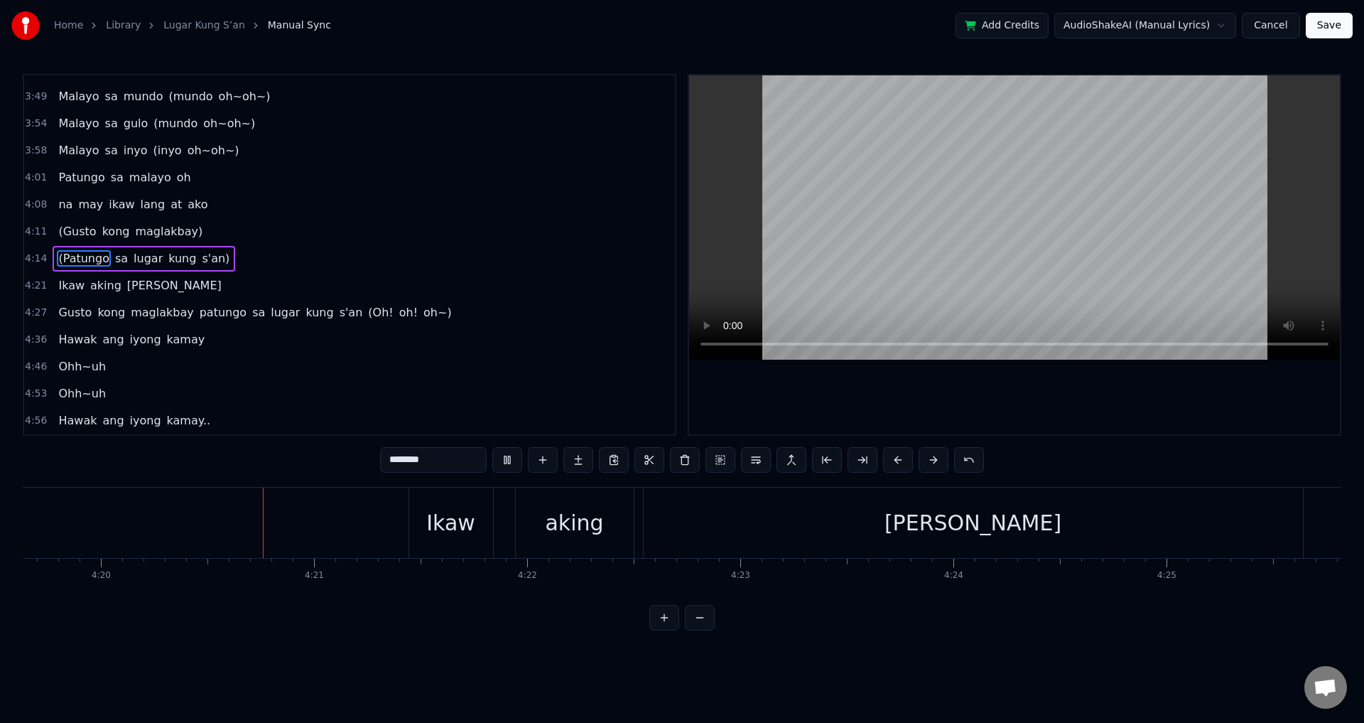
scroll to position [0, 55394]
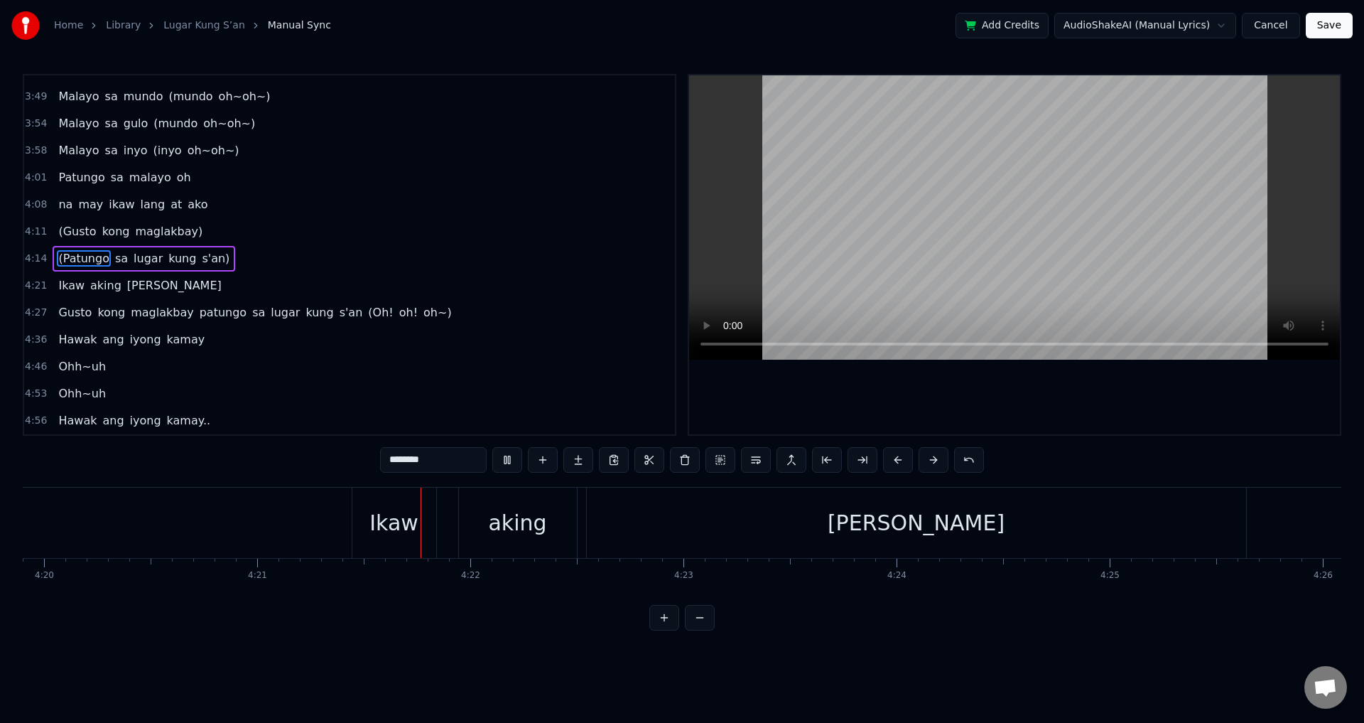
click at [904, 185] on video at bounding box center [1014, 217] width 651 height 284
click at [397, 507] on div "Ikaw" at bounding box center [393, 523] width 49 height 32
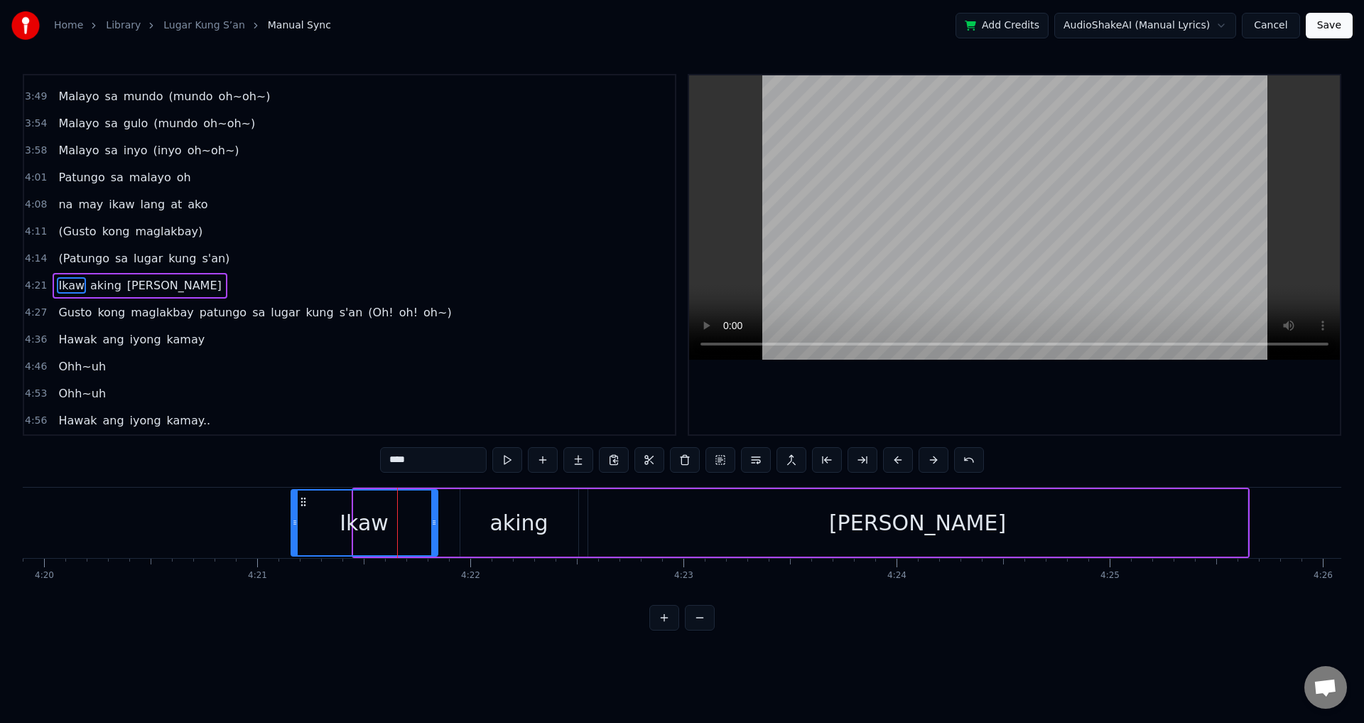
drag, startPoint x: 357, startPoint y: 516, endPoint x: 293, endPoint y: 517, distance: 63.2
click at [293, 516] on div at bounding box center [295, 522] width 6 height 65
click at [73, 259] on span "(Patungo" at bounding box center [83, 258] width 53 height 16
type input "********"
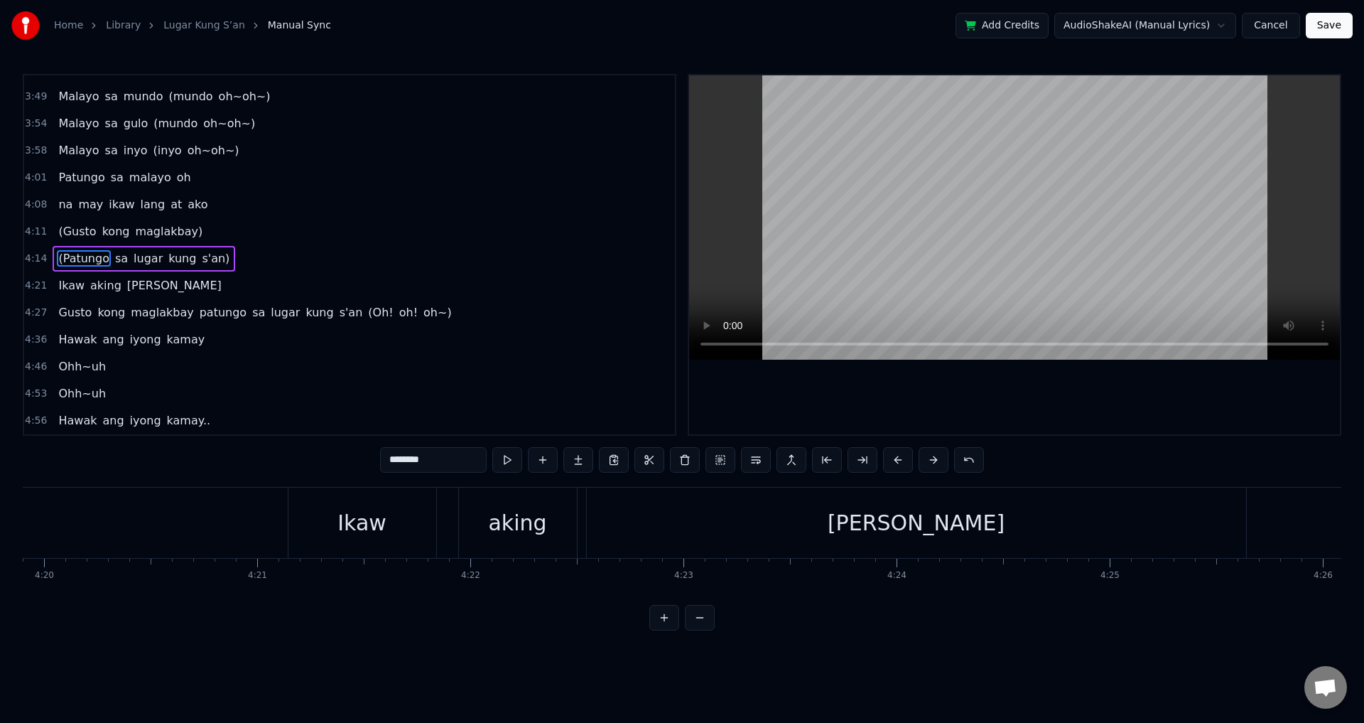
click at [1025, 214] on video at bounding box center [1014, 217] width 651 height 284
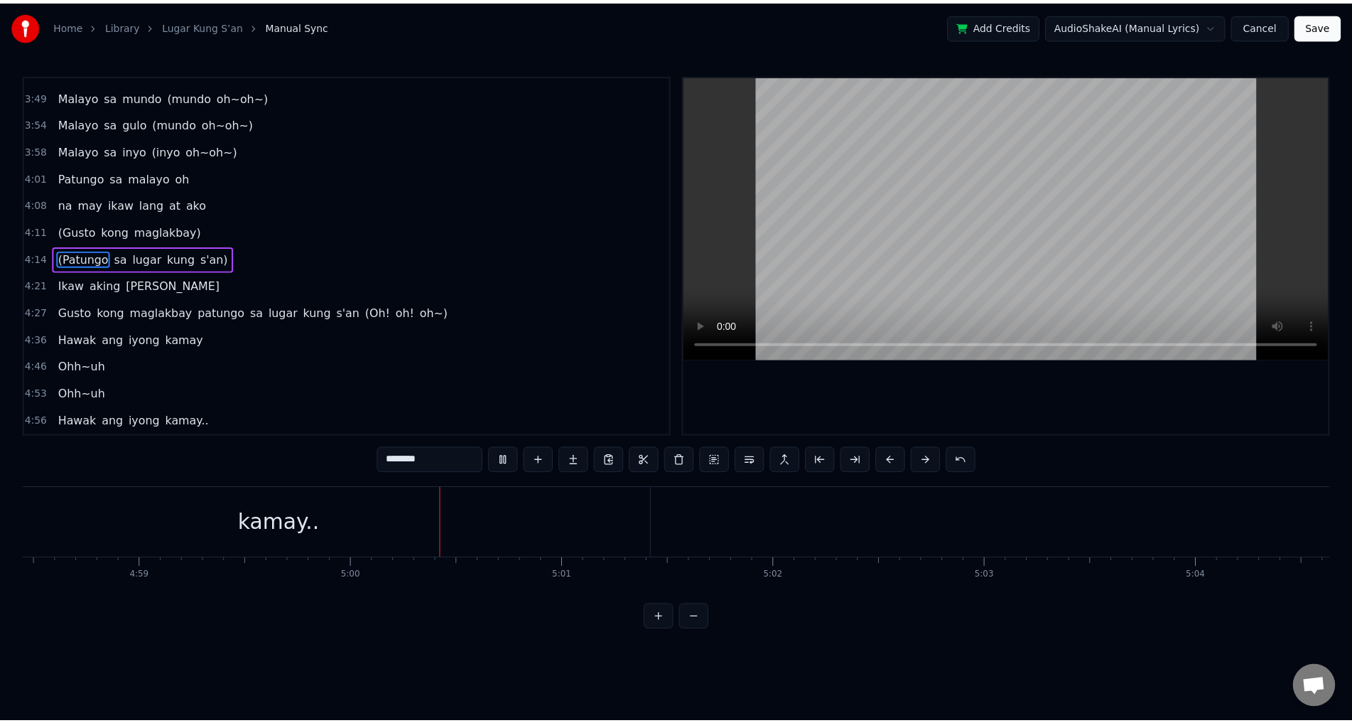
scroll to position [0, 63856]
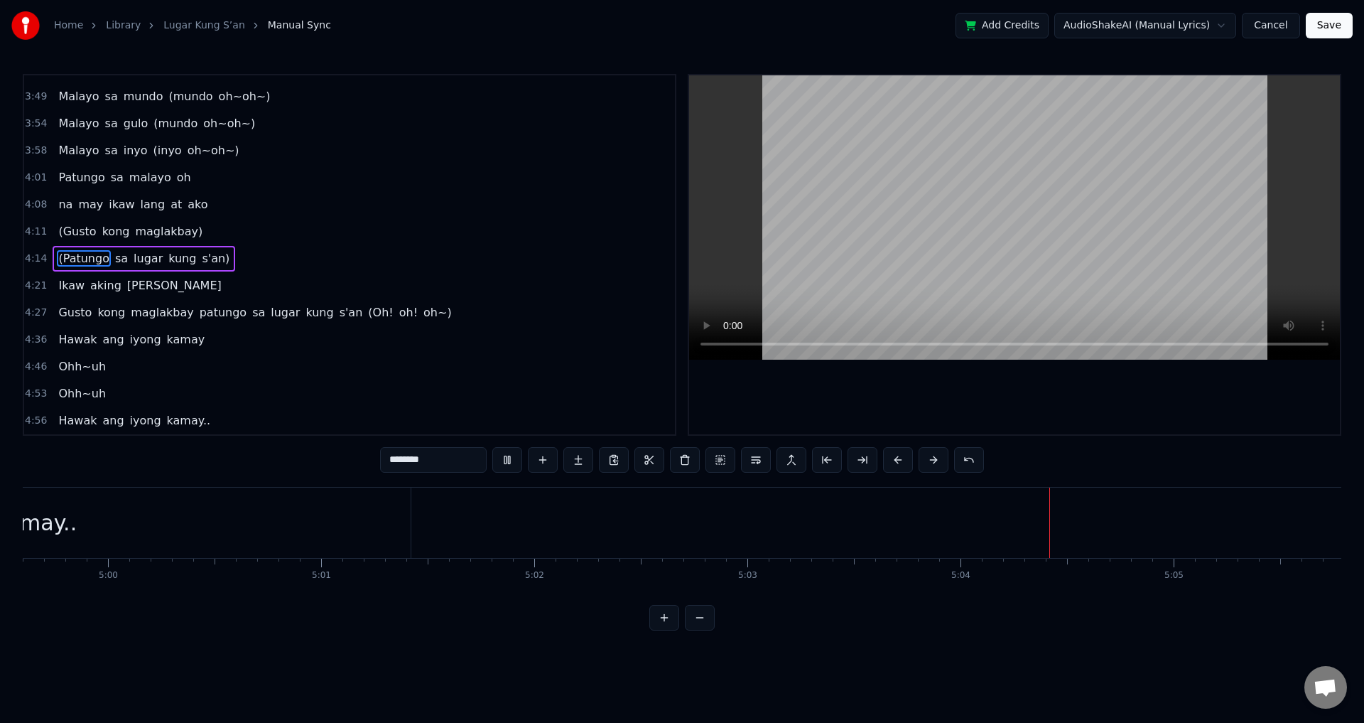
click at [1334, 31] on button "Save" at bounding box center [1329, 26] width 47 height 26
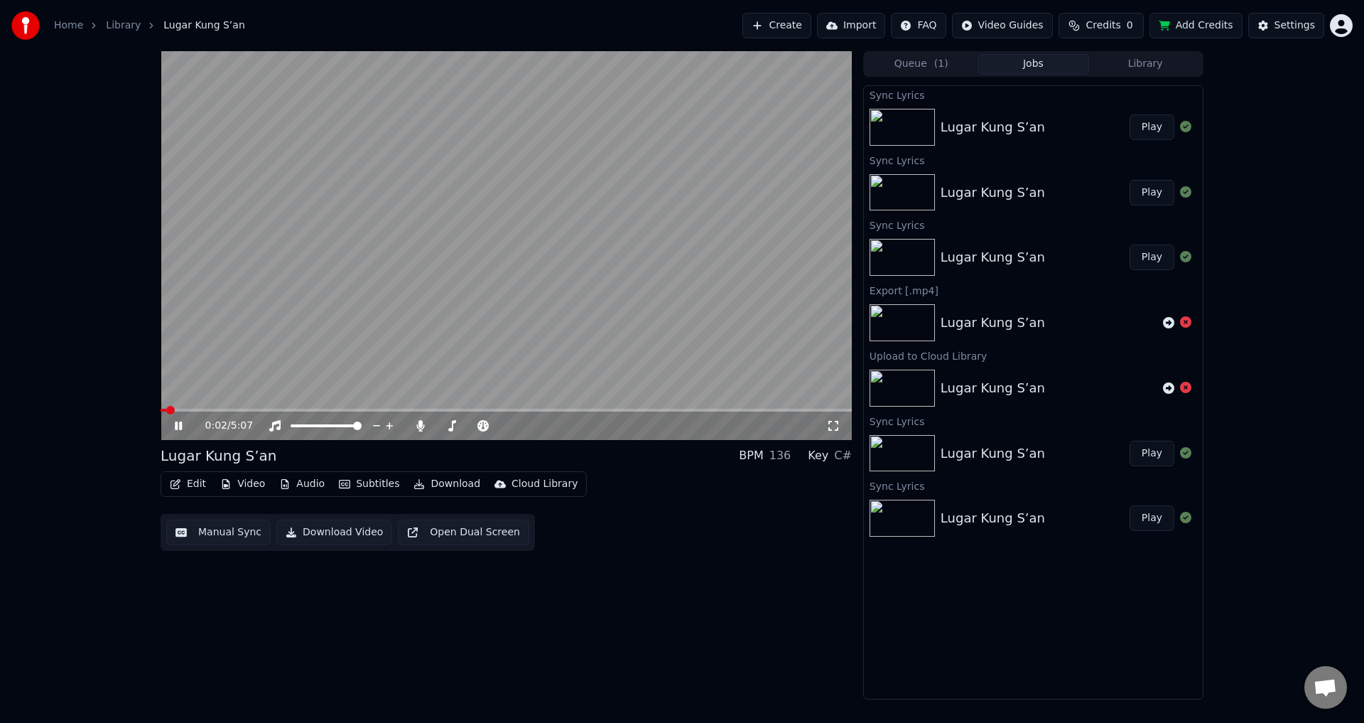
click at [302, 409] on span at bounding box center [506, 410] width 691 height 3
click at [352, 411] on span at bounding box center [506, 410] width 691 height 3
click at [423, 326] on video at bounding box center [506, 245] width 691 height 389
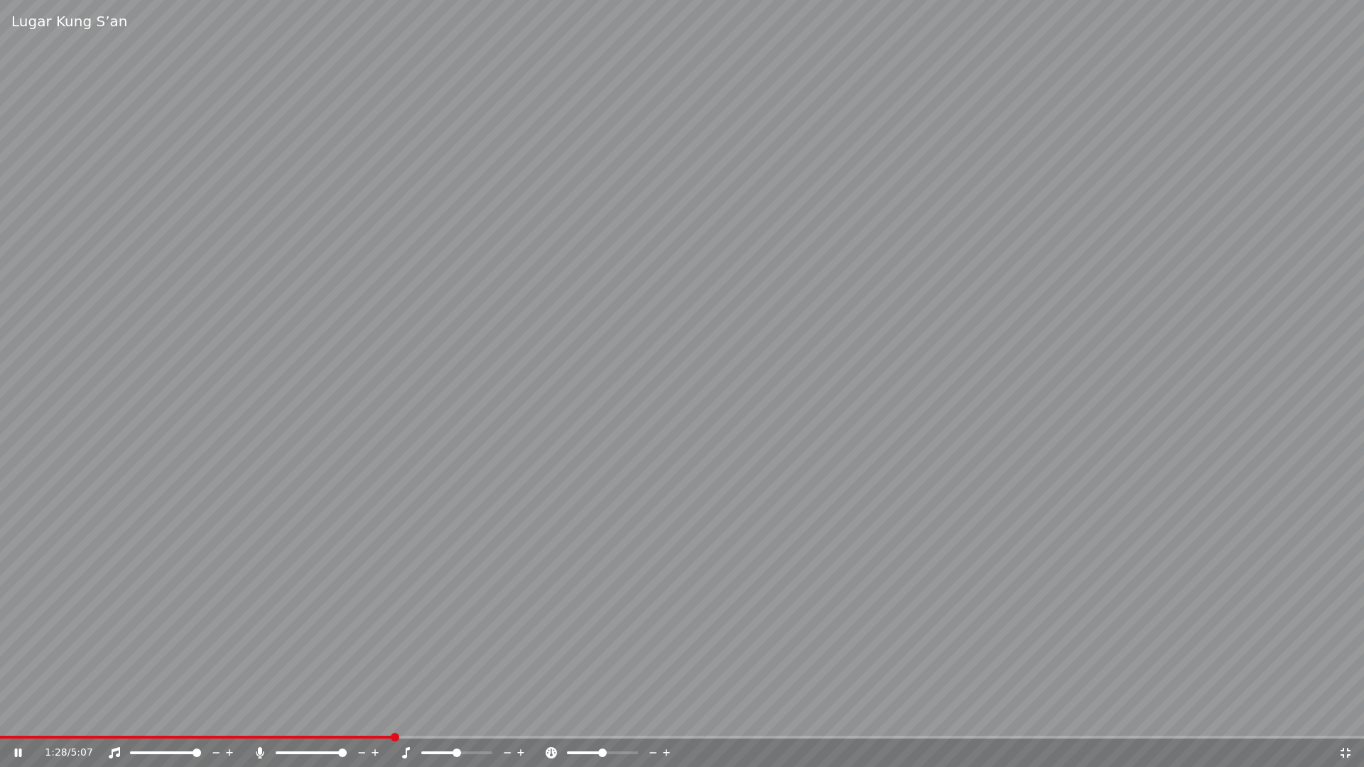
click at [563, 372] on video at bounding box center [682, 383] width 1364 height 767
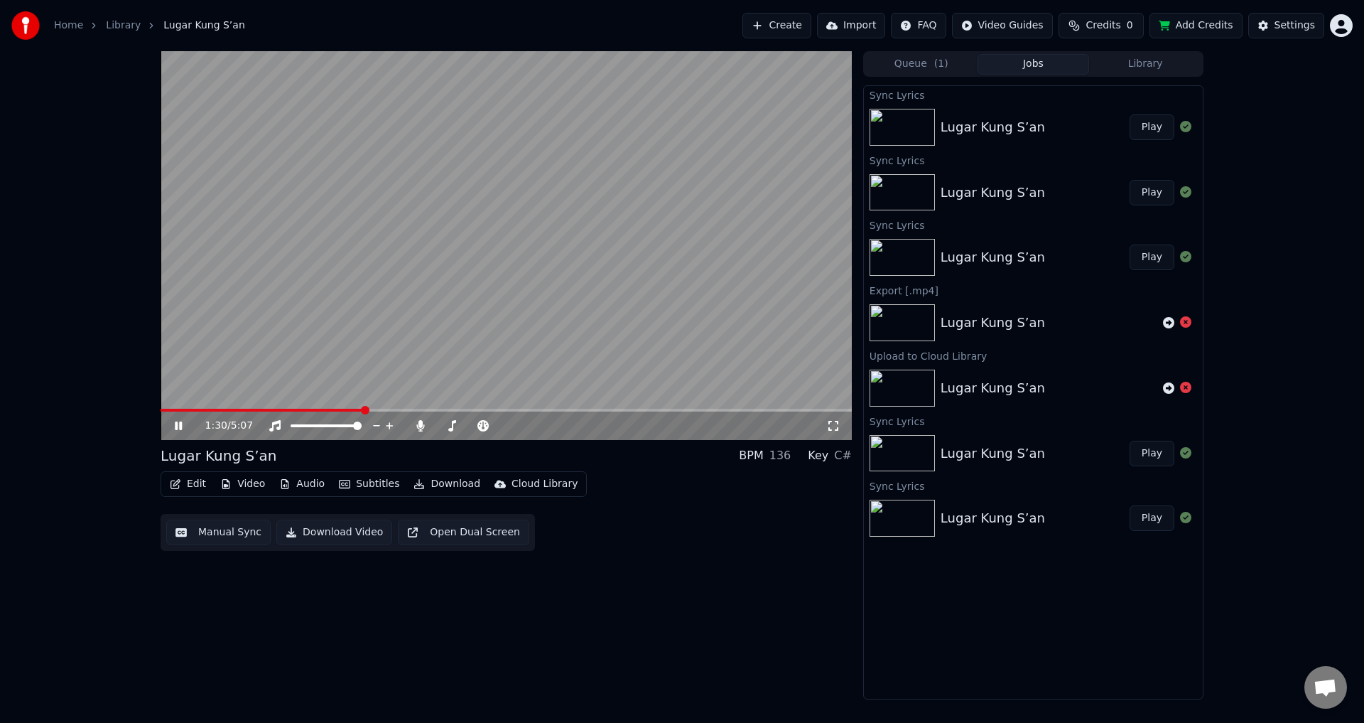
click at [428, 407] on video at bounding box center [506, 245] width 691 height 389
click at [180, 426] on icon at bounding box center [178, 426] width 9 height 10
click at [180, 426] on icon at bounding box center [178, 425] width 7 height 9
click at [189, 481] on button "Edit" at bounding box center [188, 484] width 48 height 20
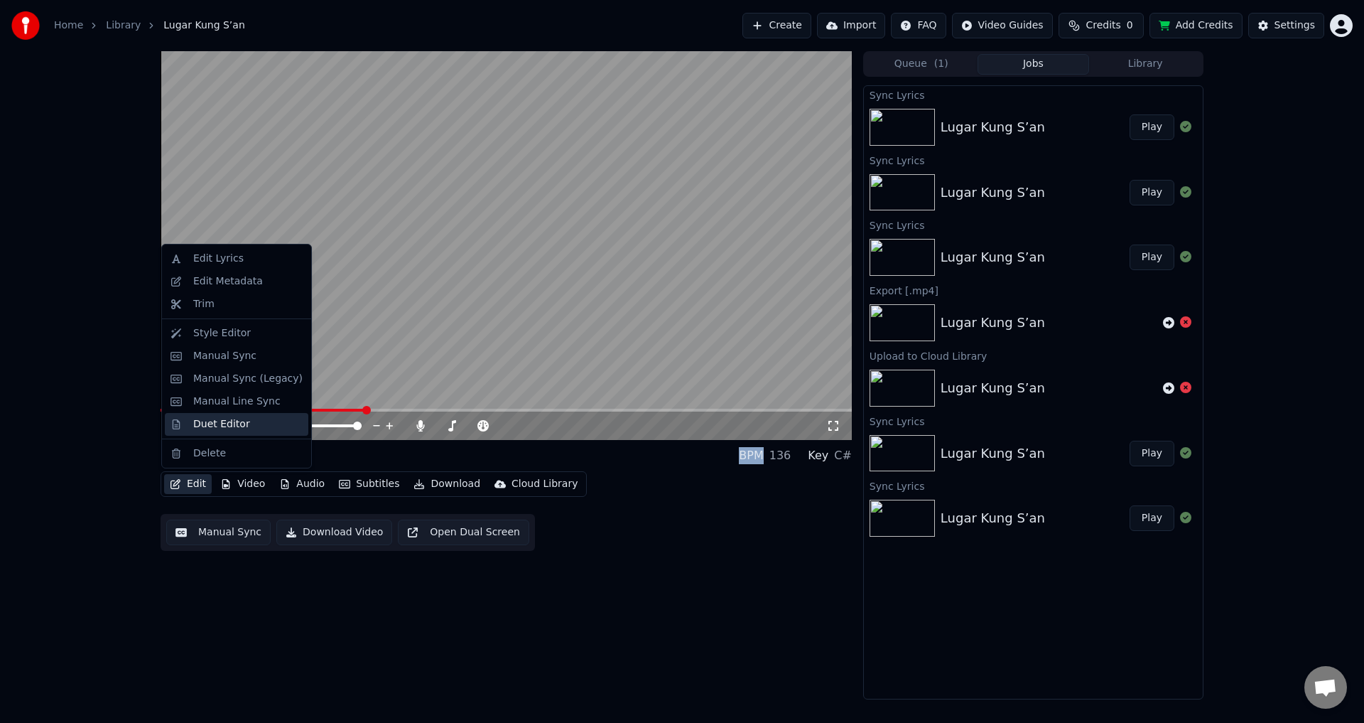
click at [238, 421] on div "Duet Editor" at bounding box center [221, 424] width 57 height 14
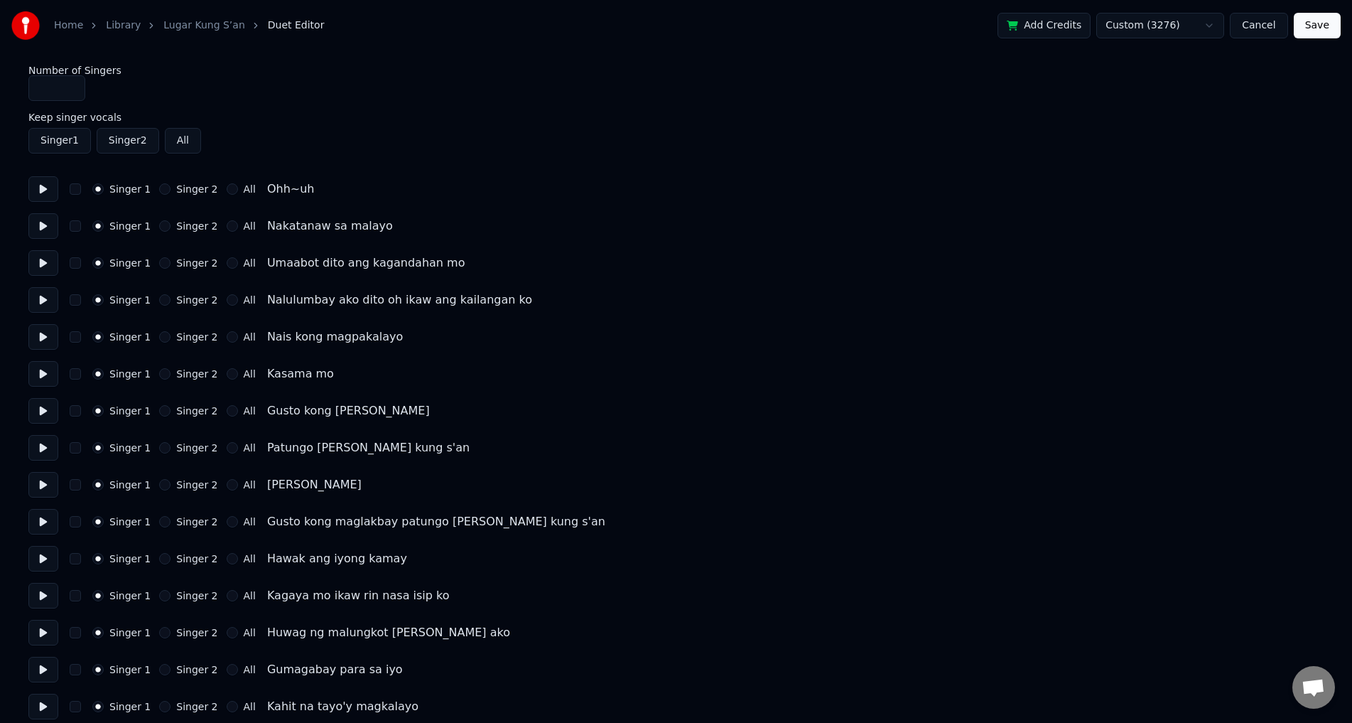
click at [45, 184] on button at bounding box center [43, 189] width 30 height 26
click at [160, 189] on button "Singer 2" at bounding box center [164, 188] width 11 height 11
click at [41, 229] on button at bounding box center [43, 226] width 30 height 26
click at [46, 263] on button at bounding box center [43, 263] width 30 height 26
click at [44, 298] on button at bounding box center [43, 300] width 30 height 26
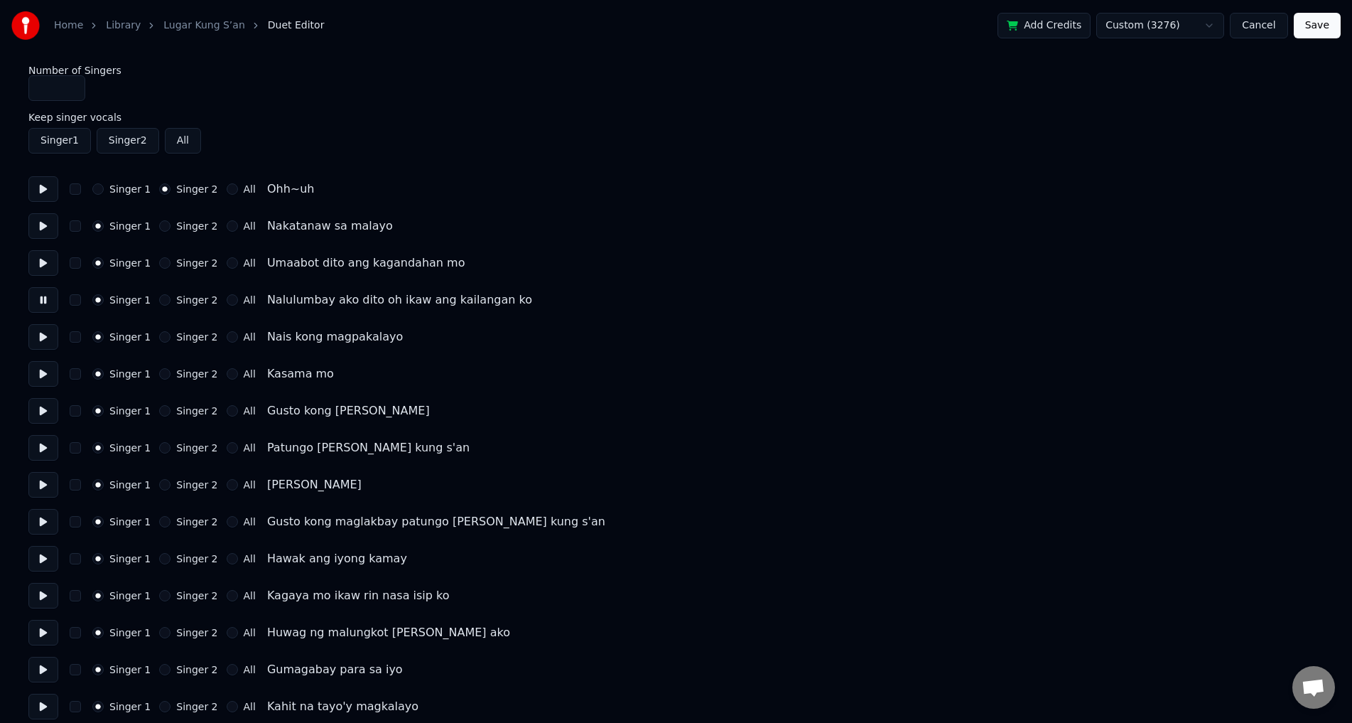
click at [40, 346] on button at bounding box center [43, 337] width 30 height 26
click at [45, 373] on button at bounding box center [43, 374] width 30 height 26
click at [43, 416] on button at bounding box center [43, 411] width 30 height 26
click at [227, 406] on div "All" at bounding box center [241, 410] width 29 height 11
click at [227, 409] on button "All" at bounding box center [232, 410] width 11 height 11
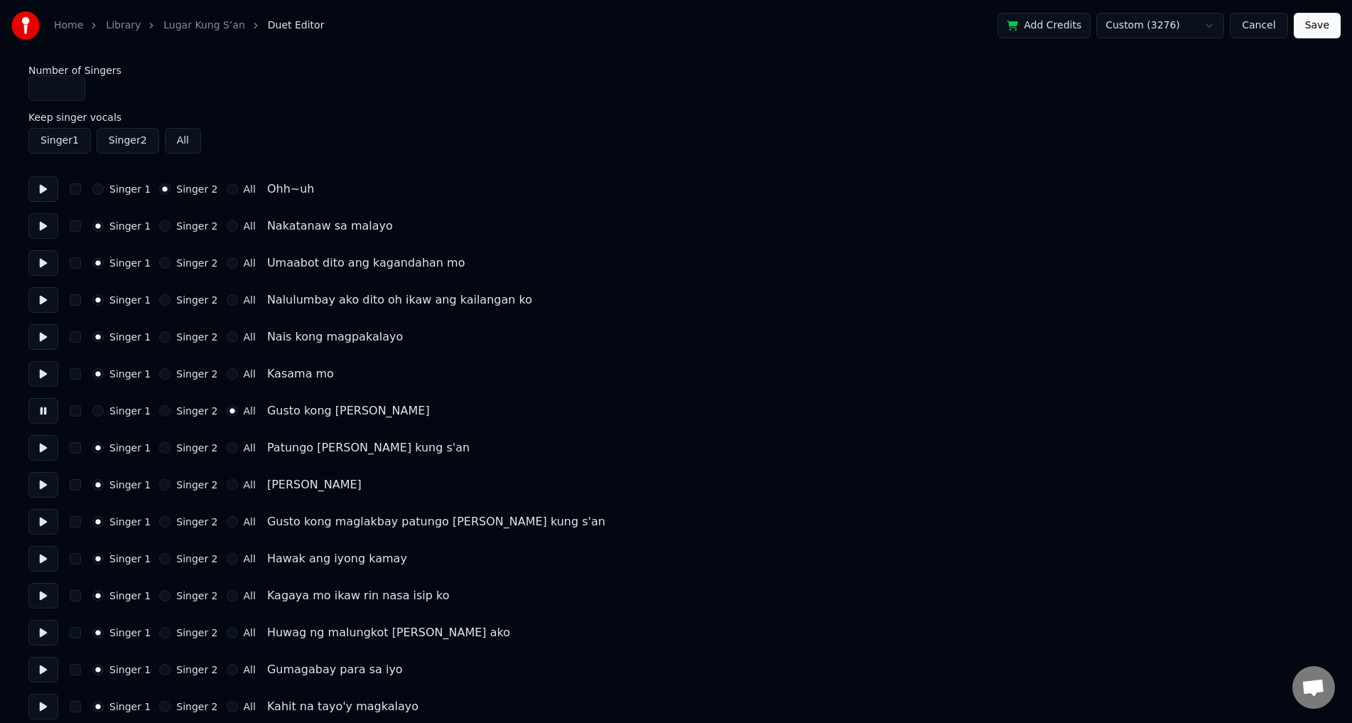
scroll to position [71, 0]
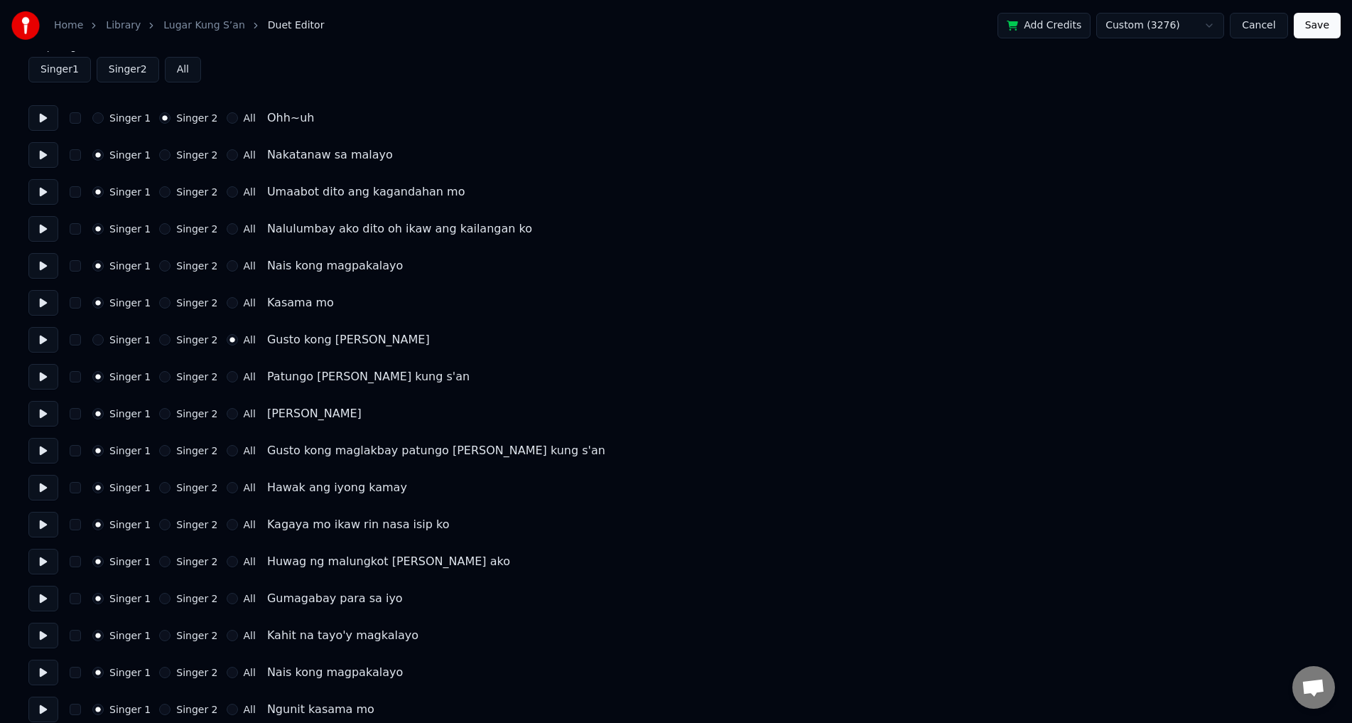
click at [229, 374] on div "All" at bounding box center [241, 376] width 29 height 11
click at [227, 380] on button "All" at bounding box center [232, 376] width 11 height 11
click at [227, 420] on div "Singer 1 Singer 2 All Ikaw [PERSON_NAME]" at bounding box center [675, 414] width 1295 height 26
click at [227, 414] on button "All" at bounding box center [232, 413] width 11 height 11
click at [228, 449] on div "All" at bounding box center [241, 450] width 29 height 11
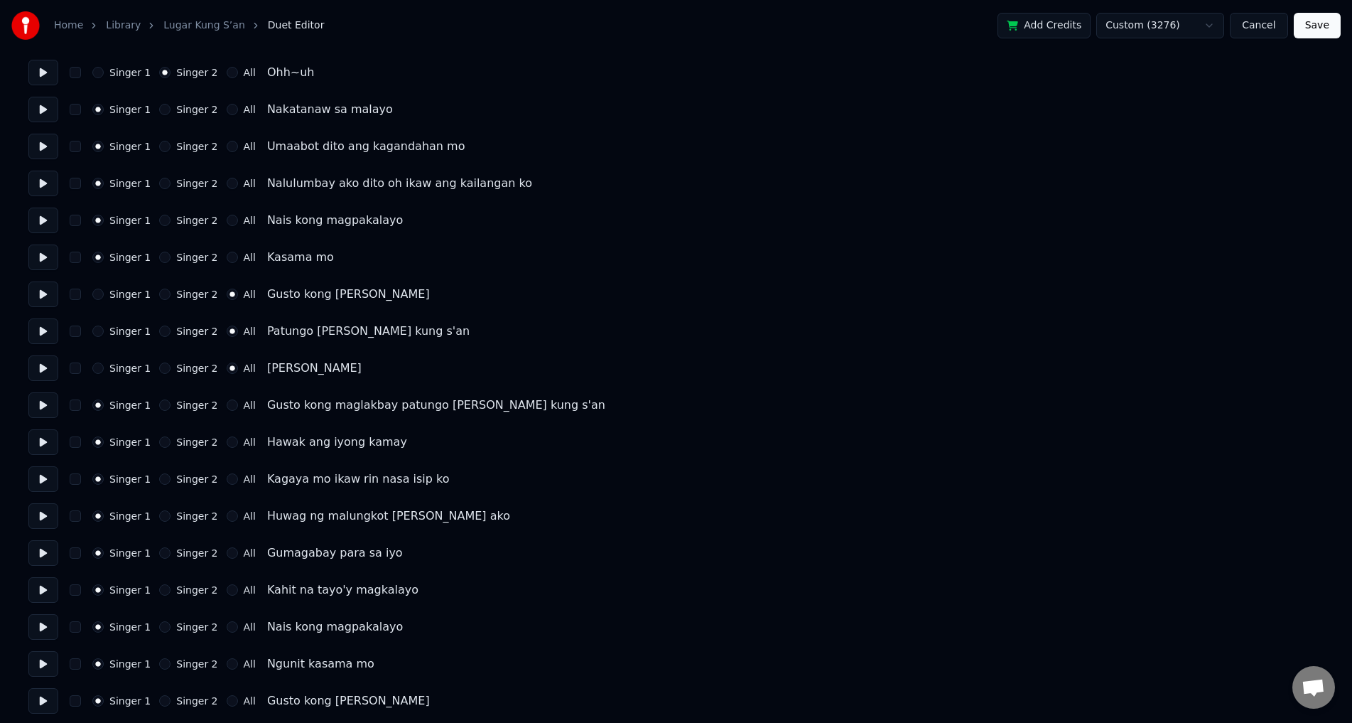
scroll to position [142, 0]
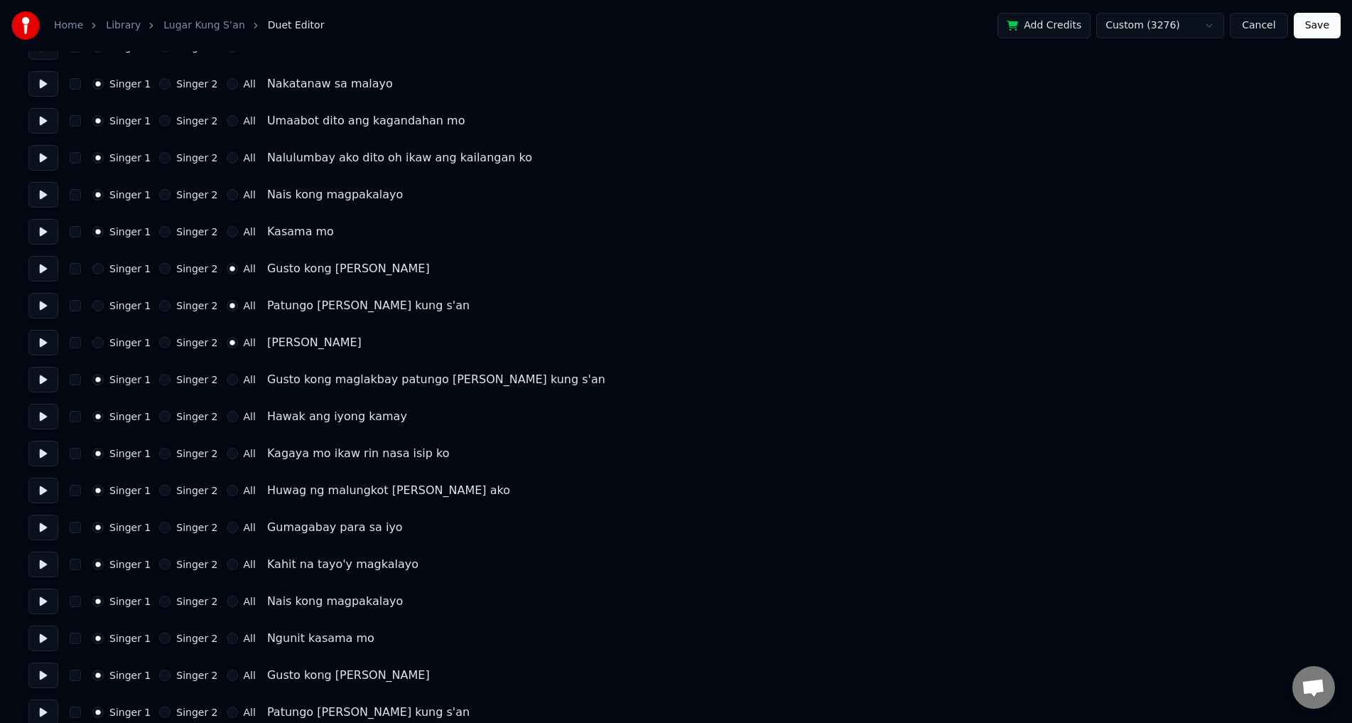
click at [229, 423] on div "Singer 1 Singer 2 All Hawak ang iyong kamay" at bounding box center [675, 417] width 1295 height 26
click at [227, 417] on button "All" at bounding box center [232, 416] width 11 height 11
click at [227, 377] on button "All" at bounding box center [232, 379] width 11 height 11
click at [31, 389] on button at bounding box center [43, 380] width 30 height 26
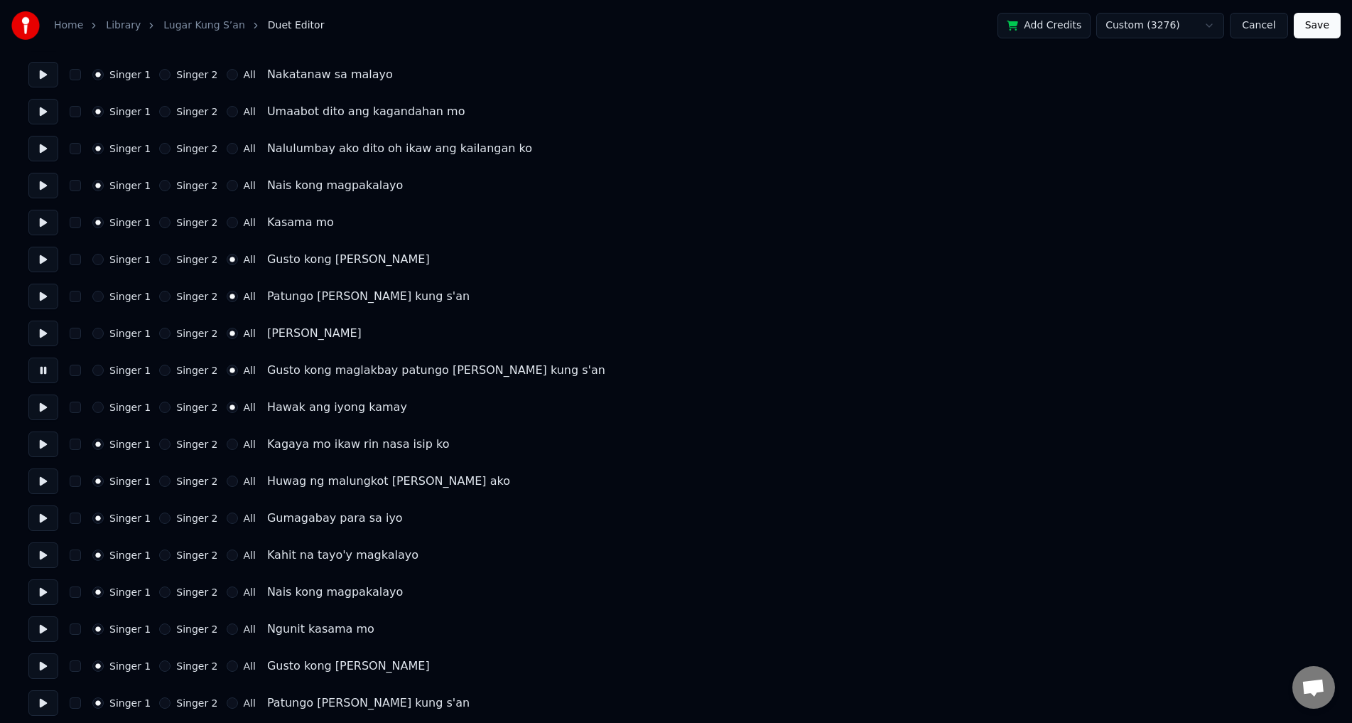
scroll to position [213, 0]
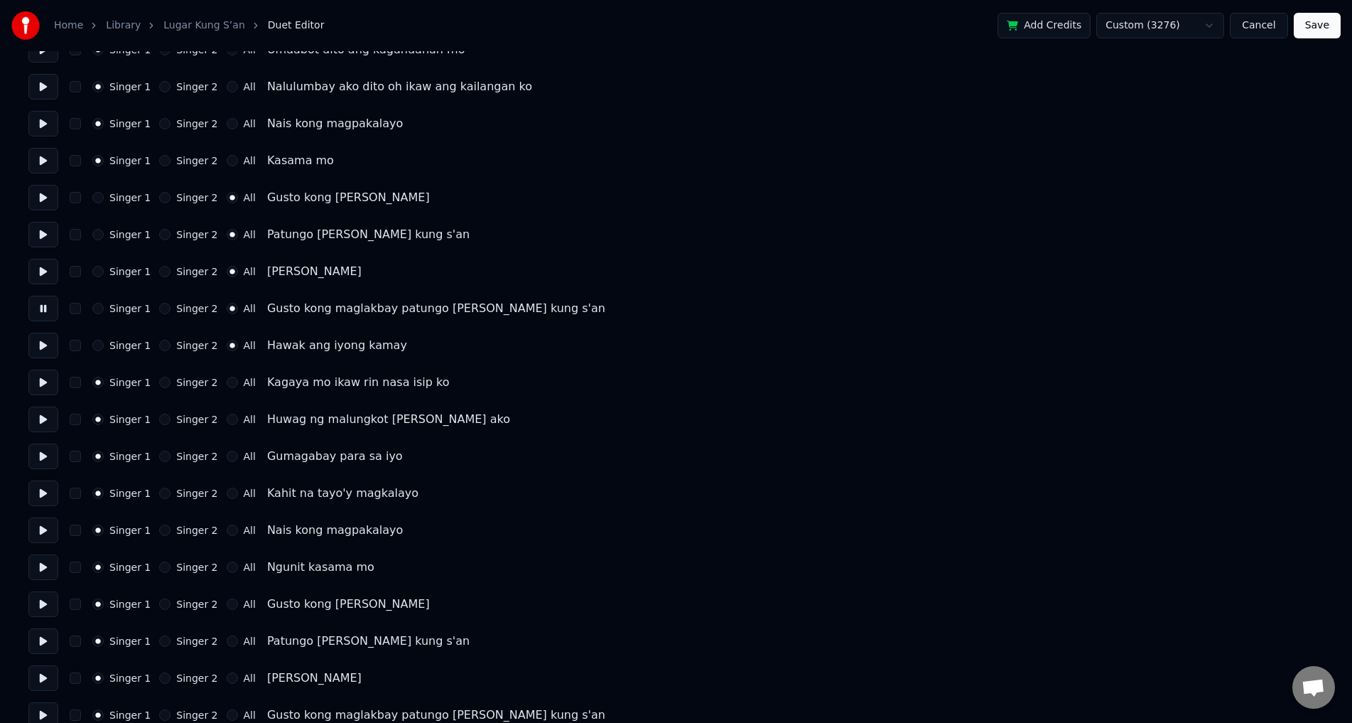
click at [33, 382] on button at bounding box center [43, 382] width 30 height 26
click at [166, 381] on div "Singer 2" at bounding box center [188, 382] width 58 height 11
click at [162, 381] on button "Singer 2" at bounding box center [164, 382] width 11 height 11
click at [155, 426] on div "Singer 1 Singer 2 All Huwag ng malungkot [PERSON_NAME] ako" at bounding box center [675, 419] width 1295 height 26
click at [159, 421] on button "Singer 2" at bounding box center [164, 418] width 11 height 11
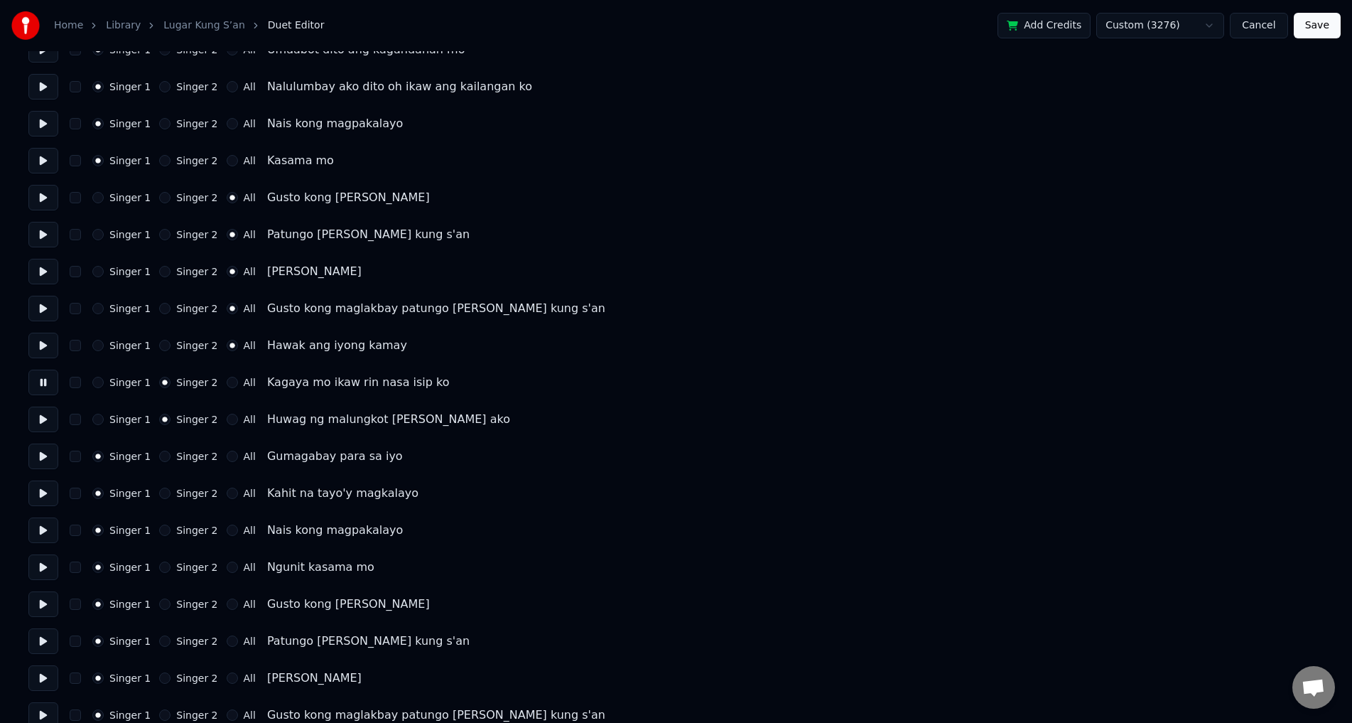
click at [161, 455] on button "Singer 2" at bounding box center [164, 455] width 11 height 11
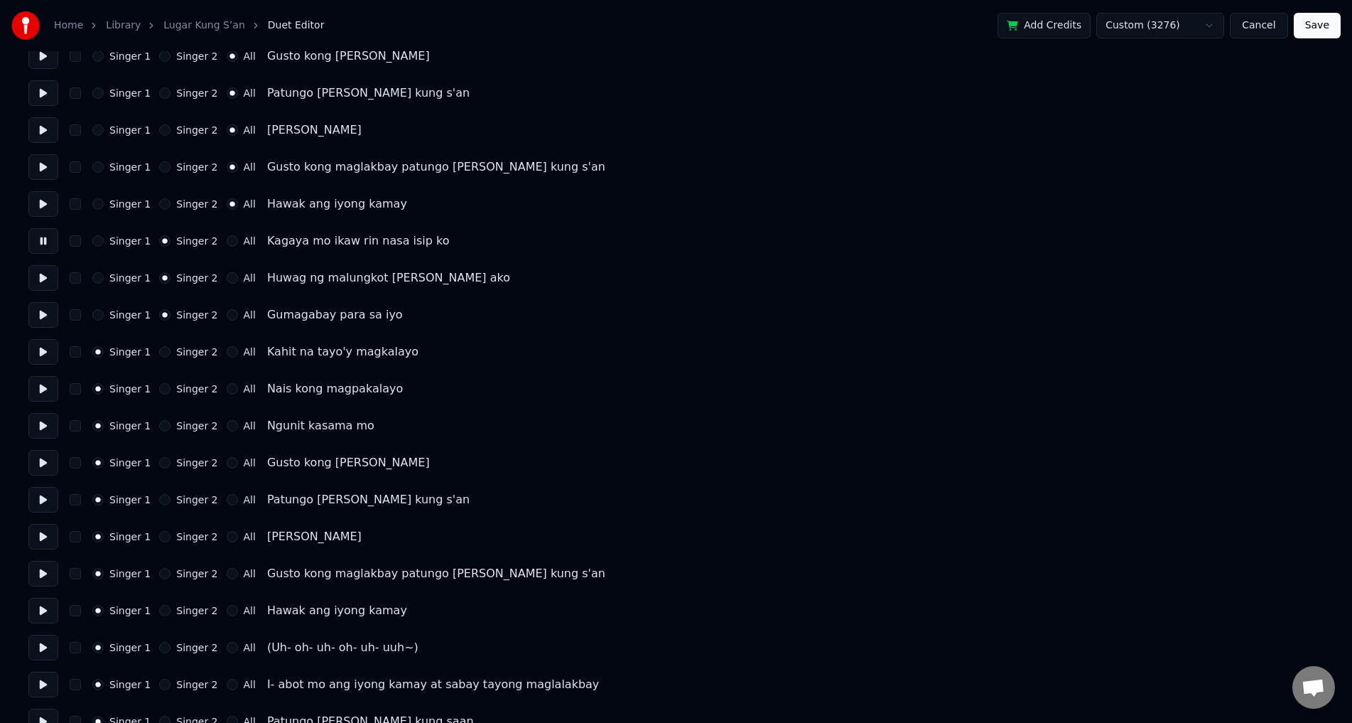
scroll to position [355, 0]
click at [158, 357] on div "Singer 1 Singer 2 All Kahit na tayo'y magkalayo" at bounding box center [675, 351] width 1295 height 26
click at [160, 351] on button "Singer 2" at bounding box center [164, 350] width 11 height 11
click at [159, 389] on button "Singer 2" at bounding box center [164, 387] width 11 height 11
click at [33, 354] on button at bounding box center [43, 351] width 30 height 26
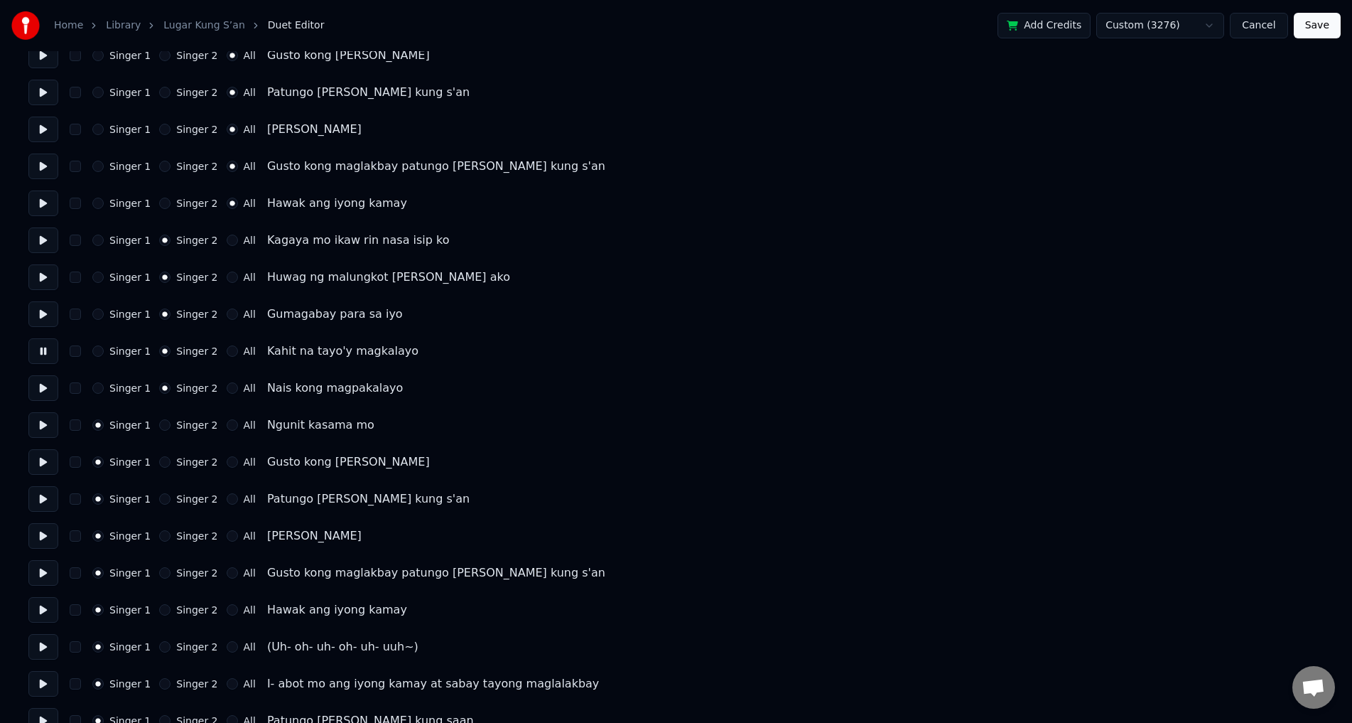
click at [43, 384] on button at bounding box center [43, 388] width 30 height 26
click at [48, 424] on button at bounding box center [43, 425] width 30 height 26
click at [163, 422] on button "Singer 2" at bounding box center [164, 424] width 11 height 11
click at [161, 464] on button "Singer 2" at bounding box center [164, 461] width 11 height 11
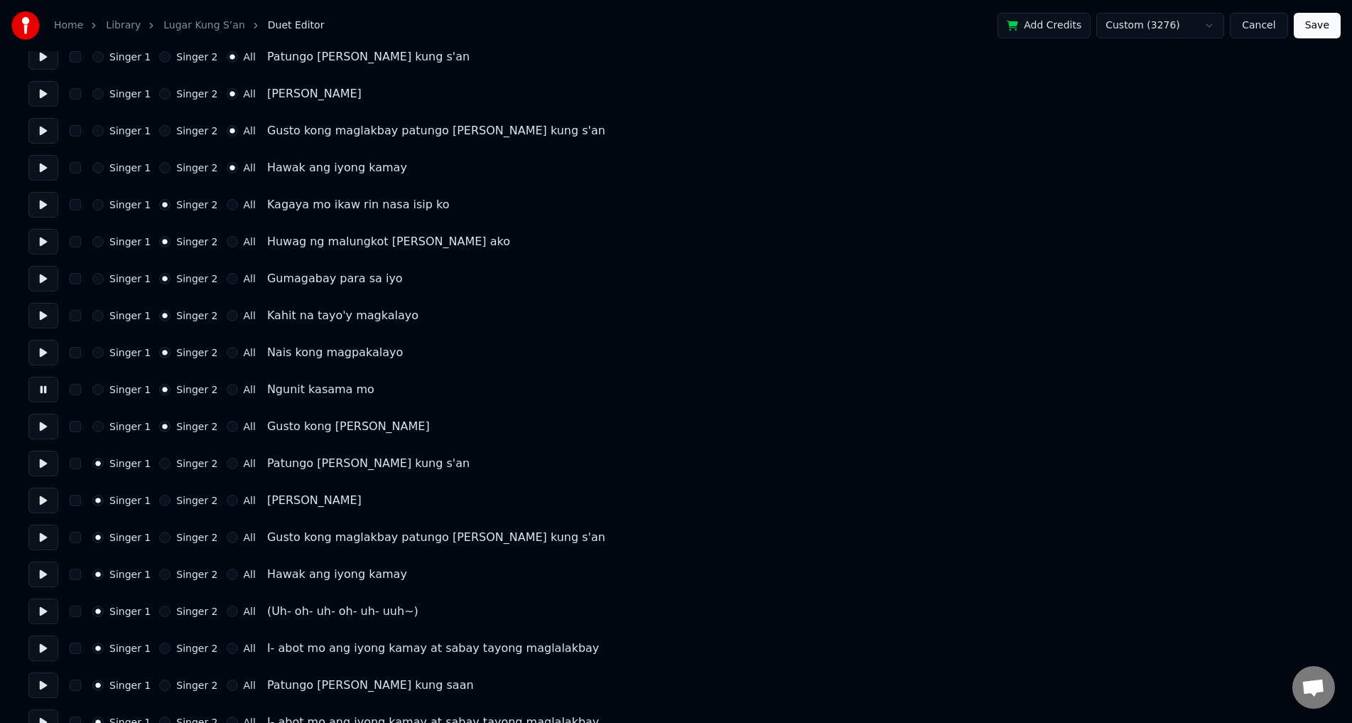
scroll to position [426, 0]
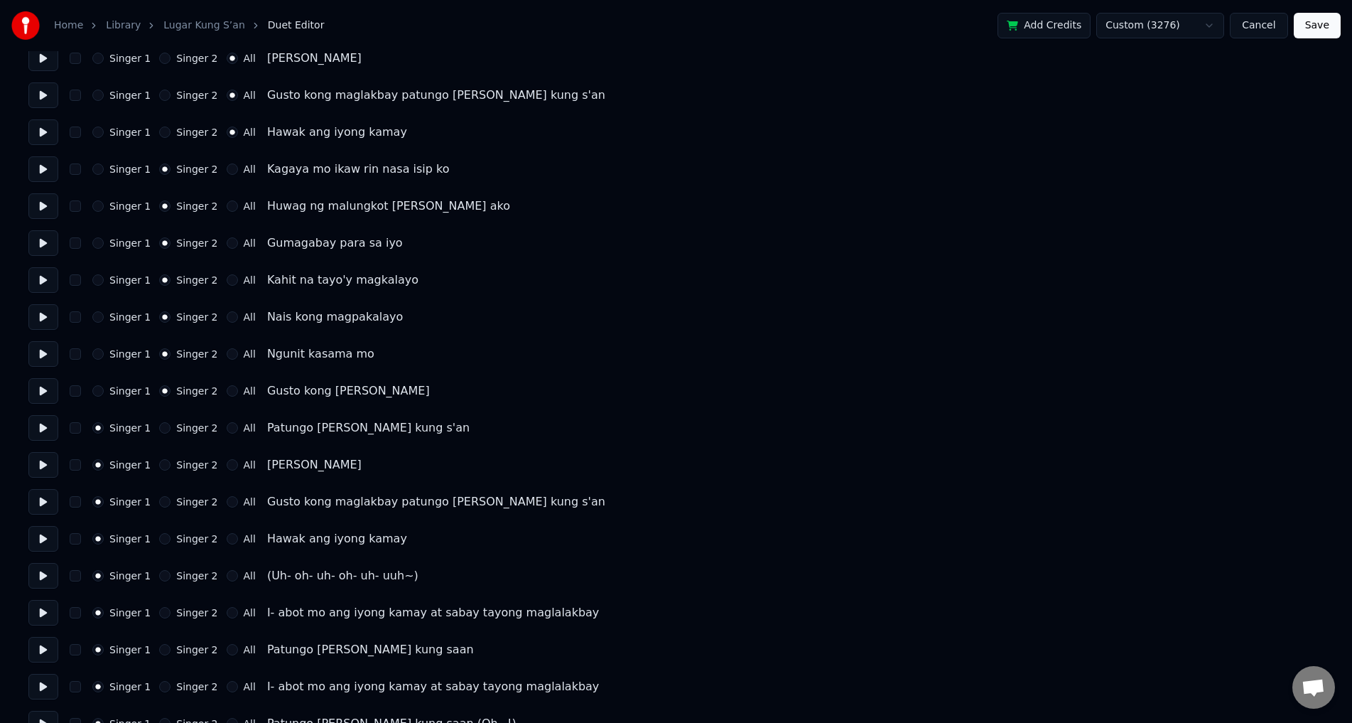
click at [52, 389] on button at bounding box center [43, 391] width 30 height 26
click at [214, 394] on div "Singer 1 Singer 2 All" at bounding box center [173, 390] width 163 height 11
click at [227, 393] on button "All" at bounding box center [232, 390] width 11 height 11
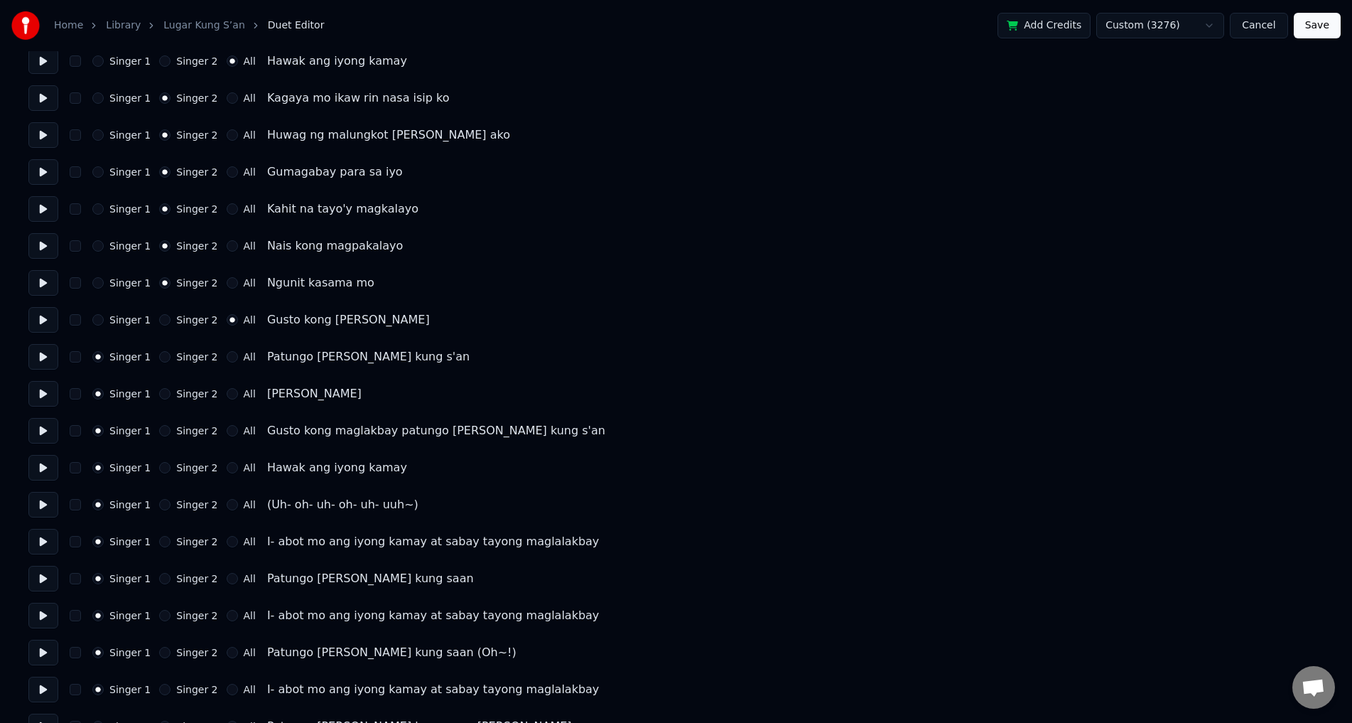
click at [227, 361] on button "All" at bounding box center [232, 356] width 11 height 11
click at [227, 391] on button "All" at bounding box center [232, 393] width 11 height 11
click at [227, 430] on button "All" at bounding box center [232, 430] width 11 height 11
click at [227, 465] on div "All" at bounding box center [241, 467] width 29 height 11
click at [227, 472] on div "All" at bounding box center [241, 467] width 29 height 11
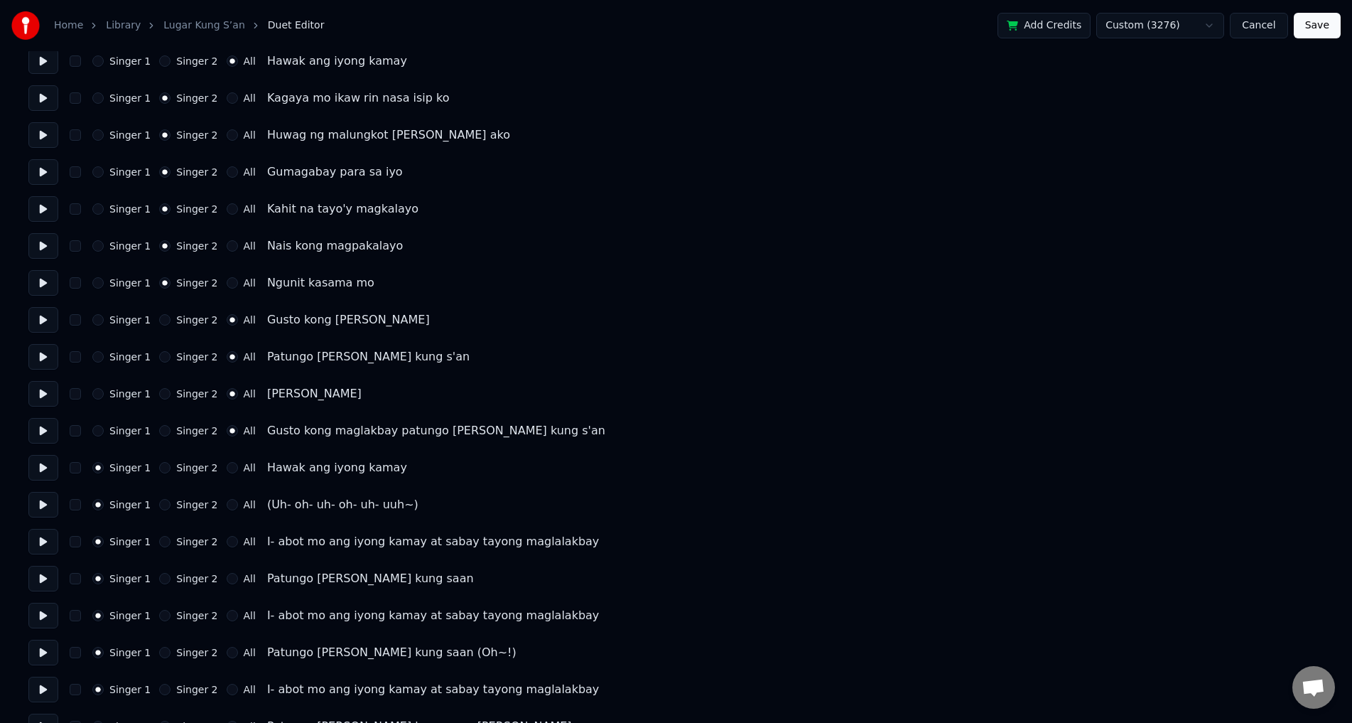
click at [227, 471] on button "All" at bounding box center [232, 467] width 11 height 11
click at [41, 288] on button at bounding box center [43, 283] width 30 height 26
click at [40, 319] on button at bounding box center [43, 320] width 30 height 26
click at [41, 357] on button at bounding box center [43, 357] width 30 height 26
click at [42, 391] on button at bounding box center [43, 394] width 30 height 26
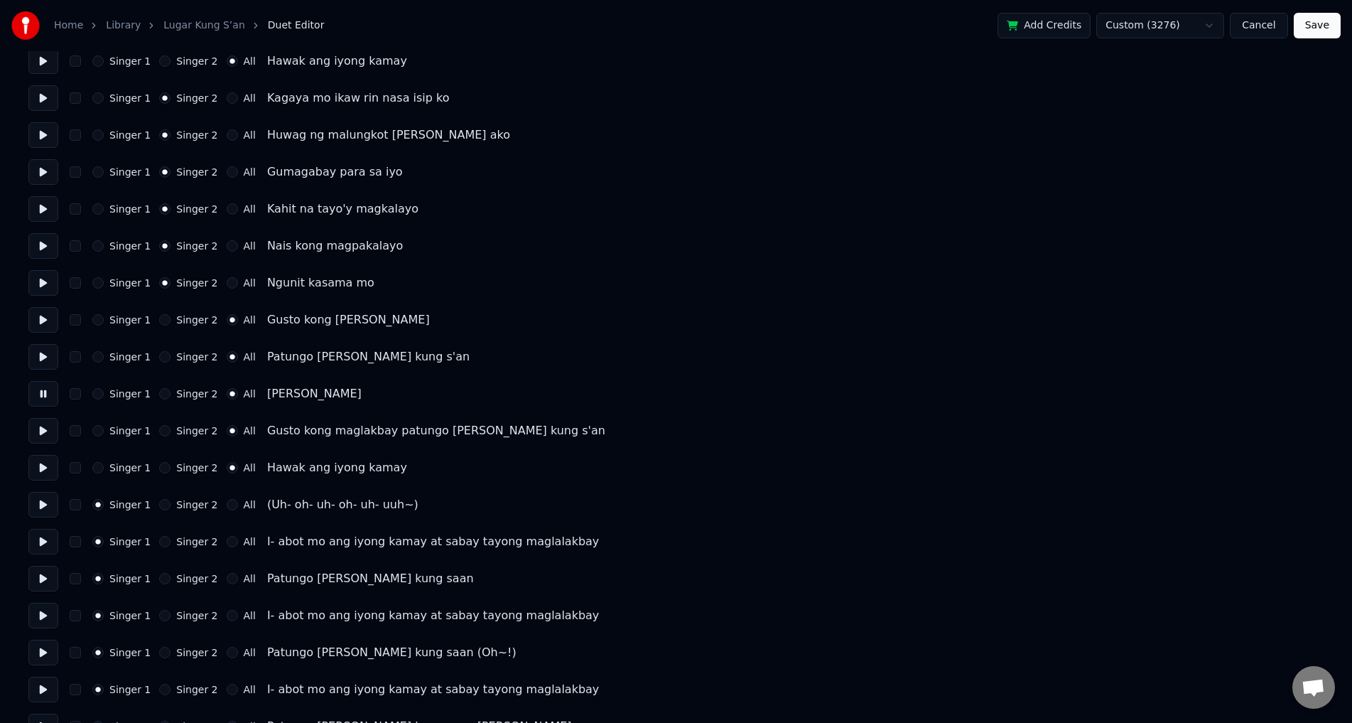
click at [46, 434] on button at bounding box center [43, 431] width 30 height 26
click at [42, 472] on button at bounding box center [43, 468] width 30 height 26
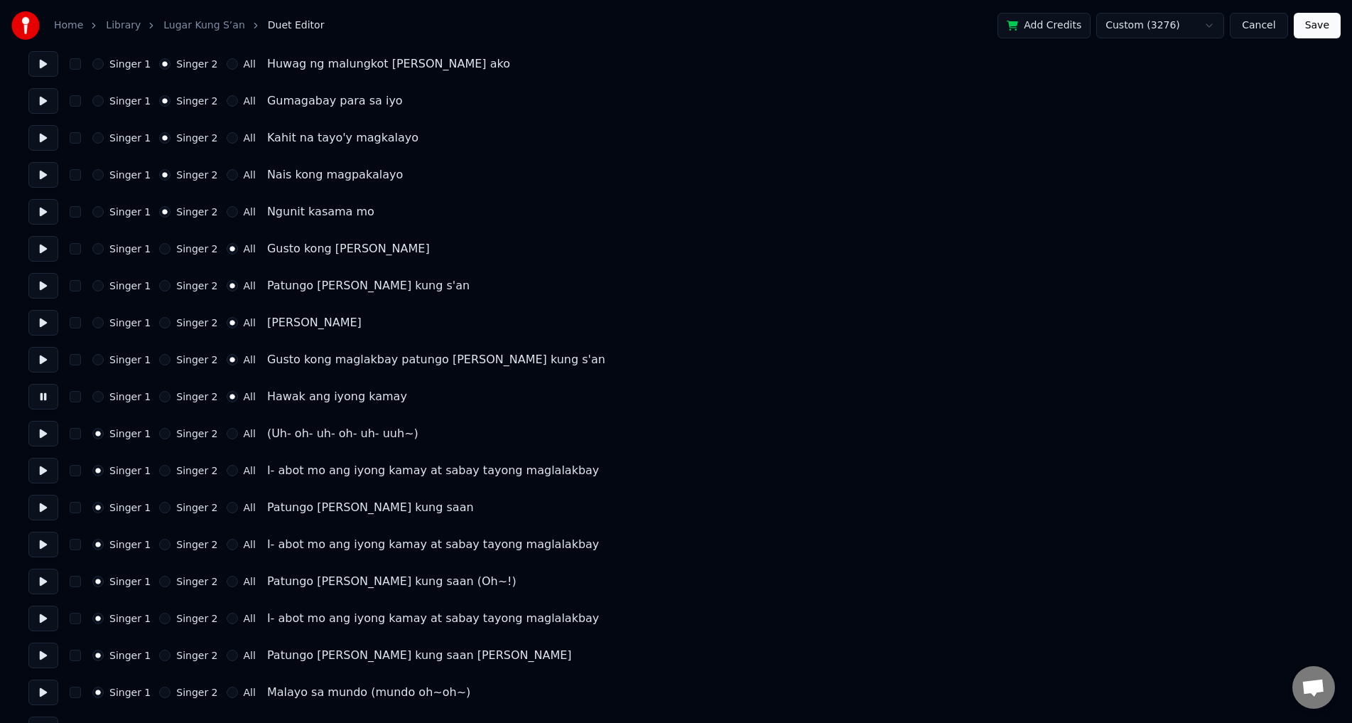
click at [46, 431] on button at bounding box center [43, 434] width 30 height 26
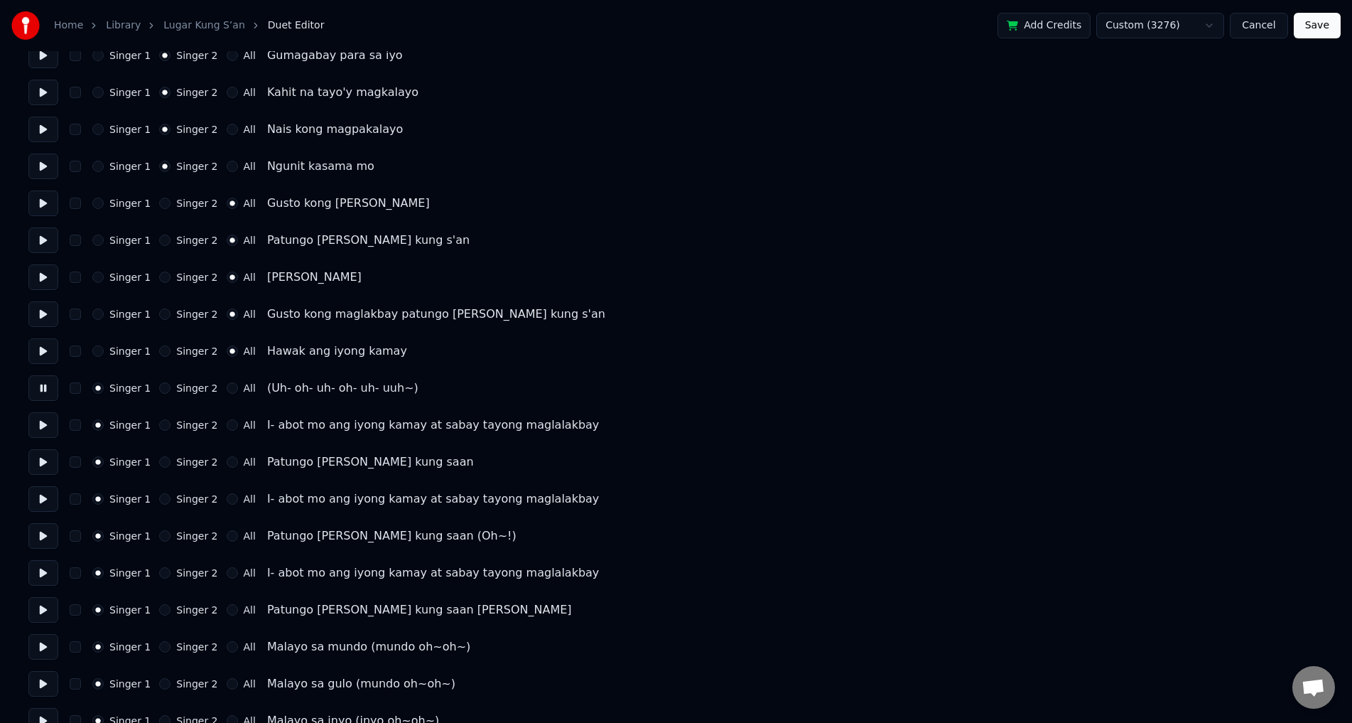
scroll to position [639, 0]
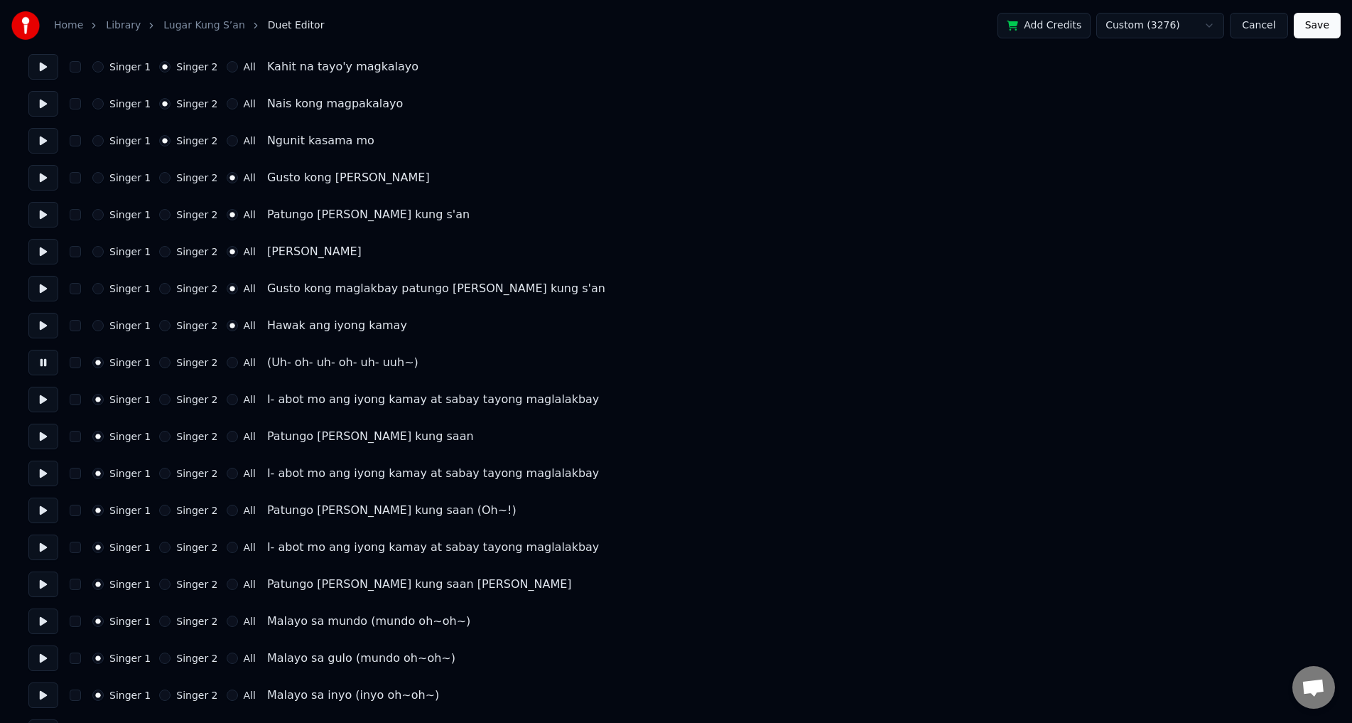
click at [163, 364] on button "Singer 2" at bounding box center [164, 362] width 11 height 11
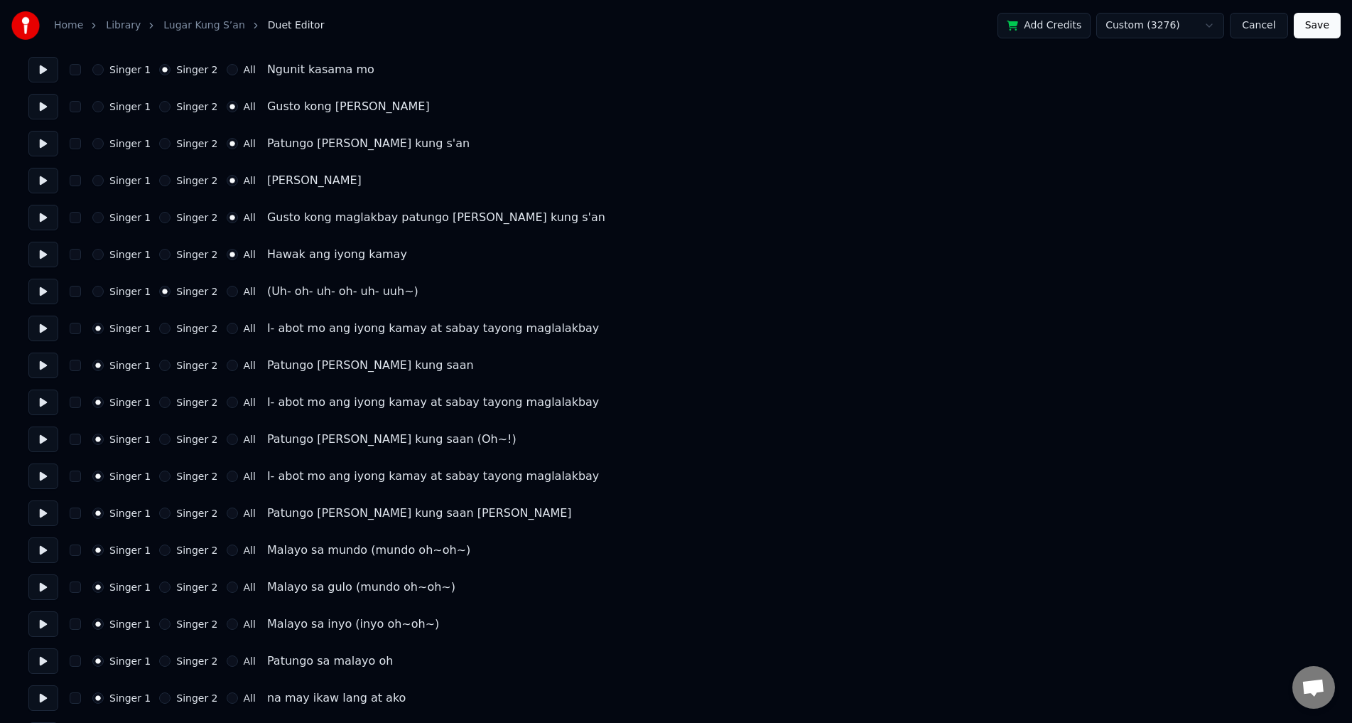
click at [205, 23] on link "Lugar Kung S’an" at bounding box center [203, 25] width 81 height 14
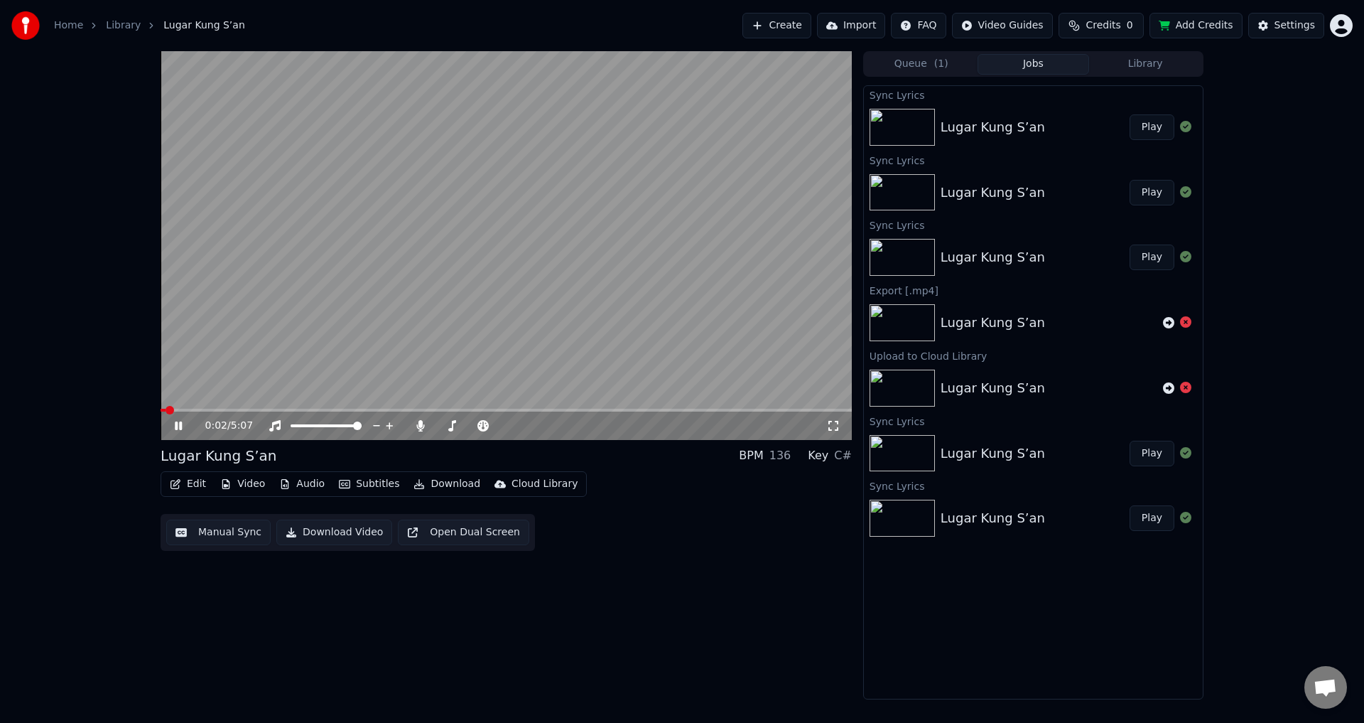
click at [207, 533] on button "Manual Sync" at bounding box center [218, 532] width 104 height 26
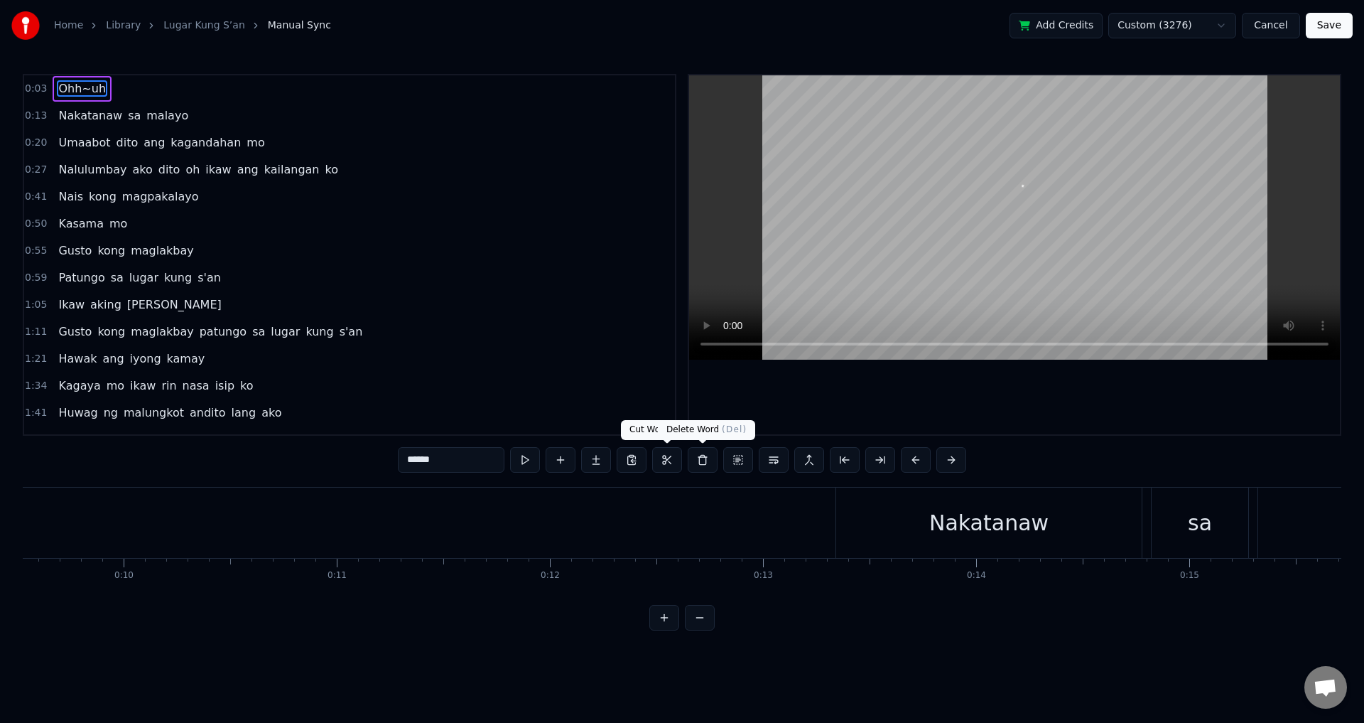
scroll to position [0, 752]
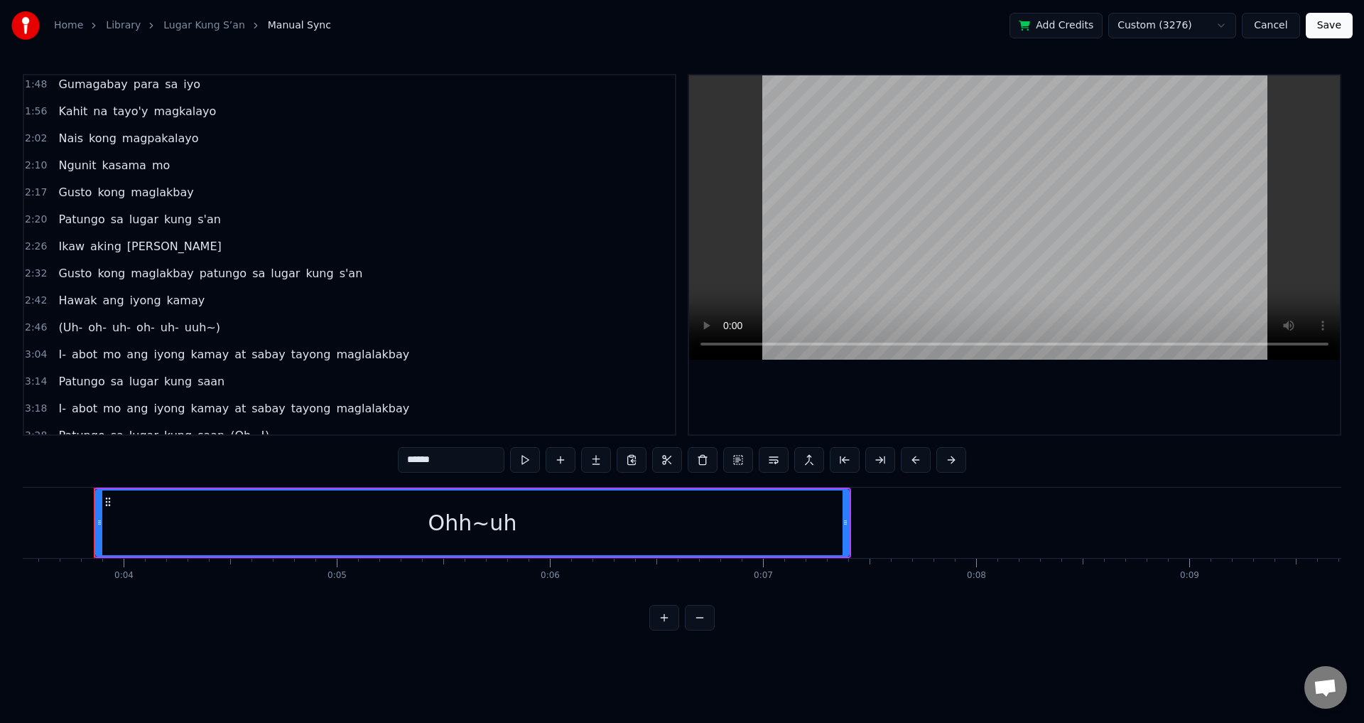
click at [166, 330] on span "uh-" at bounding box center [169, 327] width 21 height 16
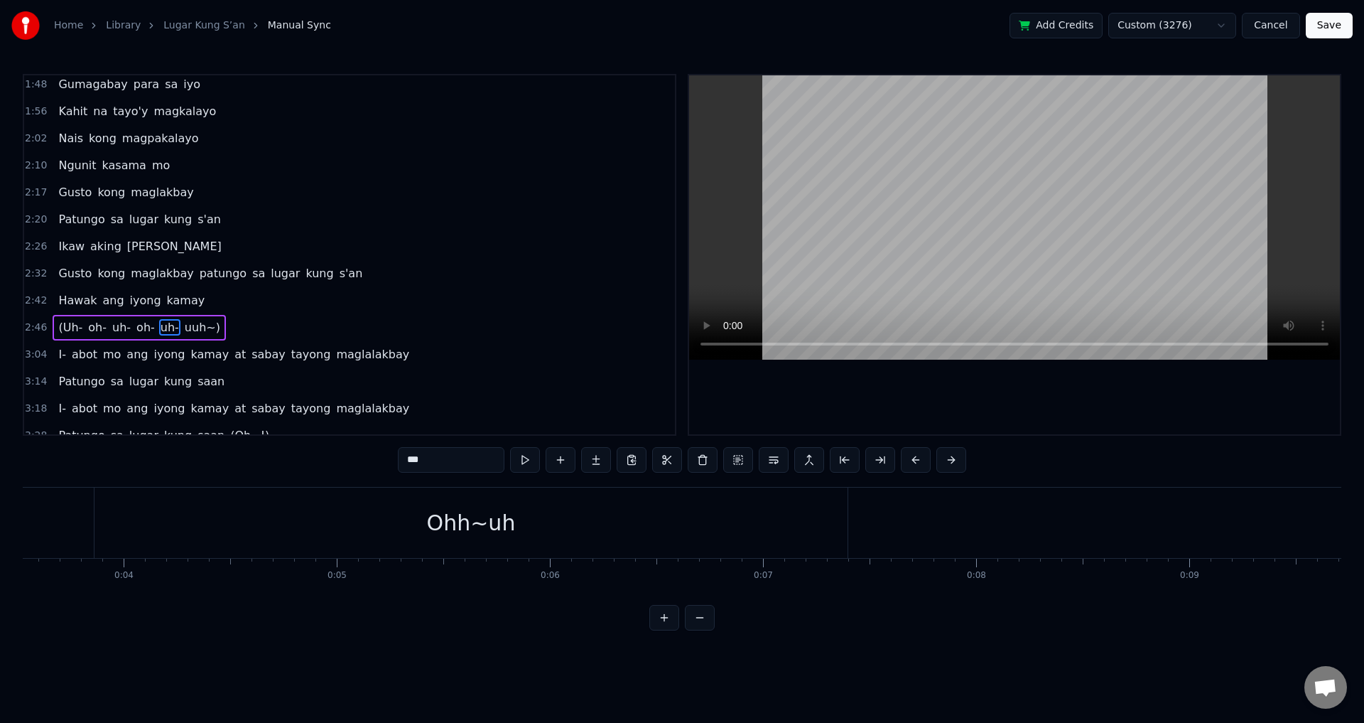
scroll to position [428, 0]
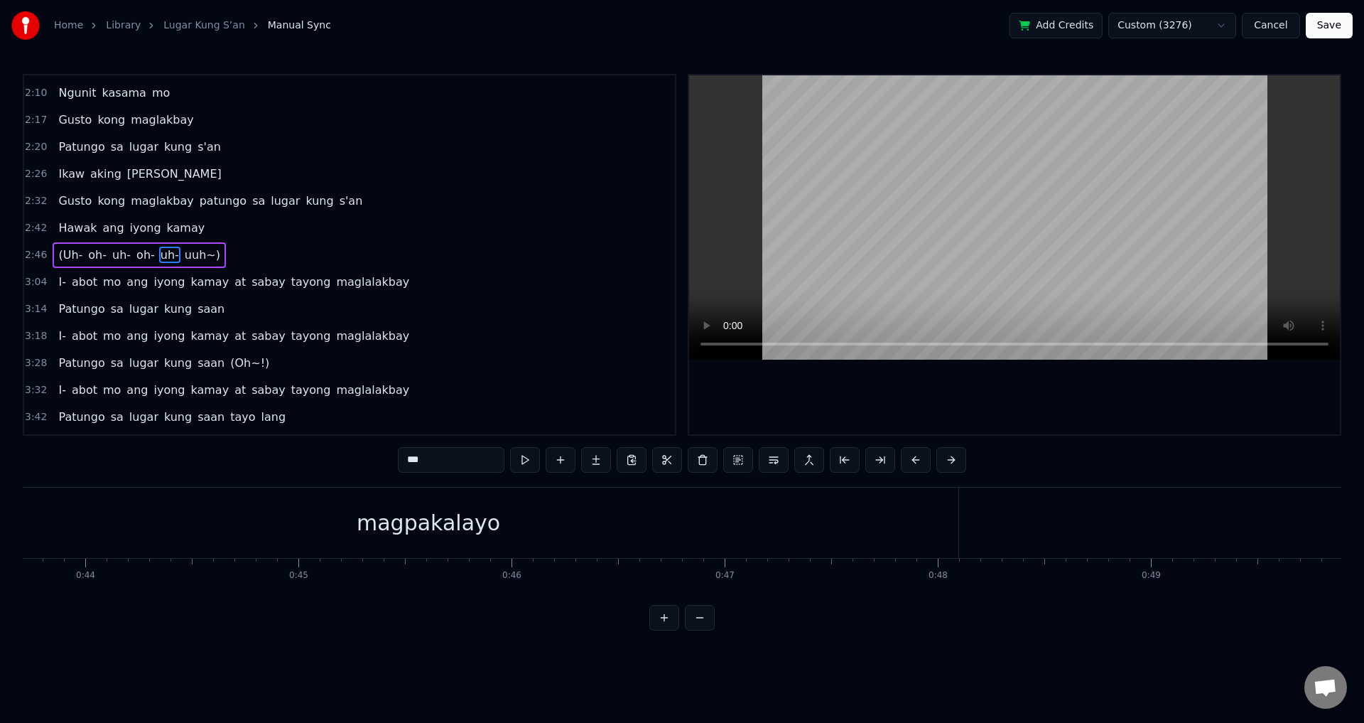
click at [63, 255] on span "(Uh-" at bounding box center [70, 255] width 27 height 16
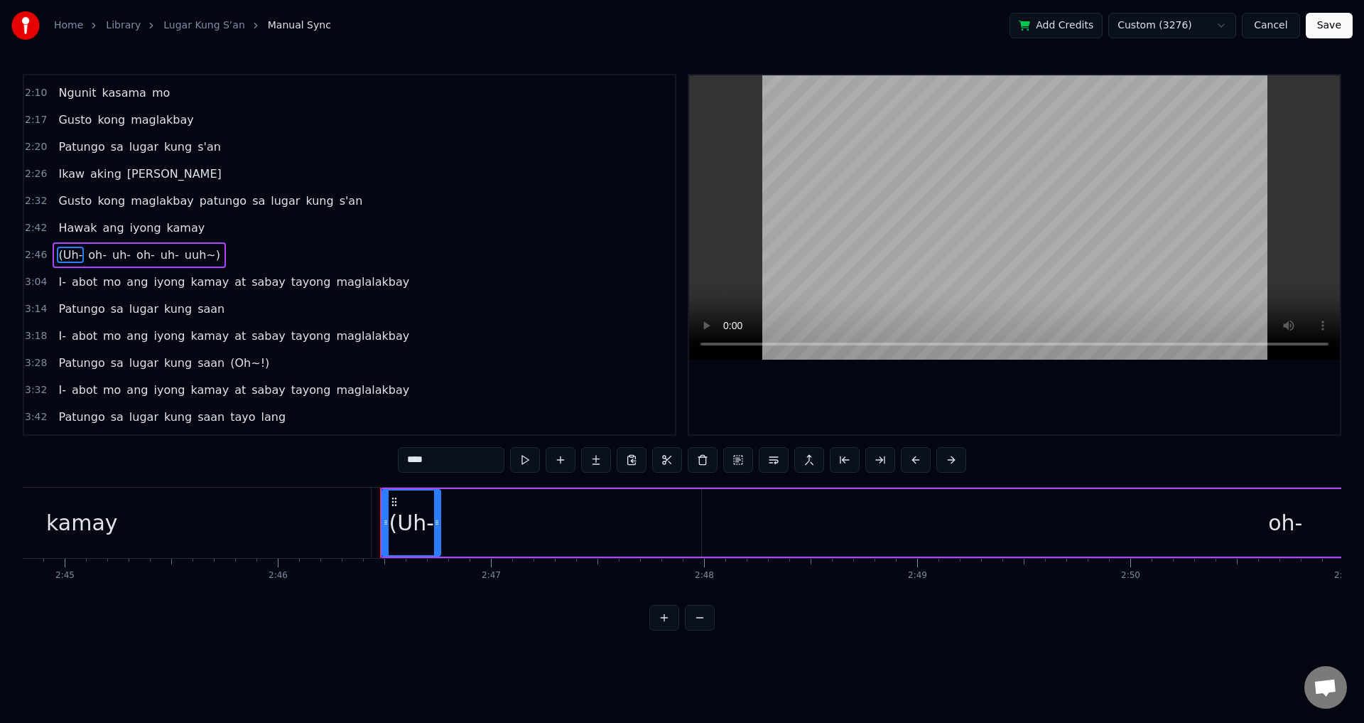
scroll to position [0, 35412]
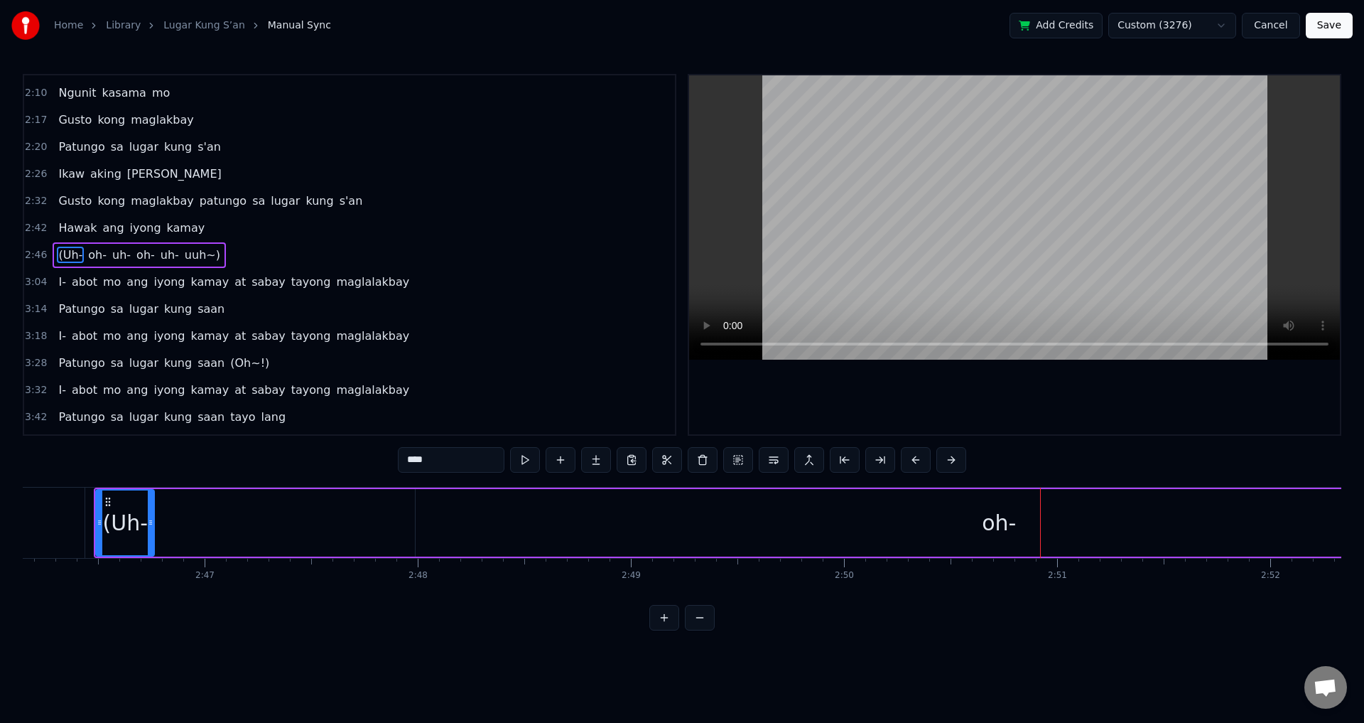
click at [1034, 519] on div "oh-" at bounding box center [999, 522] width 1167 height 67
type input "***"
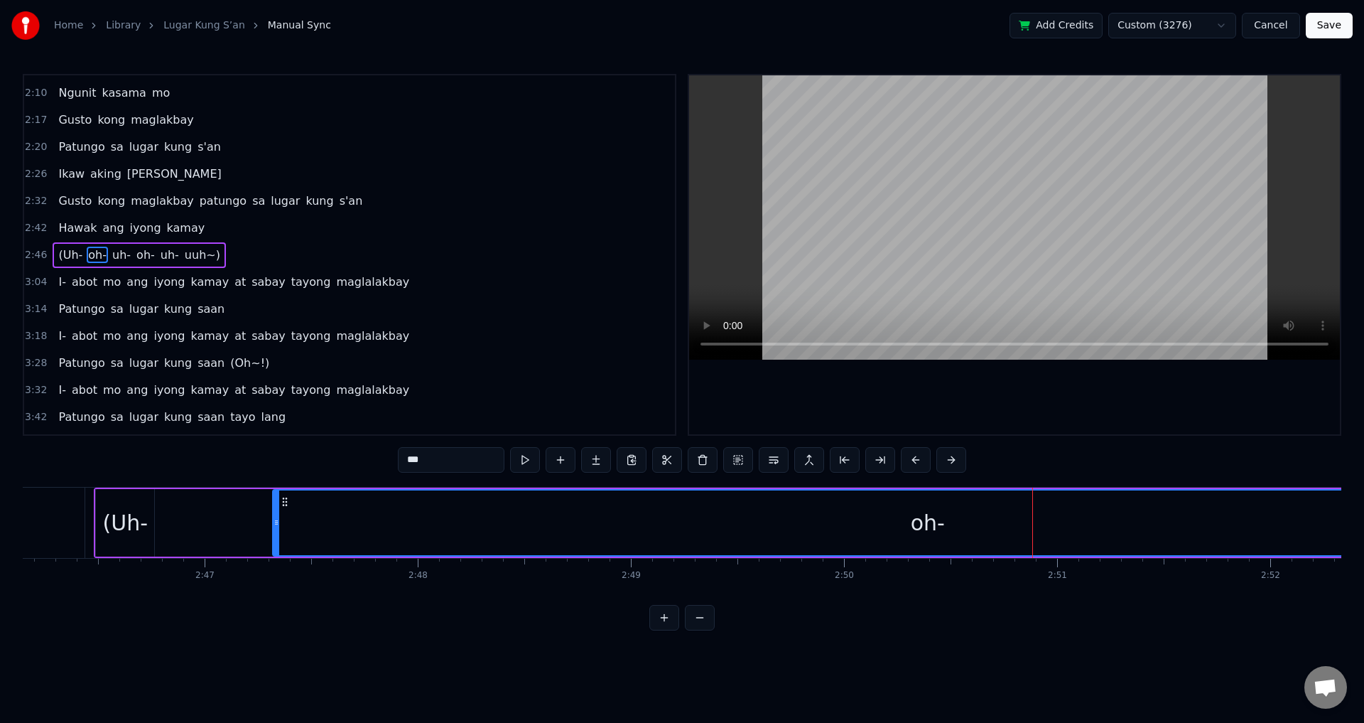
drag, startPoint x: 419, startPoint y: 525, endPoint x: 276, endPoint y: 530, distance: 142.9
click at [276, 530] on div at bounding box center [277, 522] width 6 height 65
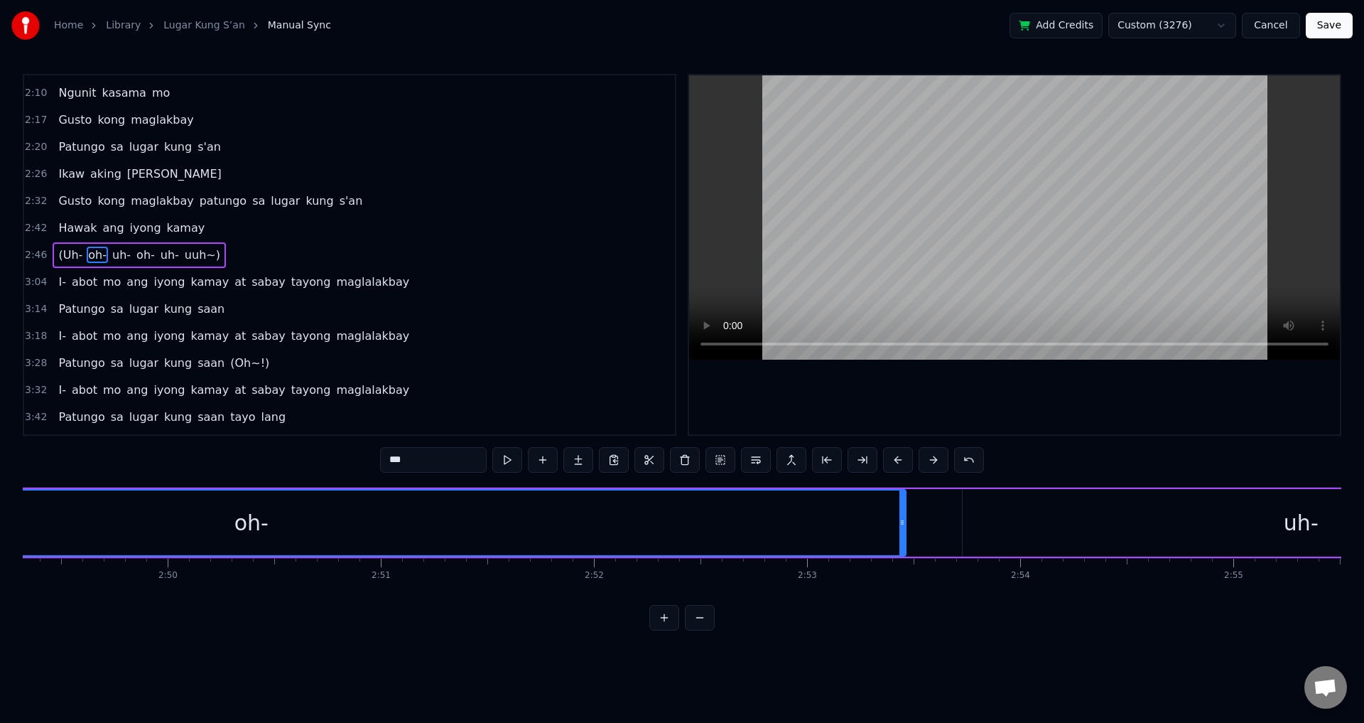
scroll to position [0, 36160]
click at [833, 534] on div "oh-" at bounding box center [179, 522] width 1311 height 67
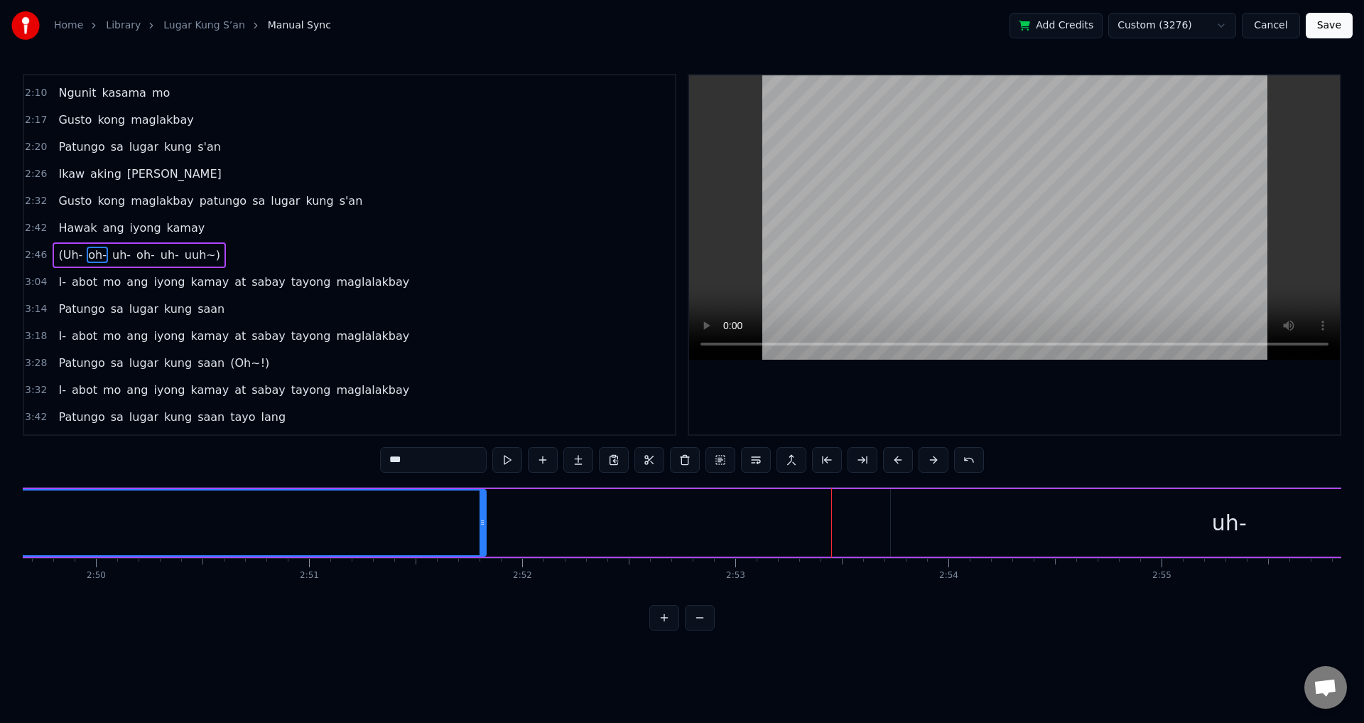
drag, startPoint x: 832, startPoint y: 534, endPoint x: 690, endPoint y: 583, distance: 150.1
click at [480, 541] on div at bounding box center [483, 522] width 6 height 65
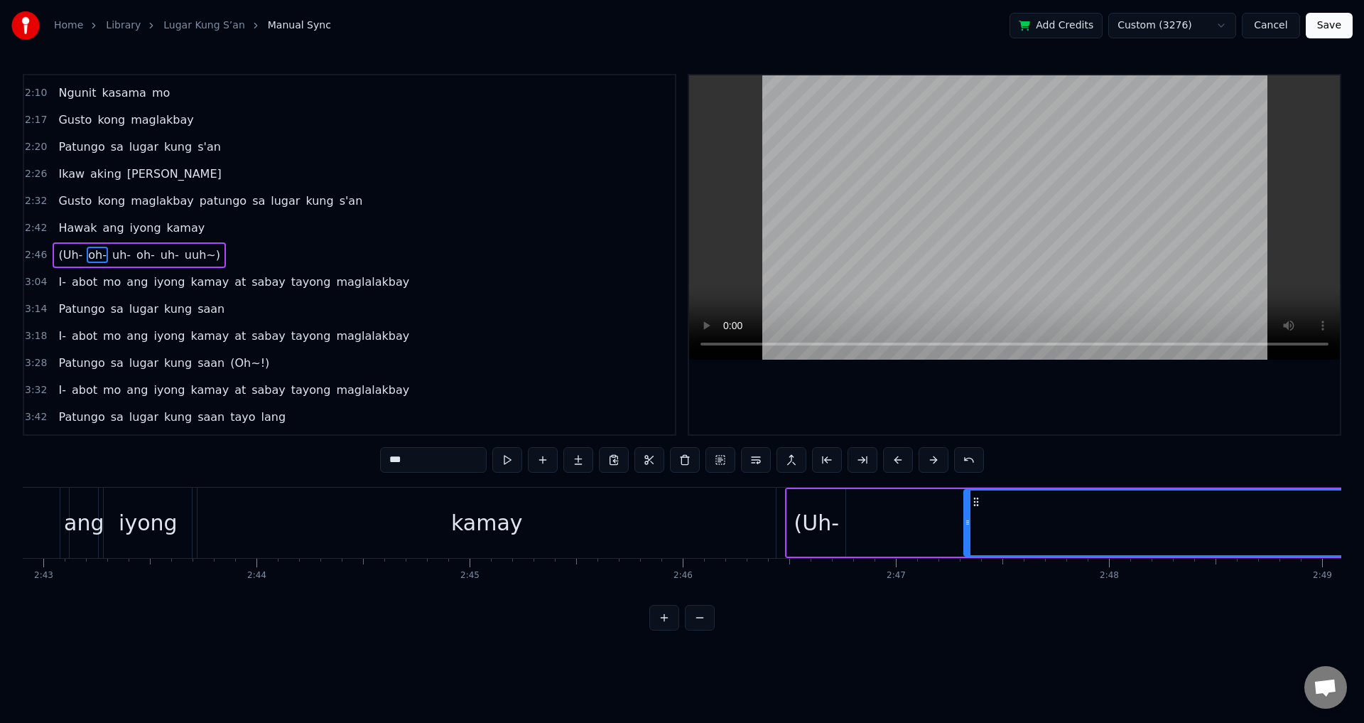
scroll to position [0, 34505]
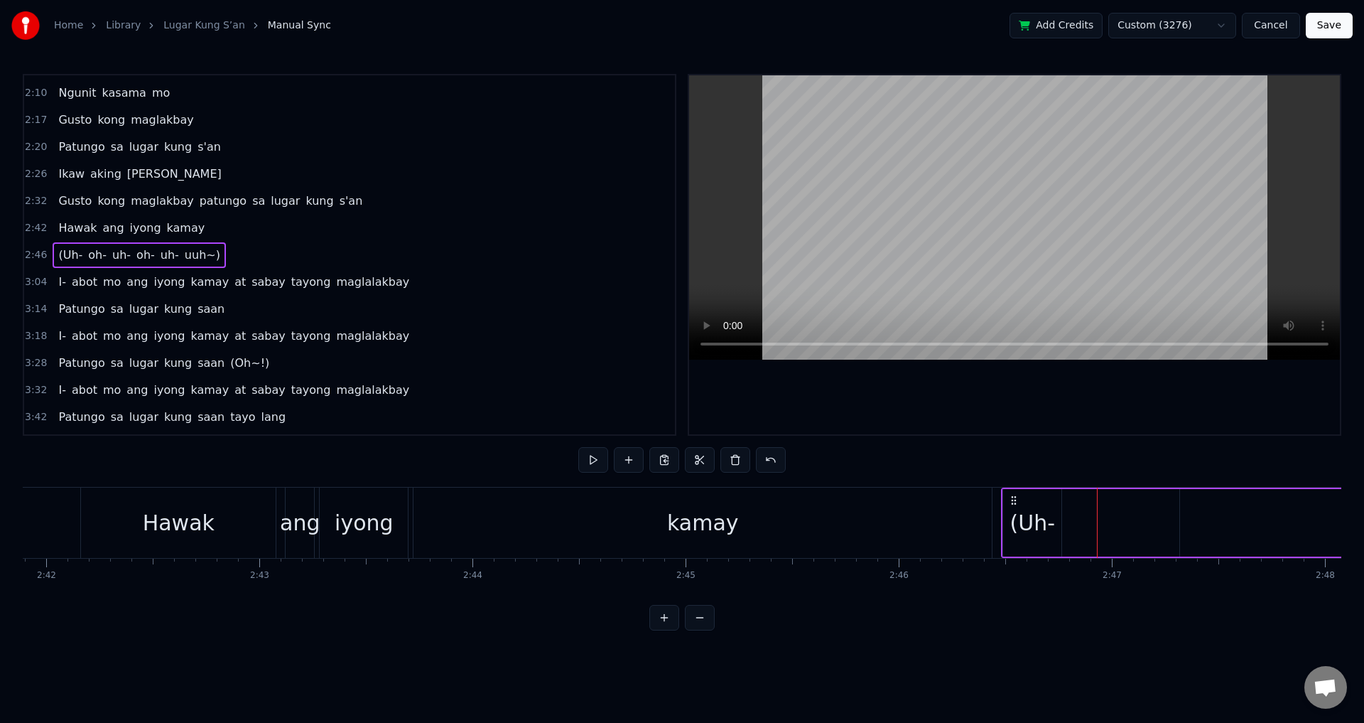
click at [70, 252] on span "(Uh-" at bounding box center [70, 255] width 27 height 16
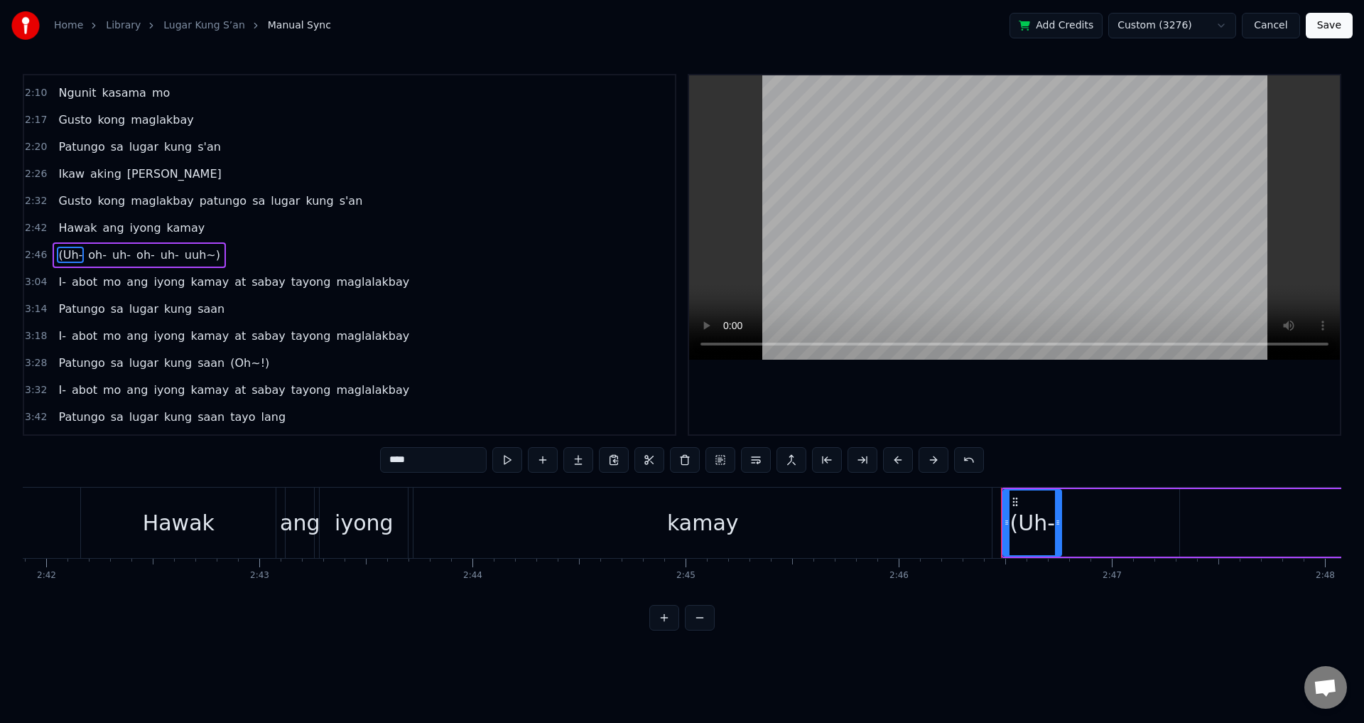
click at [909, 256] on video at bounding box center [1014, 217] width 651 height 284
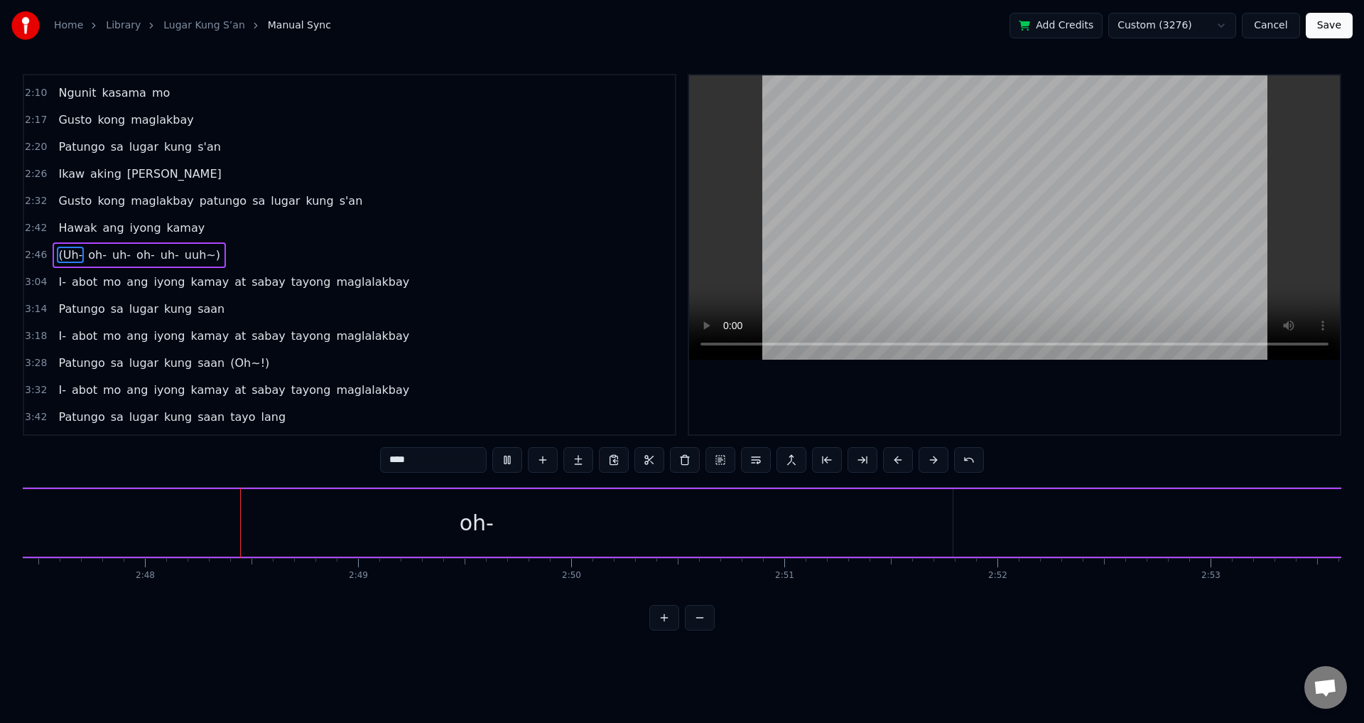
scroll to position [0, 35686]
click at [912, 256] on video at bounding box center [1014, 217] width 651 height 284
click at [68, 254] on span "(Uh-" at bounding box center [70, 255] width 27 height 16
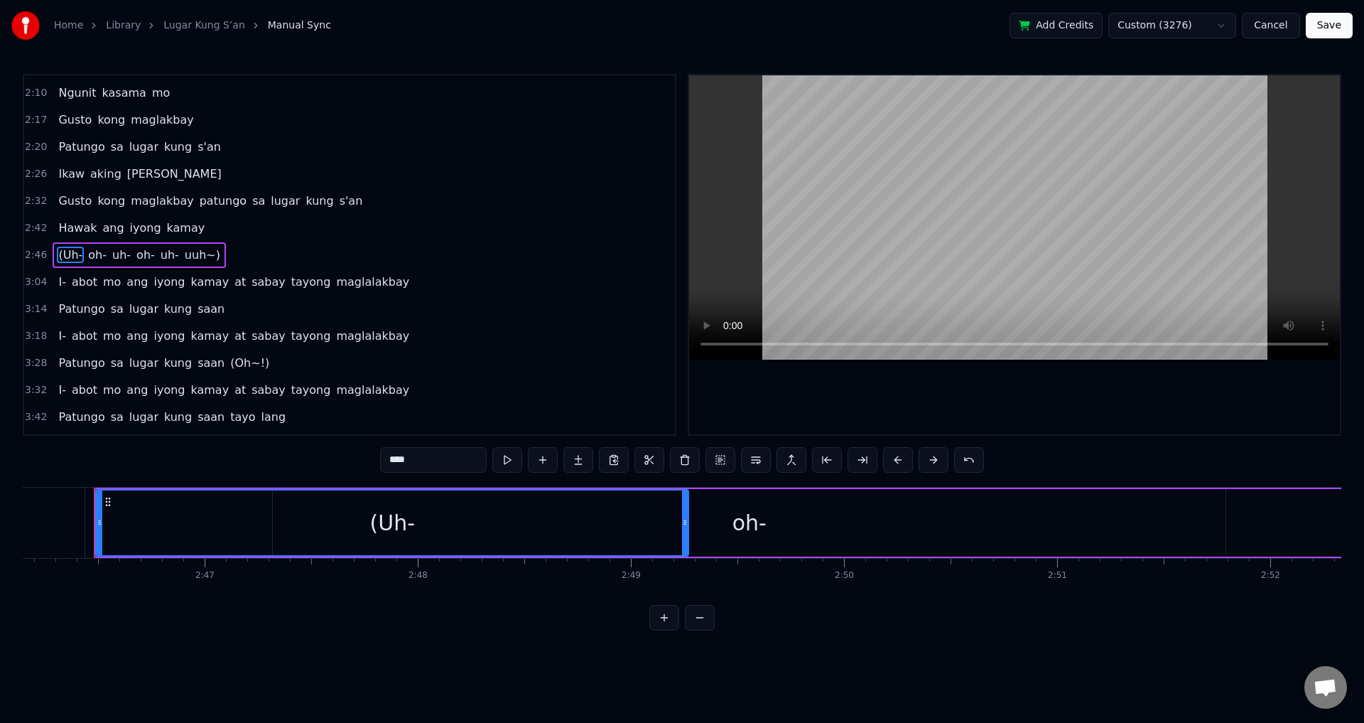
drag, startPoint x: 153, startPoint y: 521, endPoint x: 688, endPoint y: 539, distance: 534.5
click at [688, 539] on div at bounding box center [685, 522] width 6 height 65
click at [209, 531] on div "(Uh-" at bounding box center [392, 522] width 591 height 65
click at [68, 253] on span "(Uh-" at bounding box center [70, 255] width 27 height 16
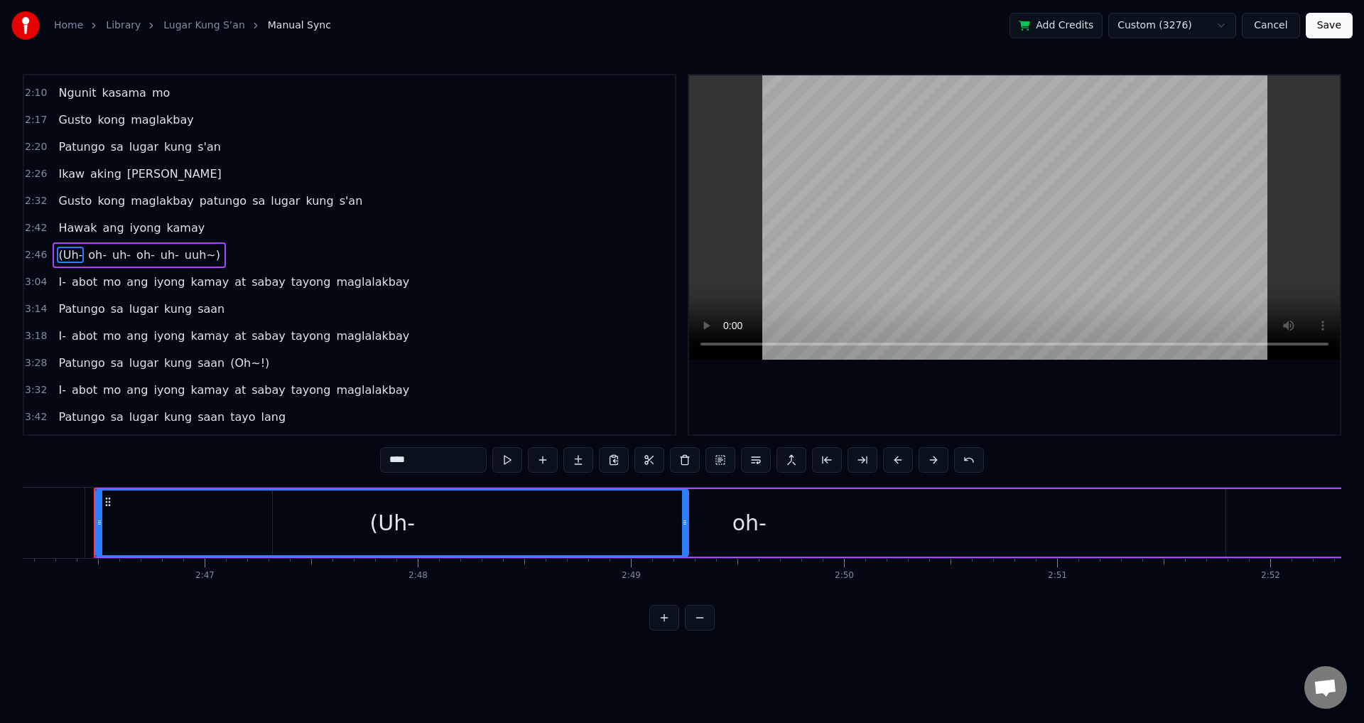
click at [899, 264] on video at bounding box center [1014, 217] width 651 height 284
drag, startPoint x: 96, startPoint y: 521, endPoint x: 104, endPoint y: 521, distance: 7.8
click at [104, 521] on div "(Uh-" at bounding box center [392, 522] width 594 height 67
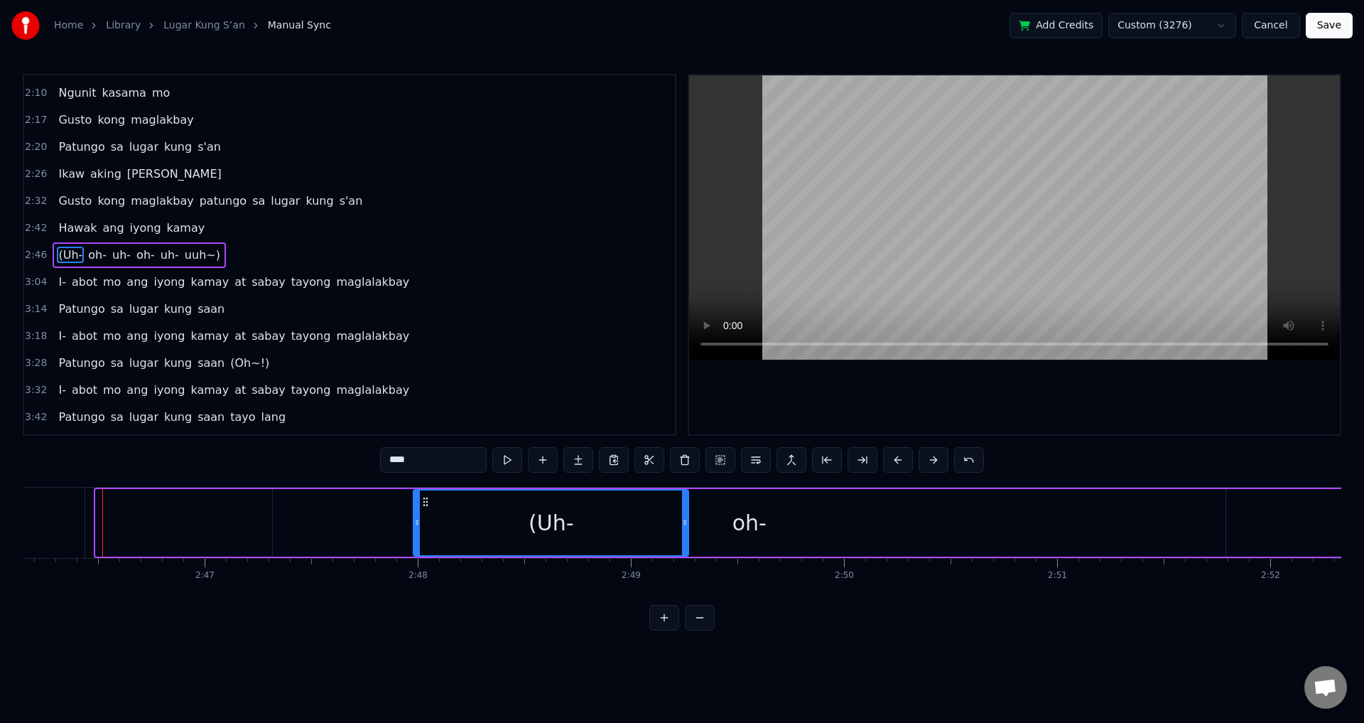
drag, startPoint x: 97, startPoint y: 520, endPoint x: 411, endPoint y: 531, distance: 314.9
click at [518, 520] on div "(Uh-" at bounding box center [550, 522] width 276 height 65
click at [440, 519] on div "(Uh-" at bounding box center [550, 522] width 276 height 65
click at [789, 259] on video at bounding box center [1014, 217] width 651 height 284
click at [850, 307] on video at bounding box center [1014, 217] width 651 height 284
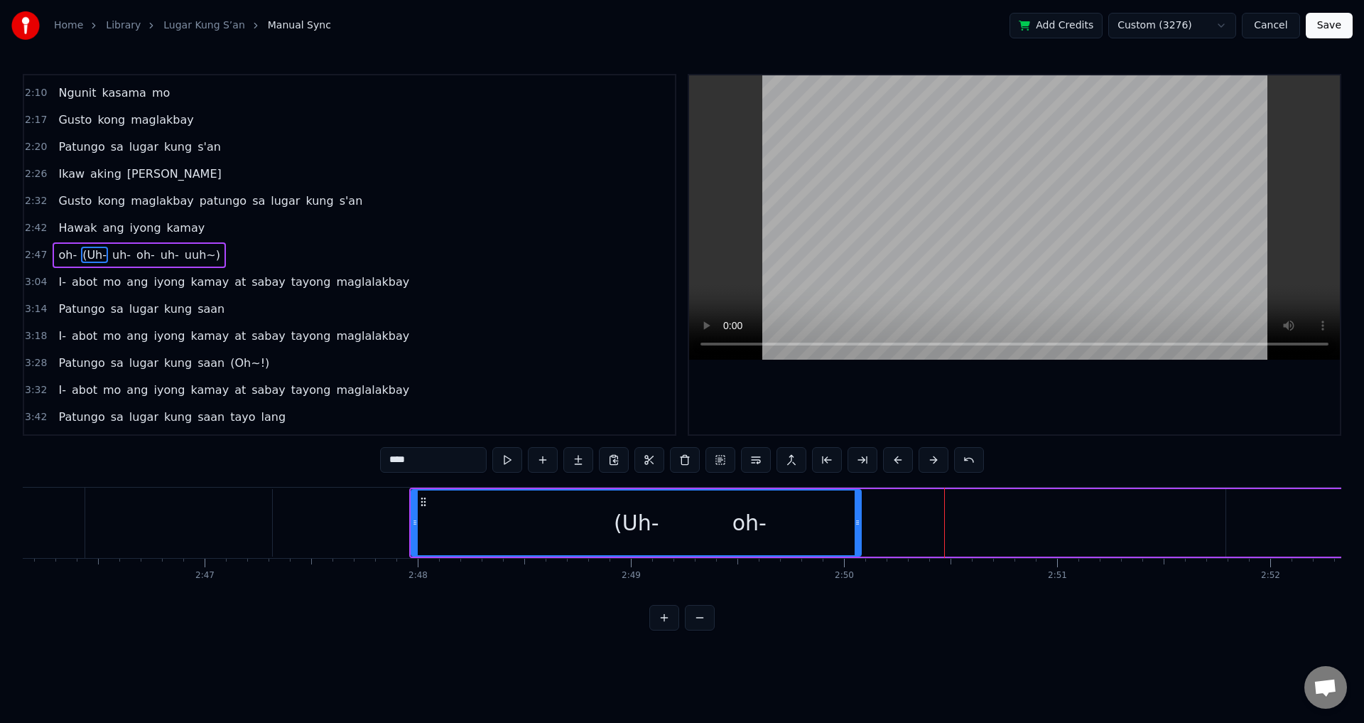
drag, startPoint x: 684, startPoint y: 521, endPoint x: 858, endPoint y: 516, distance: 173.4
click at [858, 516] on div at bounding box center [858, 522] width 6 height 65
drag, startPoint x: 912, startPoint y: 274, endPoint x: 893, endPoint y: 330, distance: 59.8
click at [911, 274] on video at bounding box center [1014, 217] width 651 height 284
click at [769, 521] on div "(Uh-" at bounding box center [636, 522] width 449 height 65
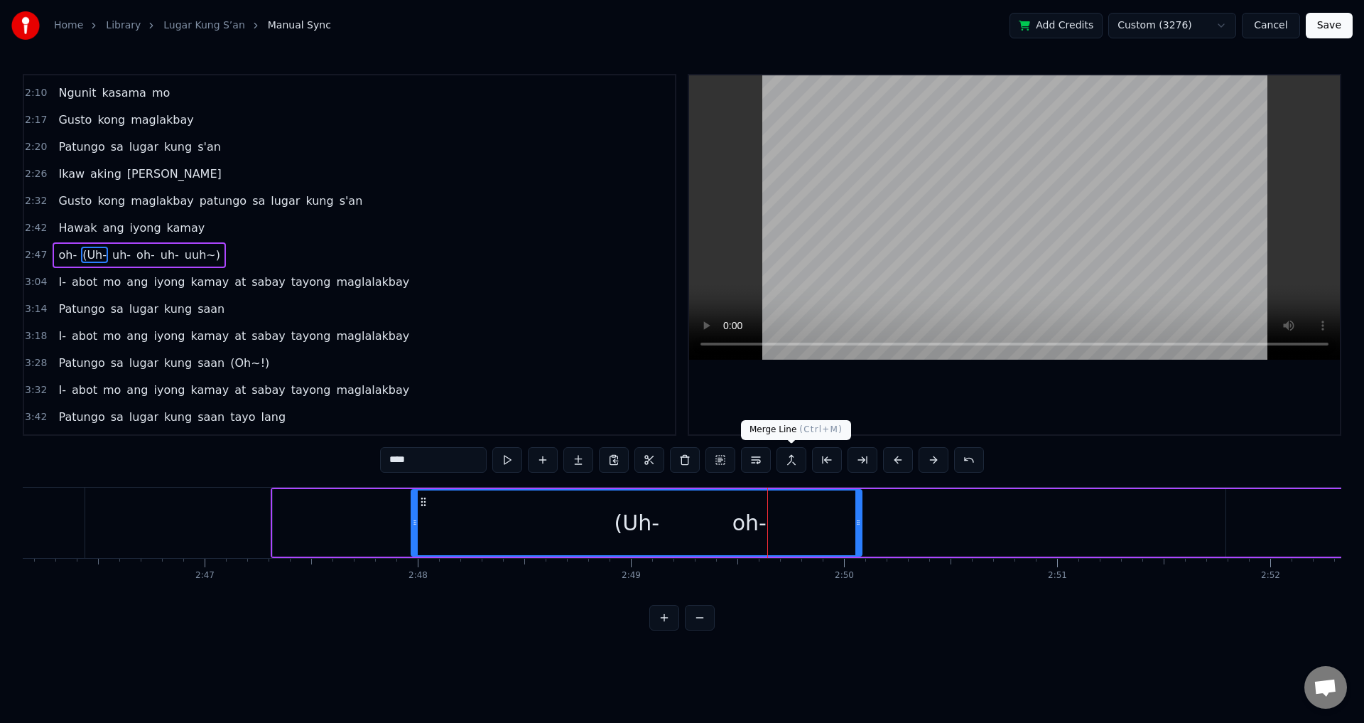
click at [885, 259] on video at bounding box center [1014, 217] width 651 height 284
click at [61, 259] on span "oh-" at bounding box center [67, 255] width 21 height 16
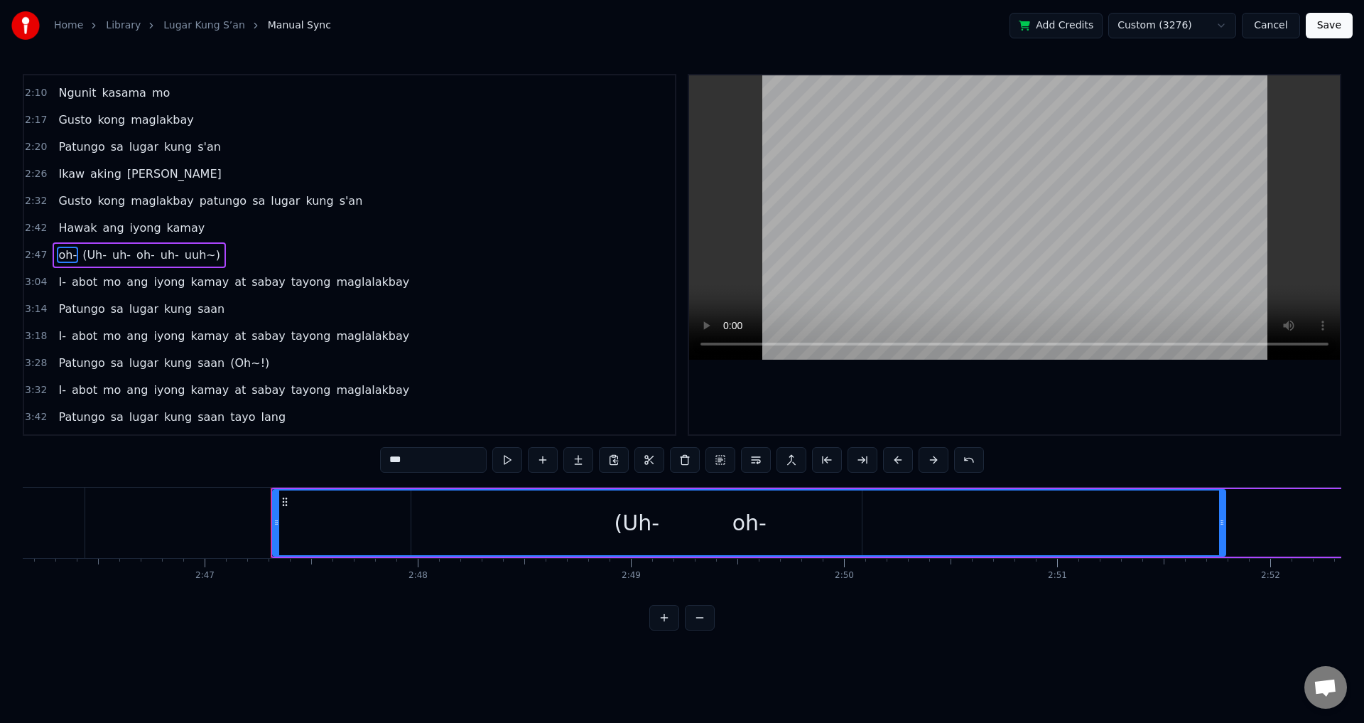
click at [62, 259] on span "oh-" at bounding box center [67, 255] width 21 height 16
click at [93, 254] on span "(Uh-" at bounding box center [94, 255] width 27 height 16
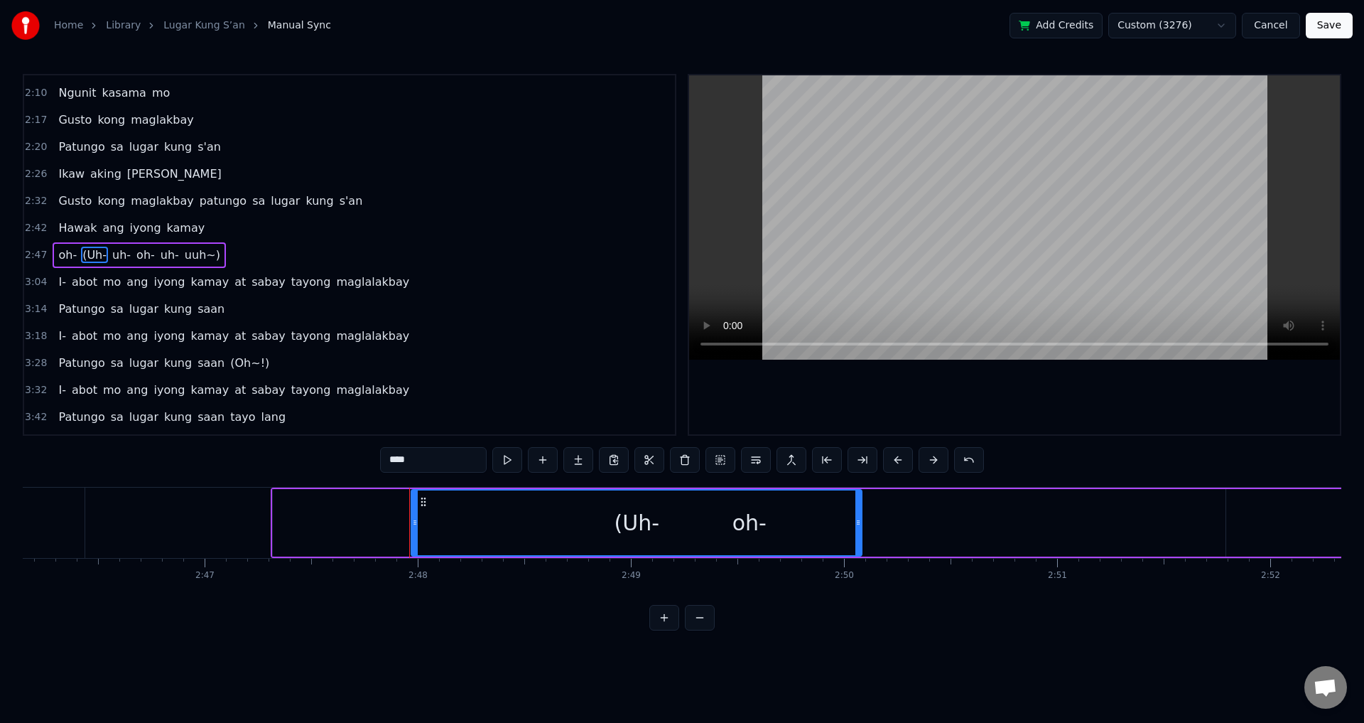
click at [60, 254] on span "oh-" at bounding box center [67, 255] width 21 height 16
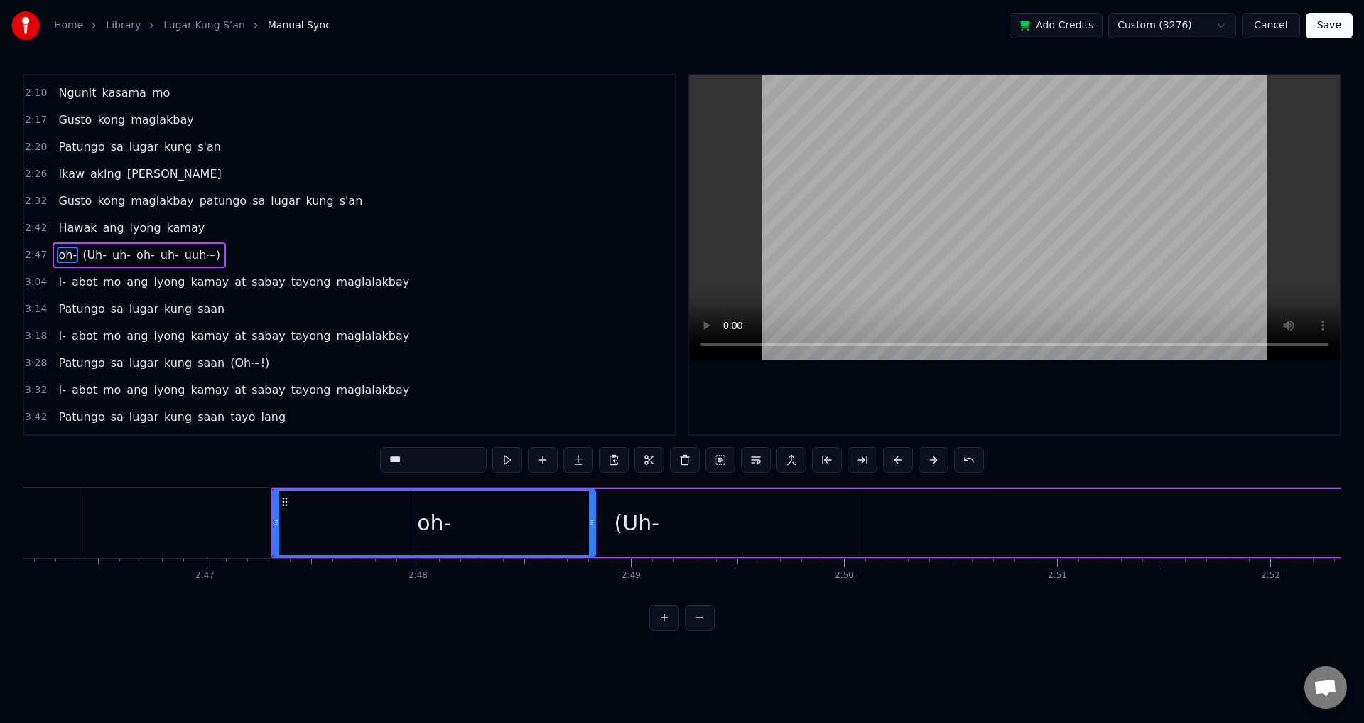
drag, startPoint x: 1224, startPoint y: 521, endPoint x: 595, endPoint y: 534, distance: 629.6
click at [595, 534] on div at bounding box center [592, 522] width 6 height 65
drag, startPoint x: 273, startPoint y: 524, endPoint x: 358, endPoint y: 524, distance: 85.3
click at [361, 524] on div "oh-" at bounding box center [434, 522] width 325 height 67
drag, startPoint x: 276, startPoint y: 524, endPoint x: 401, endPoint y: 531, distance: 126.0
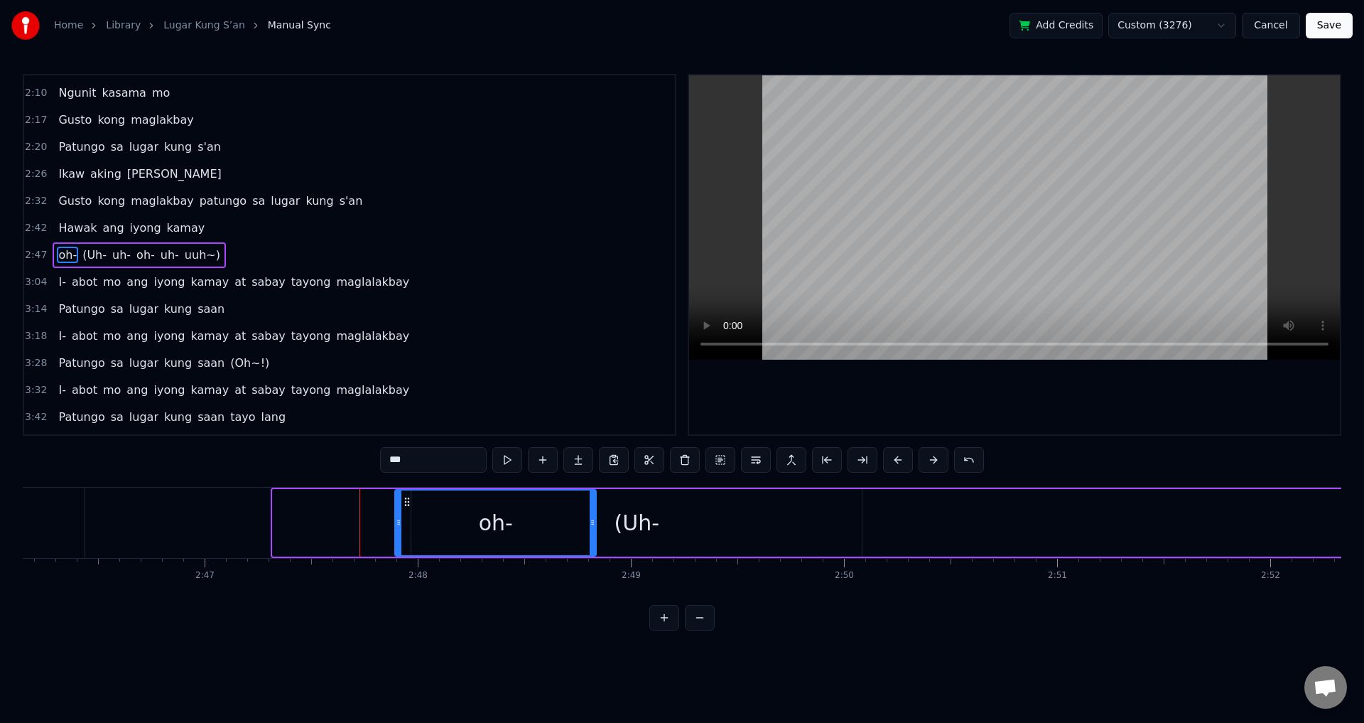
click at [401, 531] on div at bounding box center [399, 522] width 6 height 65
click at [663, 523] on div "(Uh-" at bounding box center [636, 522] width 450 height 67
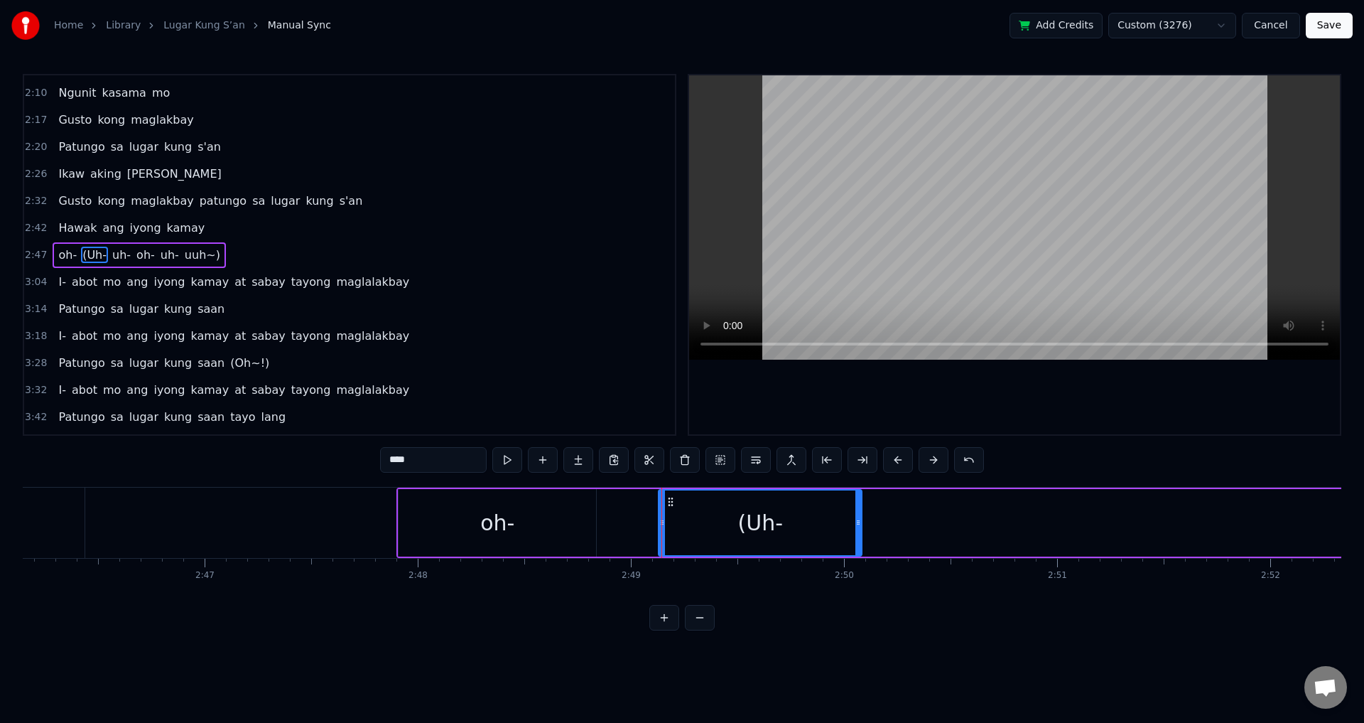
drag, startPoint x: 413, startPoint y: 519, endPoint x: 661, endPoint y: 526, distance: 247.4
click at [661, 526] on icon at bounding box center [662, 522] width 6 height 11
click at [455, 532] on div "oh-" at bounding box center [498, 522] width 198 height 67
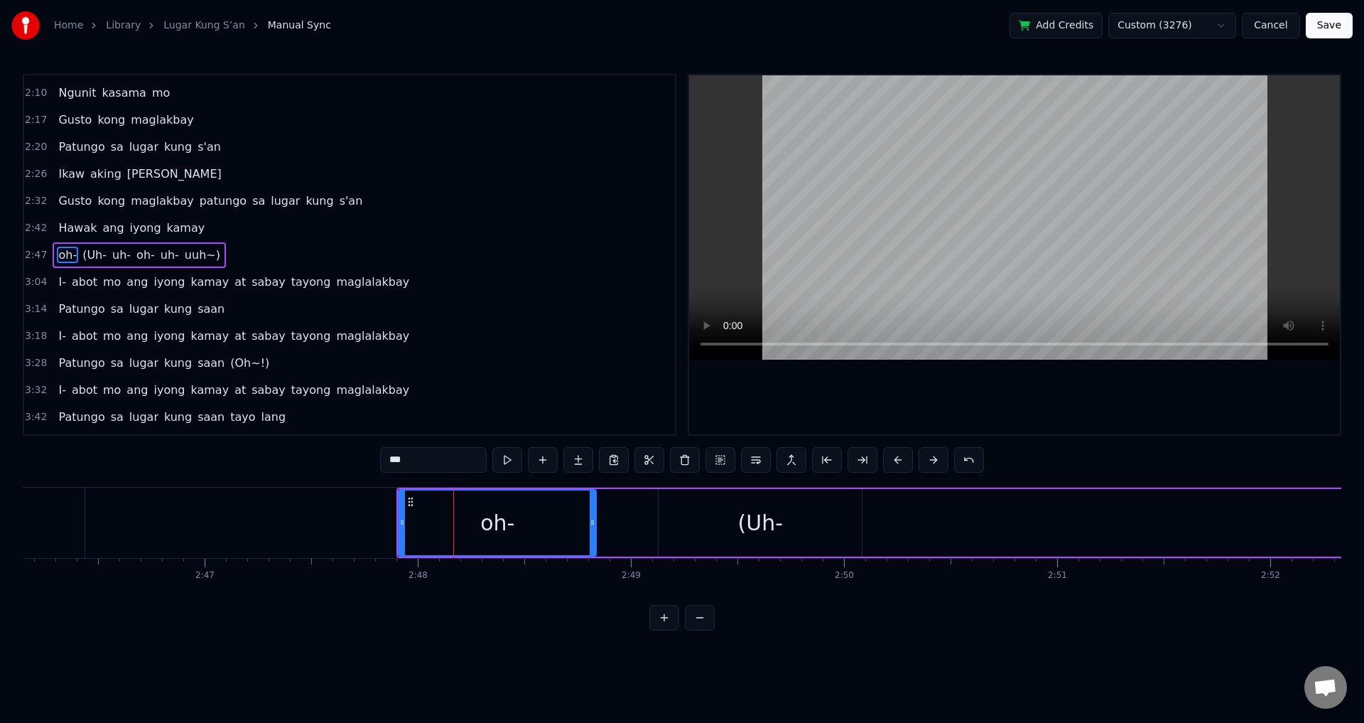
click at [916, 216] on video at bounding box center [1014, 217] width 651 height 284
click at [57, 256] on span "oh-" at bounding box center [67, 255] width 21 height 16
click at [918, 191] on video at bounding box center [1014, 217] width 651 height 284
click at [704, 518] on div "(Uh-" at bounding box center [760, 522] width 203 height 67
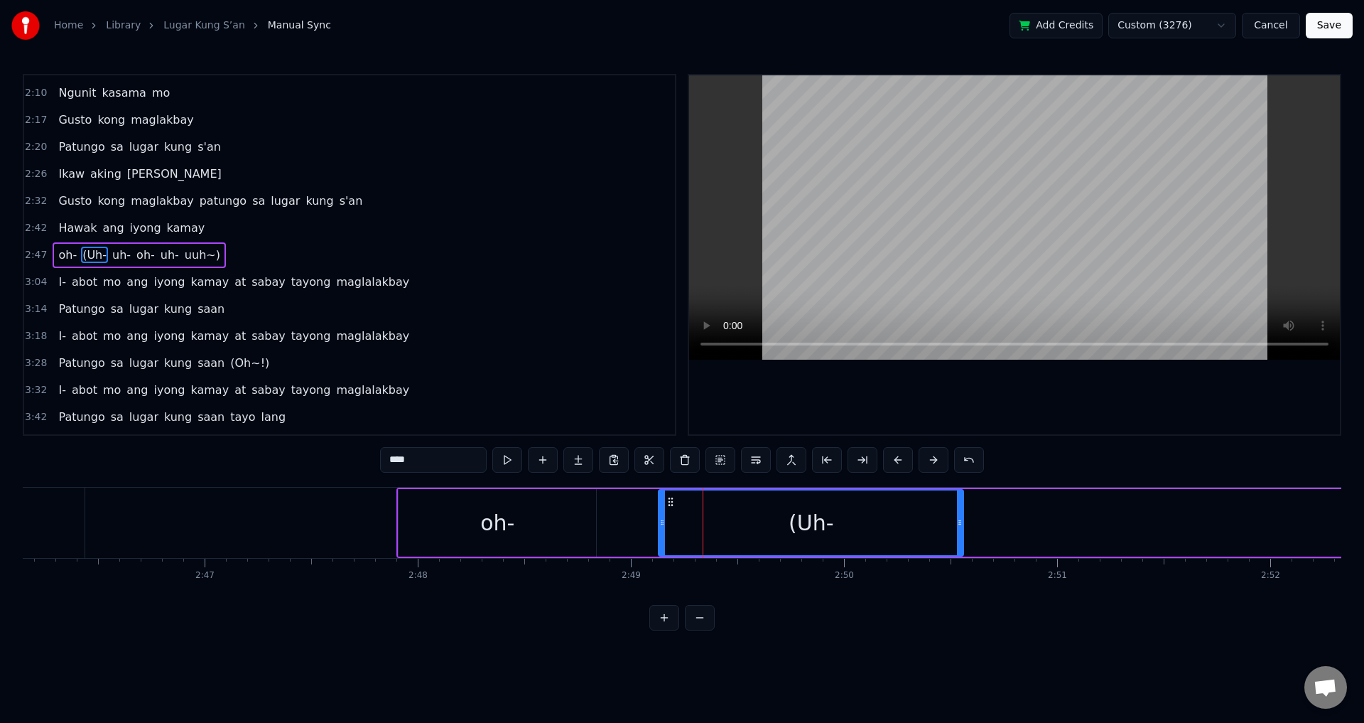
drag, startPoint x: 858, startPoint y: 517, endPoint x: 789, endPoint y: 521, distance: 69.1
click at [961, 517] on icon at bounding box center [960, 522] width 6 height 11
drag, startPoint x: 664, startPoint y: 529, endPoint x: 784, endPoint y: 529, distance: 119.4
click at [784, 529] on div at bounding box center [783, 522] width 6 height 65
click at [546, 509] on div "oh-" at bounding box center [498, 522] width 198 height 67
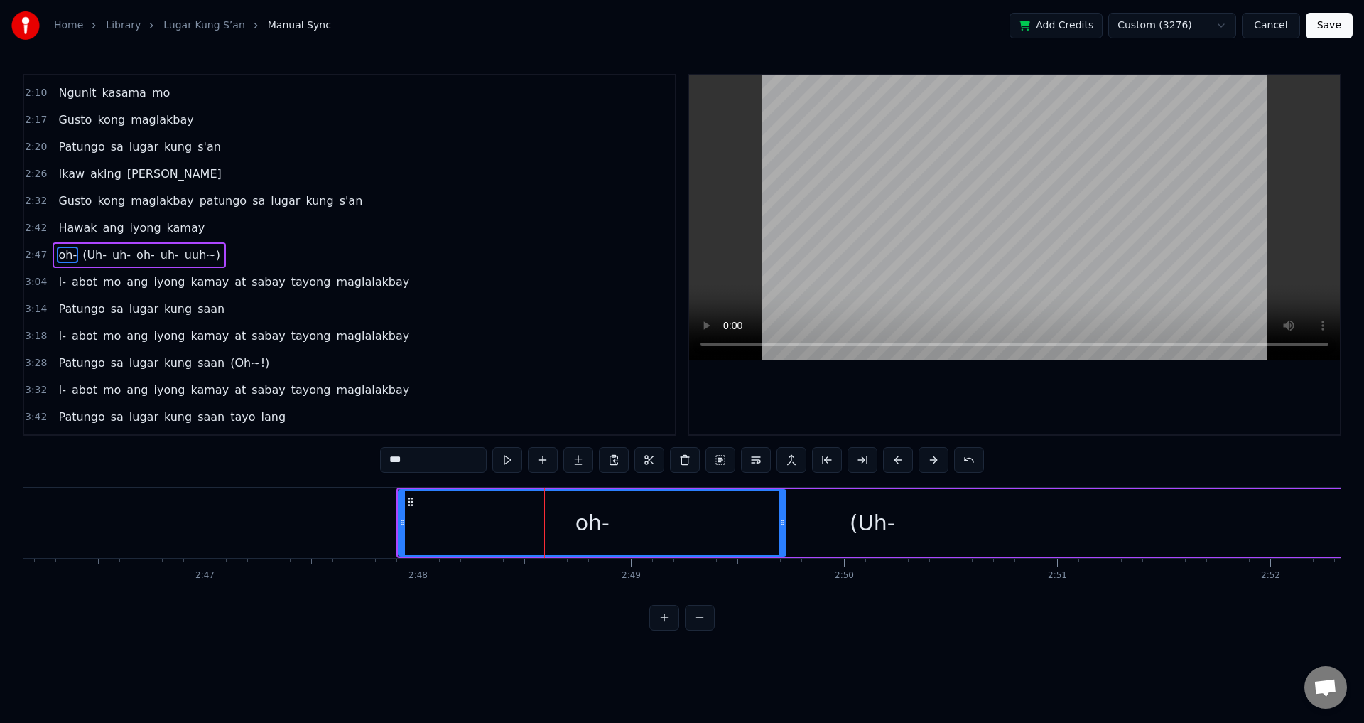
drag, startPoint x: 590, startPoint y: 517, endPoint x: 676, endPoint y: 523, distance: 86.2
click at [779, 516] on div "oh-" at bounding box center [592, 522] width 386 height 65
click at [58, 252] on span "oh-" at bounding box center [67, 255] width 21 height 16
click at [874, 188] on video at bounding box center [1014, 217] width 651 height 284
click at [881, 187] on video at bounding box center [1014, 217] width 651 height 284
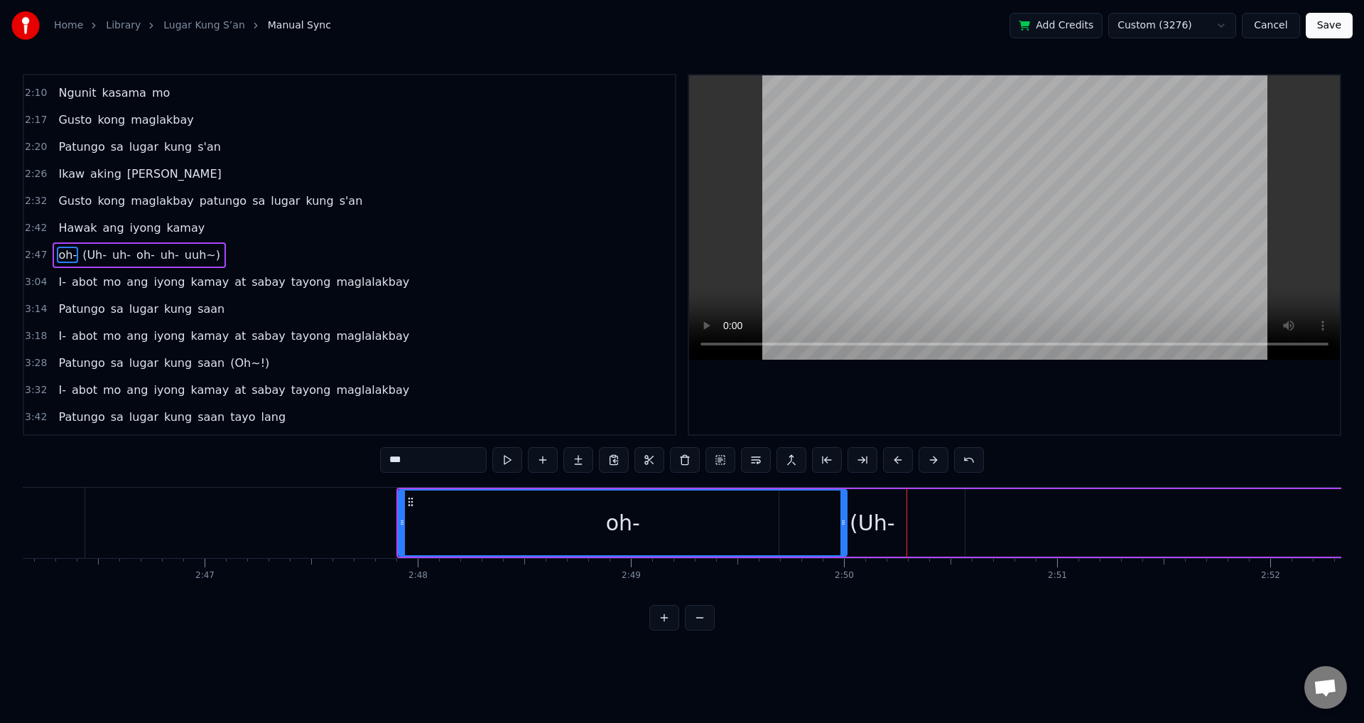
drag, startPoint x: 783, startPoint y: 503, endPoint x: 858, endPoint y: 529, distance: 78.9
click at [843, 510] on div at bounding box center [843, 522] width 6 height 65
click at [894, 521] on div "(Uh-" at bounding box center [871, 522] width 185 height 67
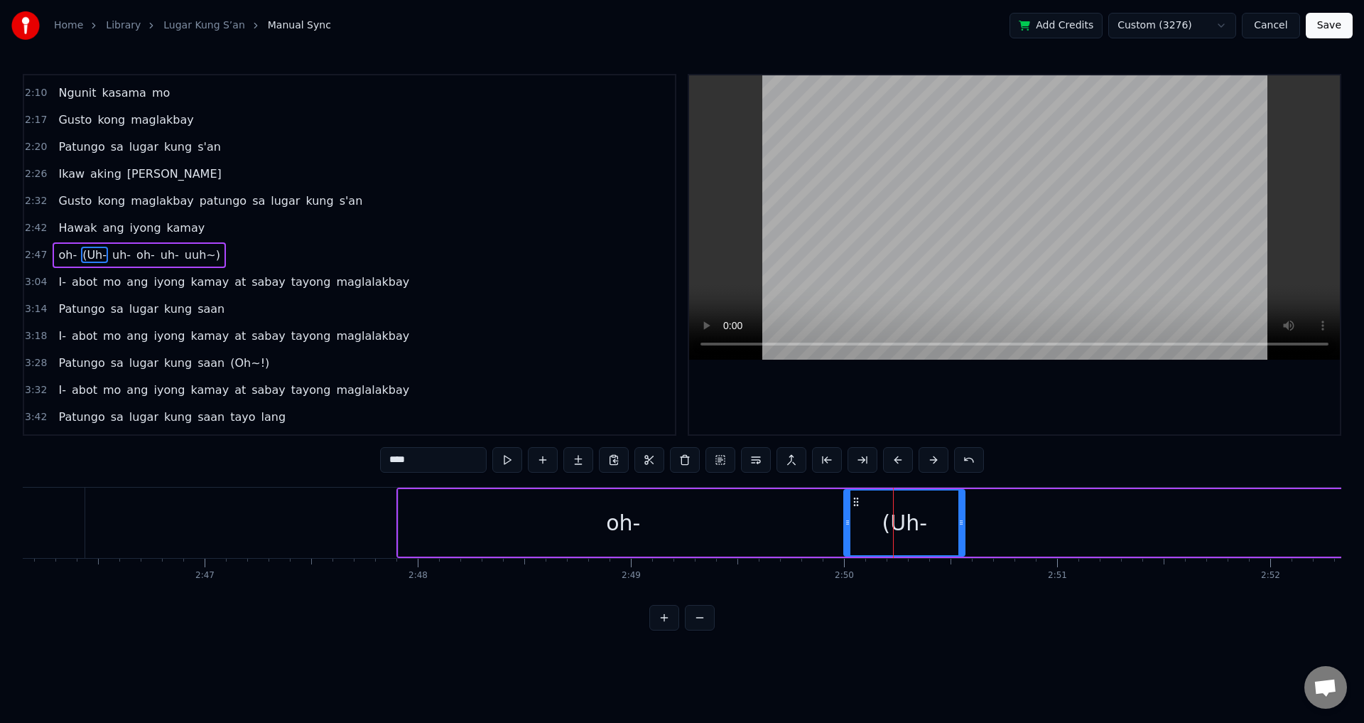
drag, startPoint x: 781, startPoint y: 518, endPoint x: 845, endPoint y: 516, distance: 64.7
click at [845, 516] on div at bounding box center [848, 522] width 6 height 65
click at [514, 517] on div "oh-" at bounding box center [623, 522] width 449 height 67
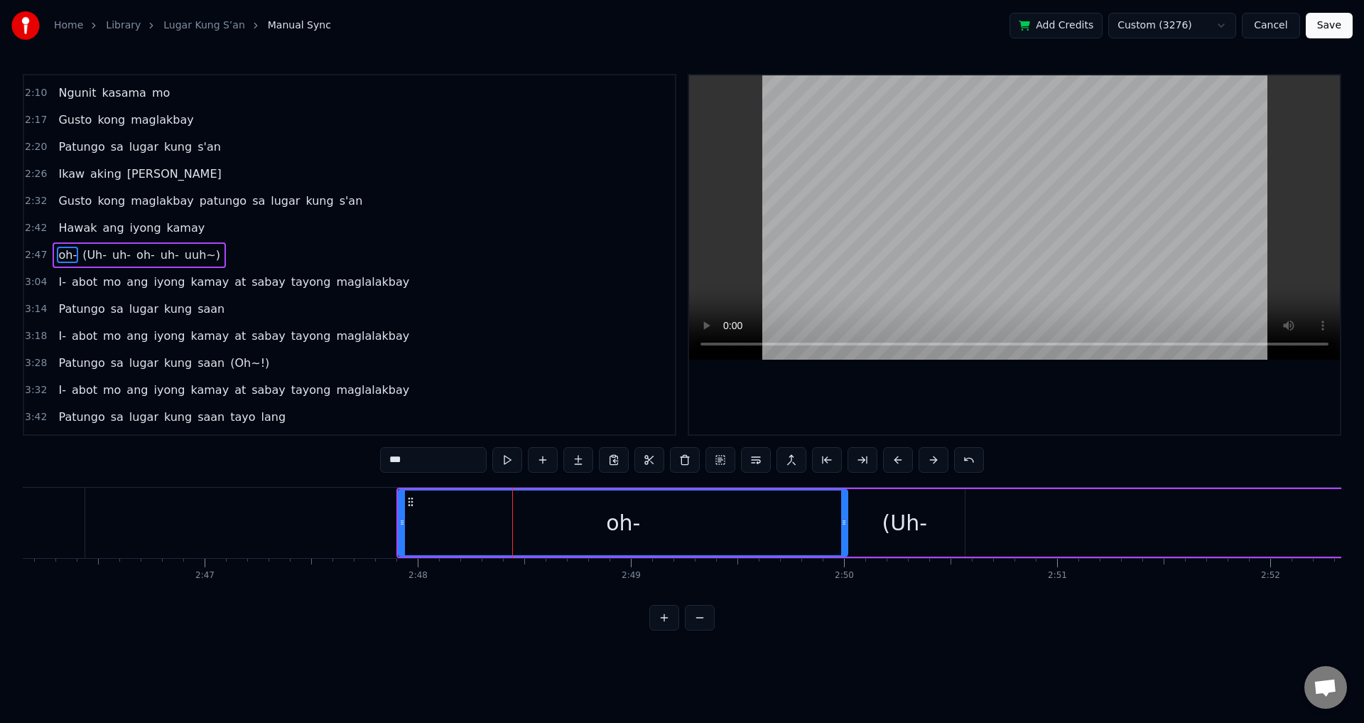
click at [417, 521] on div "oh-" at bounding box center [623, 522] width 448 height 65
click at [413, 521] on div "oh-" at bounding box center [623, 522] width 448 height 65
click at [821, 259] on video at bounding box center [1014, 217] width 651 height 284
click at [822, 261] on video at bounding box center [1014, 217] width 651 height 284
click at [933, 524] on div "(Uh-" at bounding box center [904, 522] width 121 height 67
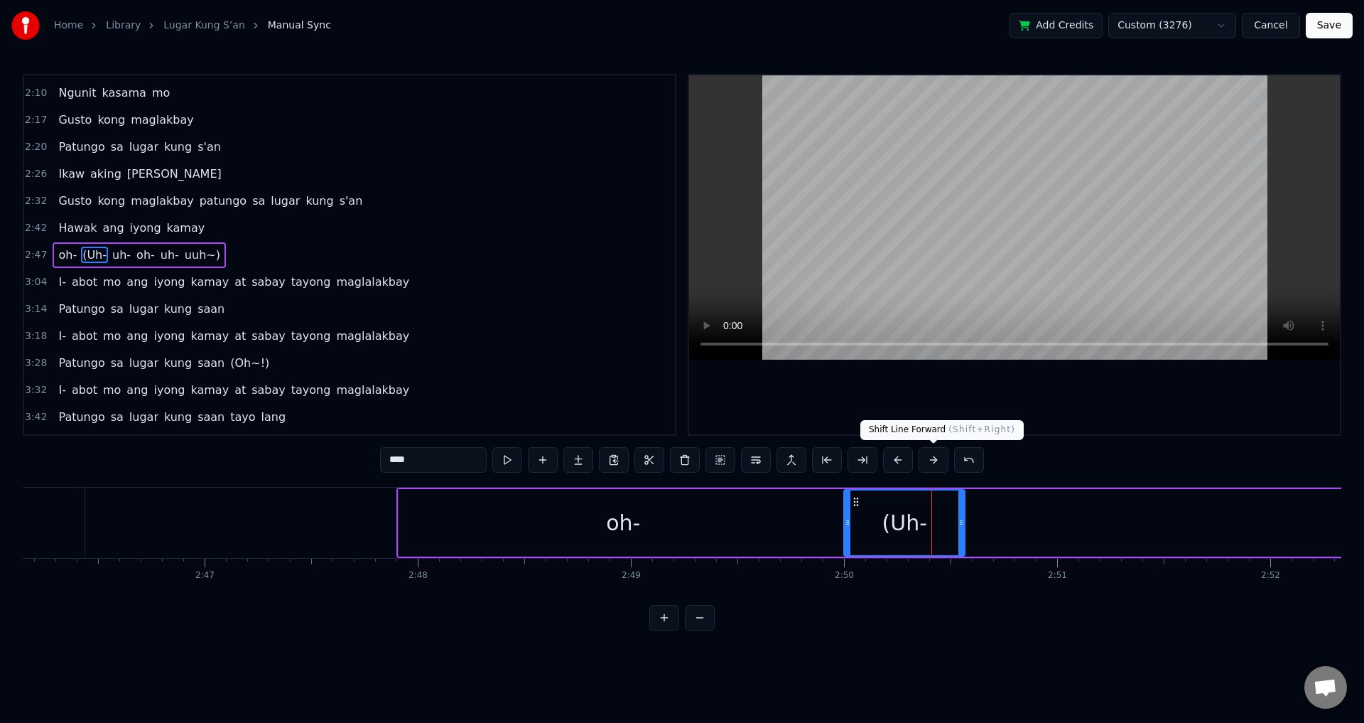
click at [916, 265] on video at bounding box center [1014, 217] width 651 height 284
click at [115, 252] on span "uh-" at bounding box center [121, 255] width 21 height 16
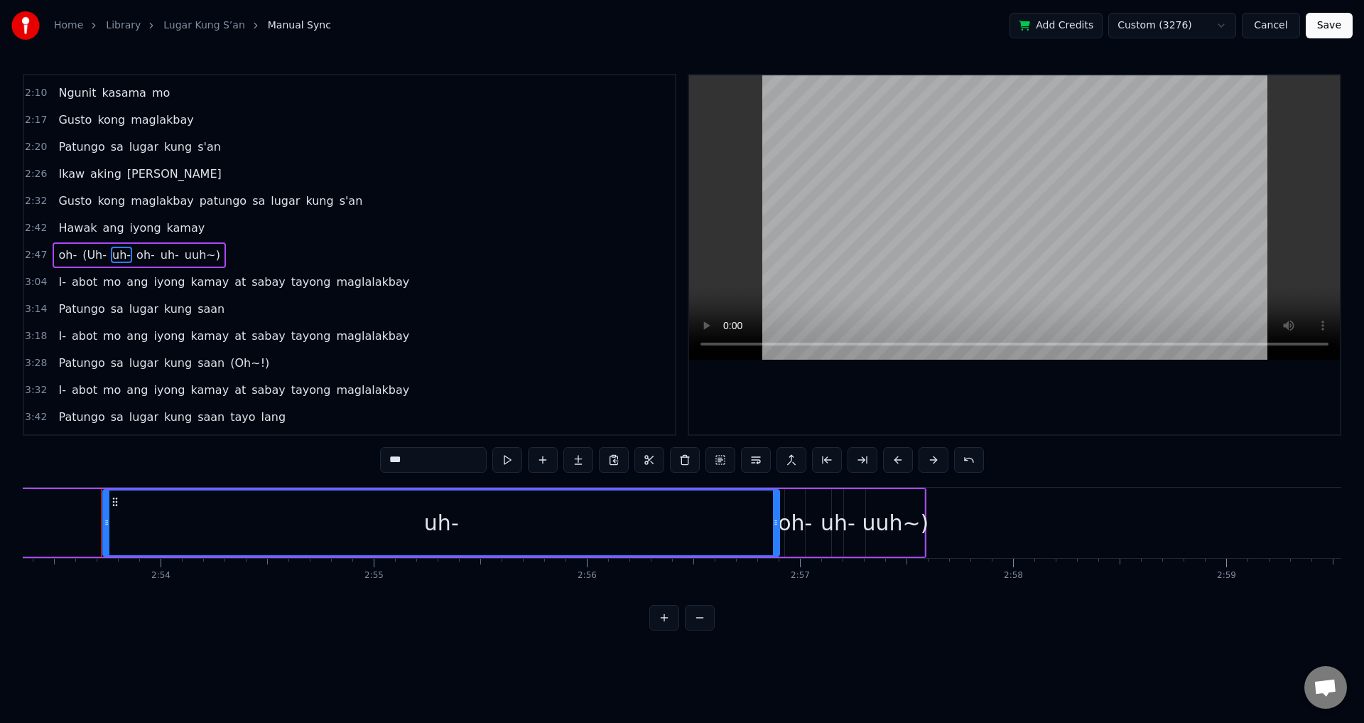
scroll to position [0, 36955]
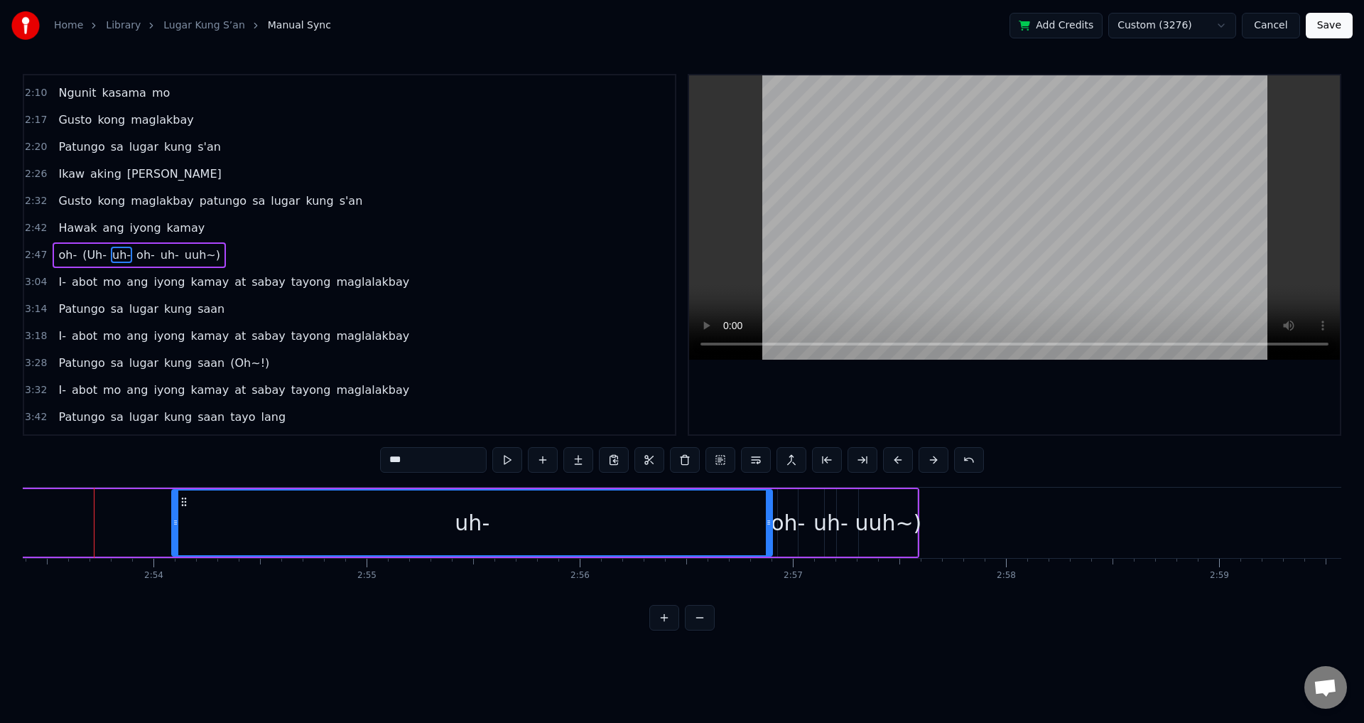
drag, startPoint x: 99, startPoint y: 528, endPoint x: 117, endPoint y: 531, distance: 18.1
click at [173, 526] on div at bounding box center [176, 522] width 6 height 65
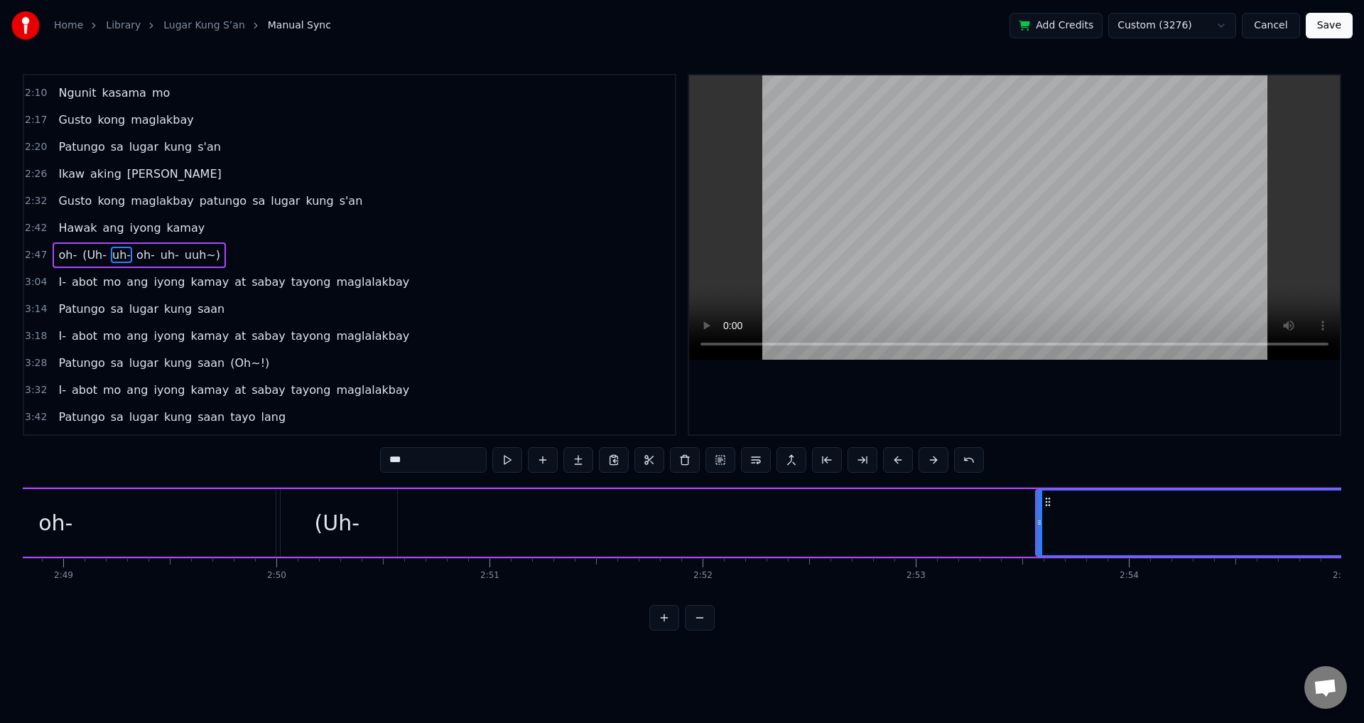
scroll to position [0, 35980]
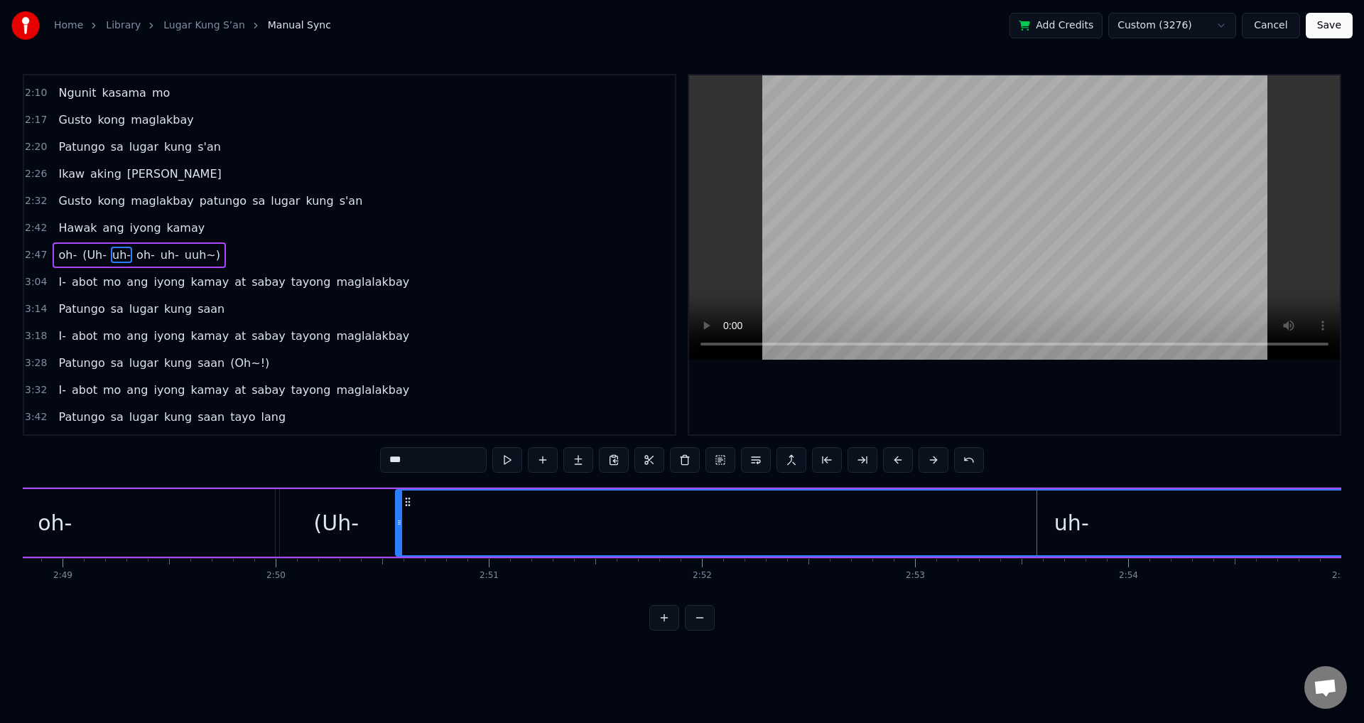
drag, startPoint x: 1039, startPoint y: 516, endPoint x: 399, endPoint y: 507, distance: 640.9
click at [399, 507] on div at bounding box center [399, 522] width 6 height 65
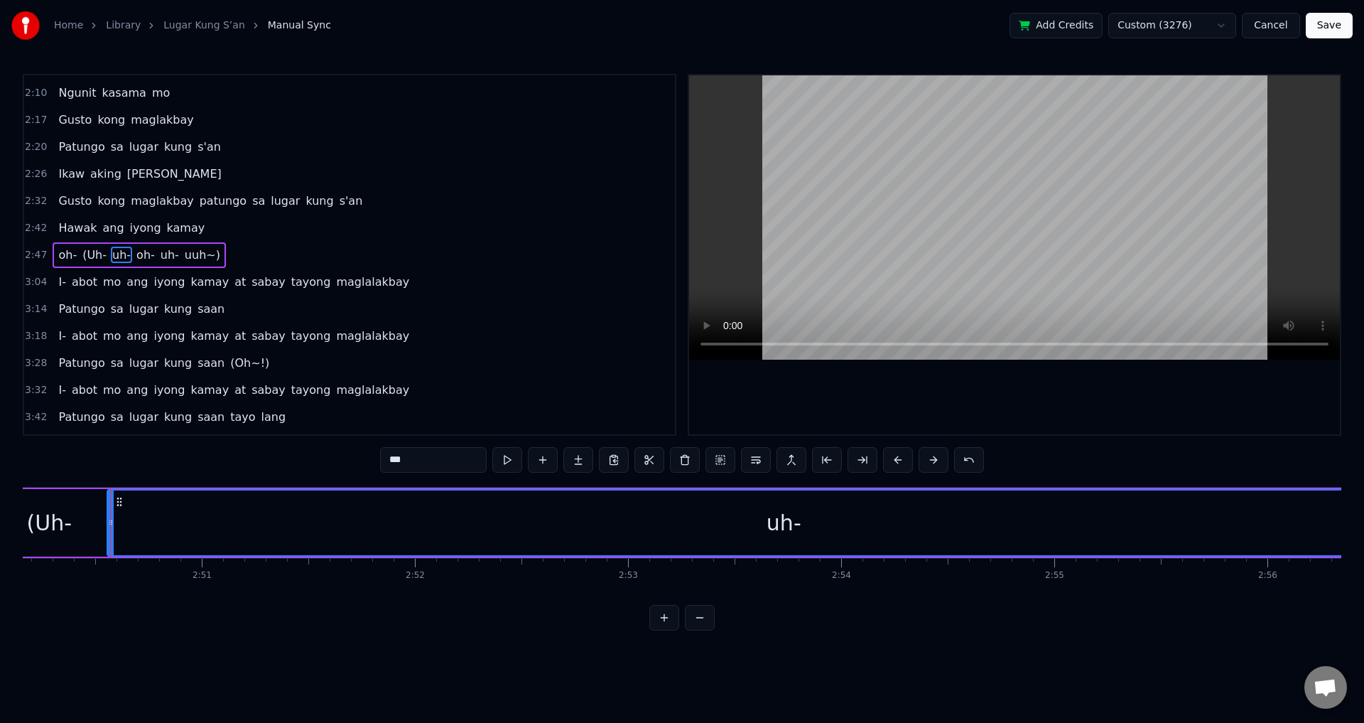
click at [45, 535] on div "(Uh-" at bounding box center [49, 523] width 45 height 32
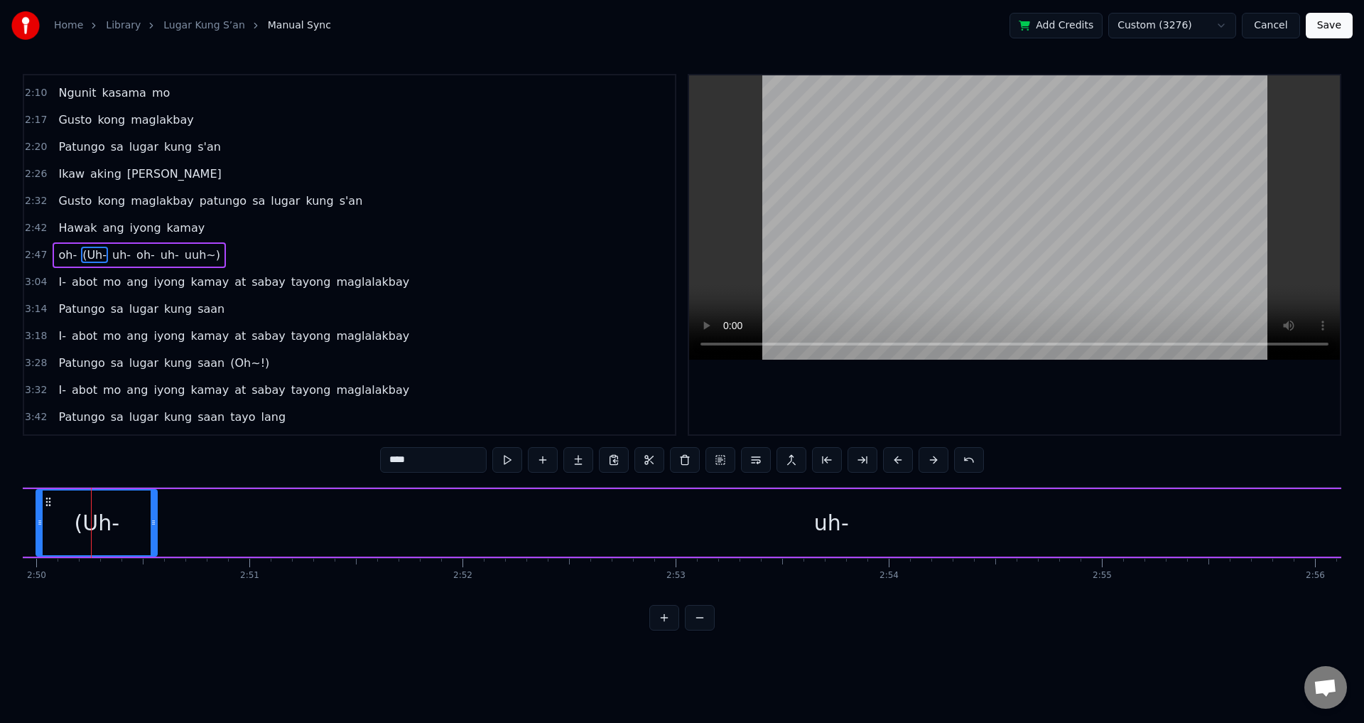
scroll to position [0, 36217]
click at [60, 259] on span "oh-" at bounding box center [67, 255] width 21 height 16
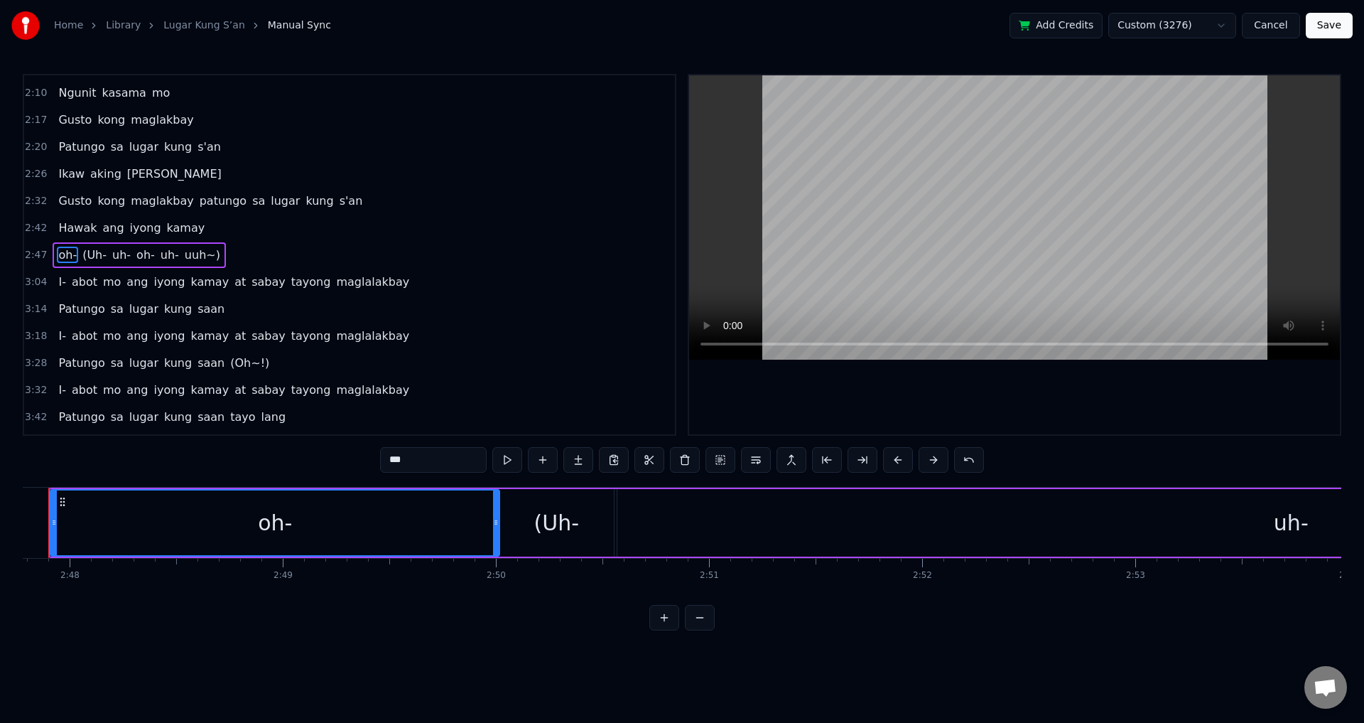
scroll to position [0, 35715]
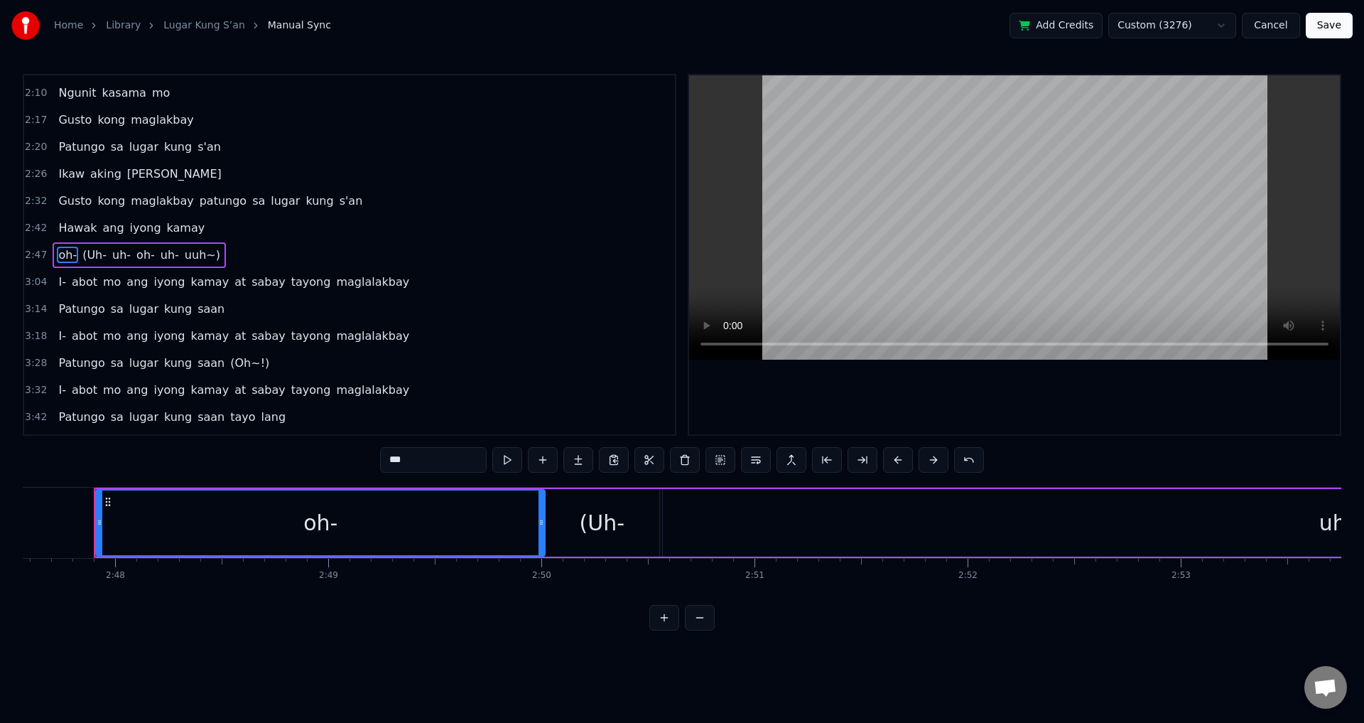
click at [875, 269] on video at bounding box center [1014, 217] width 651 height 284
click at [883, 272] on video at bounding box center [1014, 217] width 651 height 284
click at [111, 254] on span "uh-" at bounding box center [121, 255] width 21 height 16
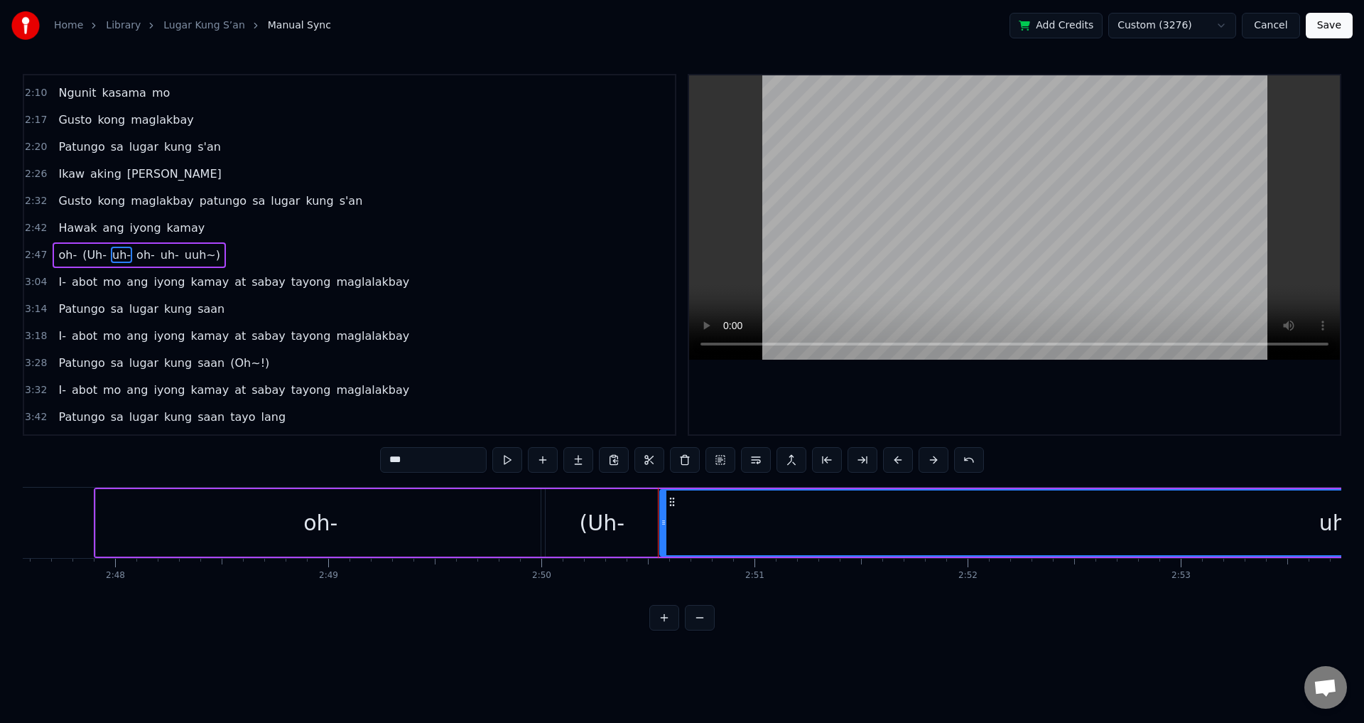
click at [976, 251] on video at bounding box center [1014, 217] width 651 height 284
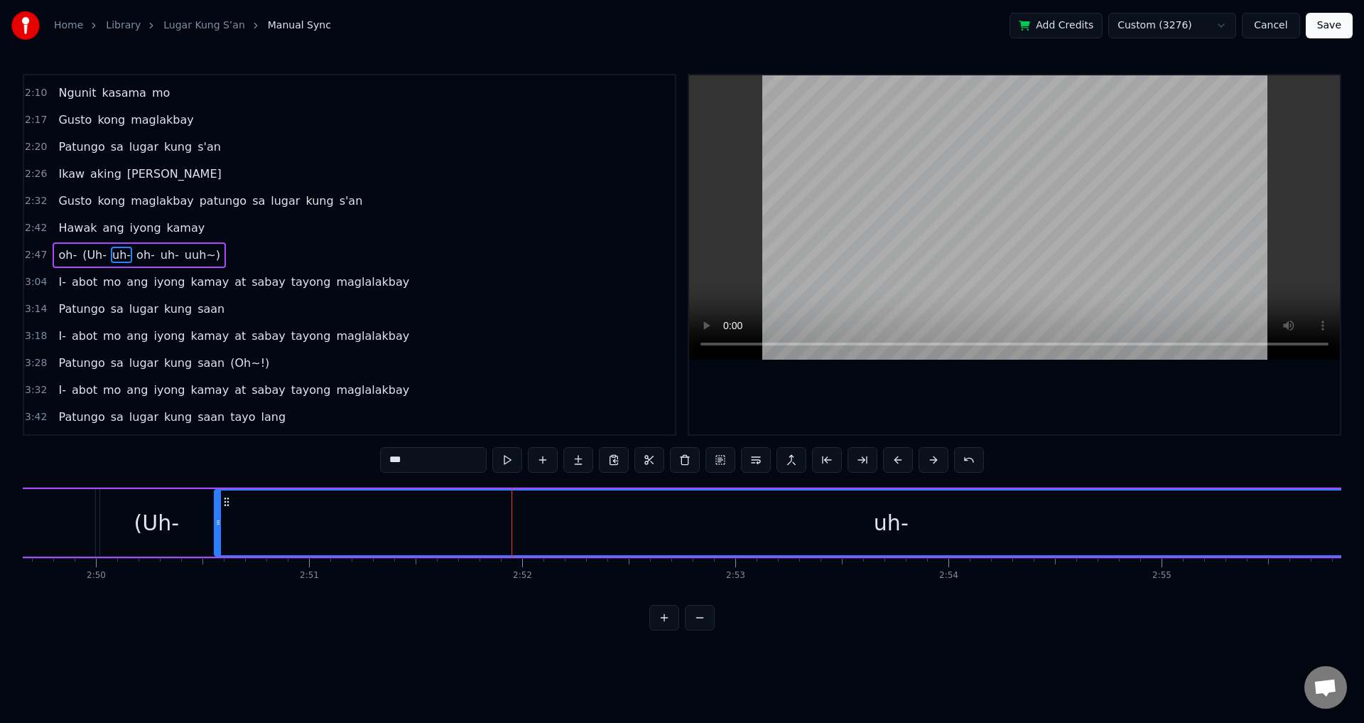
scroll to position [0, 36232]
click at [828, 518] on div "uh-" at bounding box center [819, 523] width 35 height 32
drag, startPoint x: 145, startPoint y: 526, endPoint x: 249, endPoint y: 529, distance: 104.5
click at [249, 529] on div at bounding box center [251, 522] width 6 height 65
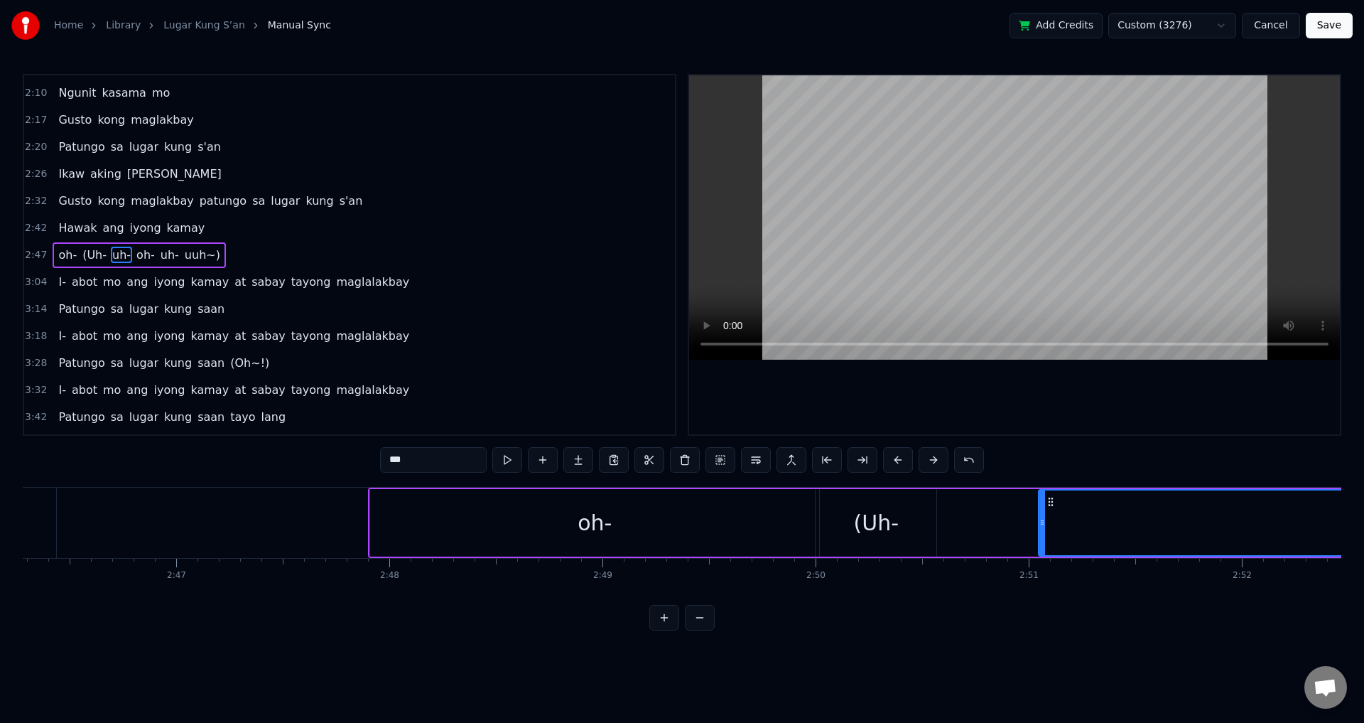
scroll to position [0, 35045]
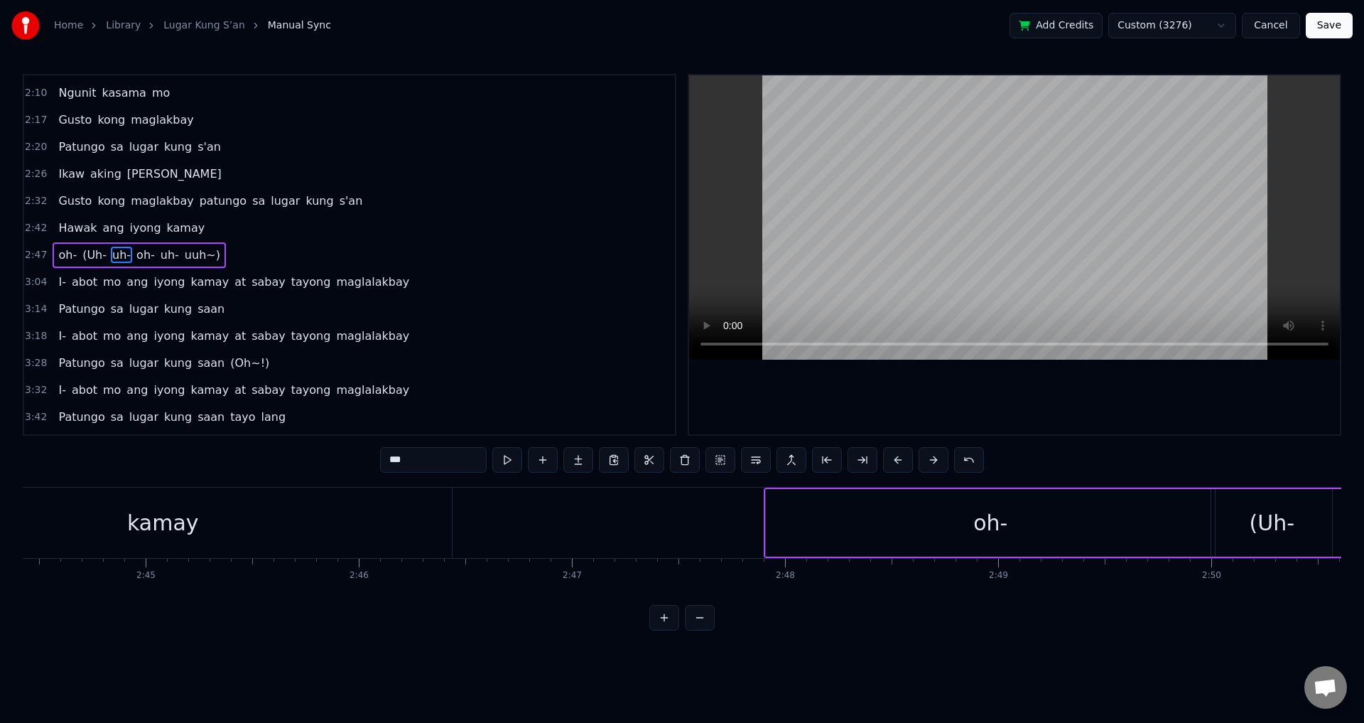
click at [844, 519] on div "oh-" at bounding box center [990, 522] width 449 height 67
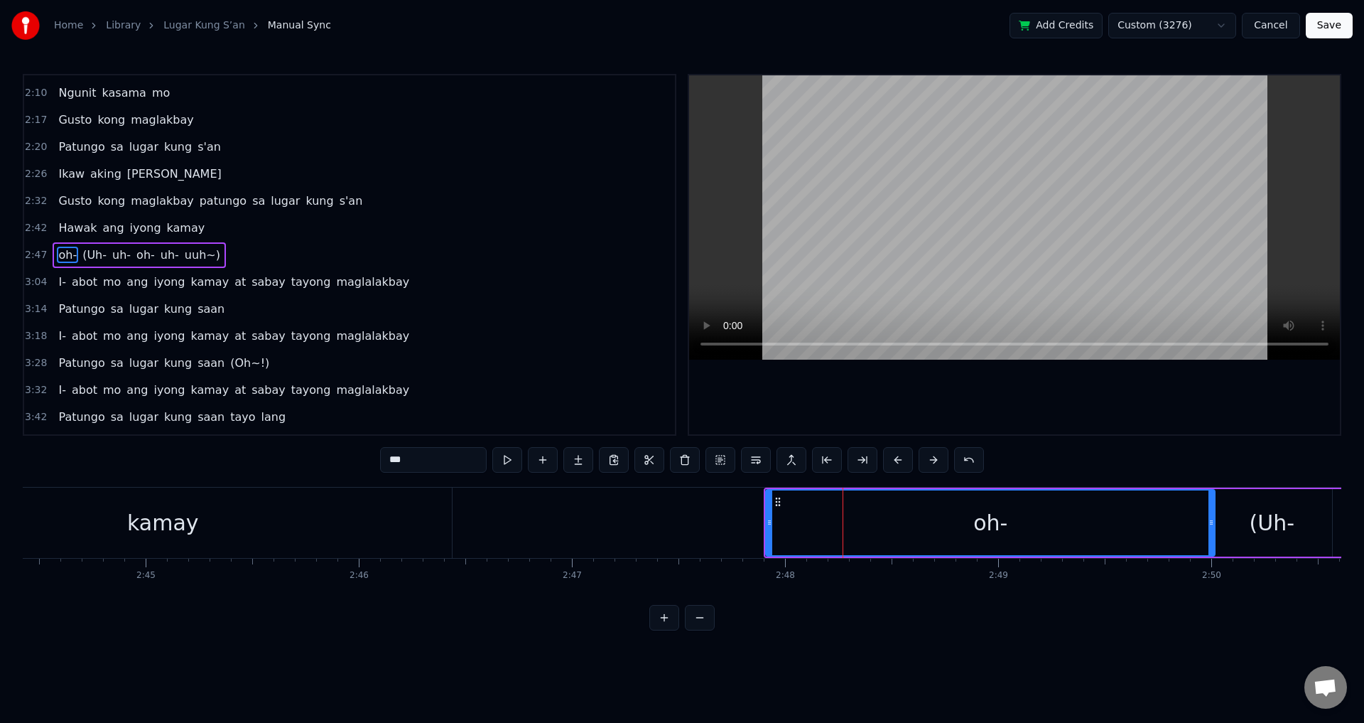
click at [846, 236] on video at bounding box center [1014, 217] width 651 height 284
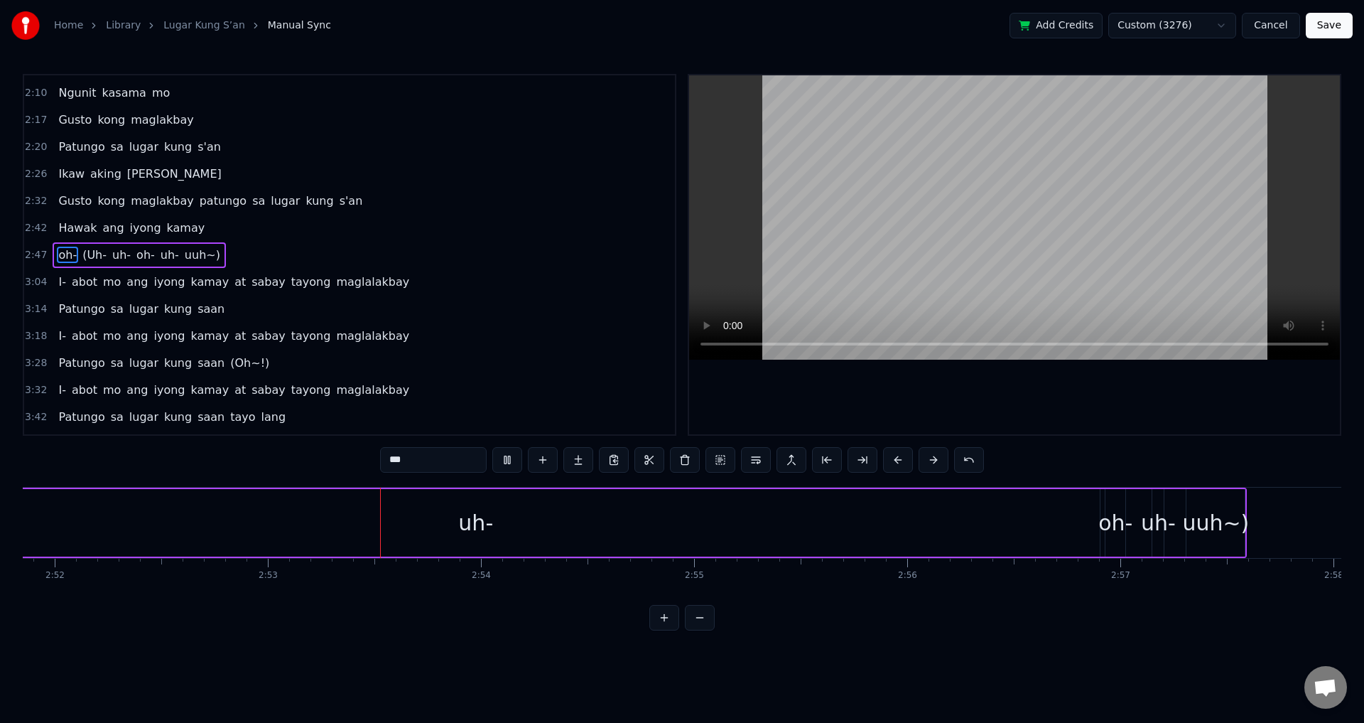
scroll to position [0, 36556]
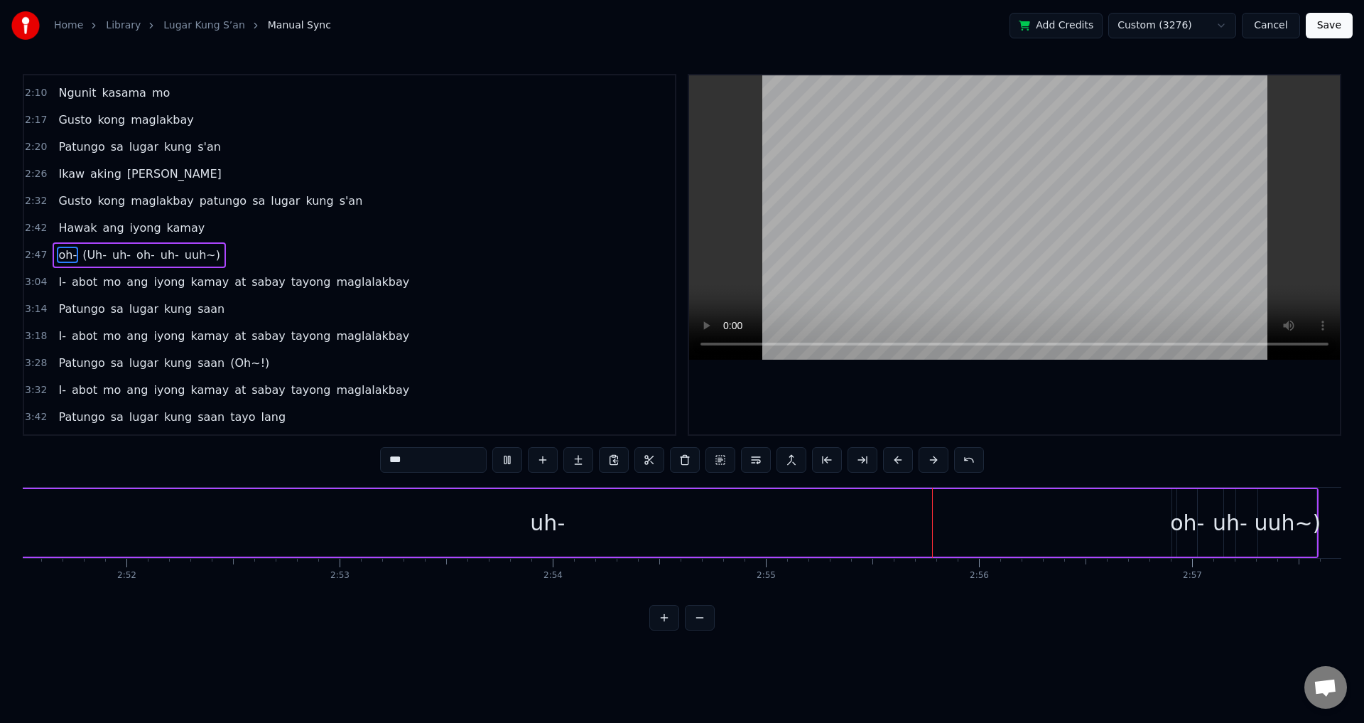
click at [832, 264] on video at bounding box center [1014, 217] width 651 height 284
click at [702, 529] on div "uh-" at bounding box center [547, 522] width 1248 height 67
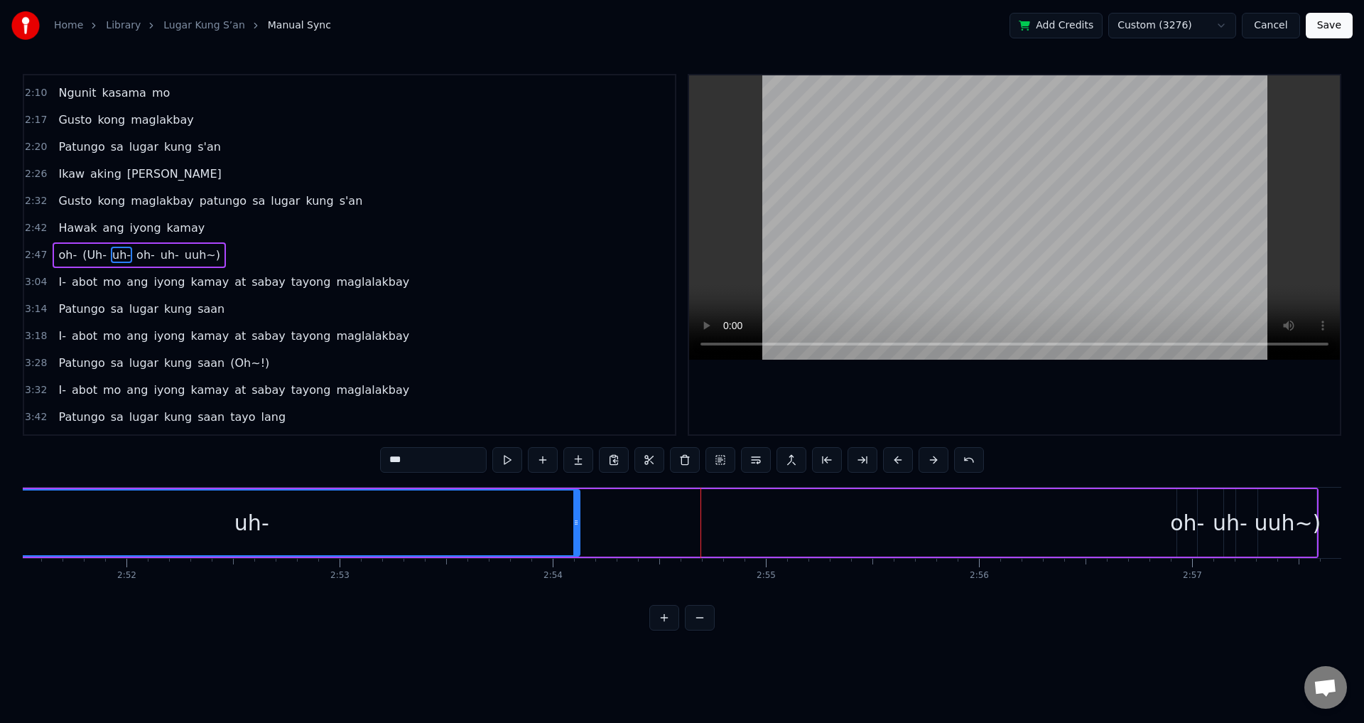
drag, startPoint x: 1168, startPoint y: 515, endPoint x: 576, endPoint y: 526, distance: 591.9
click at [576, 526] on div at bounding box center [576, 522] width 6 height 65
click at [362, 534] on div "uh-" at bounding box center [251, 522] width 655 height 65
click at [91, 256] on span "(Uh-" at bounding box center [94, 255] width 27 height 16
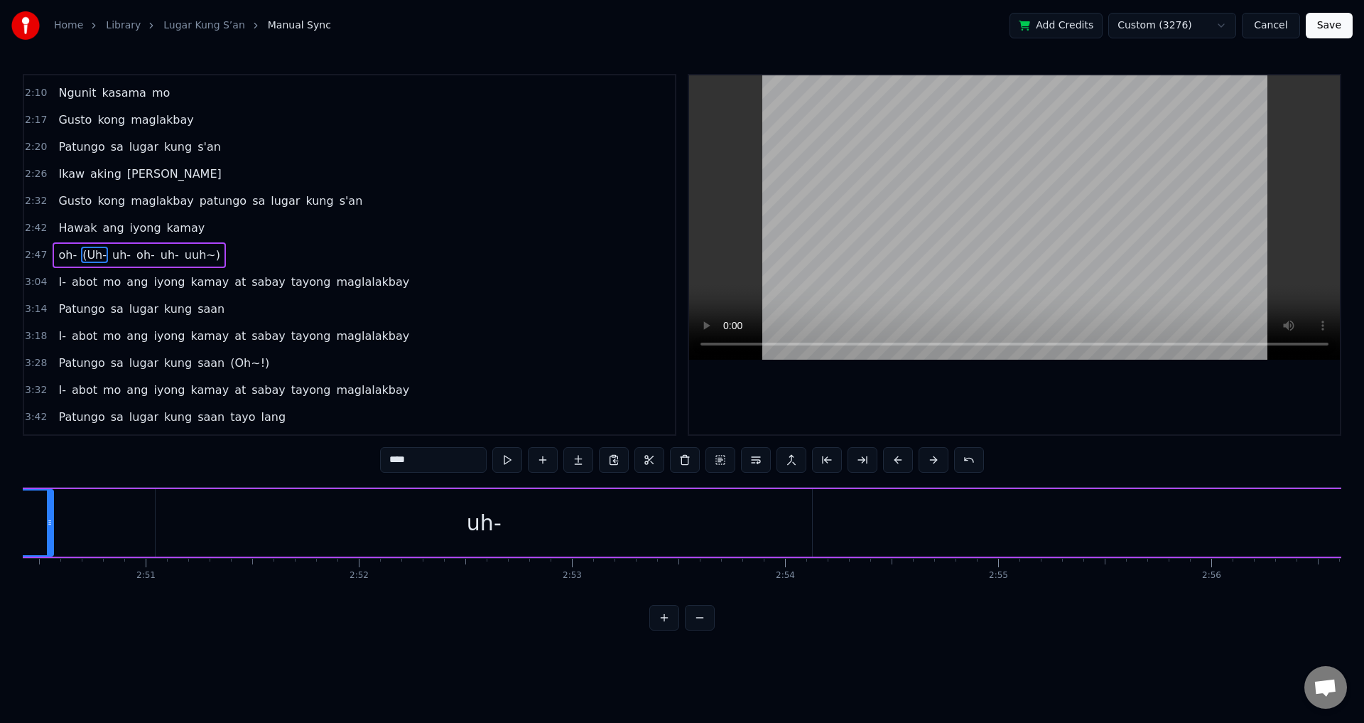
click at [913, 193] on video at bounding box center [1014, 217] width 651 height 284
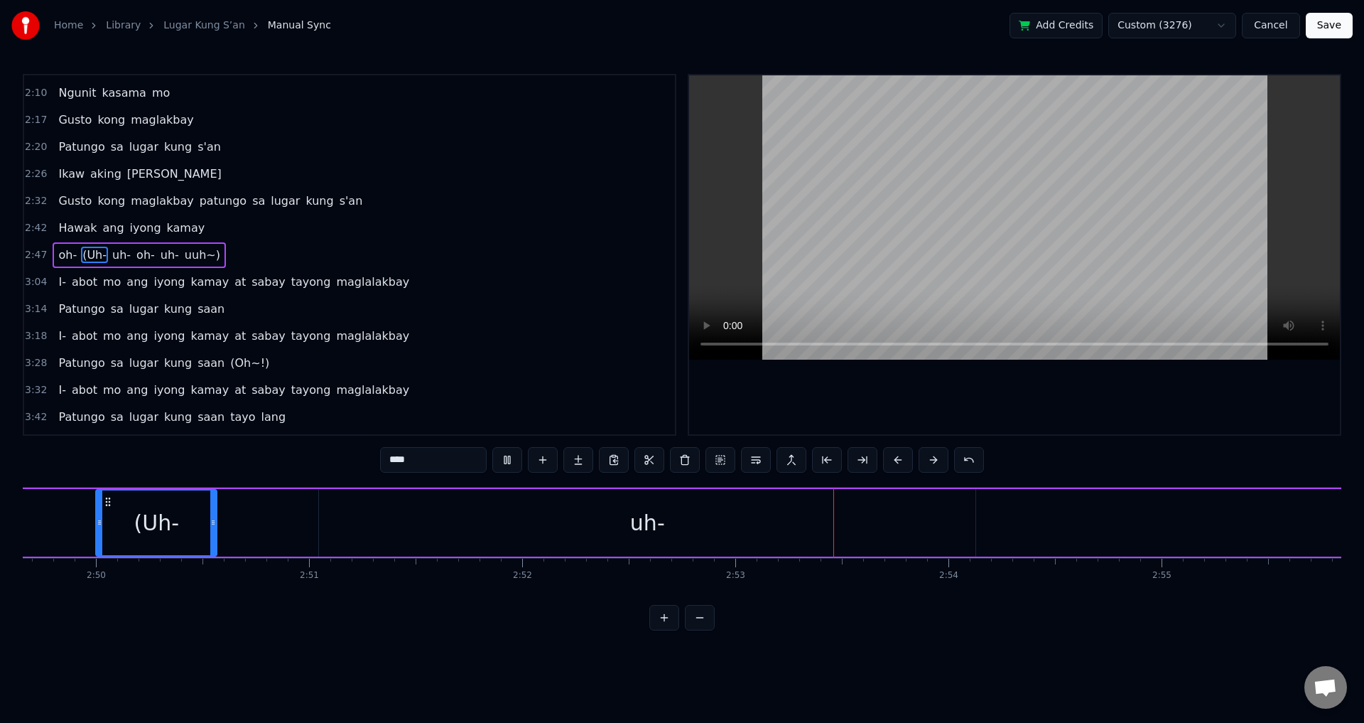
click at [914, 193] on video at bounding box center [1014, 217] width 651 height 284
click at [828, 530] on div "uh-" at bounding box center [647, 522] width 656 height 67
type input "***"
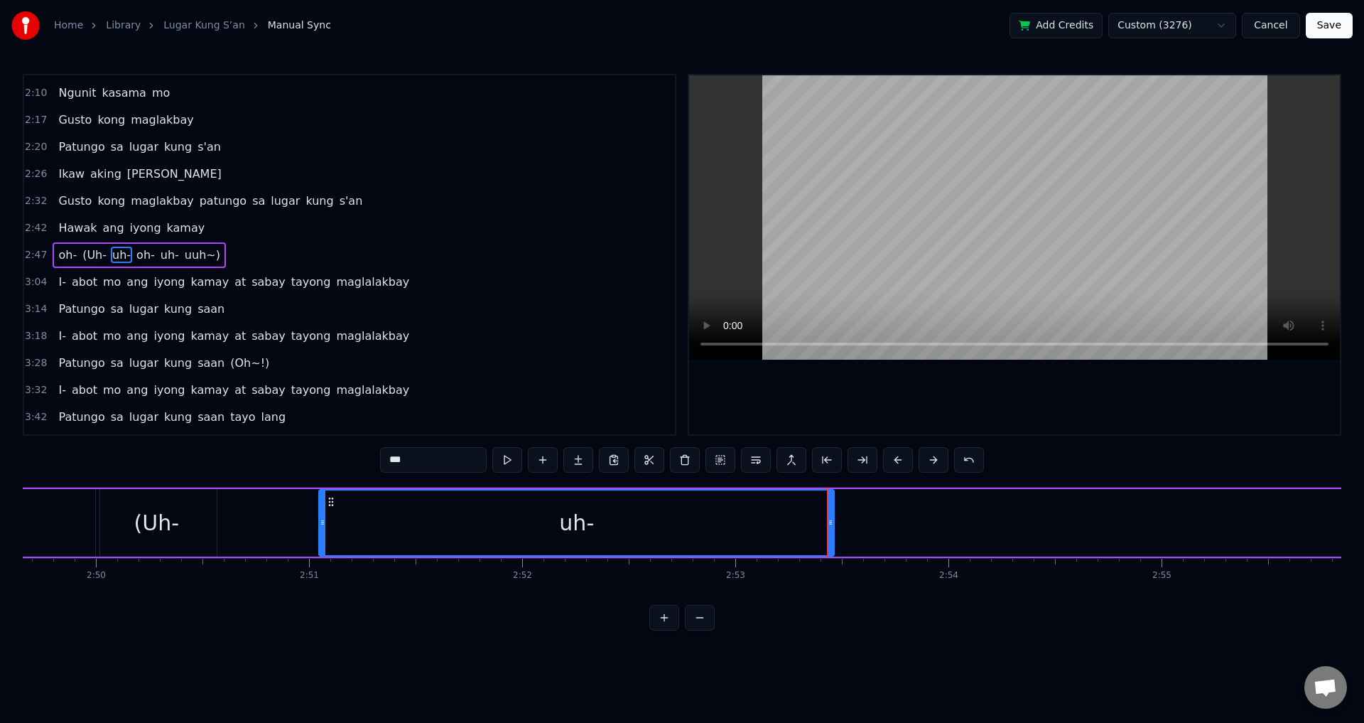
drag, startPoint x: 961, startPoint y: 520, endPoint x: 828, endPoint y: 514, distance: 133.0
click at [831, 517] on icon at bounding box center [831, 522] width 6 height 11
click at [804, 206] on video at bounding box center [1014, 217] width 651 height 284
click at [230, 534] on div "oh- (Uh- uh- oh- uh- uuh~)" at bounding box center [681, 522] width 2066 height 70
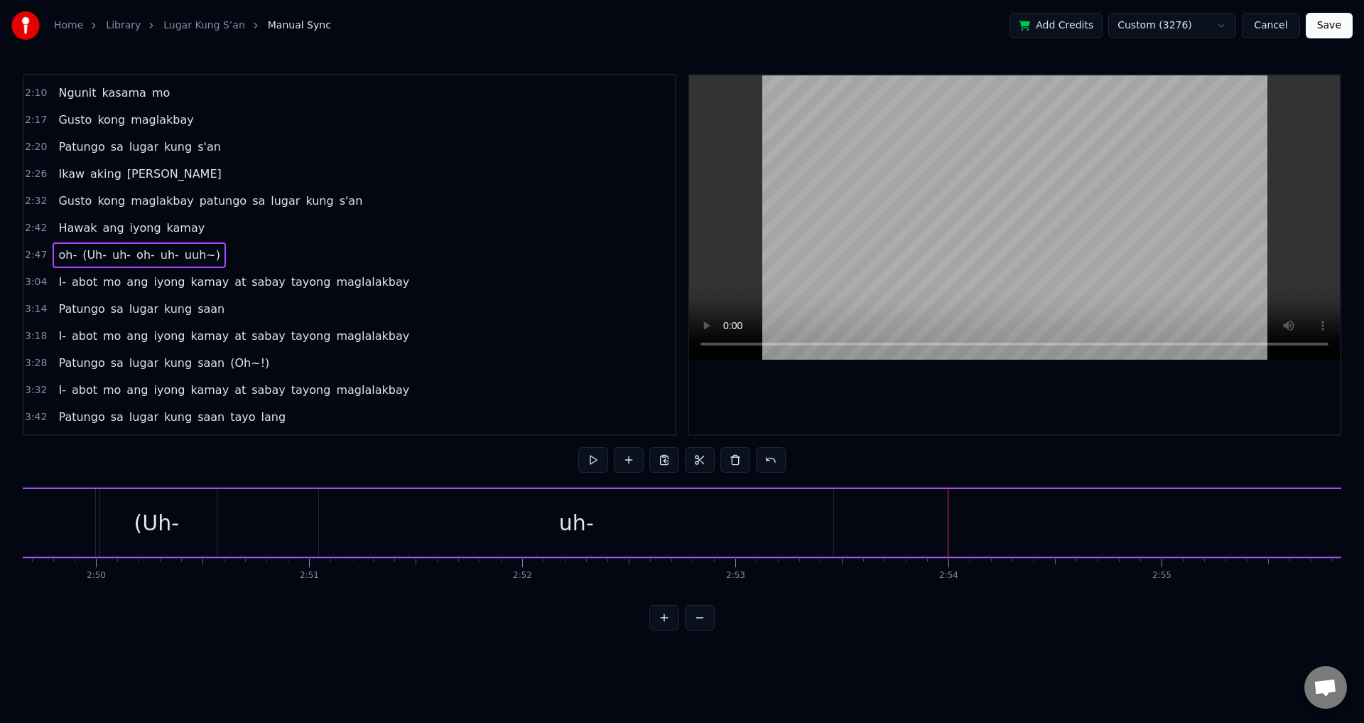
click at [857, 234] on video at bounding box center [1014, 217] width 651 height 284
click at [860, 234] on video at bounding box center [1014, 217] width 651 height 284
click at [82, 253] on span "(Uh-" at bounding box center [94, 255] width 27 height 16
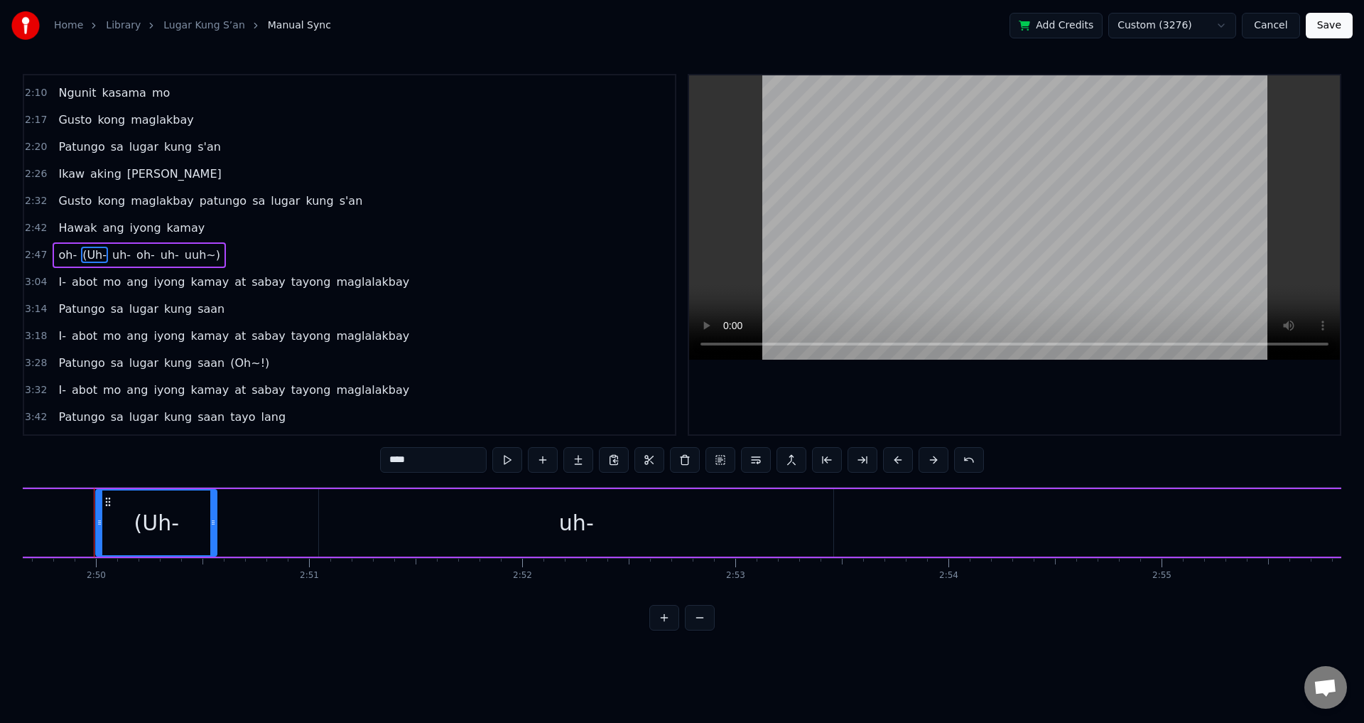
click at [909, 232] on video at bounding box center [1014, 217] width 651 height 284
click at [941, 239] on video at bounding box center [1014, 217] width 651 height 284
click at [63, 254] on span "oh-" at bounding box center [67, 255] width 21 height 16
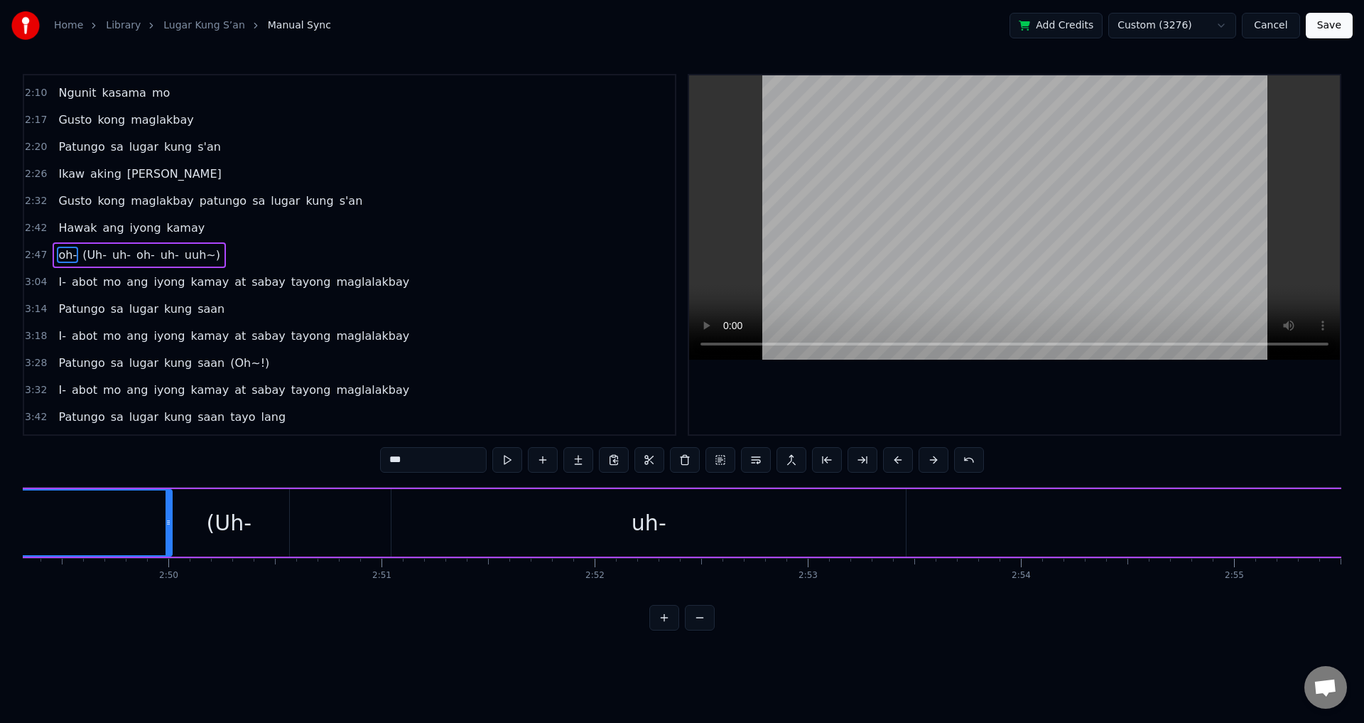
click at [870, 237] on video at bounding box center [1014, 217] width 651 height 284
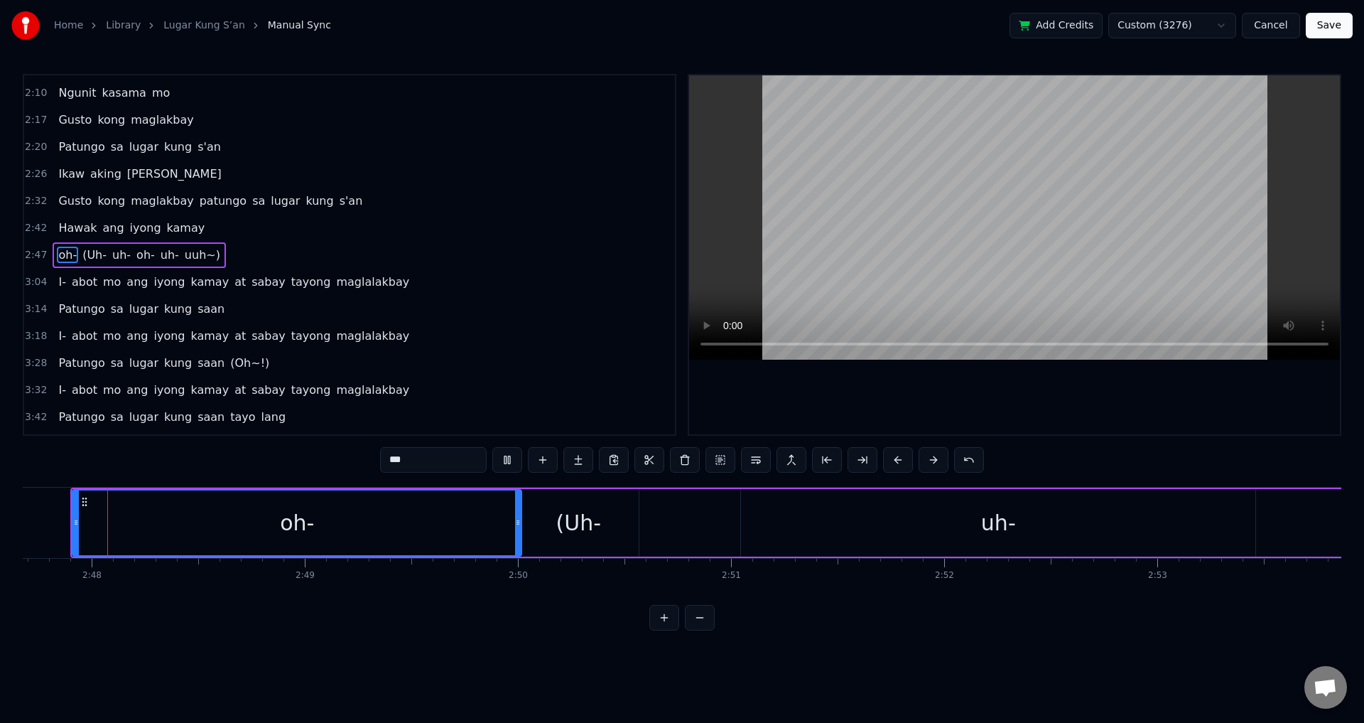
scroll to position [0, 35715]
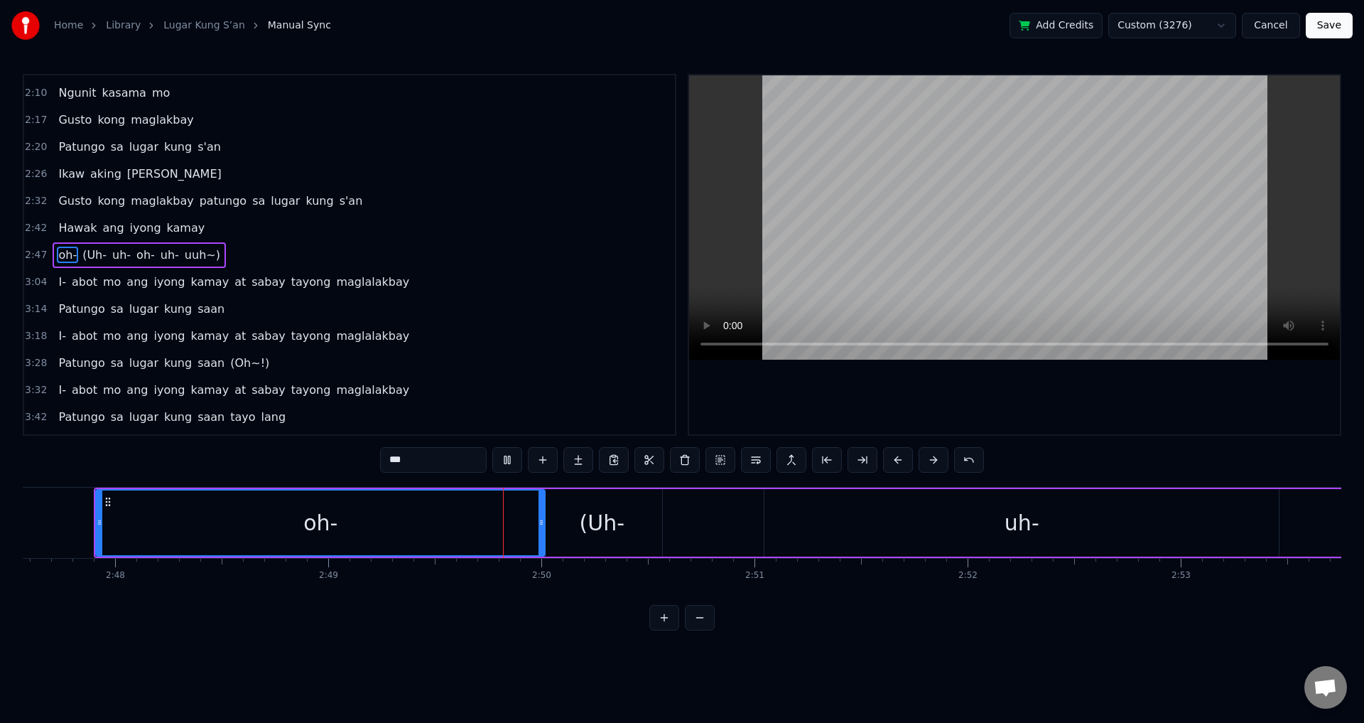
click at [90, 254] on span "(Uh-" at bounding box center [94, 255] width 27 height 16
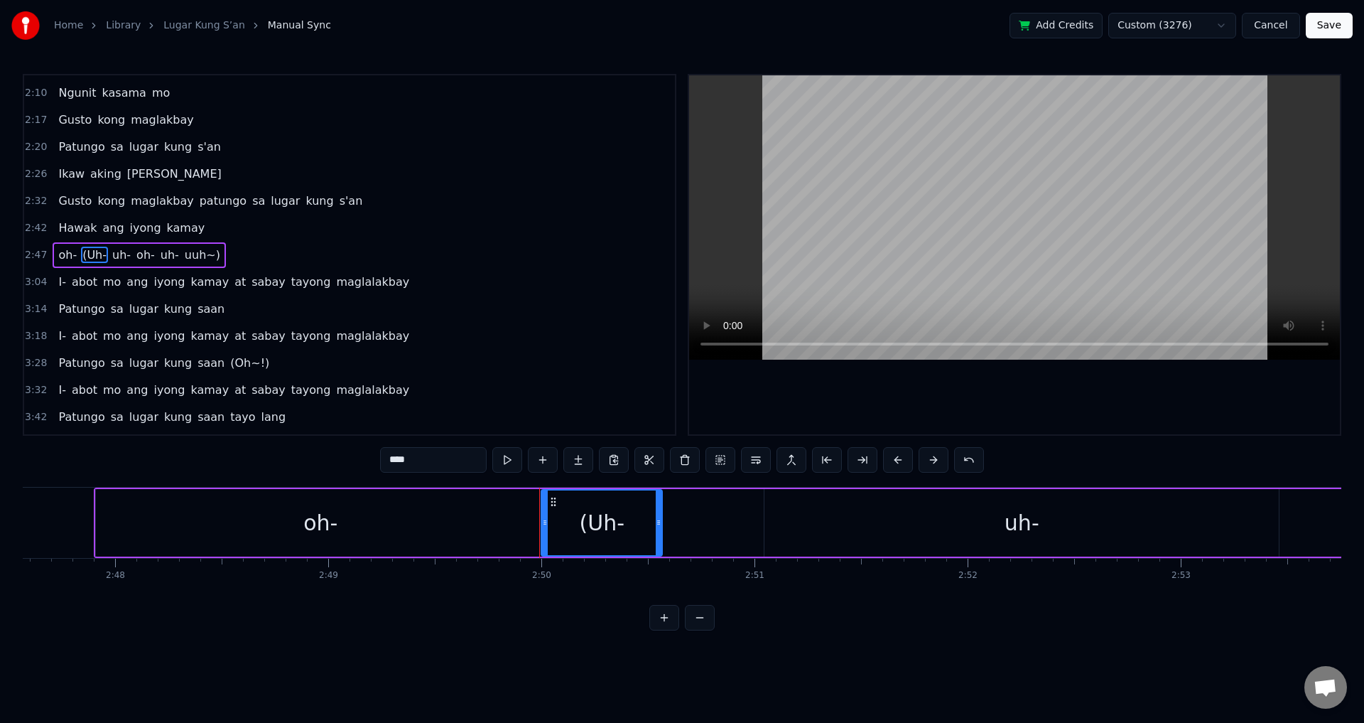
click at [1051, 200] on video at bounding box center [1014, 217] width 651 height 284
click at [855, 255] on video at bounding box center [1014, 217] width 651 height 284
drag, startPoint x: 659, startPoint y: 509, endPoint x: 740, endPoint y: 511, distance: 81.7
click at [740, 512] on div at bounding box center [738, 522] width 6 height 65
click at [856, 272] on video at bounding box center [1014, 217] width 651 height 284
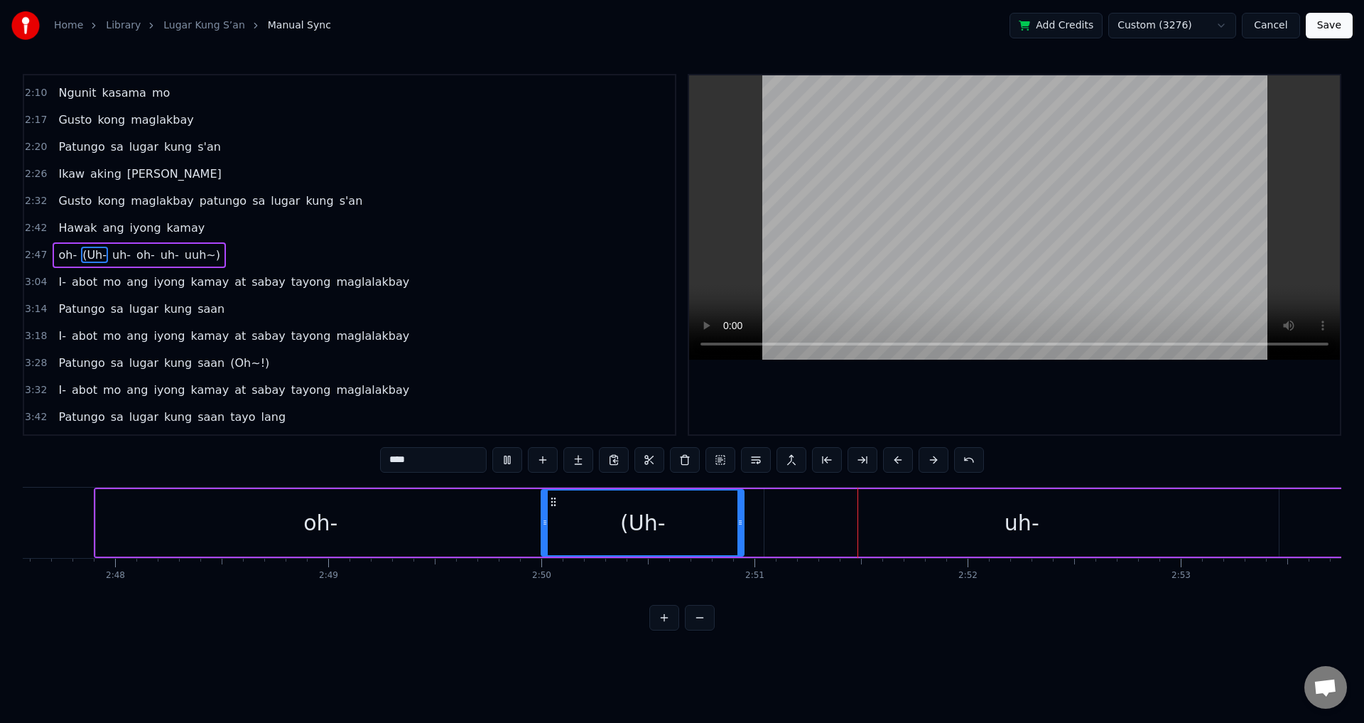
click at [856, 272] on video at bounding box center [1014, 217] width 651 height 284
drag, startPoint x: 738, startPoint y: 529, endPoint x: 767, endPoint y: 529, distance: 29.1
click at [767, 529] on div at bounding box center [770, 522] width 6 height 65
click at [831, 277] on video at bounding box center [1014, 217] width 651 height 284
click at [111, 253] on span "uh-" at bounding box center [121, 255] width 21 height 16
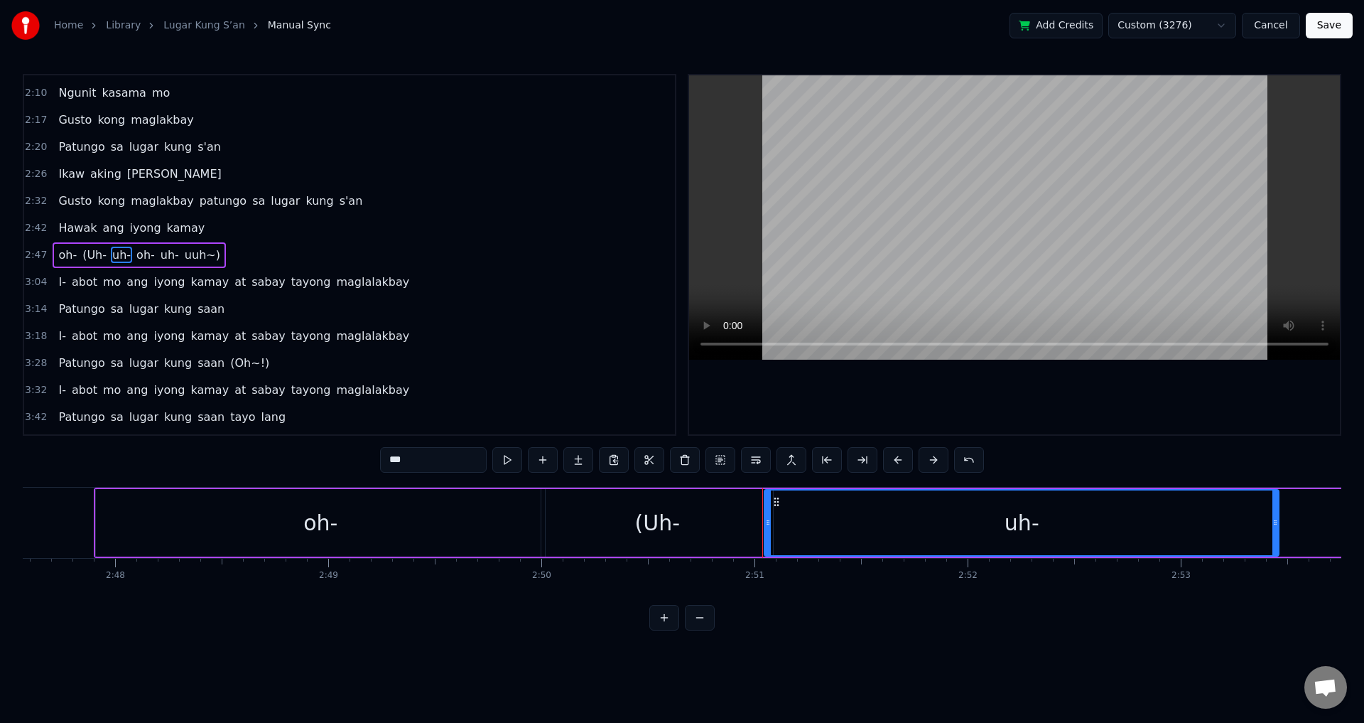
click at [869, 246] on video at bounding box center [1014, 217] width 651 height 284
click at [889, 245] on video at bounding box center [1014, 217] width 651 height 284
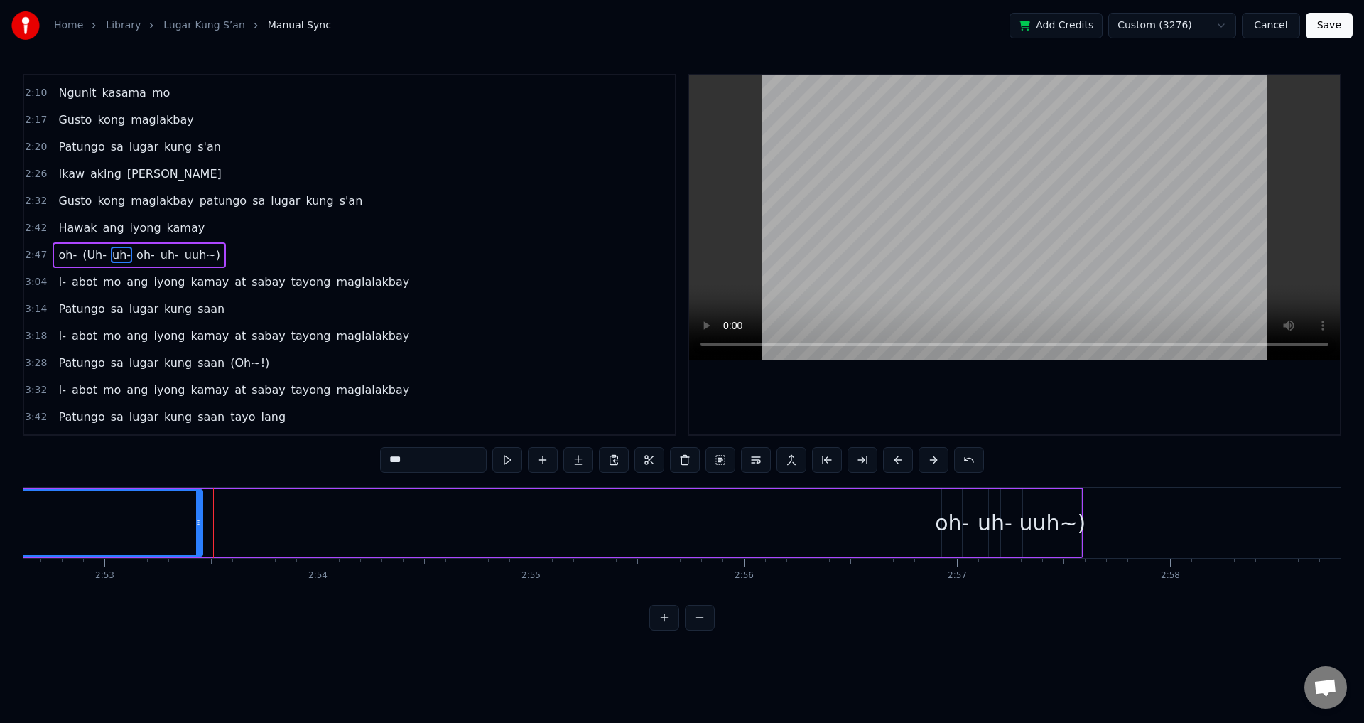
scroll to position [0, 36910]
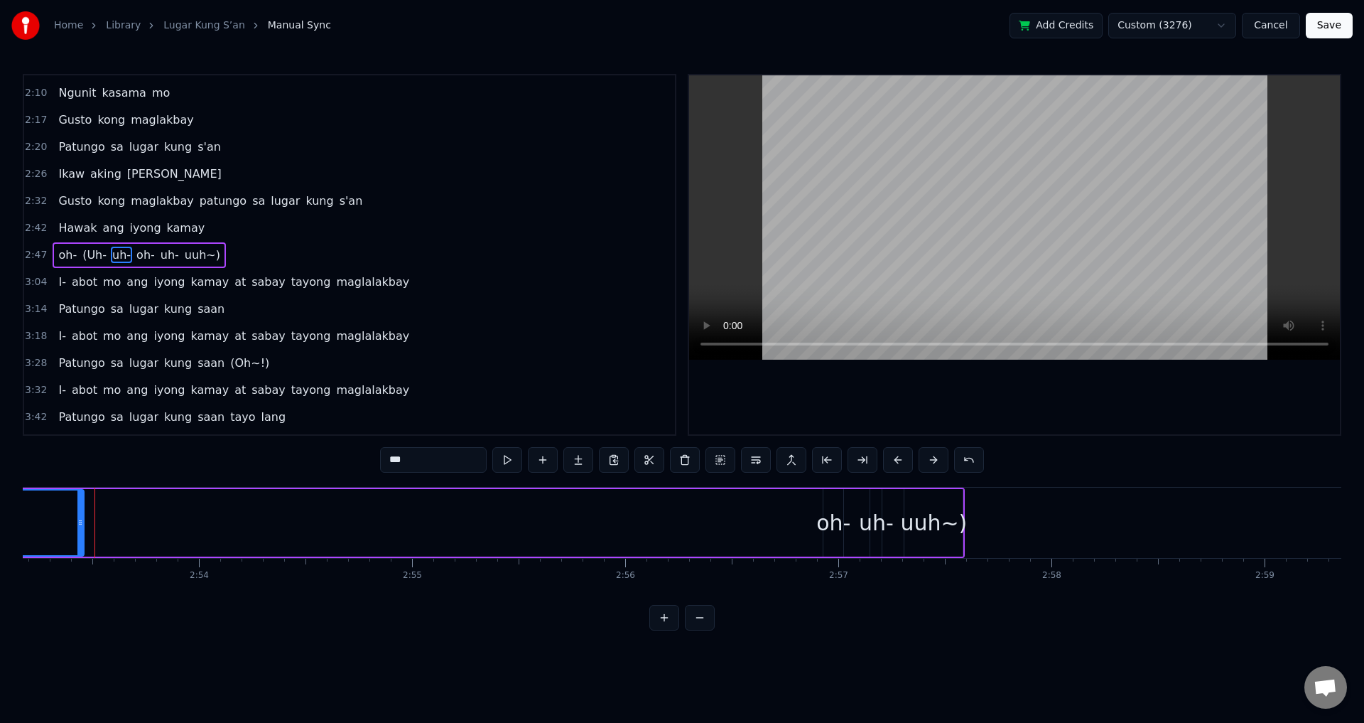
click at [833, 520] on div "oh-" at bounding box center [833, 523] width 34 height 32
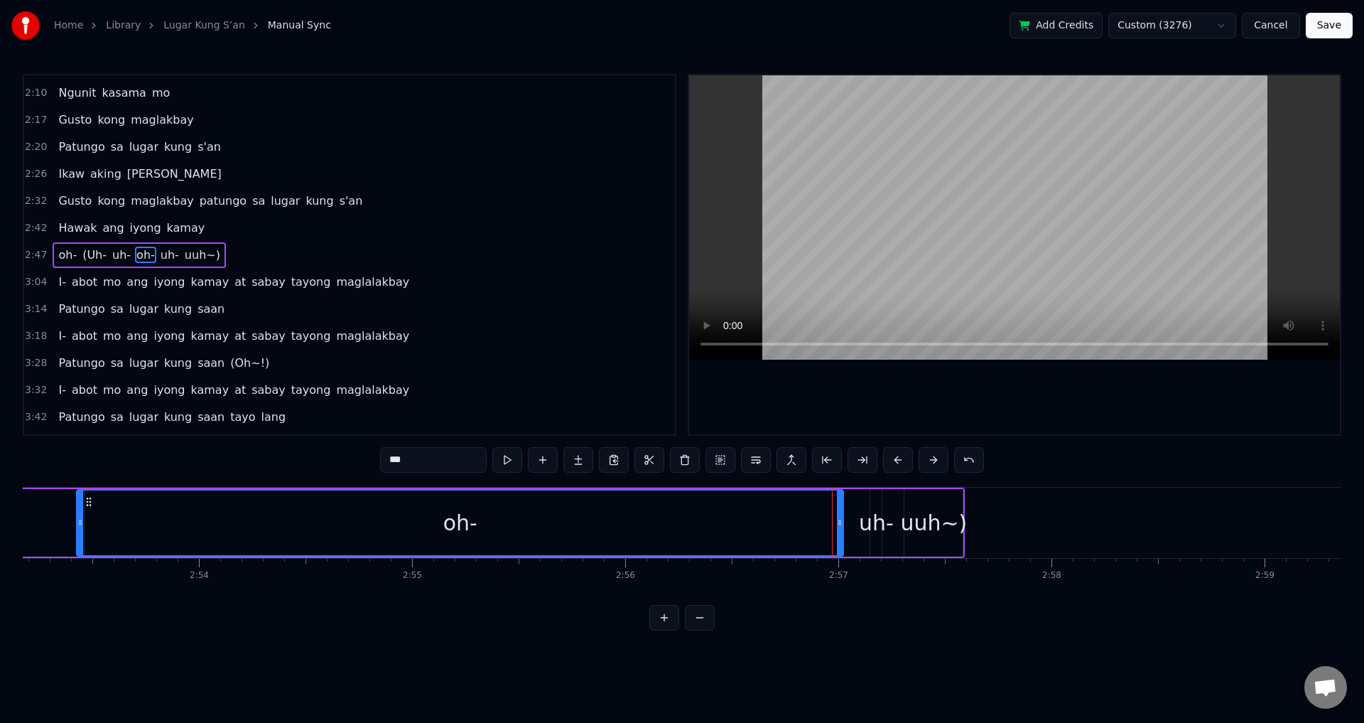
drag, startPoint x: 824, startPoint y: 523, endPoint x: 77, endPoint y: 521, distance: 746.7
click at [77, 521] on icon at bounding box center [80, 522] width 6 height 11
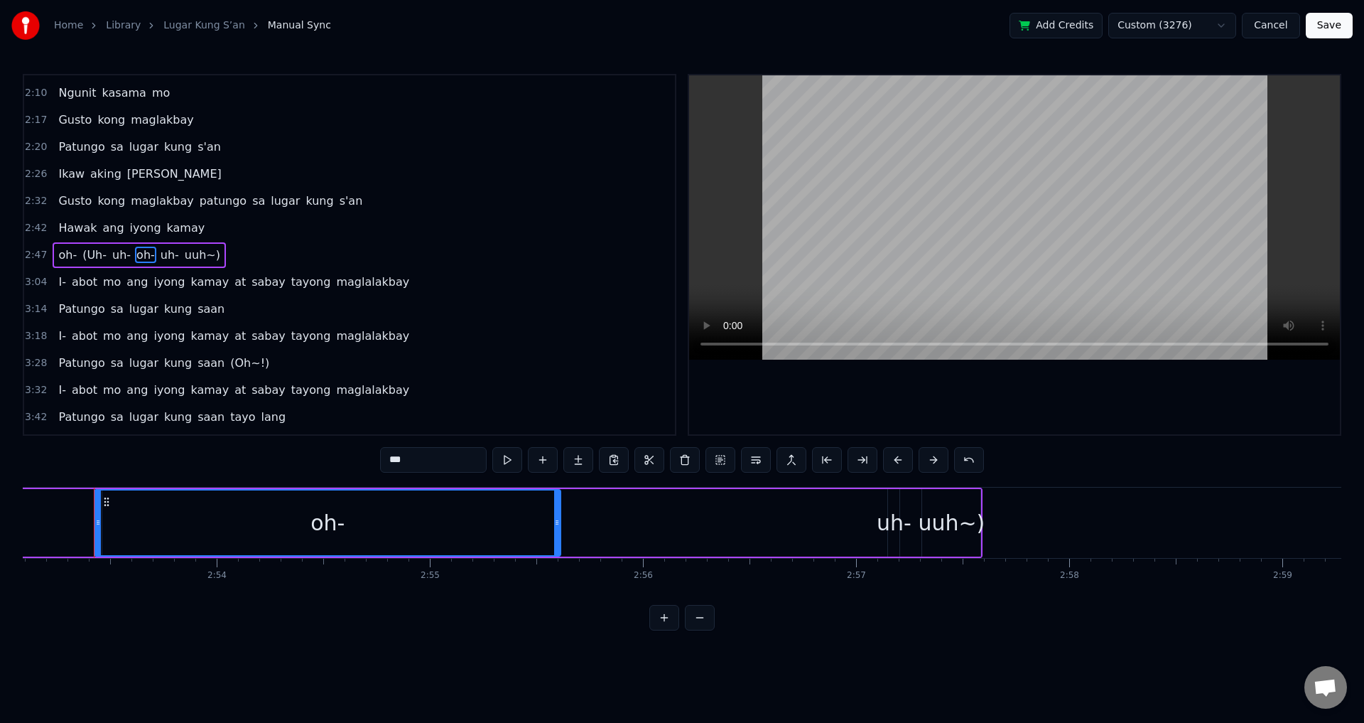
drag, startPoint x: 860, startPoint y: 517, endPoint x: 562, endPoint y: 514, distance: 297.7
click at [558, 517] on icon at bounding box center [557, 522] width 6 height 11
click at [435, 526] on div "oh-" at bounding box center [326, 522] width 463 height 65
click at [170, 517] on div "oh-" at bounding box center [326, 522] width 463 height 65
click at [111, 248] on span "uh-" at bounding box center [121, 255] width 21 height 16
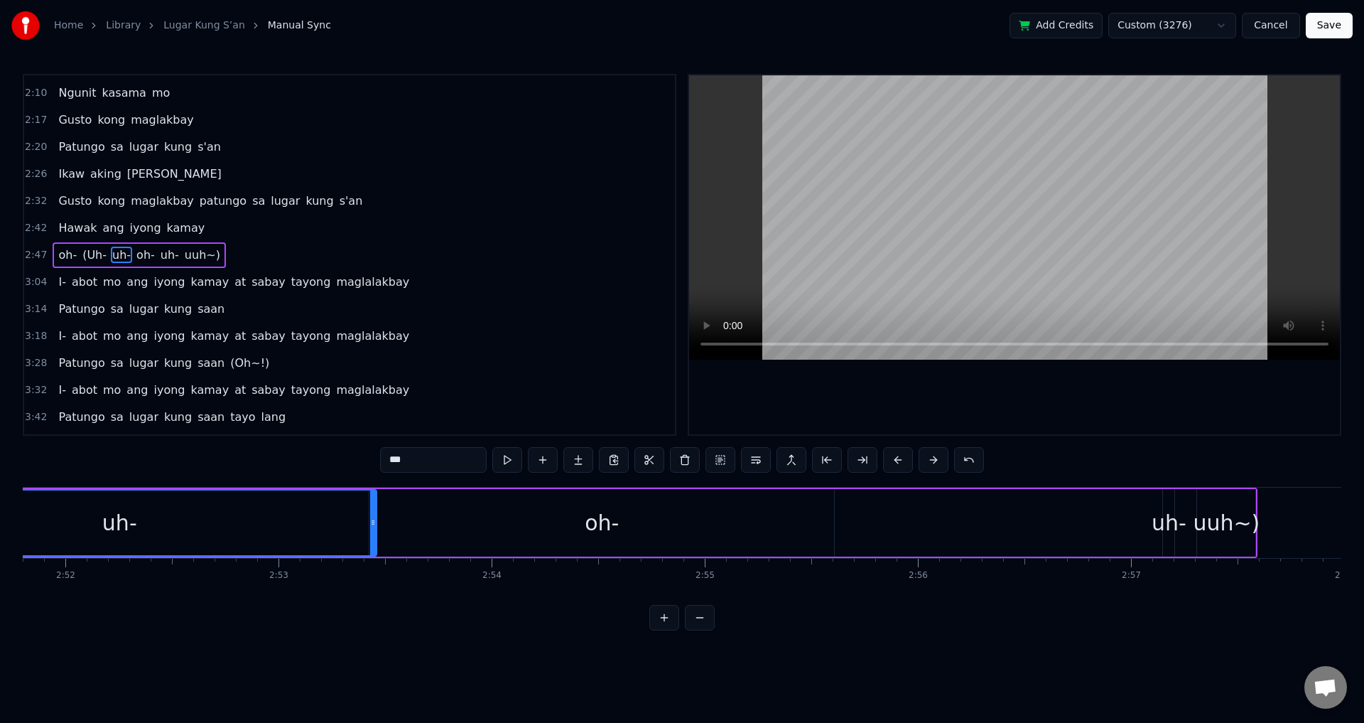
click at [1071, 227] on video at bounding box center [1014, 217] width 651 height 284
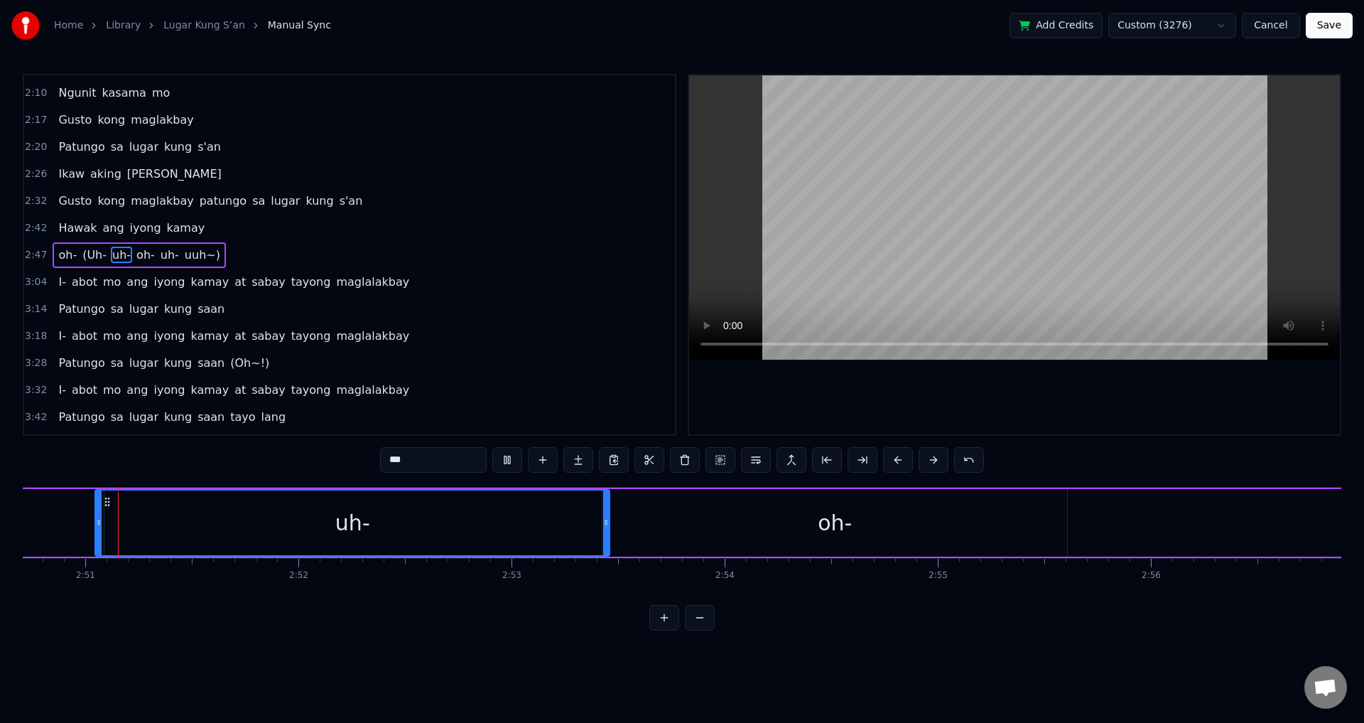
scroll to position [0, 36383]
click at [1030, 259] on video at bounding box center [1014, 217] width 651 height 284
click at [1044, 529] on div "oh-" at bounding box center [835, 522] width 465 height 67
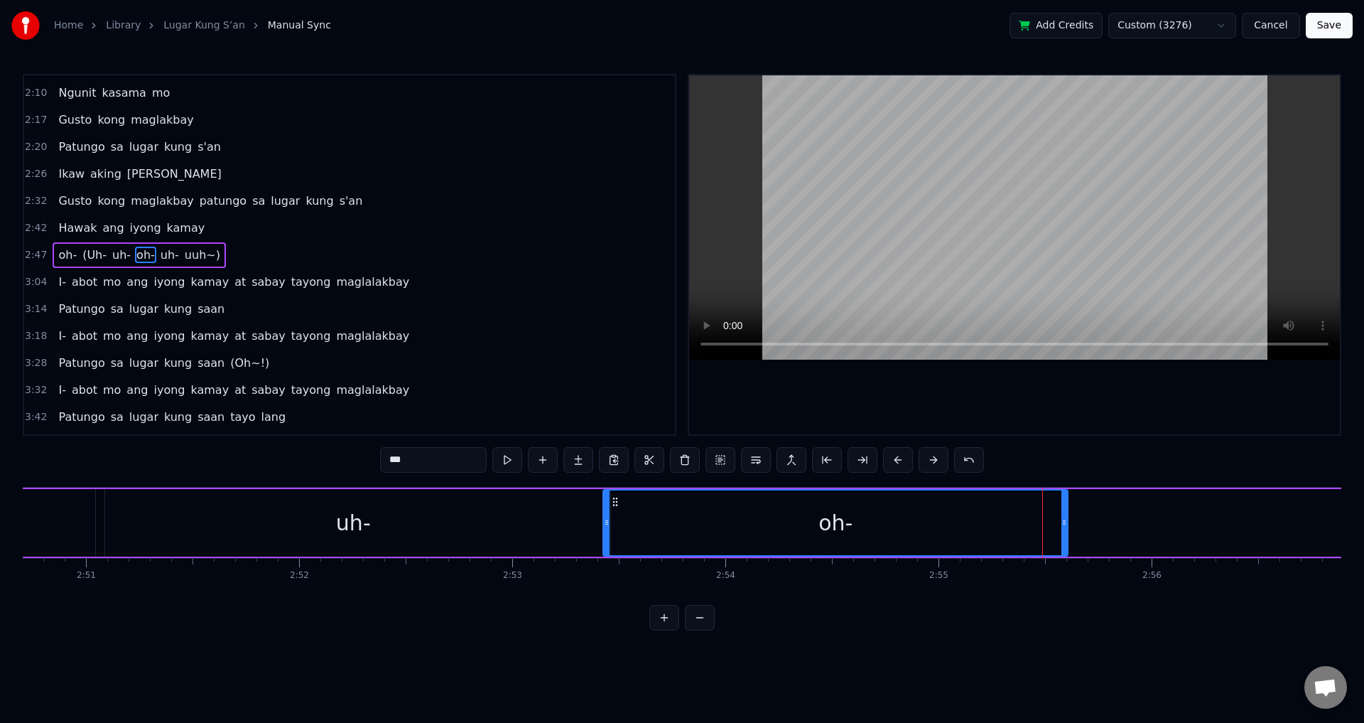
click at [1063, 521] on div "oh-" at bounding box center [835, 522] width 463 height 65
drag, startPoint x: 1064, startPoint y: 520, endPoint x: 872, endPoint y: 520, distance: 191.1
click at [872, 520] on icon at bounding box center [873, 522] width 6 height 11
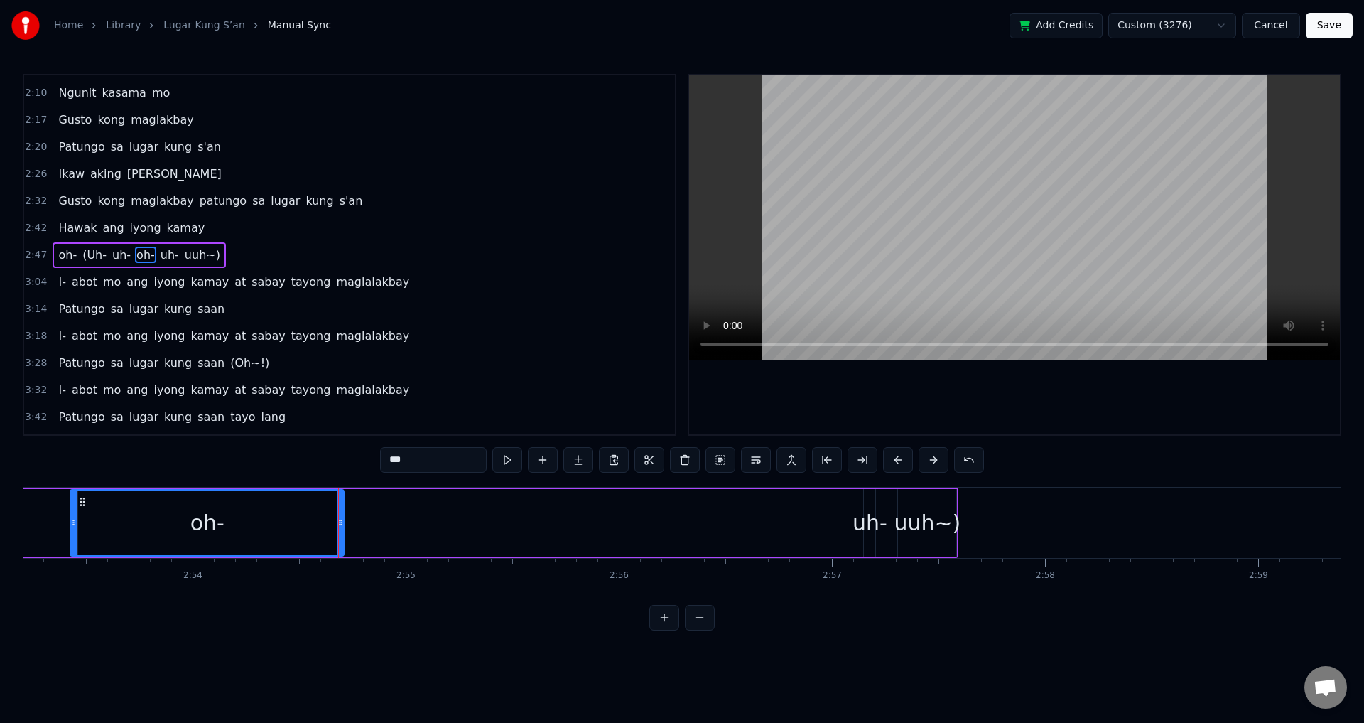
scroll to position [0, 36880]
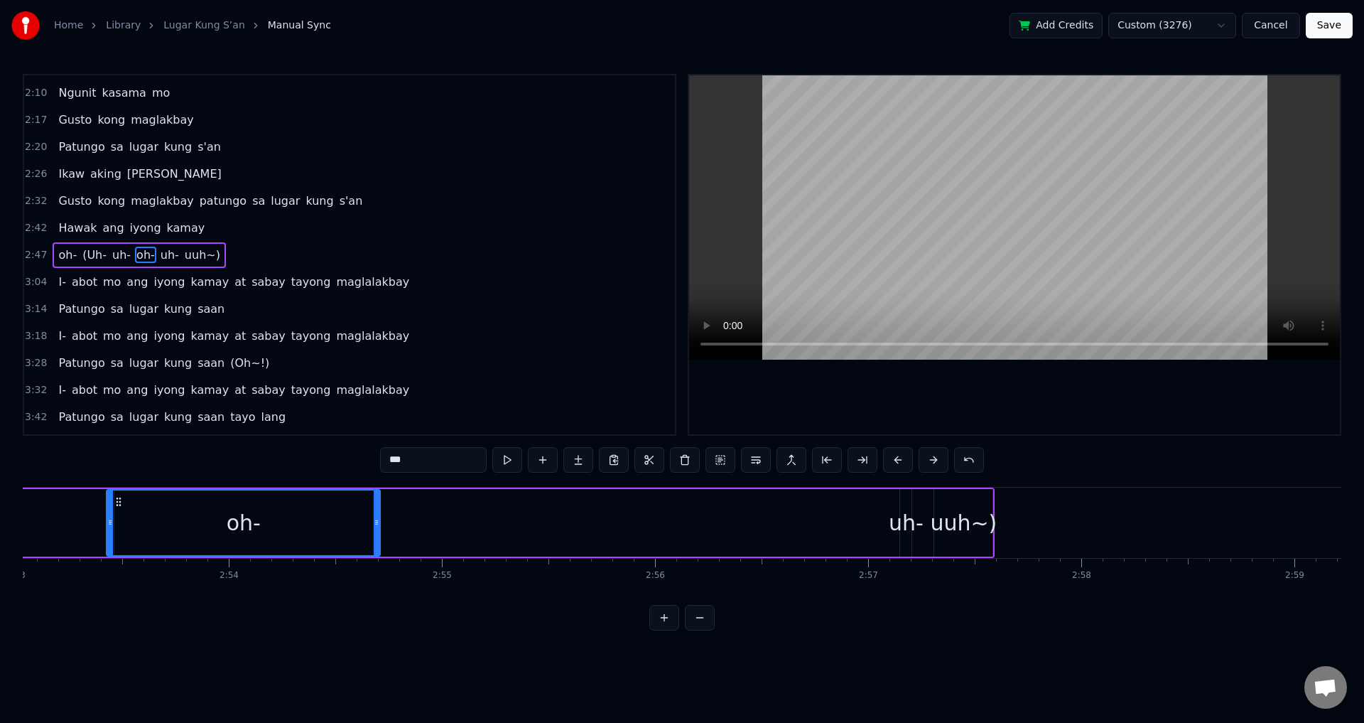
click at [898, 533] on div "uh-" at bounding box center [906, 523] width 35 height 32
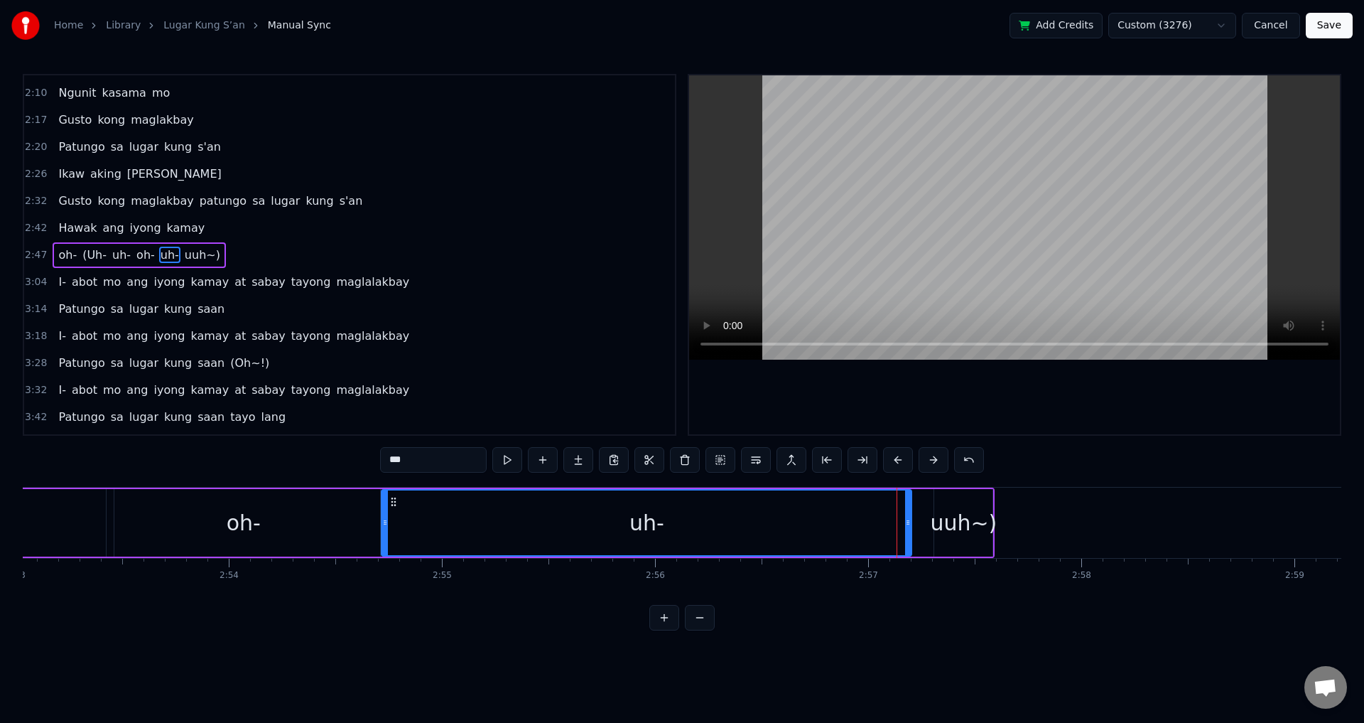
drag, startPoint x: 904, startPoint y: 528, endPoint x: 381, endPoint y: 529, distance: 522.9
click at [382, 529] on div at bounding box center [385, 522] width 6 height 65
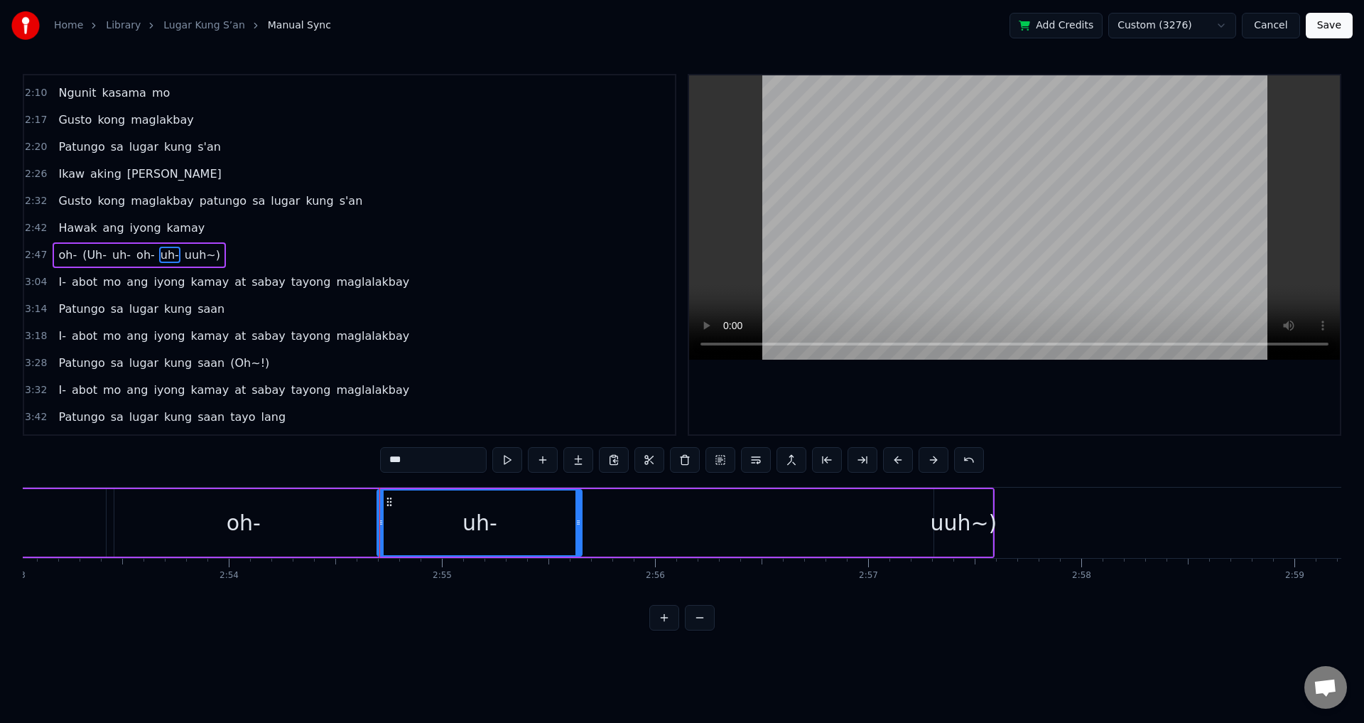
drag, startPoint x: 908, startPoint y: 522, endPoint x: 575, endPoint y: 526, distance: 333.2
click at [575, 526] on icon at bounding box center [578, 522] width 6 height 11
click at [966, 514] on div "uuh~)" at bounding box center [963, 523] width 67 height 32
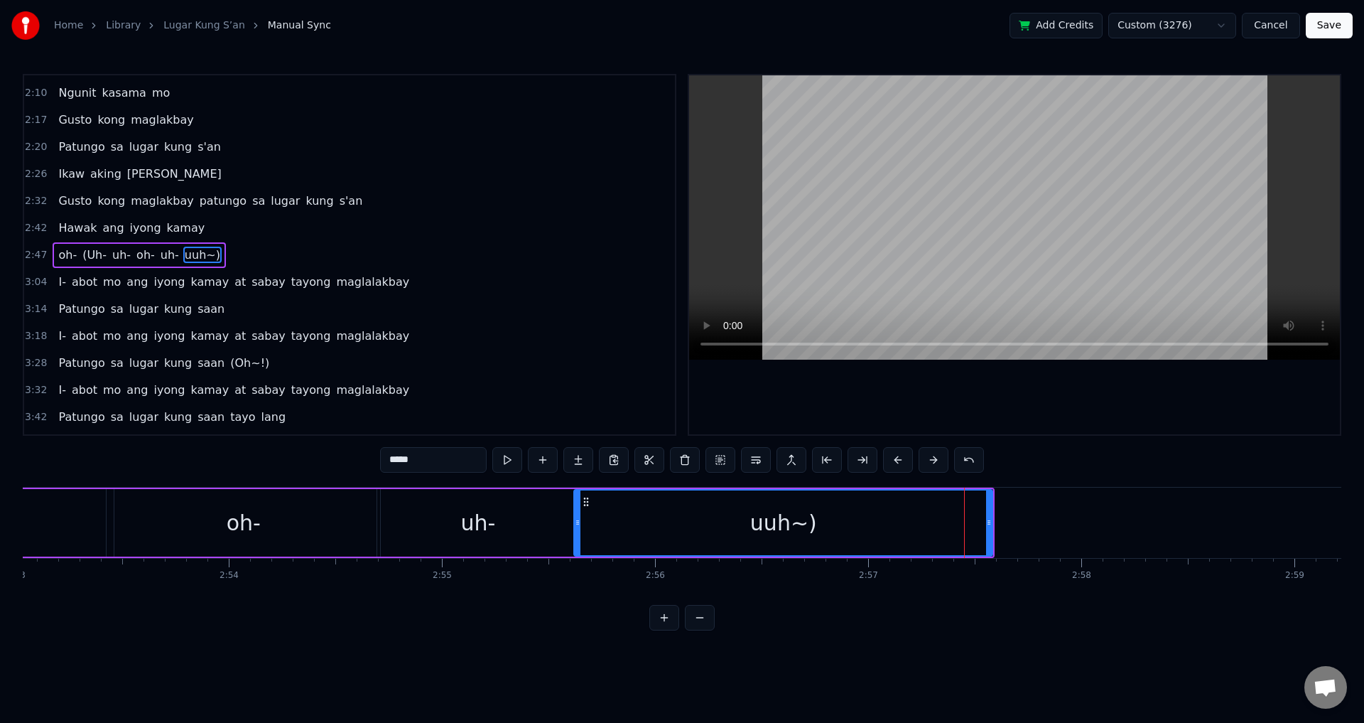
drag, startPoint x: 937, startPoint y: 524, endPoint x: 578, endPoint y: 522, distance: 359.5
click at [578, 522] on icon at bounding box center [578, 522] width 6 height 11
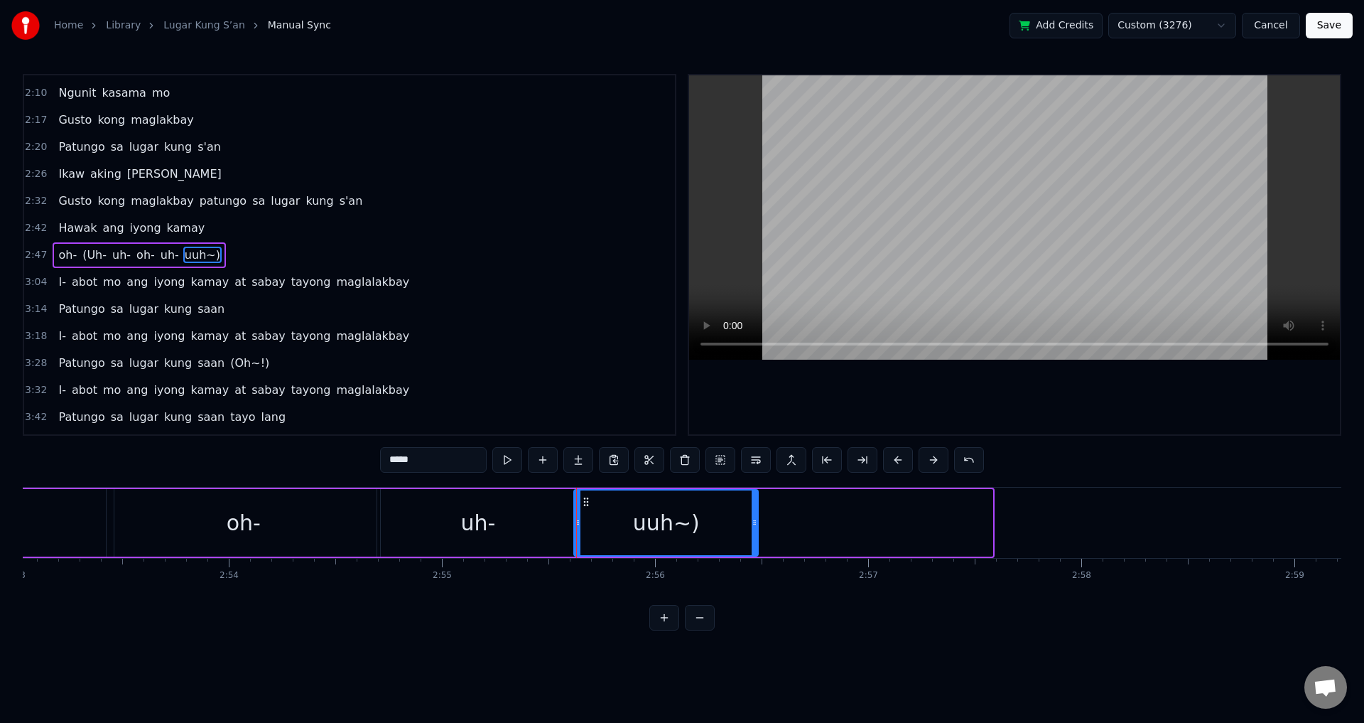
drag, startPoint x: 991, startPoint y: 508, endPoint x: 755, endPoint y: 519, distance: 236.8
click at [755, 519] on div at bounding box center [755, 522] width 6 height 65
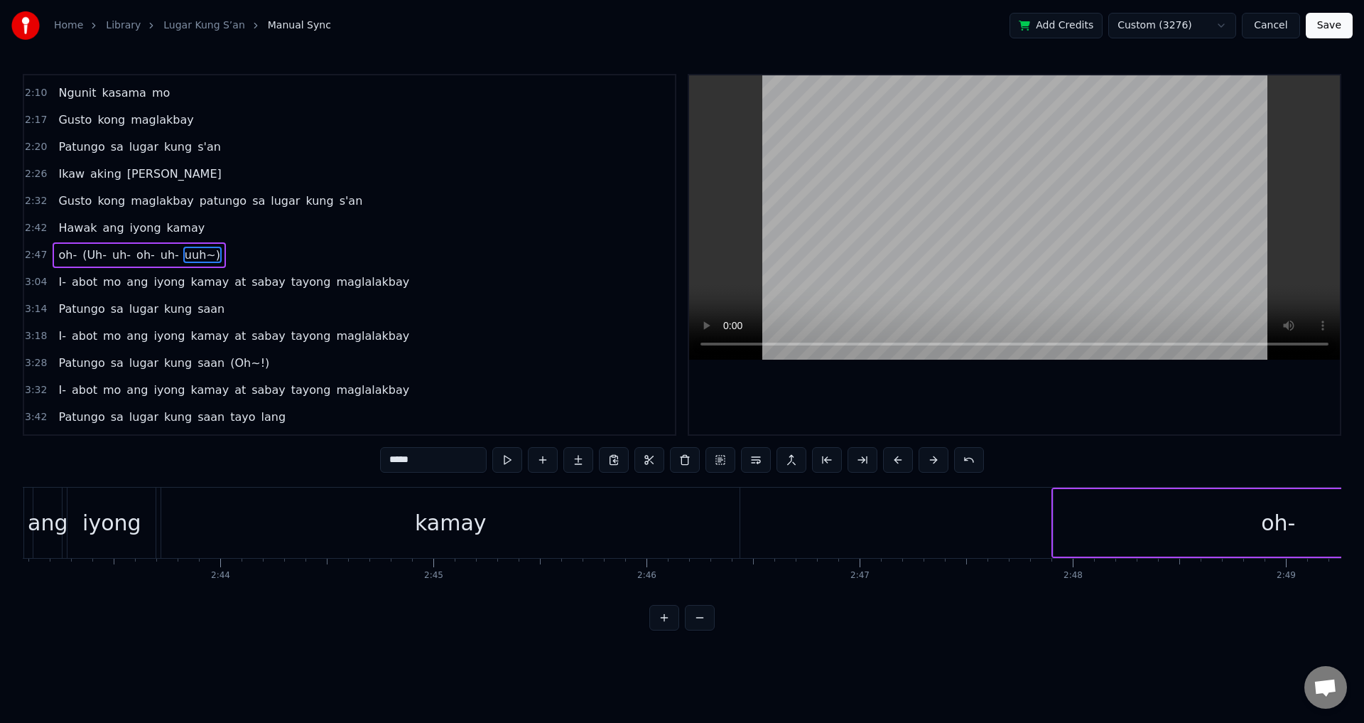
scroll to position [0, 34577]
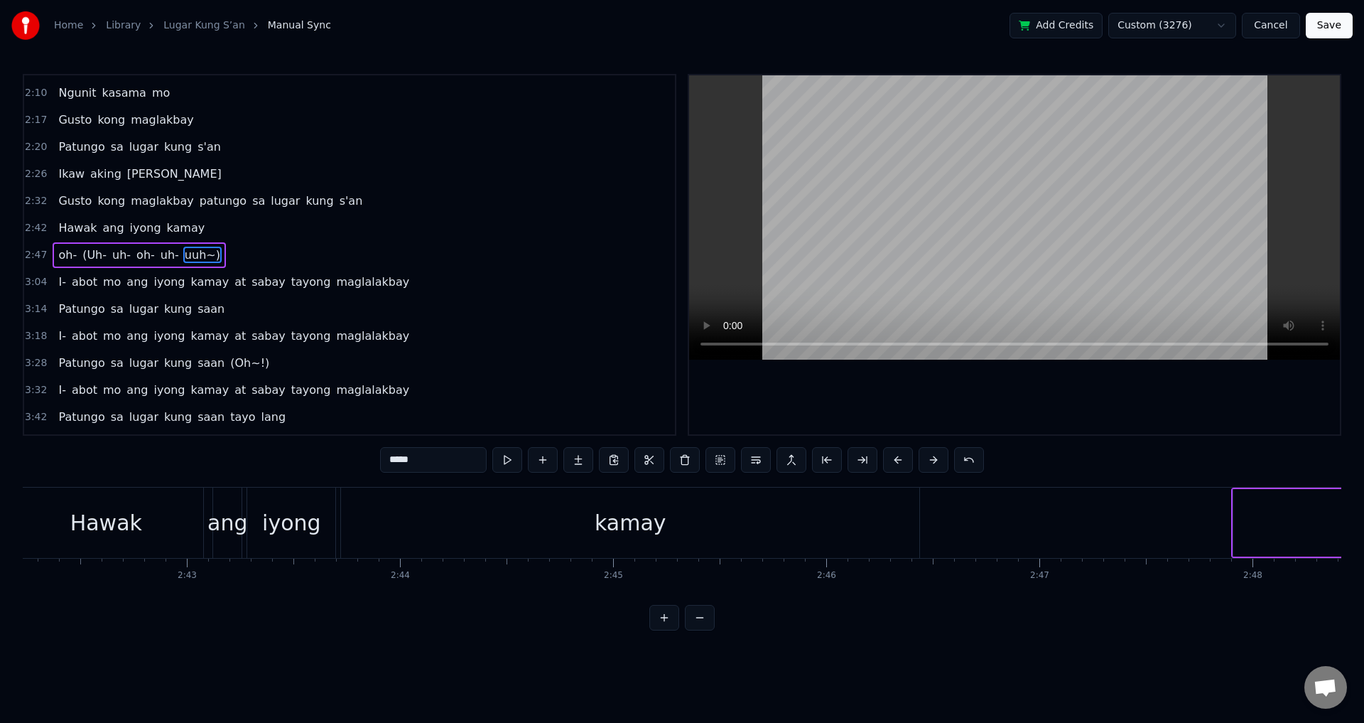
click at [59, 259] on span "oh-" at bounding box center [67, 255] width 21 height 16
type input "***"
click at [943, 212] on video at bounding box center [1014, 217] width 651 height 284
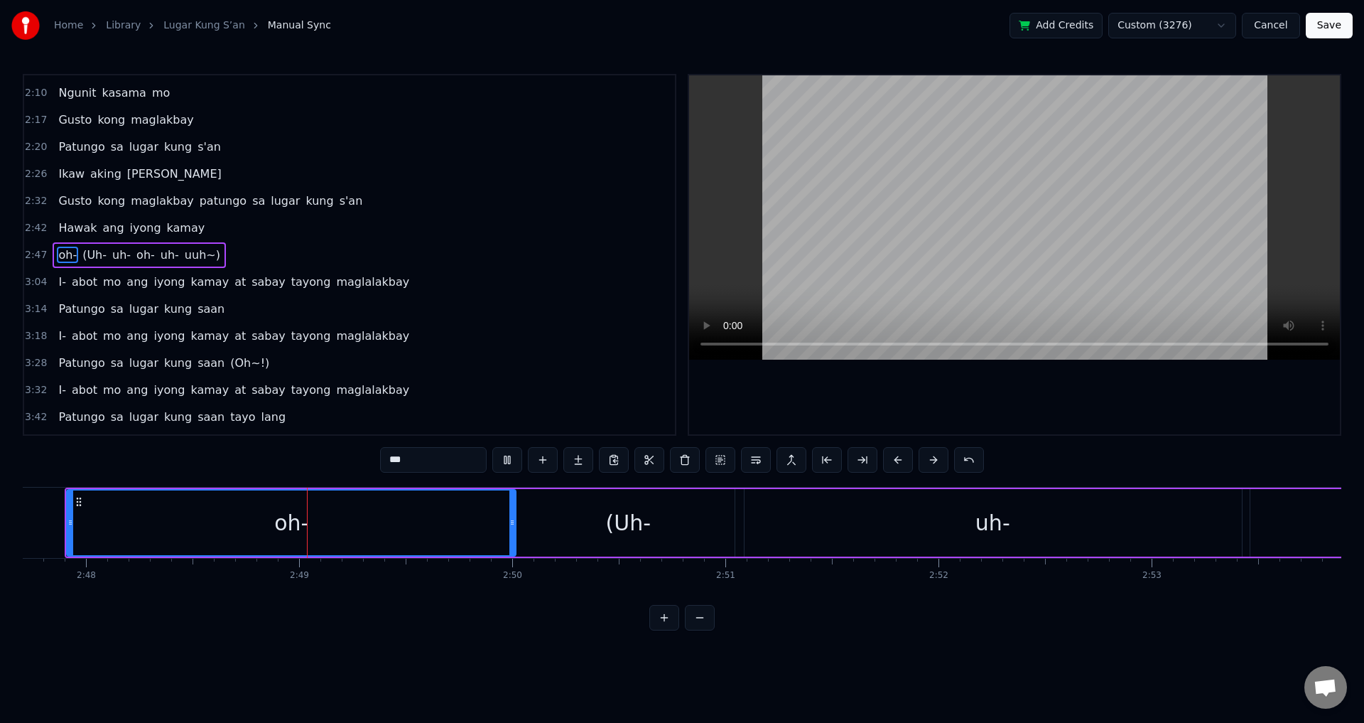
scroll to position [0, 35806]
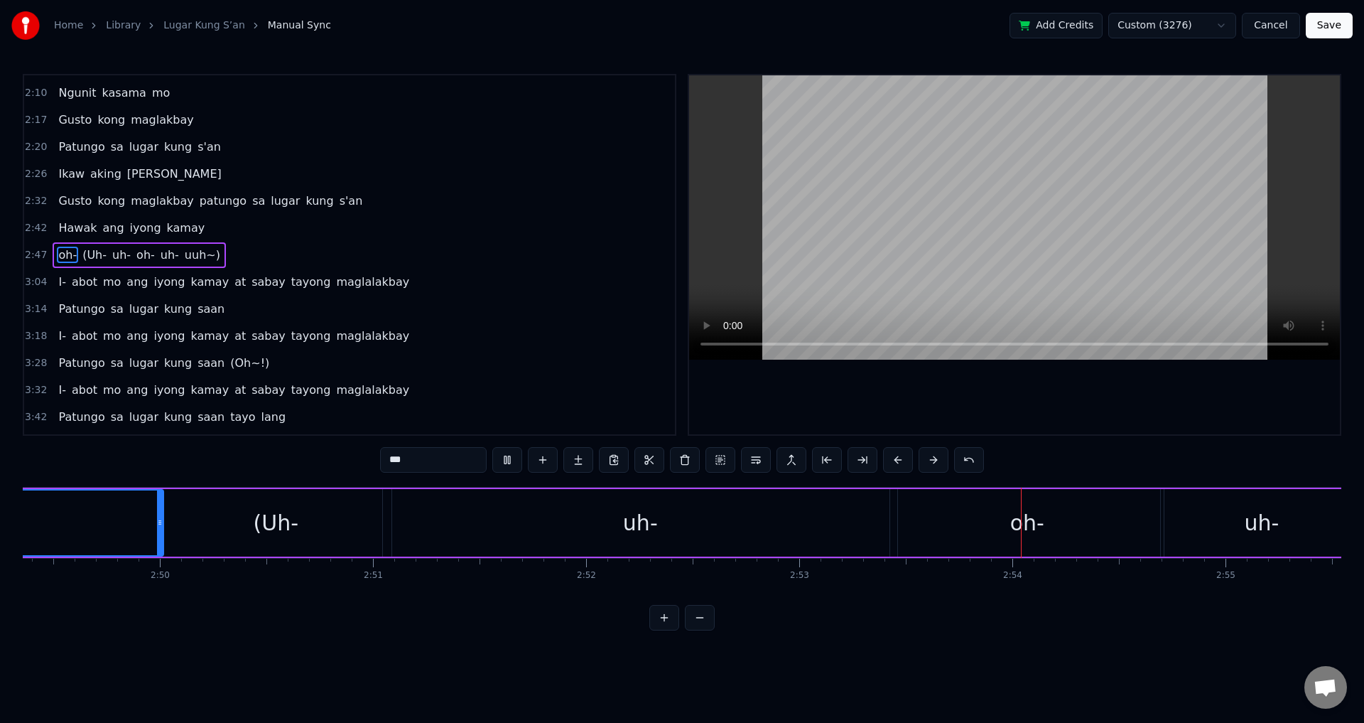
click at [953, 212] on video at bounding box center [1014, 217] width 651 height 284
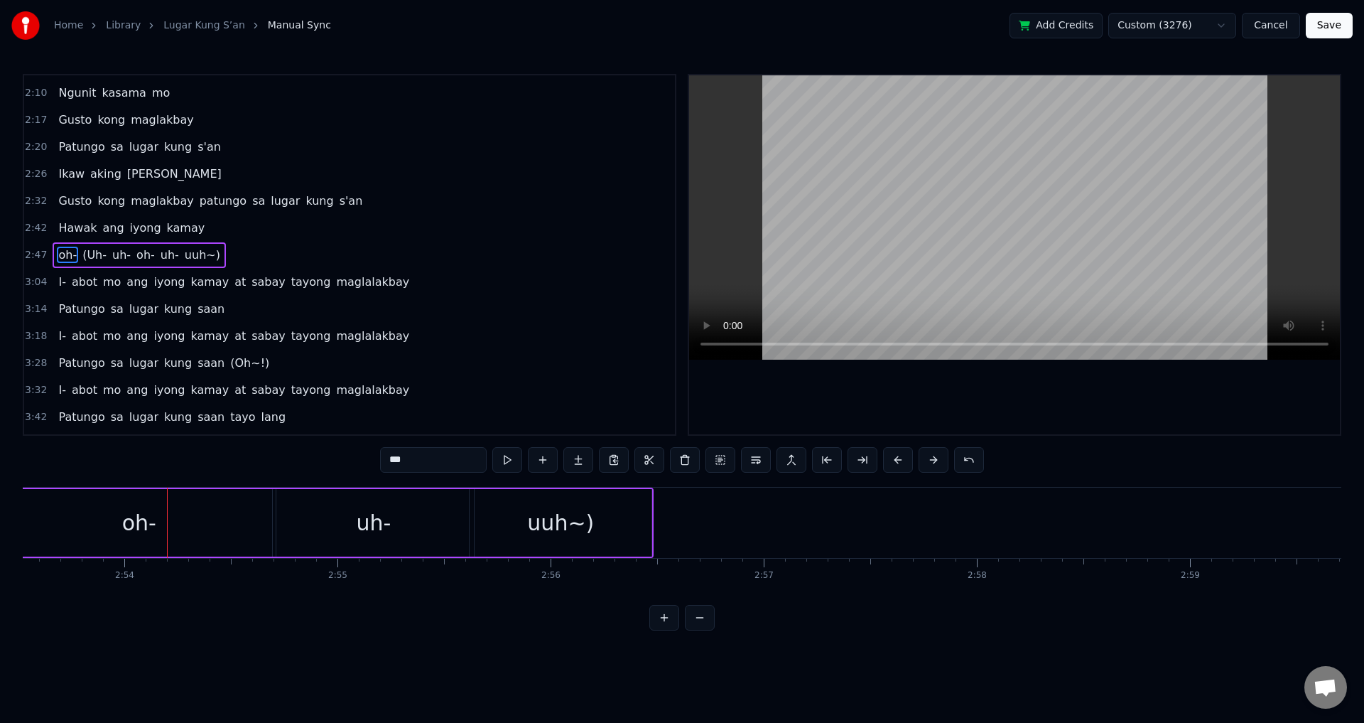
scroll to position [0, 36996]
click at [953, 212] on video at bounding box center [1014, 217] width 651 height 284
click at [842, 226] on video at bounding box center [1014, 217] width 651 height 284
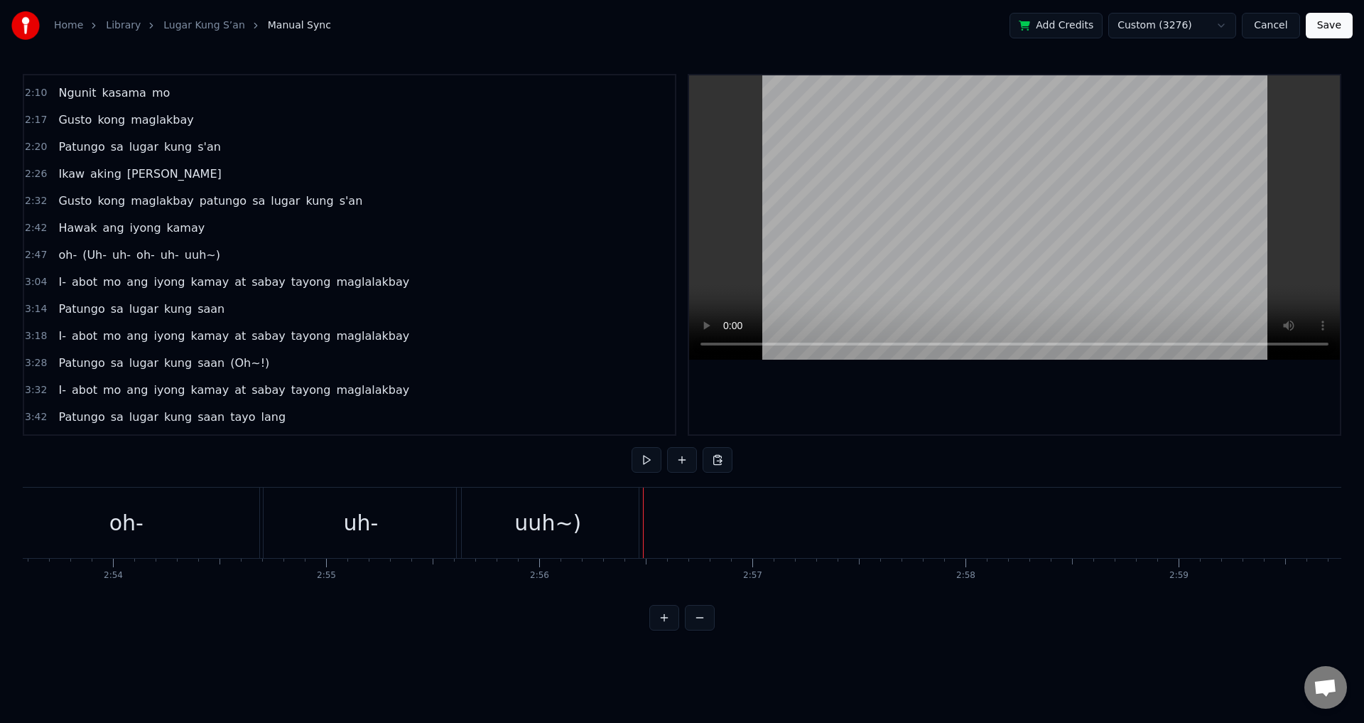
click at [622, 520] on div "uuh~)" at bounding box center [548, 522] width 182 height 70
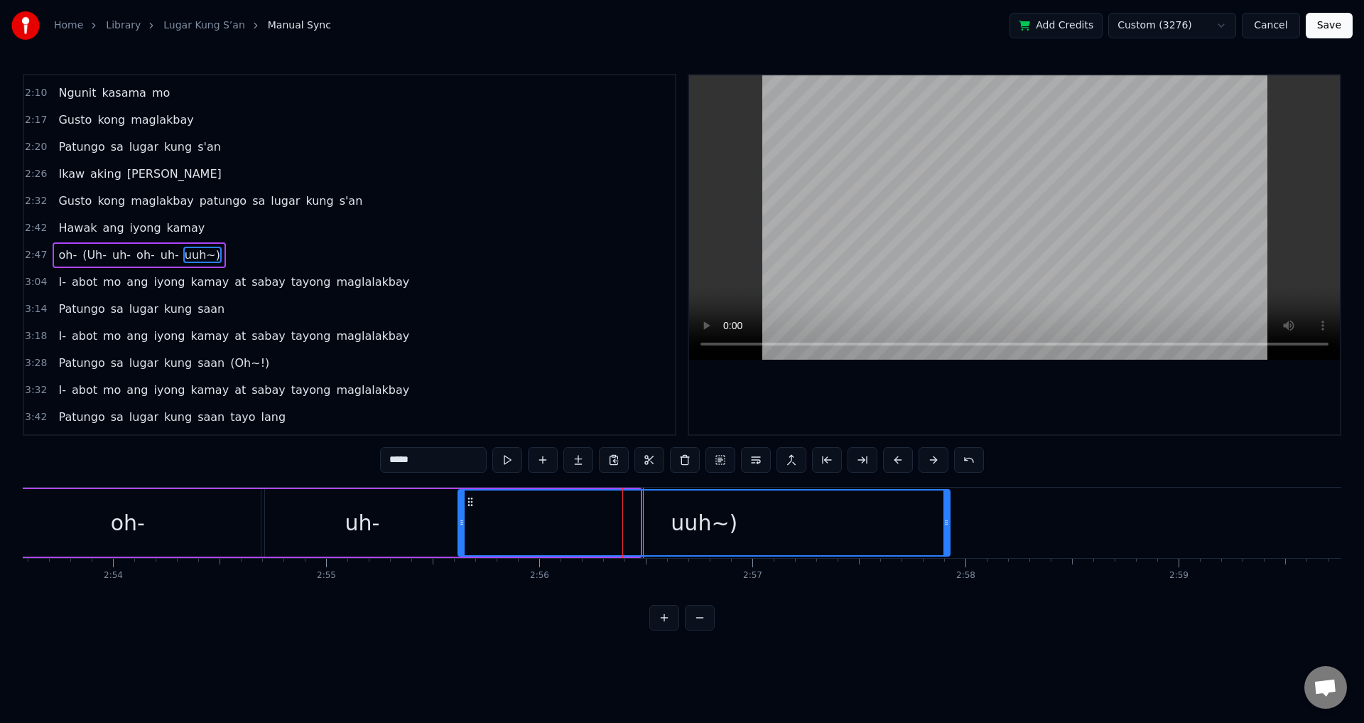
drag, startPoint x: 639, startPoint y: 520, endPoint x: 948, endPoint y: 521, distance: 309.8
click at [948, 521] on icon at bounding box center [946, 522] width 6 height 11
drag, startPoint x: 395, startPoint y: 529, endPoint x: 428, endPoint y: 529, distance: 32.7
click at [397, 529] on div "uh-" at bounding box center [361, 522] width 201 height 67
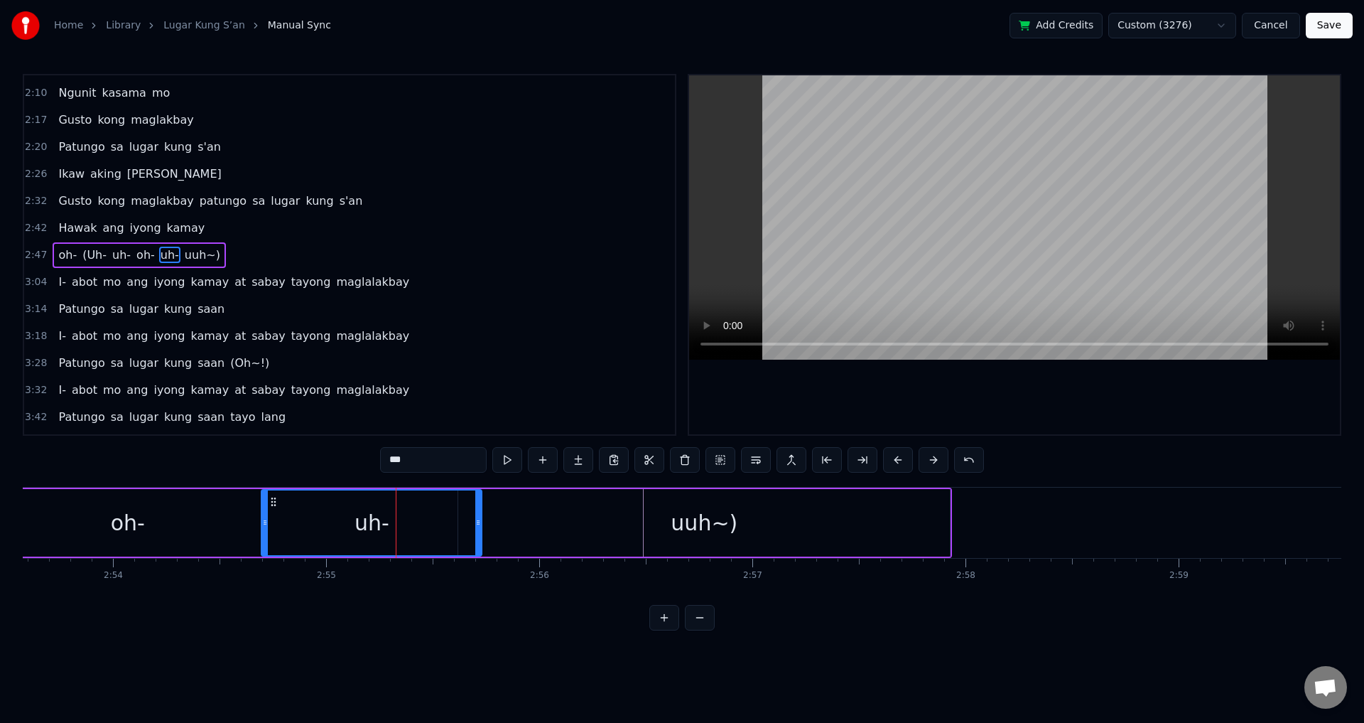
drag, startPoint x: 460, startPoint y: 526, endPoint x: 494, endPoint y: 526, distance: 34.1
click at [481, 526] on icon at bounding box center [478, 522] width 6 height 11
click at [86, 521] on div "oh-" at bounding box center [128, 522] width 274 height 67
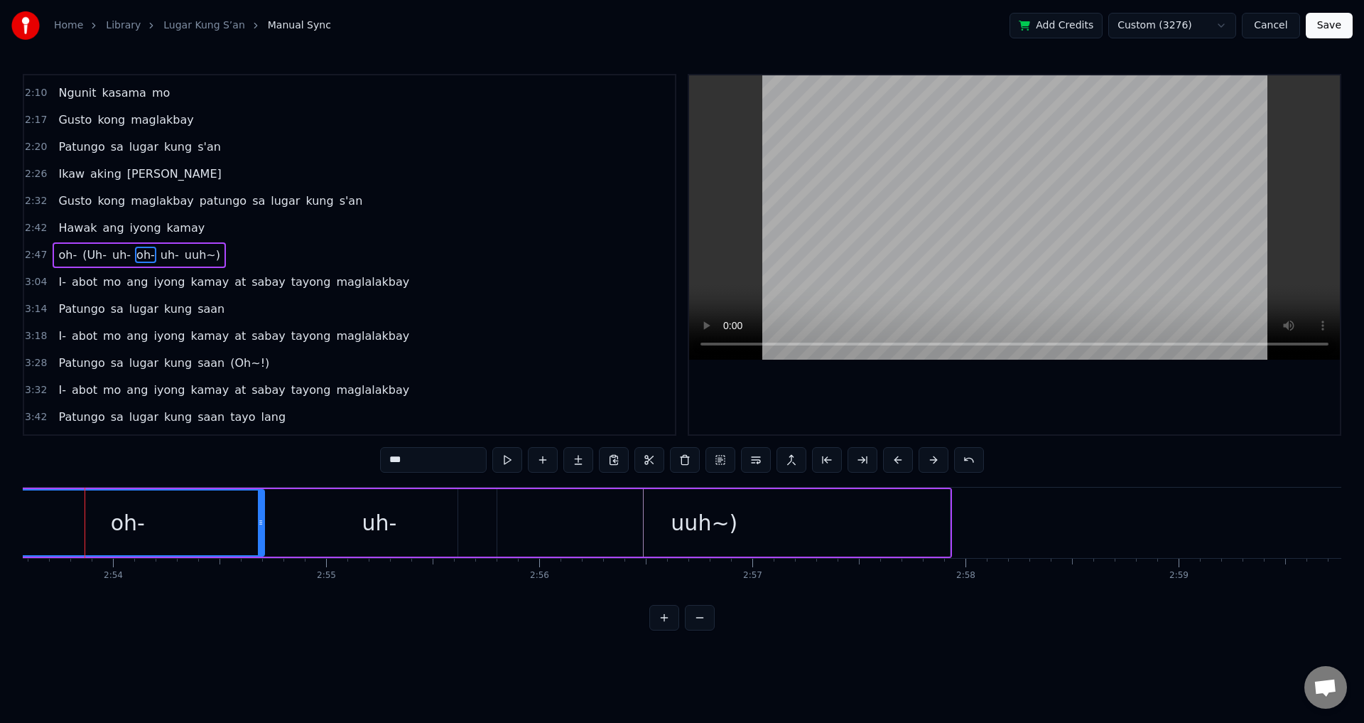
scroll to position [0, 36986]
click at [59, 254] on span "oh-" at bounding box center [67, 255] width 21 height 16
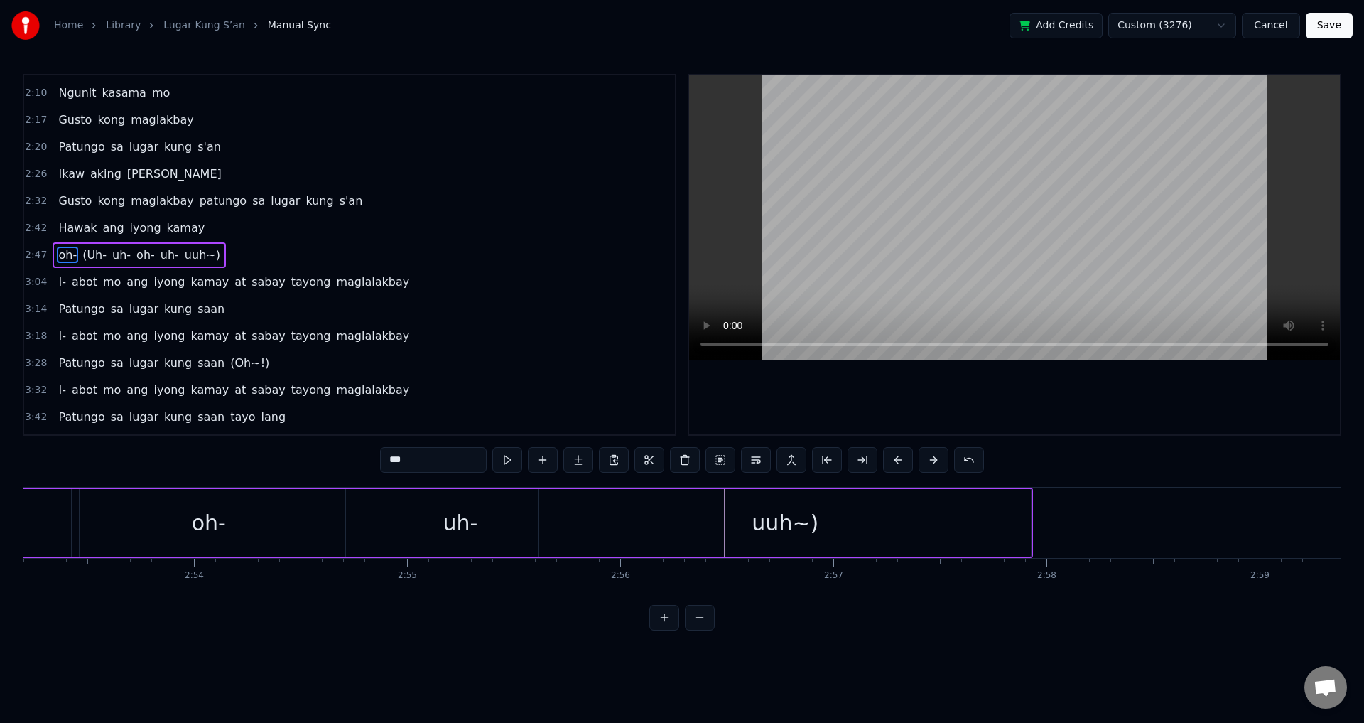
click at [879, 202] on video at bounding box center [1014, 217] width 651 height 284
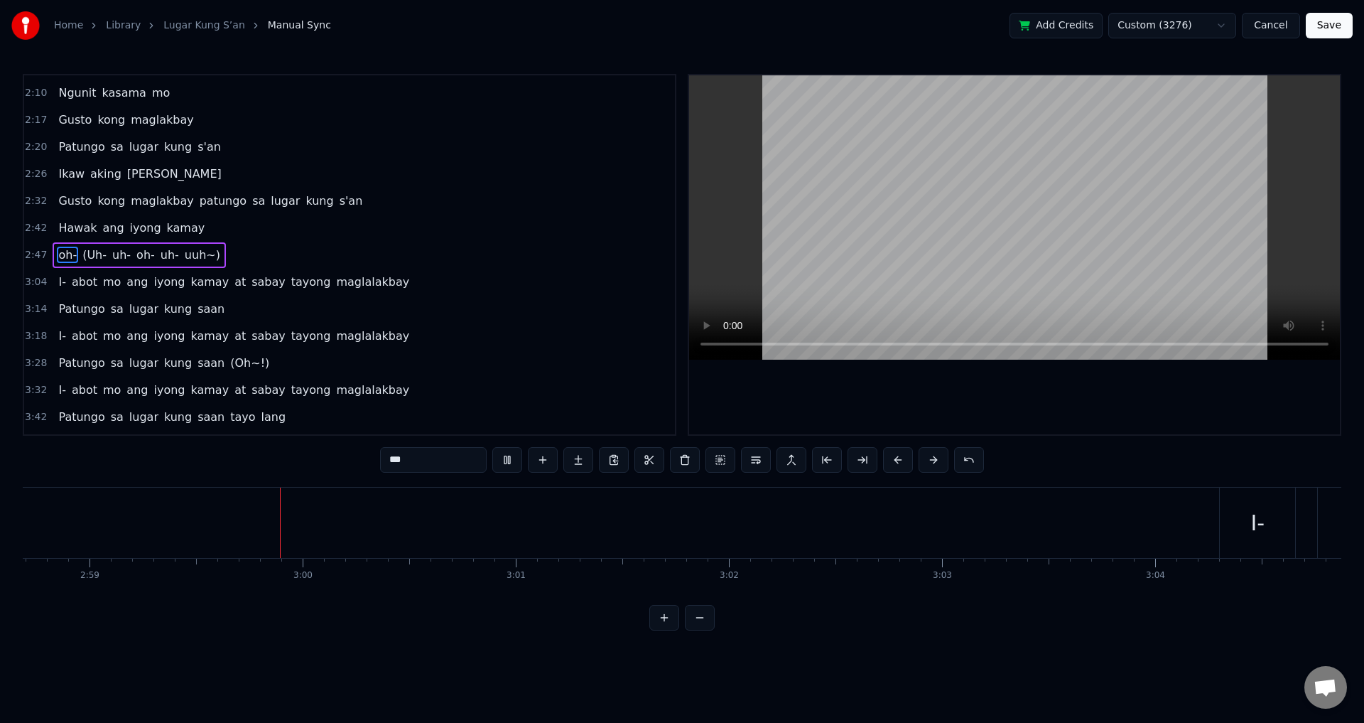
scroll to position [0, 38135]
click at [68, 252] on span "oh-" at bounding box center [67, 255] width 21 height 16
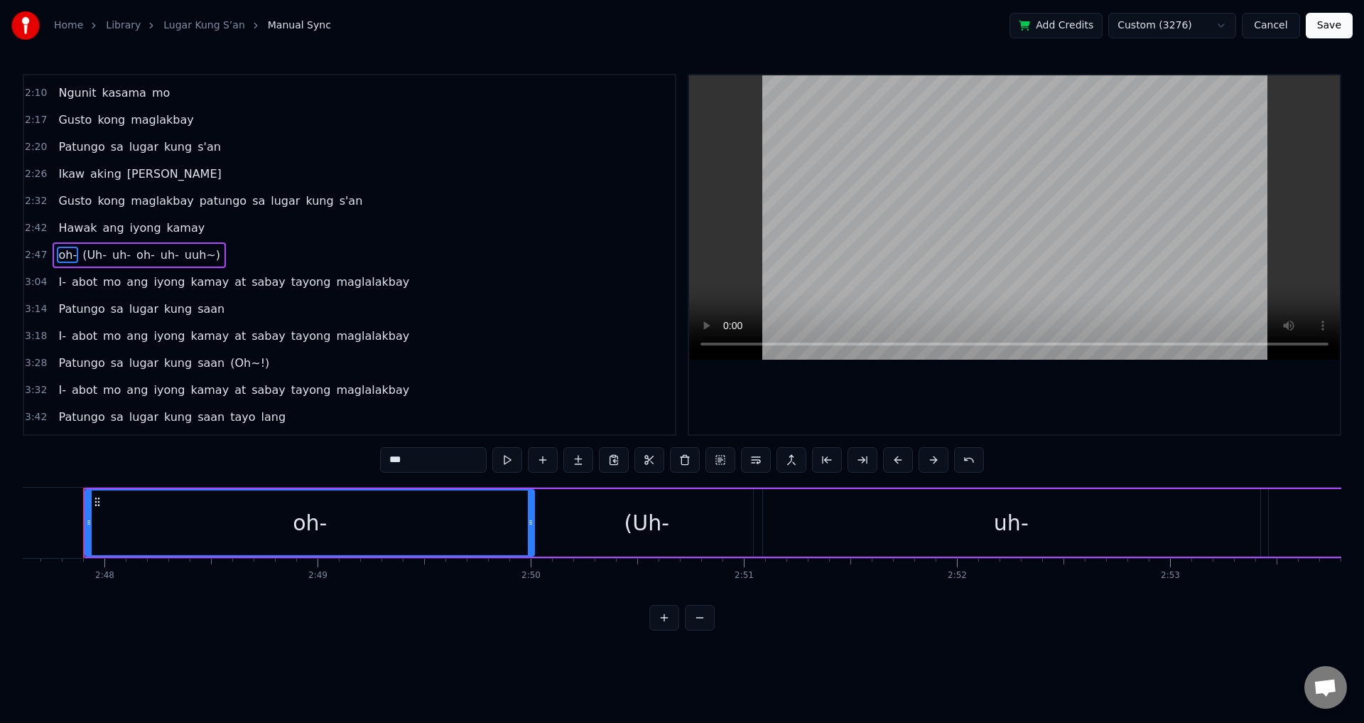
scroll to position [0, 35715]
click at [863, 237] on video at bounding box center [1014, 217] width 651 height 284
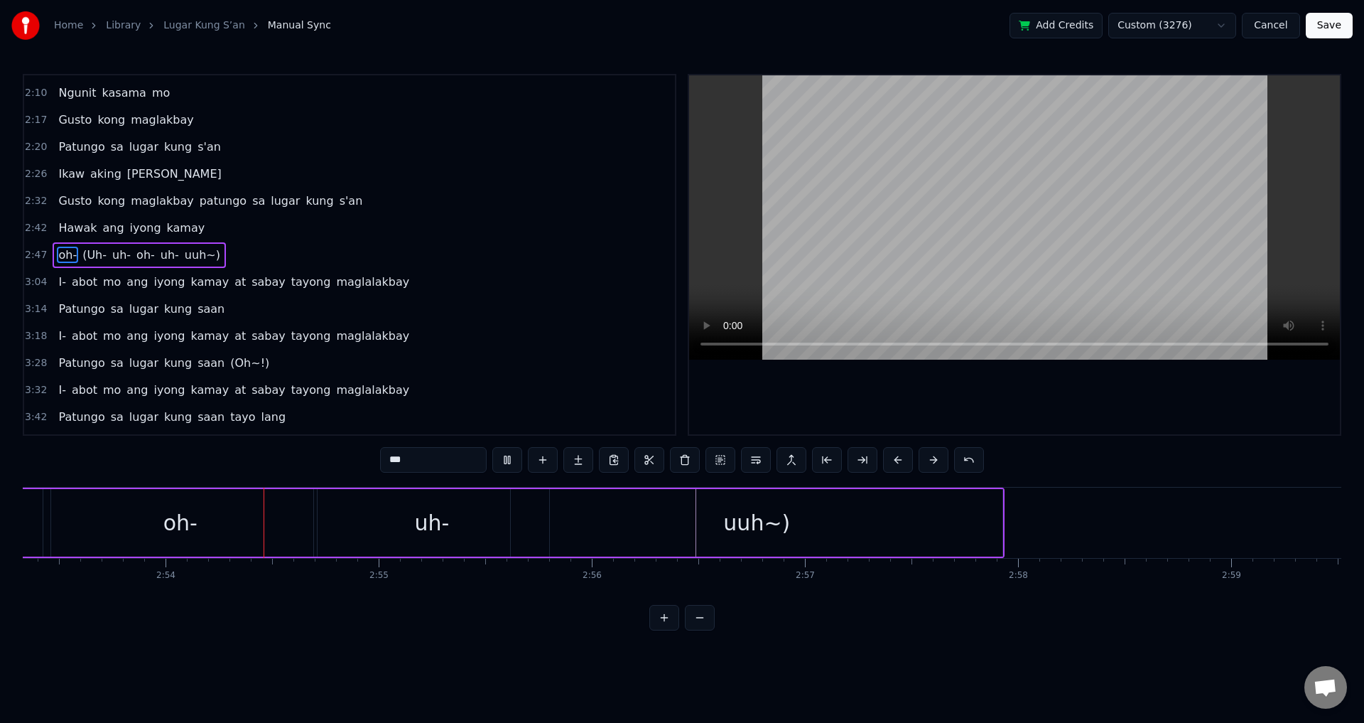
scroll to position [0, 36947]
click at [899, 212] on video at bounding box center [1014, 217] width 651 height 284
click at [423, 534] on div "uh-" at bounding box center [428, 523] width 35 height 32
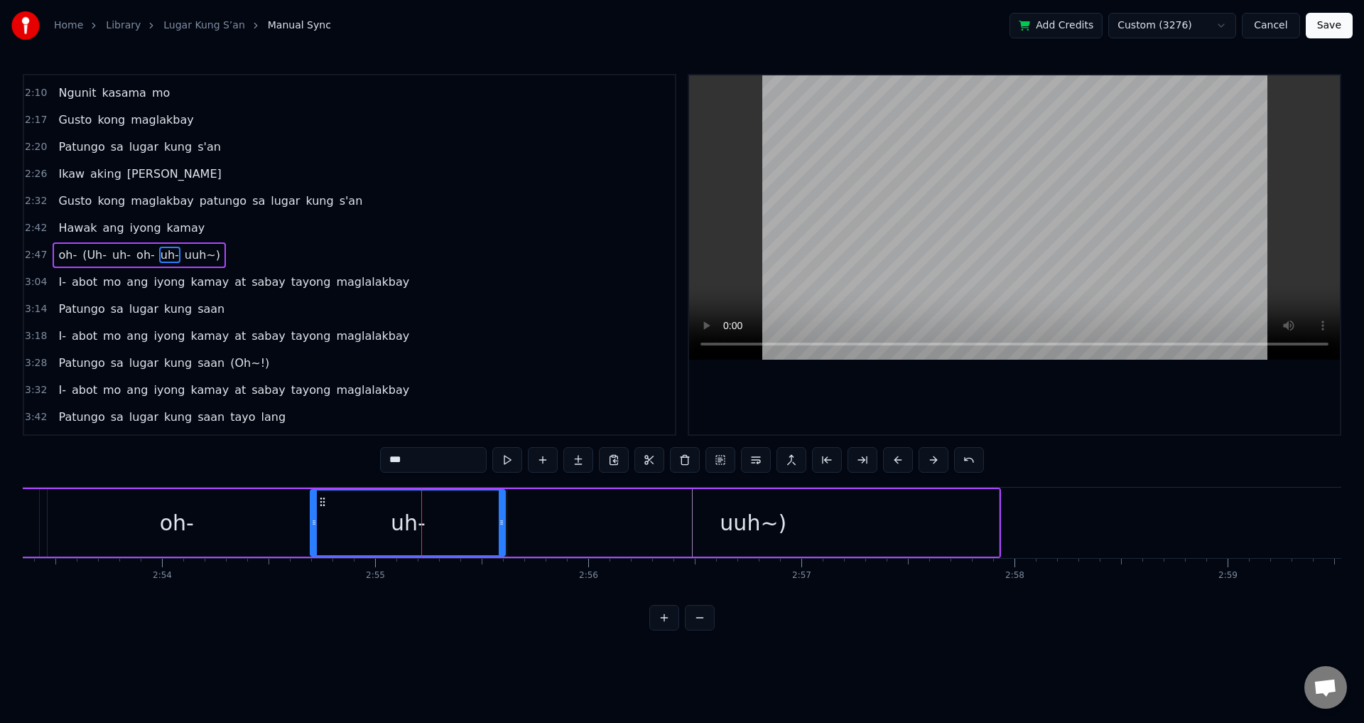
drag, startPoint x: 543, startPoint y: 524, endPoint x: 501, endPoint y: 521, distance: 42.0
click at [501, 521] on icon at bounding box center [502, 522] width 6 height 11
click at [701, 525] on div "uuh~)" at bounding box center [753, 522] width 492 height 67
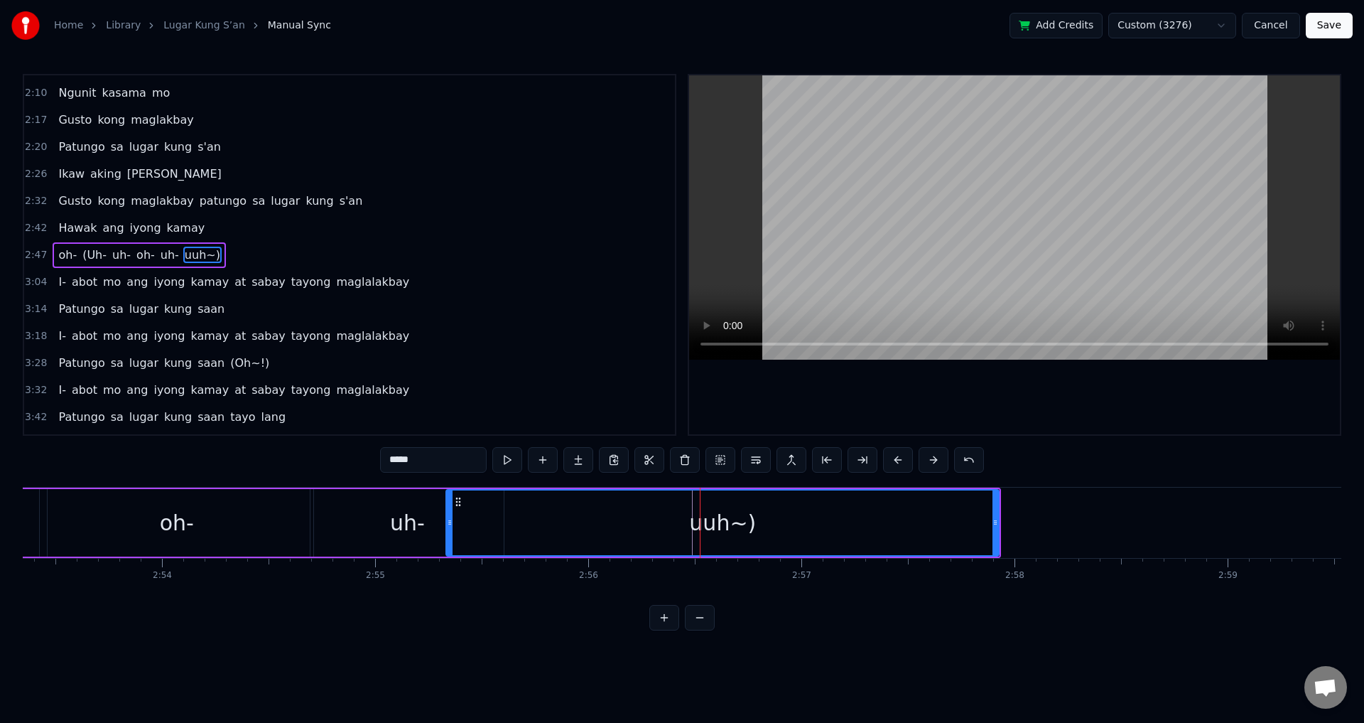
drag, startPoint x: 512, startPoint y: 518, endPoint x: 450, endPoint y: 522, distance: 62.7
click at [450, 522] on icon at bounding box center [450, 522] width 6 height 11
drag, startPoint x: 998, startPoint y: 514, endPoint x: 897, endPoint y: 517, distance: 101.6
click at [904, 514] on div at bounding box center [902, 522] width 6 height 65
drag, startPoint x: 69, startPoint y: 254, endPoint x: 134, endPoint y: 254, distance: 65.4
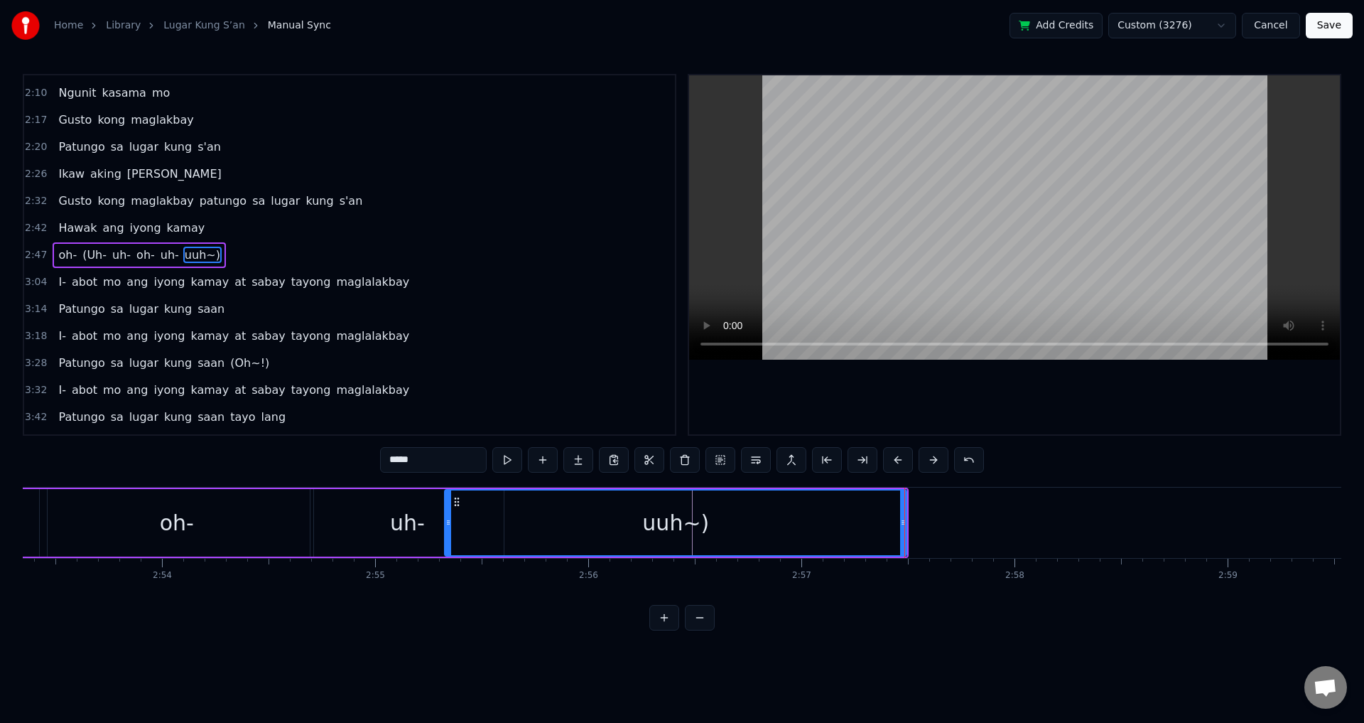
click at [68, 255] on span "oh-" at bounding box center [67, 255] width 21 height 16
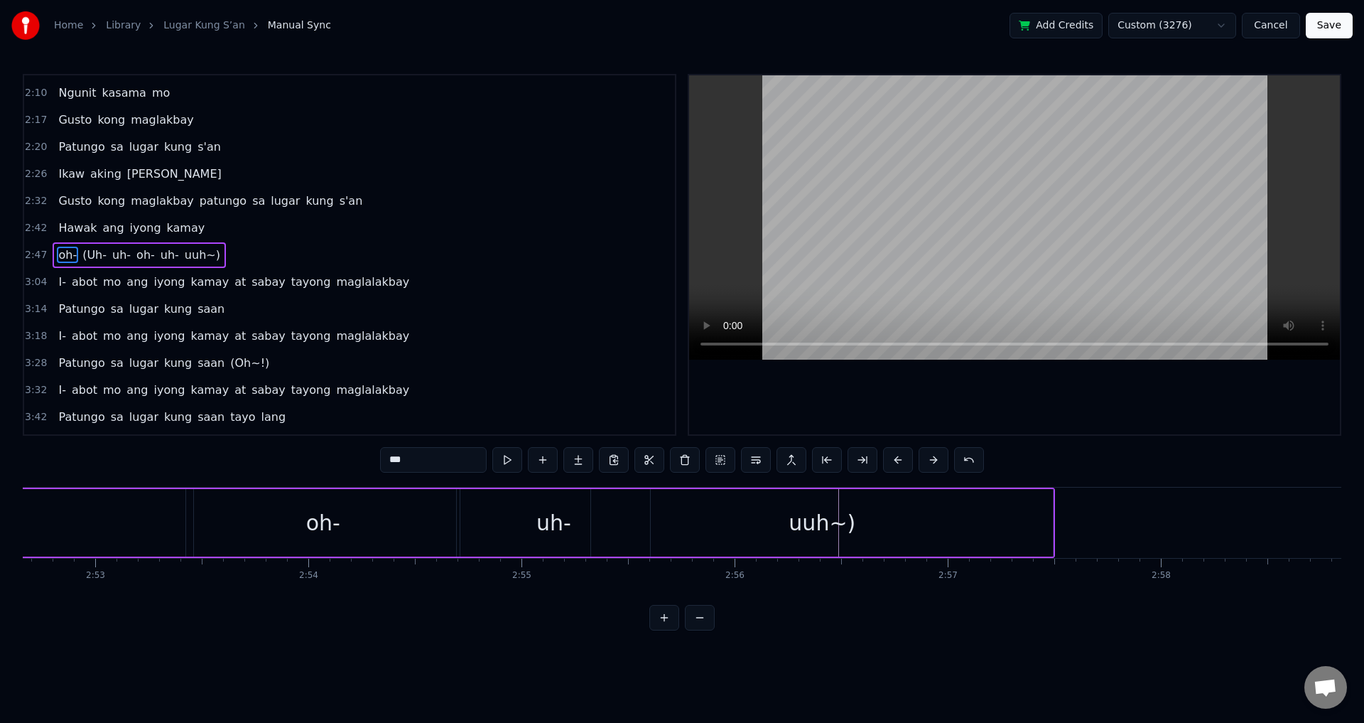
click at [921, 164] on video at bounding box center [1014, 217] width 651 height 284
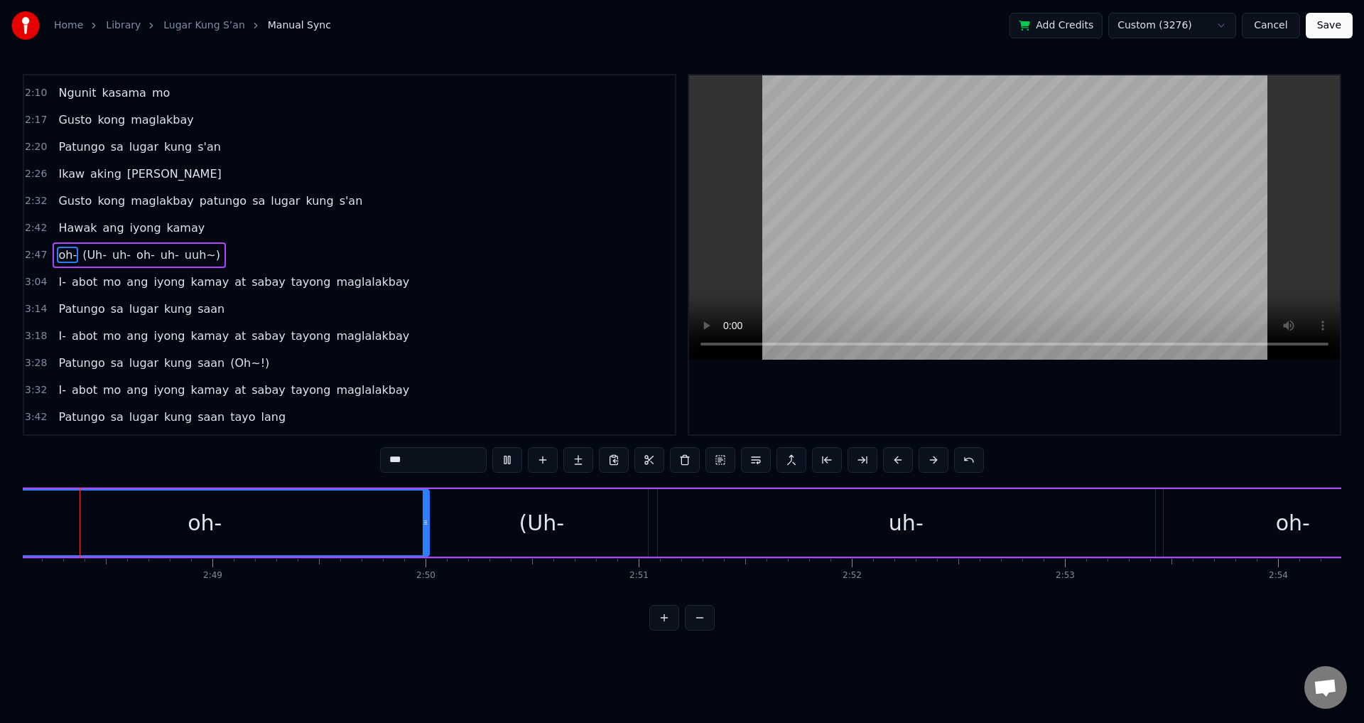
scroll to position [0, 35813]
click at [927, 168] on video at bounding box center [1014, 217] width 651 height 284
drag, startPoint x: 442, startPoint y: 517, endPoint x: 461, endPoint y: 514, distance: 19.3
click at [423, 525] on icon at bounding box center [425, 522] width 6 height 11
click at [504, 514] on div "(Uh-" at bounding box center [559, 522] width 232 height 67
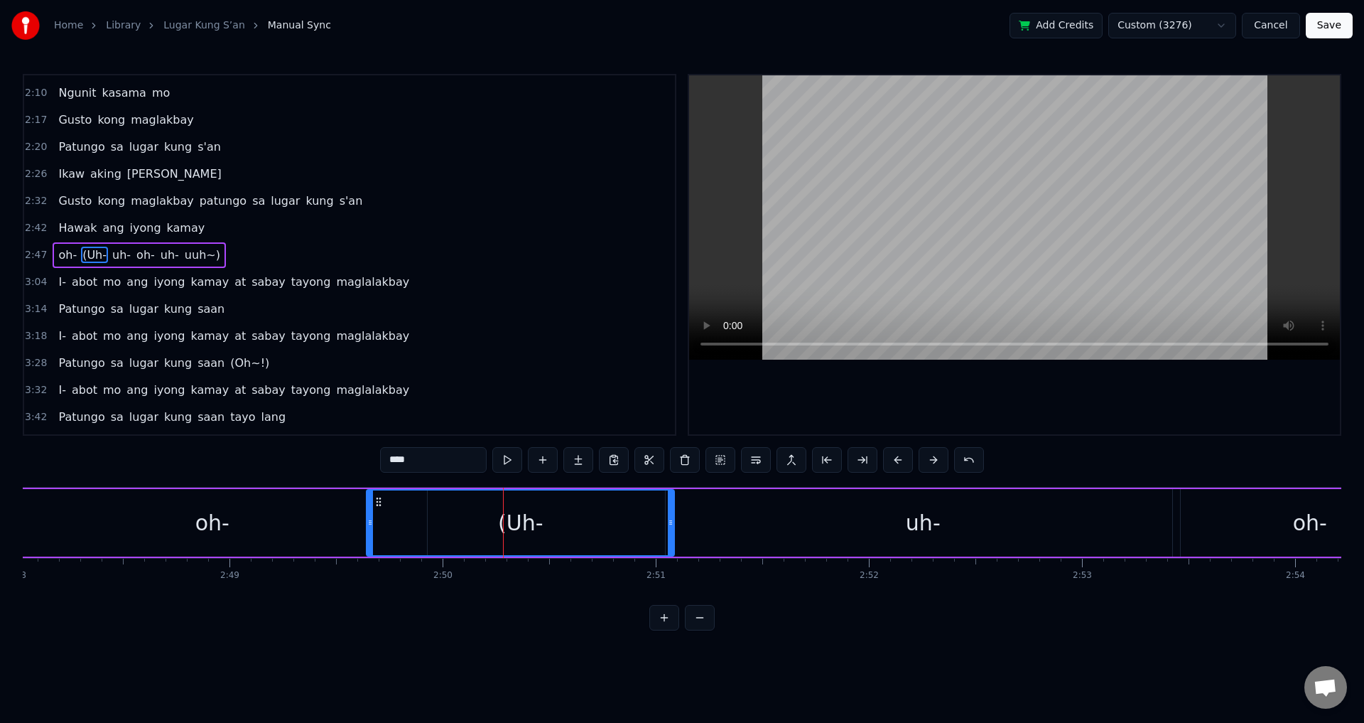
drag, startPoint x: 446, startPoint y: 519, endPoint x: 370, endPoint y: 517, distance: 76.1
click at [370, 517] on icon at bounding box center [370, 522] width 6 height 11
click at [671, 513] on div "(Uh-" at bounding box center [520, 522] width 309 height 67
drag, startPoint x: 671, startPoint y: 513, endPoint x: 651, endPoint y: 514, distance: 20.6
click at [651, 514] on div at bounding box center [650, 522] width 6 height 65
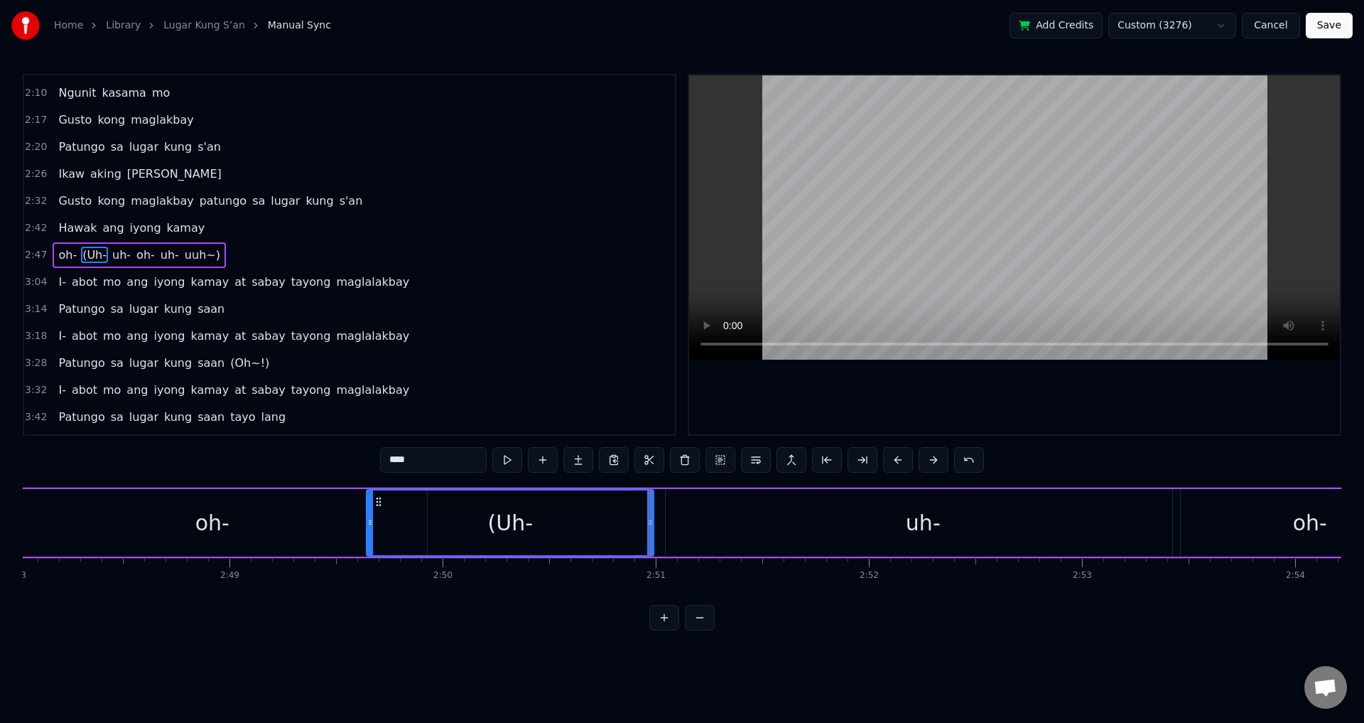
click at [709, 507] on div "uh-" at bounding box center [923, 522] width 514 height 67
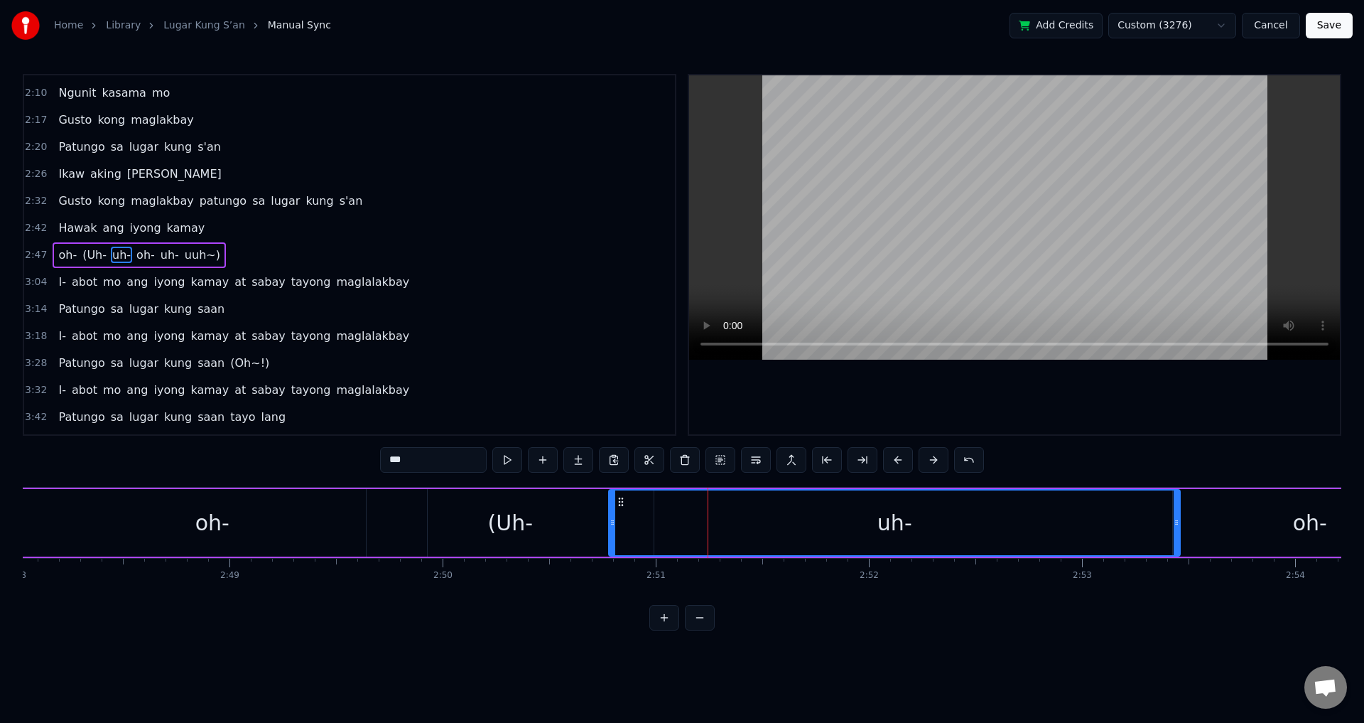
drag, startPoint x: 669, startPoint y: 518, endPoint x: 612, endPoint y: 517, distance: 56.8
click at [612, 517] on icon at bounding box center [613, 522] width 6 height 11
click at [57, 259] on span "oh-" at bounding box center [67, 255] width 21 height 16
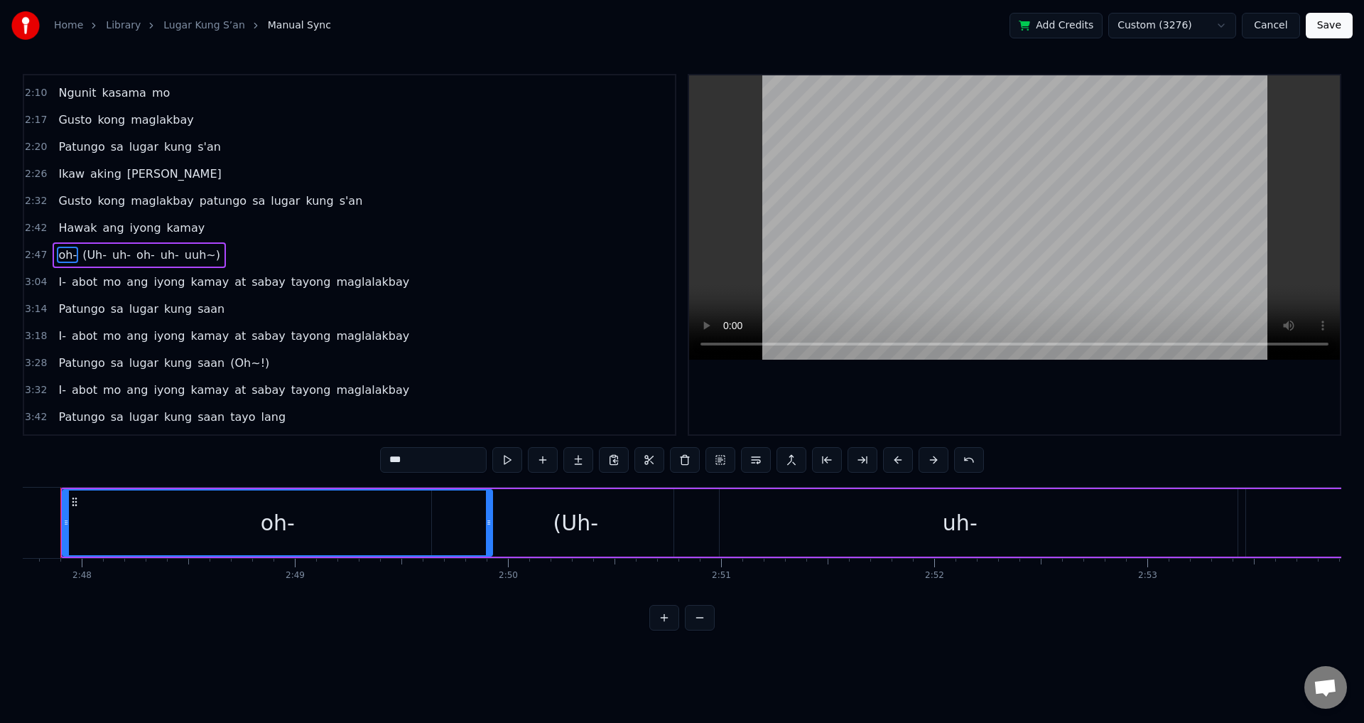
click at [1039, 163] on video at bounding box center [1014, 217] width 651 height 284
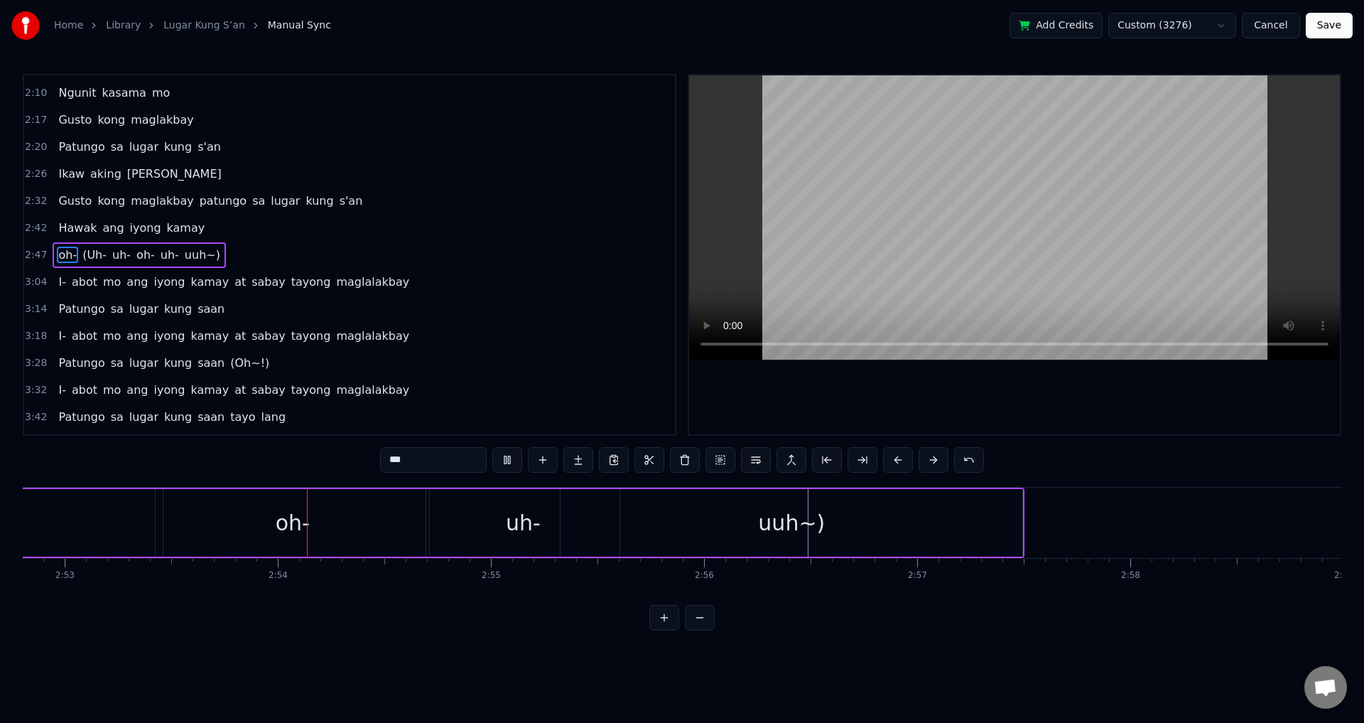
scroll to position [0, 36897]
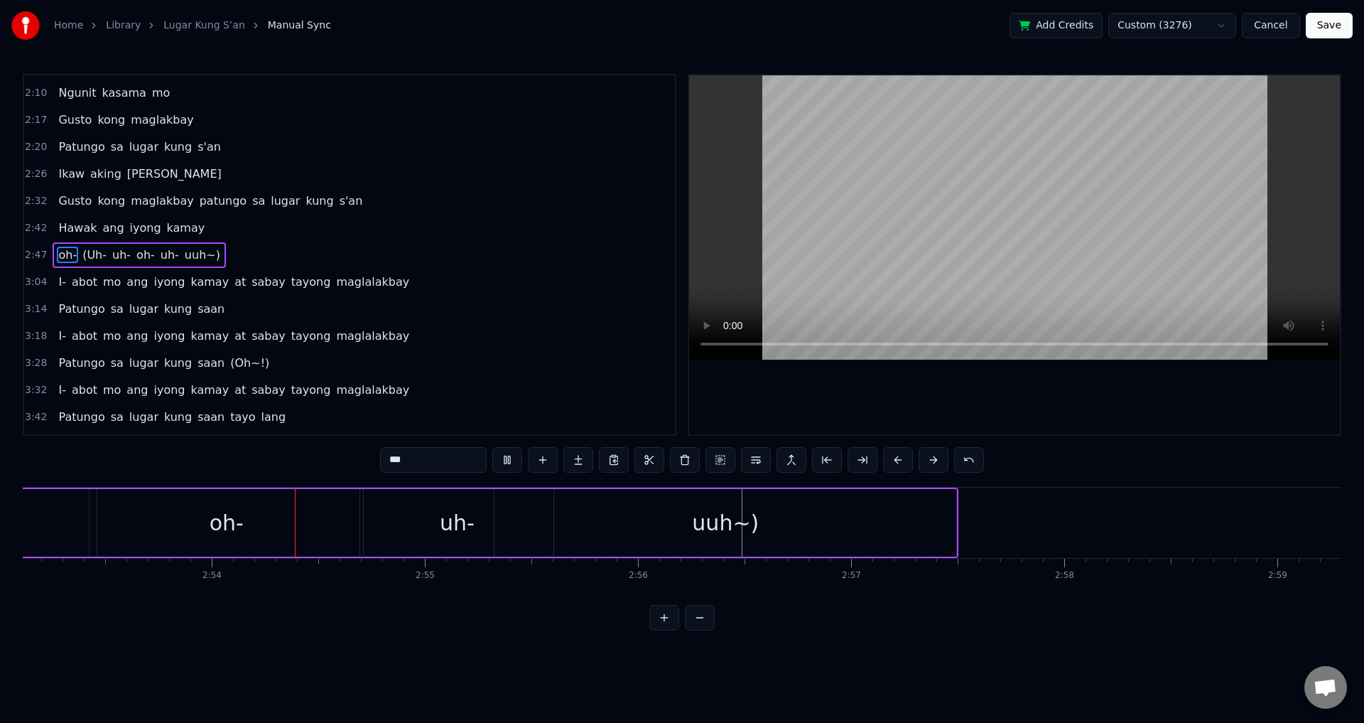
drag, startPoint x: 1056, startPoint y: 164, endPoint x: 1027, endPoint y: 174, distance: 30.8
click at [1056, 164] on video at bounding box center [1014, 217] width 651 height 284
click at [205, 531] on div "oh-" at bounding box center [227, 522] width 274 height 67
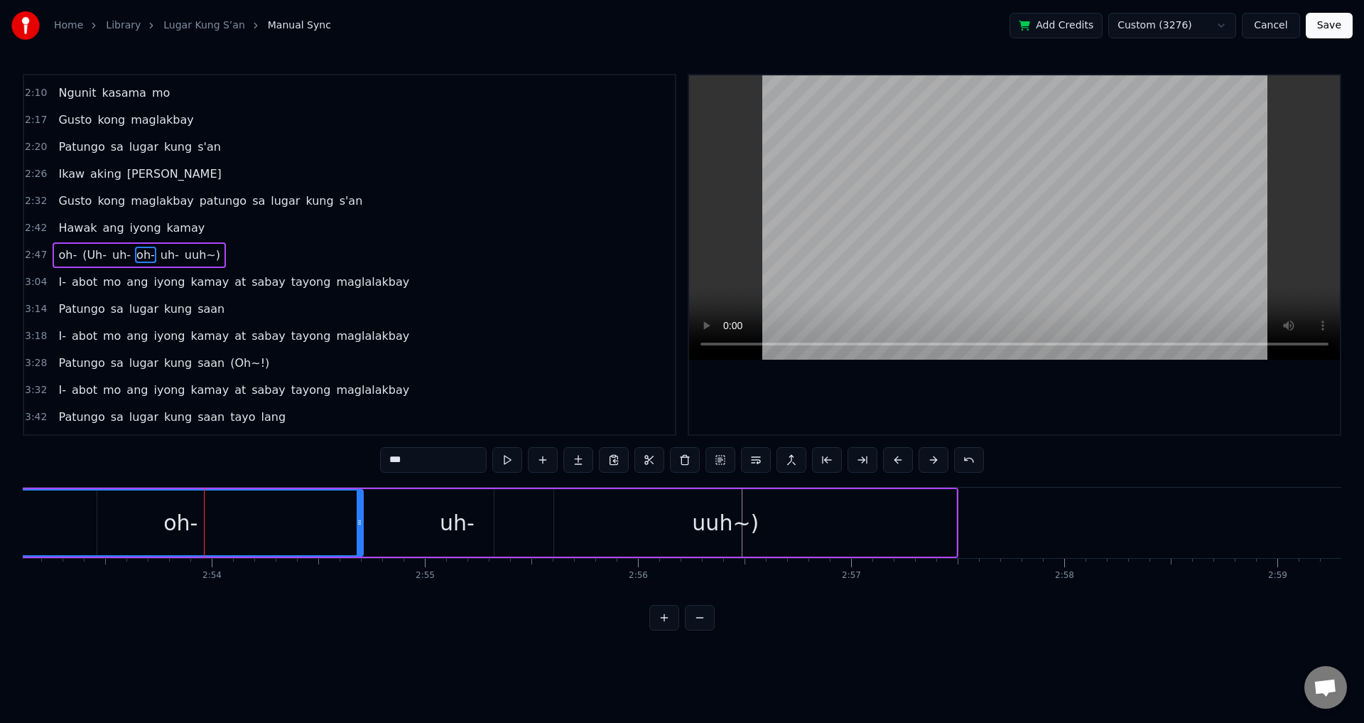
drag, startPoint x: 93, startPoint y: 522, endPoint x: 1, endPoint y: 518, distance: 91.7
click at [1, 518] on div "Home Library [PERSON_NAME] S’an Manual Sync Add Credits Custom (3276) Cancel Sa…" at bounding box center [682, 315] width 1364 height 630
click at [339, 523] on icon at bounding box center [342, 522] width 6 height 11
click at [406, 519] on div "uh-" at bounding box center [456, 522] width 193 height 67
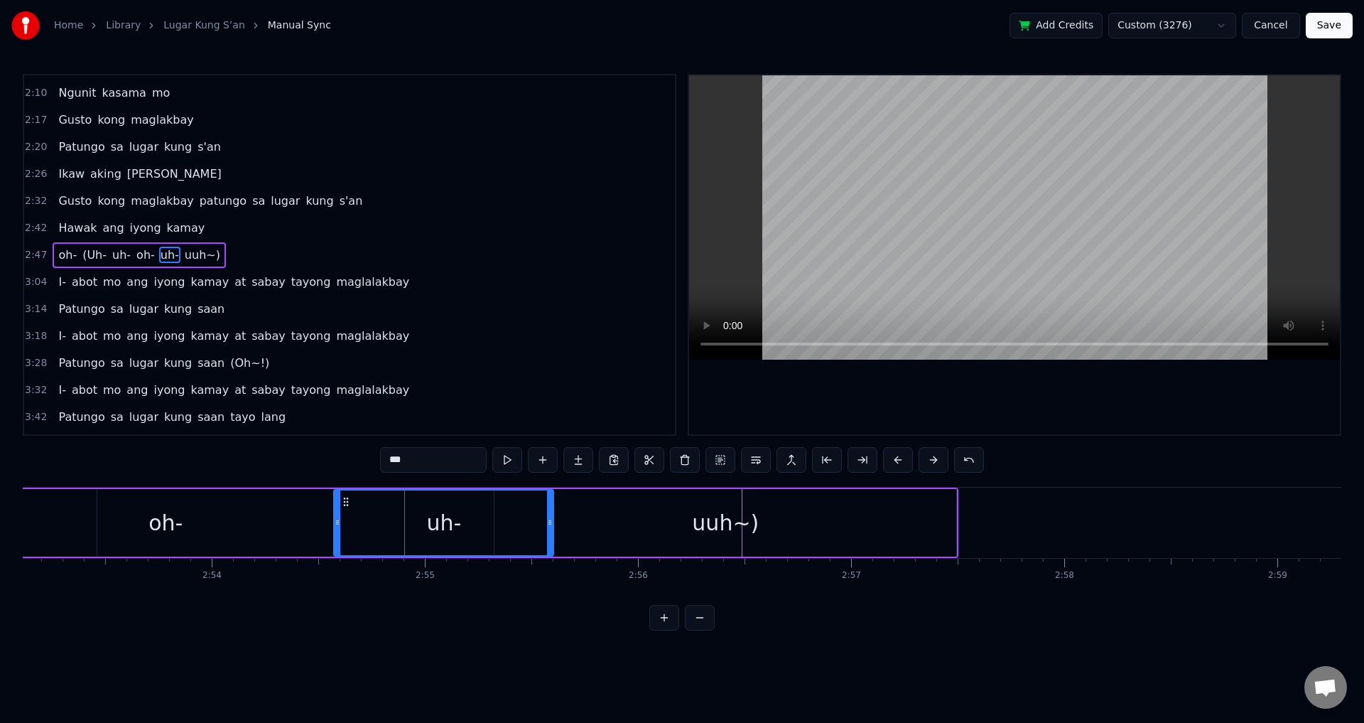
drag, startPoint x: 364, startPoint y: 519, endPoint x: 335, endPoint y: 520, distance: 28.4
click at [335, 520] on icon at bounding box center [338, 522] width 6 height 11
click at [67, 256] on span "oh-" at bounding box center [67, 255] width 21 height 16
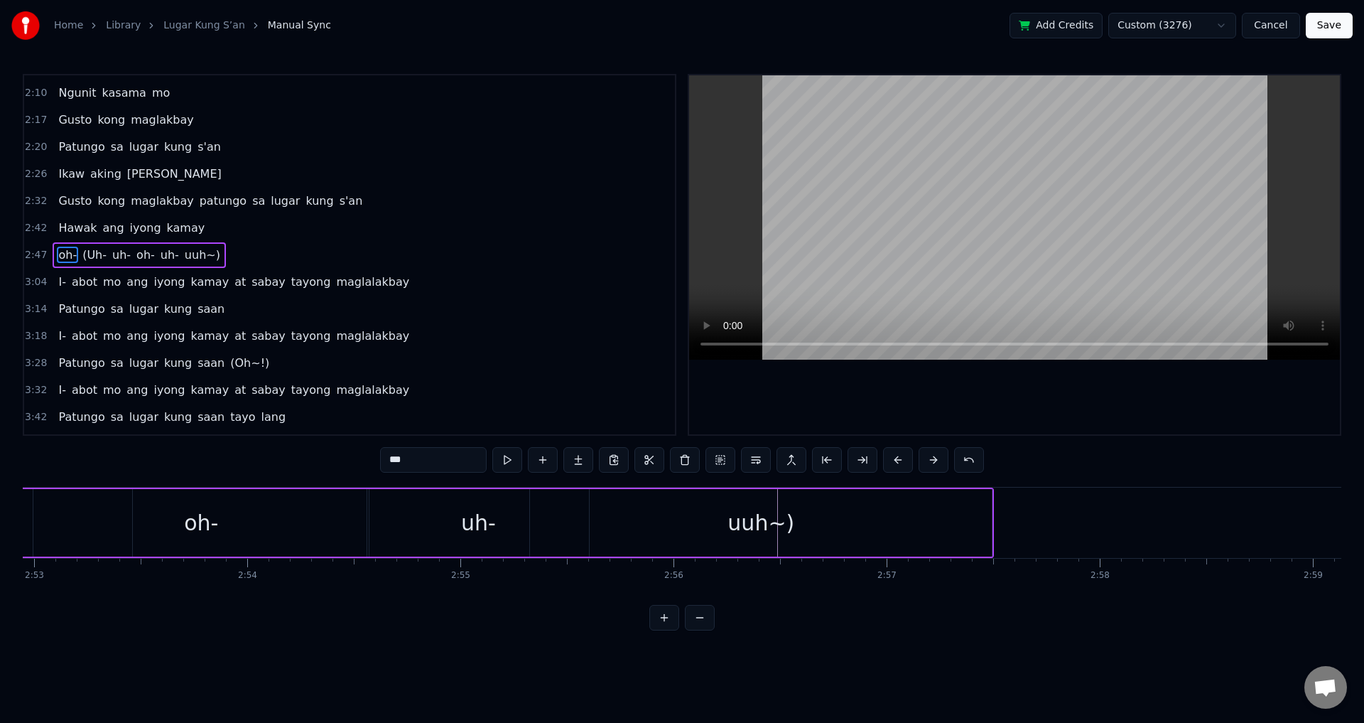
click at [870, 184] on video at bounding box center [1014, 217] width 651 height 284
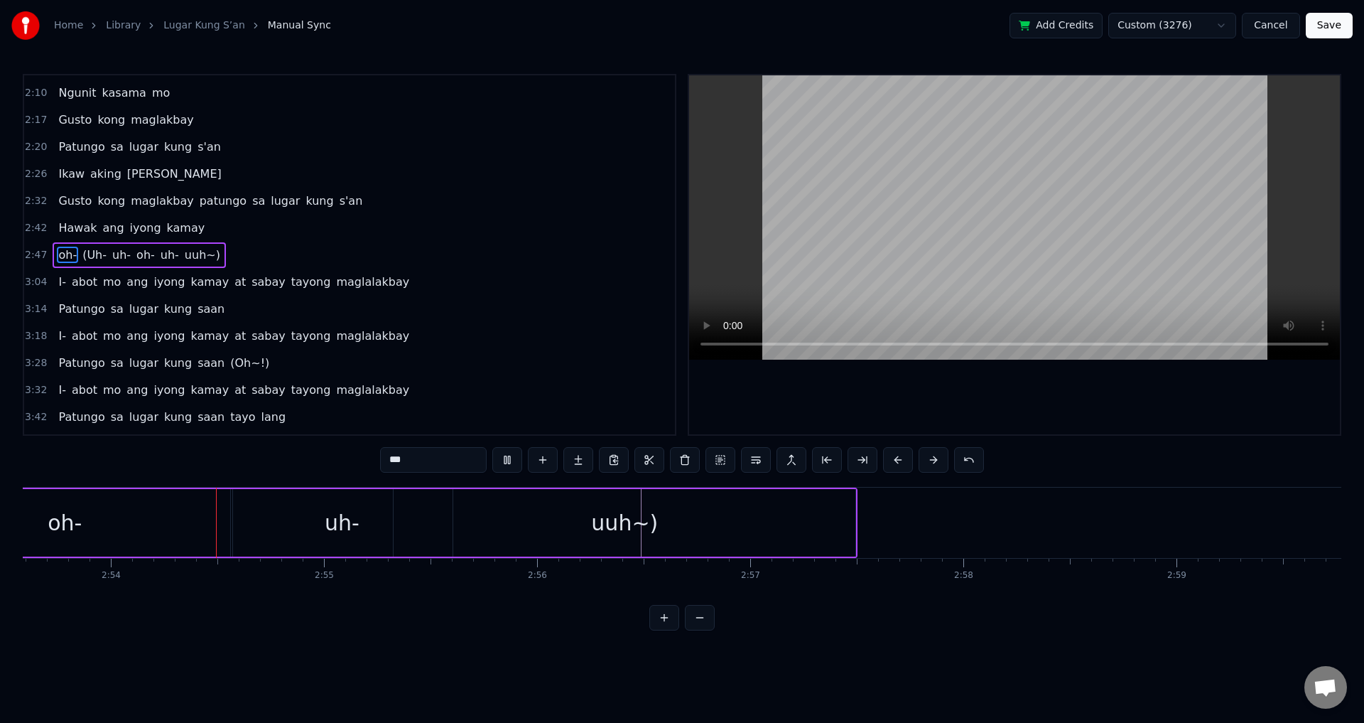
scroll to position [0, 37003]
click at [960, 174] on video at bounding box center [1014, 217] width 651 height 284
click at [266, 530] on div "uh-" at bounding box center [337, 522] width 222 height 67
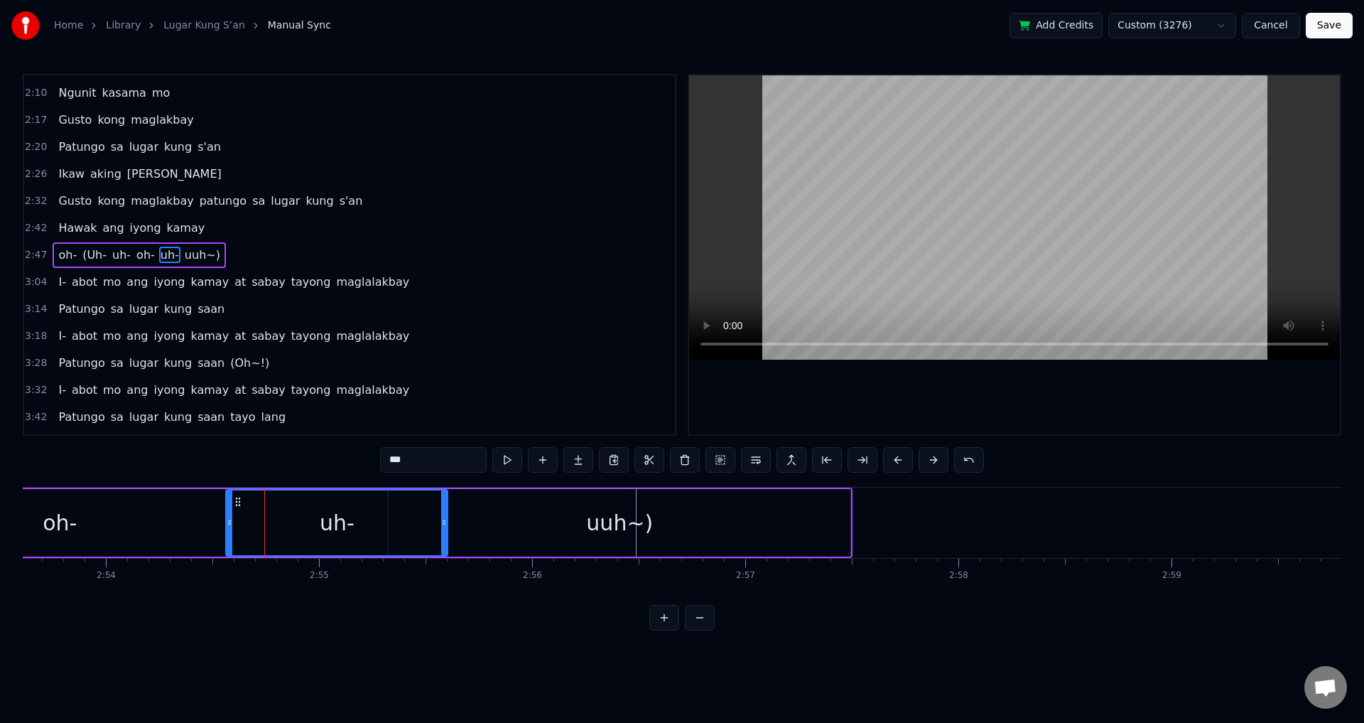
click at [183, 521] on div "oh-" at bounding box center [59, 522] width 335 height 67
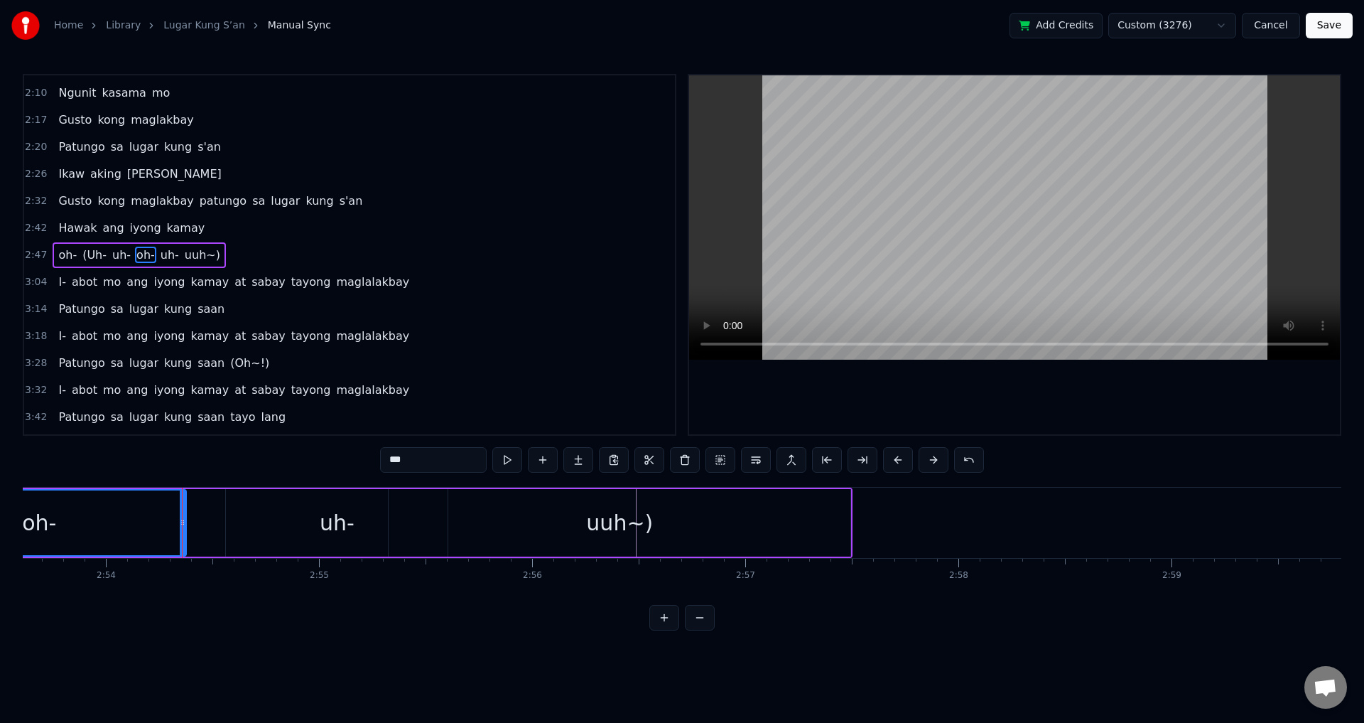
drag, startPoint x: 224, startPoint y: 521, endPoint x: 183, endPoint y: 519, distance: 41.2
click at [183, 519] on icon at bounding box center [183, 522] width 6 height 11
click at [232, 510] on div "uh-" at bounding box center [337, 522] width 222 height 67
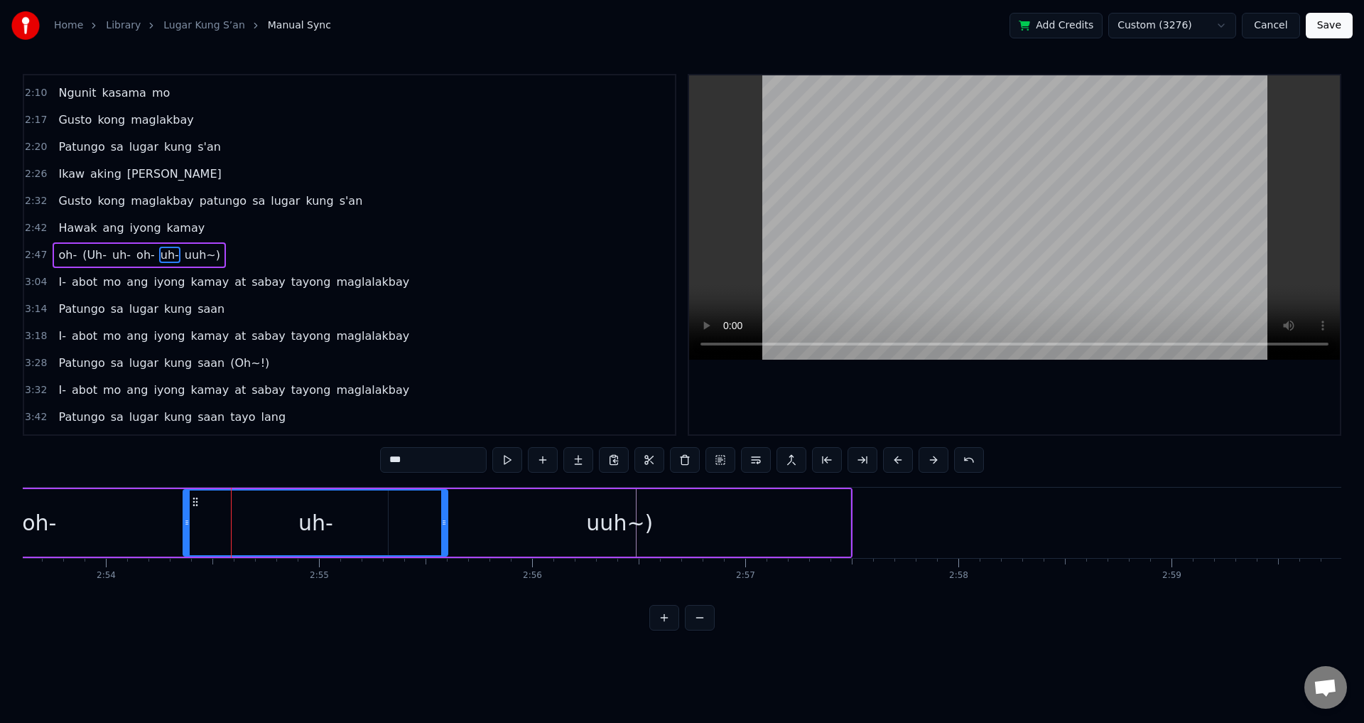
drag, startPoint x: 229, startPoint y: 523, endPoint x: 187, endPoint y: 519, distance: 42.8
click at [187, 519] on icon at bounding box center [187, 522] width 6 height 11
drag, startPoint x: 446, startPoint y: 522, endPoint x: 390, endPoint y: 514, distance: 56.7
click at [390, 514] on div at bounding box center [388, 522] width 6 height 65
click at [514, 514] on div "uuh~)" at bounding box center [620, 522] width 462 height 67
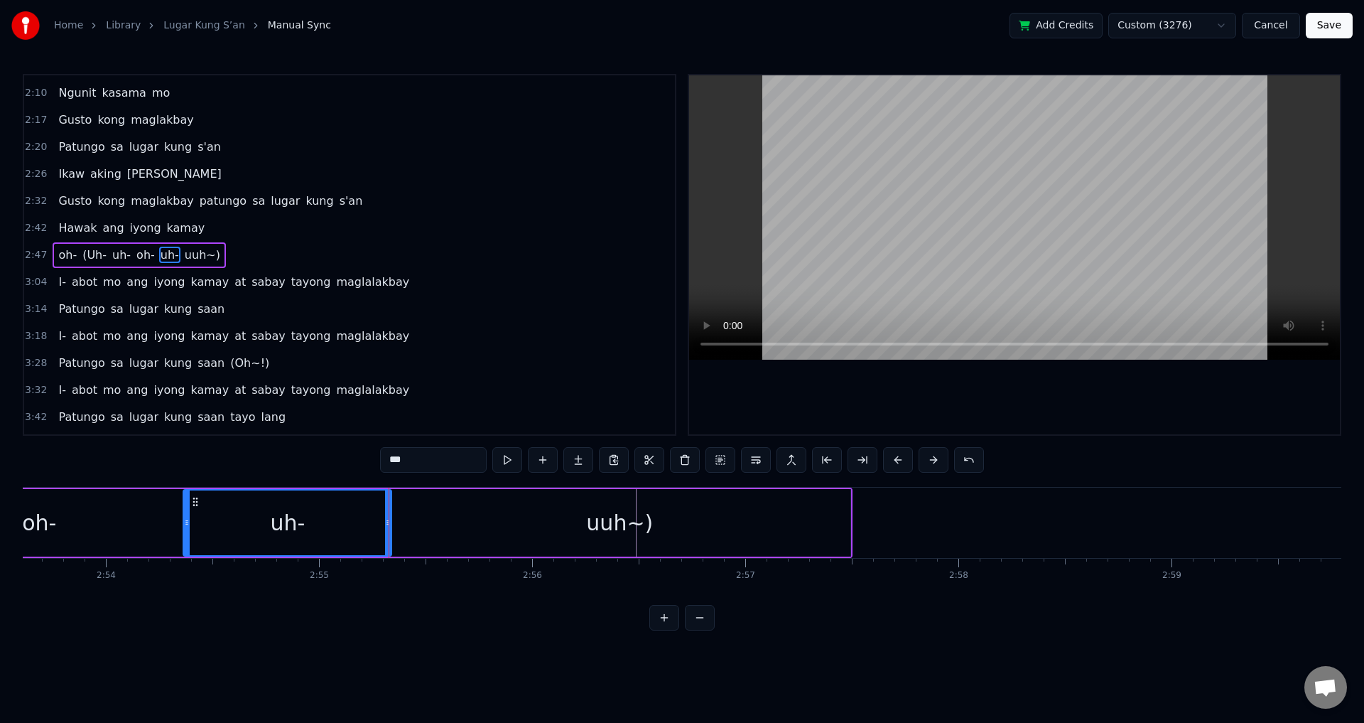
type input "*****"
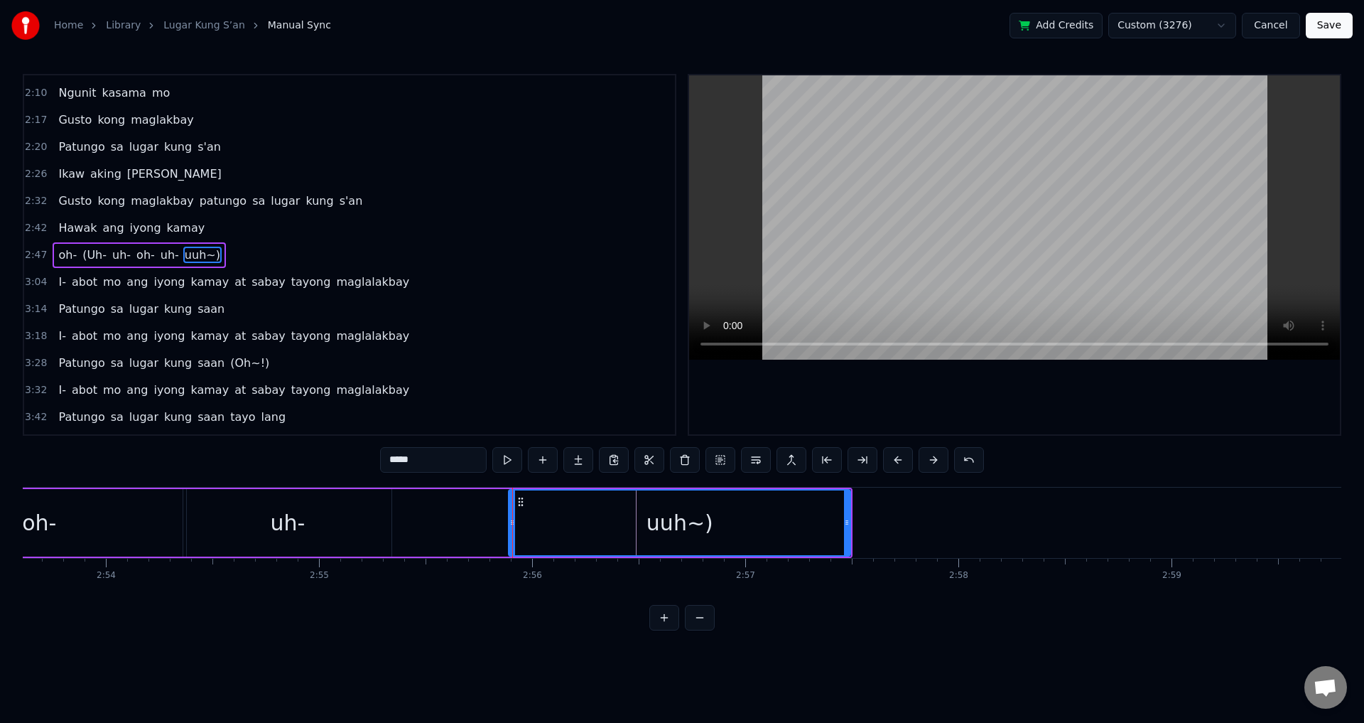
drag, startPoint x: 393, startPoint y: 522, endPoint x: 512, endPoint y: 522, distance: 119.4
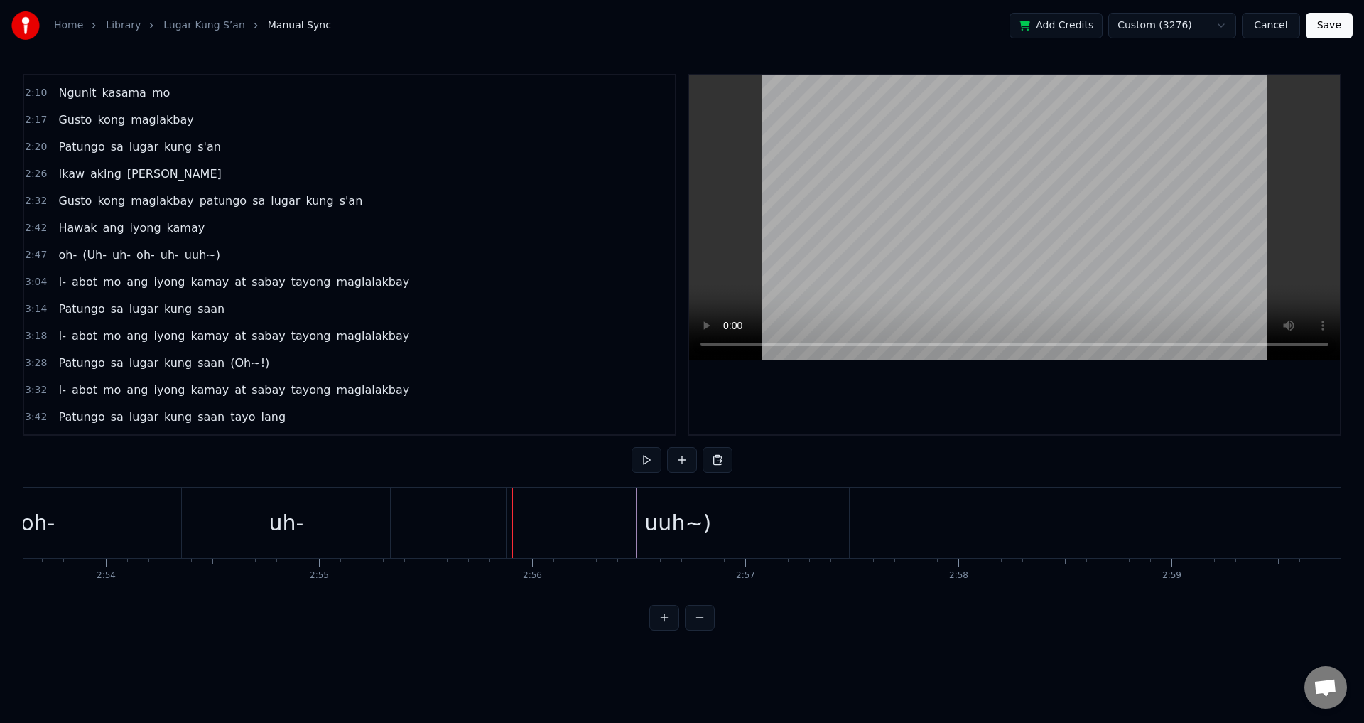
click at [70, 257] on span "oh-" at bounding box center [67, 255] width 21 height 16
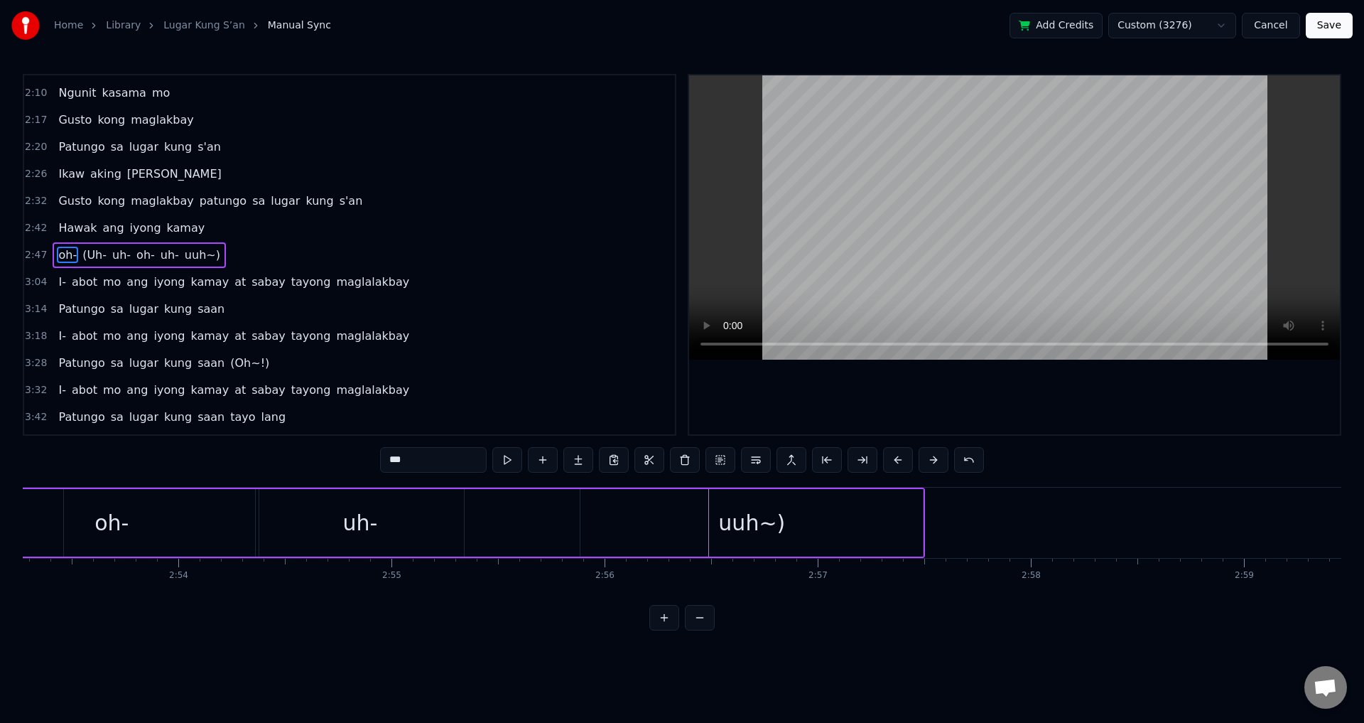
click at [963, 217] on video at bounding box center [1014, 217] width 651 height 284
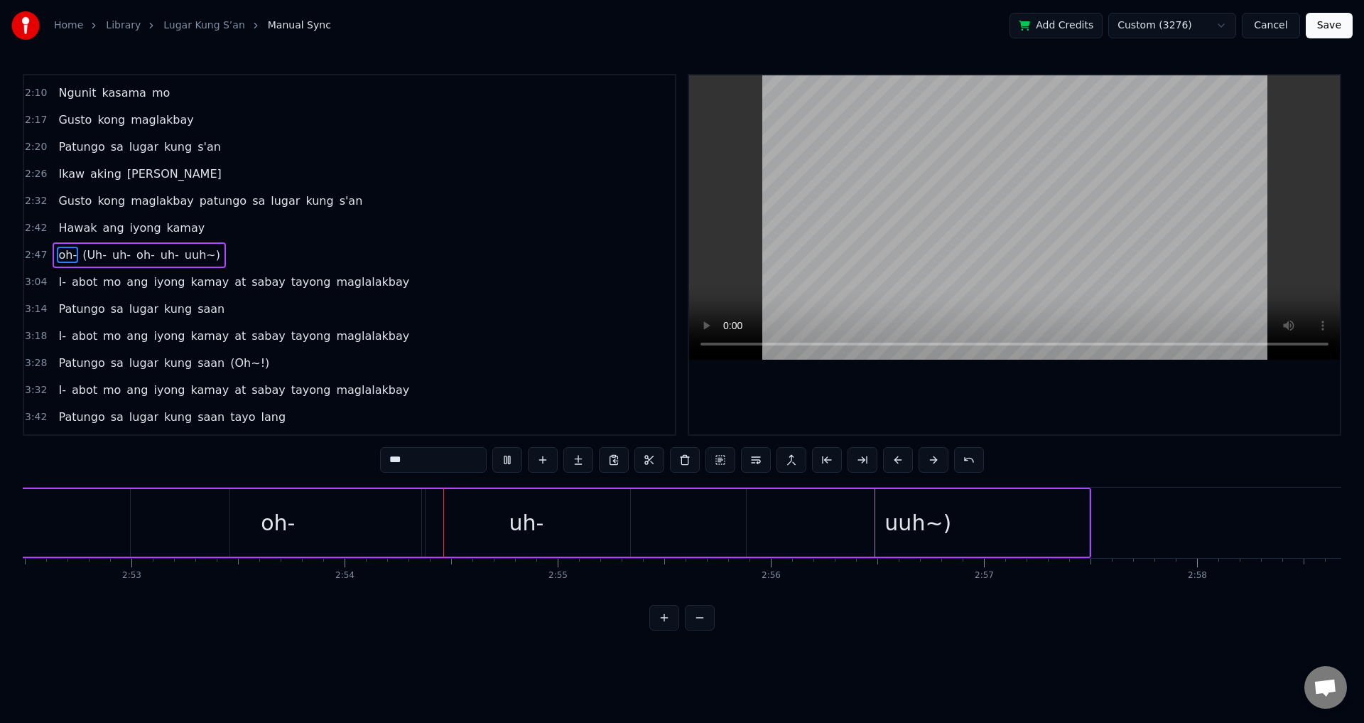
scroll to position [0, 37013]
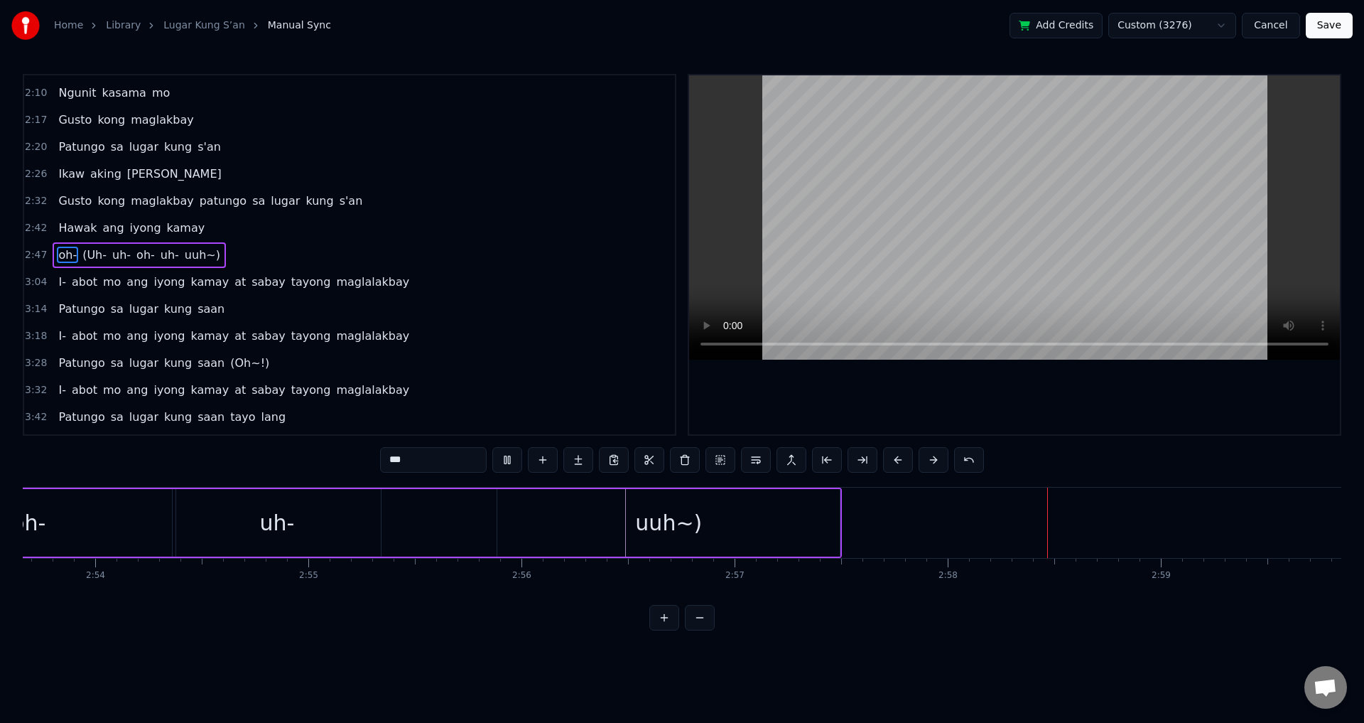
click at [917, 237] on video at bounding box center [1014, 217] width 651 height 284
click at [667, 523] on div "uuh~)" at bounding box center [668, 523] width 67 height 32
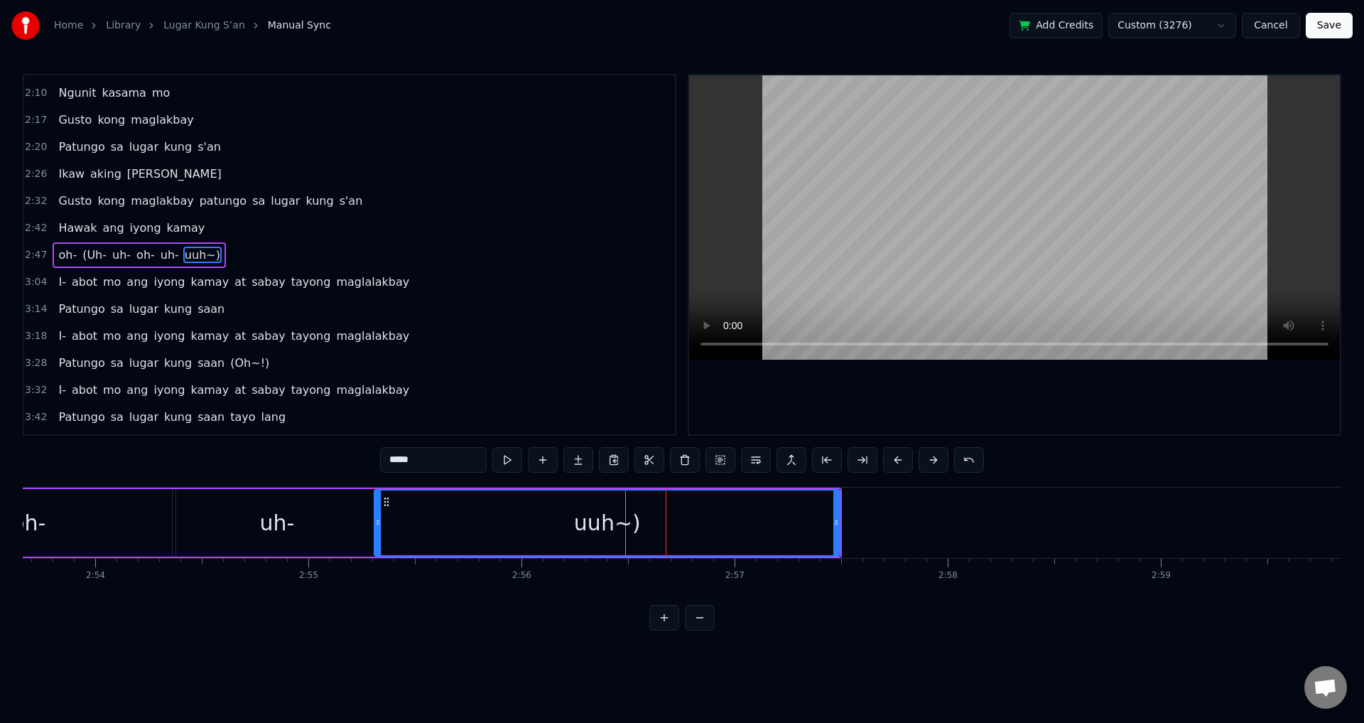
drag, startPoint x: 500, startPoint y: 520, endPoint x: 377, endPoint y: 519, distance: 122.9
click at [377, 519] on icon at bounding box center [378, 522] width 6 height 11
click at [69, 258] on span "oh-" at bounding box center [67, 255] width 21 height 16
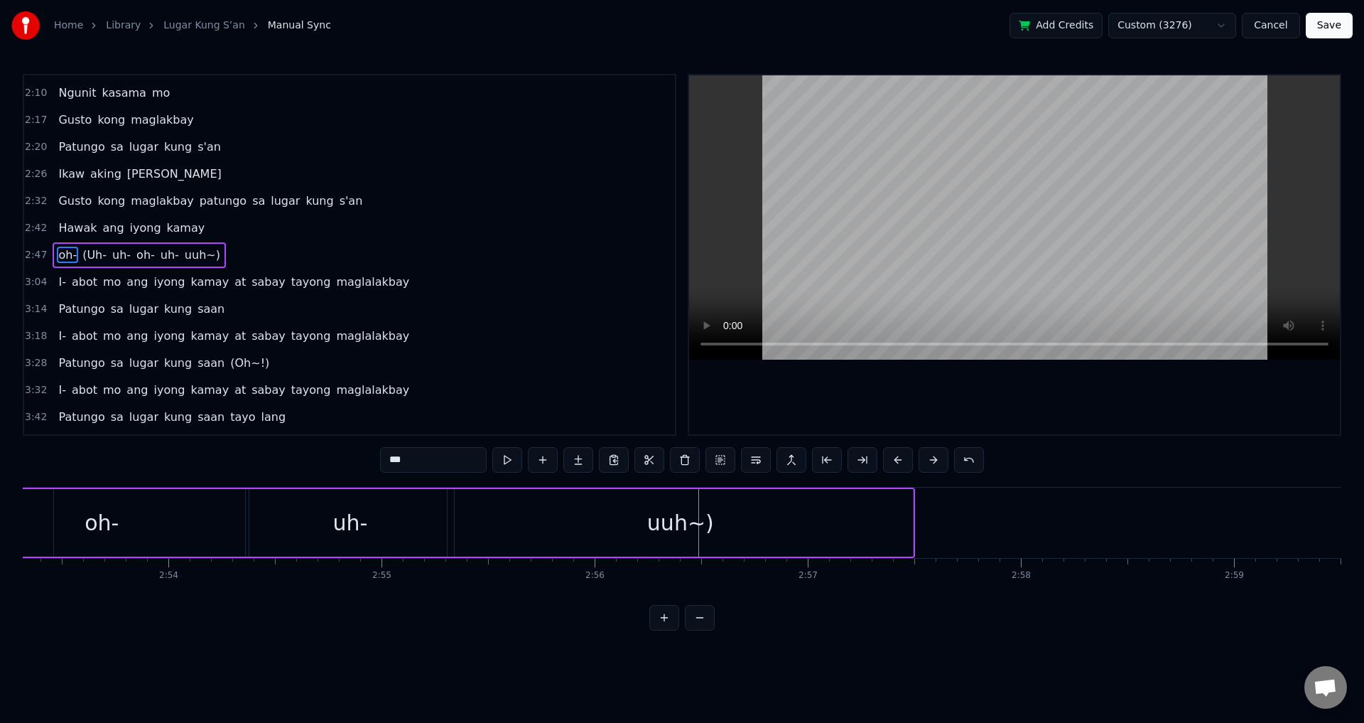
click at [1086, 190] on video at bounding box center [1014, 217] width 651 height 284
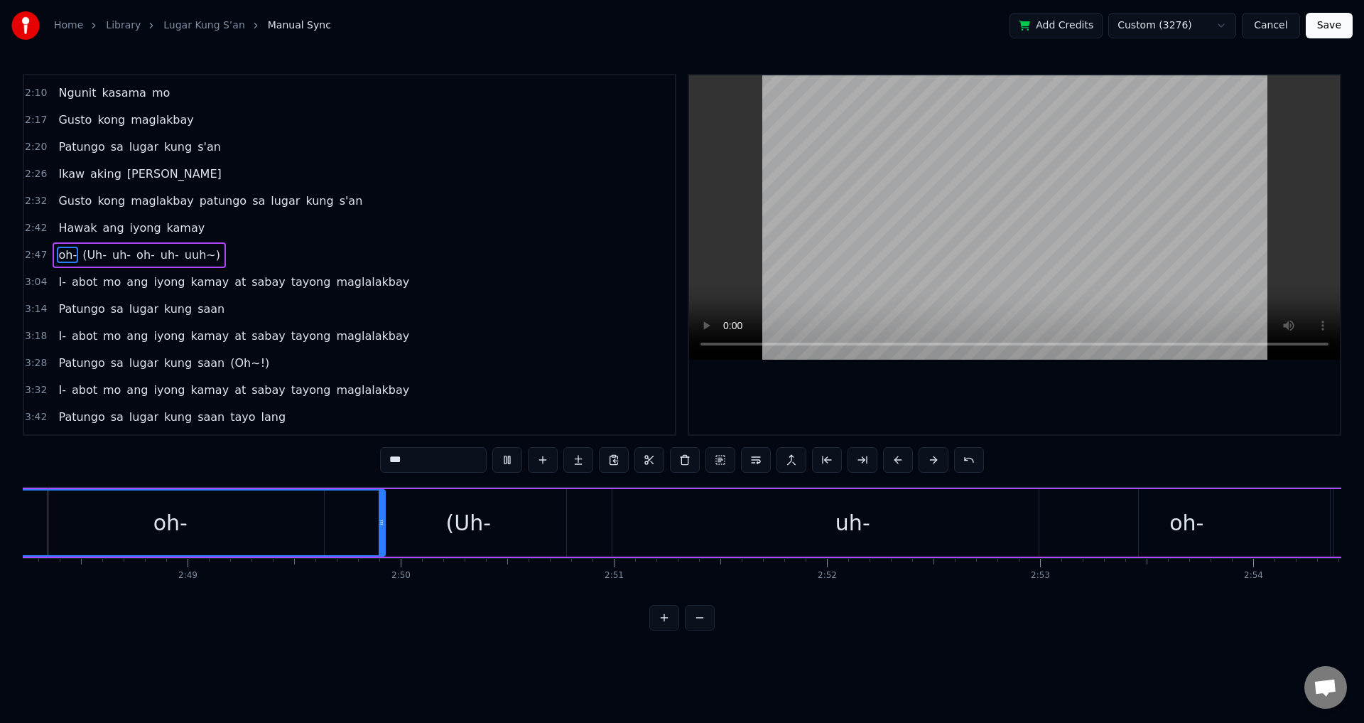
scroll to position [0, 35812]
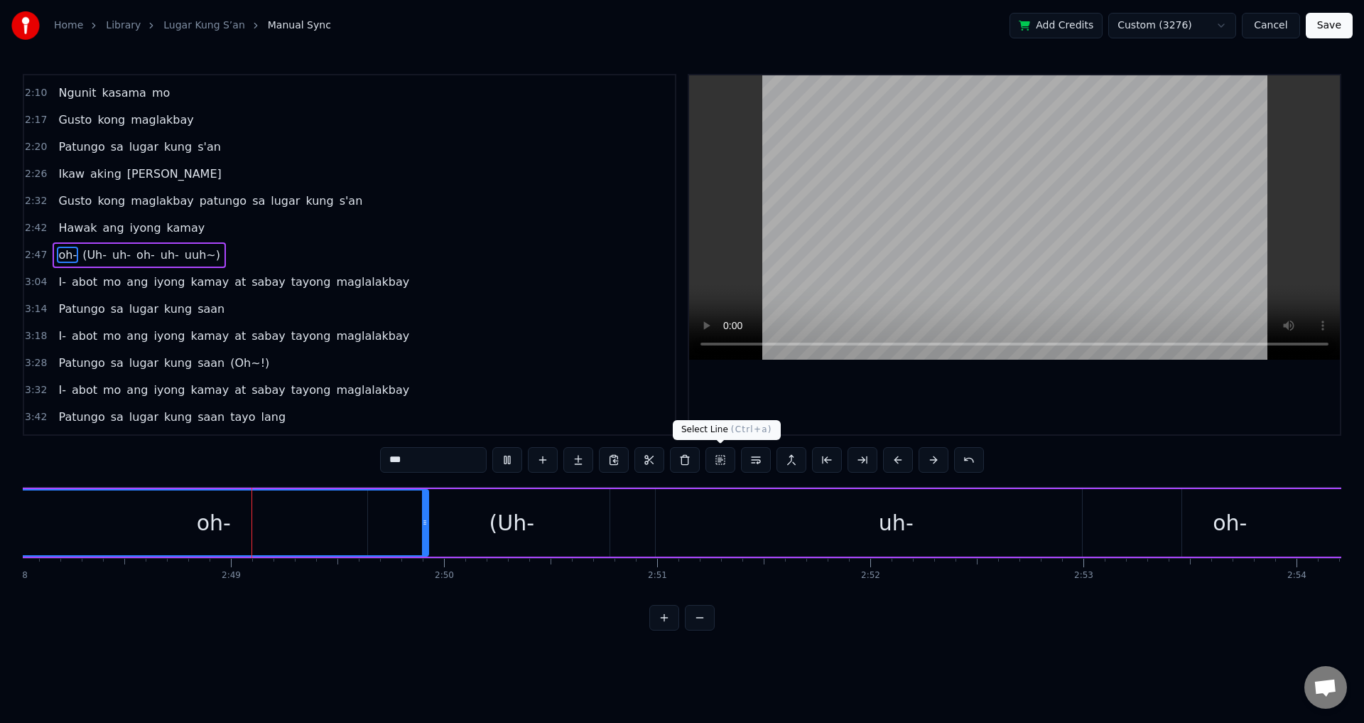
click at [523, 524] on div "(Uh-" at bounding box center [512, 523] width 45 height 32
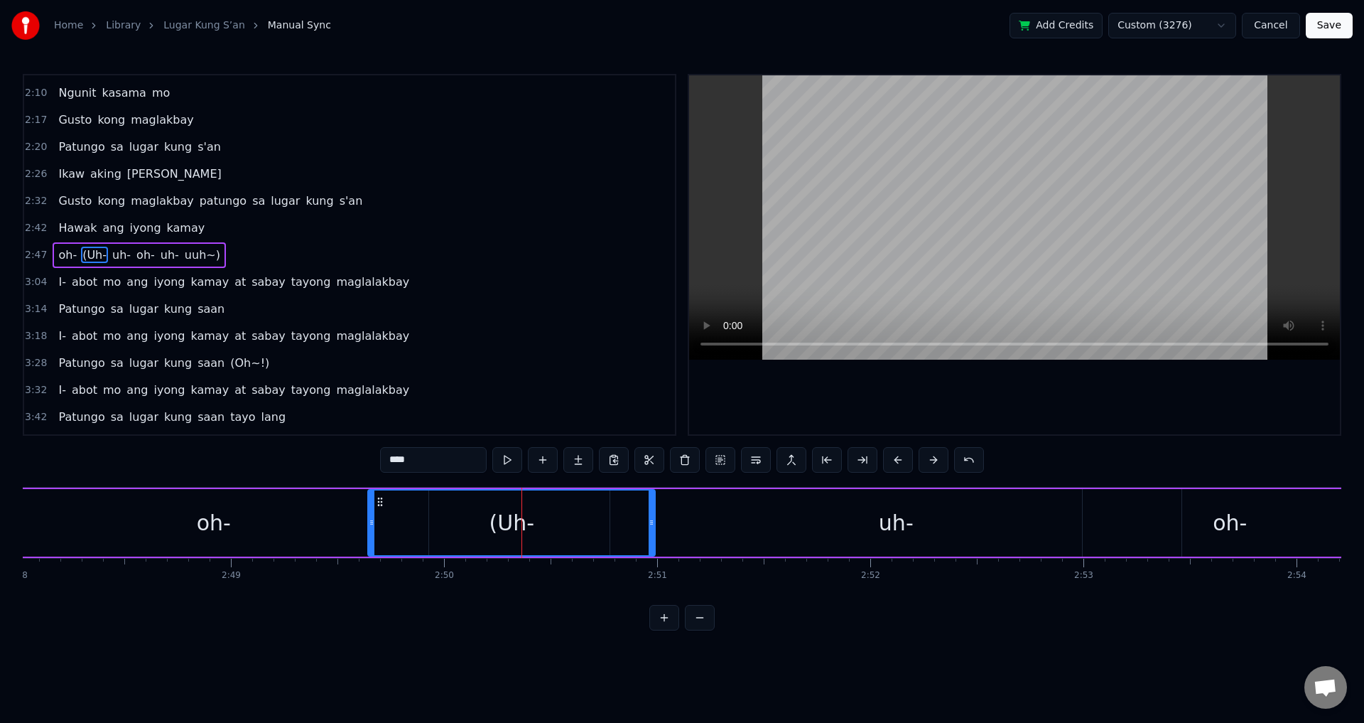
click at [973, 259] on video at bounding box center [1014, 217] width 651 height 284
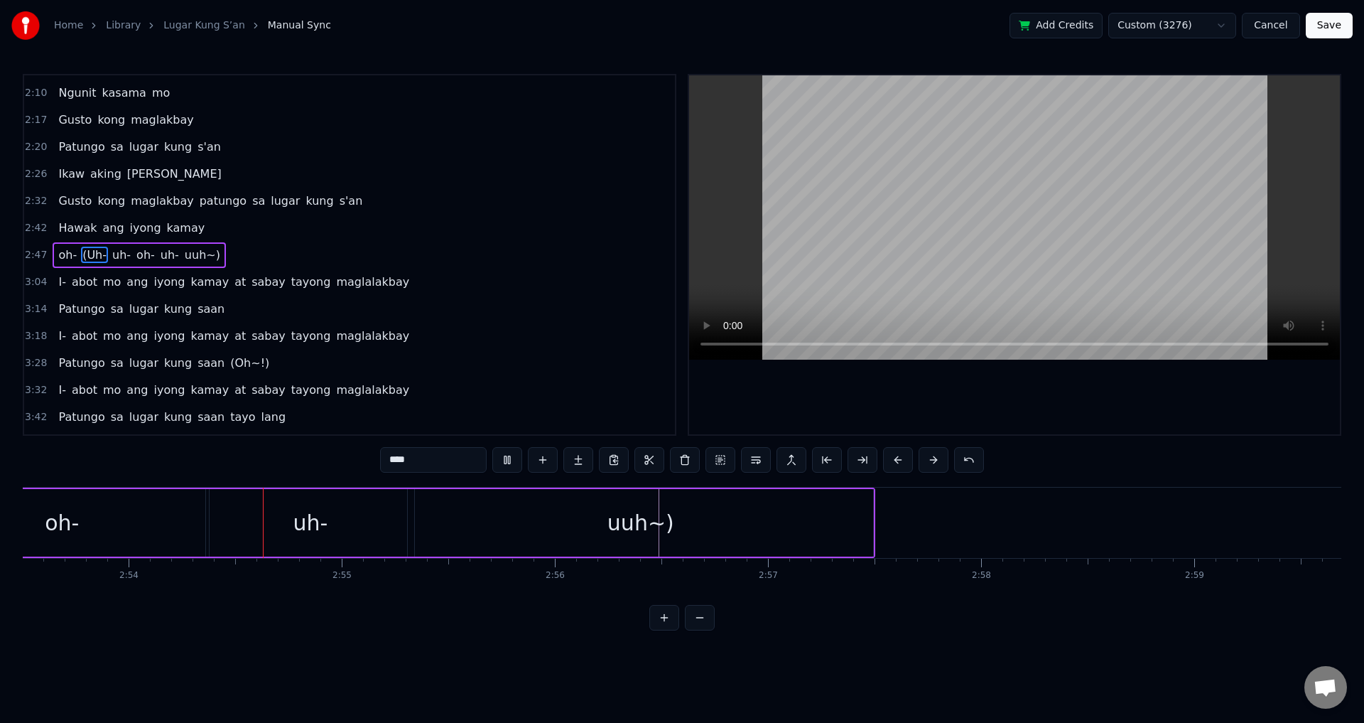
scroll to position [0, 37018]
click at [912, 269] on video at bounding box center [1014, 217] width 651 height 284
click at [270, 527] on div "uh-" at bounding box center [271, 523] width 35 height 32
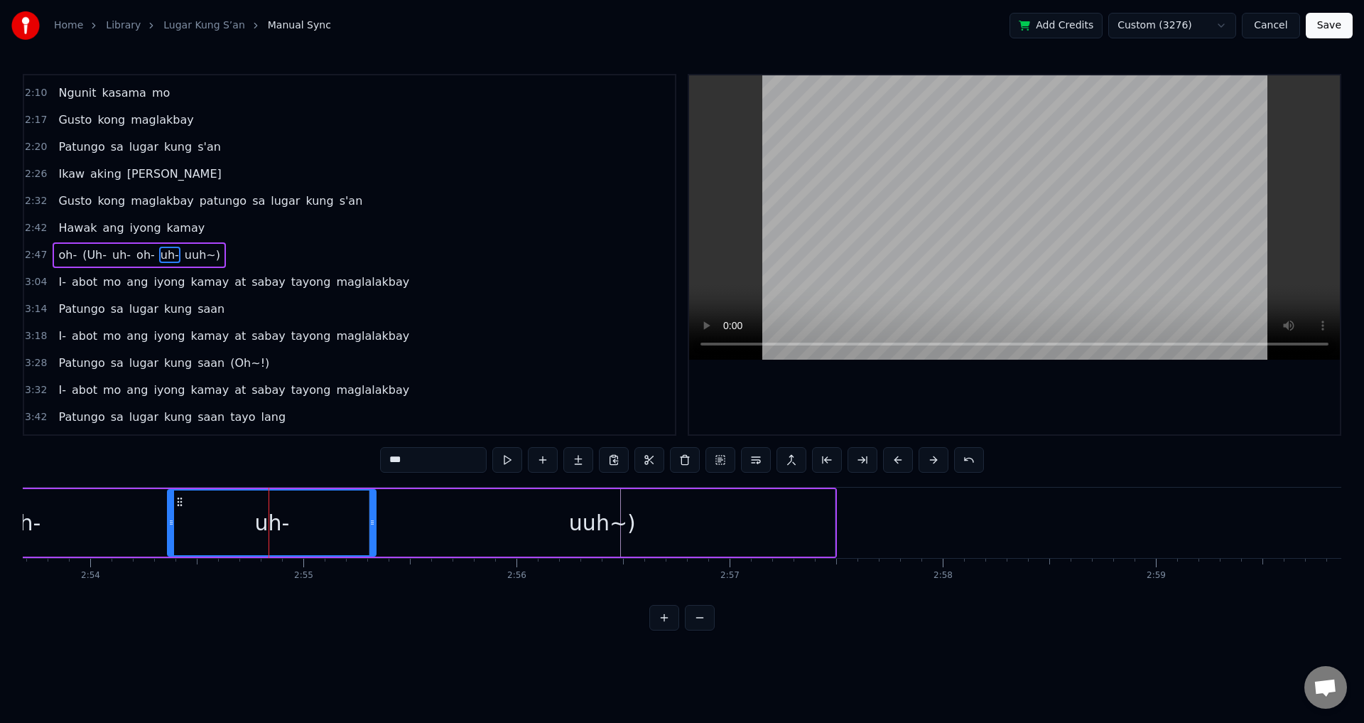
click at [914, 136] on video at bounding box center [1014, 217] width 651 height 284
click at [921, 136] on video at bounding box center [1014, 217] width 651 height 284
click at [85, 501] on div "oh-" at bounding box center [23, 522] width 294 height 67
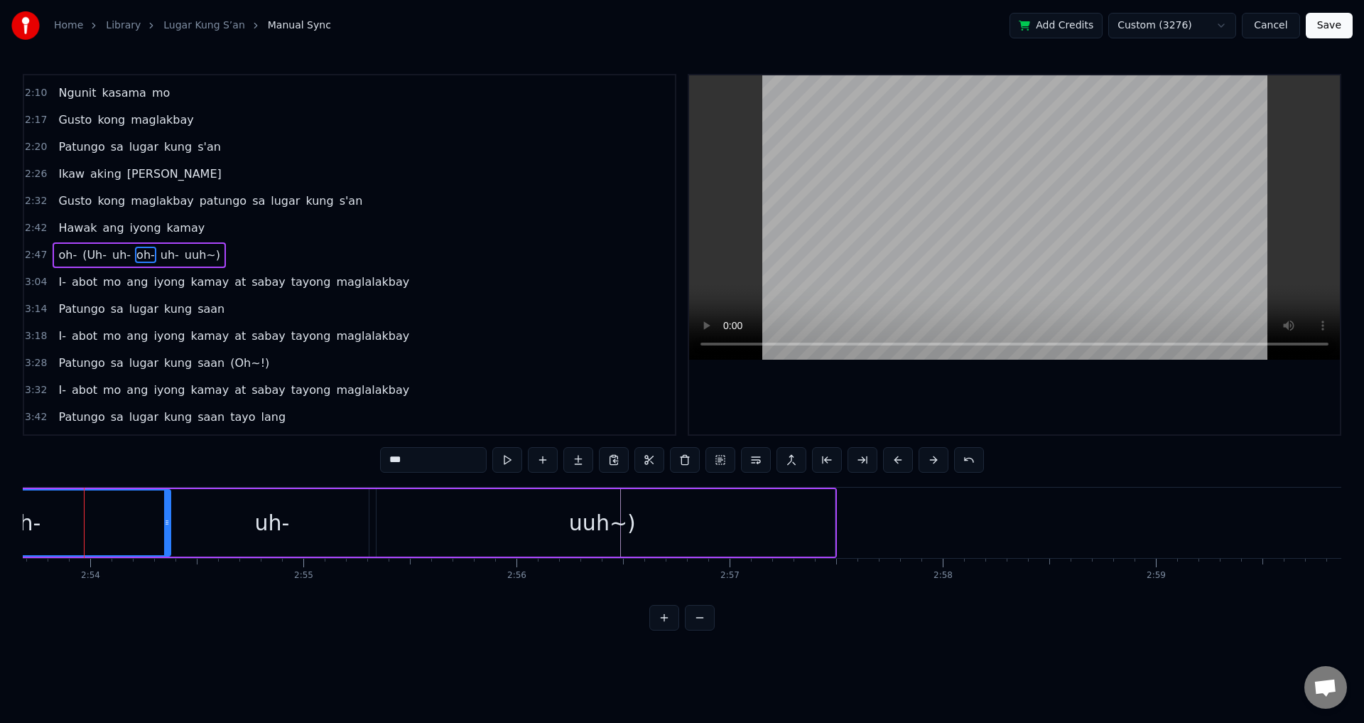
scroll to position [0, 37008]
click at [859, 211] on video at bounding box center [1014, 217] width 651 height 284
click at [861, 211] on video at bounding box center [1014, 217] width 651 height 284
click at [272, 527] on div "uh-" at bounding box center [281, 523] width 35 height 32
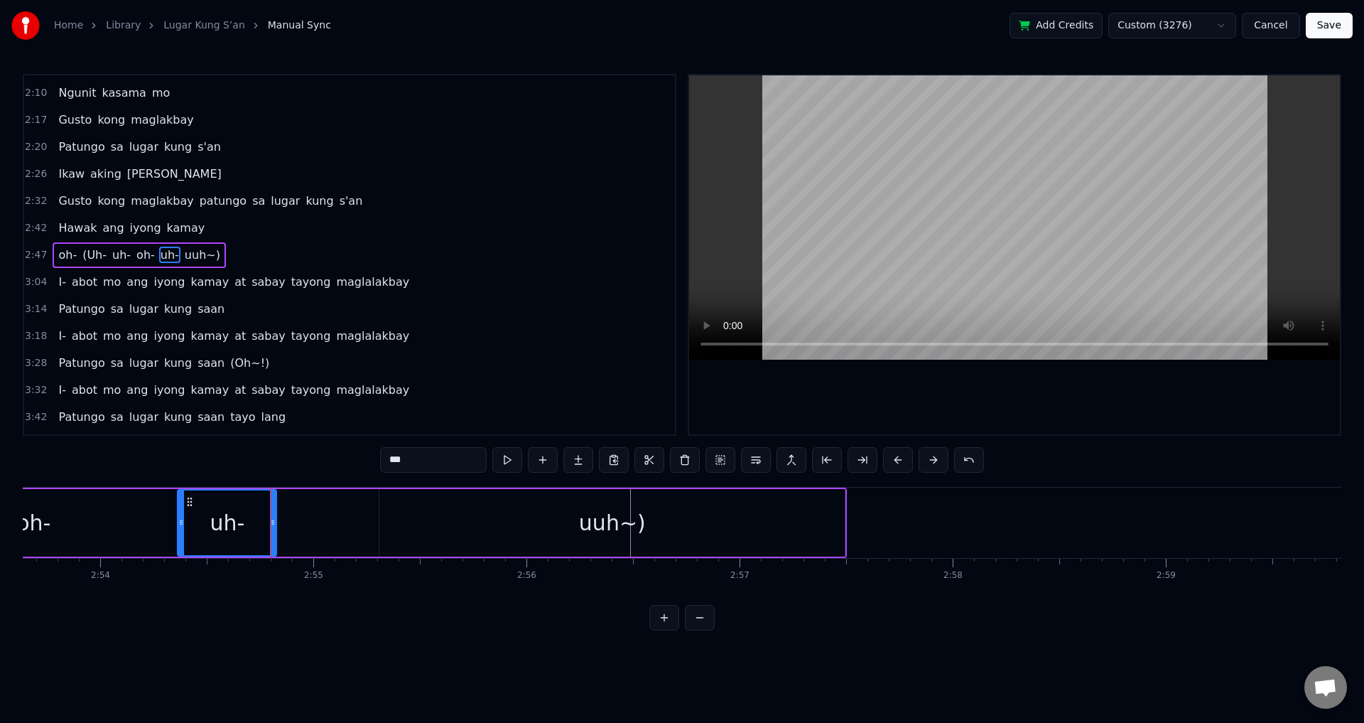
drag, startPoint x: 382, startPoint y: 516, endPoint x: 271, endPoint y: 517, distance: 111.5
click at [276, 517] on div at bounding box center [273, 522] width 6 height 65
click at [109, 524] on div "oh-" at bounding box center [33, 522] width 294 height 67
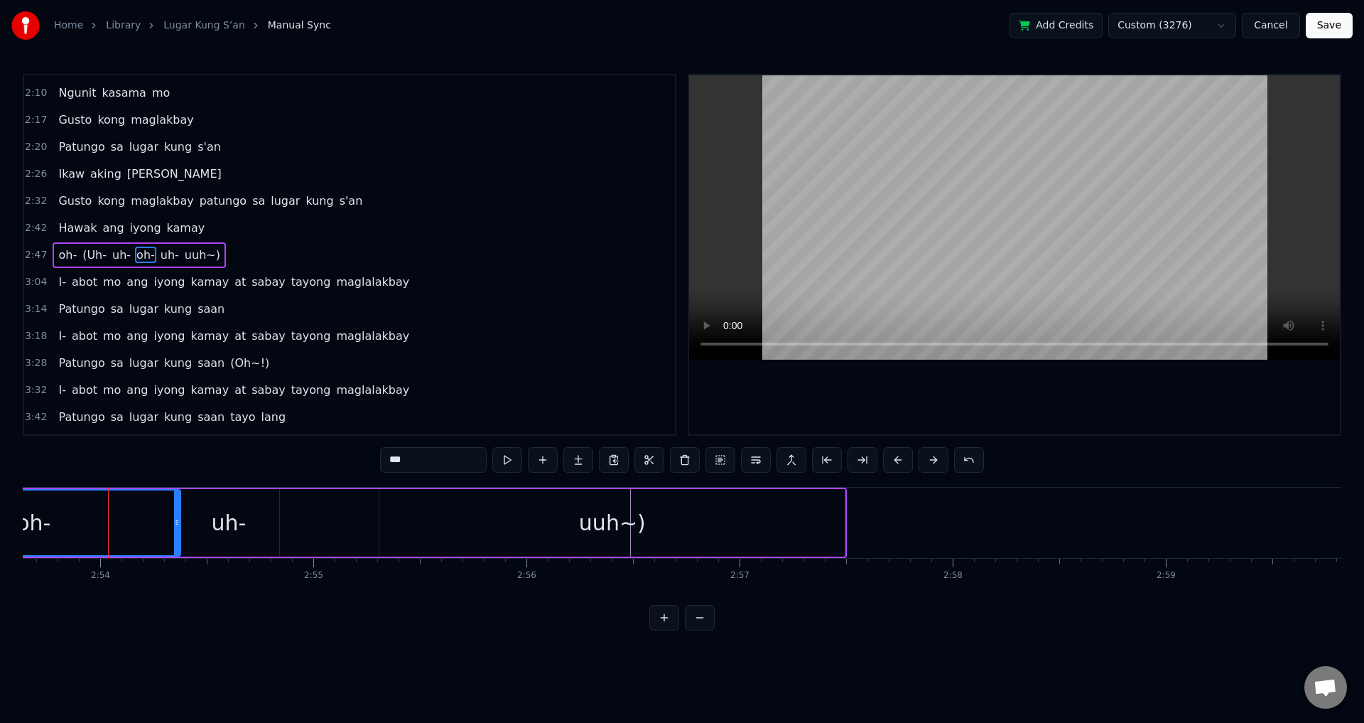
click at [872, 229] on video at bounding box center [1014, 217] width 651 height 284
click at [887, 229] on video at bounding box center [1014, 217] width 651 height 284
click at [541, 534] on div "uuh~)" at bounding box center [611, 522] width 465 height 67
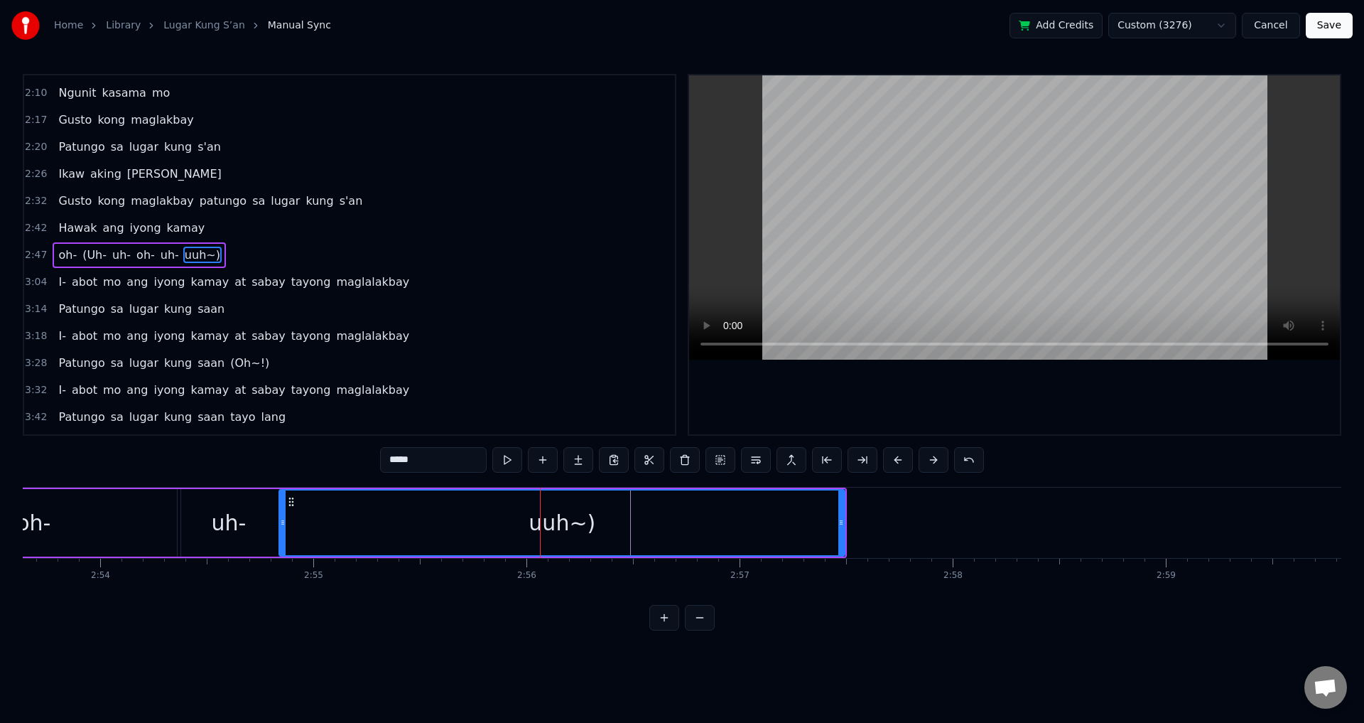
drag, startPoint x: 379, startPoint y: 526, endPoint x: 332, endPoint y: 525, distance: 46.2
click at [280, 525] on icon at bounding box center [283, 522] width 6 height 11
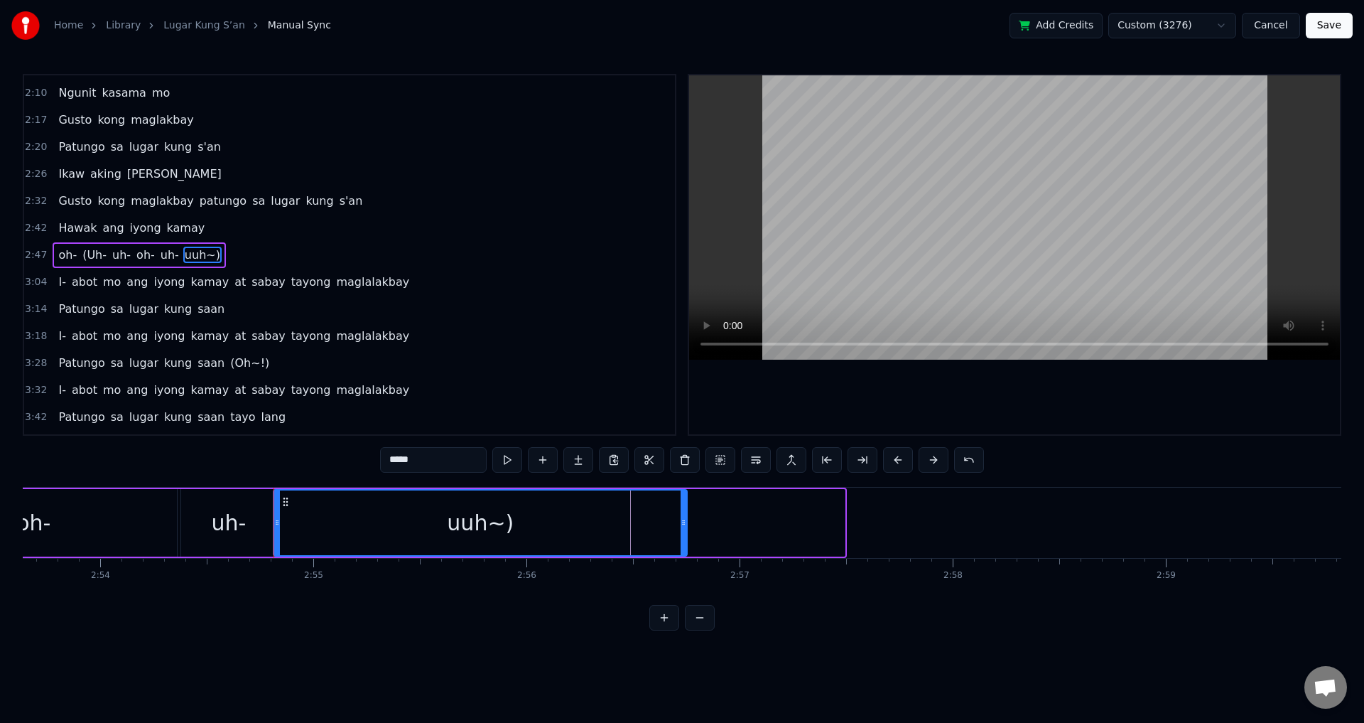
drag, startPoint x: 836, startPoint y: 513, endPoint x: 667, endPoint y: 524, distance: 169.4
click at [681, 524] on div at bounding box center [684, 522] width 6 height 65
click at [111, 261] on span "uh-" at bounding box center [121, 255] width 21 height 16
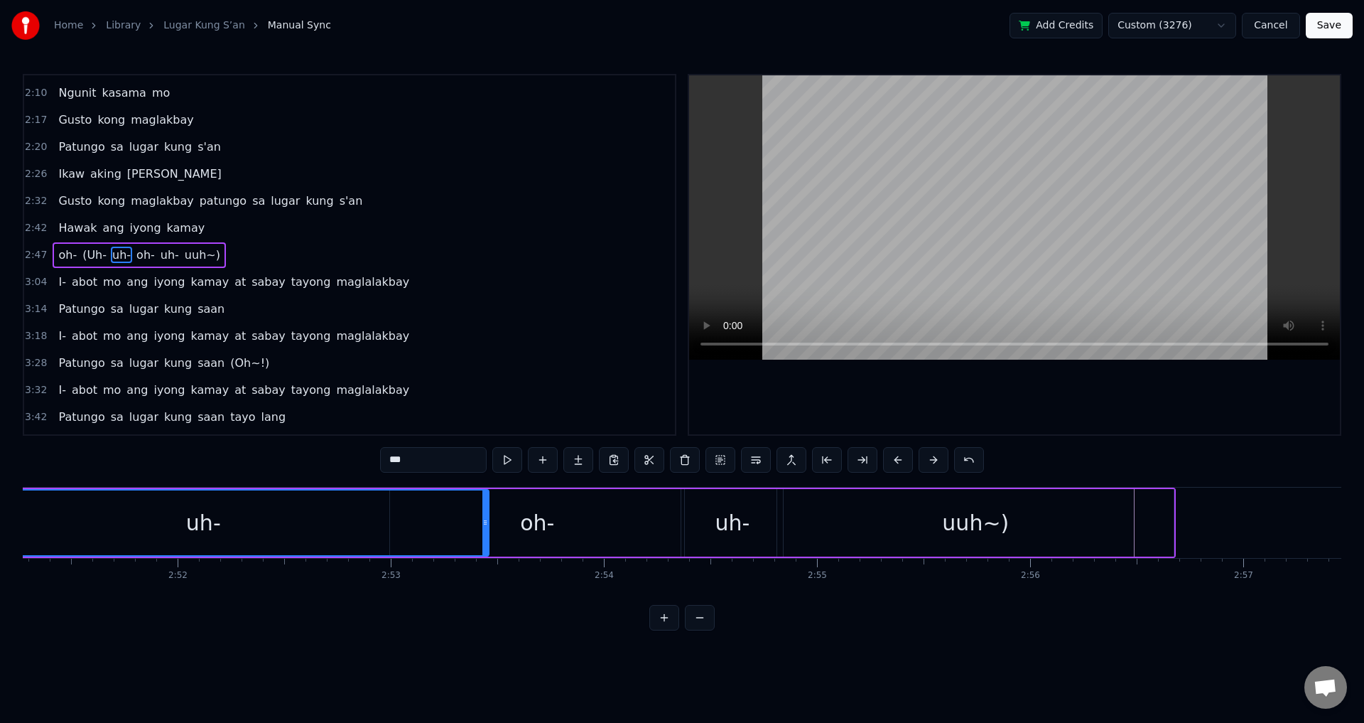
scroll to position [0, 36326]
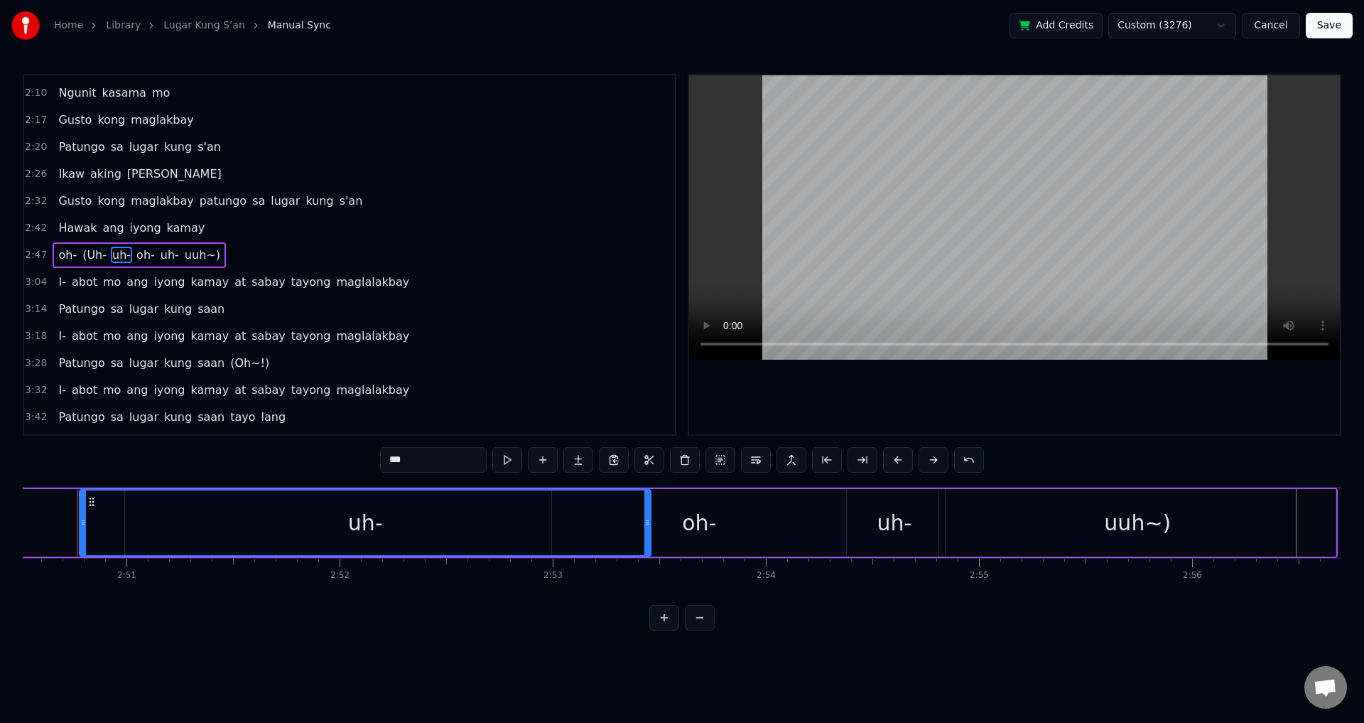
click at [971, 224] on video at bounding box center [1014, 217] width 651 height 284
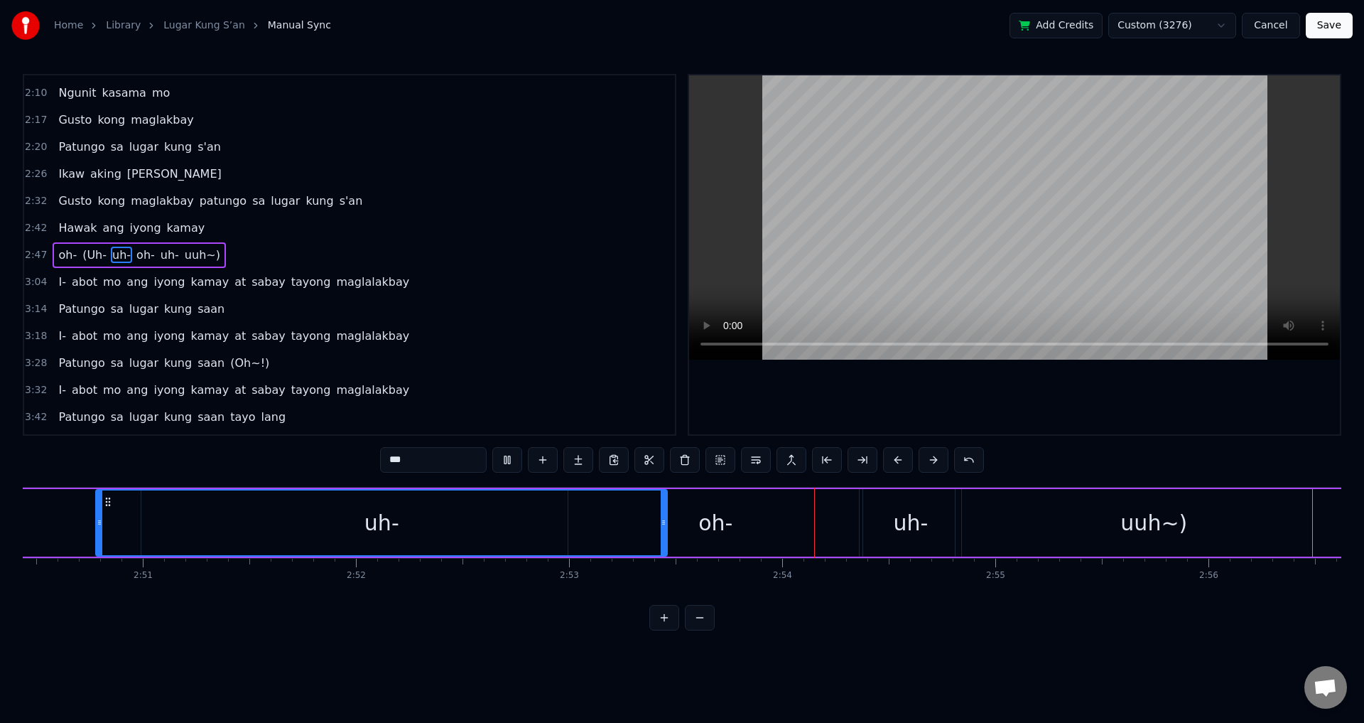
click at [972, 222] on video at bounding box center [1014, 217] width 651 height 284
click at [804, 521] on div "oh-" at bounding box center [715, 522] width 294 height 67
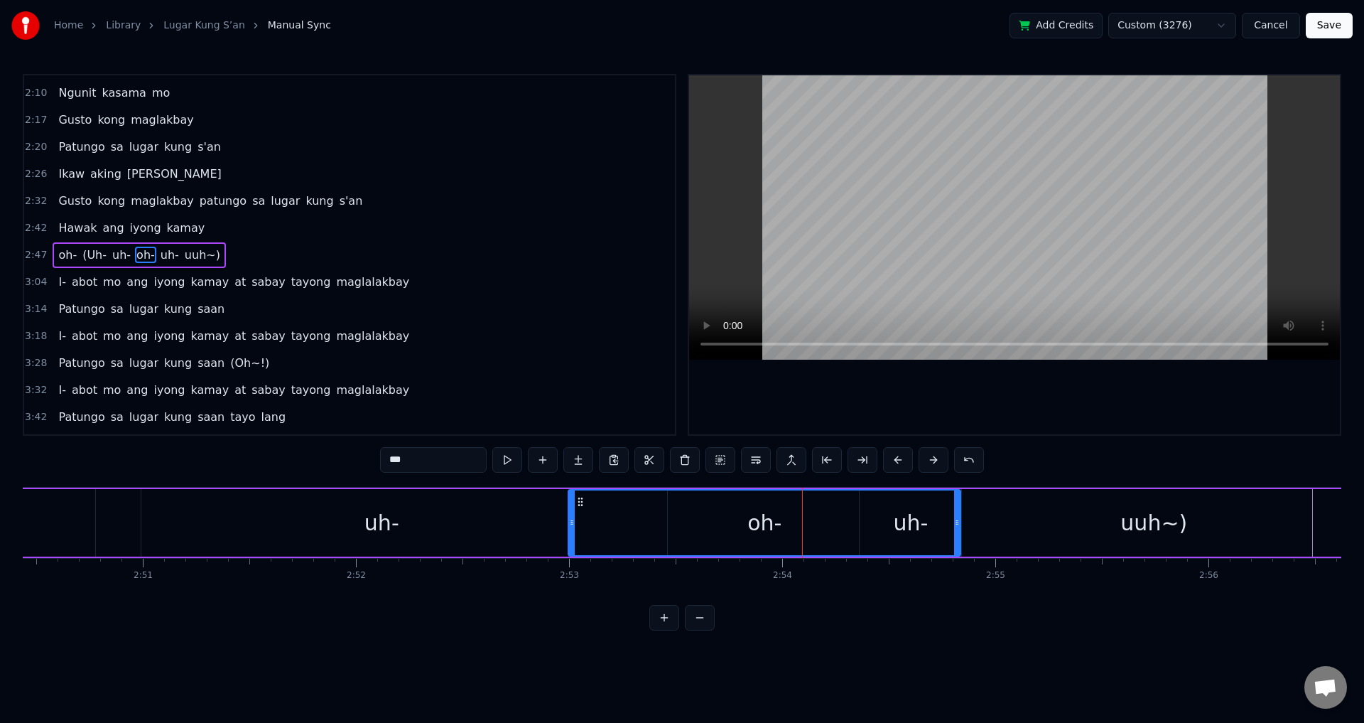
drag, startPoint x: 860, startPoint y: 521, endPoint x: 959, endPoint y: 519, distance: 98.8
click at [959, 519] on icon at bounding box center [957, 522] width 6 height 11
drag, startPoint x: 571, startPoint y: 519, endPoint x: 497, endPoint y: 521, distance: 74.7
click at [648, 519] on icon at bounding box center [649, 522] width 6 height 11
click at [318, 512] on div "uh-" at bounding box center [381, 522] width 571 height 67
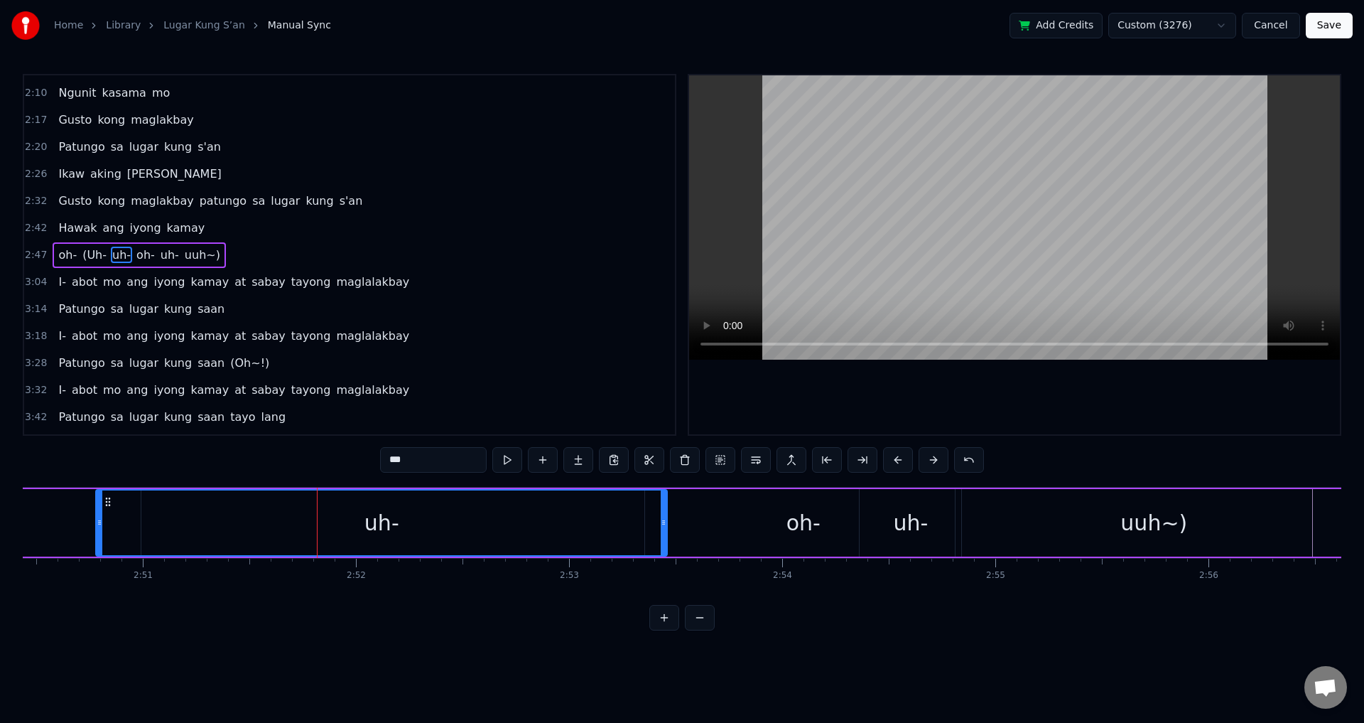
click at [983, 257] on video at bounding box center [1014, 217] width 651 height 284
click at [595, 535] on div "uh-" at bounding box center [382, 522] width 570 height 65
click at [975, 147] on video at bounding box center [1014, 217] width 651 height 284
click at [975, 153] on video at bounding box center [1014, 217] width 651 height 284
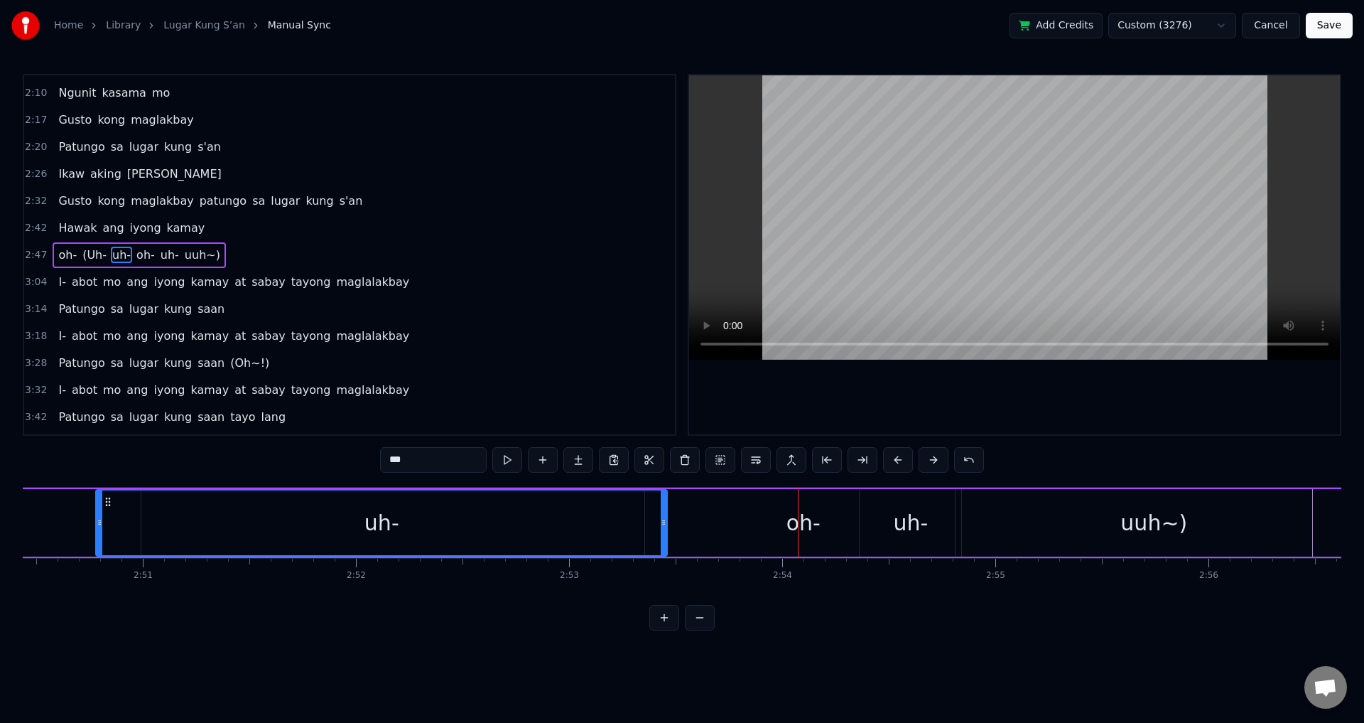
click at [698, 513] on div "oh-" at bounding box center [803, 522] width 316 height 67
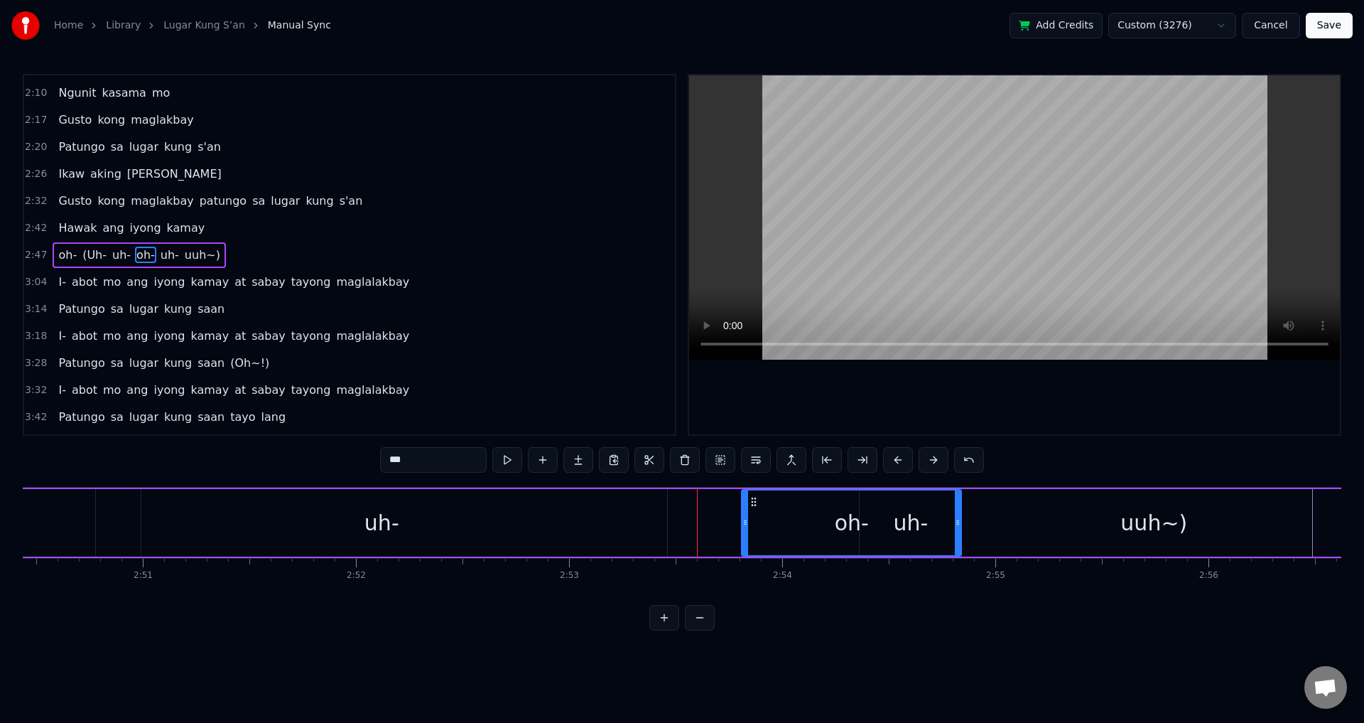
drag, startPoint x: 647, startPoint y: 522, endPoint x: 738, endPoint y: 524, distance: 90.9
click at [745, 524] on icon at bounding box center [745, 522] width 6 height 11
click at [561, 518] on div "uh-" at bounding box center [381, 522] width 571 height 67
type input "***"
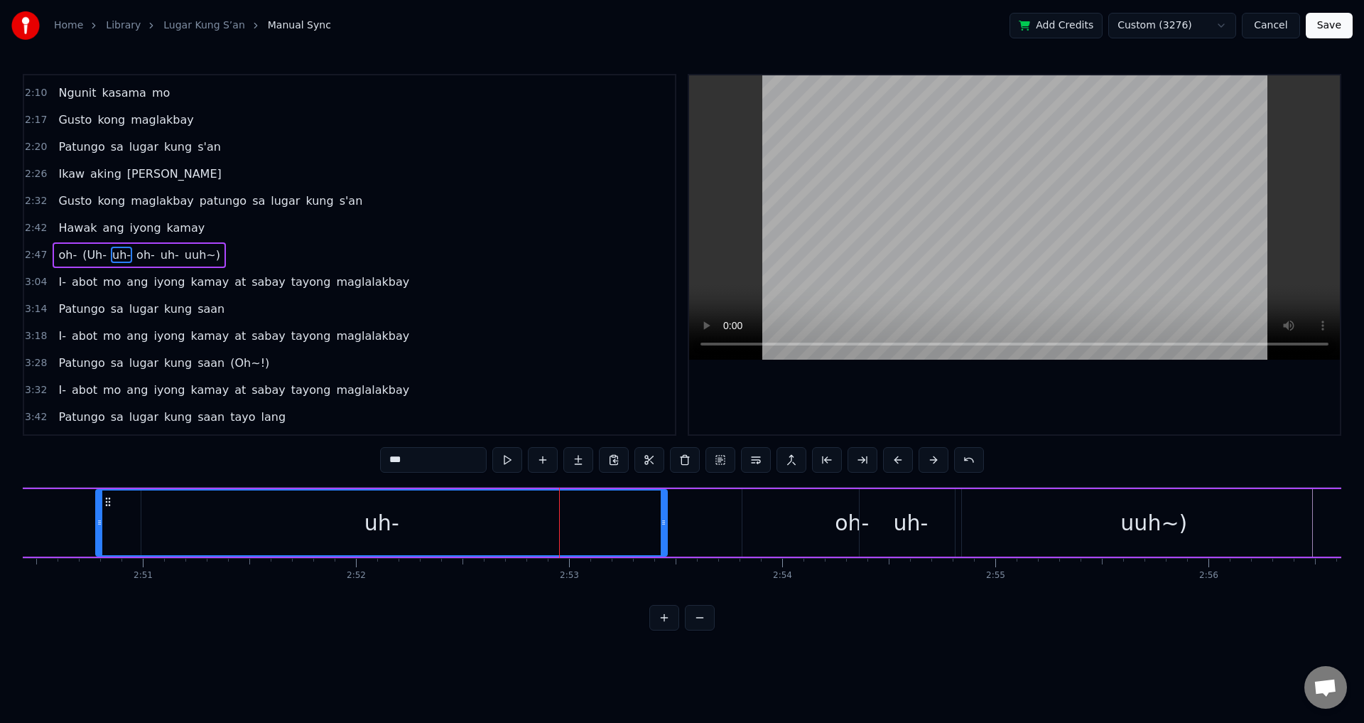
click at [950, 264] on video at bounding box center [1014, 217] width 651 height 284
click at [946, 266] on video at bounding box center [1014, 217] width 651 height 284
click at [322, 517] on div "uh-" at bounding box center [382, 522] width 570 height 65
click at [814, 178] on video at bounding box center [1014, 217] width 651 height 284
click at [816, 178] on video at bounding box center [1014, 217] width 651 height 284
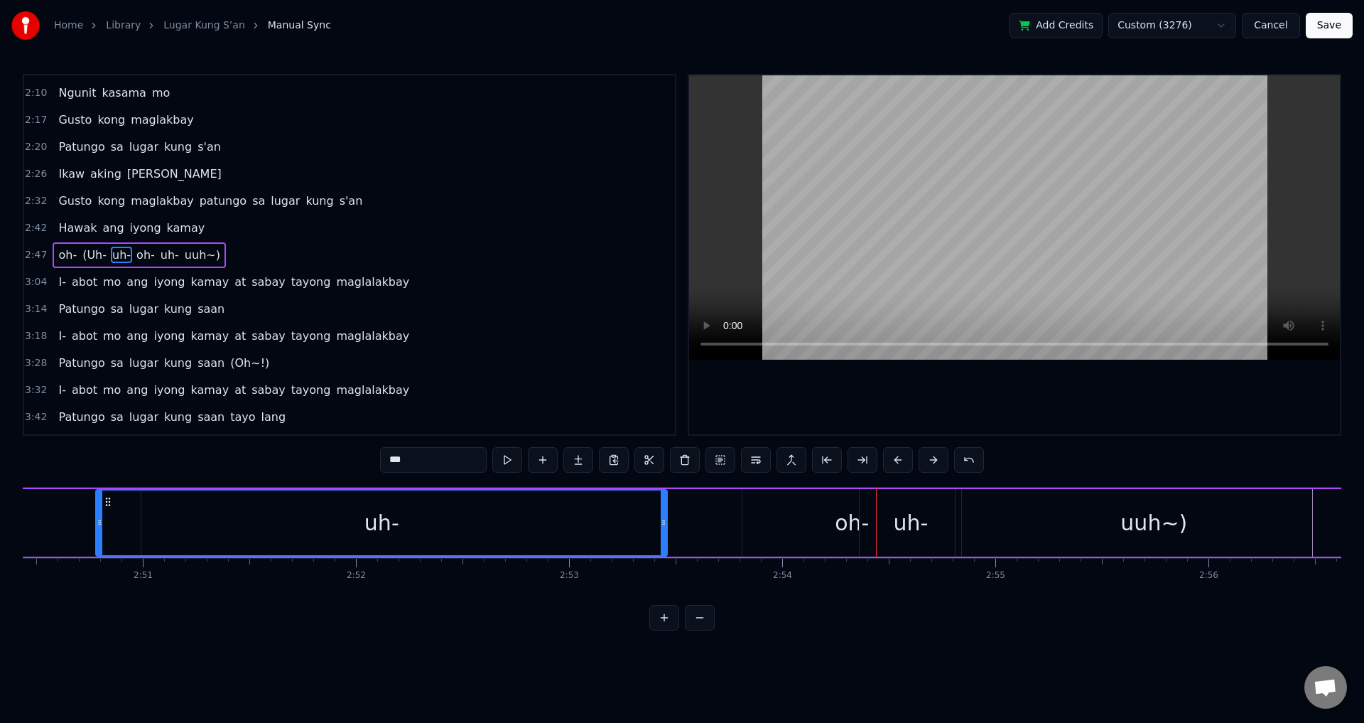
click at [826, 177] on video at bounding box center [1014, 217] width 651 height 284
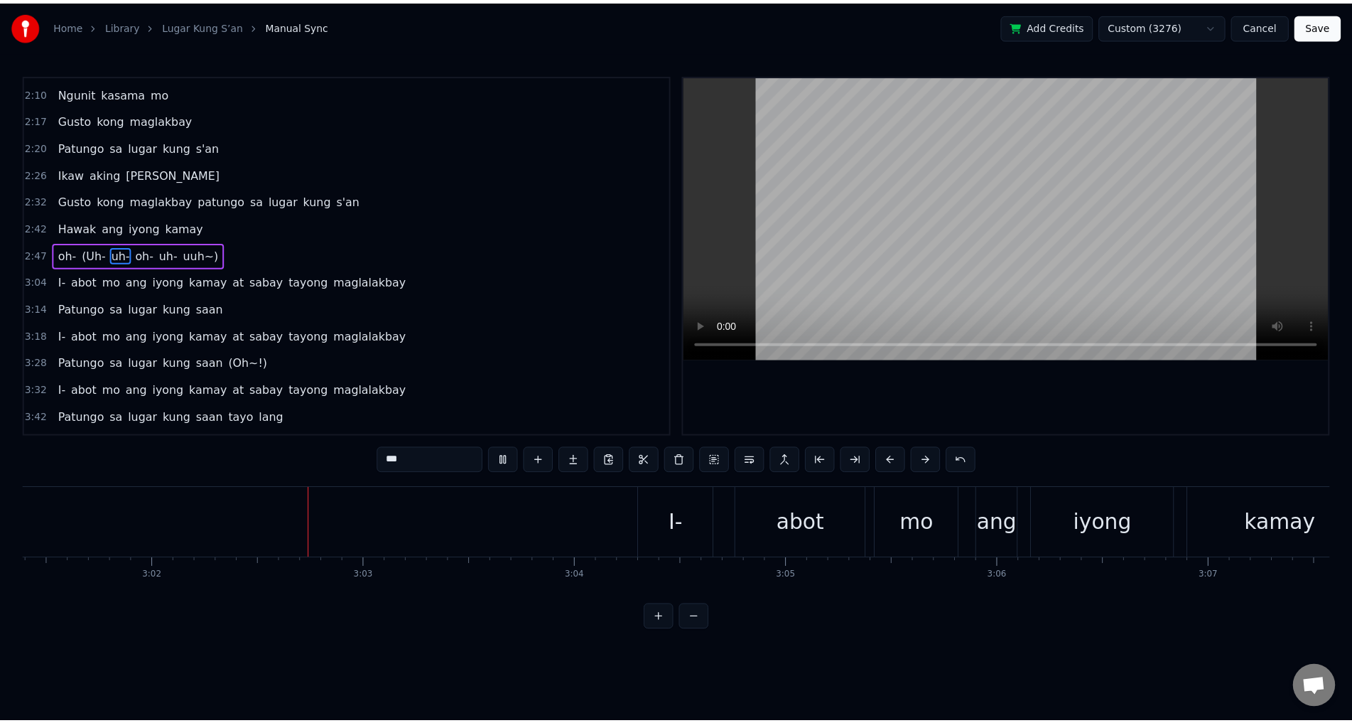
scroll to position [0, 38731]
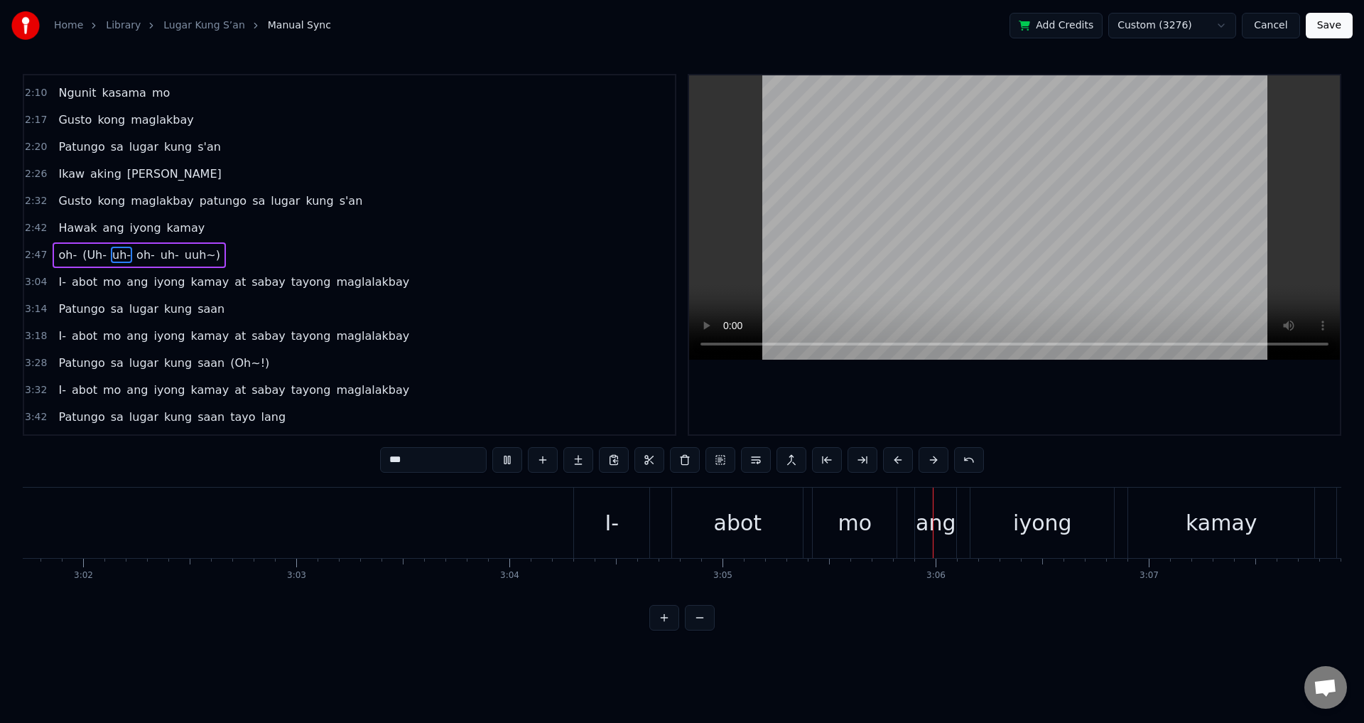
click at [1319, 32] on button "Save" at bounding box center [1329, 26] width 47 height 26
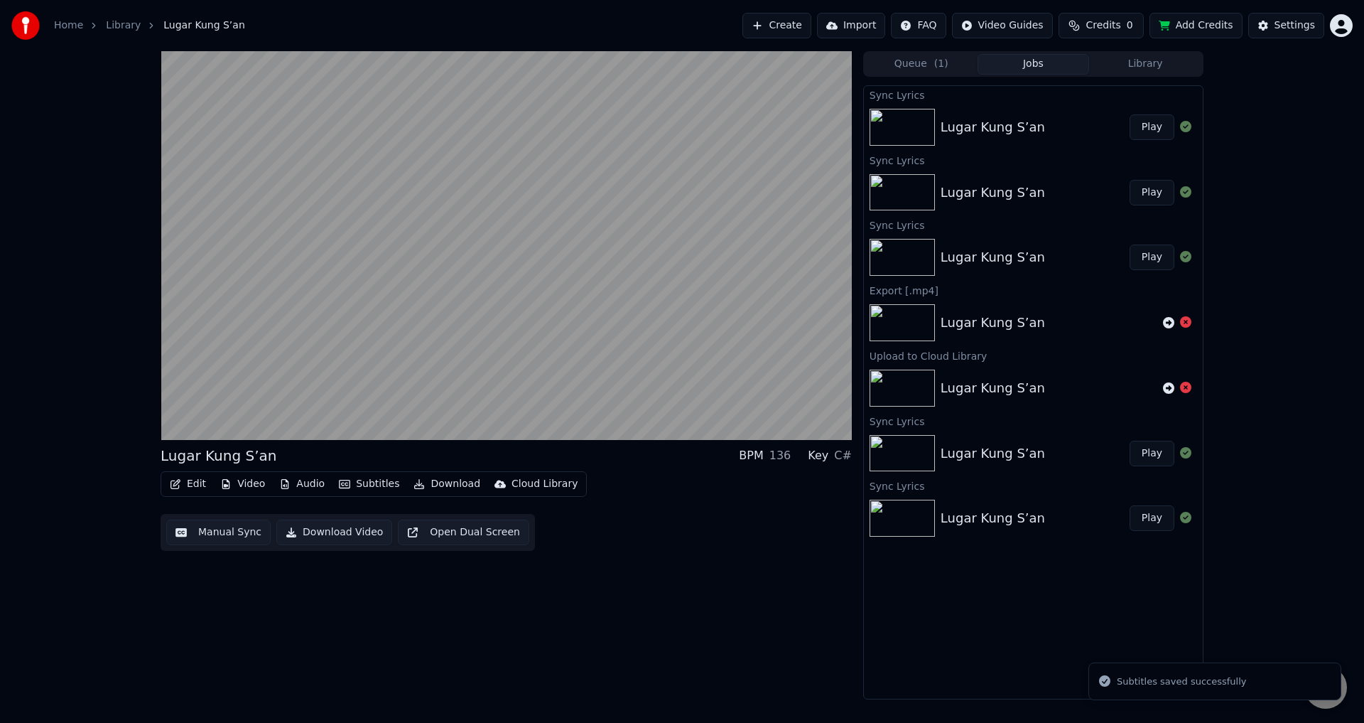
click at [1157, 124] on button "Play" at bounding box center [1152, 127] width 45 height 26
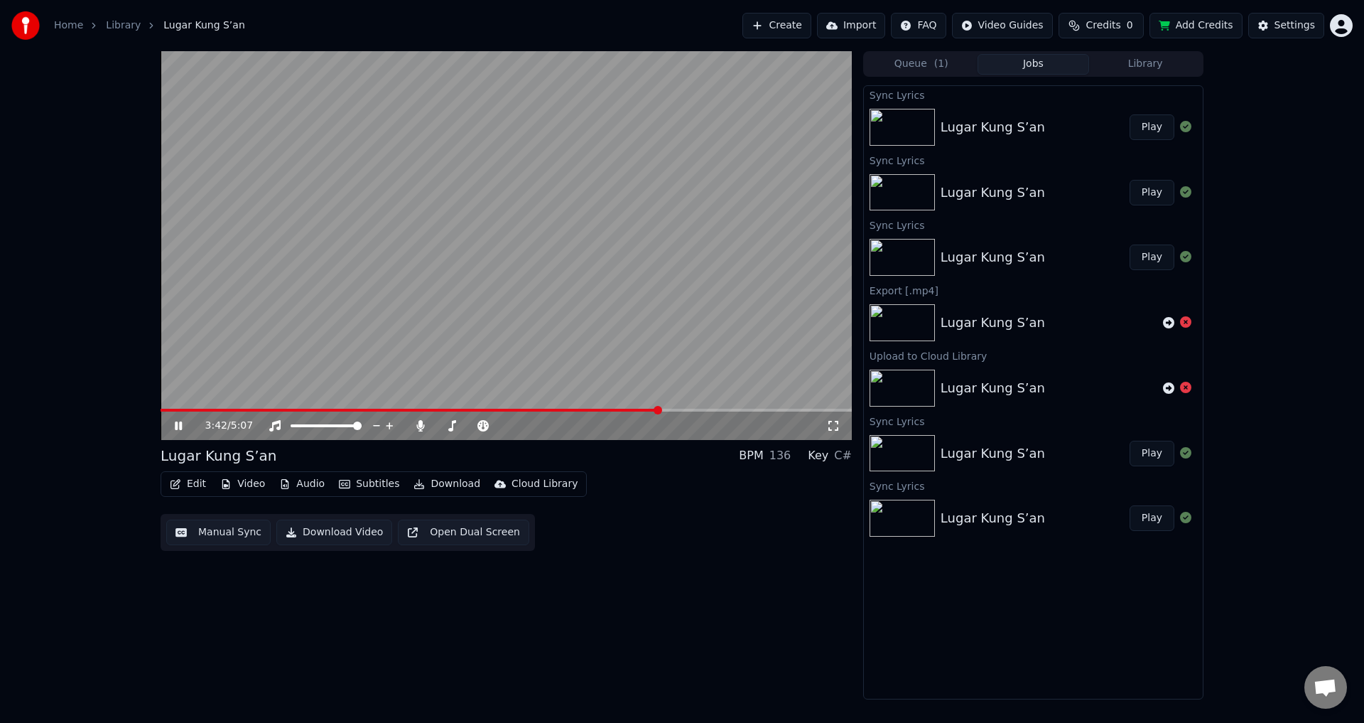
click at [660, 411] on span at bounding box center [506, 410] width 691 height 3
click at [626, 409] on span at bounding box center [393, 410] width 465 height 3
click at [590, 409] on span at bounding box center [393, 410] width 465 height 3
click at [573, 409] on span at bounding box center [375, 410] width 429 height 3
click at [541, 409] on span at bounding box center [351, 410] width 380 height 3
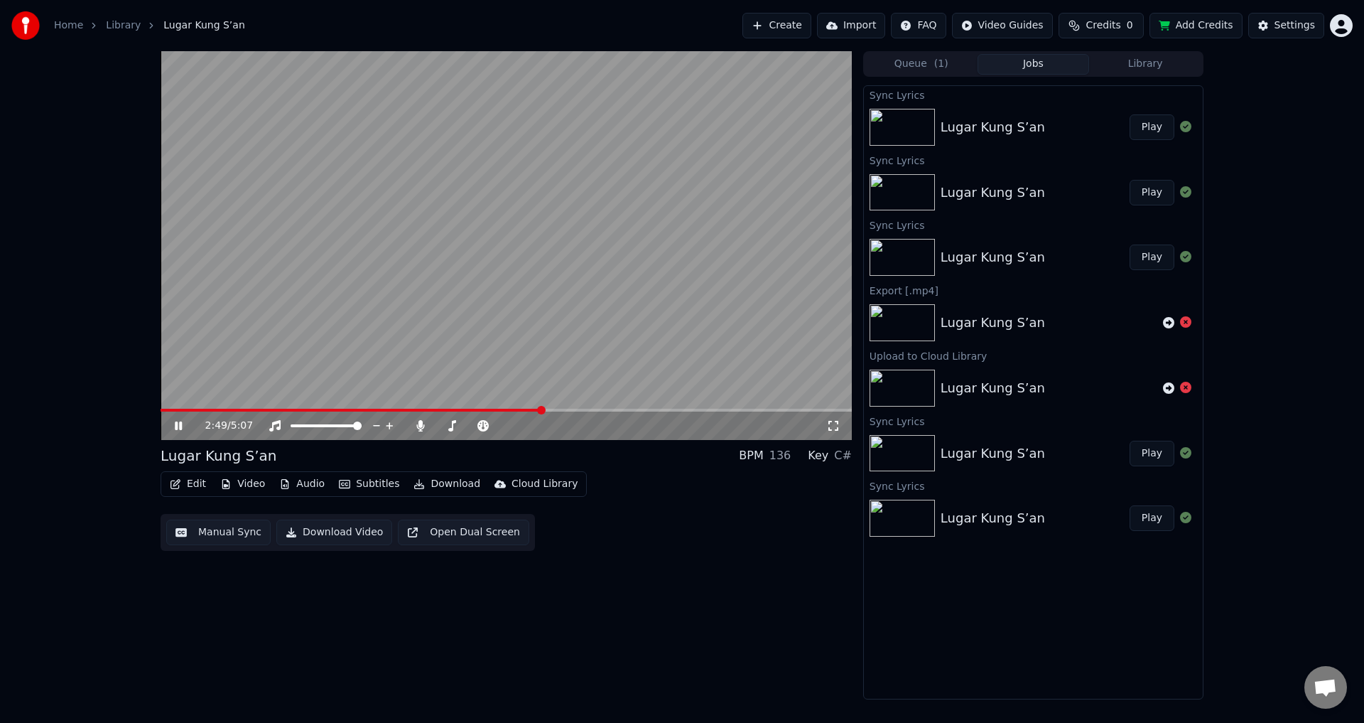
click at [520, 409] on span at bounding box center [352, 410] width 382 height 3
click at [548, 308] on video at bounding box center [506, 245] width 691 height 389
click at [553, 308] on video at bounding box center [506, 245] width 691 height 389
click at [535, 409] on span at bounding box center [533, 410] width 9 height 9
click at [290, 347] on video at bounding box center [506, 245] width 691 height 389
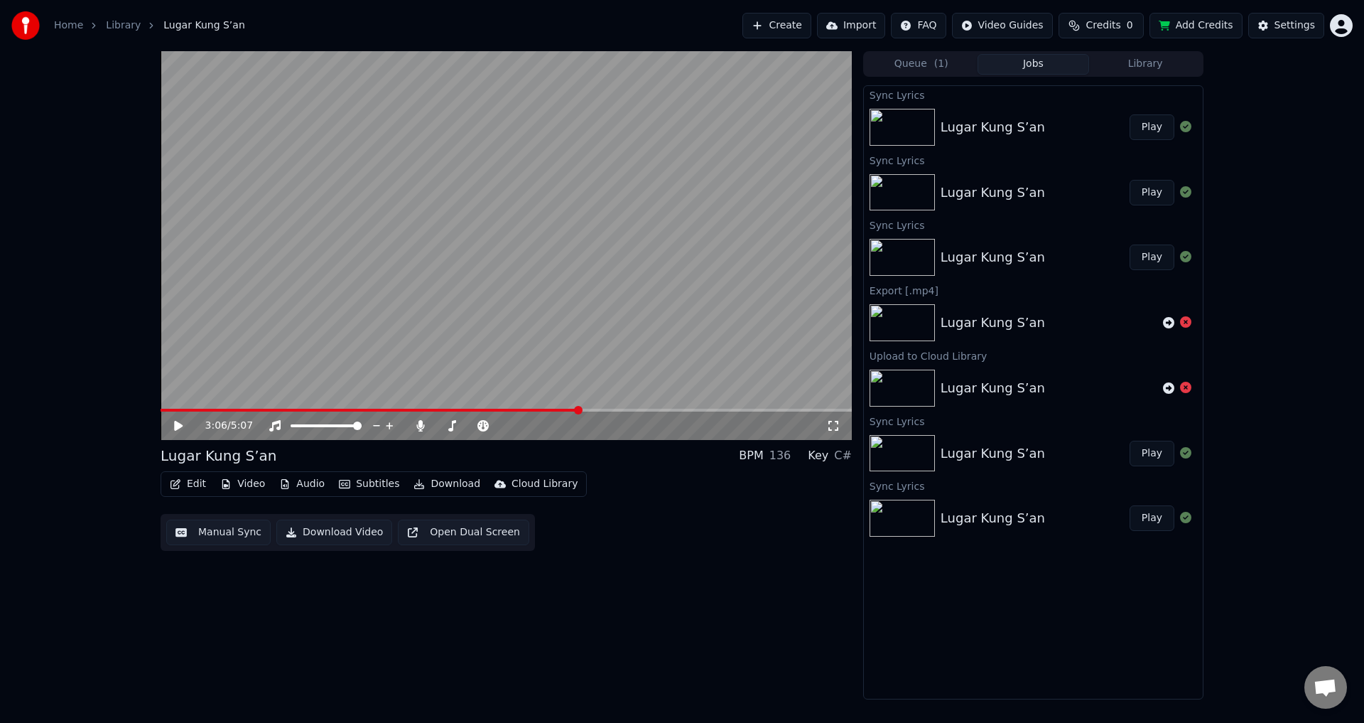
click at [188, 480] on button "Edit" at bounding box center [188, 484] width 48 height 20
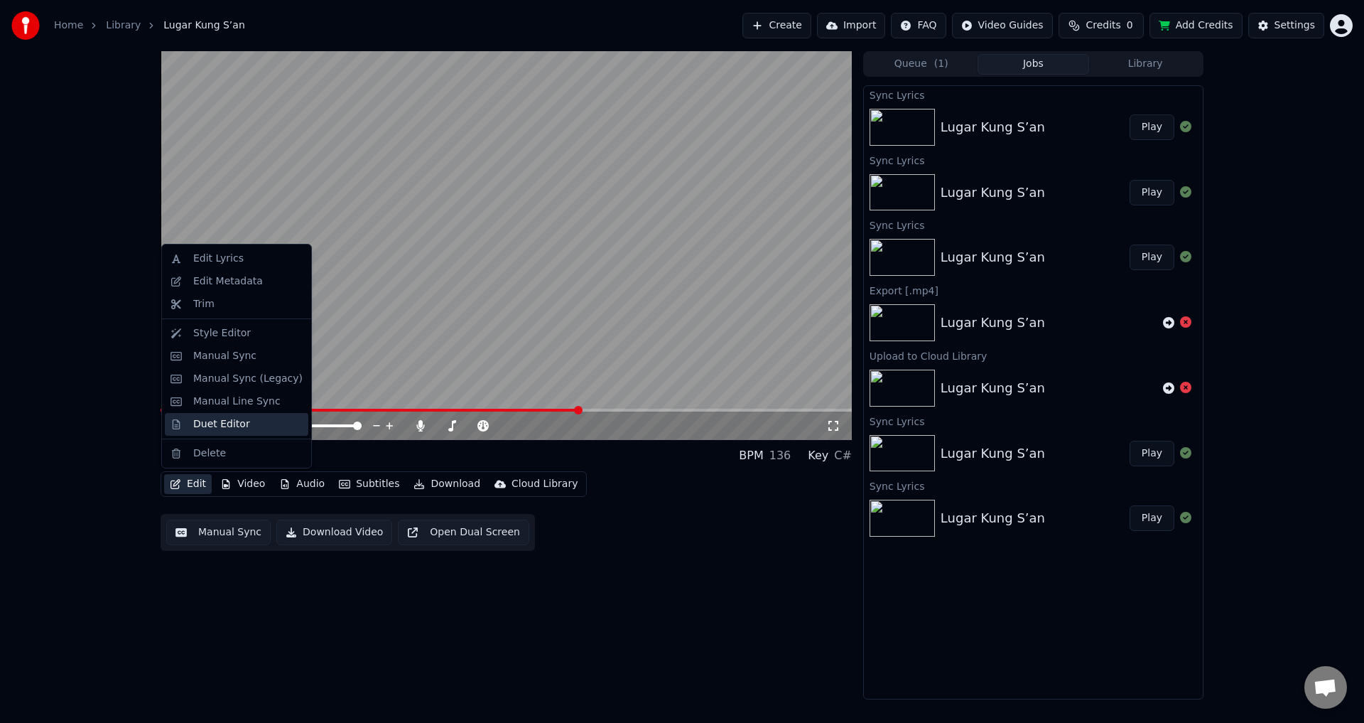
click at [220, 429] on div "Duet Editor" at bounding box center [221, 424] width 57 height 14
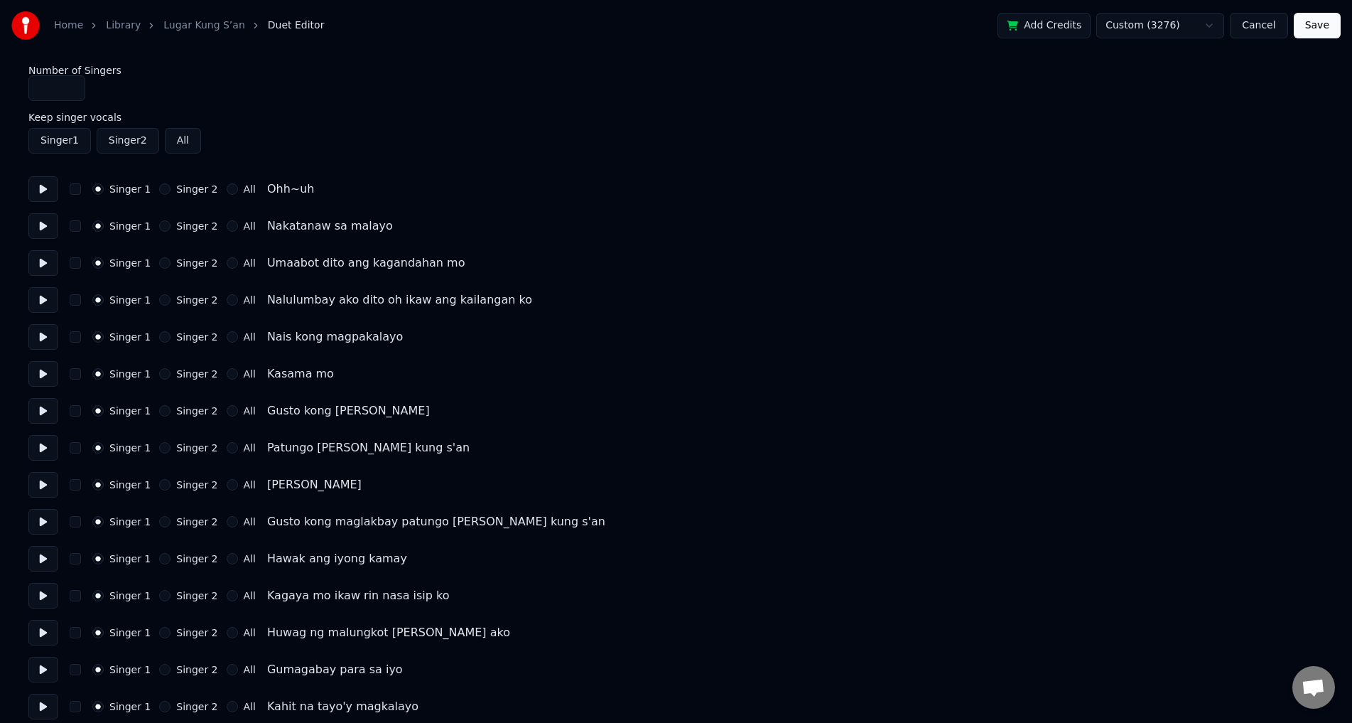
click at [40, 185] on button at bounding box center [43, 189] width 30 height 26
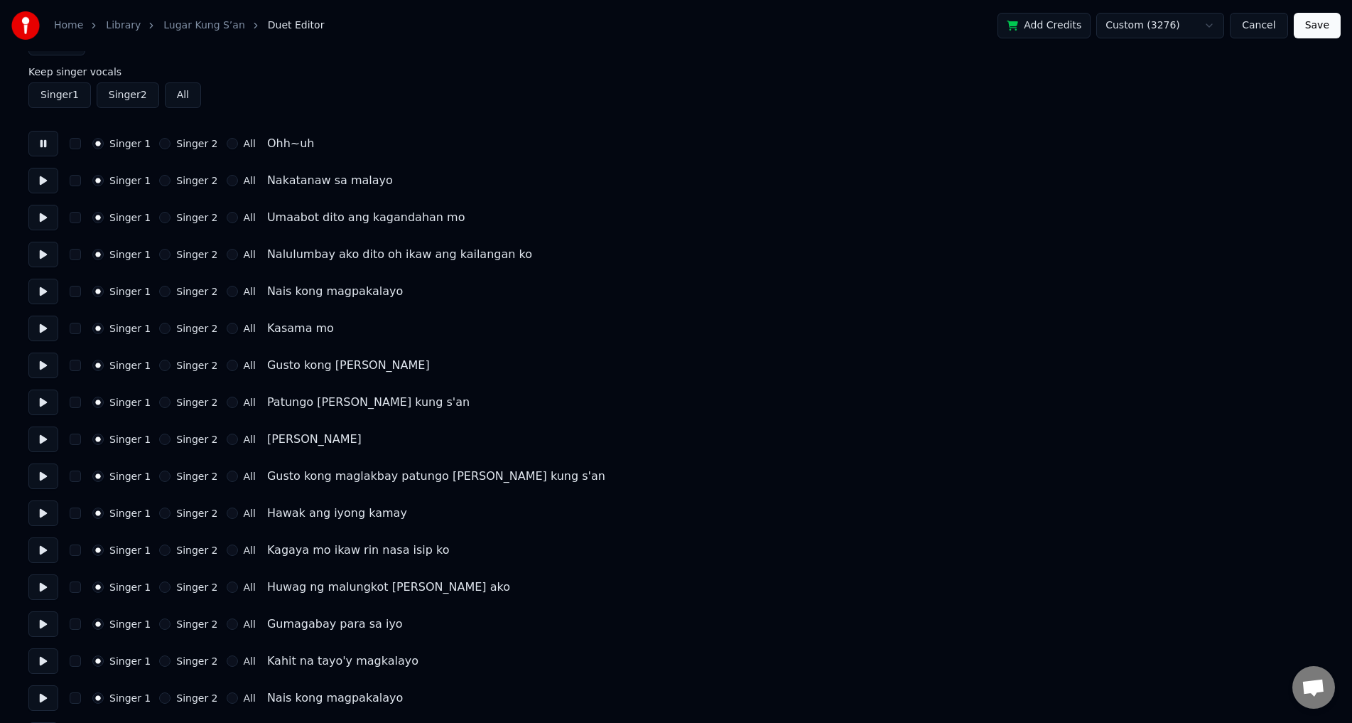
scroll to position [71, 0]
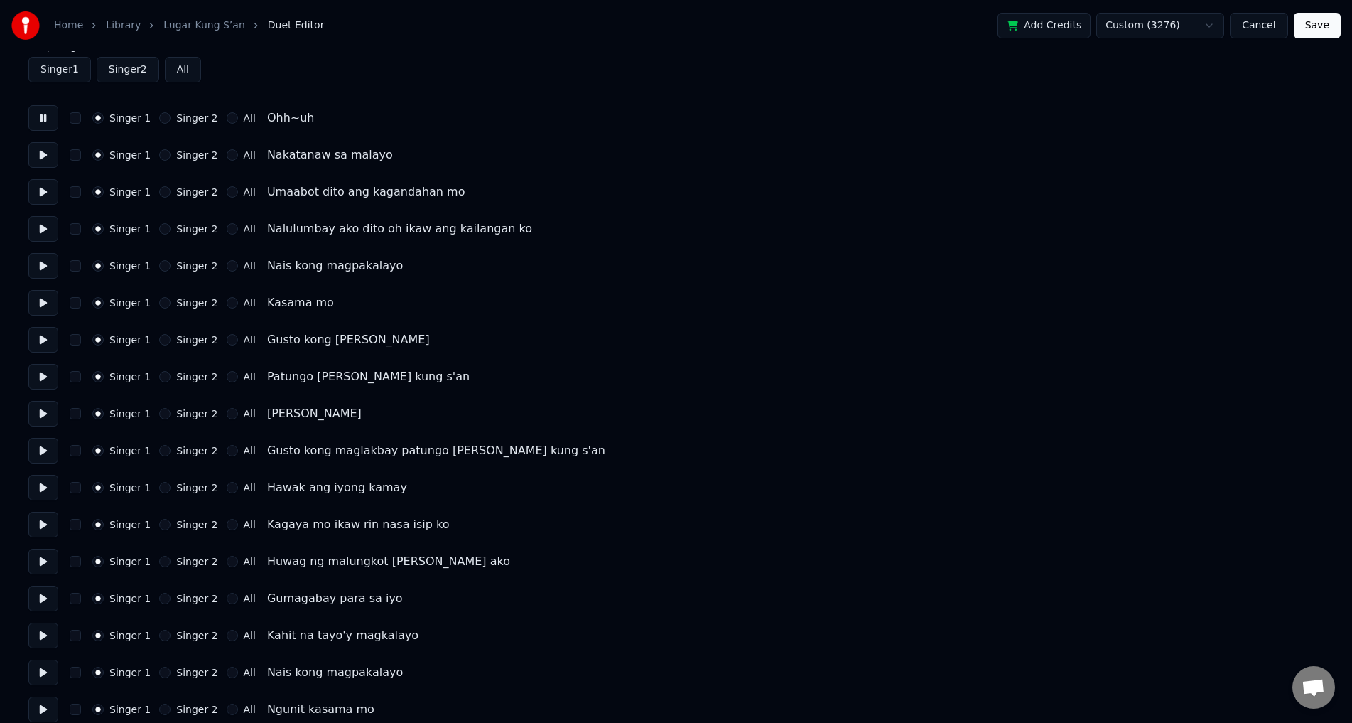
click at [159, 121] on button "Singer 2" at bounding box center [164, 117] width 11 height 11
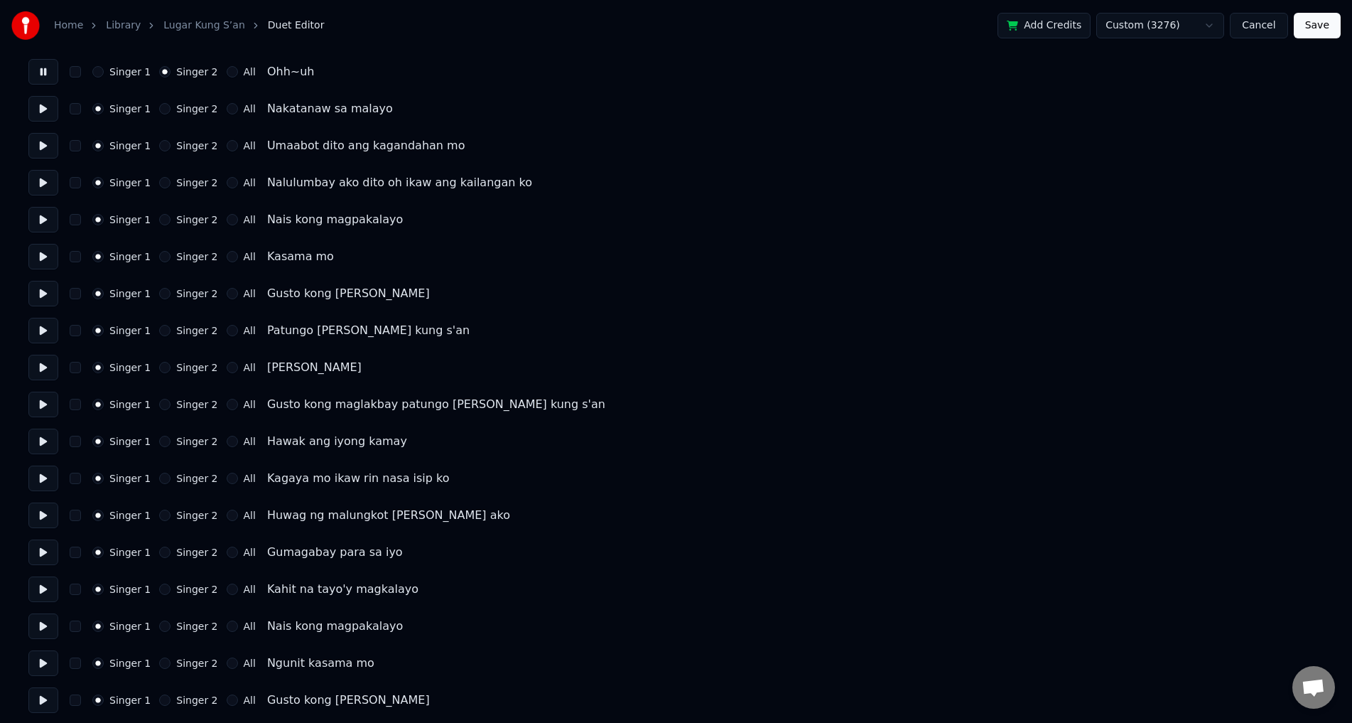
scroll to position [142, 0]
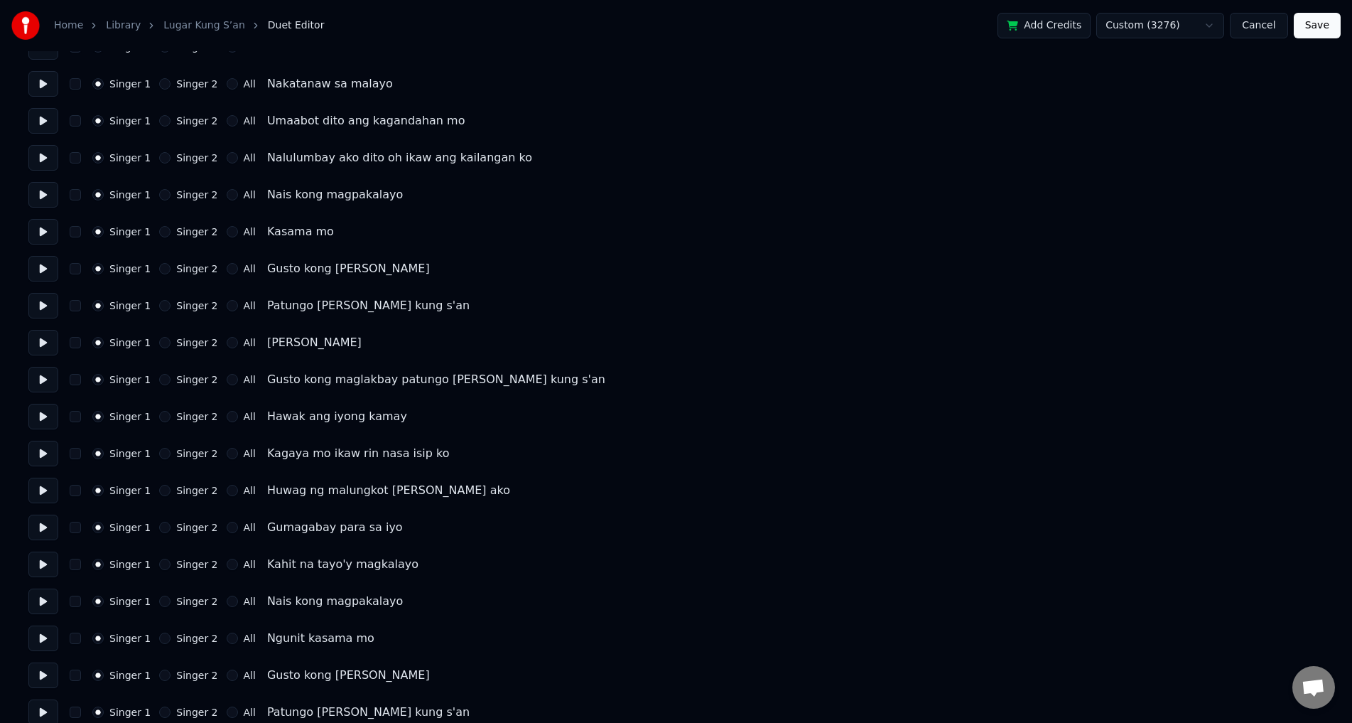
click at [49, 86] on button at bounding box center [43, 84] width 30 height 26
click at [47, 124] on button at bounding box center [43, 121] width 30 height 26
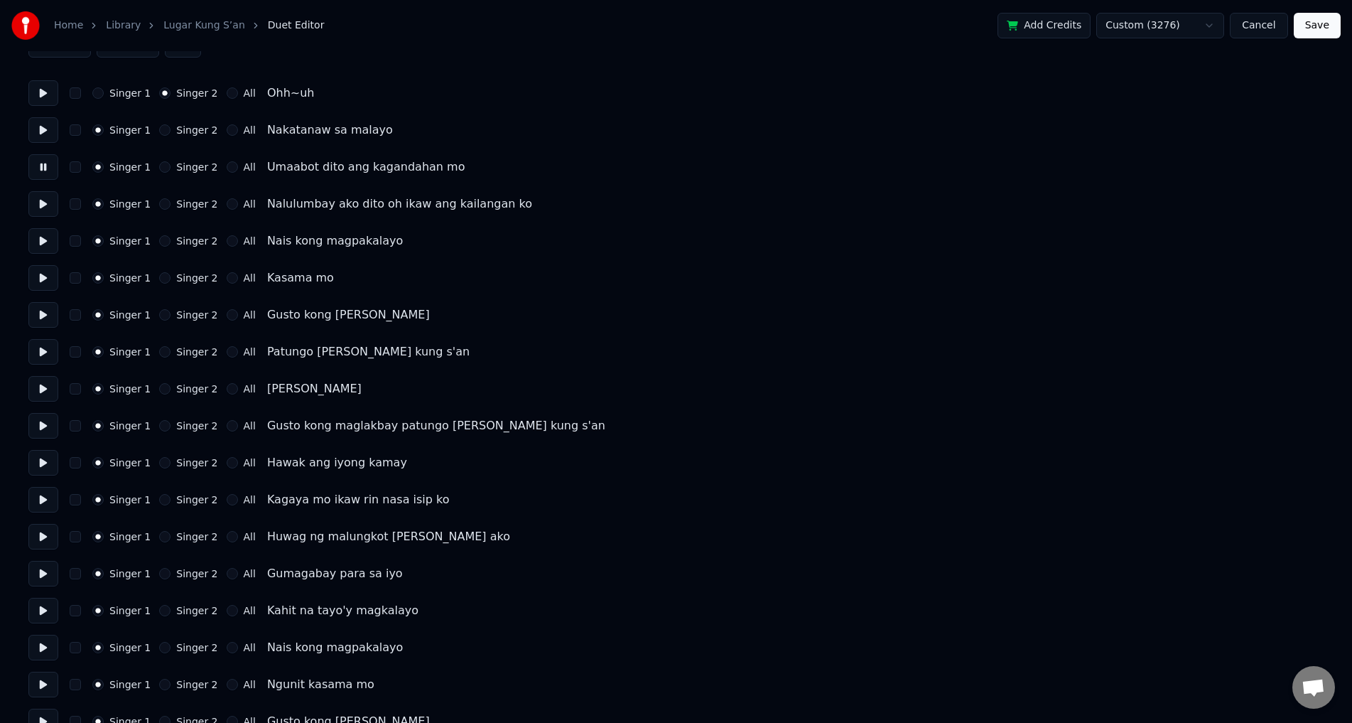
scroll to position [71, 0]
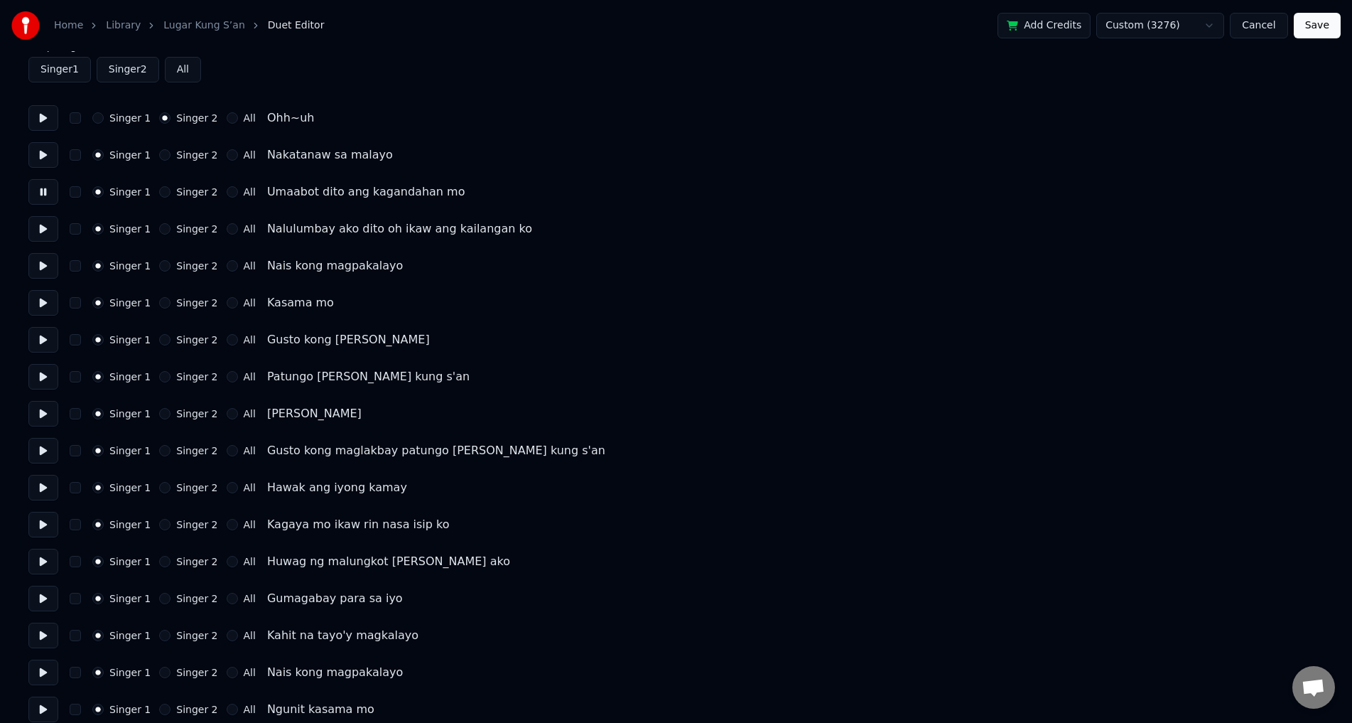
click at [50, 230] on button at bounding box center [43, 229] width 30 height 26
click at [50, 263] on button at bounding box center [43, 266] width 30 height 26
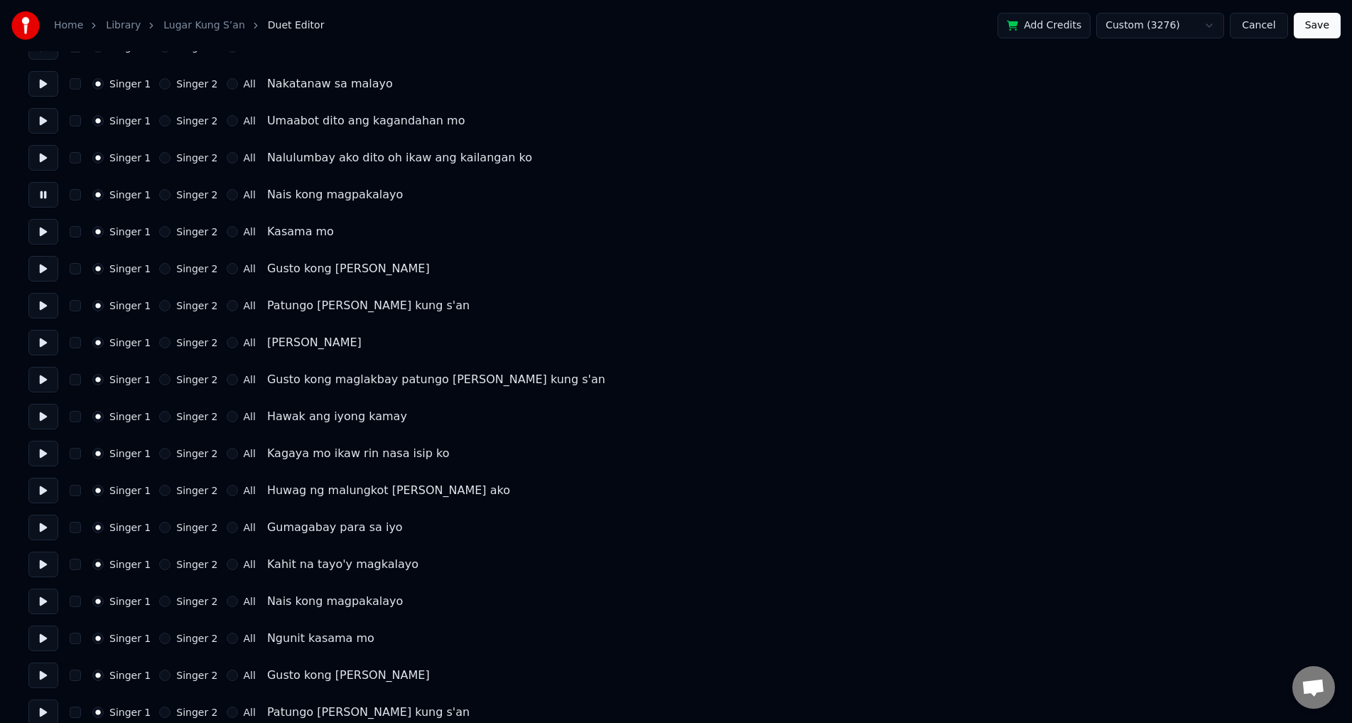
click at [45, 239] on button at bounding box center [43, 232] width 30 height 26
click at [49, 265] on button at bounding box center [43, 269] width 30 height 26
click at [227, 265] on div "All" at bounding box center [241, 268] width 29 height 11
click at [227, 269] on button "All" at bounding box center [232, 268] width 11 height 11
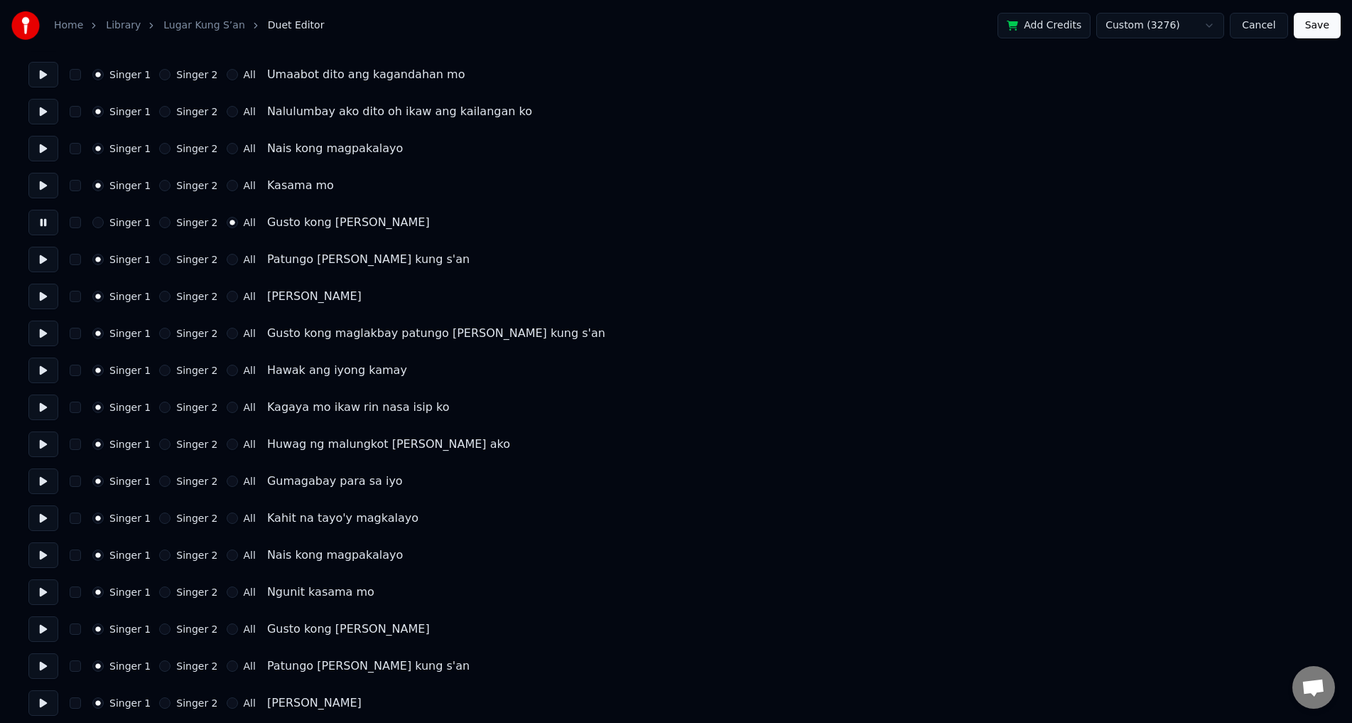
scroll to position [213, 0]
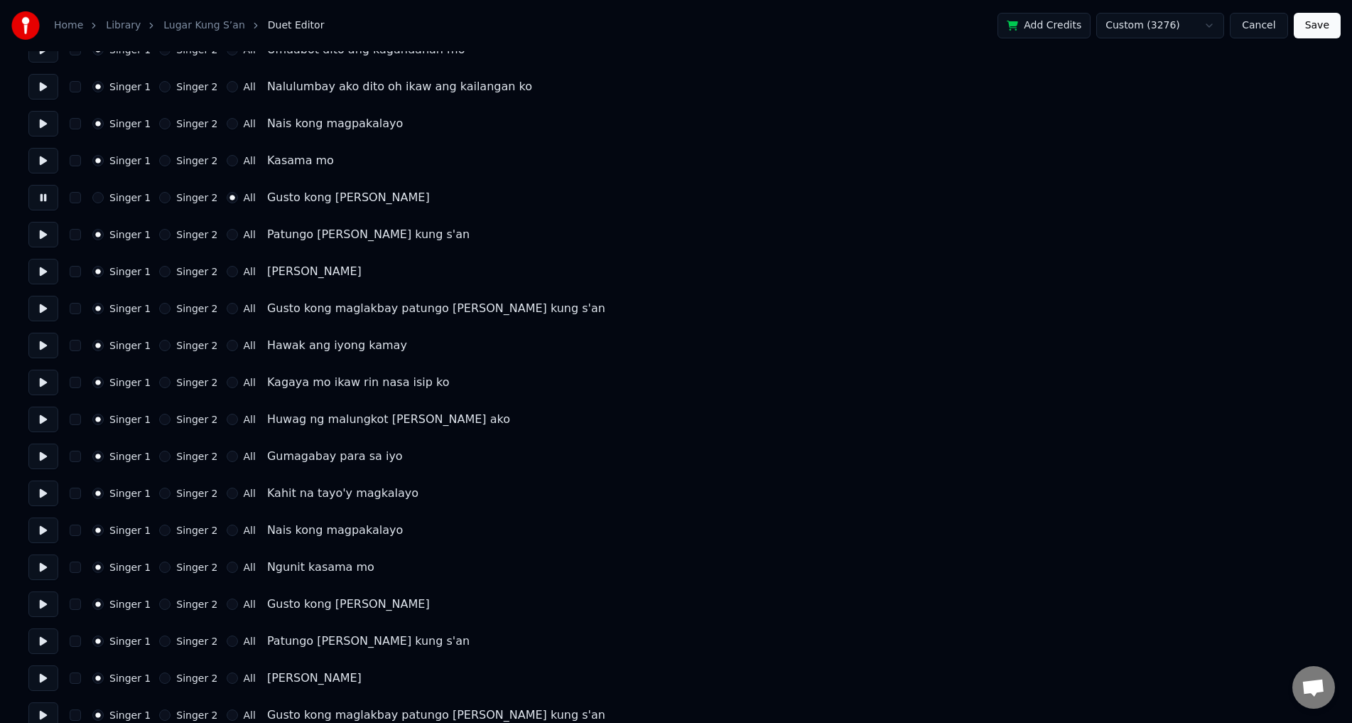
click at [220, 242] on div "Singer 1 Singer 2 All Patungo [PERSON_NAME] kung s'an" at bounding box center [675, 235] width 1295 height 26
click at [227, 234] on button "All" at bounding box center [232, 234] width 11 height 11
click at [222, 264] on div "Singer 1 Singer 2 All Ikaw [PERSON_NAME]" at bounding box center [675, 272] width 1295 height 26
click at [227, 273] on button "All" at bounding box center [232, 271] width 11 height 11
click at [227, 307] on button "All" at bounding box center [232, 308] width 11 height 11
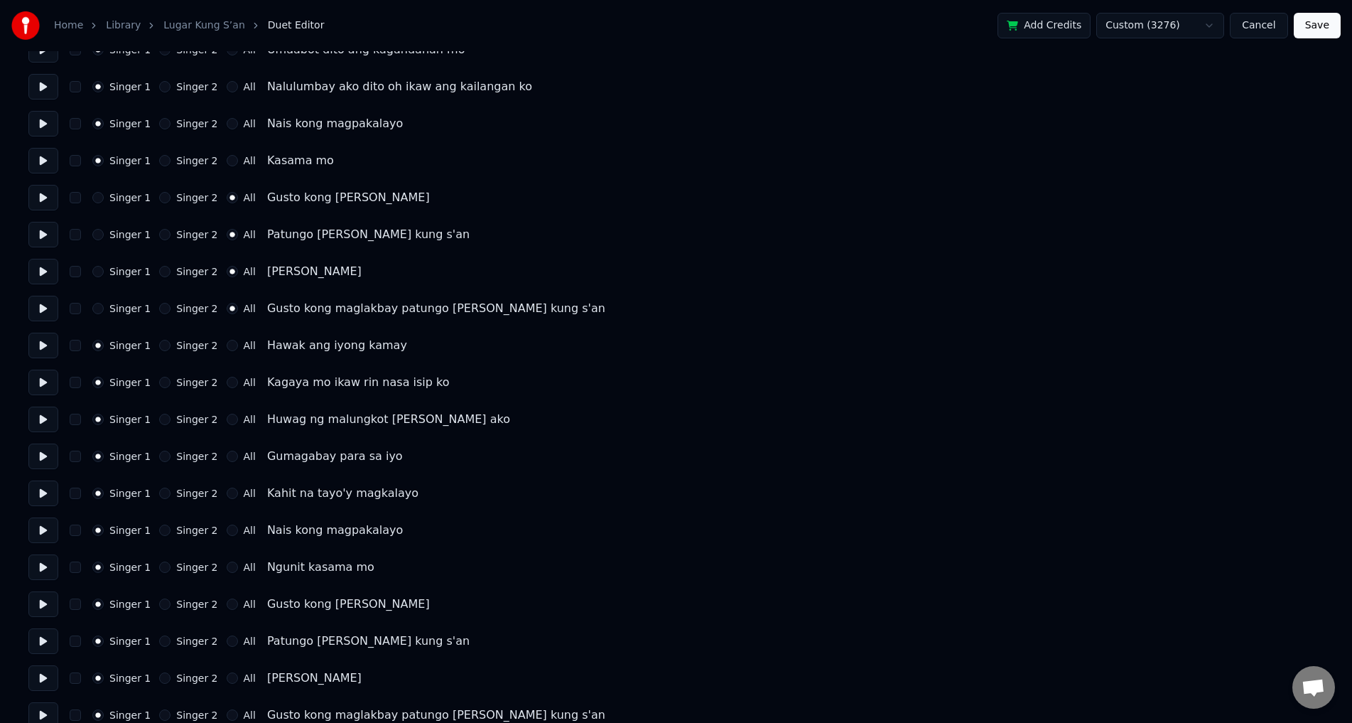
click at [227, 347] on button "All" at bounding box center [232, 345] width 11 height 11
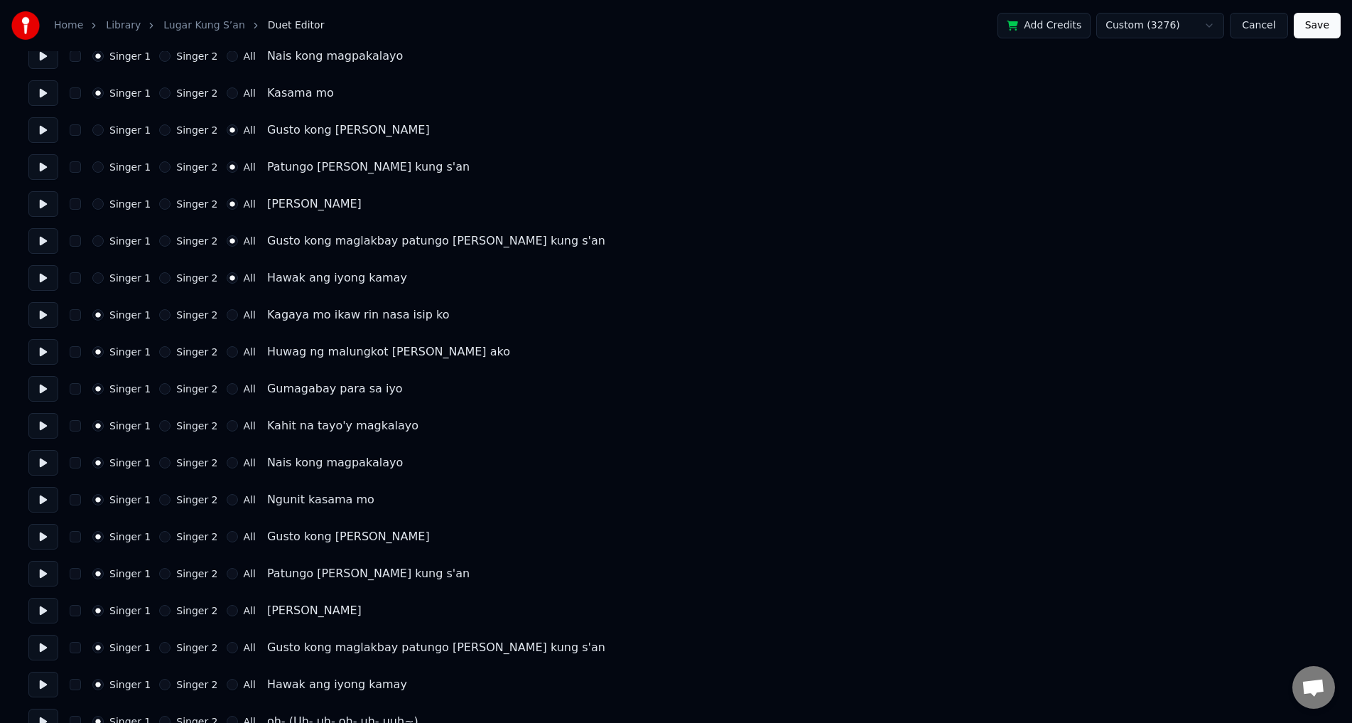
scroll to position [284, 0]
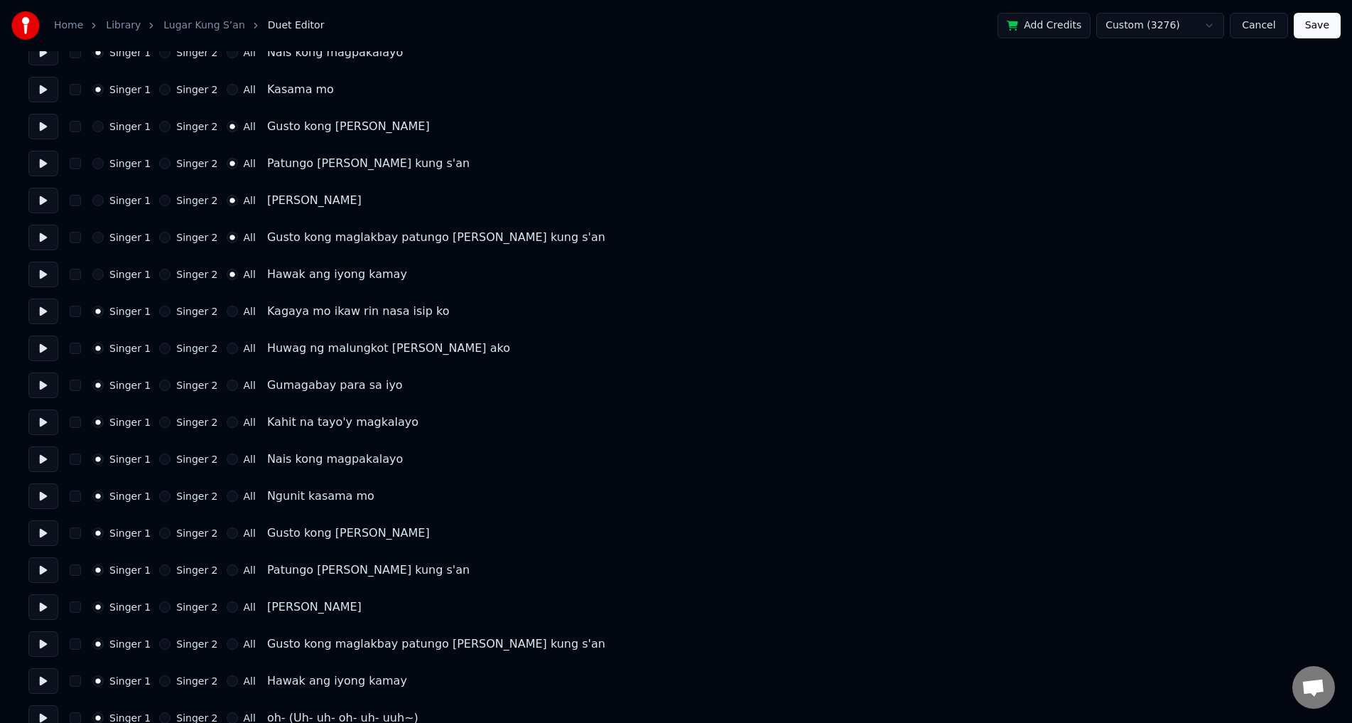
click at [227, 312] on button "All" at bounding box center [232, 310] width 11 height 11
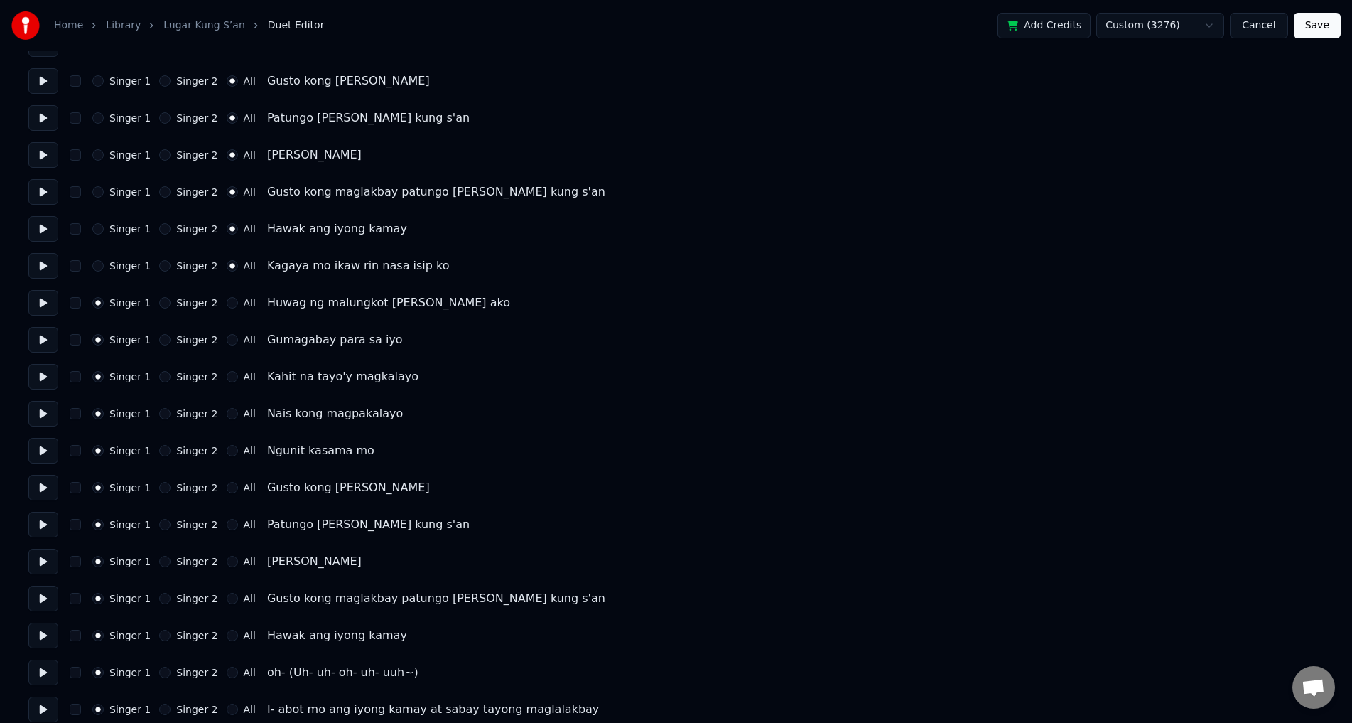
scroll to position [355, 0]
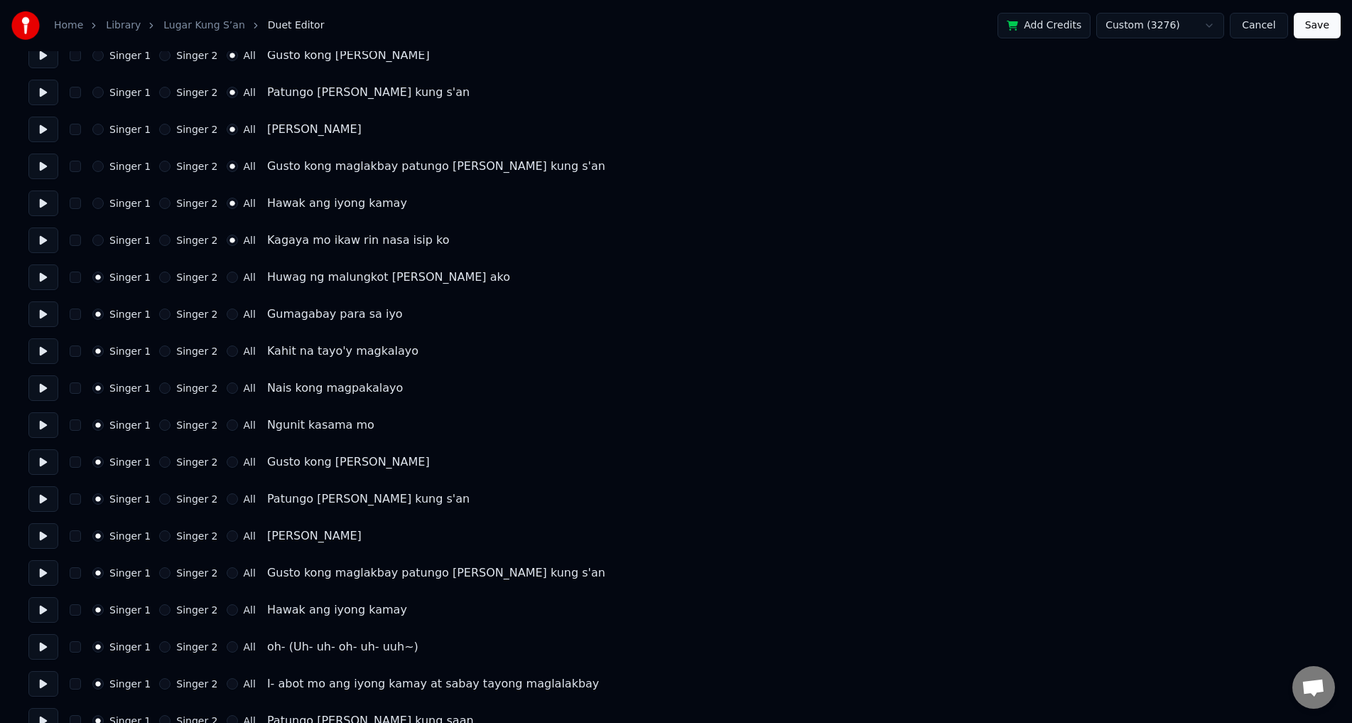
click at [159, 242] on button "Singer 2" at bounding box center [164, 239] width 11 height 11
click at [159, 278] on button "Singer 2" at bounding box center [164, 276] width 11 height 11
click at [161, 311] on button "Singer 2" at bounding box center [164, 313] width 11 height 11
click at [160, 350] on button "Singer 2" at bounding box center [164, 350] width 11 height 11
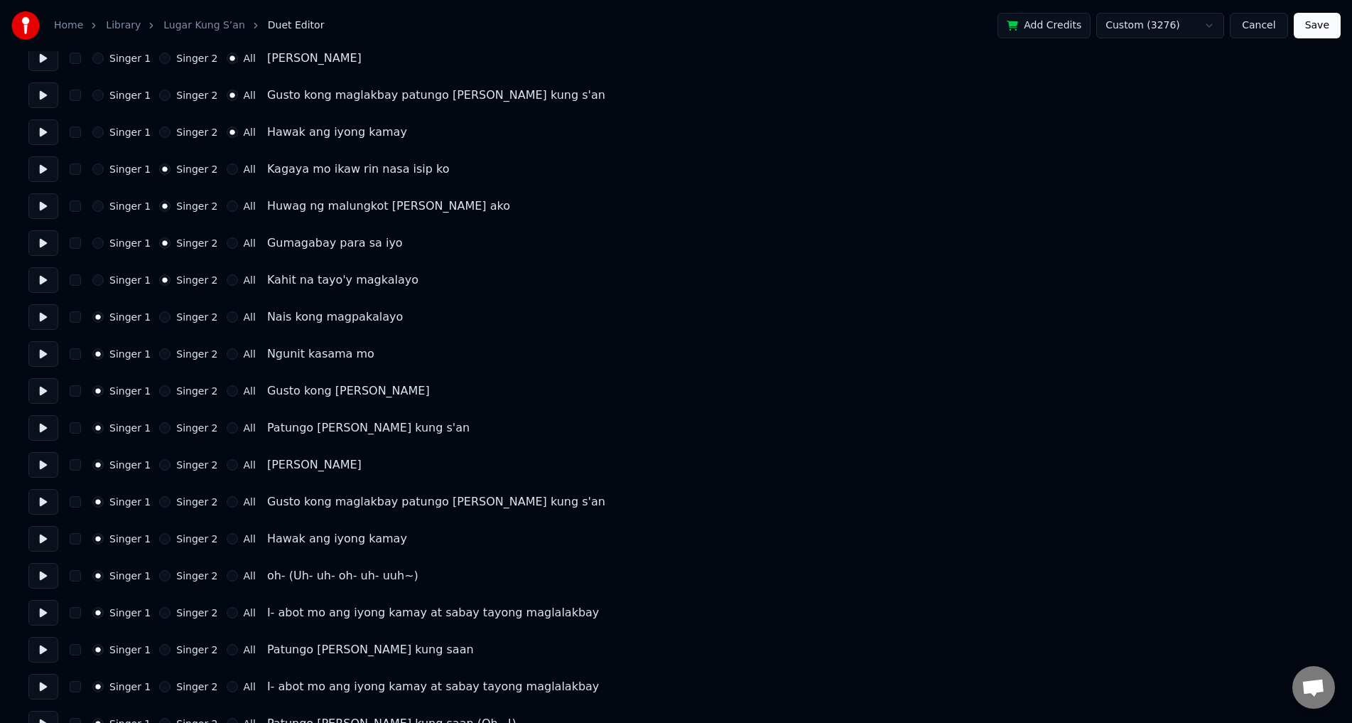
click at [160, 320] on button "Singer 2" at bounding box center [164, 316] width 11 height 11
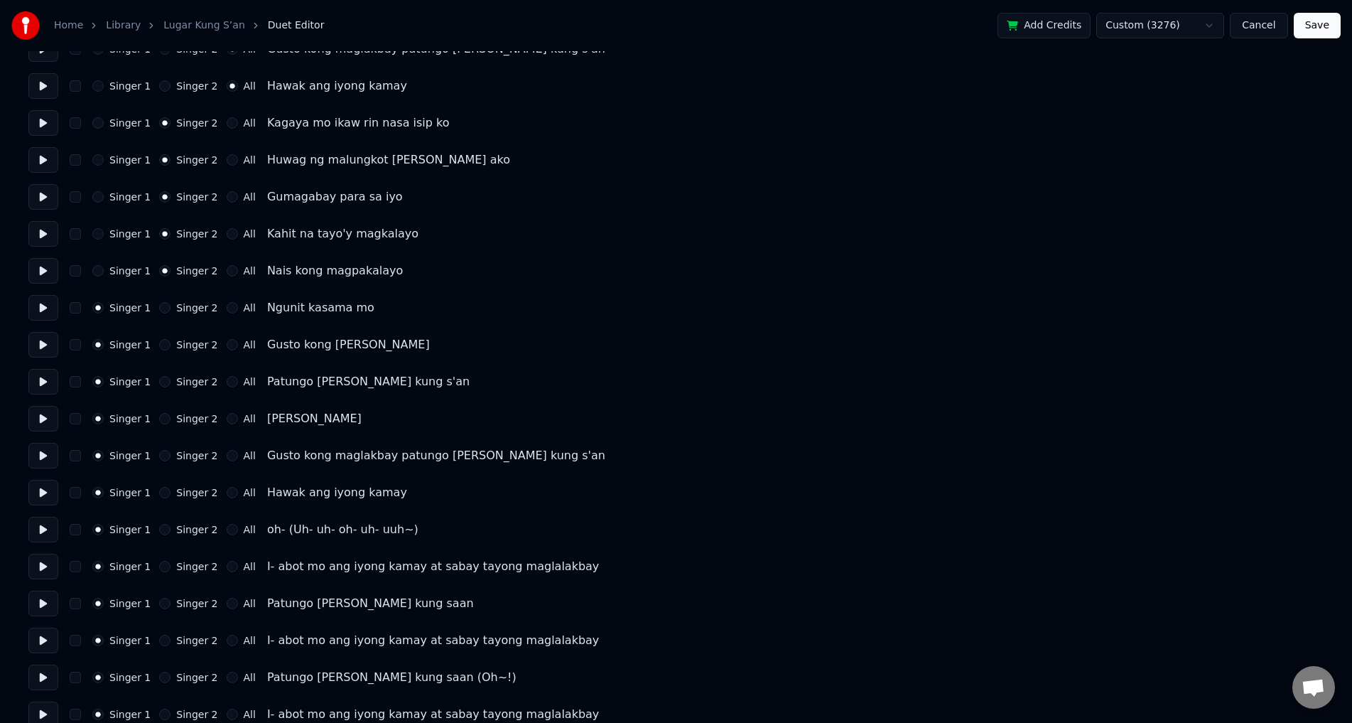
scroll to position [497, 0]
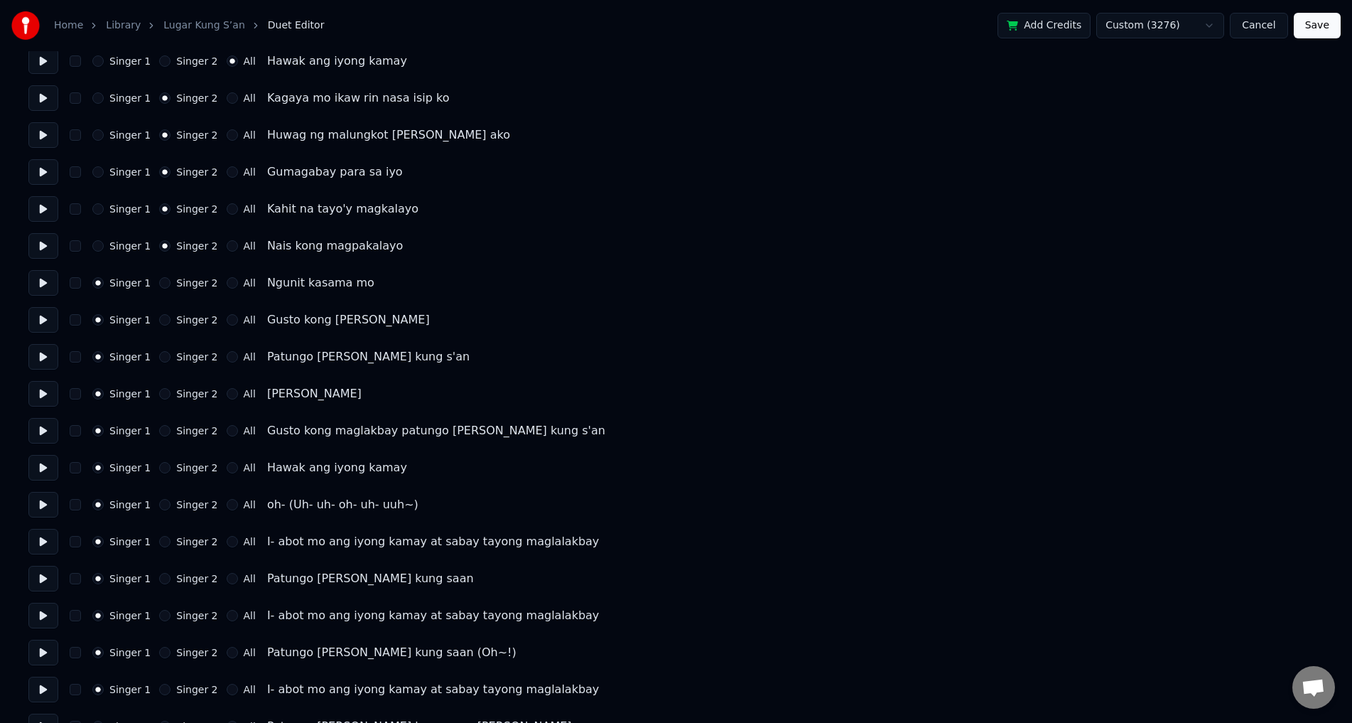
click at [165, 282] on div "Singer 2" at bounding box center [188, 282] width 58 height 11
click at [161, 283] on button "Singer 2" at bounding box center [164, 282] width 11 height 11
click at [227, 321] on button "All" at bounding box center [232, 319] width 11 height 11
click at [227, 359] on button "All" at bounding box center [232, 356] width 11 height 11
click at [227, 391] on button "All" at bounding box center [232, 393] width 11 height 11
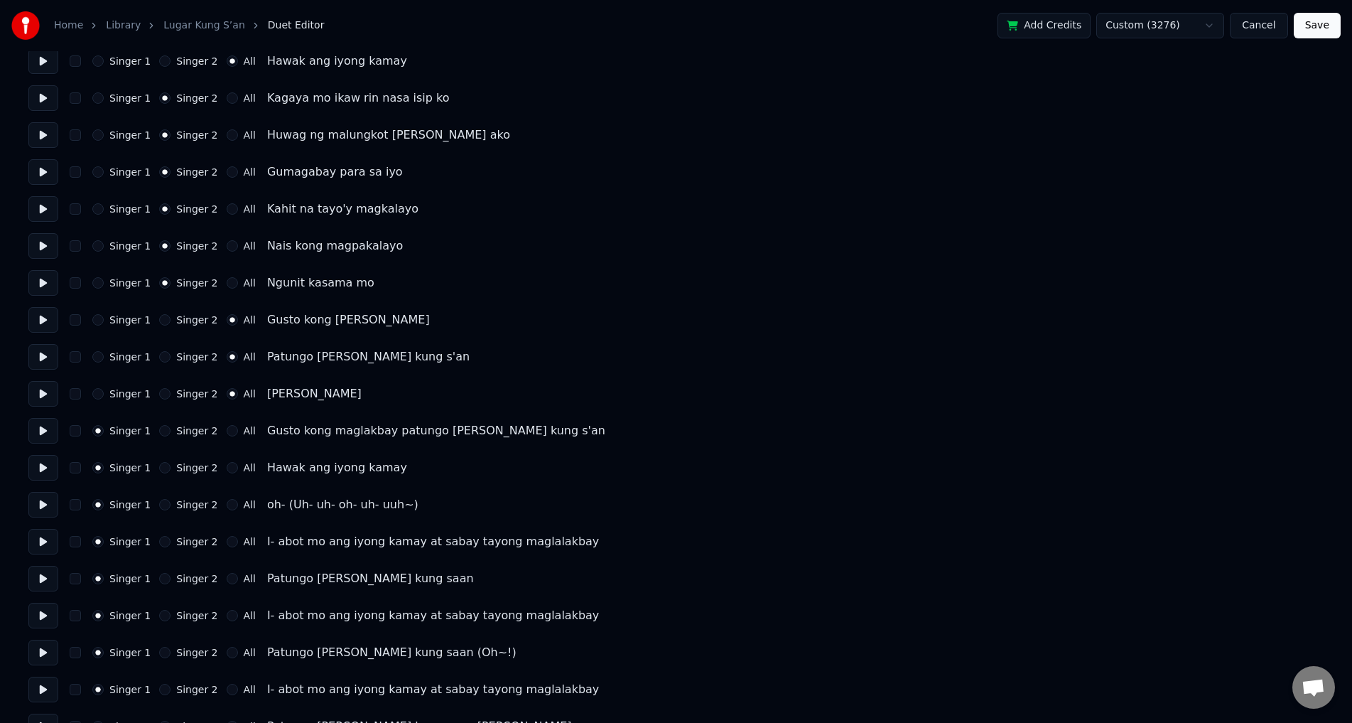
click at [227, 429] on button "All" at bounding box center [232, 430] width 11 height 11
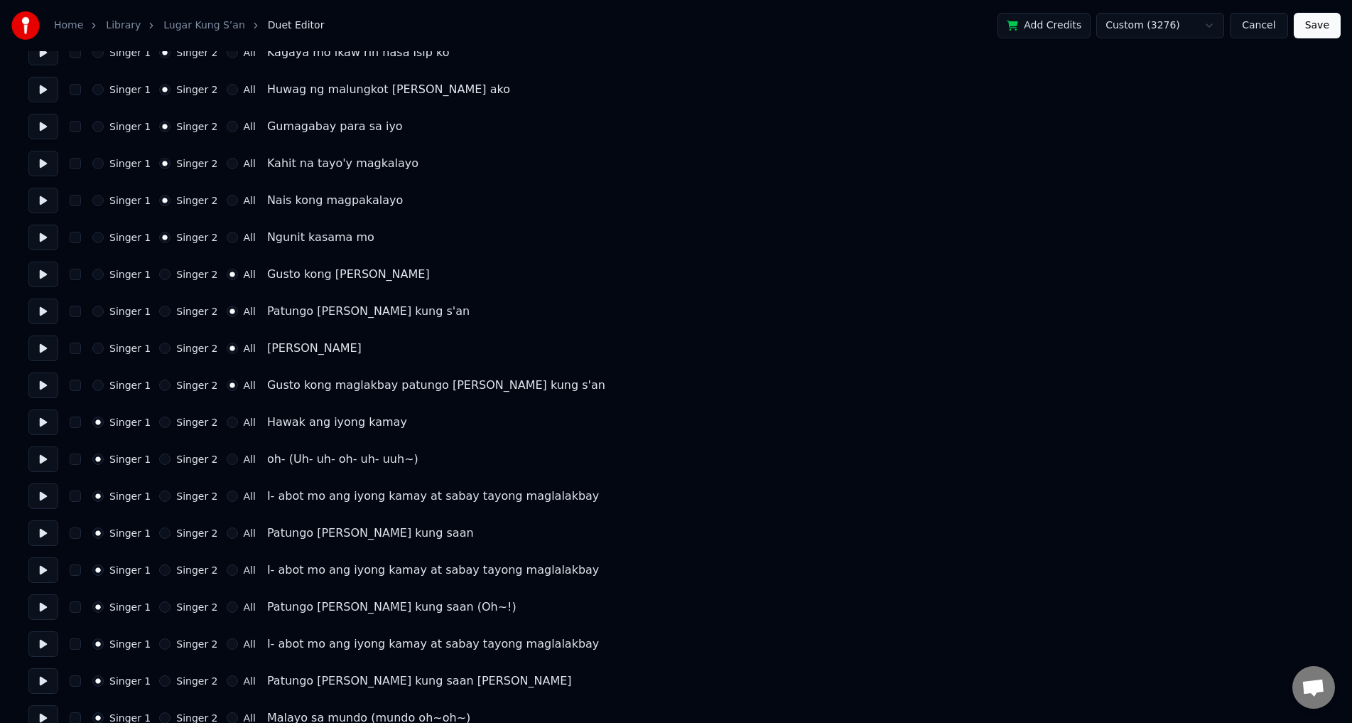
scroll to position [568, 0]
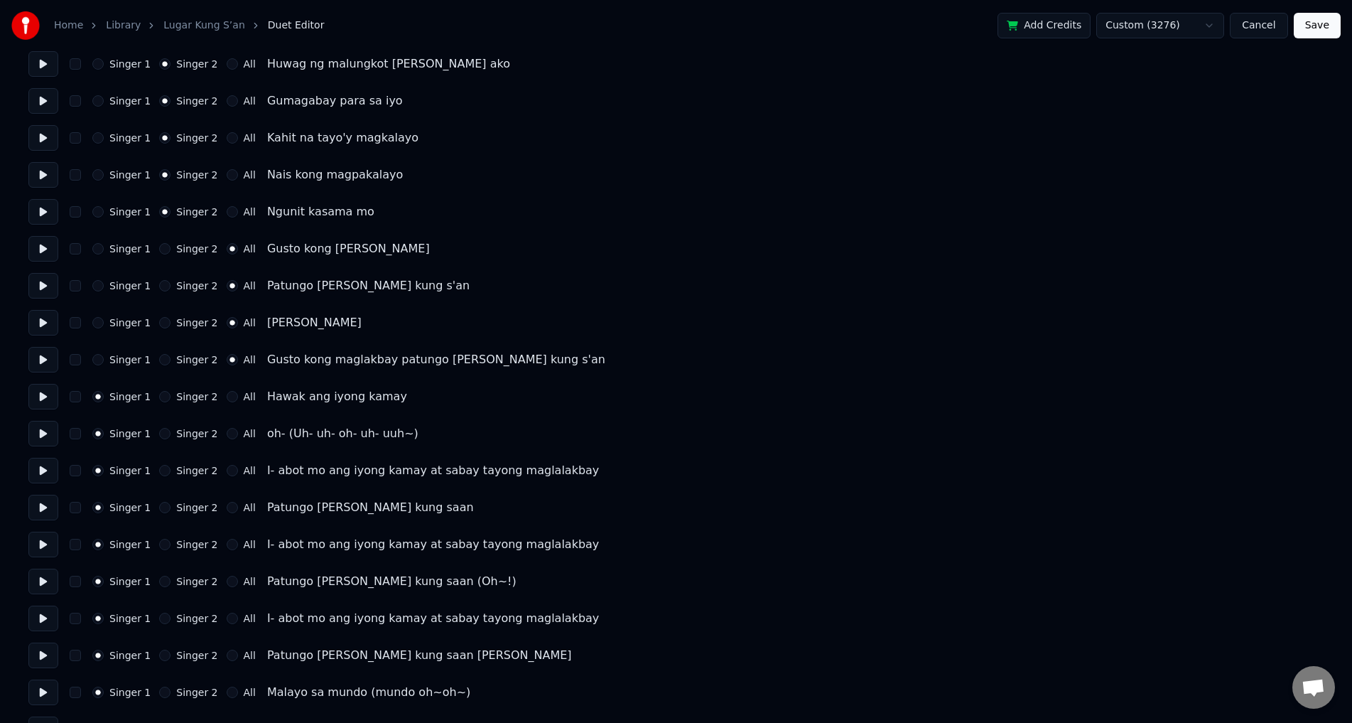
click at [227, 394] on button "All" at bounding box center [232, 396] width 11 height 11
click at [168, 432] on div "Singer 2" at bounding box center [188, 433] width 58 height 11
click at [164, 431] on button "Singer 2" at bounding box center [164, 433] width 11 height 11
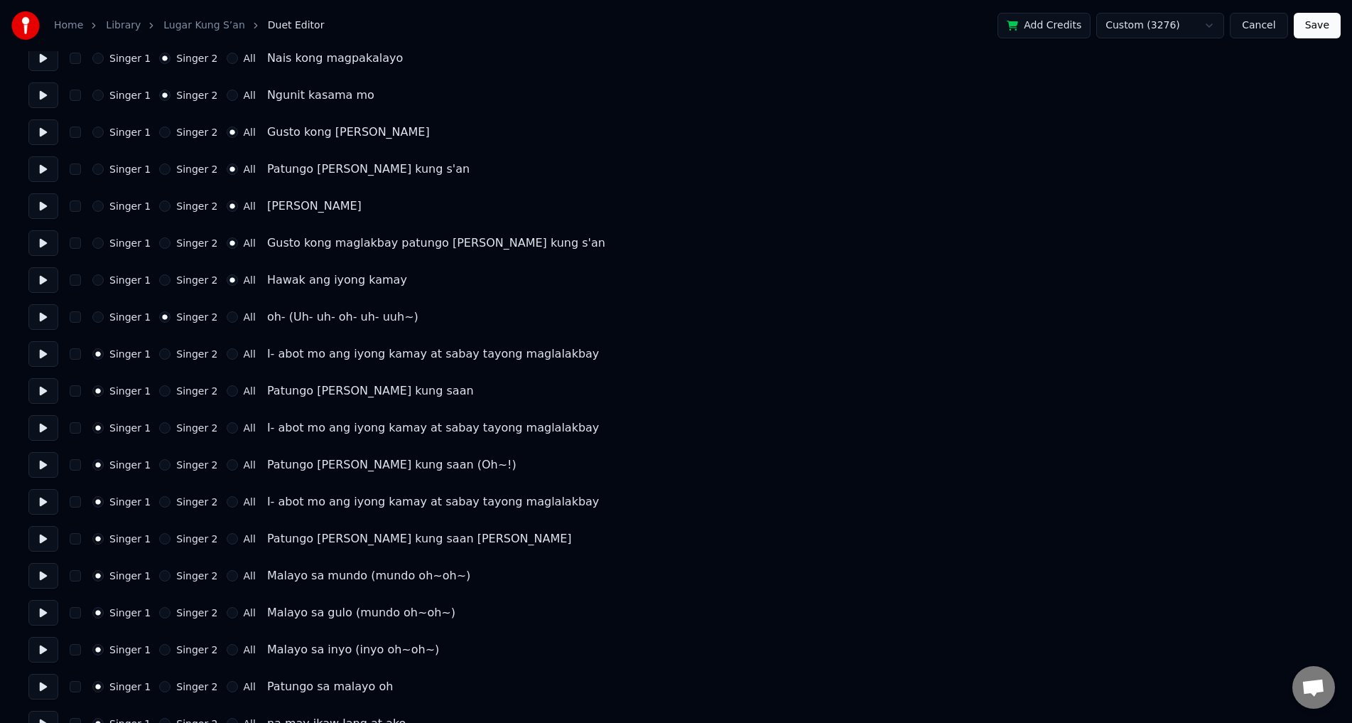
scroll to position [710, 0]
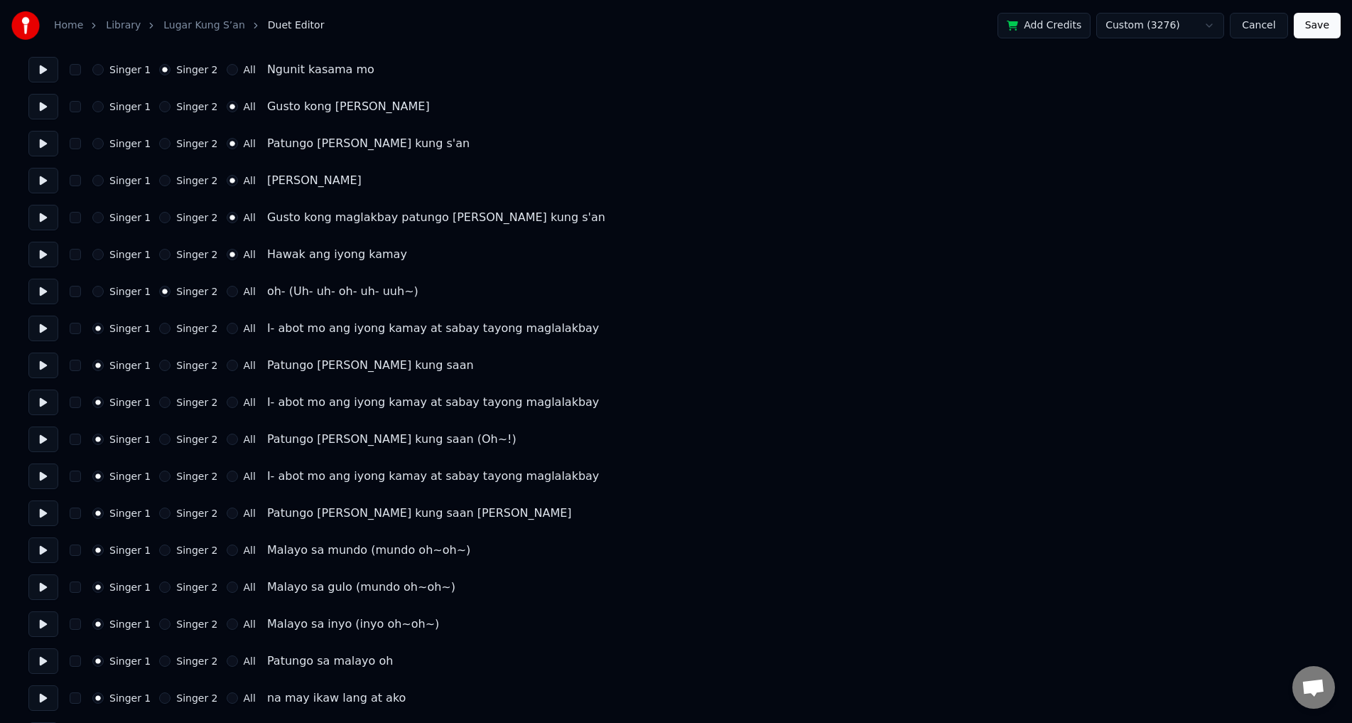
click at [40, 293] on button at bounding box center [43, 291] width 30 height 26
click at [43, 290] on button at bounding box center [43, 291] width 30 height 26
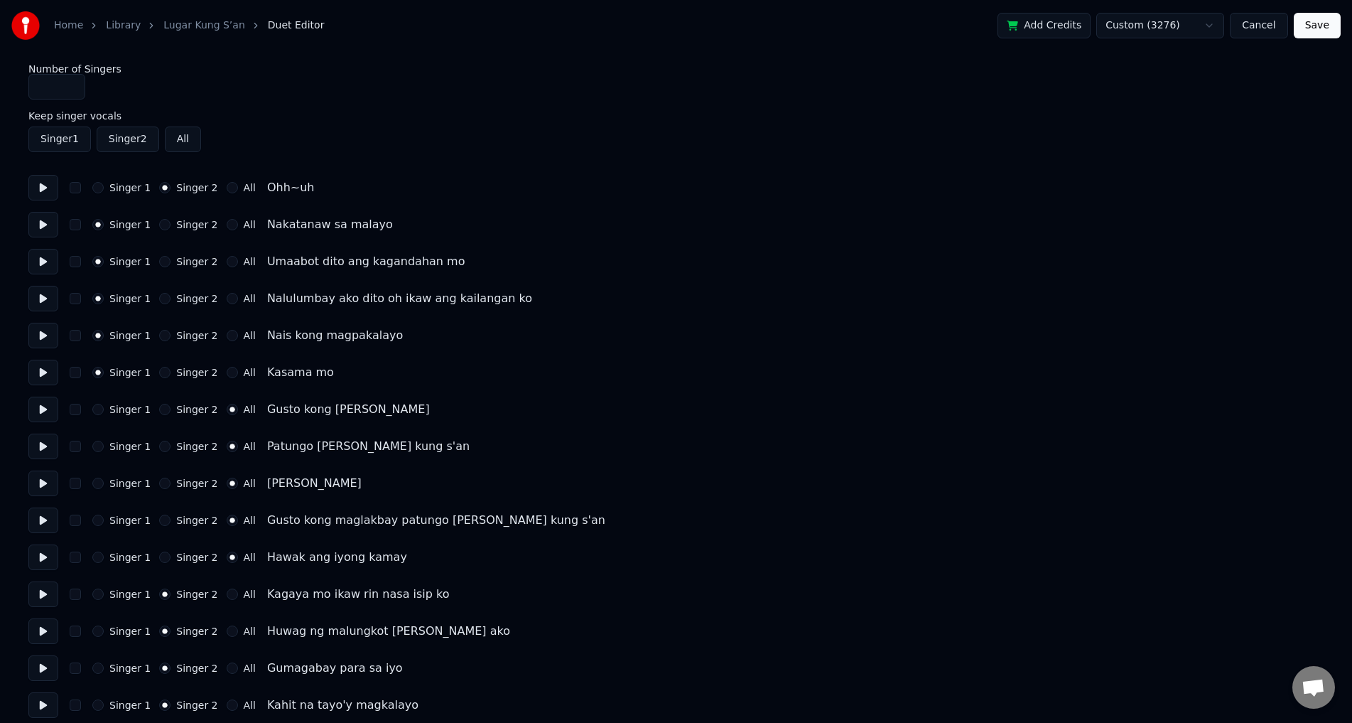
scroll to position [0, 0]
click at [103, 193] on div "Singer 1" at bounding box center [121, 188] width 58 height 11
click at [75, 187] on button "button" at bounding box center [75, 188] width 11 height 11
click at [45, 187] on button at bounding box center [43, 189] width 30 height 26
click at [43, 185] on button at bounding box center [43, 189] width 30 height 26
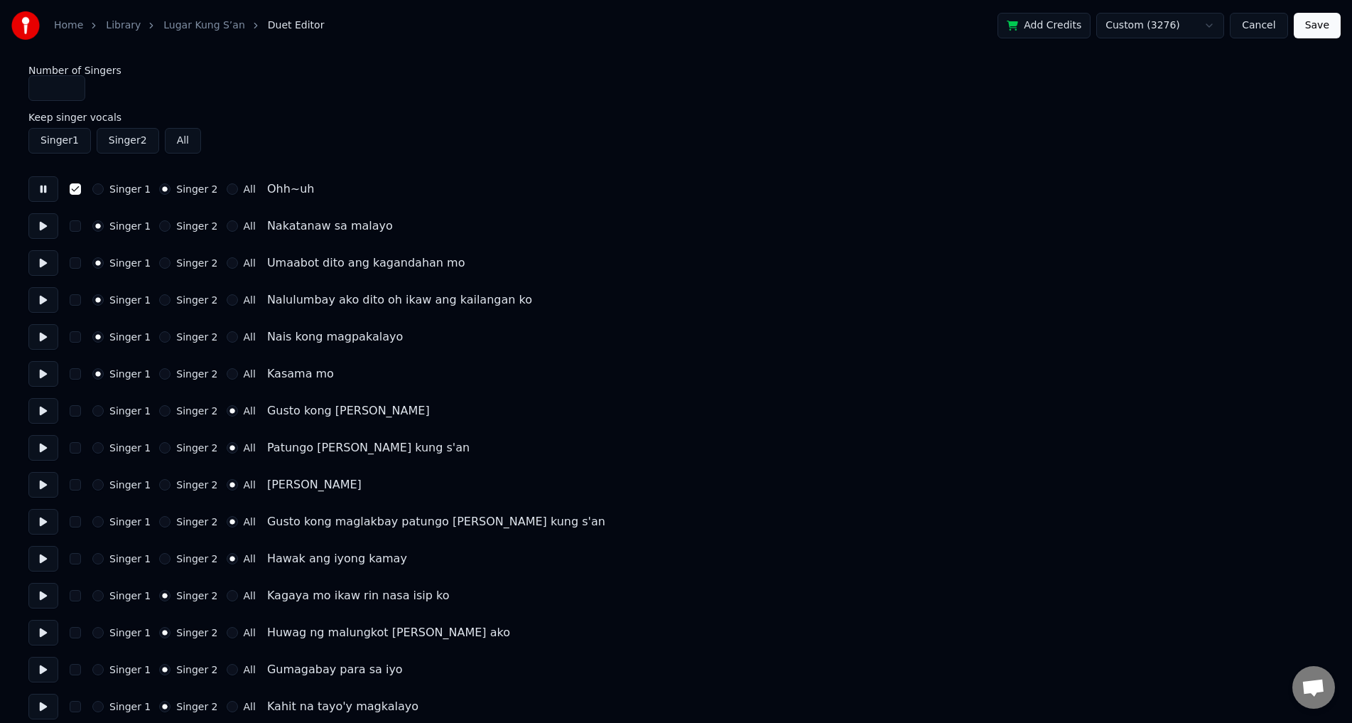
click at [48, 183] on button at bounding box center [43, 189] width 30 height 26
click at [46, 184] on button at bounding box center [43, 189] width 30 height 26
click at [227, 186] on button "All" at bounding box center [232, 188] width 11 height 11
click at [72, 191] on button "button" at bounding box center [75, 188] width 11 height 11
click at [45, 190] on button at bounding box center [43, 189] width 30 height 26
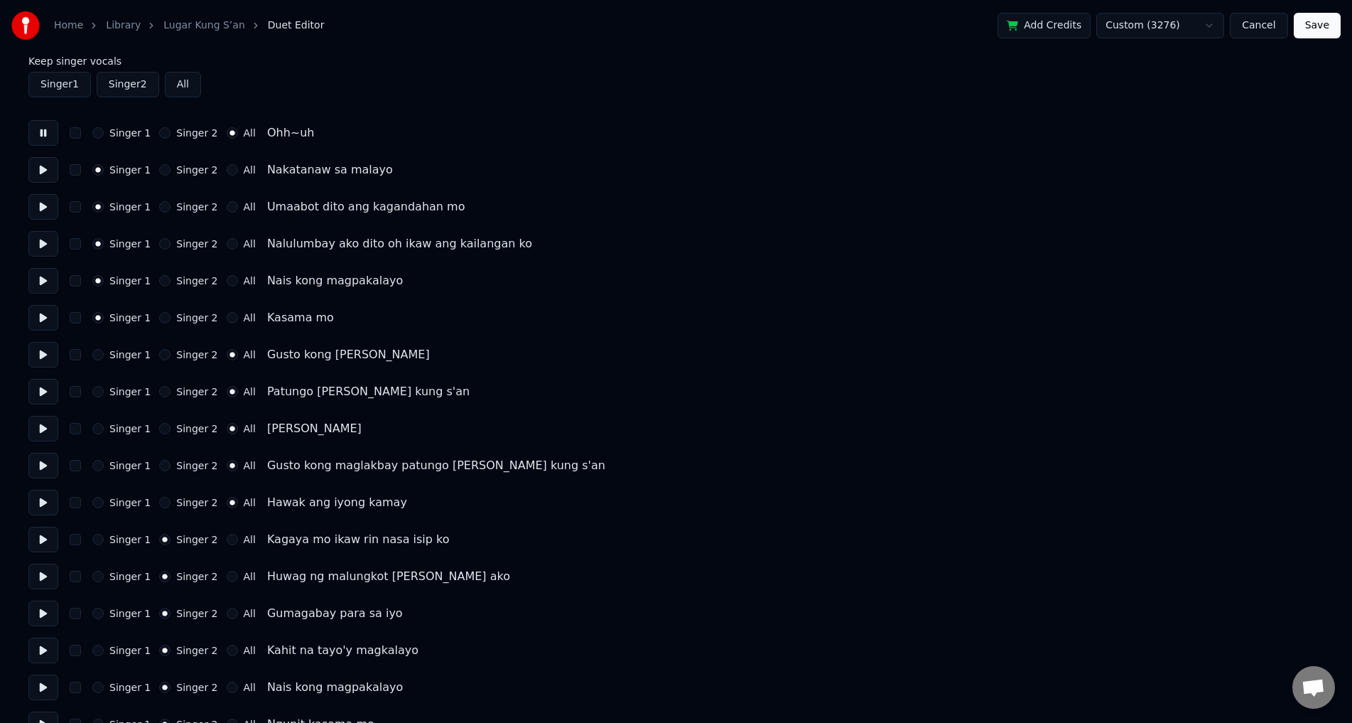
scroll to position [142, 0]
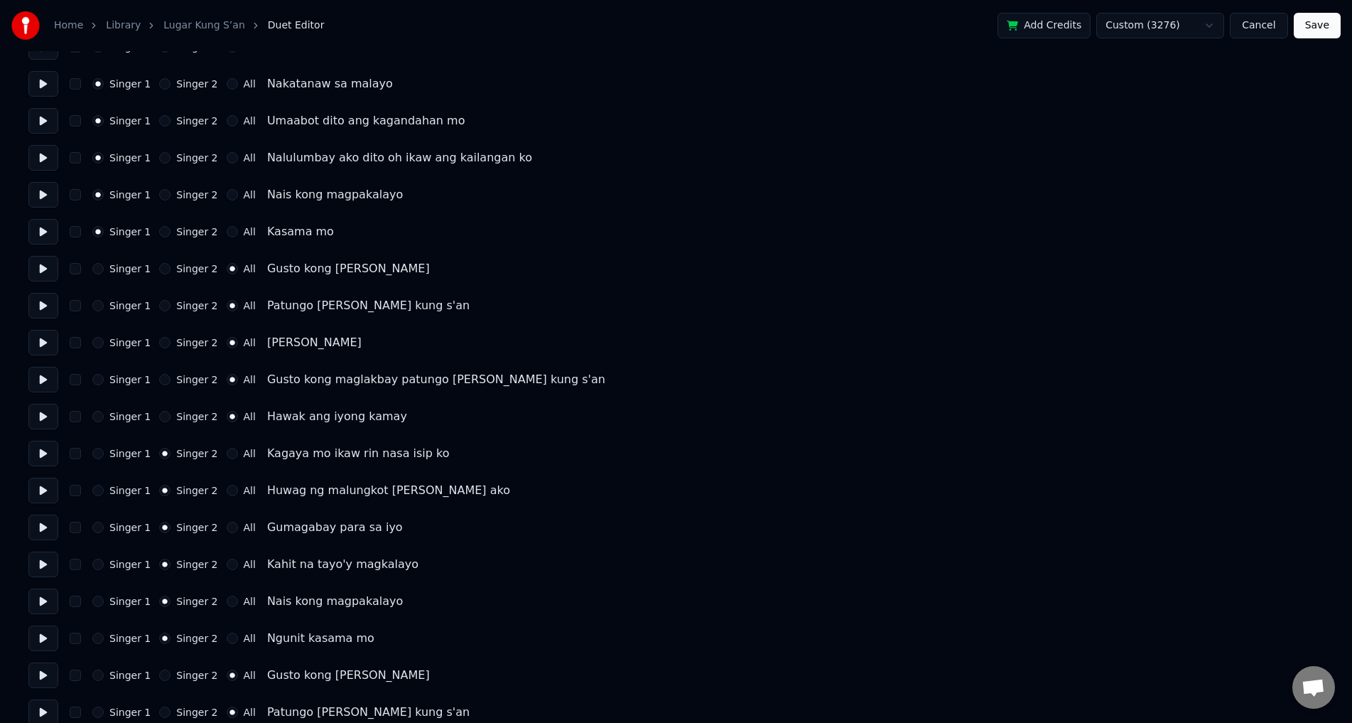
click at [45, 85] on button at bounding box center [43, 84] width 30 height 26
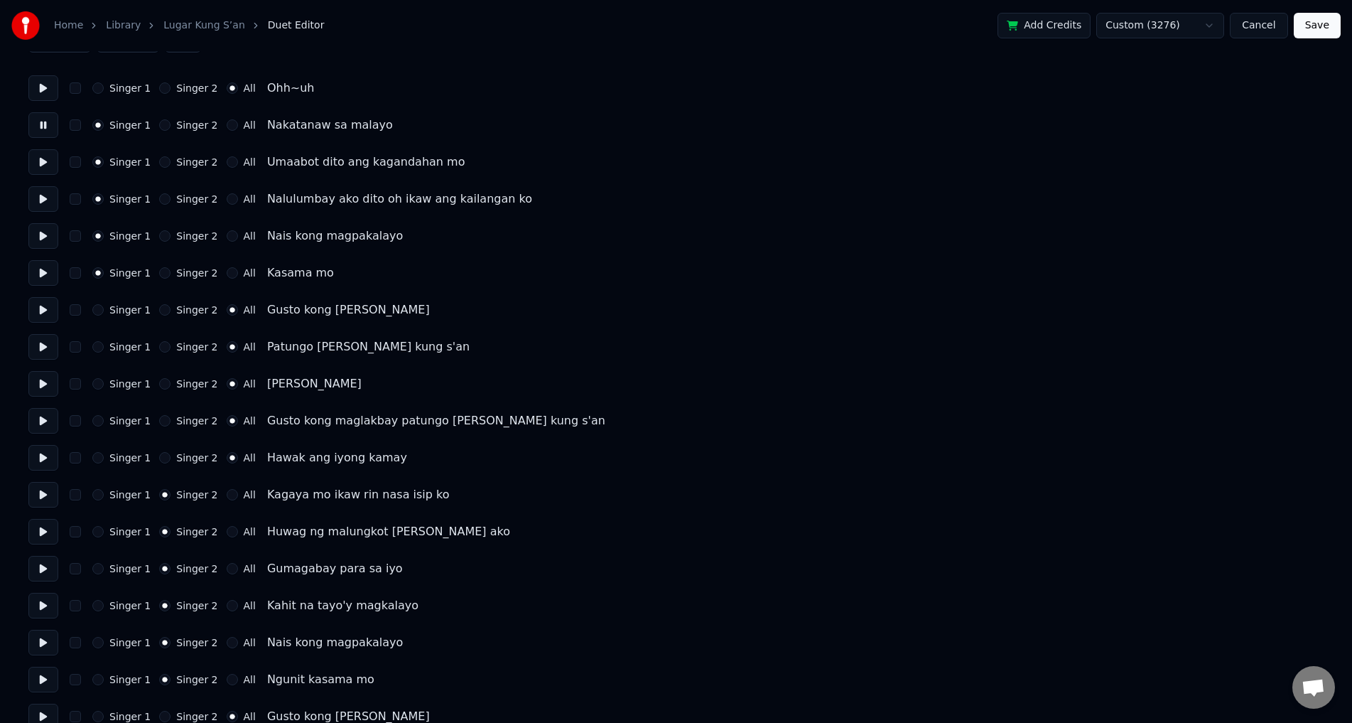
scroll to position [0, 0]
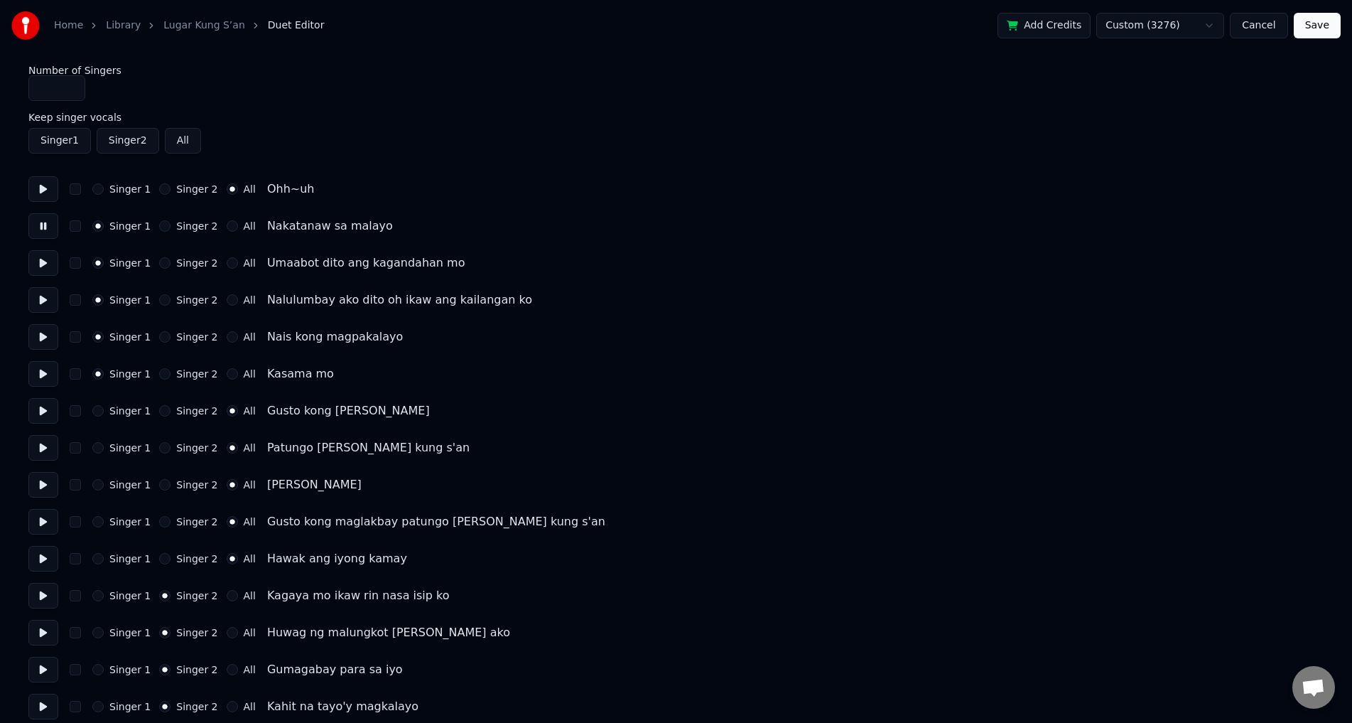
click at [44, 190] on button at bounding box center [43, 189] width 30 height 26
click at [46, 181] on button at bounding box center [43, 189] width 30 height 26
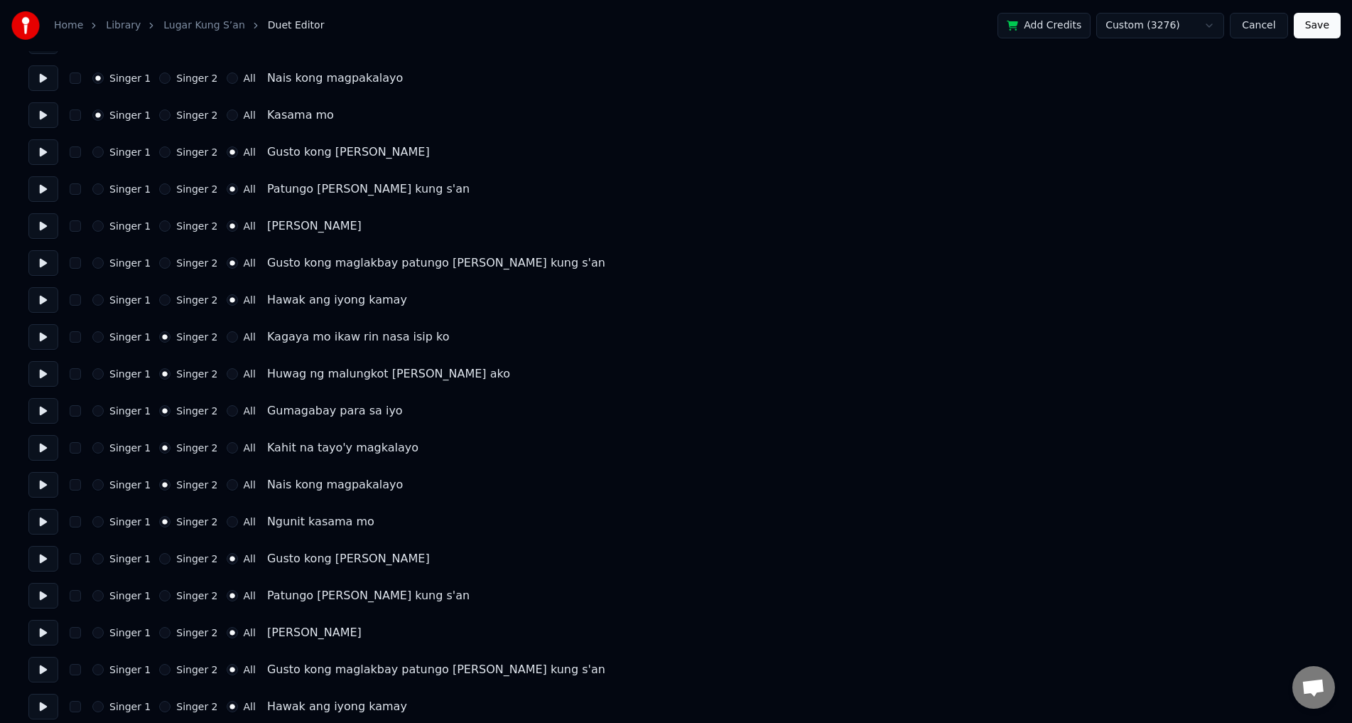
scroll to position [284, 0]
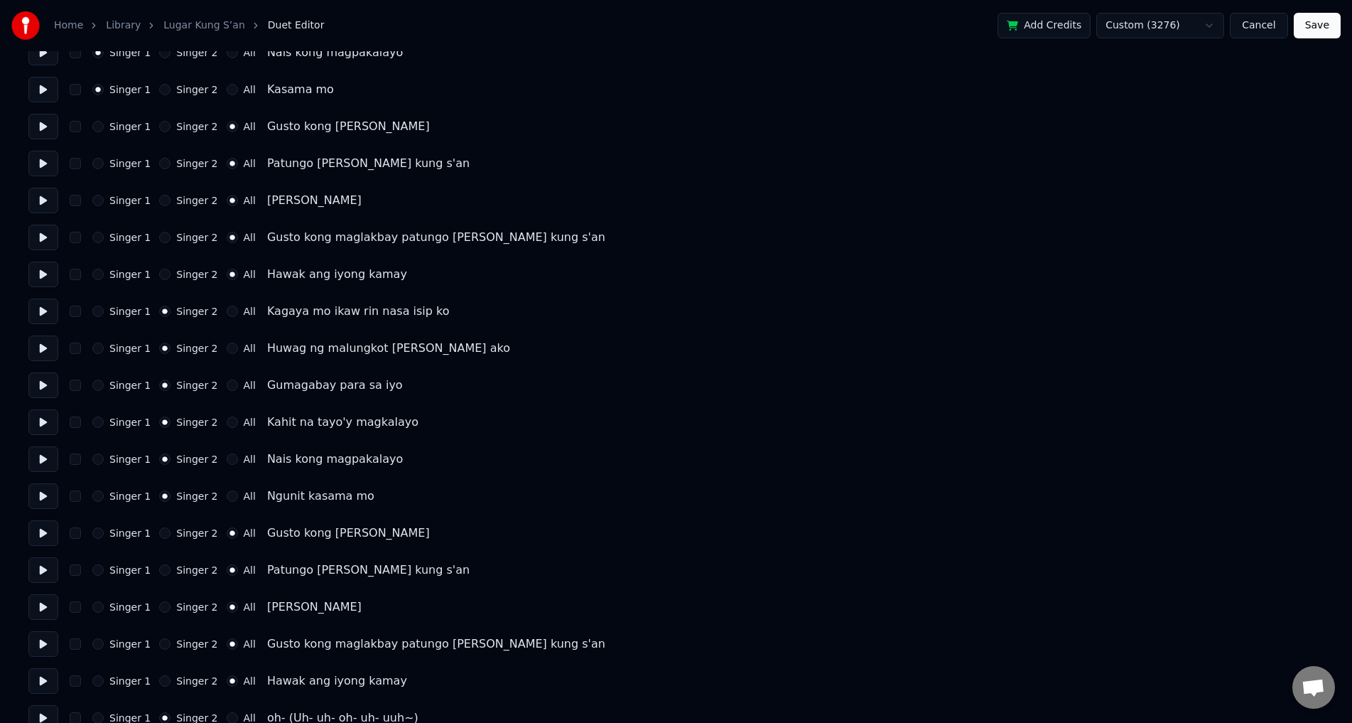
click at [42, 314] on button at bounding box center [43, 311] width 30 height 26
click at [44, 350] on button at bounding box center [43, 348] width 30 height 26
click at [40, 385] on button at bounding box center [43, 385] width 30 height 26
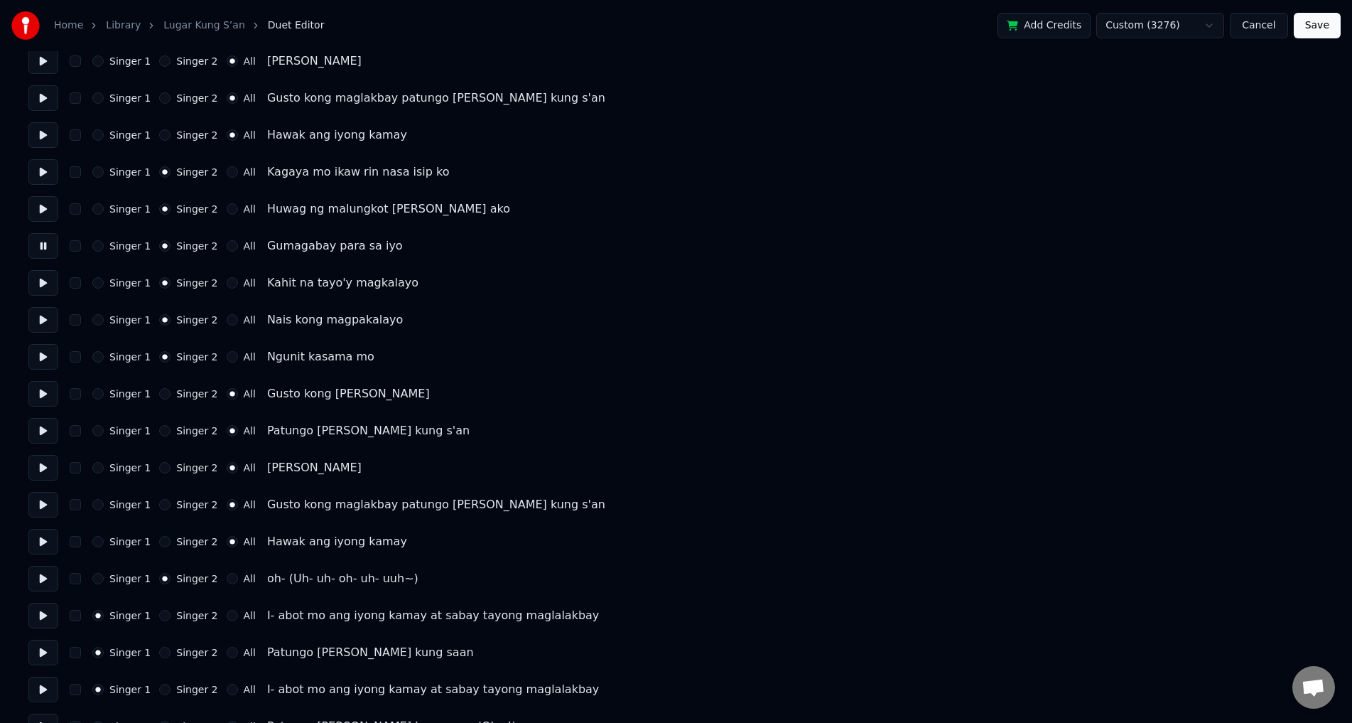
scroll to position [426, 0]
click at [40, 282] on button at bounding box center [43, 280] width 30 height 26
click at [46, 326] on button at bounding box center [43, 317] width 30 height 26
click at [49, 352] on button at bounding box center [43, 354] width 30 height 26
click at [38, 388] on button at bounding box center [43, 391] width 30 height 26
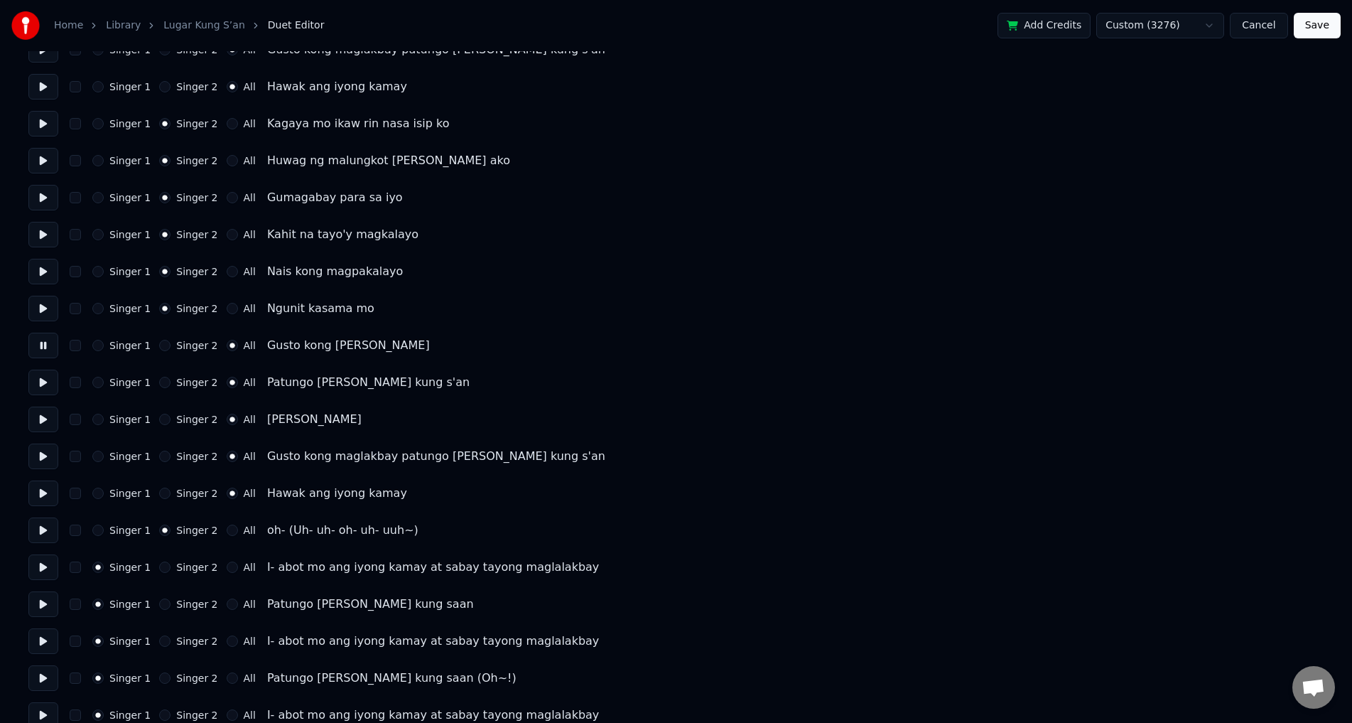
scroll to position [497, 0]
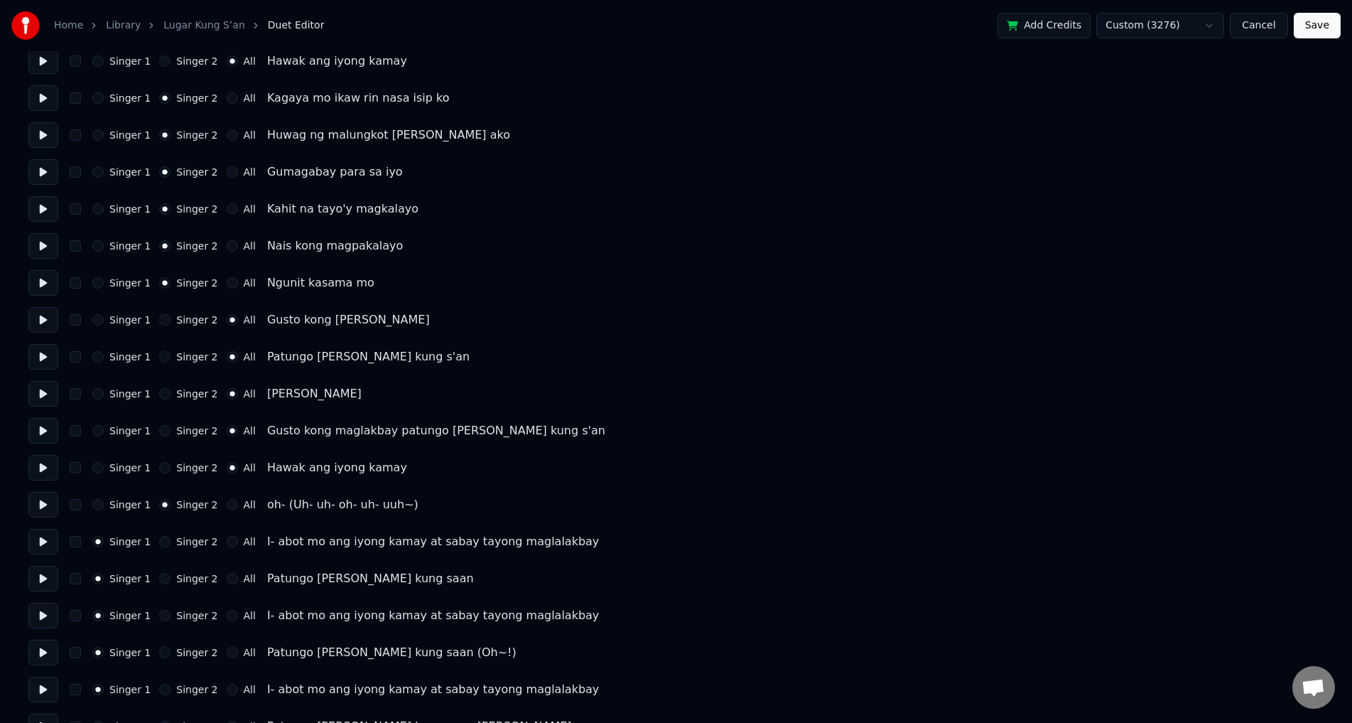
click at [48, 359] on button at bounding box center [43, 357] width 30 height 26
click at [46, 399] on button at bounding box center [43, 394] width 30 height 26
click at [42, 428] on button at bounding box center [43, 431] width 30 height 26
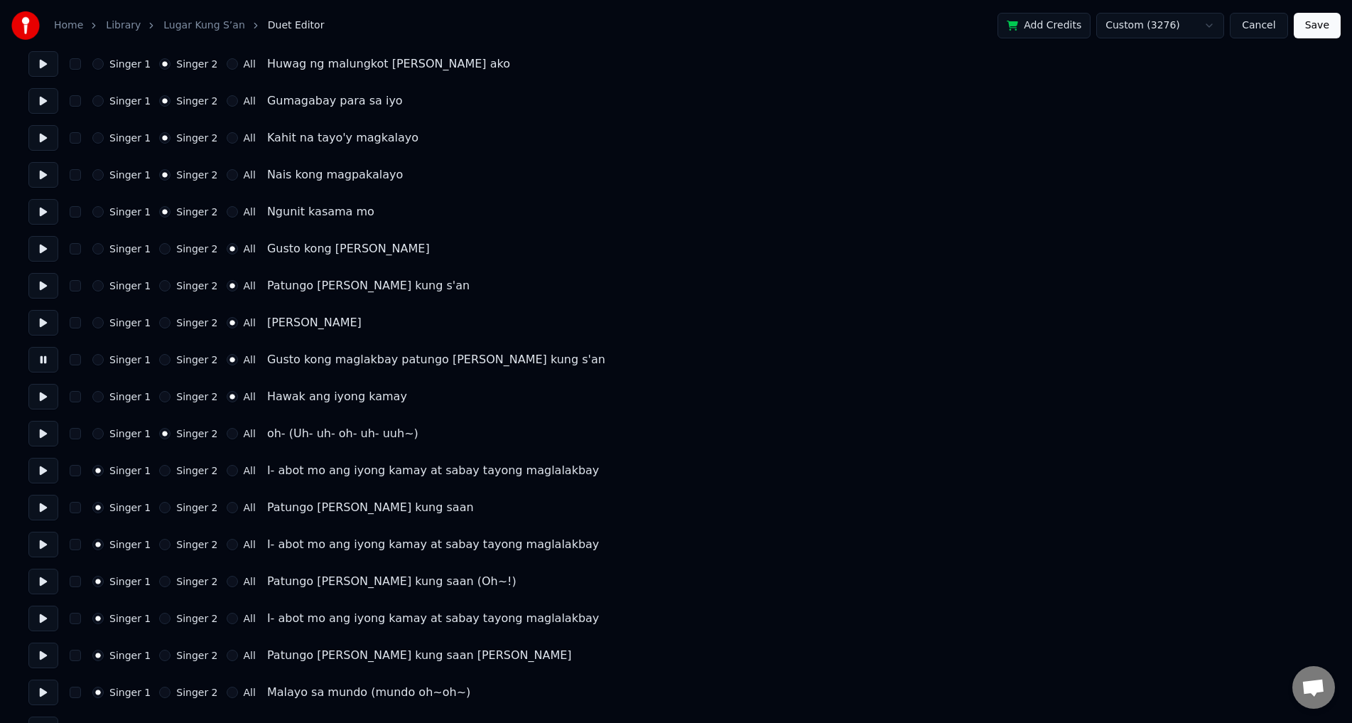
click at [43, 408] on button at bounding box center [43, 397] width 30 height 26
click at [45, 438] on button at bounding box center [43, 434] width 30 height 26
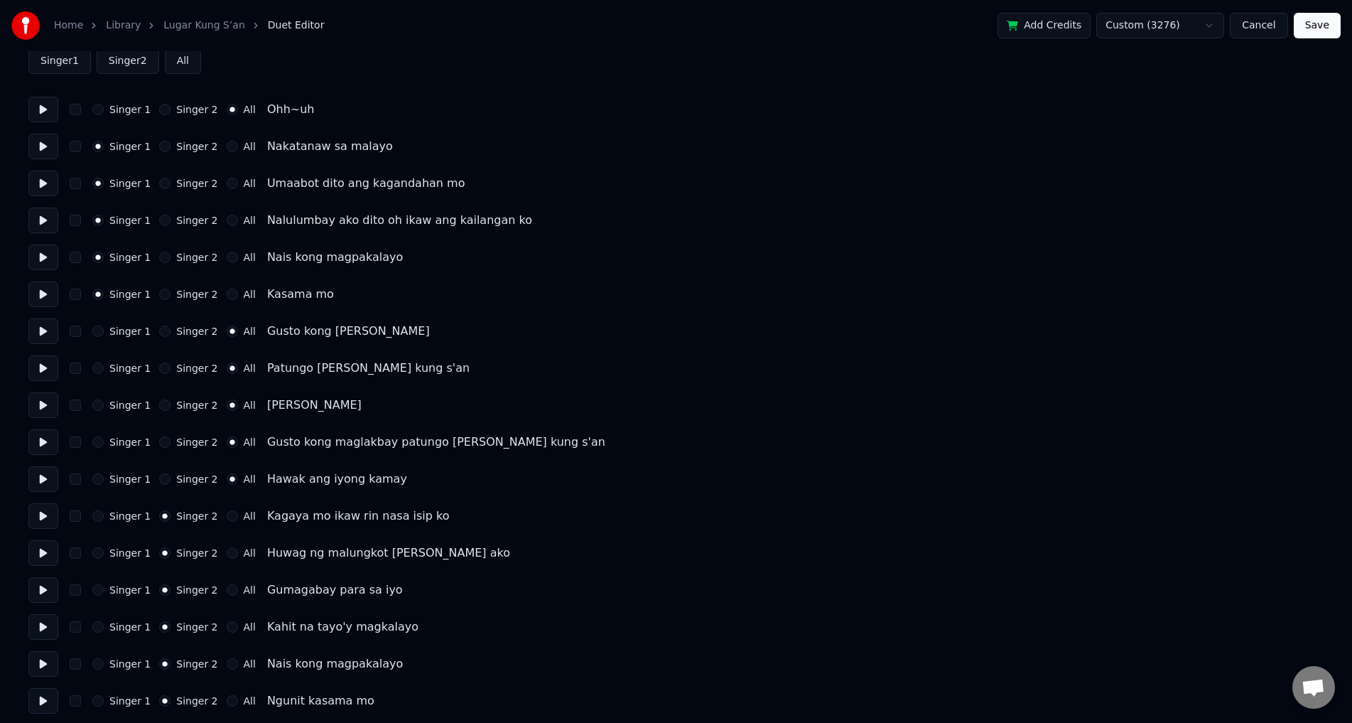
scroll to position [0, 0]
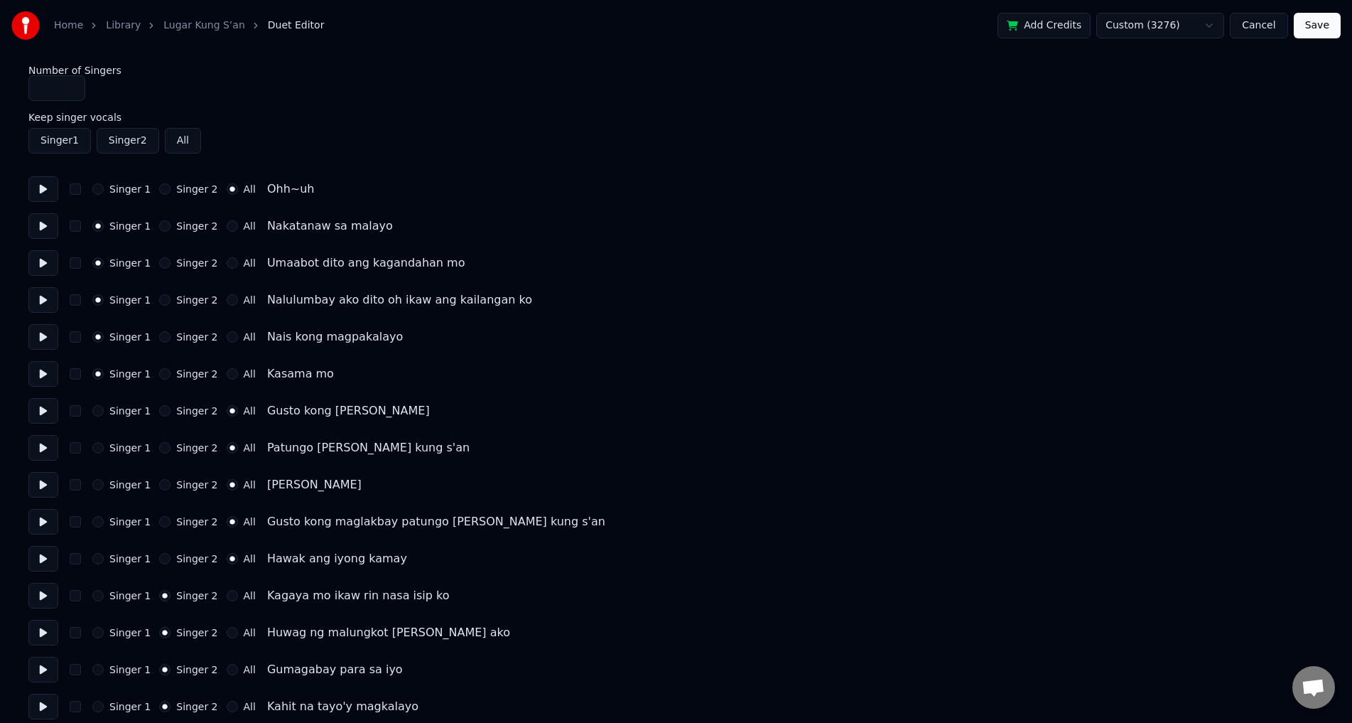
click at [99, 188] on button "Singer 1" at bounding box center [97, 188] width 11 height 11
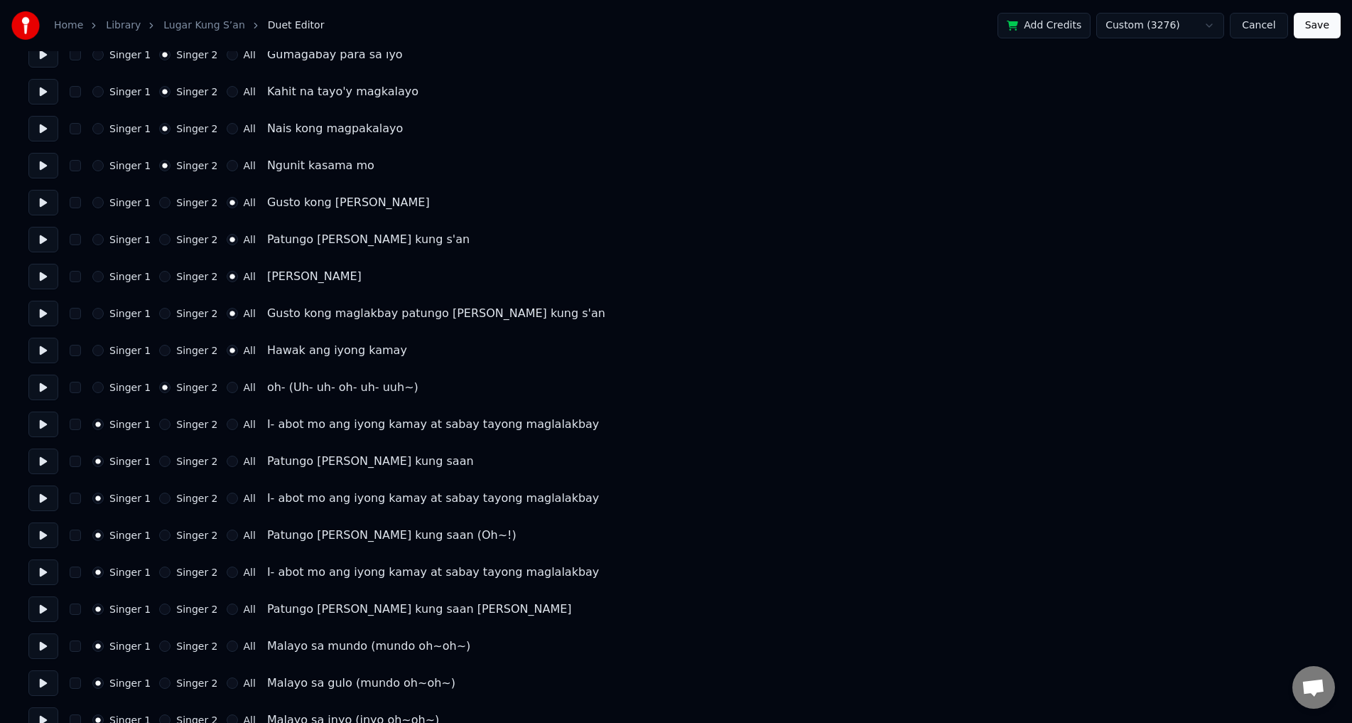
scroll to position [639, 0]
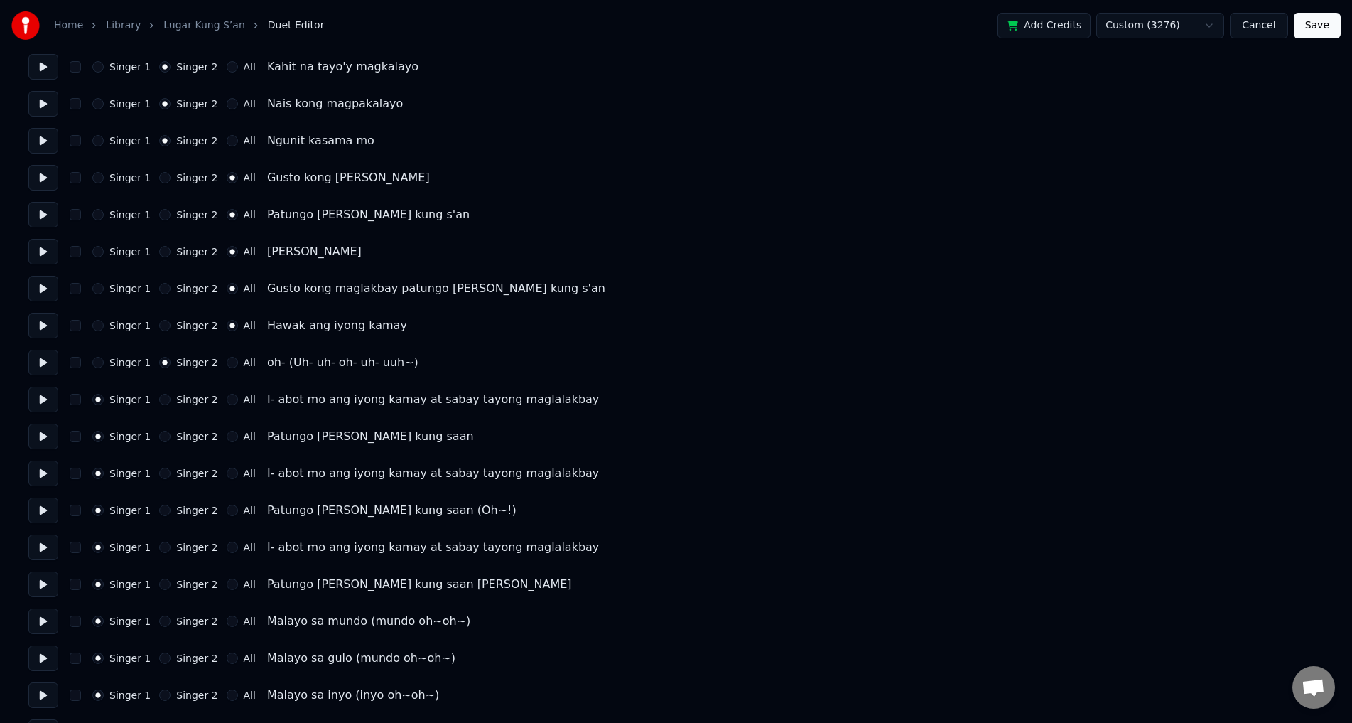
click at [45, 400] on button at bounding box center [43, 399] width 30 height 26
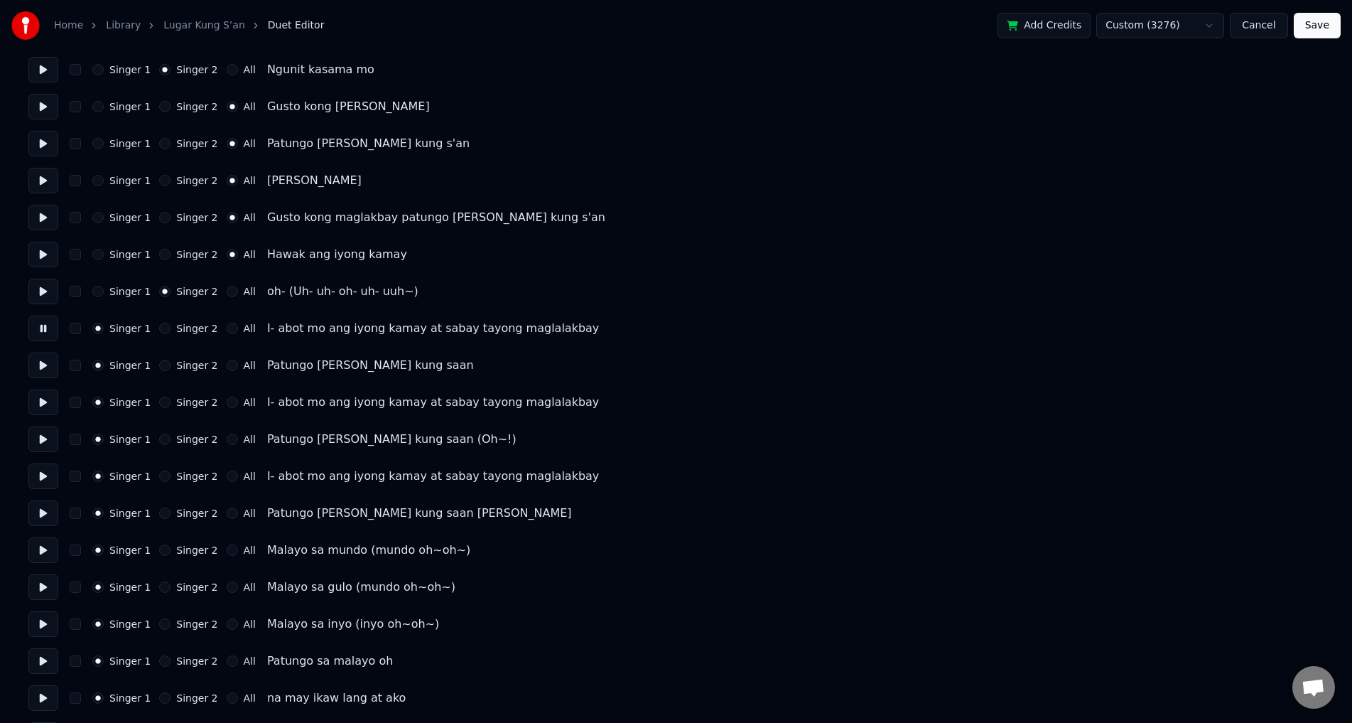
click at [43, 365] on button at bounding box center [43, 365] width 30 height 26
click at [48, 401] on button at bounding box center [43, 402] width 30 height 26
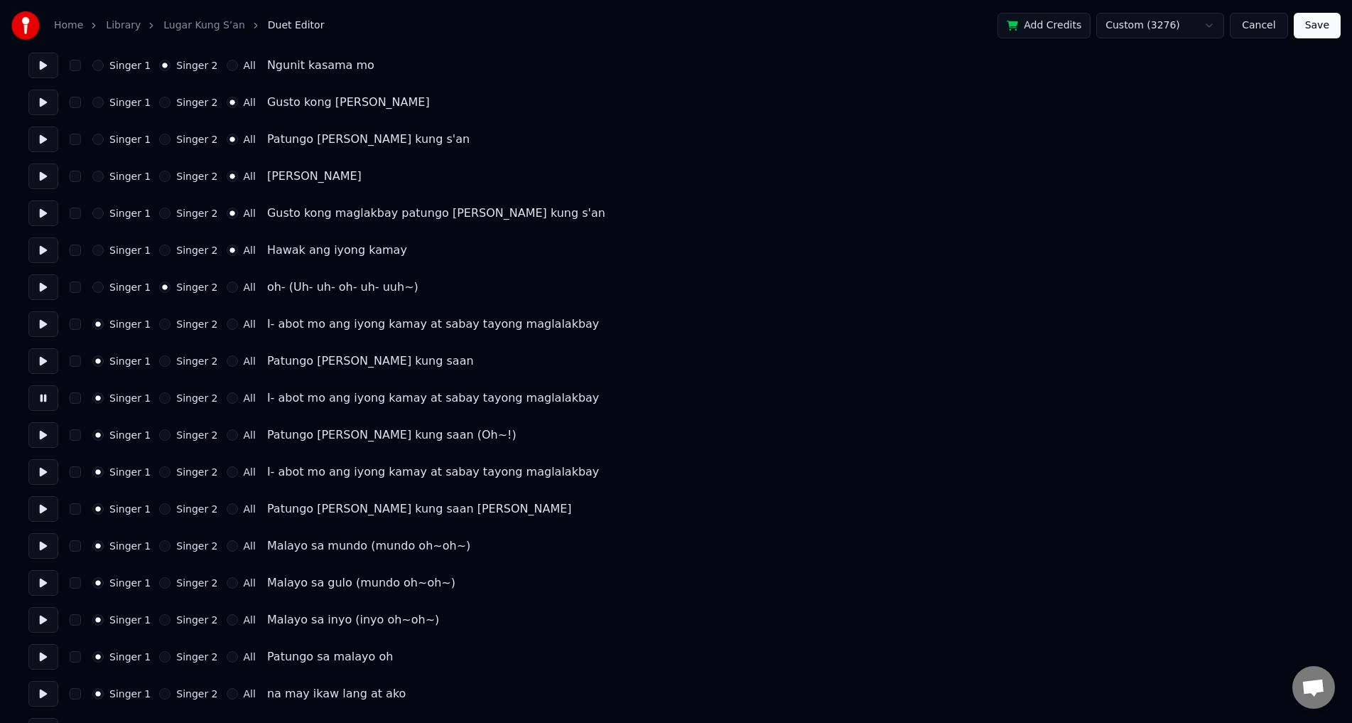
scroll to position [782, 0]
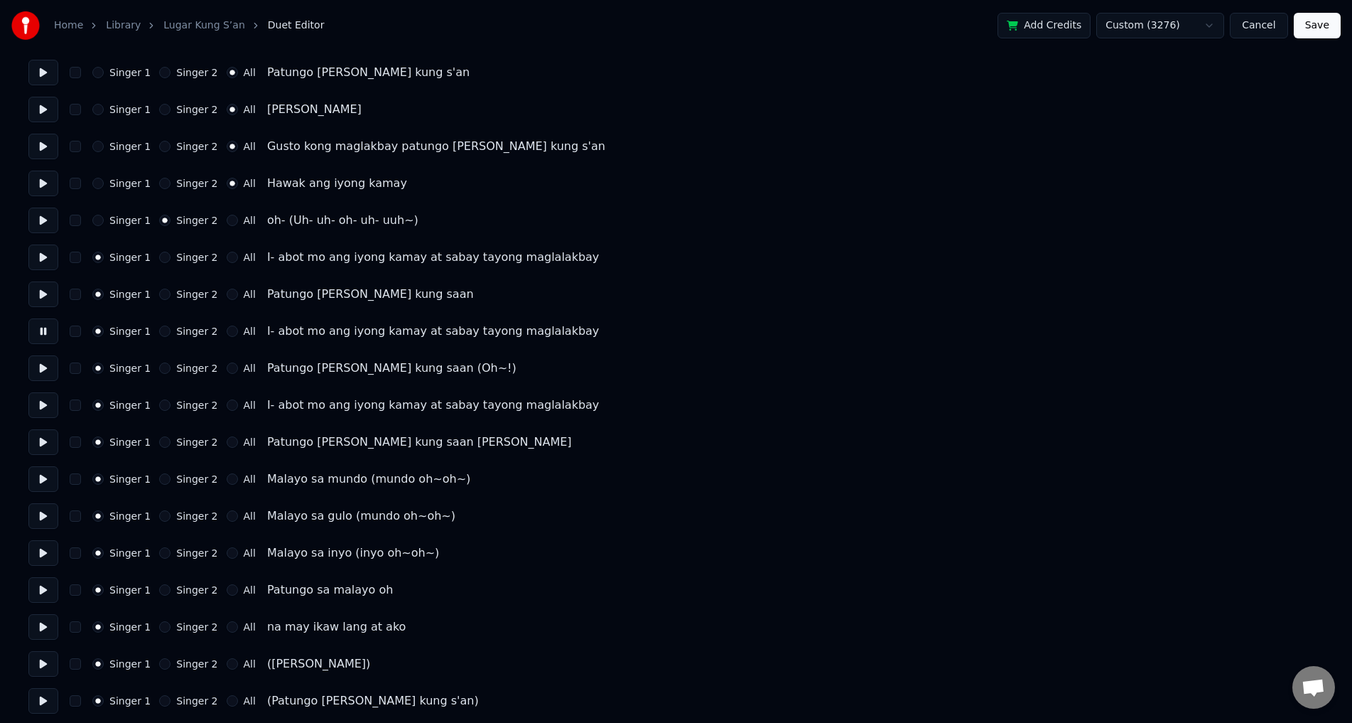
click at [45, 367] on button at bounding box center [43, 368] width 30 height 26
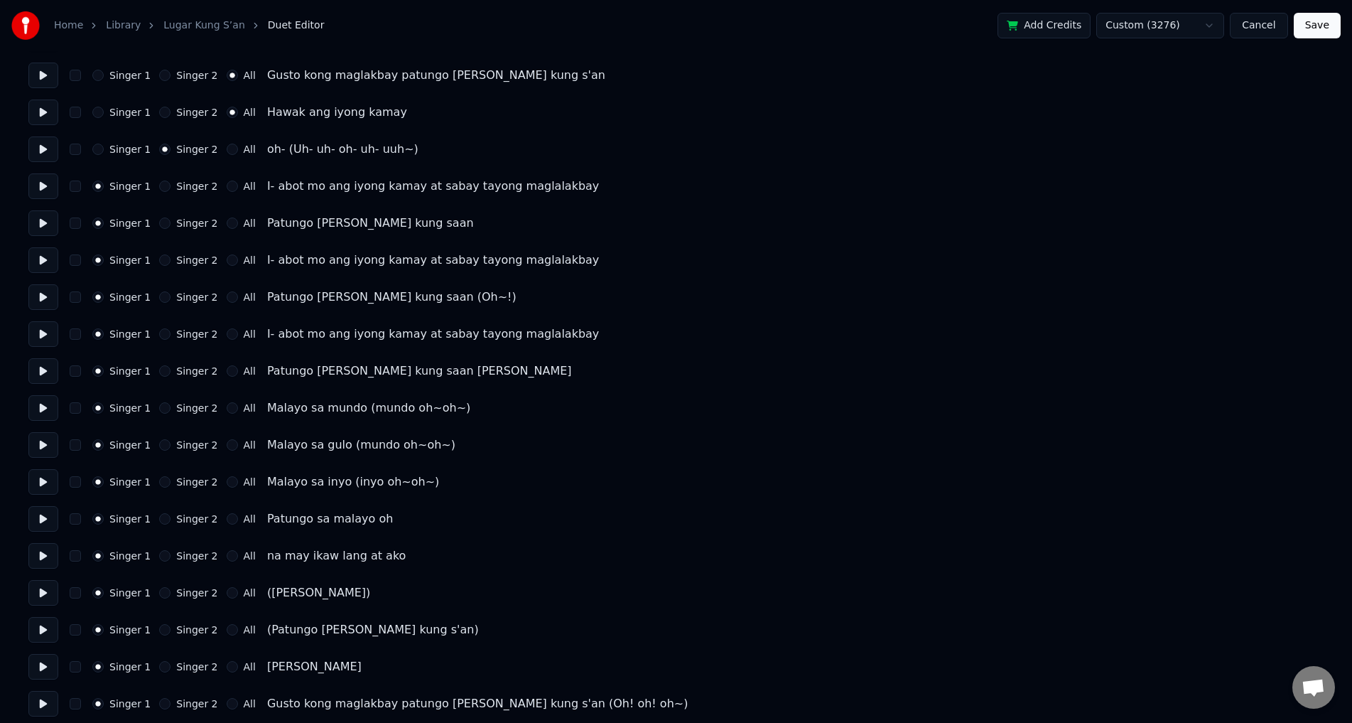
click at [45, 330] on button at bounding box center [43, 334] width 30 height 26
click at [227, 335] on button "All" at bounding box center [232, 333] width 11 height 11
click at [47, 371] on button at bounding box center [43, 371] width 30 height 26
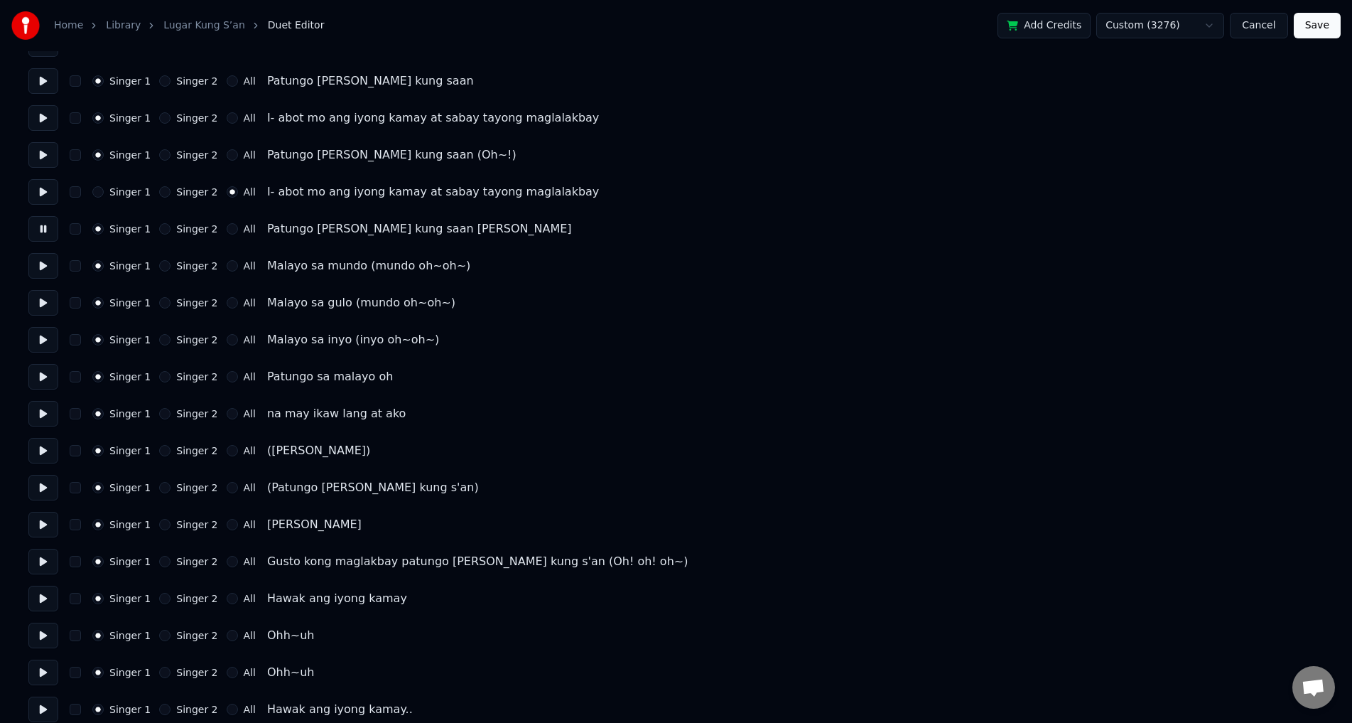
scroll to position [924, 0]
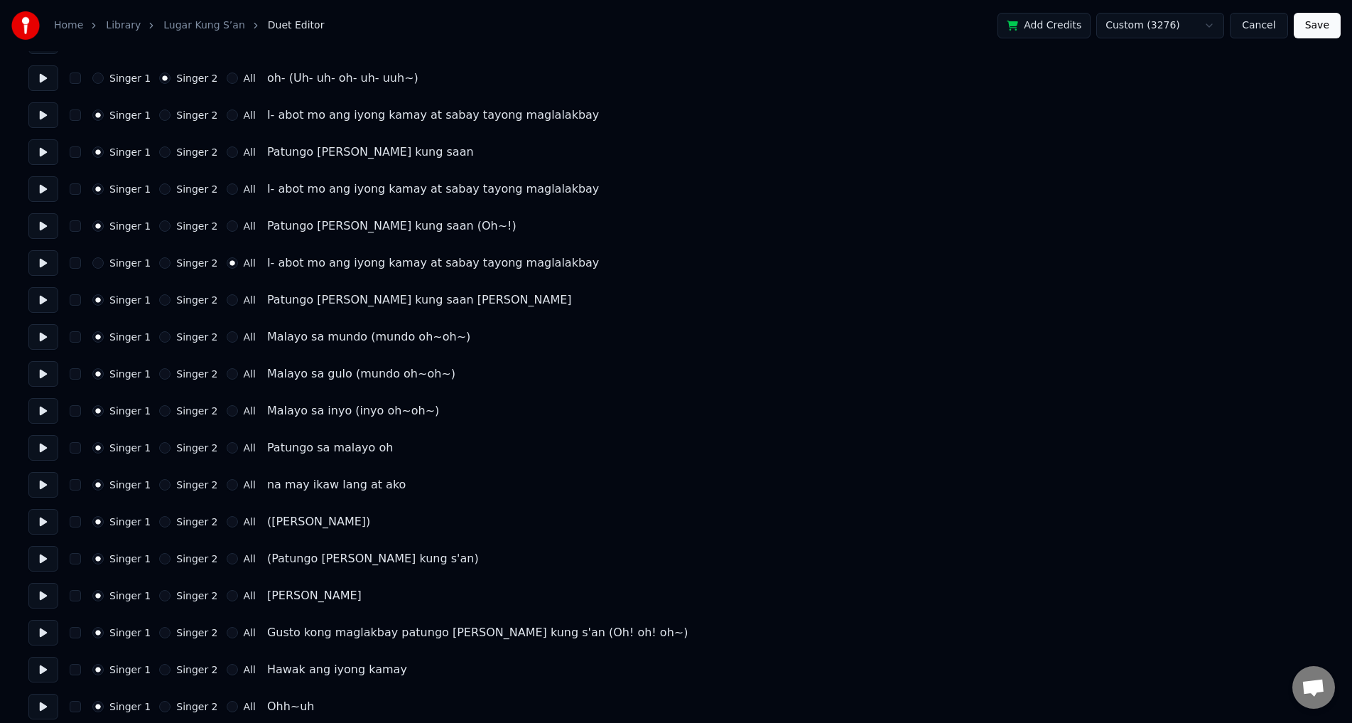
click at [40, 343] on button at bounding box center [43, 337] width 30 height 26
click at [48, 374] on button at bounding box center [43, 374] width 30 height 26
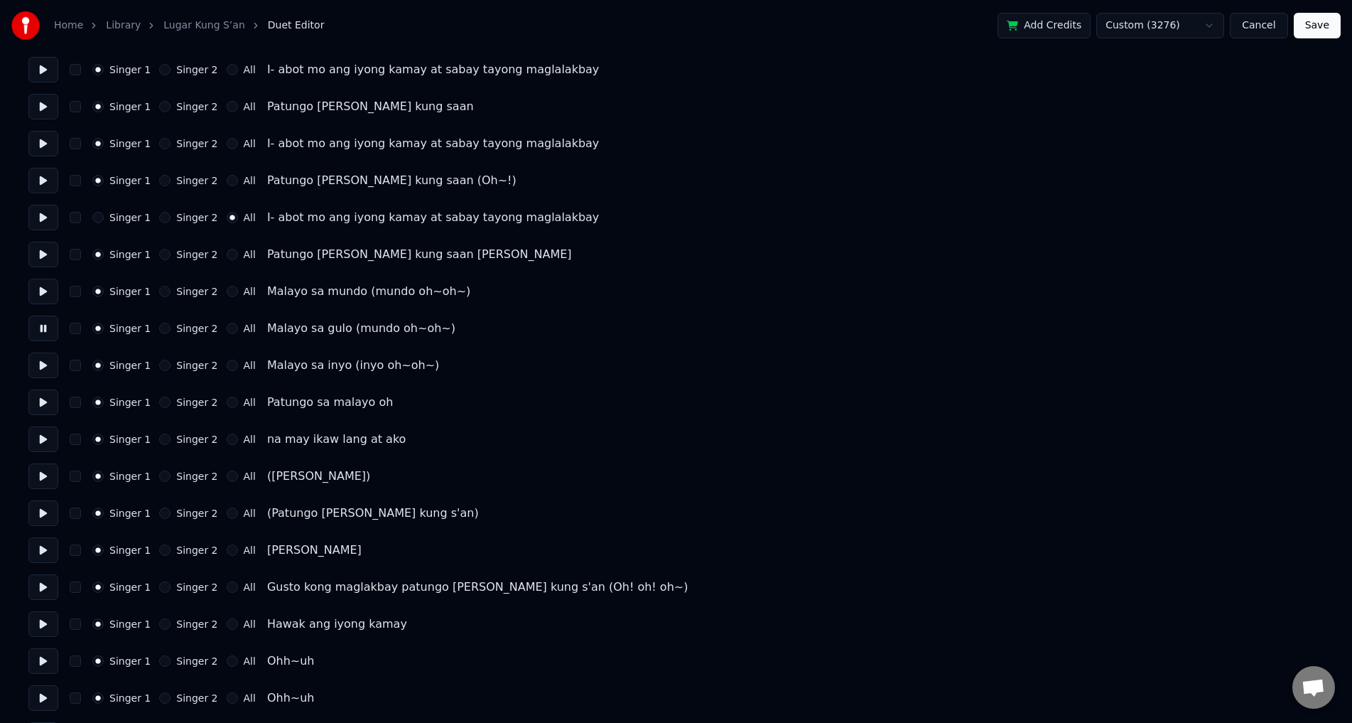
scroll to position [995, 0]
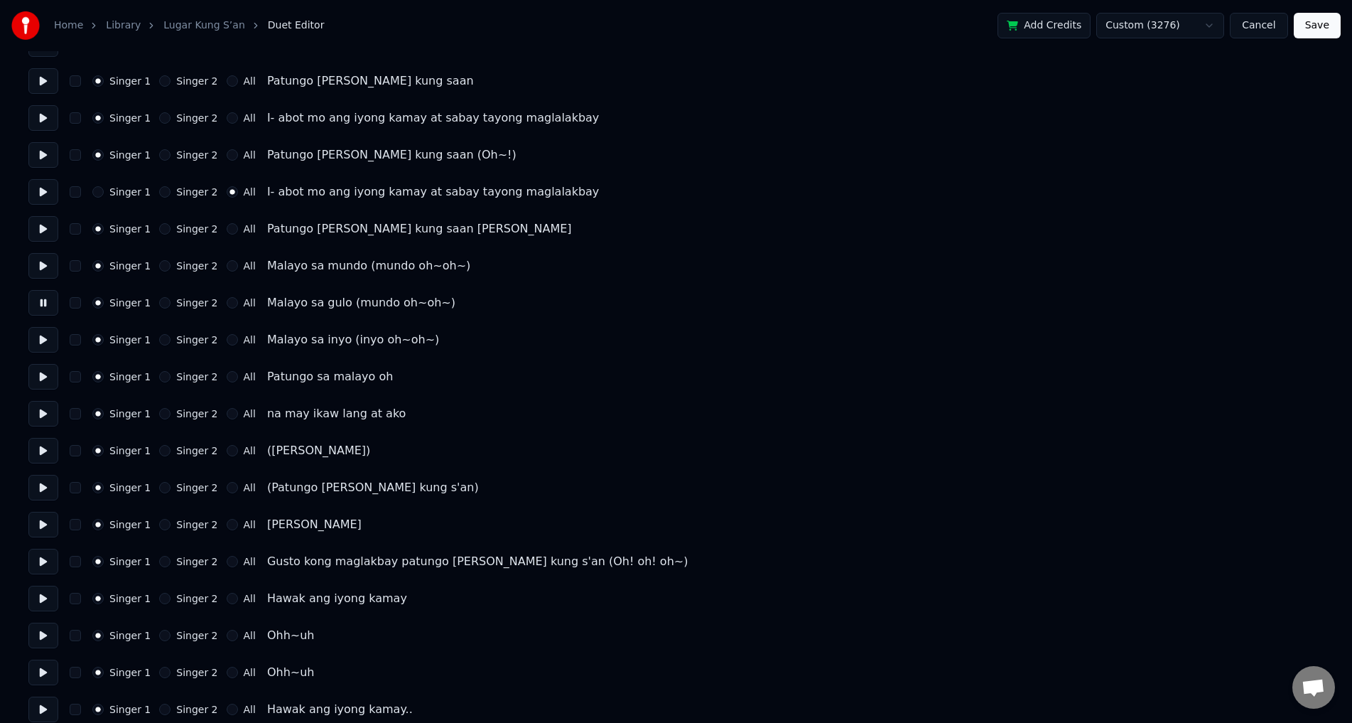
click at [40, 346] on button at bounding box center [43, 340] width 30 height 26
click at [46, 369] on button at bounding box center [43, 377] width 30 height 26
click at [52, 412] on button at bounding box center [43, 414] width 30 height 26
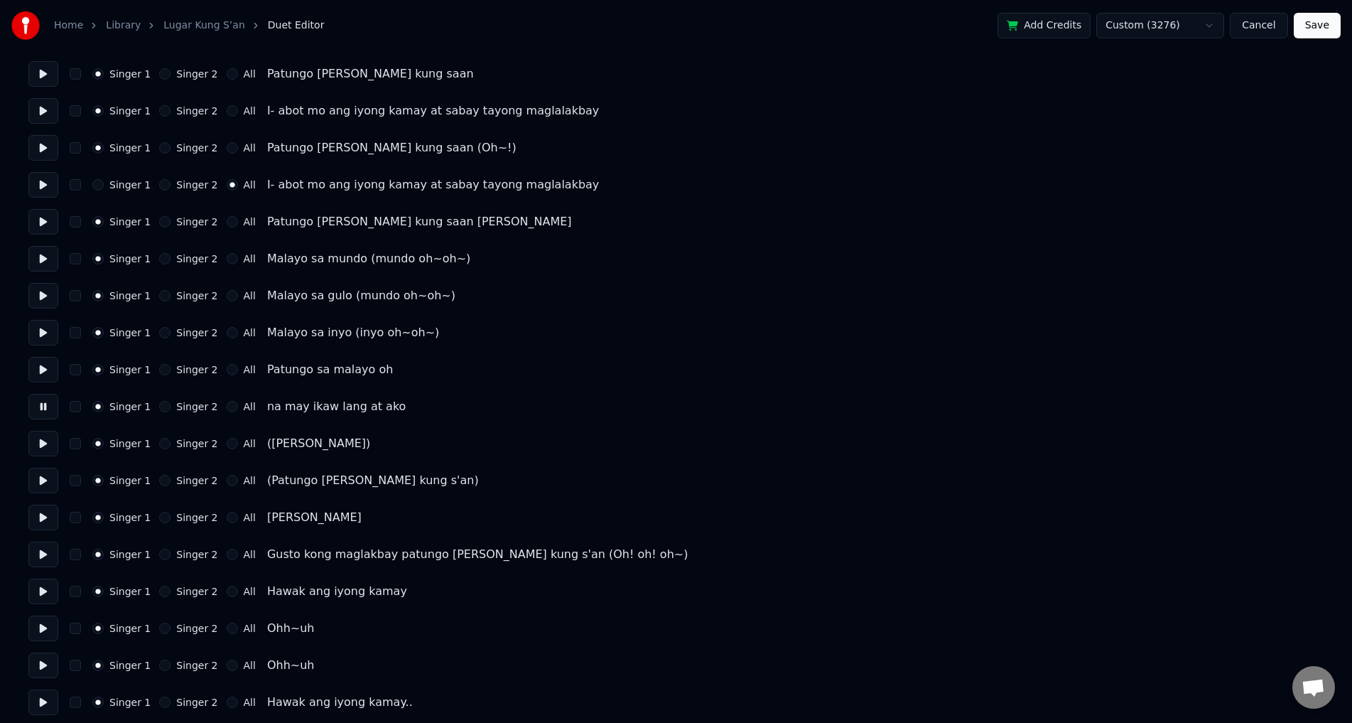
scroll to position [1008, 0]
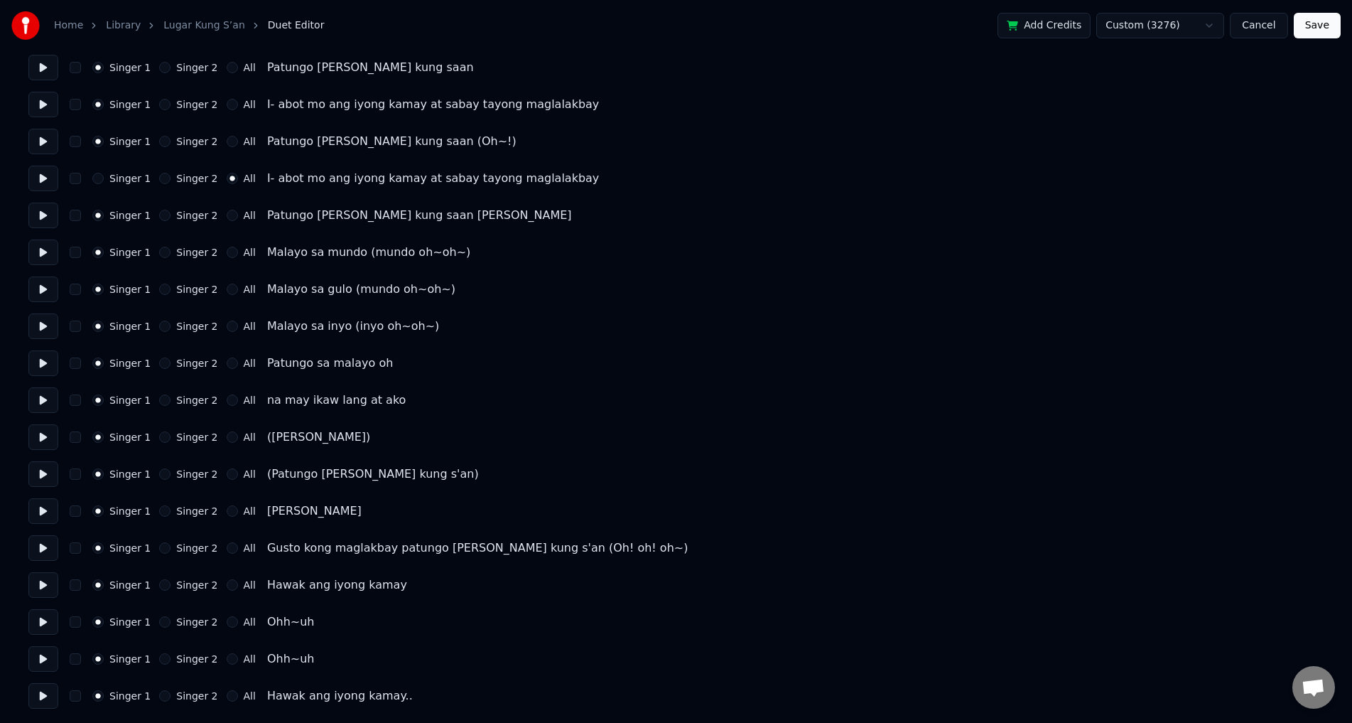
click at [161, 436] on button "Singer 2" at bounding box center [164, 436] width 11 height 11
click at [44, 437] on button at bounding box center [43, 437] width 30 height 26
click at [162, 476] on button "Singer 2" at bounding box center [164, 473] width 11 height 11
click at [41, 472] on button at bounding box center [43, 474] width 30 height 26
click at [41, 507] on button at bounding box center [43, 511] width 30 height 26
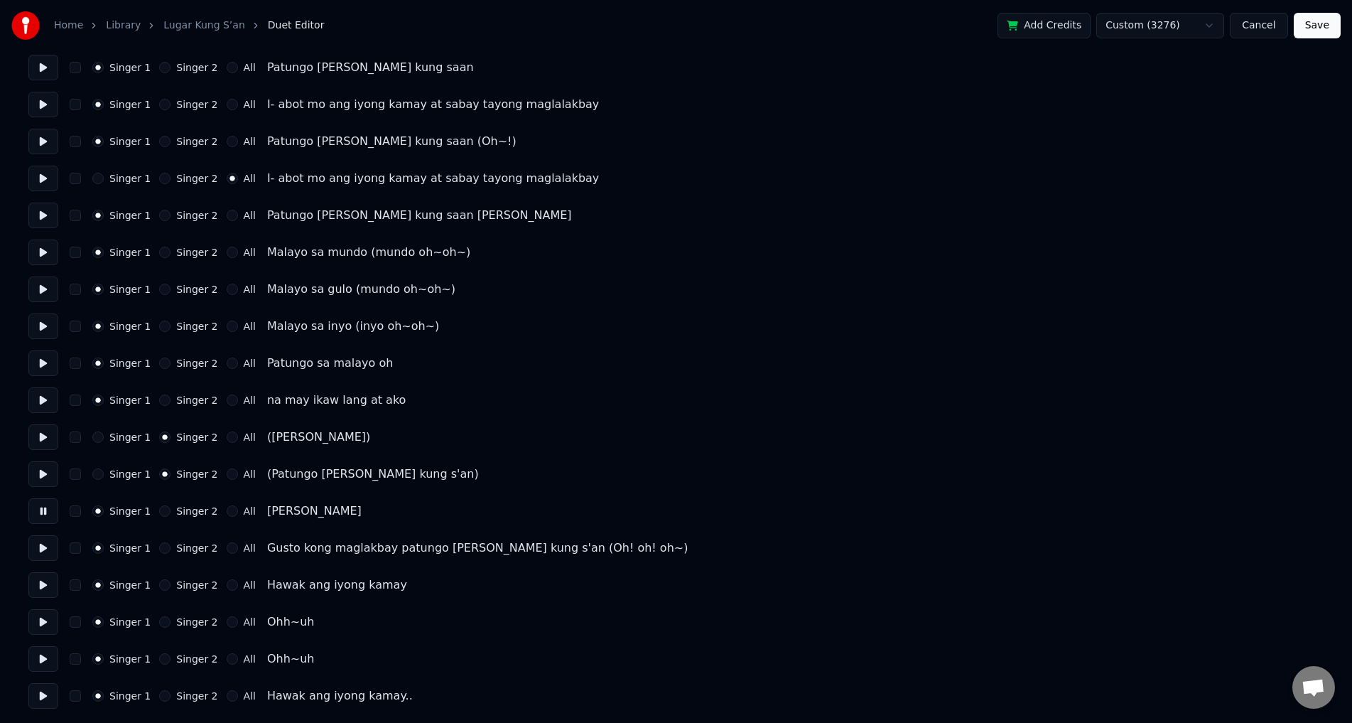
click at [52, 549] on button at bounding box center [43, 548] width 30 height 26
click at [227, 548] on button "All" at bounding box center [232, 547] width 11 height 11
click at [45, 588] on button at bounding box center [43, 585] width 30 height 26
click at [53, 554] on button at bounding box center [43, 548] width 30 height 26
click at [48, 588] on button at bounding box center [43, 585] width 30 height 26
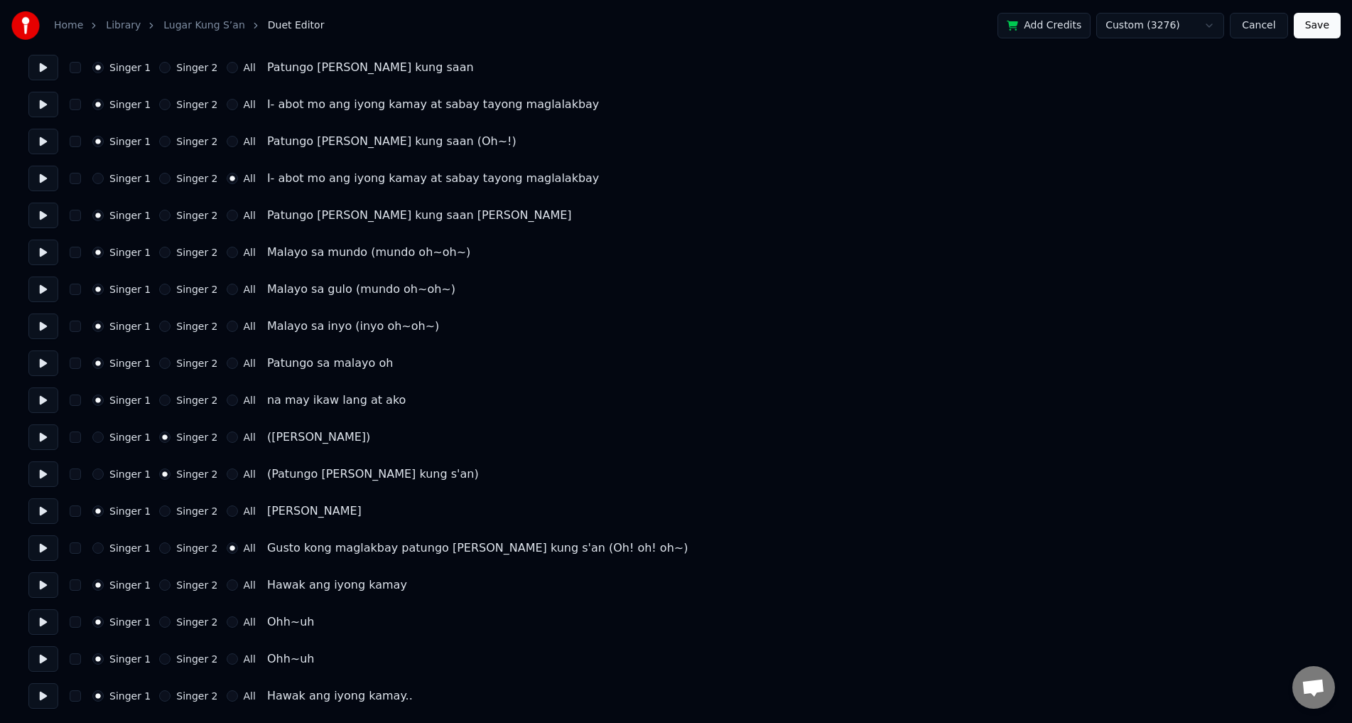
click at [42, 544] on button at bounding box center [43, 548] width 30 height 26
click at [45, 590] on button at bounding box center [43, 585] width 30 height 26
click at [44, 622] on button at bounding box center [43, 622] width 30 height 26
click at [44, 588] on button at bounding box center [43, 585] width 30 height 26
click at [161, 618] on button "Singer 2" at bounding box center [164, 621] width 11 height 11
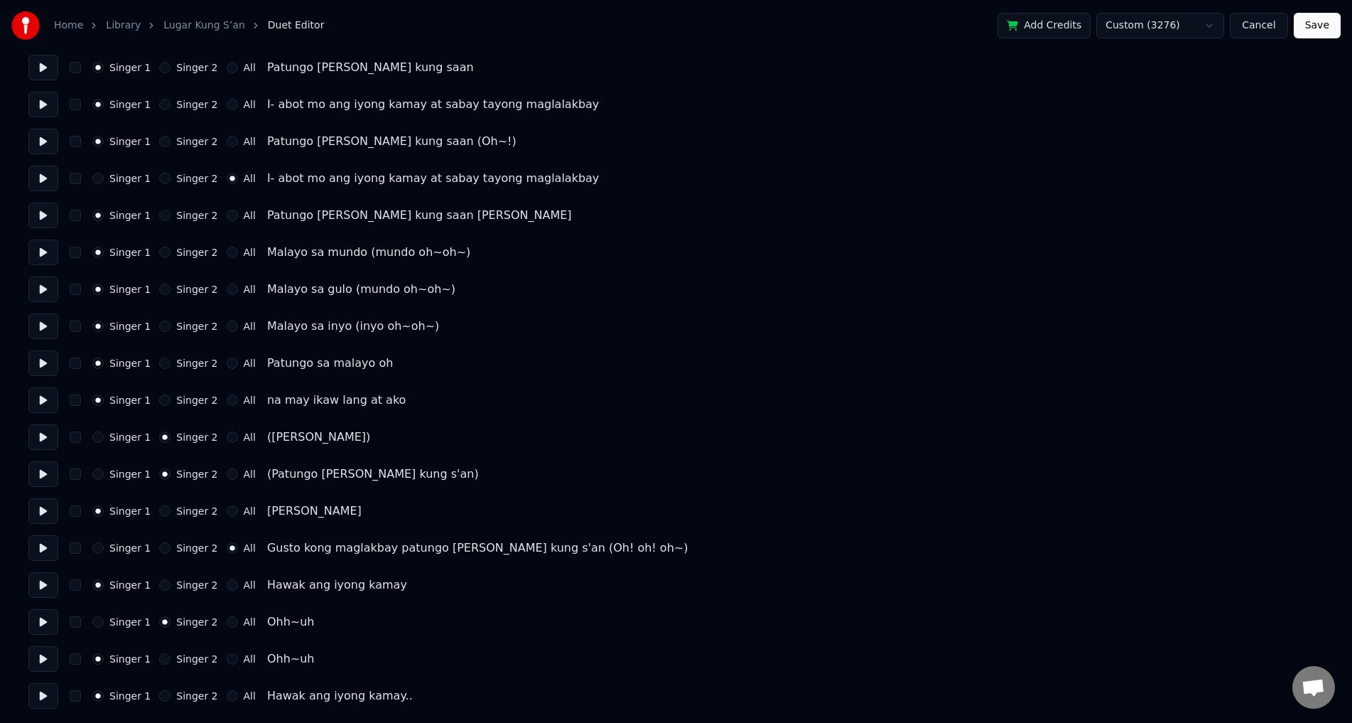
click at [50, 622] on button at bounding box center [43, 622] width 30 height 26
click at [227, 620] on button "All" at bounding box center [232, 621] width 11 height 11
click at [49, 656] on button at bounding box center [43, 659] width 30 height 26
click at [227, 659] on button "All" at bounding box center [232, 658] width 11 height 11
click at [37, 657] on button at bounding box center [43, 659] width 30 height 26
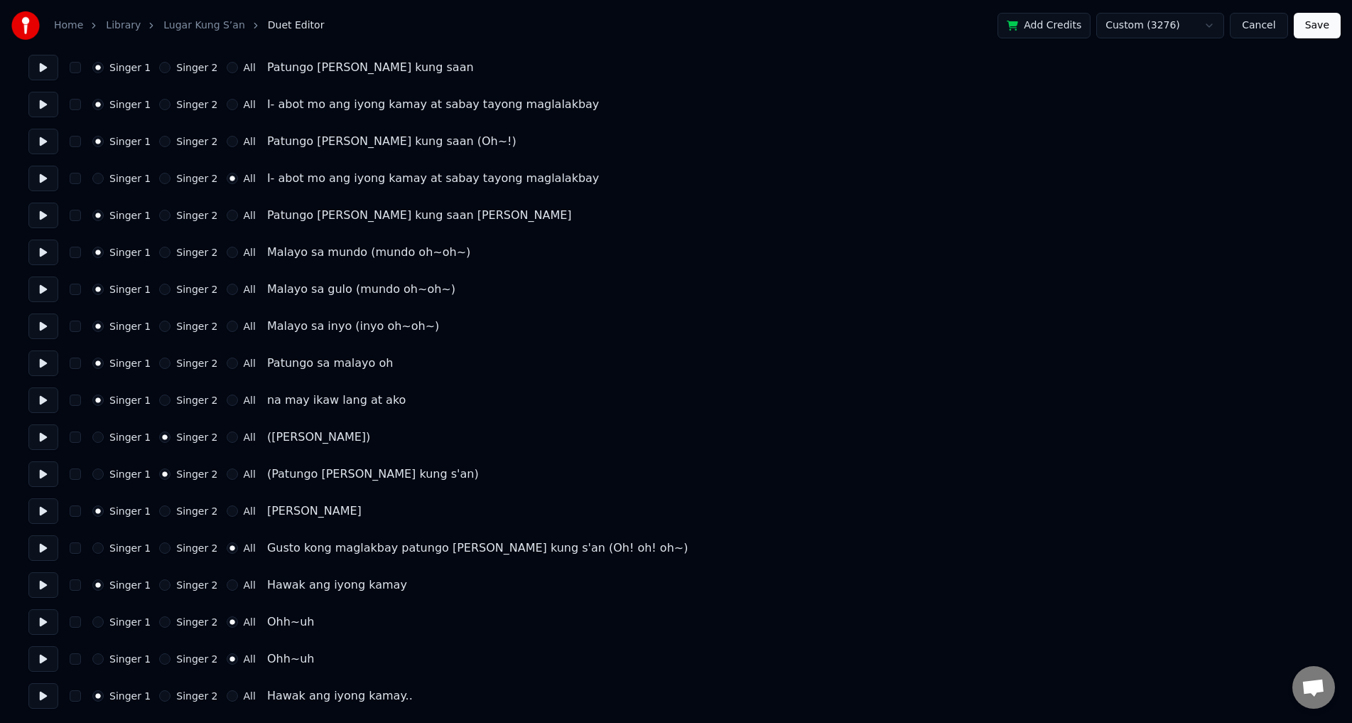
click at [46, 696] on button at bounding box center [43, 696] width 30 height 26
click at [48, 692] on button at bounding box center [43, 696] width 30 height 26
click at [227, 696] on button "All" at bounding box center [232, 695] width 11 height 11
click at [99, 694] on button "Singer 1" at bounding box center [97, 695] width 11 height 11
click at [36, 700] on button at bounding box center [43, 696] width 30 height 26
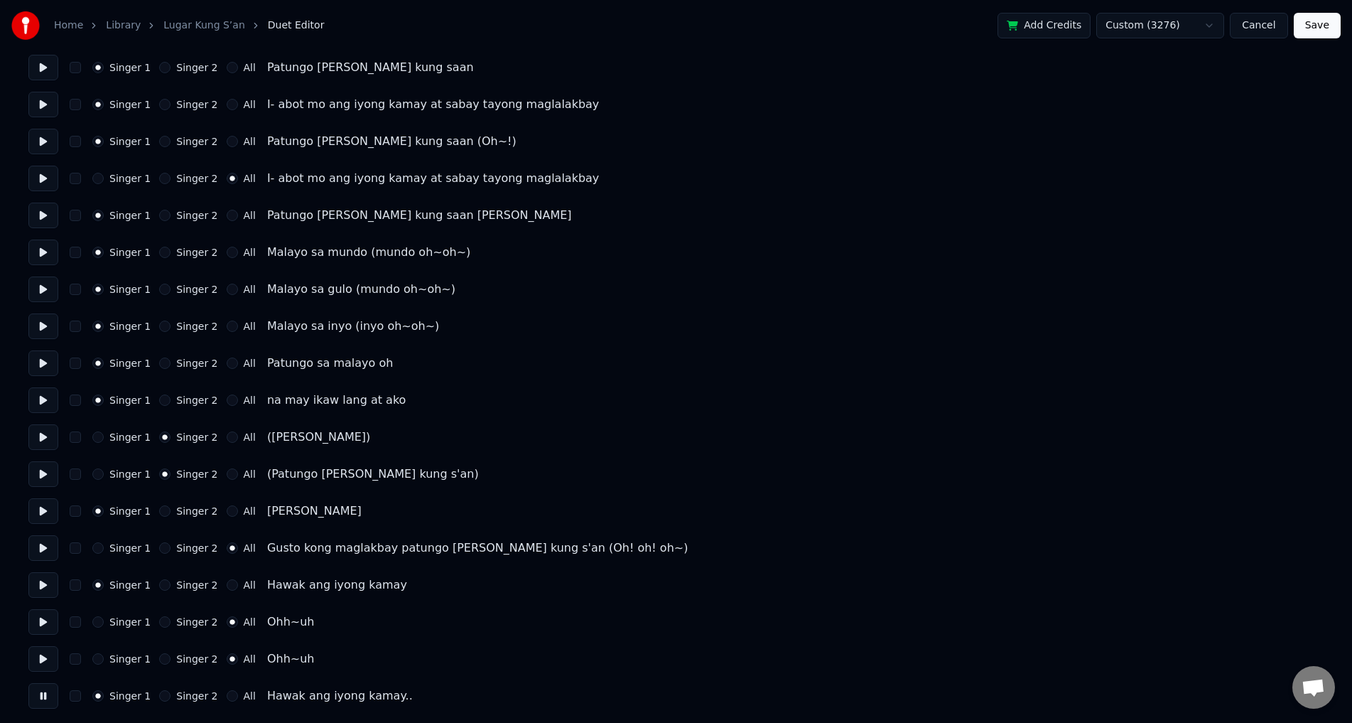
click at [1323, 20] on button "Save" at bounding box center [1317, 26] width 47 height 26
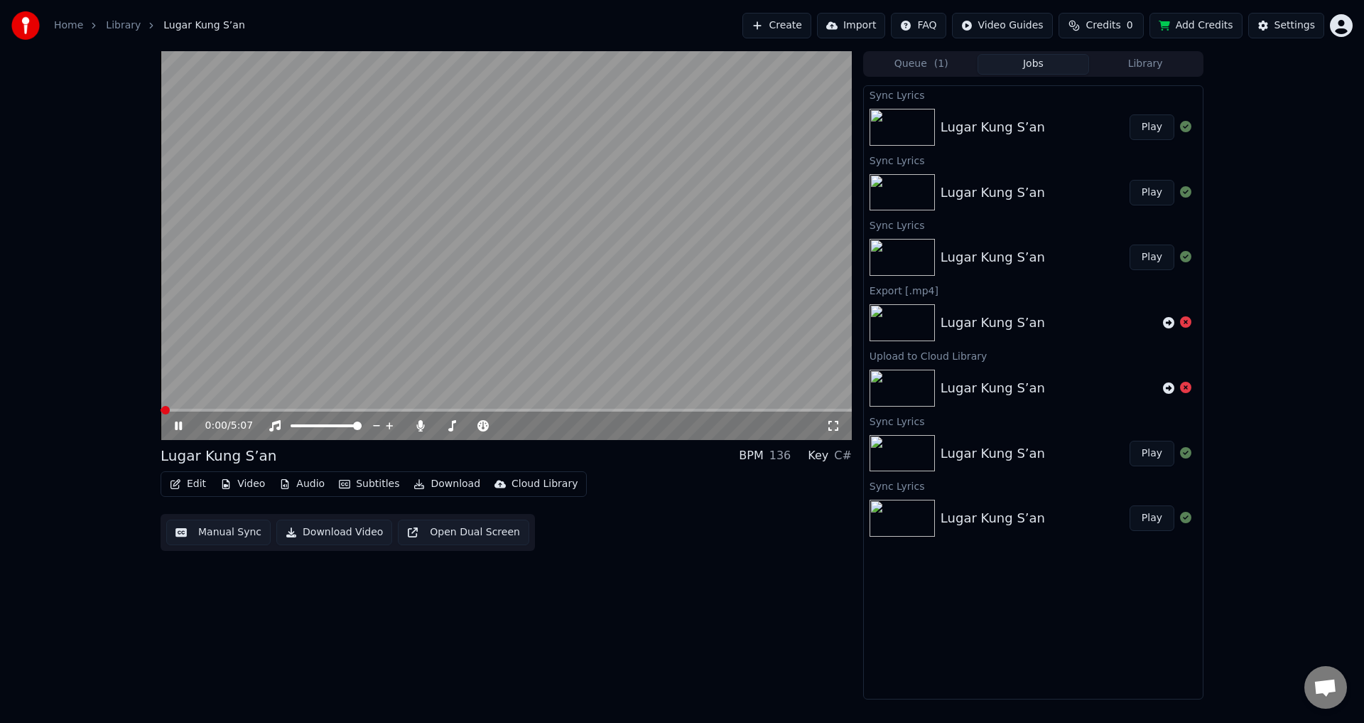
click at [399, 352] on video at bounding box center [506, 245] width 691 height 389
click at [422, 391] on video at bounding box center [506, 245] width 691 height 389
click at [441, 411] on span at bounding box center [506, 410] width 691 height 3
click at [526, 410] on span at bounding box center [506, 410] width 691 height 3
click at [548, 313] on video at bounding box center [506, 245] width 691 height 389
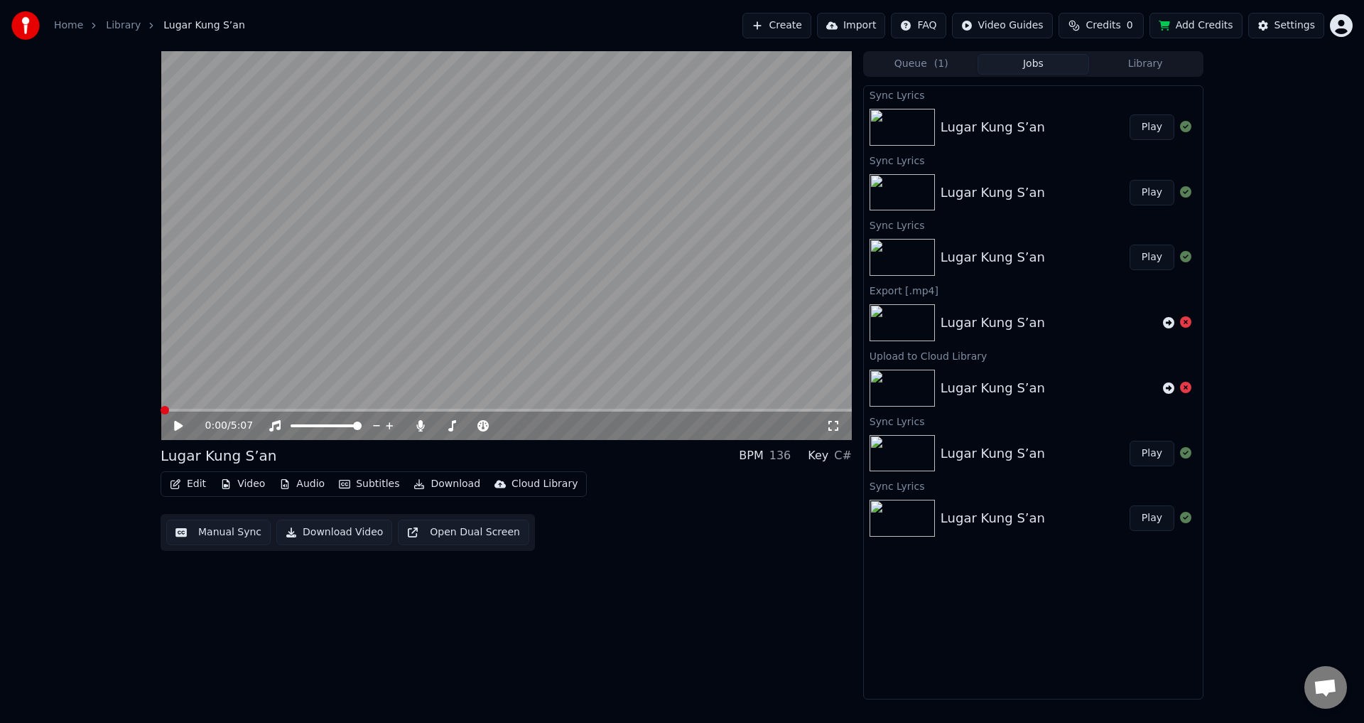
click at [161, 409] on span at bounding box center [161, 410] width 0 height 3
click at [303, 528] on button "Download Video" at bounding box center [334, 532] width 116 height 26
click at [1147, 127] on button "Show" at bounding box center [1148, 127] width 51 height 26
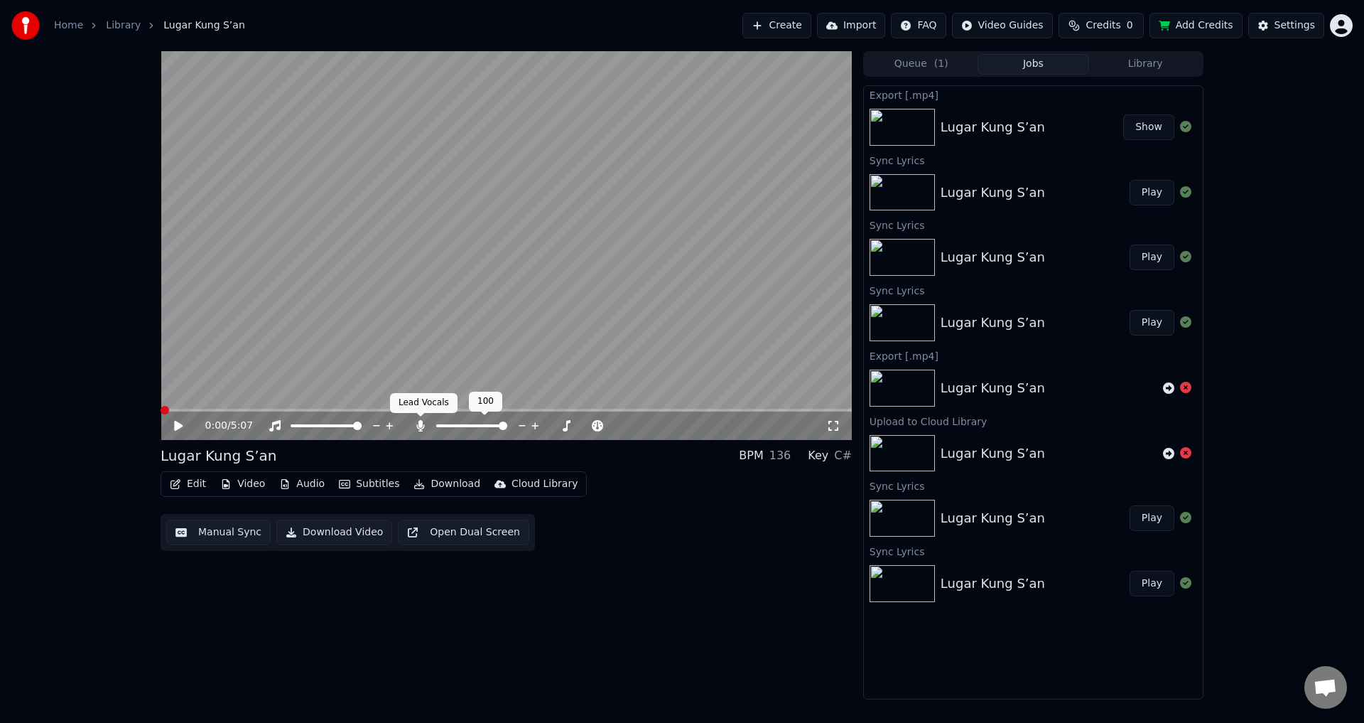
click at [414, 423] on icon at bounding box center [420, 425] width 14 height 11
click at [423, 483] on button "Download" at bounding box center [447, 484] width 78 height 20
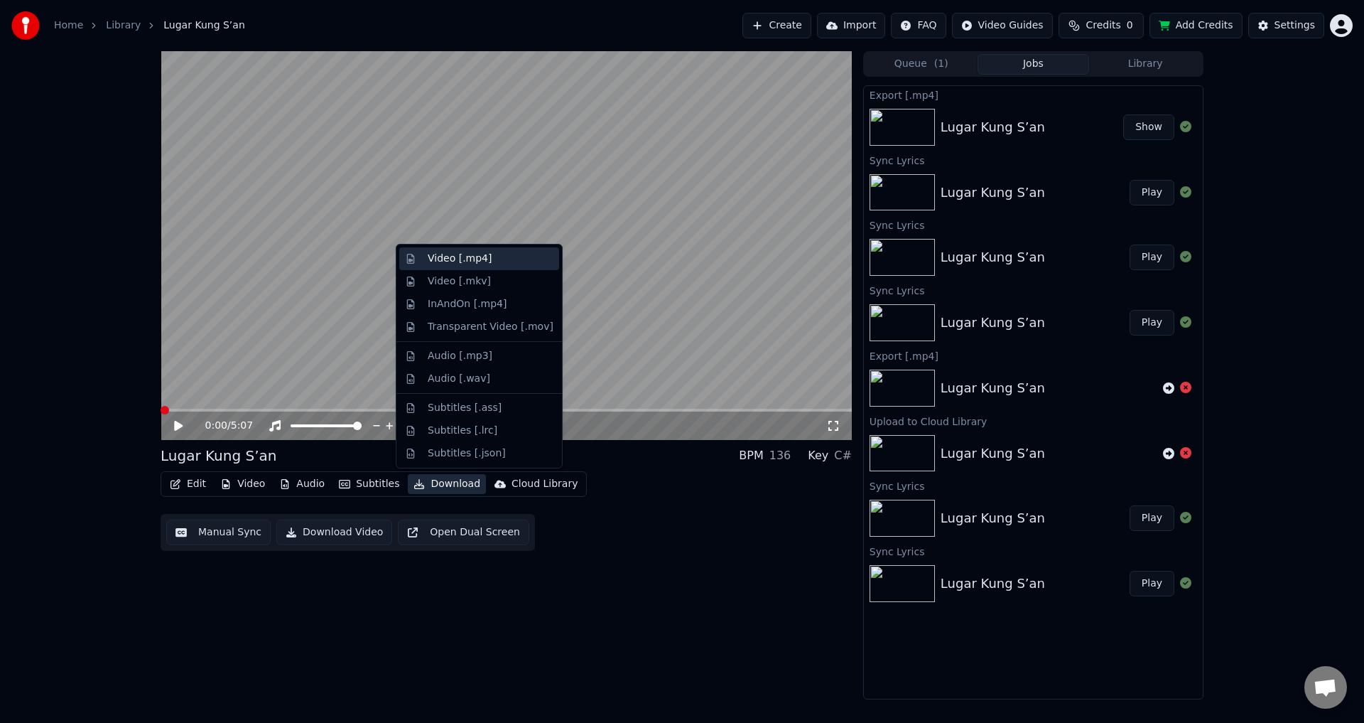
click at [453, 264] on div "Video [.mp4]" at bounding box center [460, 259] width 64 height 14
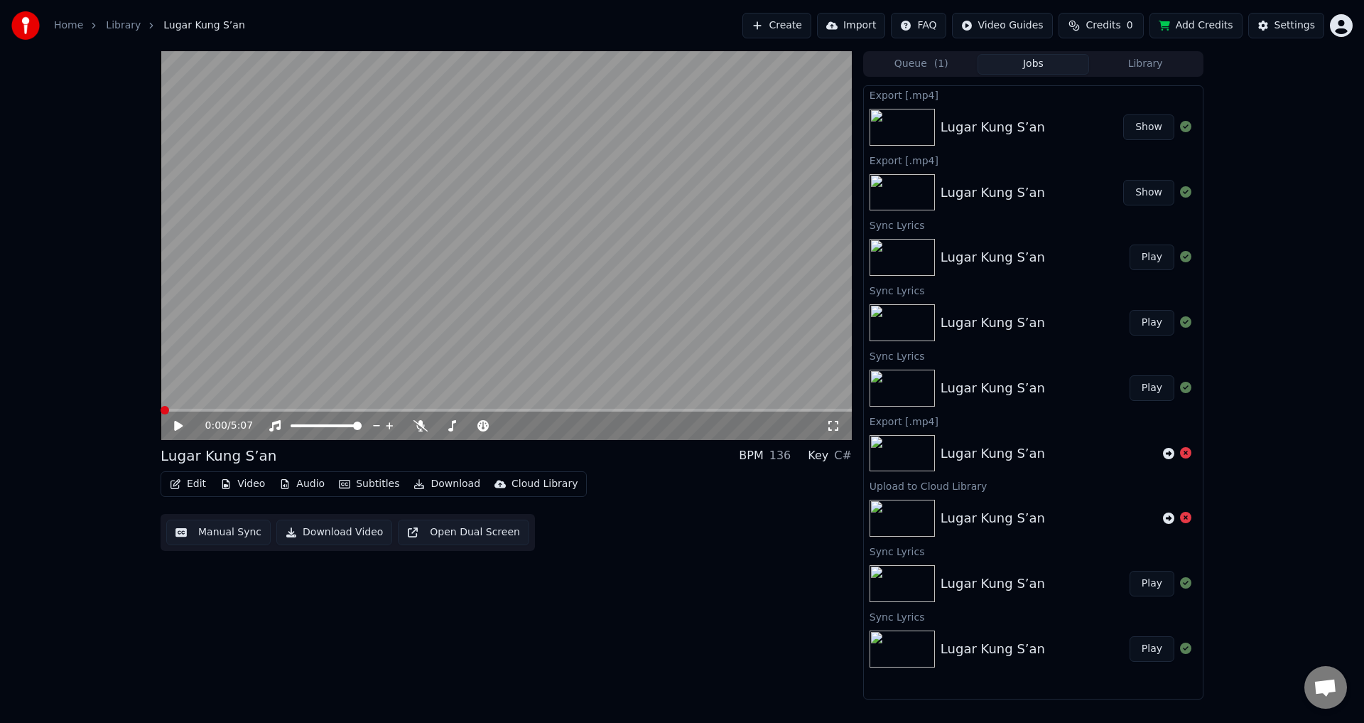
click at [1162, 121] on button "Show" at bounding box center [1148, 127] width 51 height 26
click at [1158, 125] on button "Show" at bounding box center [1148, 127] width 51 height 26
click at [1138, 124] on button "Show" at bounding box center [1148, 127] width 51 height 26
click at [1144, 126] on button "Show" at bounding box center [1148, 127] width 51 height 26
click at [1138, 124] on button "Show" at bounding box center [1148, 127] width 51 height 26
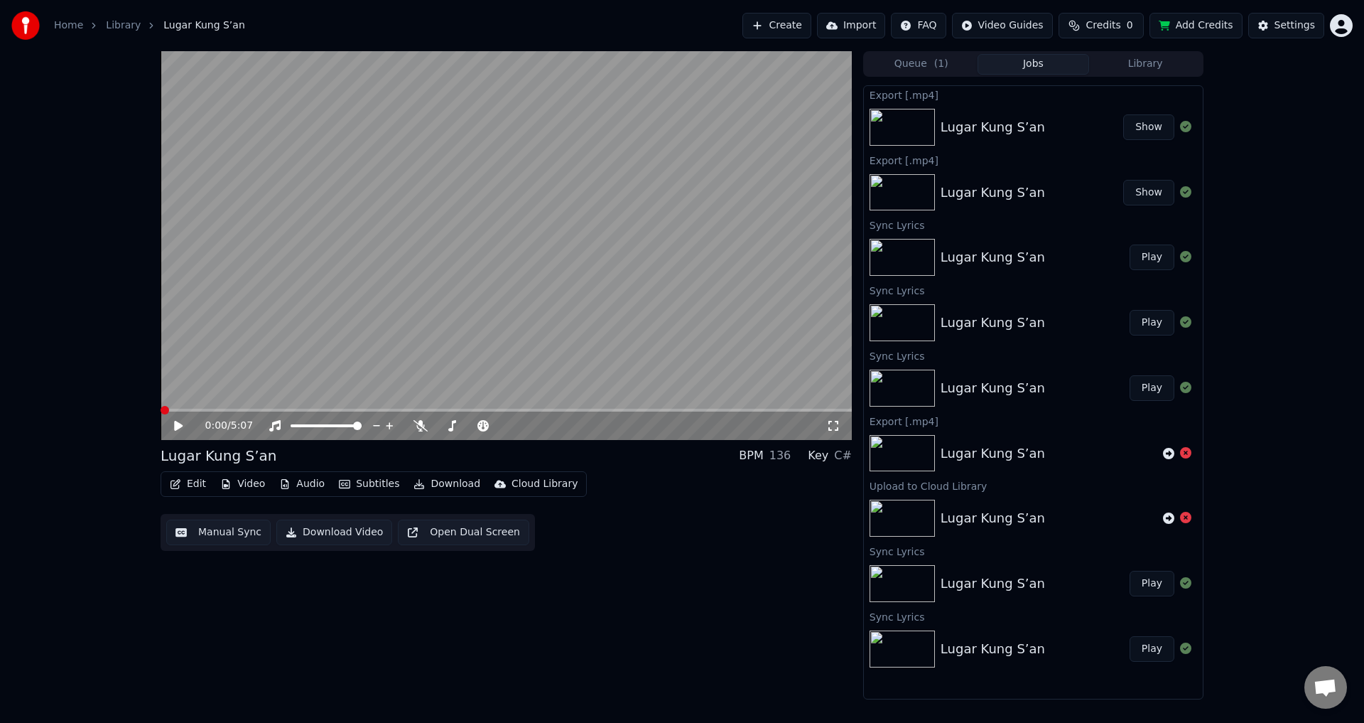
click at [184, 485] on button "Edit" at bounding box center [188, 484] width 48 height 20
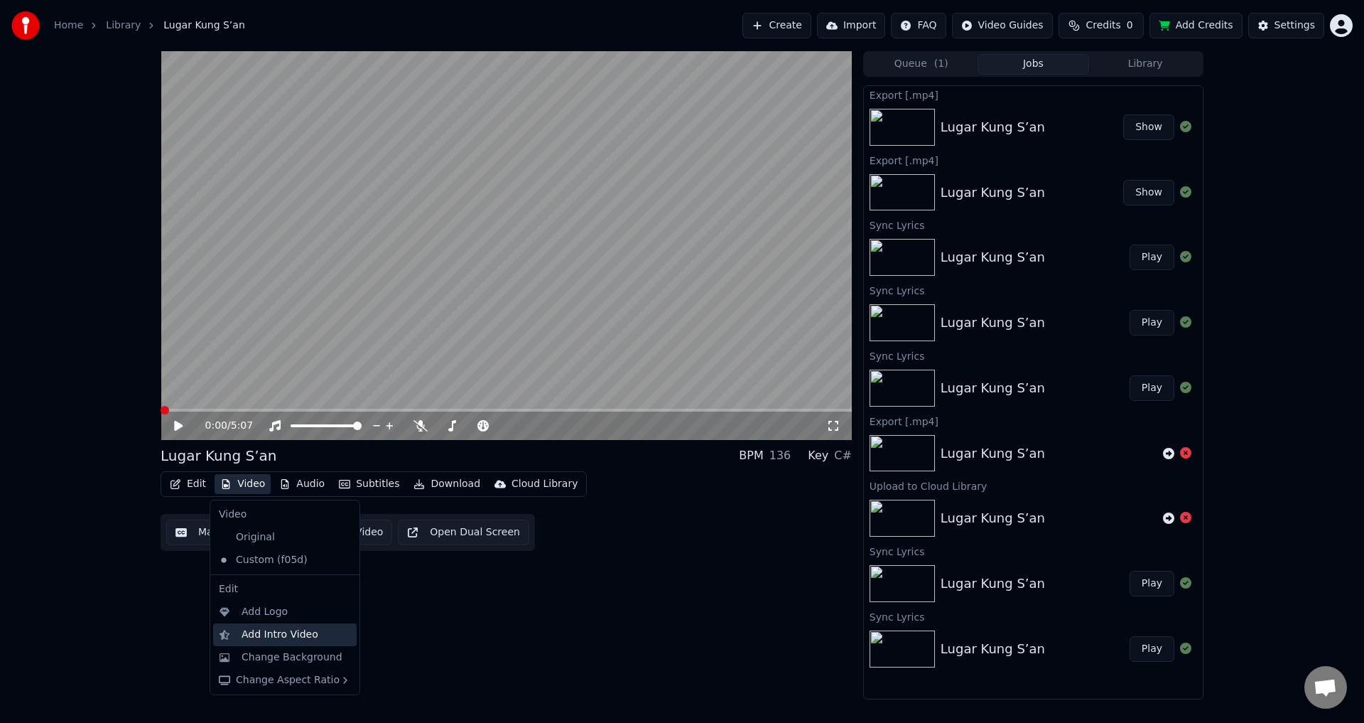
click at [315, 633] on div "Add Intro Video" at bounding box center [296, 634] width 109 height 14
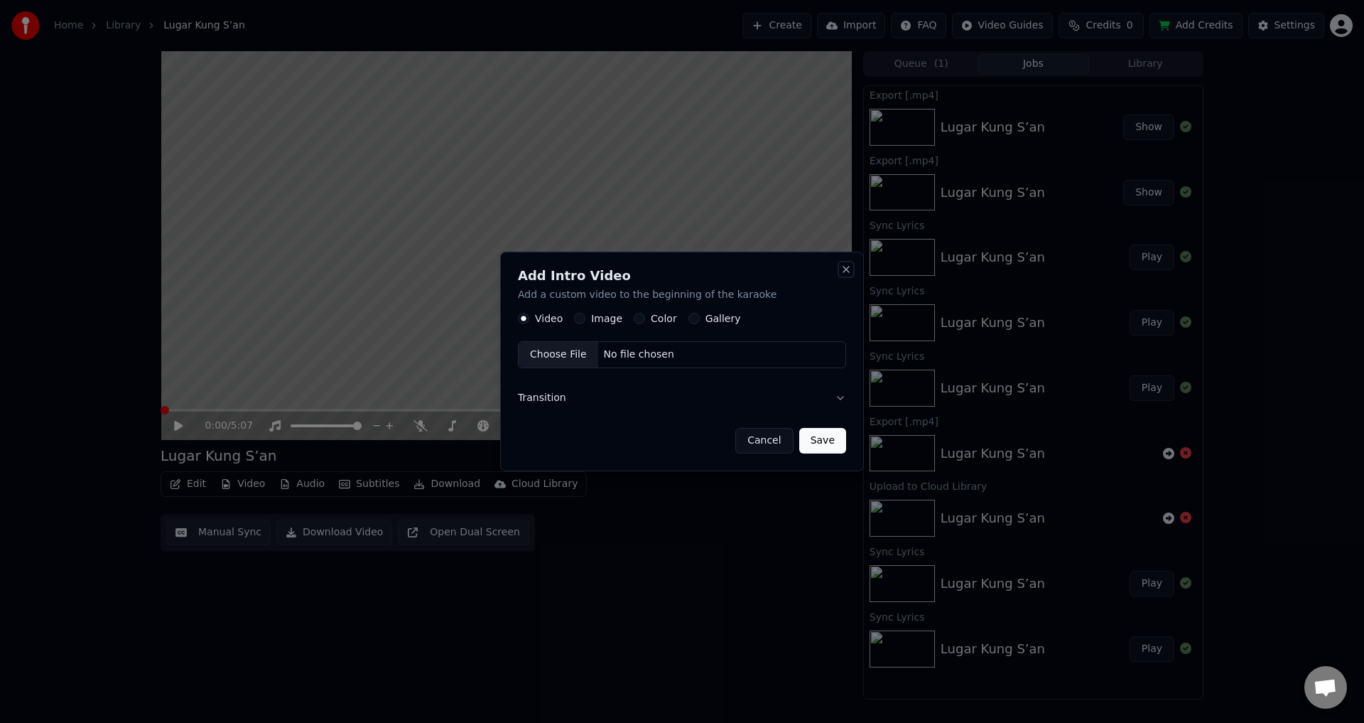
click at [843, 269] on button "Close" at bounding box center [845, 269] width 11 height 11
